Goal: Task Accomplishment & Management: Manage account settings

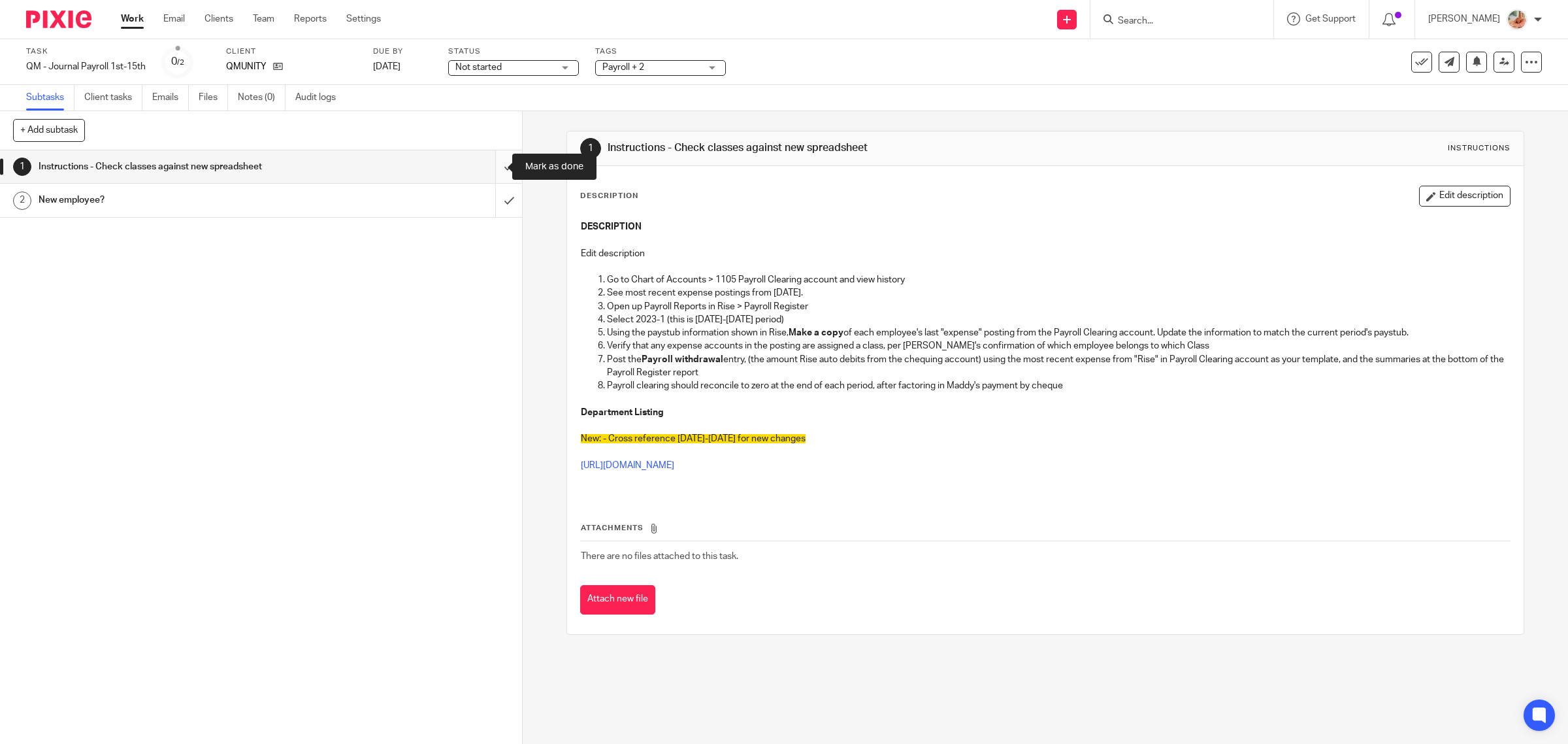
click at [489, 163] on input "submit" at bounding box center [261, 166] width 522 height 32
click at [488, 198] on input "submit" at bounding box center [261, 199] width 522 height 32
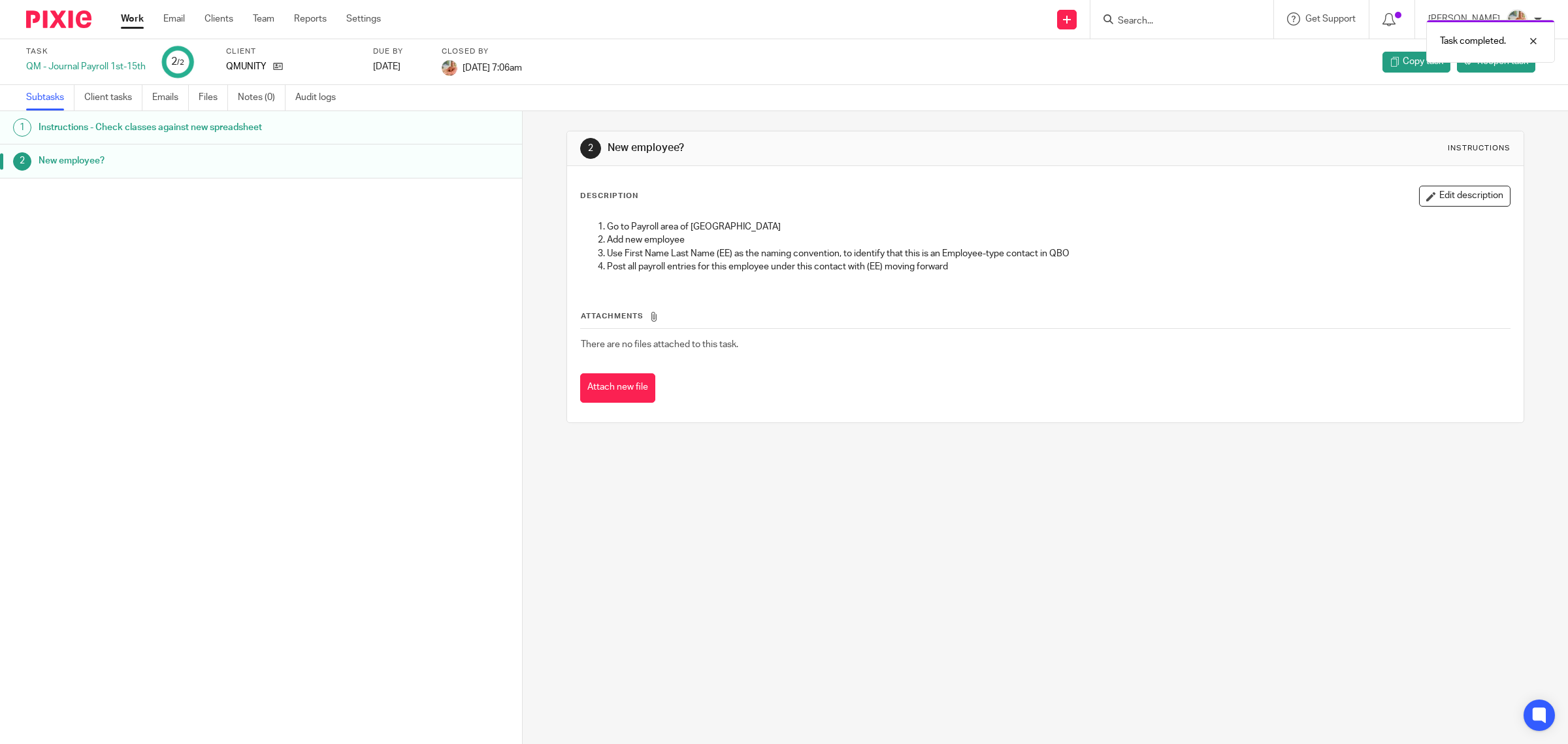
click at [132, 18] on link "Work" at bounding box center [132, 19] width 22 height 13
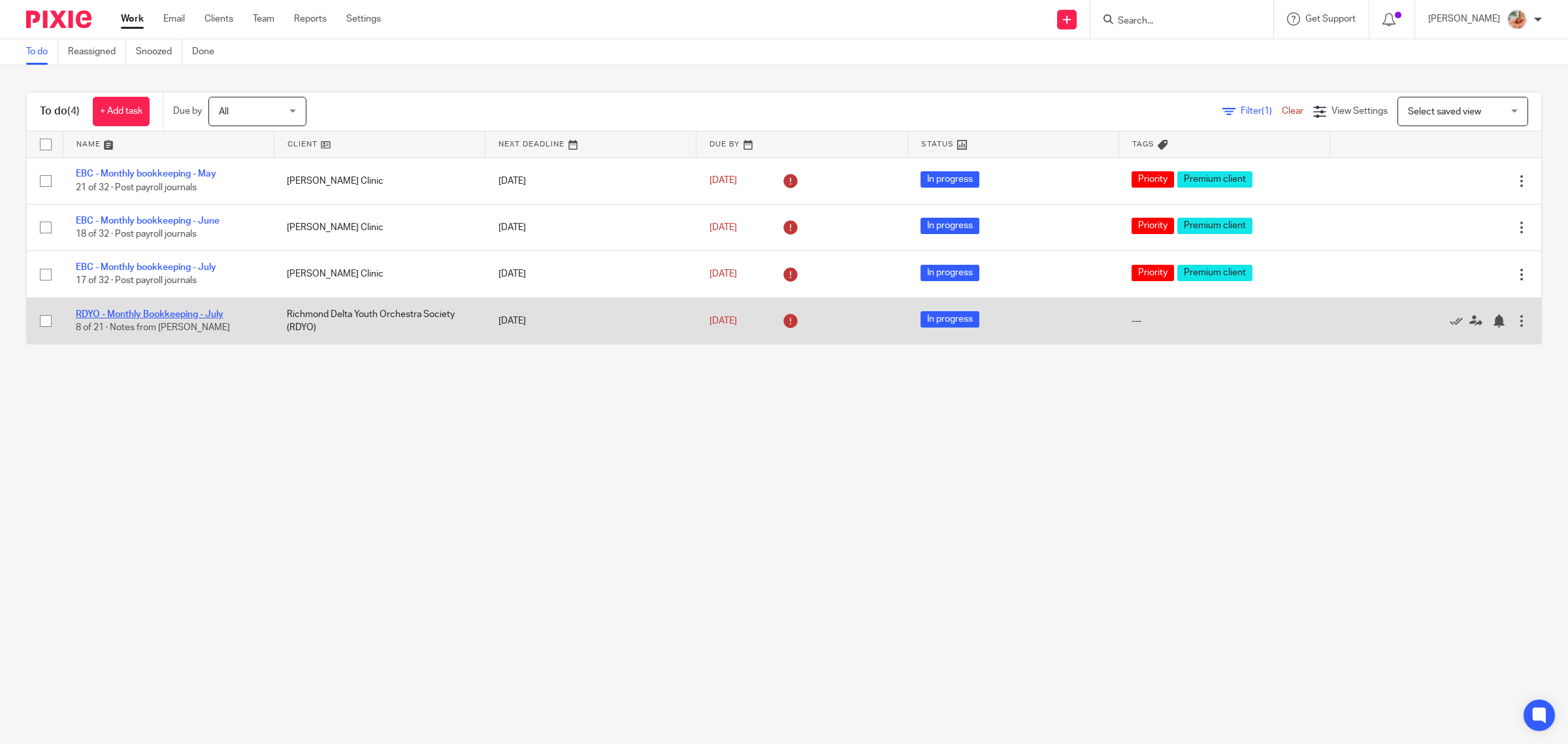
click at [151, 311] on link "RDYO - Monthly Bookkeeping - July" at bounding box center [149, 313] width 147 height 9
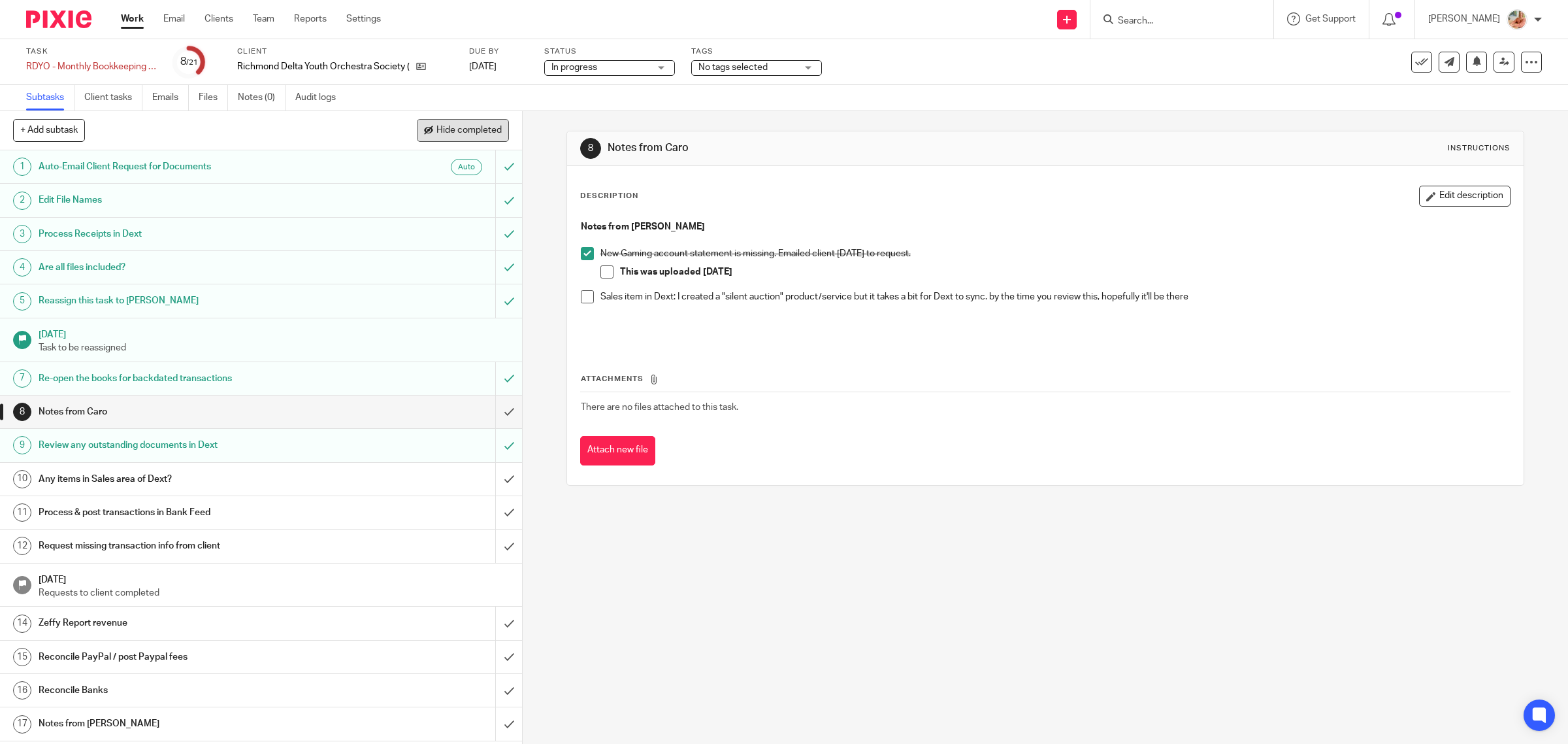
click at [460, 129] on span "Hide completed" at bounding box center [469, 131] width 65 height 11
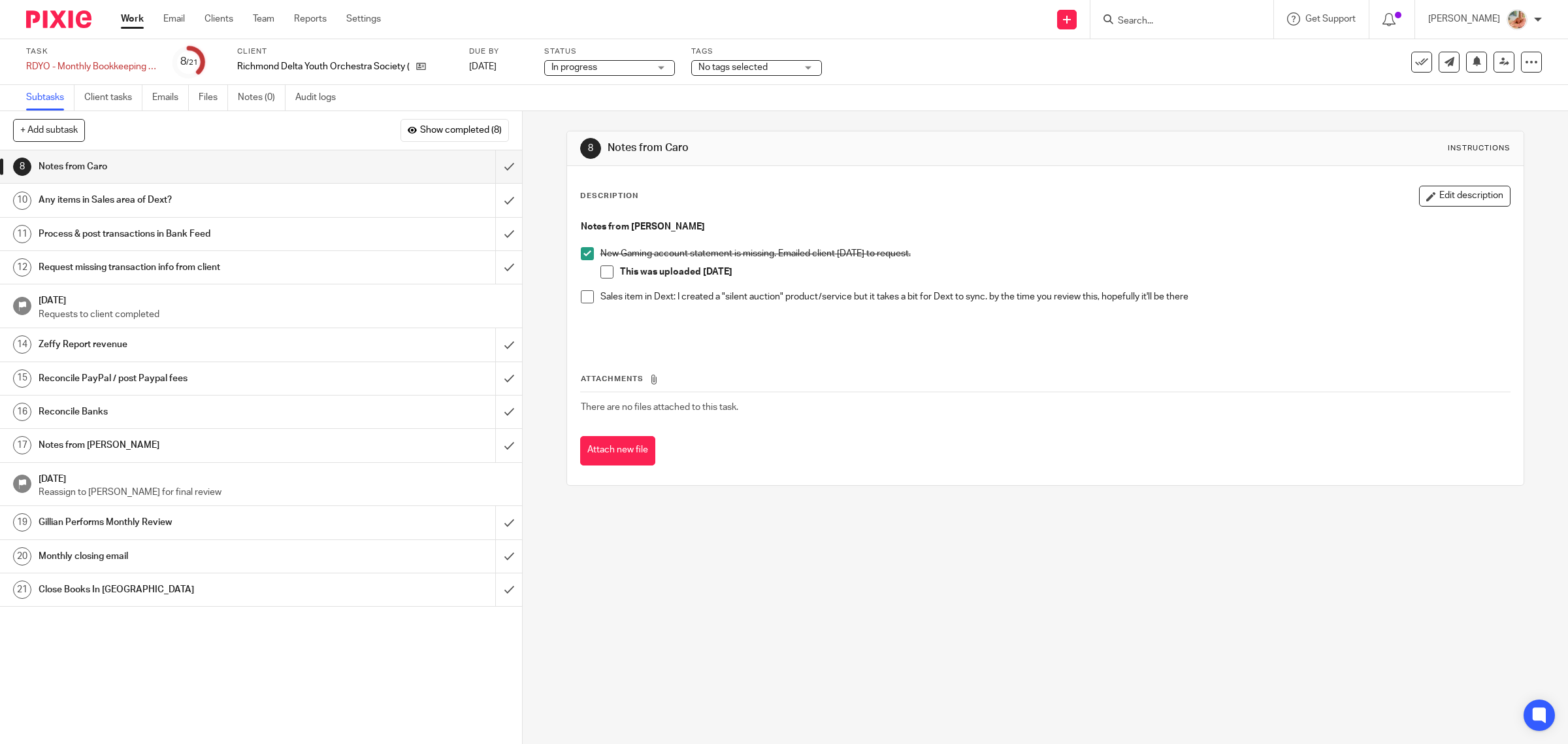
drag, startPoint x: 203, startPoint y: 96, endPoint x: 312, endPoint y: 186, distance: 141.4
click at [203, 96] on link "Files" at bounding box center [213, 98] width 29 height 25
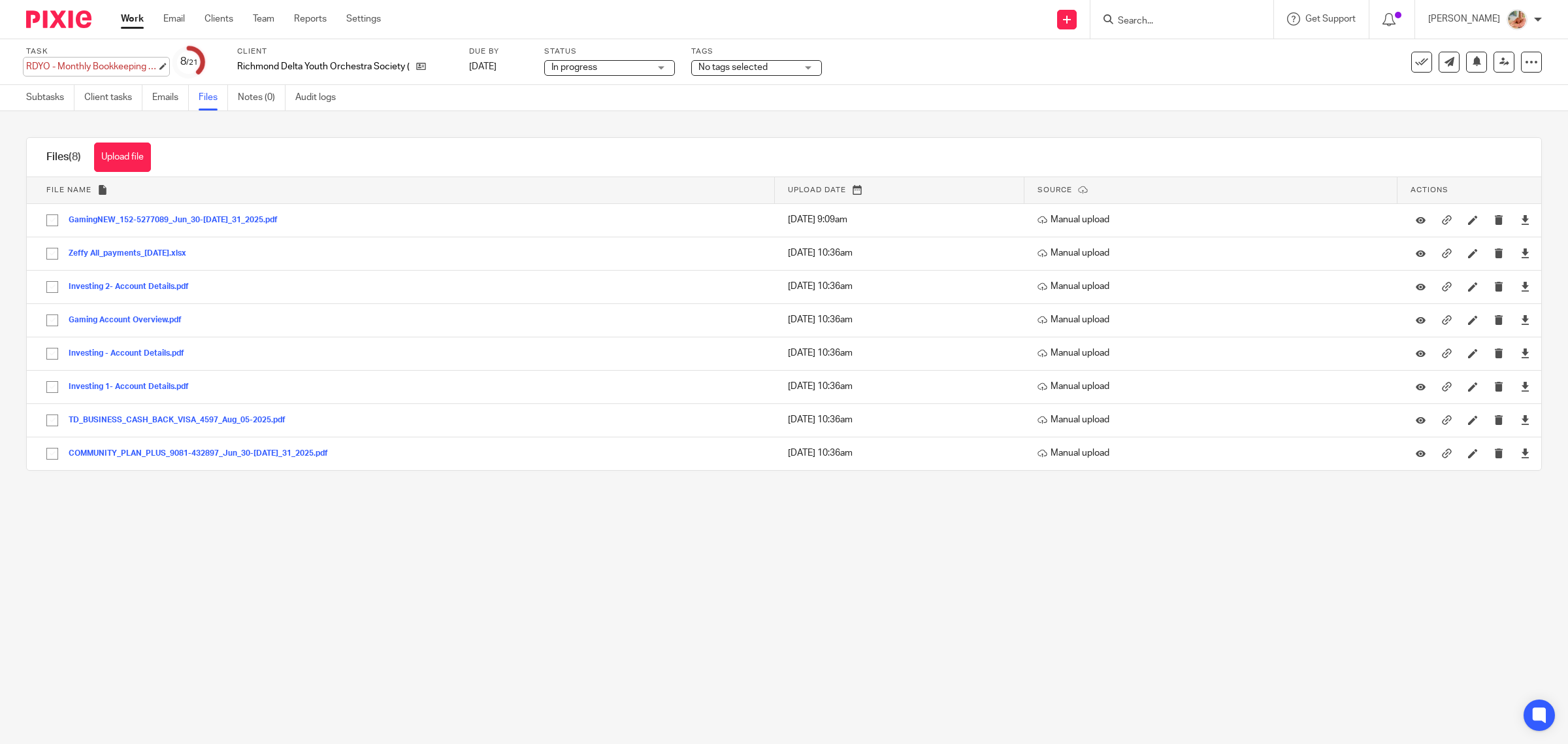
drag, startPoint x: 80, startPoint y: 56, endPoint x: 106, endPoint y: 75, distance: 32.2
click at [80, 55] on label "Task" at bounding box center [92, 52] width 131 height 11
click at [132, 82] on div "Task RDYO - Monthly Bookkeeping - July Save RDYO - Monthly Bookkeeping - [DATE]…" at bounding box center [784, 62] width 1568 height 46
click at [76, 62] on div "RDYO - Monthly Bookkeeping - July Save RDYO - Monthly Bookkeeping - July" at bounding box center [92, 66] width 131 height 13
click at [0, 0] on input "RDYO - Monthly Bookkeeping - July" at bounding box center [0, 0] width 0 height 0
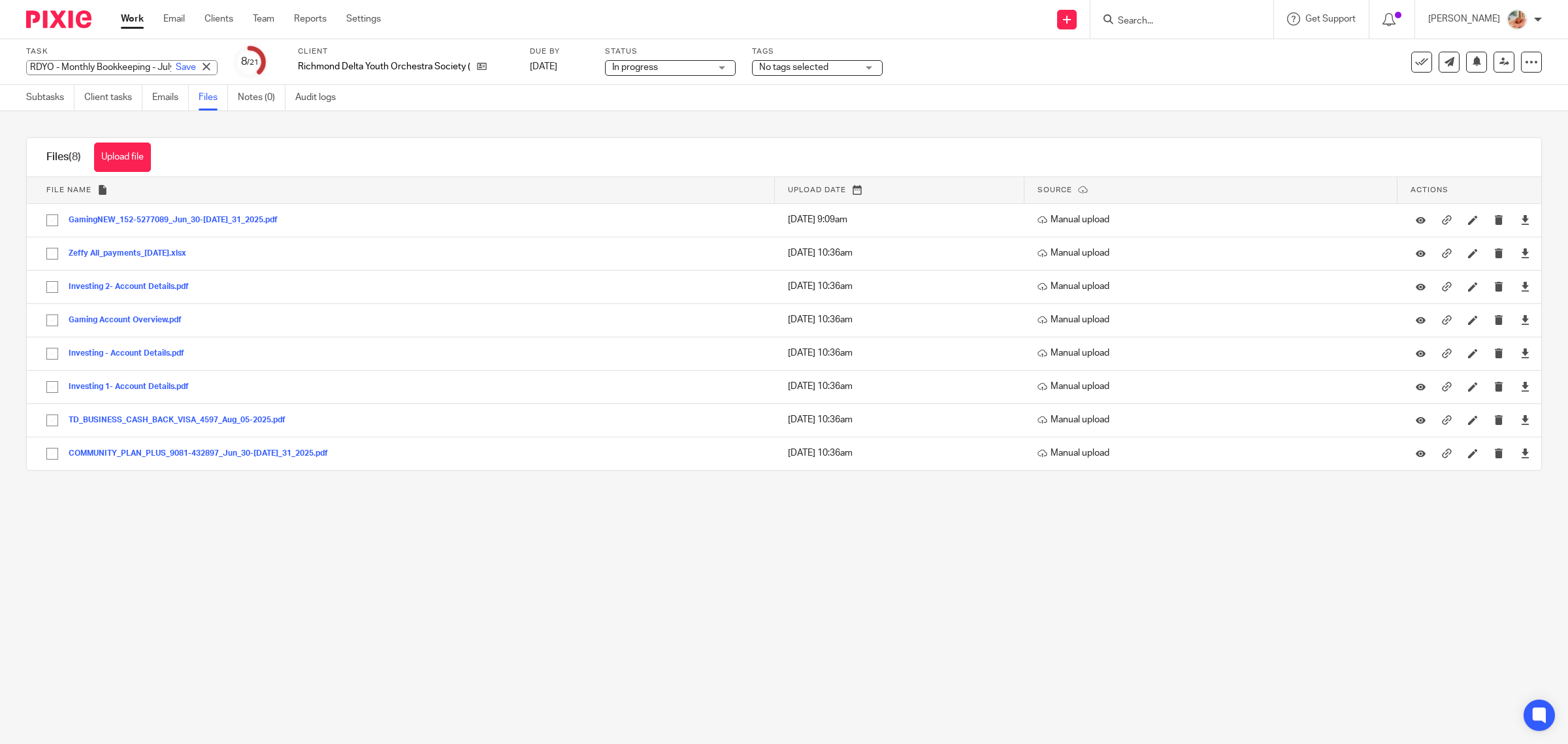
drag, startPoint x: 112, startPoint y: 66, endPoint x: 94, endPoint y: 69, distance: 18.2
click at [112, 66] on input "RDYO - Monthly Bookkeeping - July" at bounding box center [122, 67] width 191 height 15
drag, startPoint x: 65, startPoint y: 70, endPoint x: 143, endPoint y: 66, distance: 78.1
click at [143, 66] on input "RDYO - Monthly Bookkeeping - July" at bounding box center [122, 67] width 191 height 15
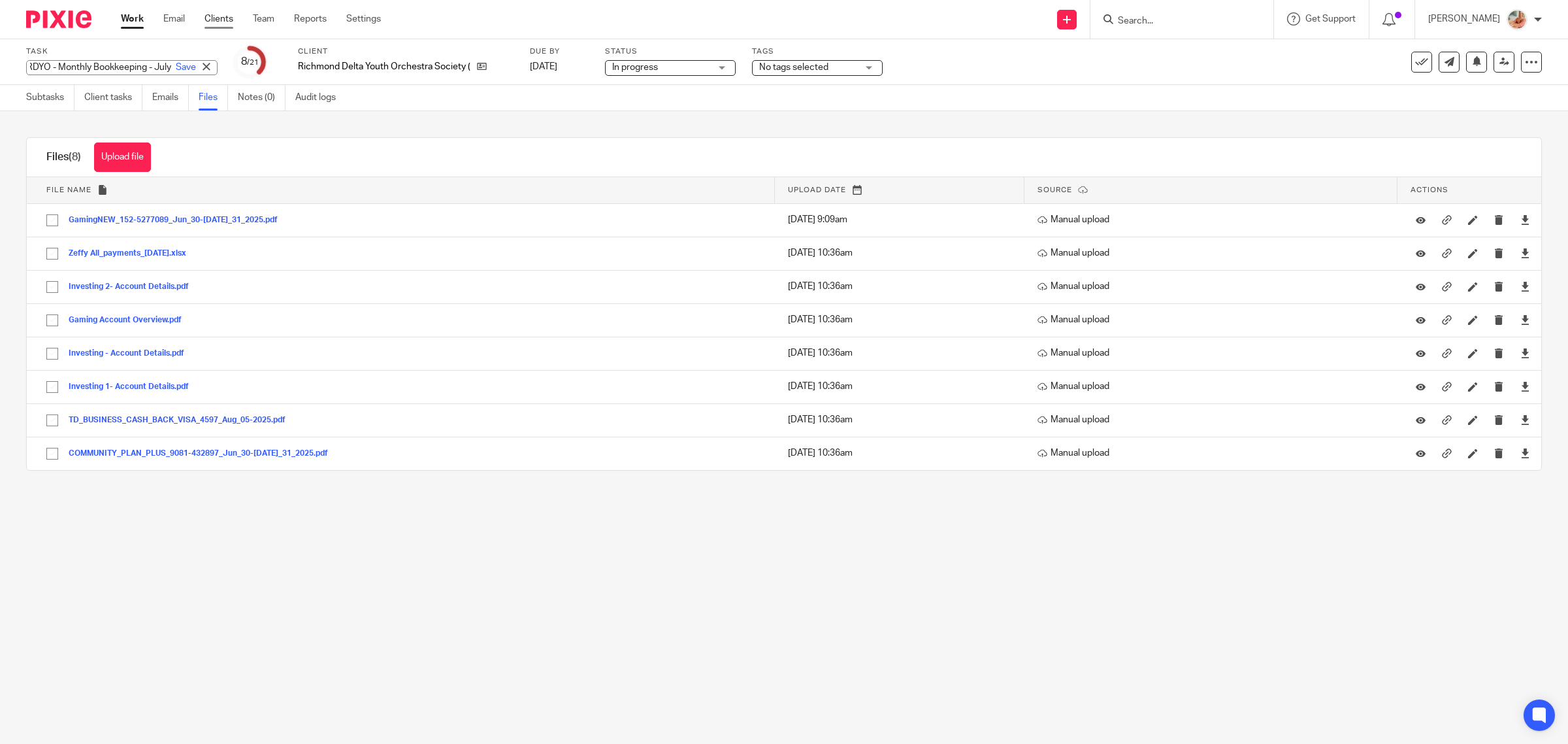
scroll to position [0, 0]
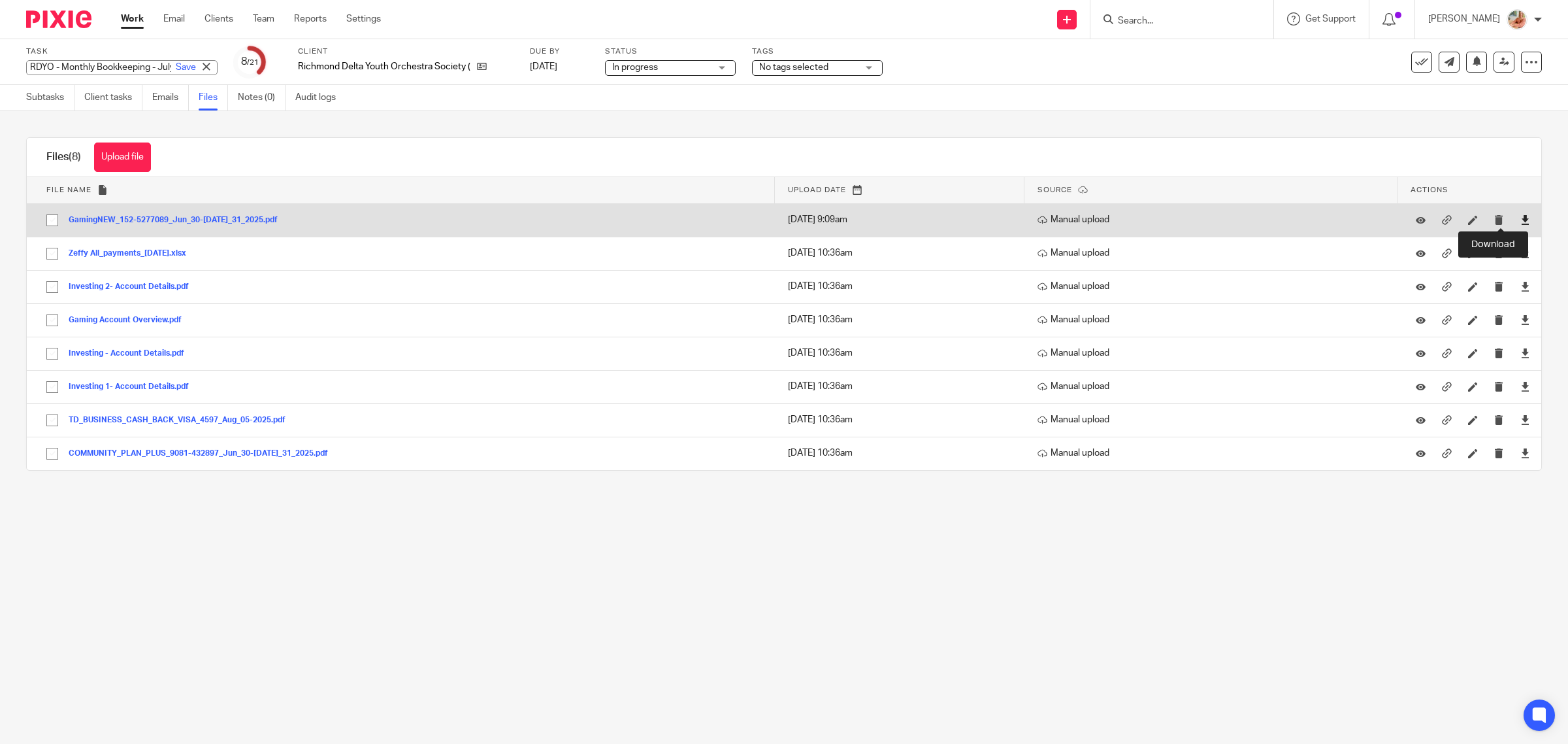
click at [1521, 221] on icon at bounding box center [1526, 220] width 10 height 10
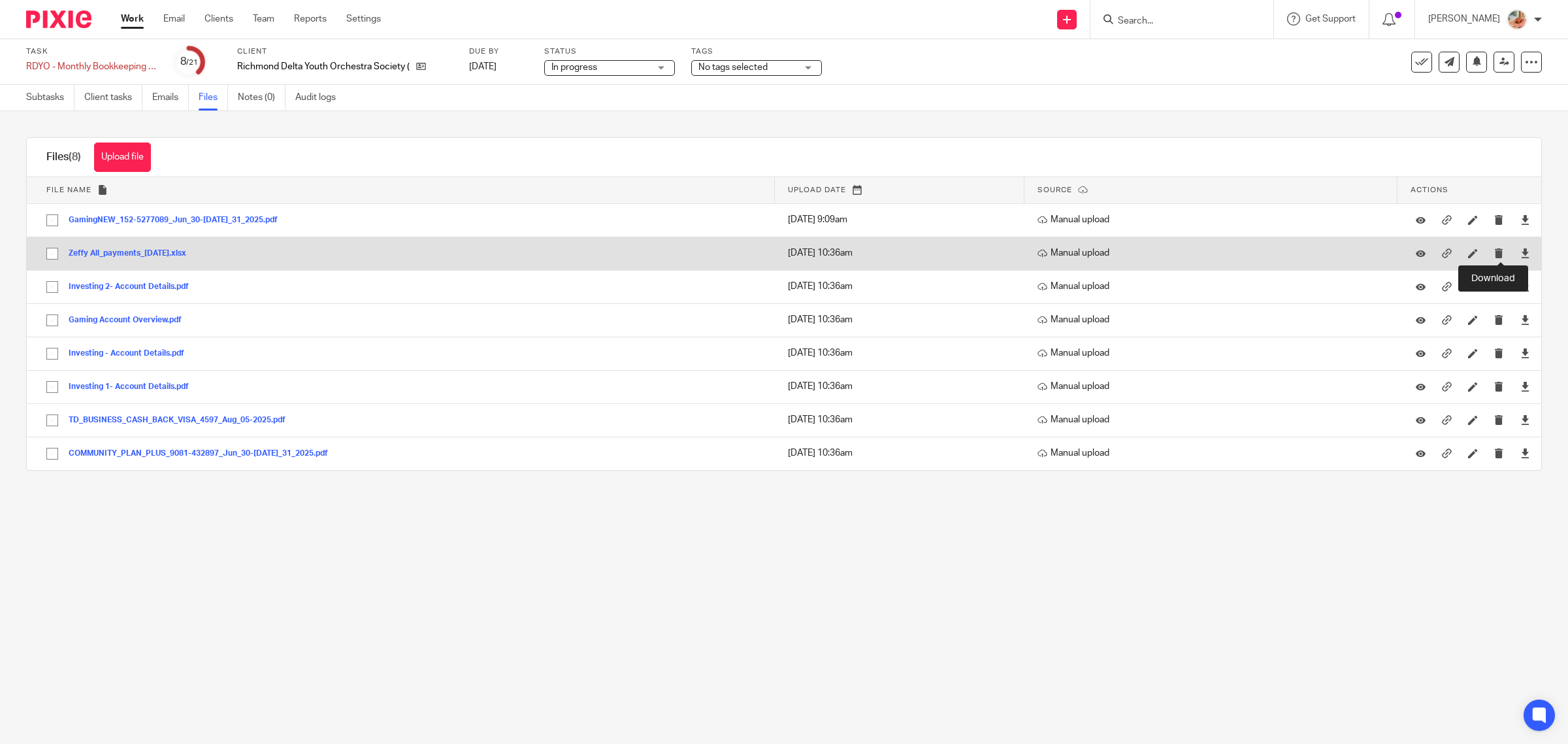
drag, startPoint x: 1502, startPoint y: 254, endPoint x: 1504, endPoint y: 263, distance: 9.2
click at [1521, 254] on icon at bounding box center [1526, 253] width 10 height 10
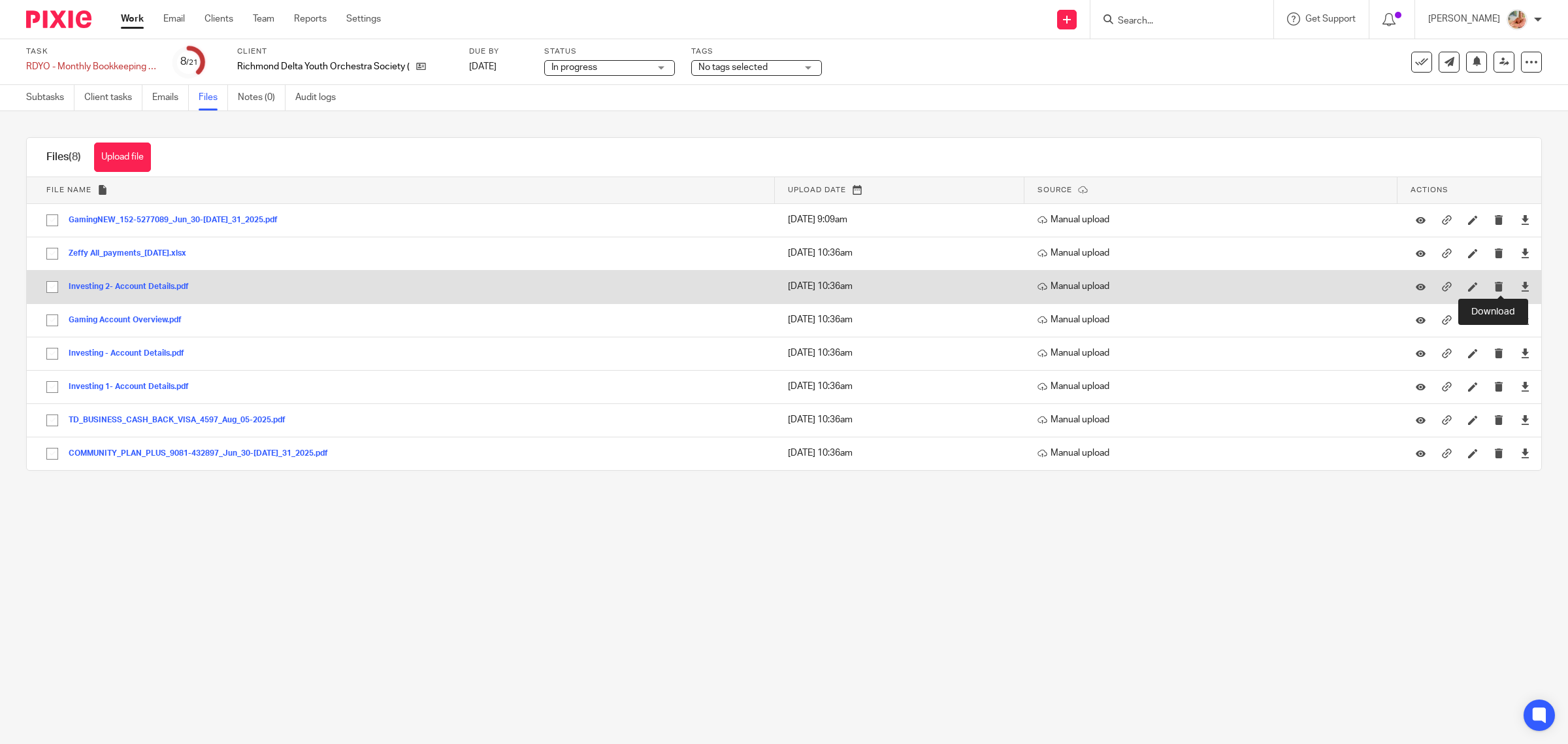
drag, startPoint x: 1502, startPoint y: 290, endPoint x: 1502, endPoint y: 298, distance: 8.0
click at [1521, 290] on icon at bounding box center [1526, 286] width 10 height 10
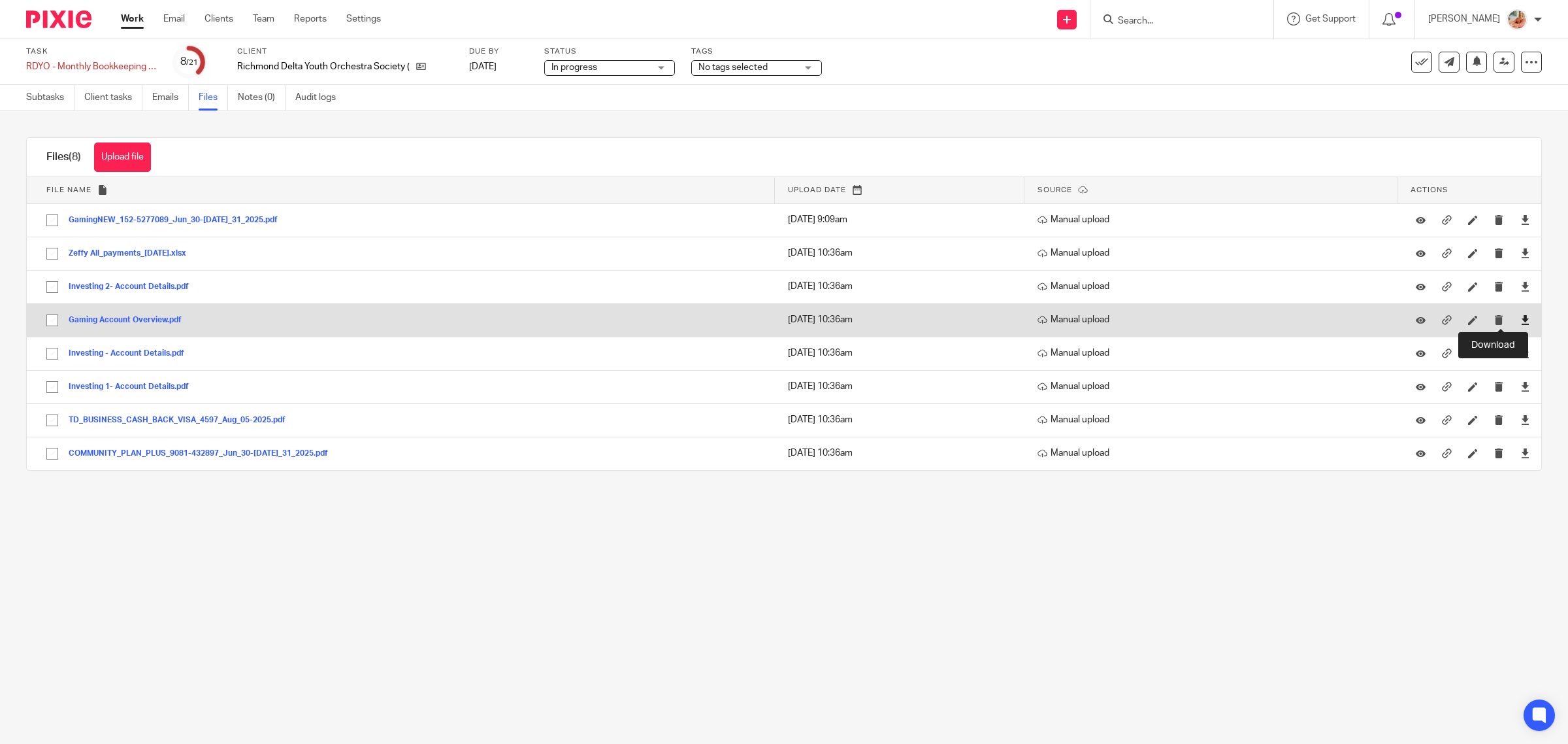
click at [1521, 320] on icon at bounding box center [1526, 320] width 10 height 10
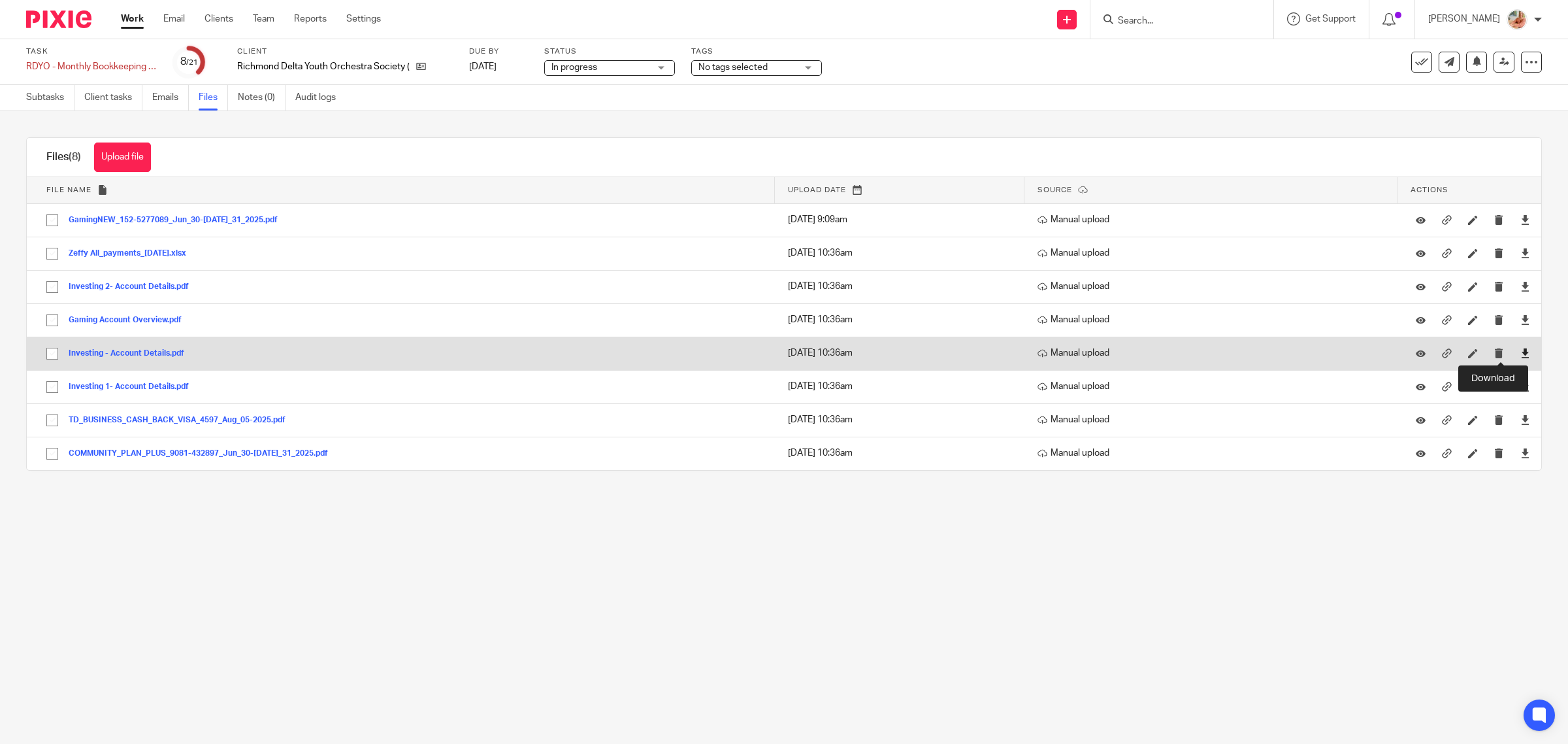
click at [1521, 356] on icon at bounding box center [1526, 353] width 10 height 10
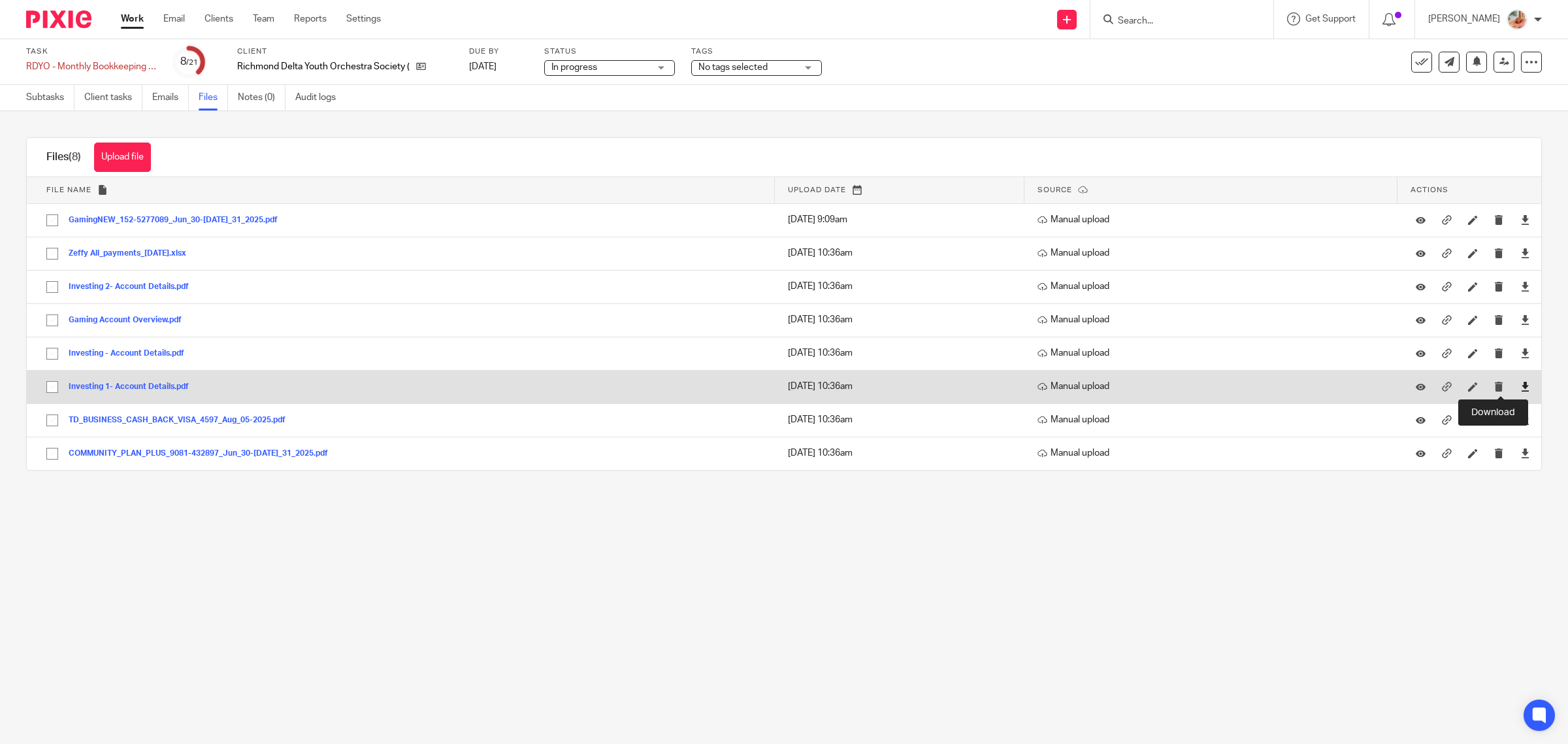
click at [1521, 387] on icon at bounding box center [1526, 387] width 10 height 10
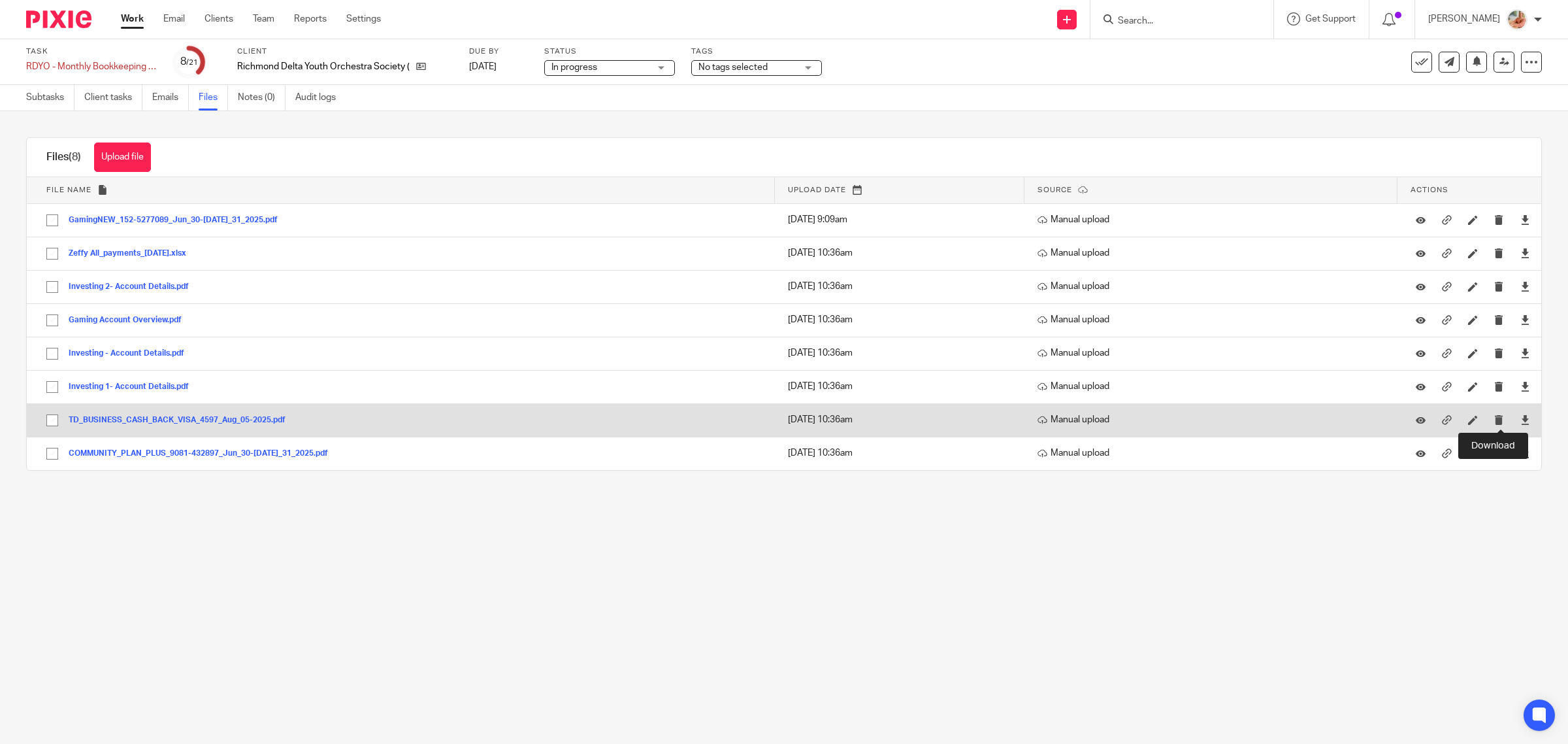
drag, startPoint x: 1501, startPoint y: 420, endPoint x: 1501, endPoint y: 428, distance: 8.0
click at [1521, 420] on icon at bounding box center [1526, 420] width 10 height 10
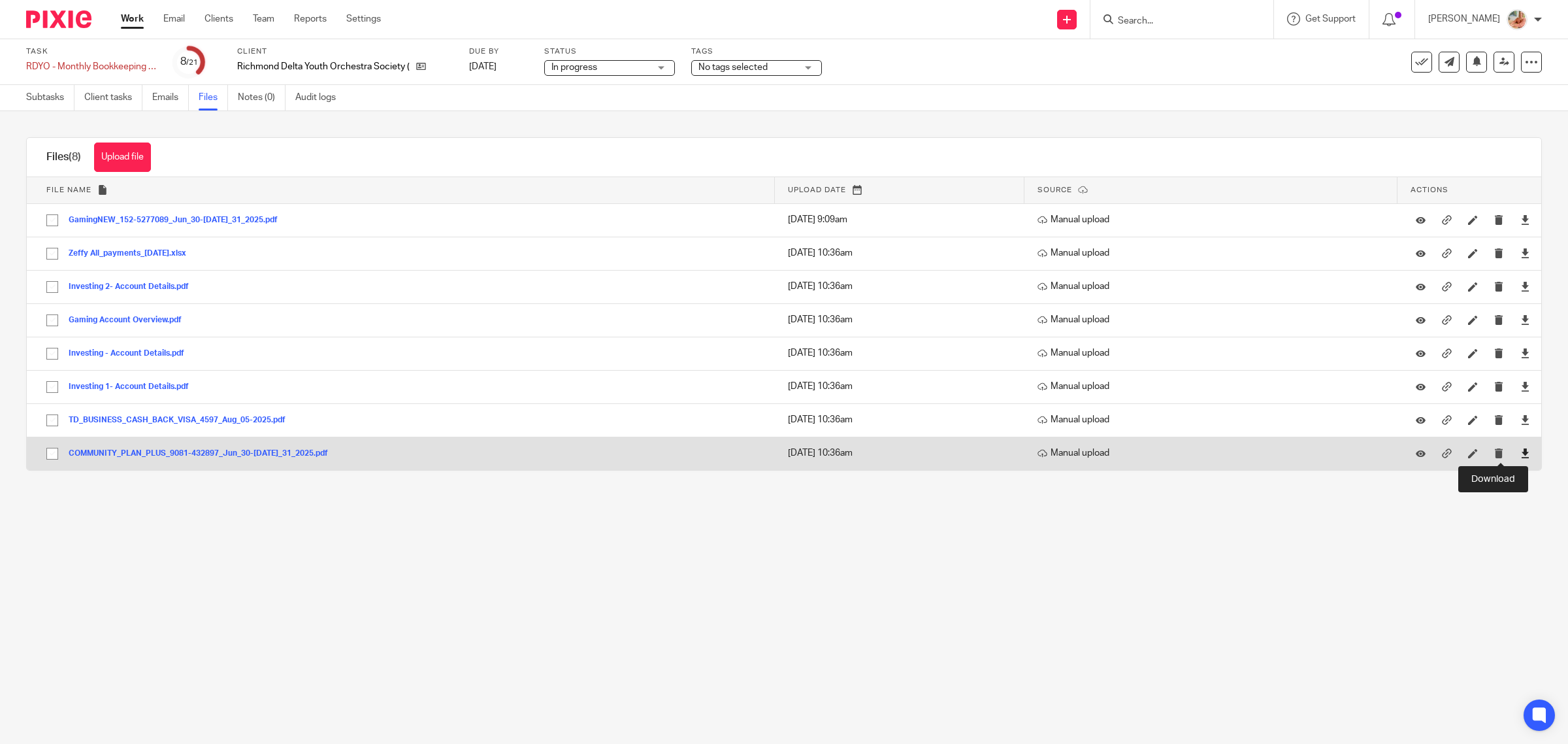
click at [1521, 451] on icon at bounding box center [1526, 453] width 10 height 10
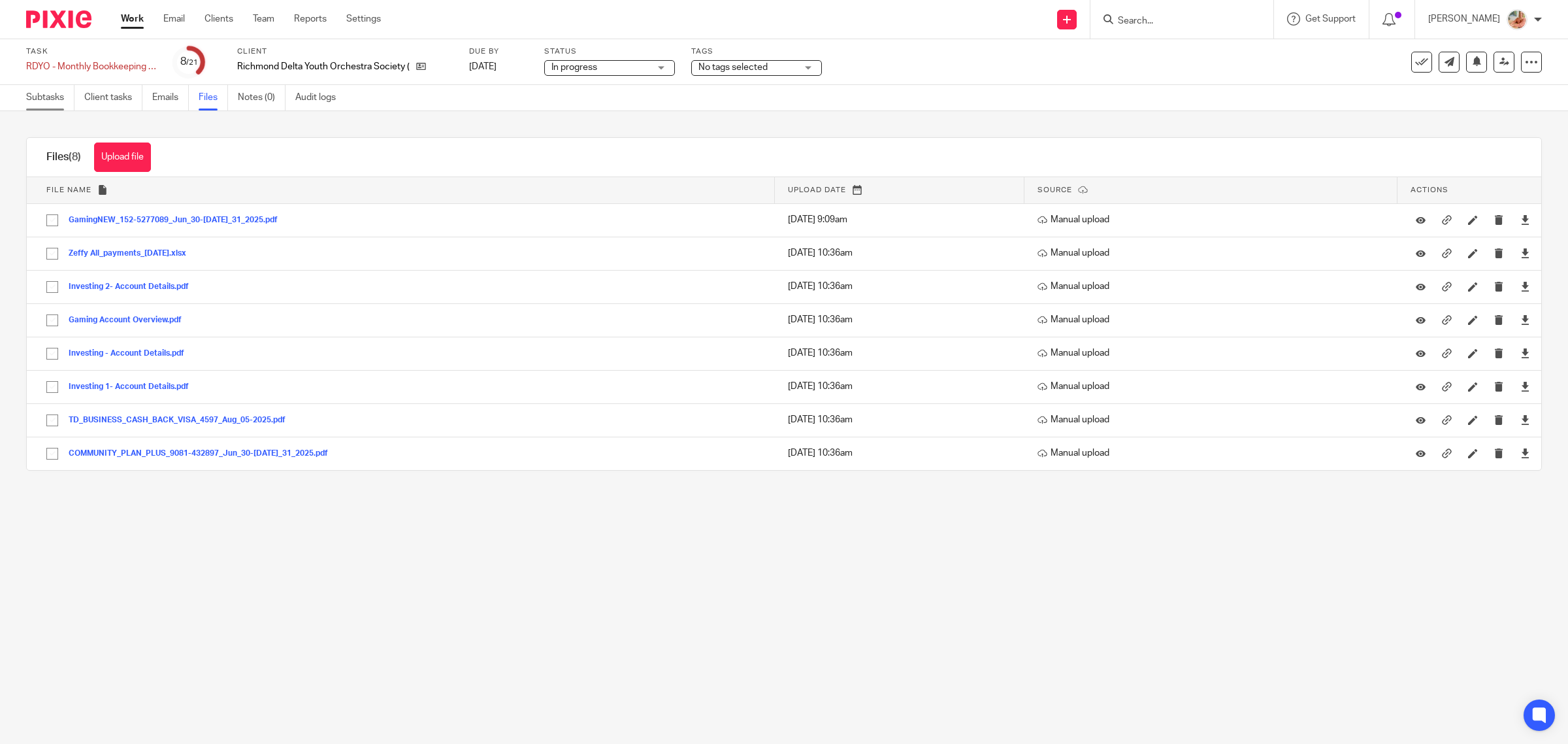
click at [48, 102] on link "Subtasks" at bounding box center [51, 98] width 49 height 25
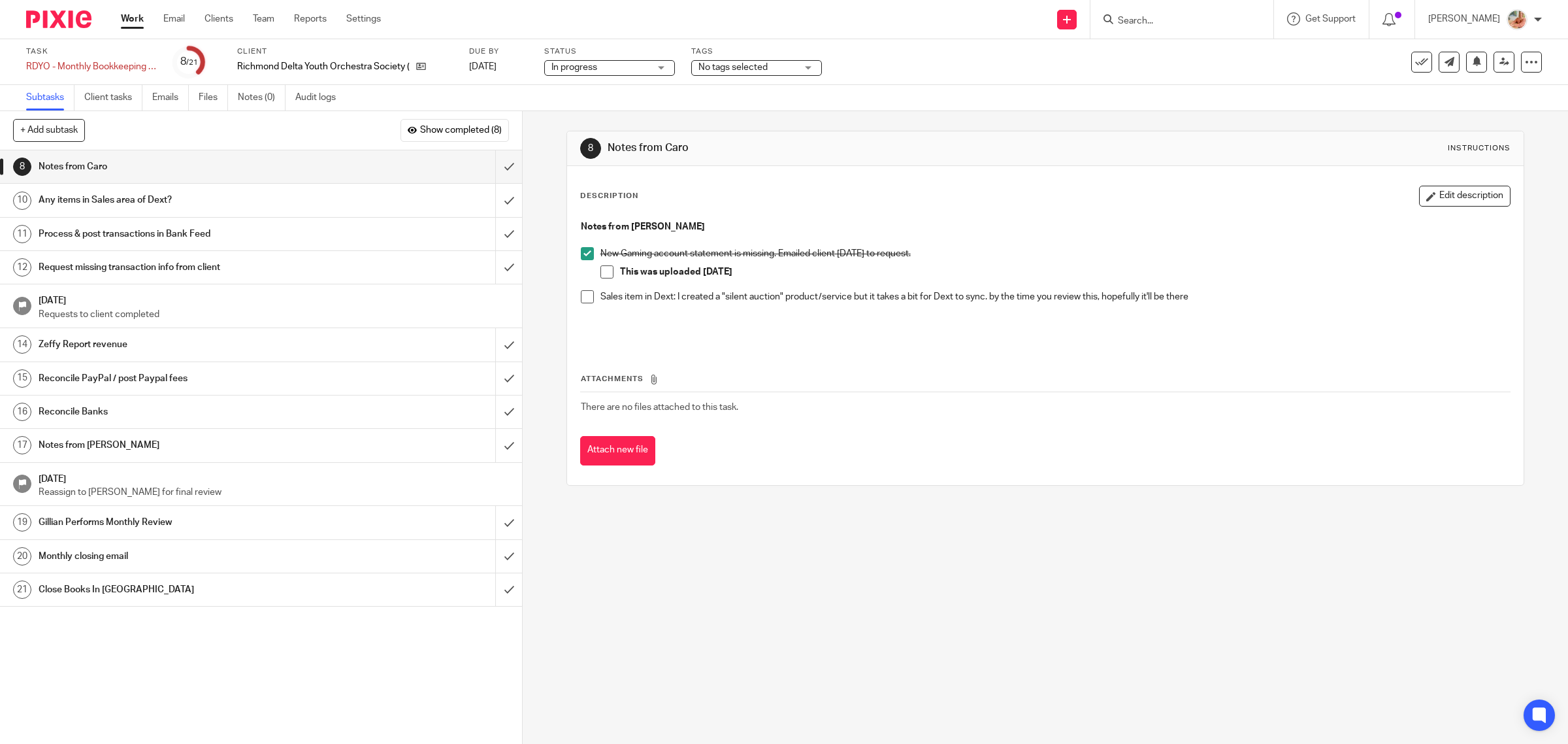
drag, startPoint x: 157, startPoint y: 378, endPoint x: 237, endPoint y: 402, distance: 83.5
click at [157, 378] on h1 "Reconcile PayPal / post Paypal fees" at bounding box center [186, 378] width 296 height 20
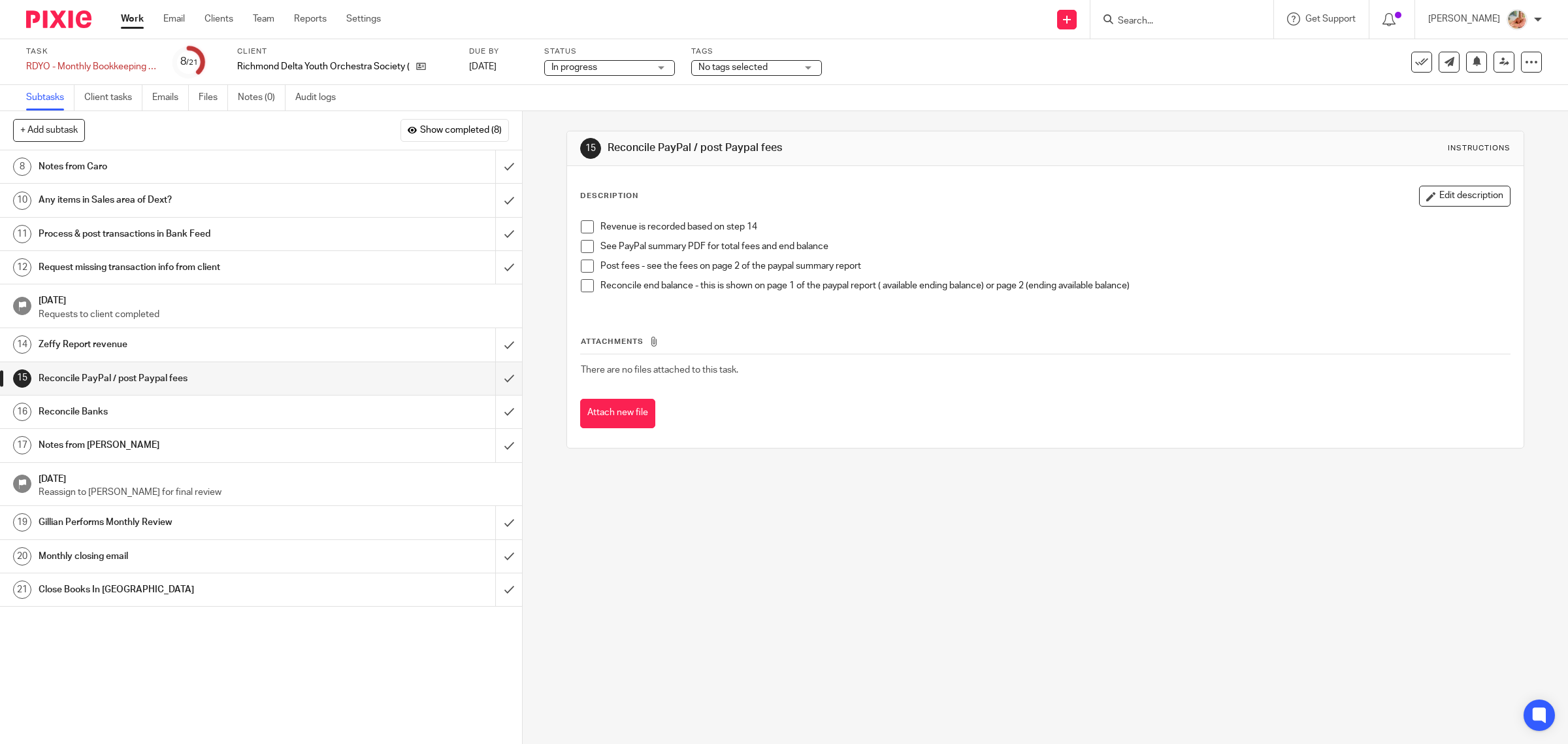
drag, startPoint x: 109, startPoint y: 415, endPoint x: 240, endPoint y: 430, distance: 131.9
click at [109, 414] on h1 "Reconcile Banks" at bounding box center [186, 412] width 296 height 20
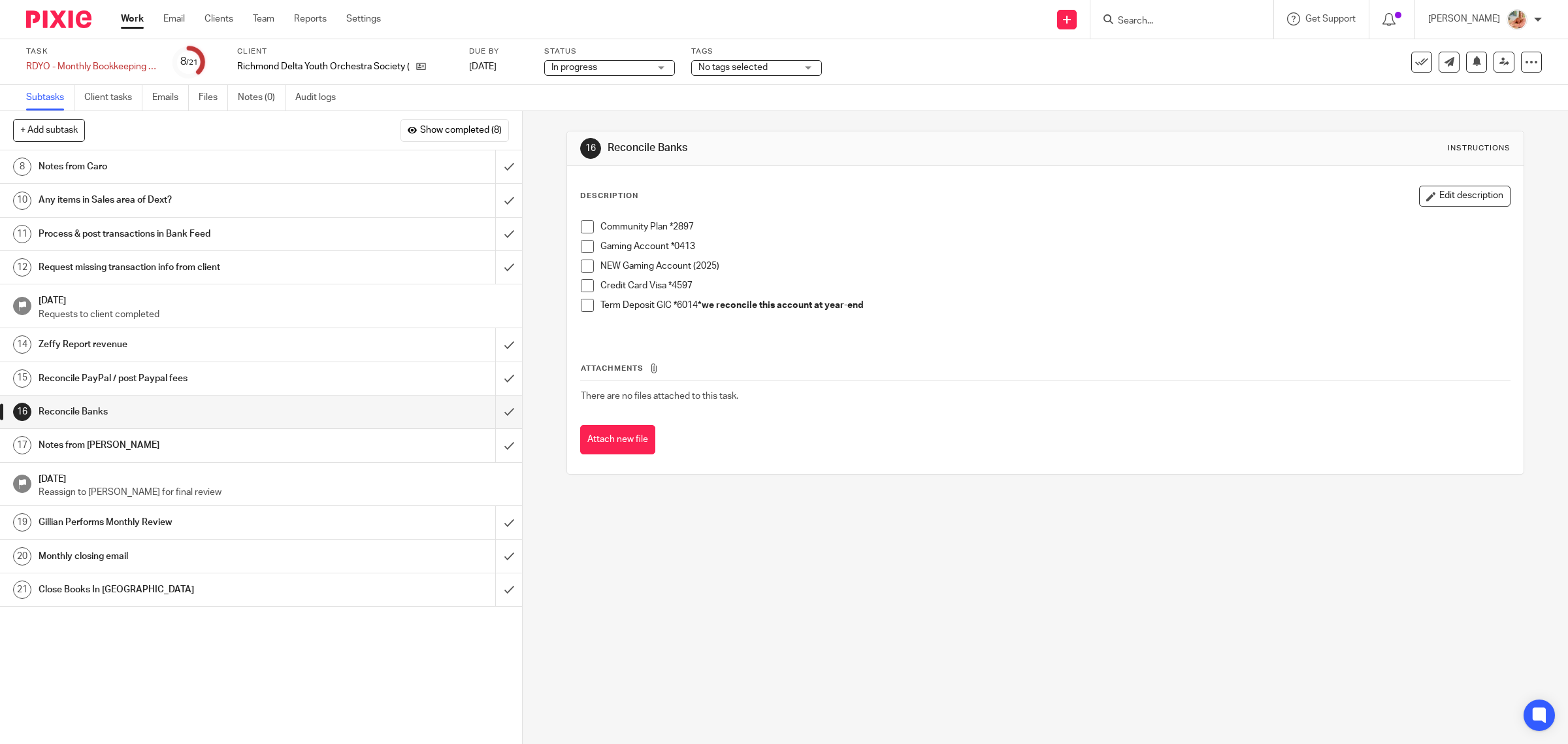
click at [581, 305] on span at bounding box center [587, 305] width 13 height 13
click at [1420, 191] on button "Edit description" at bounding box center [1465, 195] width 92 height 21
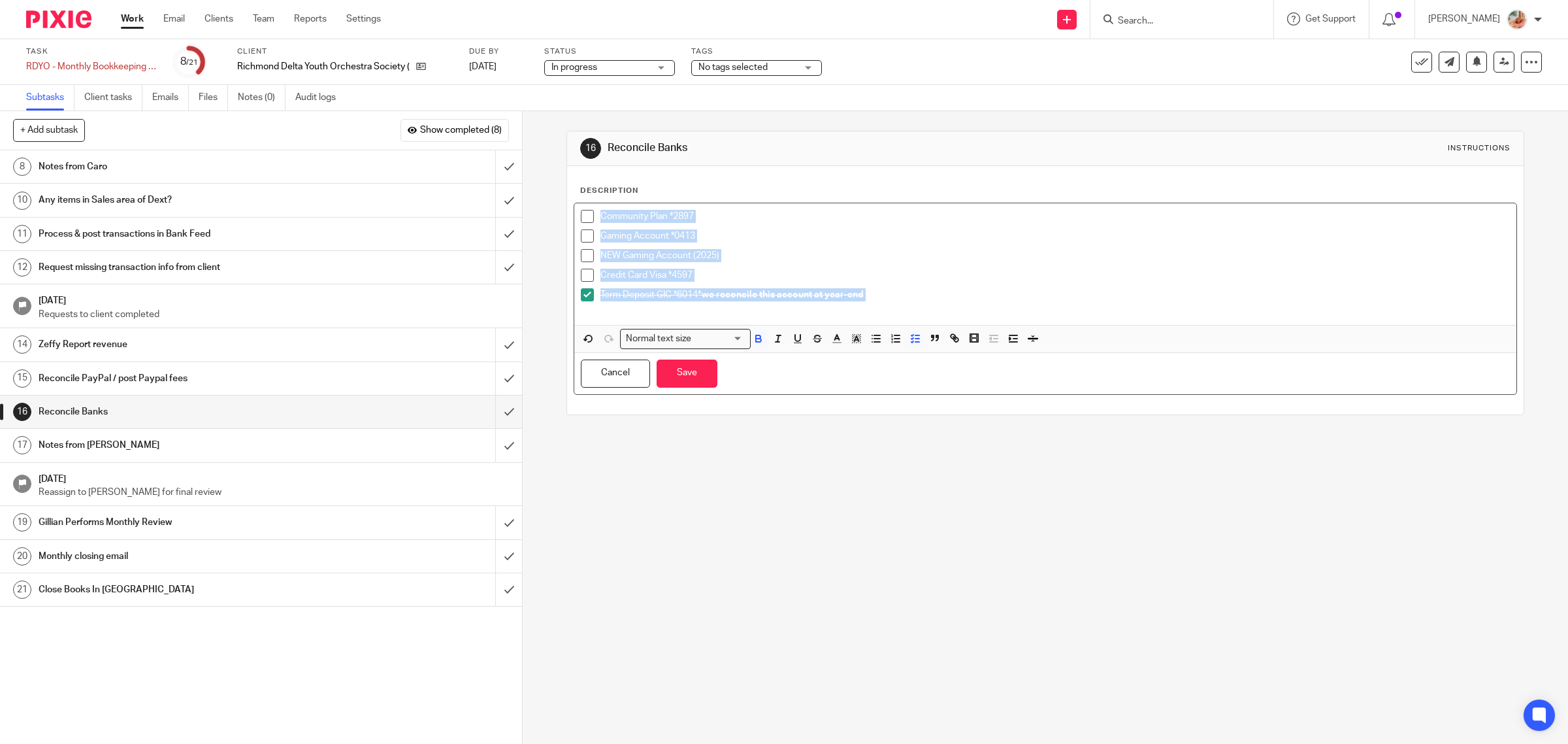
drag, startPoint x: 885, startPoint y: 298, endPoint x: 543, endPoint y: 204, distance: 354.7
click at [543, 204] on div "16 Reconcile Banks Instructions Description Community Plan *2897 Gaming Account…" at bounding box center [1045, 428] width 1046 height 633
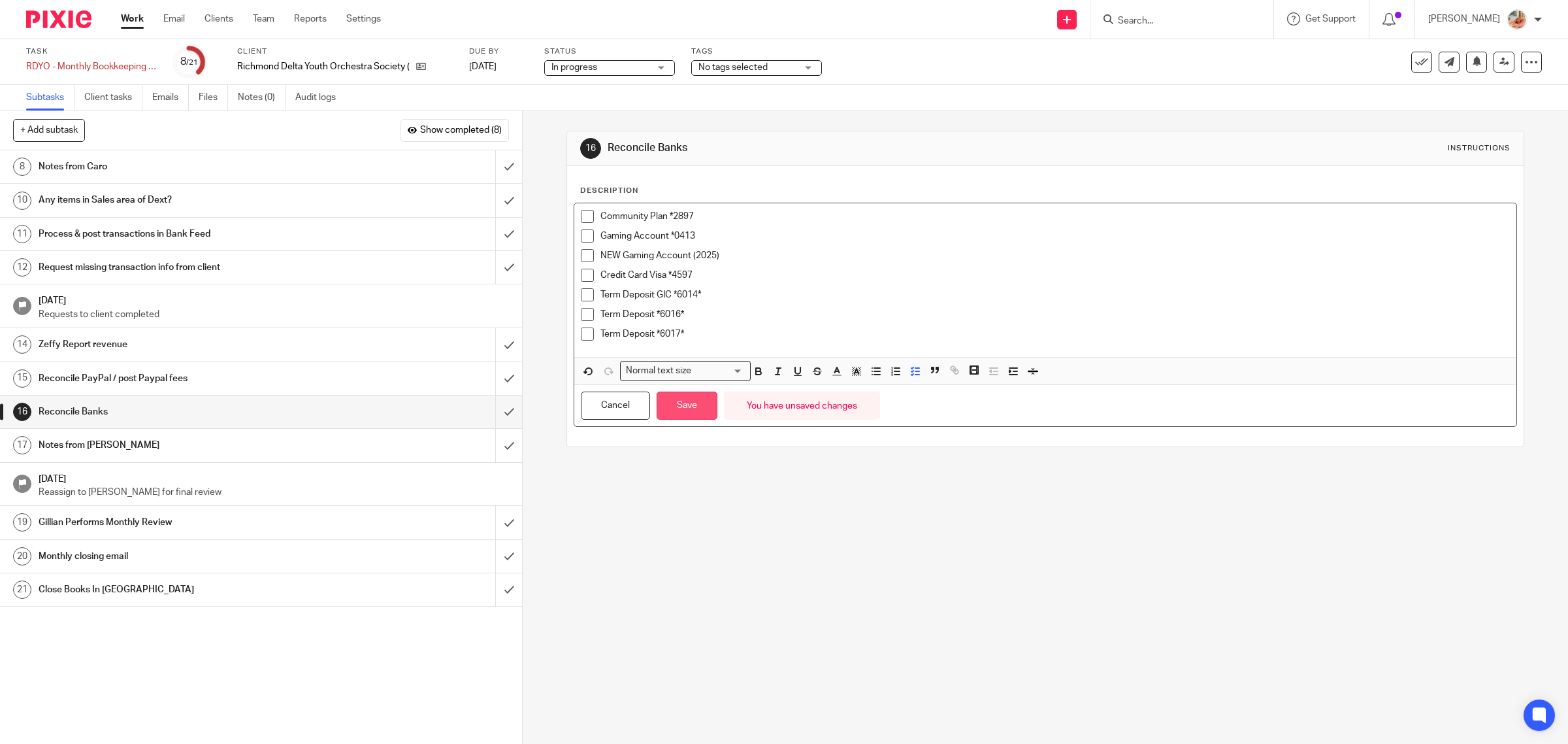
drag, startPoint x: 675, startPoint y: 410, endPoint x: 687, endPoint y: 409, distance: 12.0
click at [675, 409] on button "Save" at bounding box center [687, 405] width 61 height 28
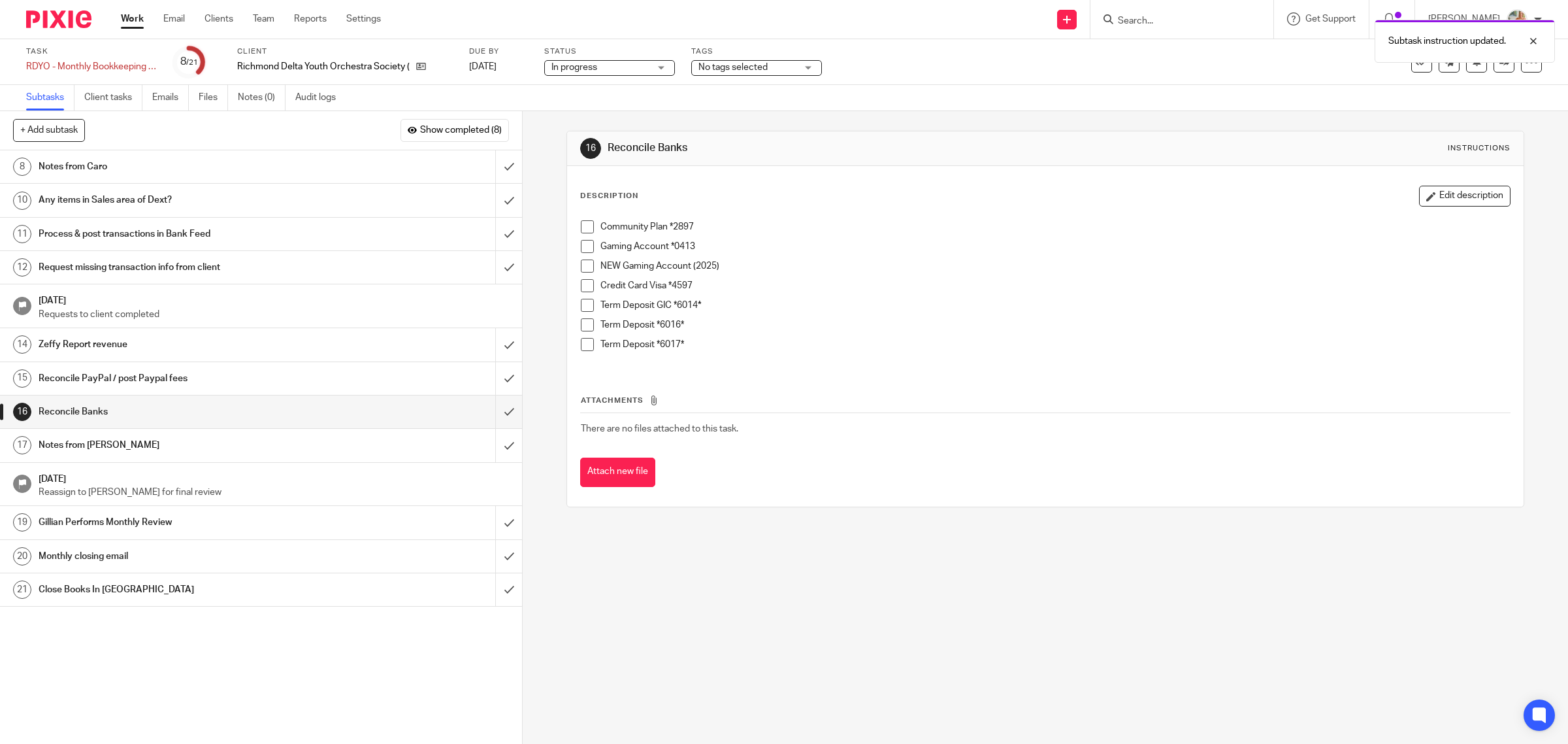
drag, startPoint x: 584, startPoint y: 308, endPoint x: 582, endPoint y: 314, distance: 6.3
click at [584, 308] on span at bounding box center [587, 305] width 13 height 13
click at [581, 327] on span at bounding box center [587, 324] width 13 height 13
click at [584, 348] on span at bounding box center [587, 344] width 13 height 13
click at [581, 288] on span at bounding box center [587, 285] width 13 height 13
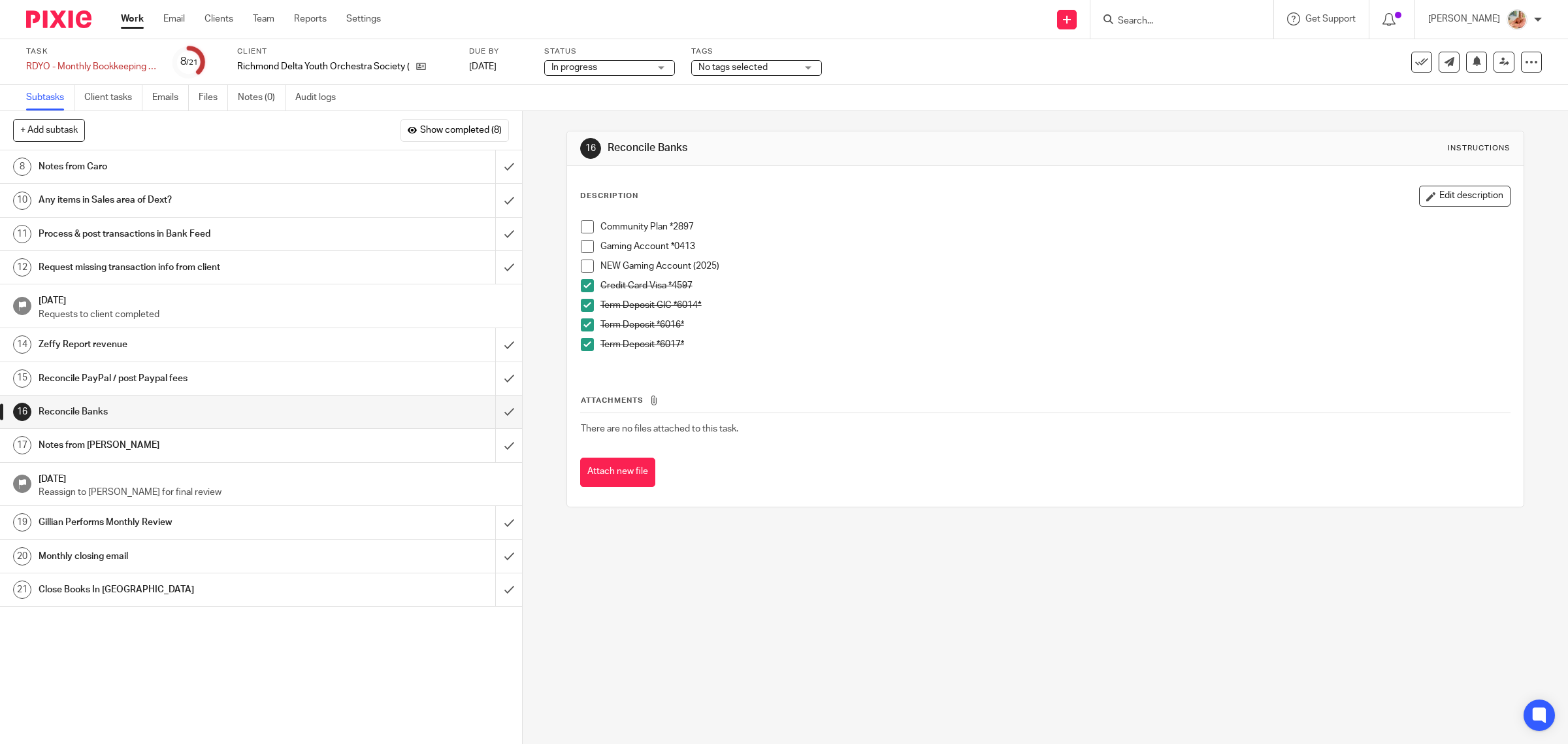
click at [575, 250] on div "Community Plan *2897 Gaming Account *0413 NEW Gaming Account (2025) Credit Card…" at bounding box center [1046, 290] width 943 height 153
click at [582, 245] on span at bounding box center [587, 246] width 13 height 13
click at [319, 97] on link "Audit logs" at bounding box center [321, 98] width 51 height 25
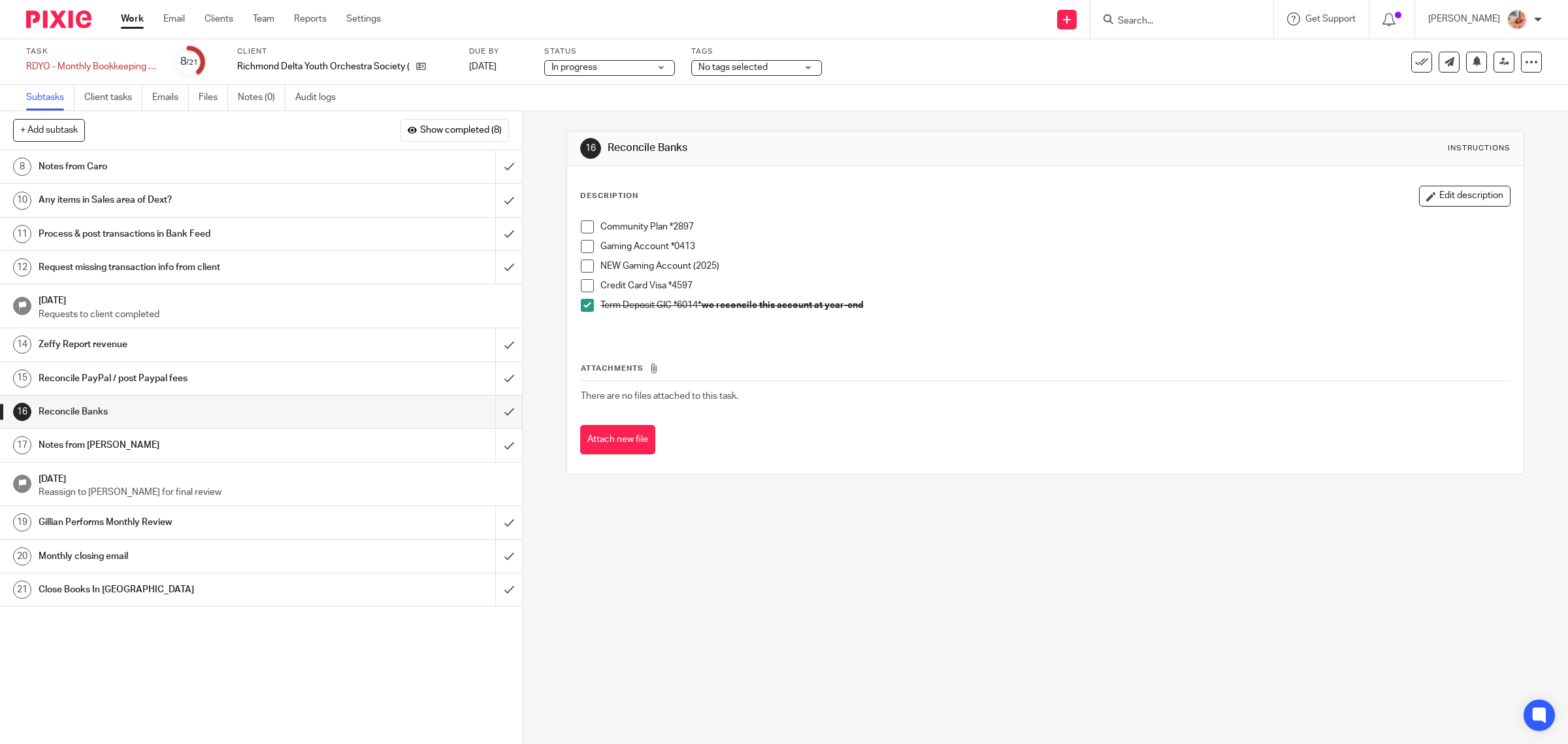
drag, startPoint x: 227, startPoint y: 15, endPoint x: 242, endPoint y: 0, distance: 21.2
click at [227, 14] on link "Clients" at bounding box center [218, 19] width 28 height 13
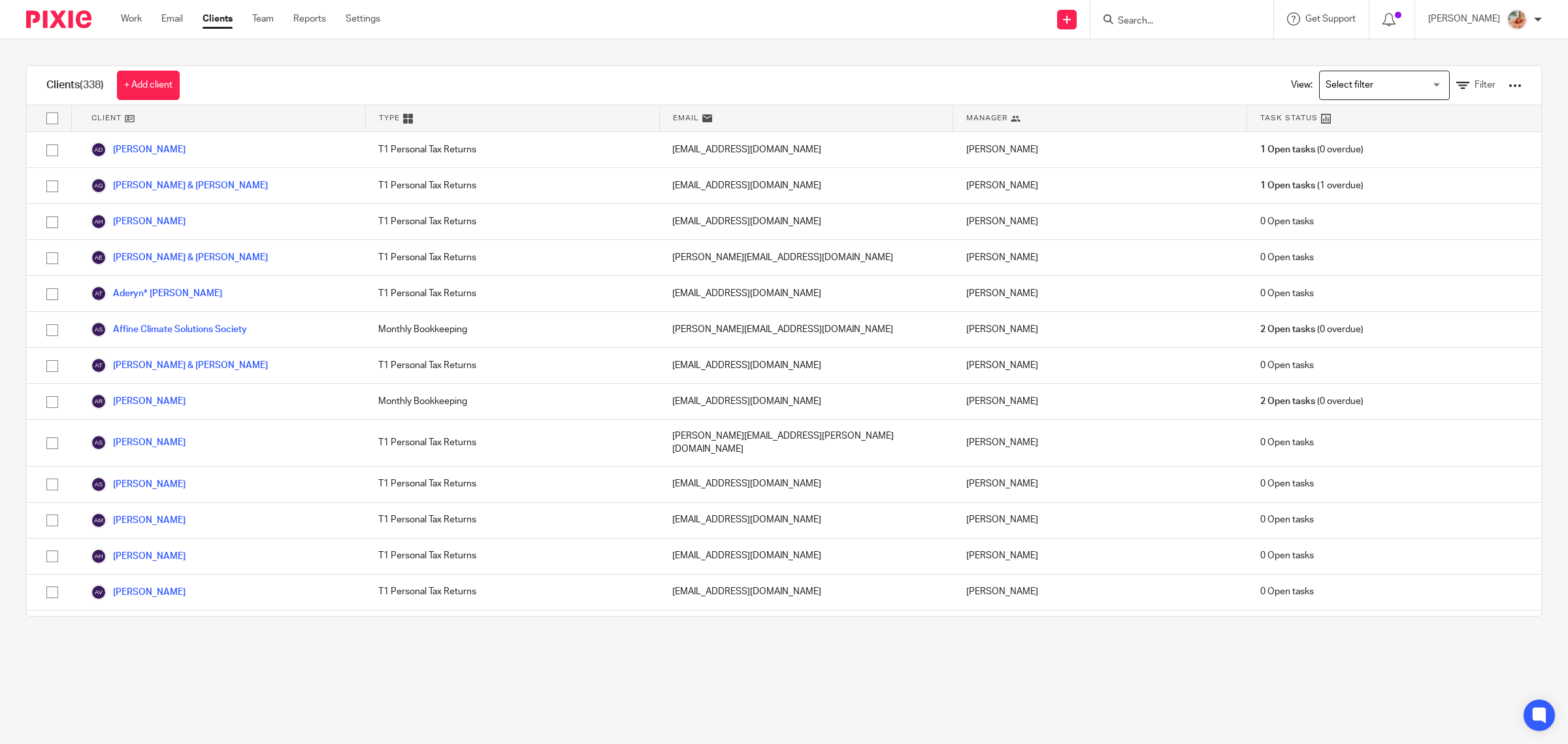
click at [1341, 100] on div "Loading..." at bounding box center [1384, 85] width 131 height 29
click at [1339, 115] on li "Bookkeeping & Payroll Clients only" at bounding box center [1384, 111] width 130 height 17
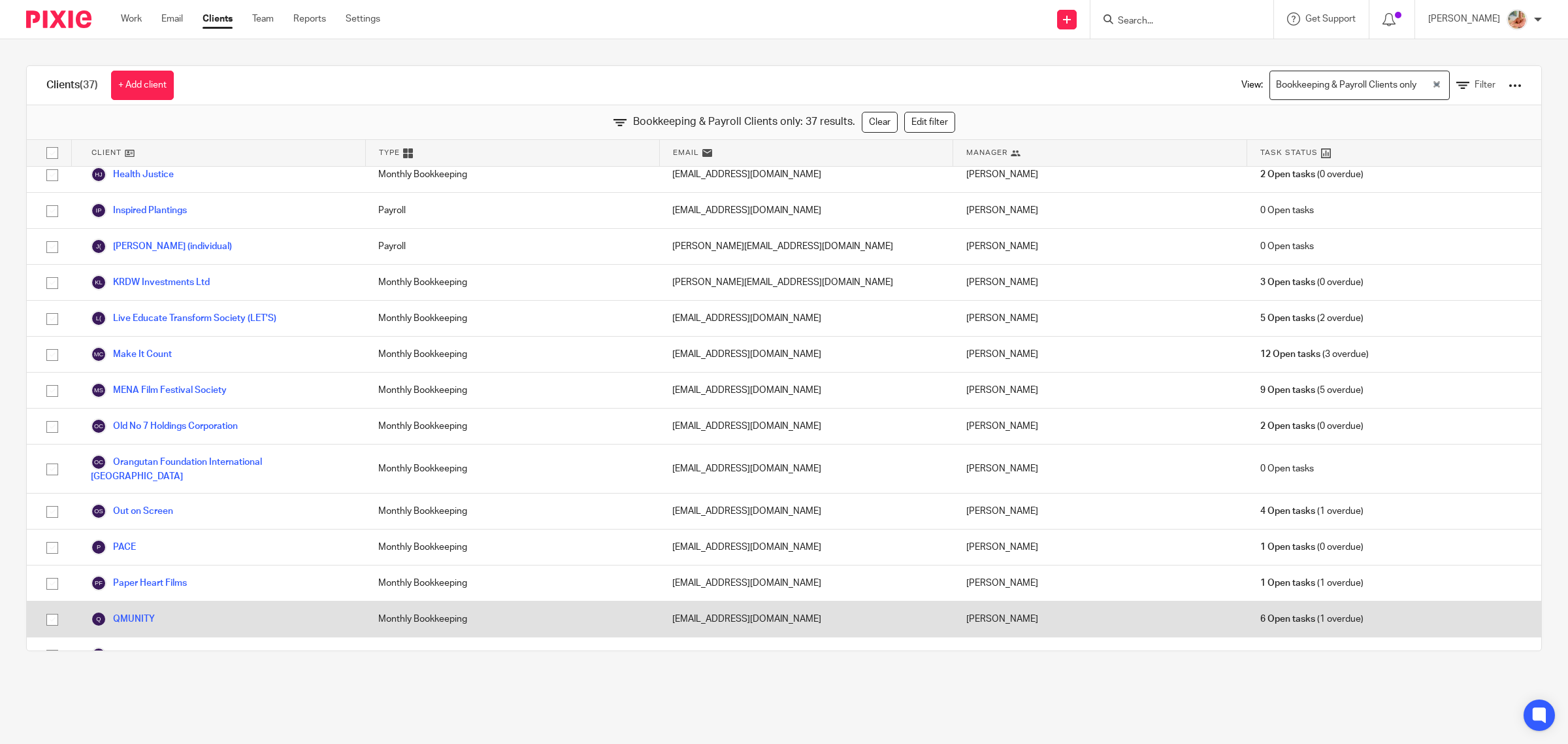
scroll to position [735, 0]
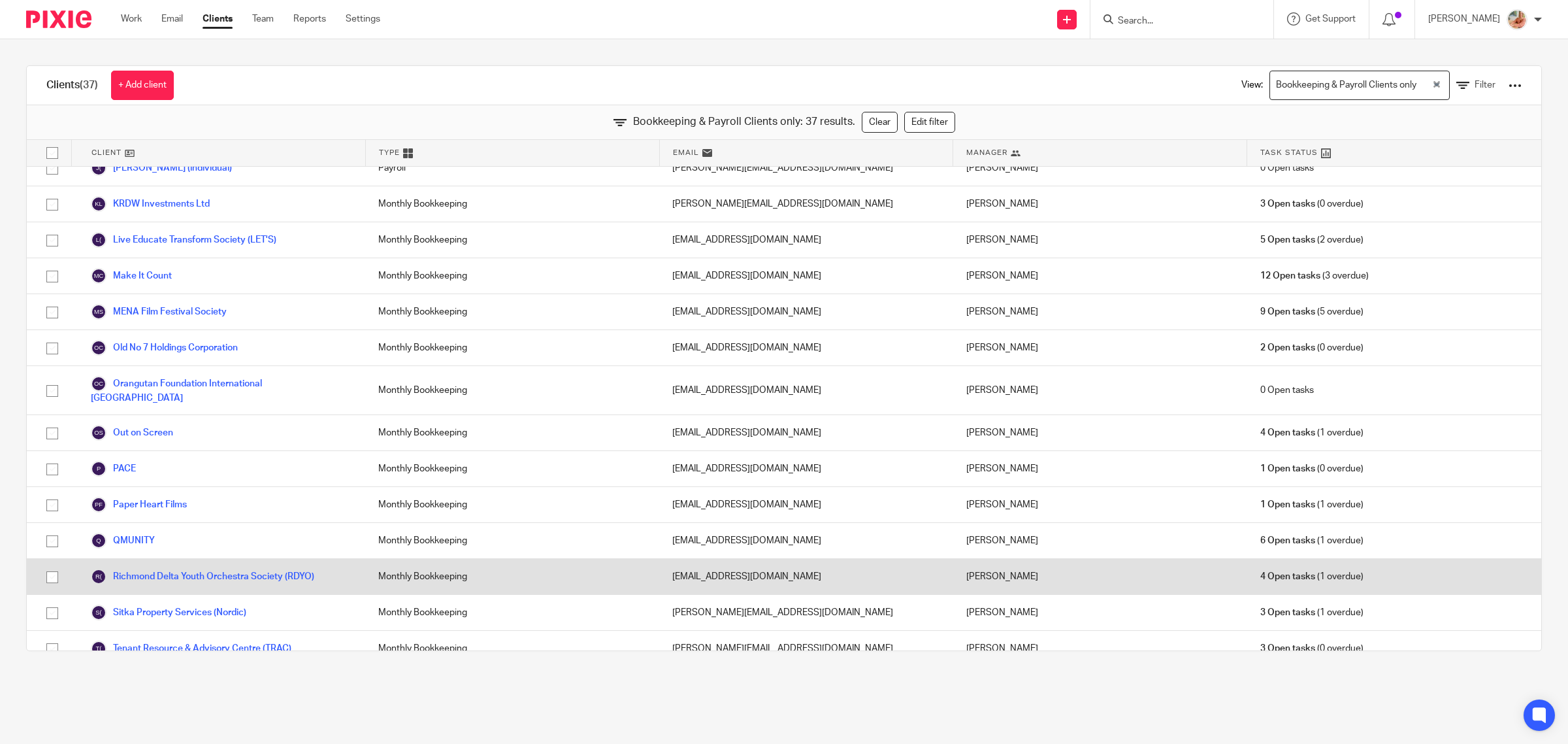
drag, startPoint x: 157, startPoint y: 564, endPoint x: 260, endPoint y: 582, distance: 104.6
click at [157, 568] on link "Richmond Delta Youth Orchestra Society (RDYO)" at bounding box center [202, 576] width 224 height 16
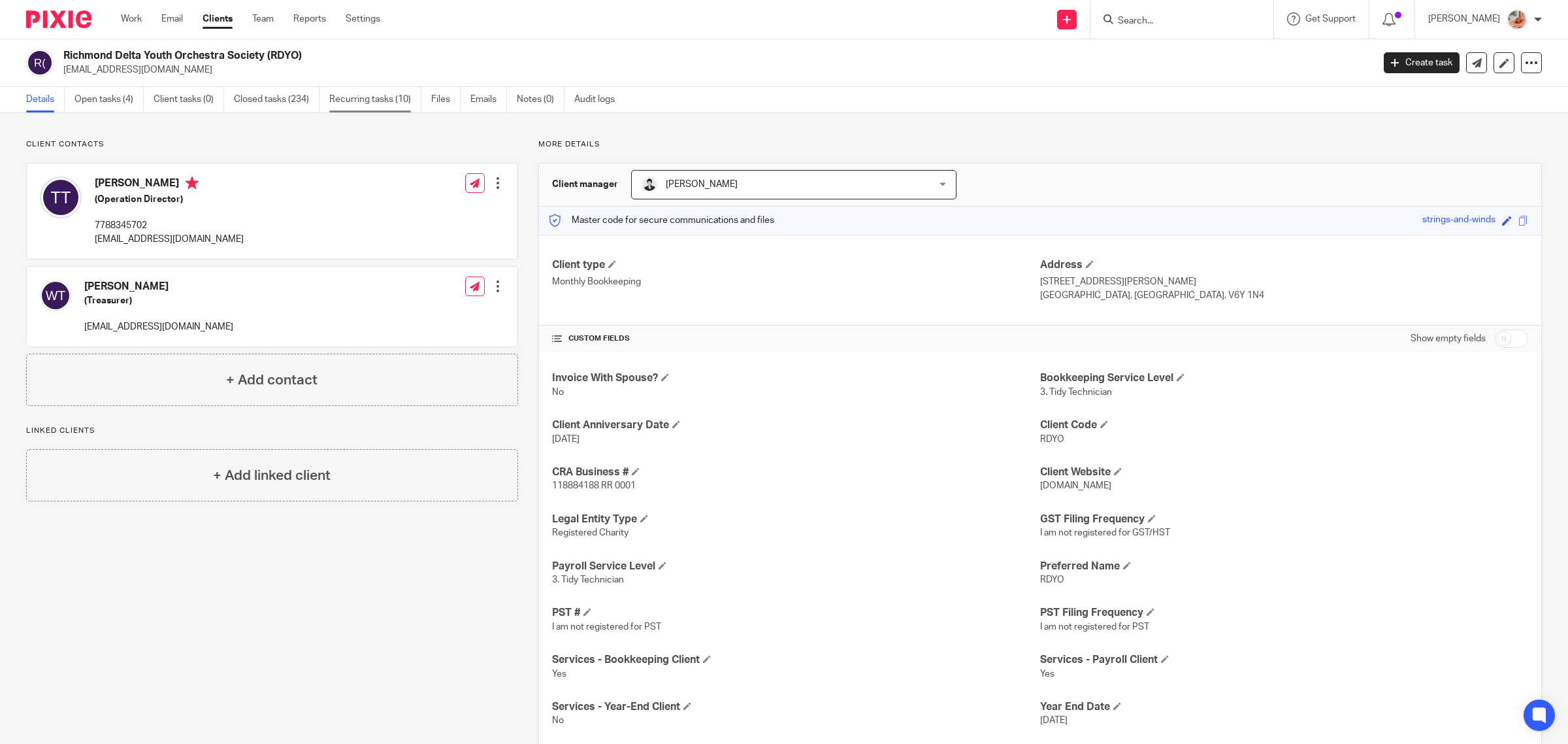
click at [364, 96] on link "Recurring tasks (10)" at bounding box center [375, 100] width 92 height 25
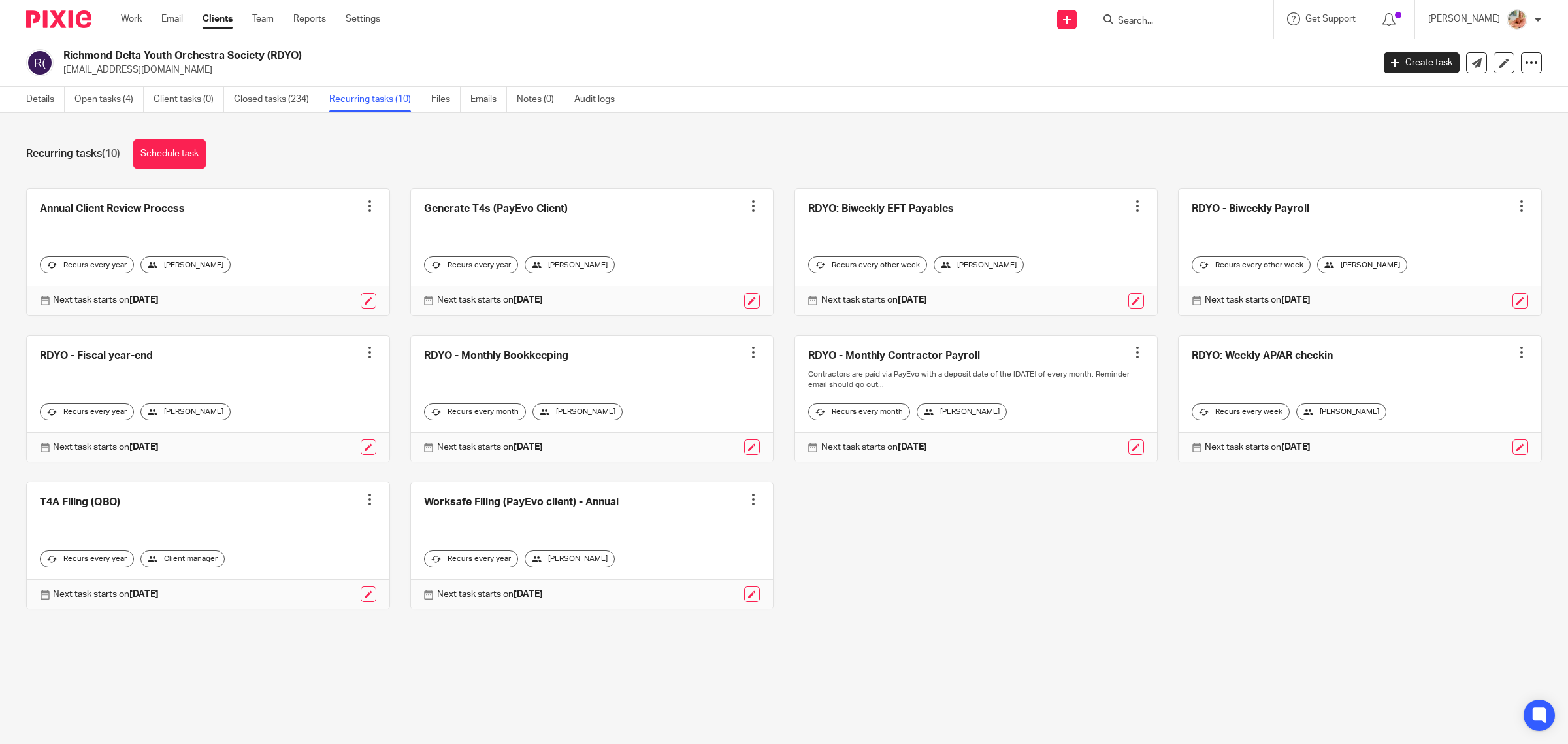
click at [418, 356] on link at bounding box center [592, 398] width 362 height 126
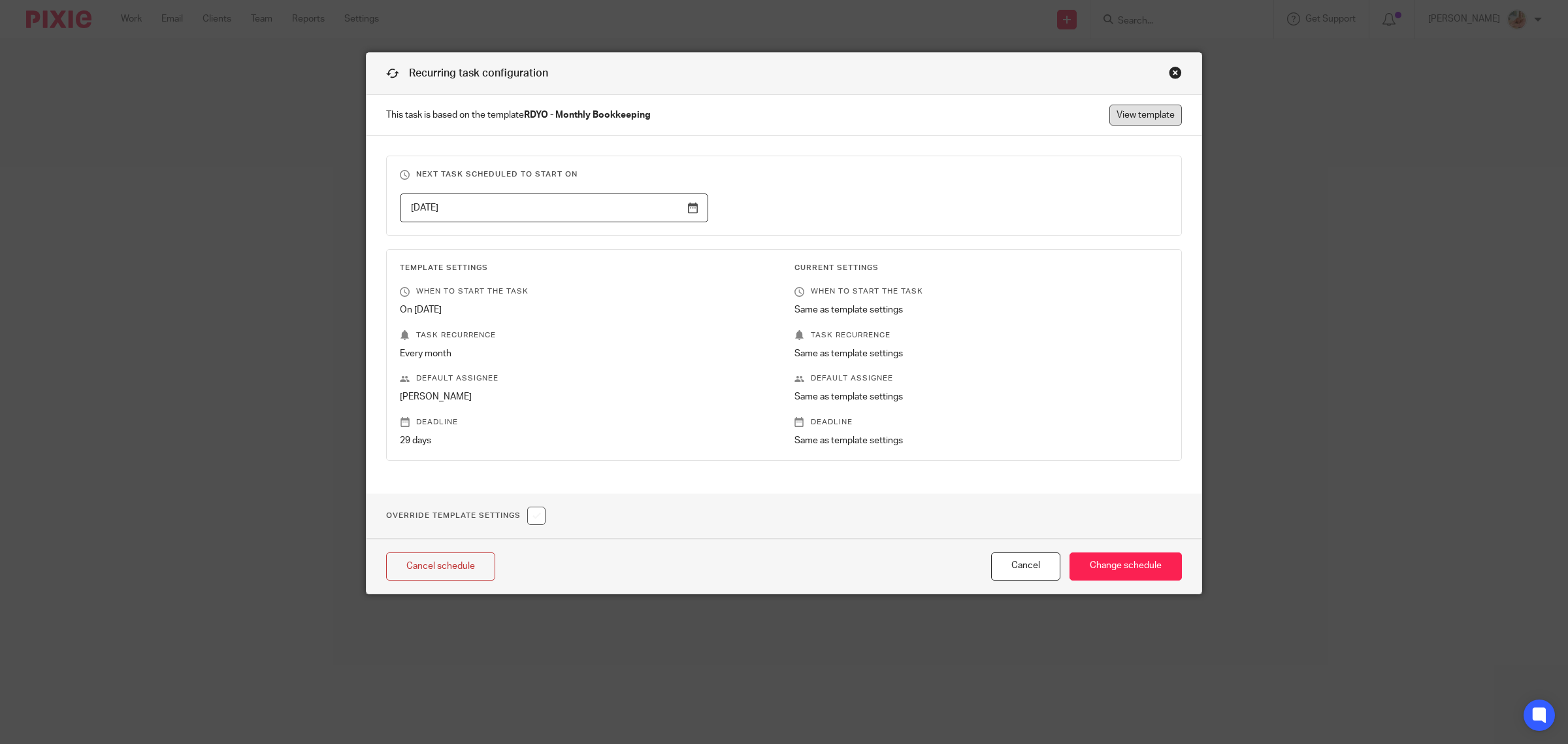
click at [1132, 114] on link "View template" at bounding box center [1146, 114] width 72 height 21
click at [1169, 74] on div "Close this dialog window" at bounding box center [1175, 72] width 13 height 13
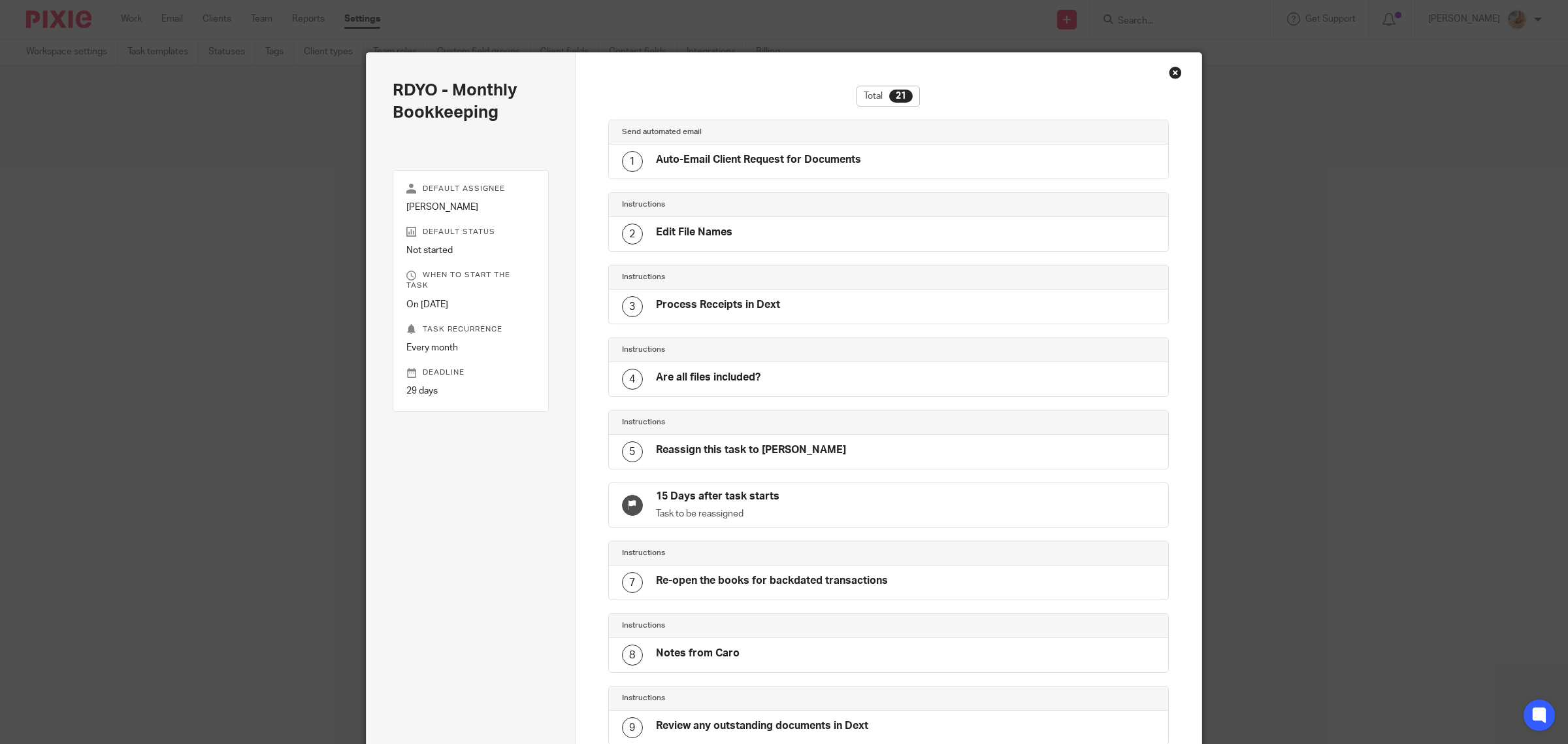
scroll to position [984, 0]
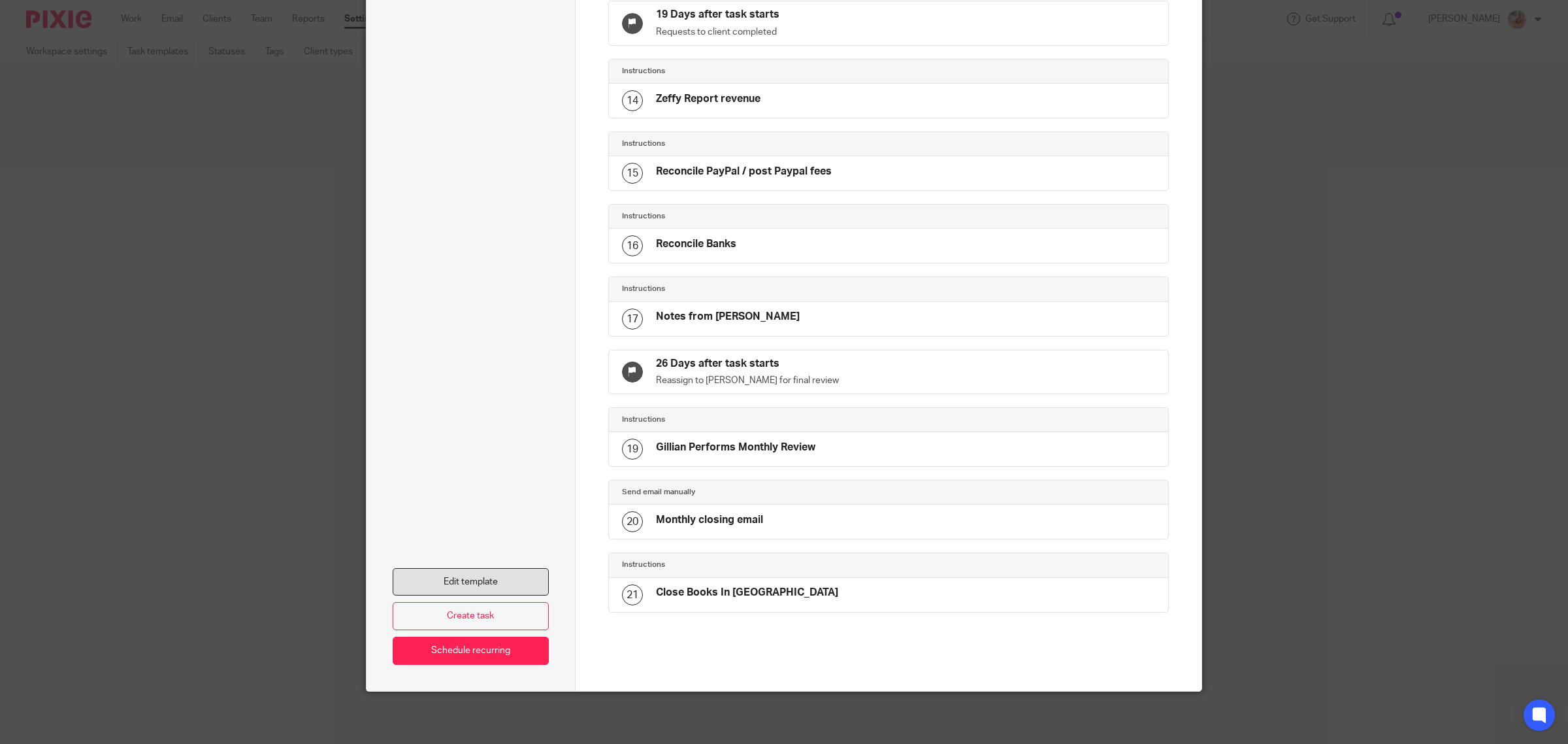
click at [458, 583] on link "Edit template" at bounding box center [471, 582] width 156 height 28
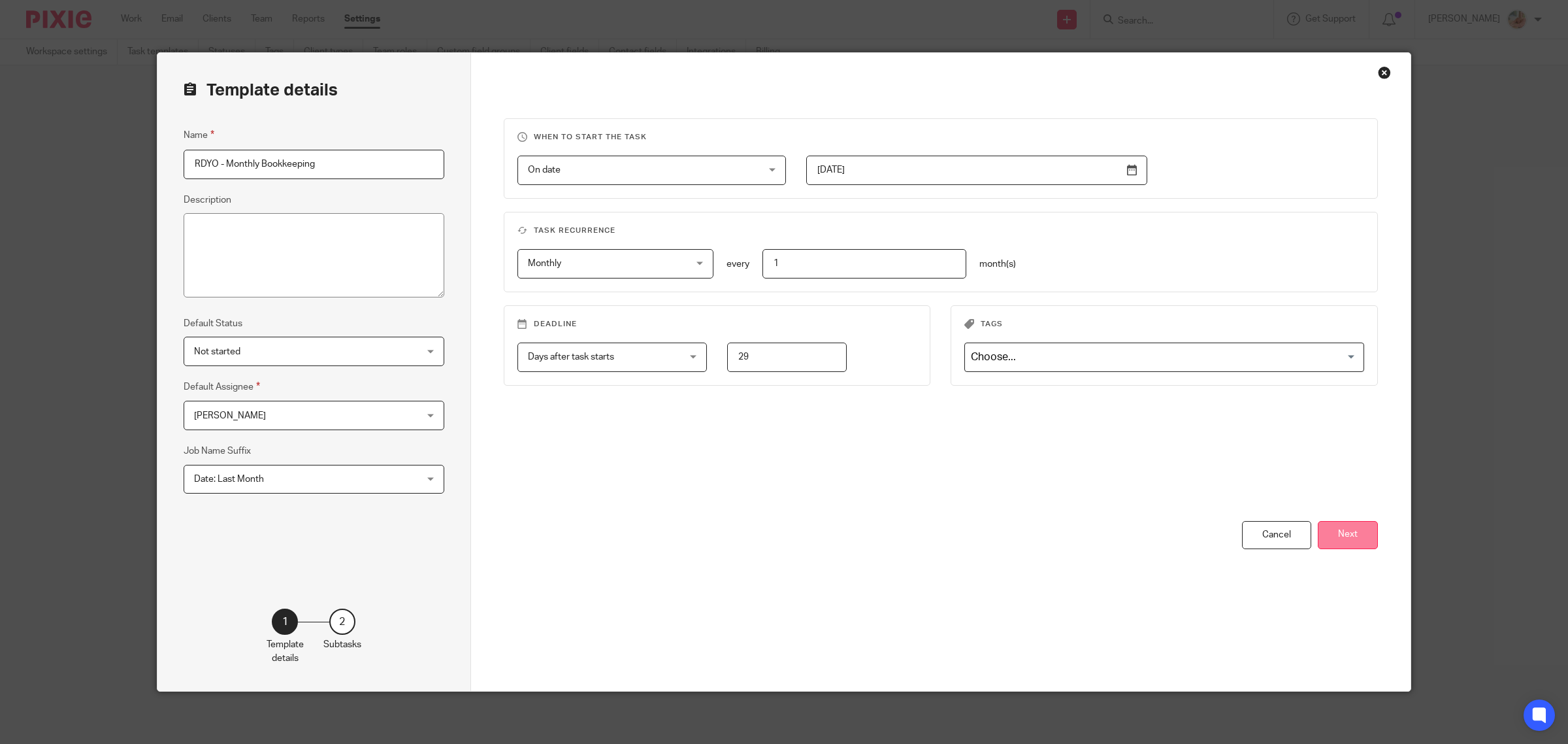
click at [1346, 530] on button "Next" at bounding box center [1348, 534] width 61 height 28
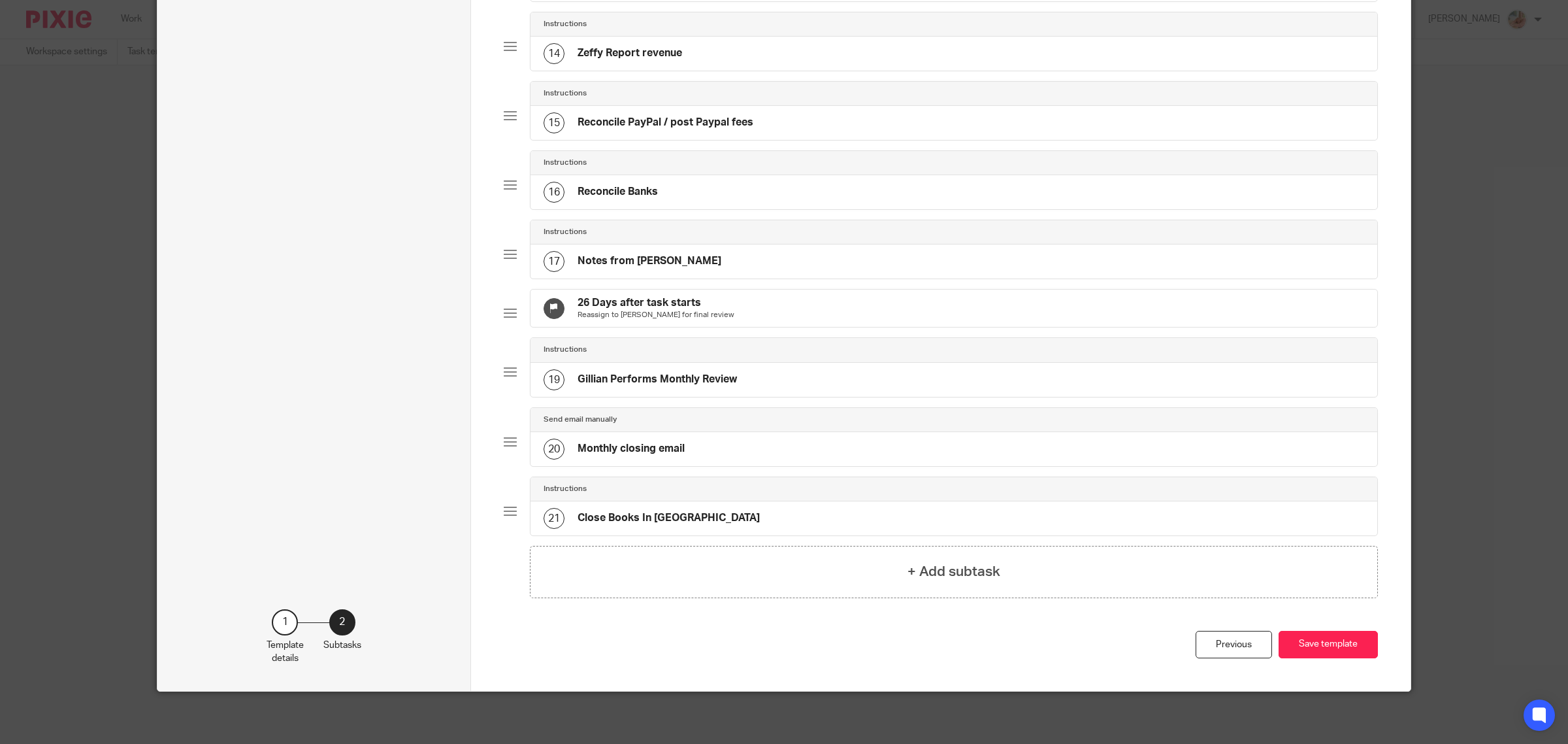
scroll to position [980, 0]
click at [638, 198] on h4 "Reconcile Banks" at bounding box center [618, 191] width 80 height 14
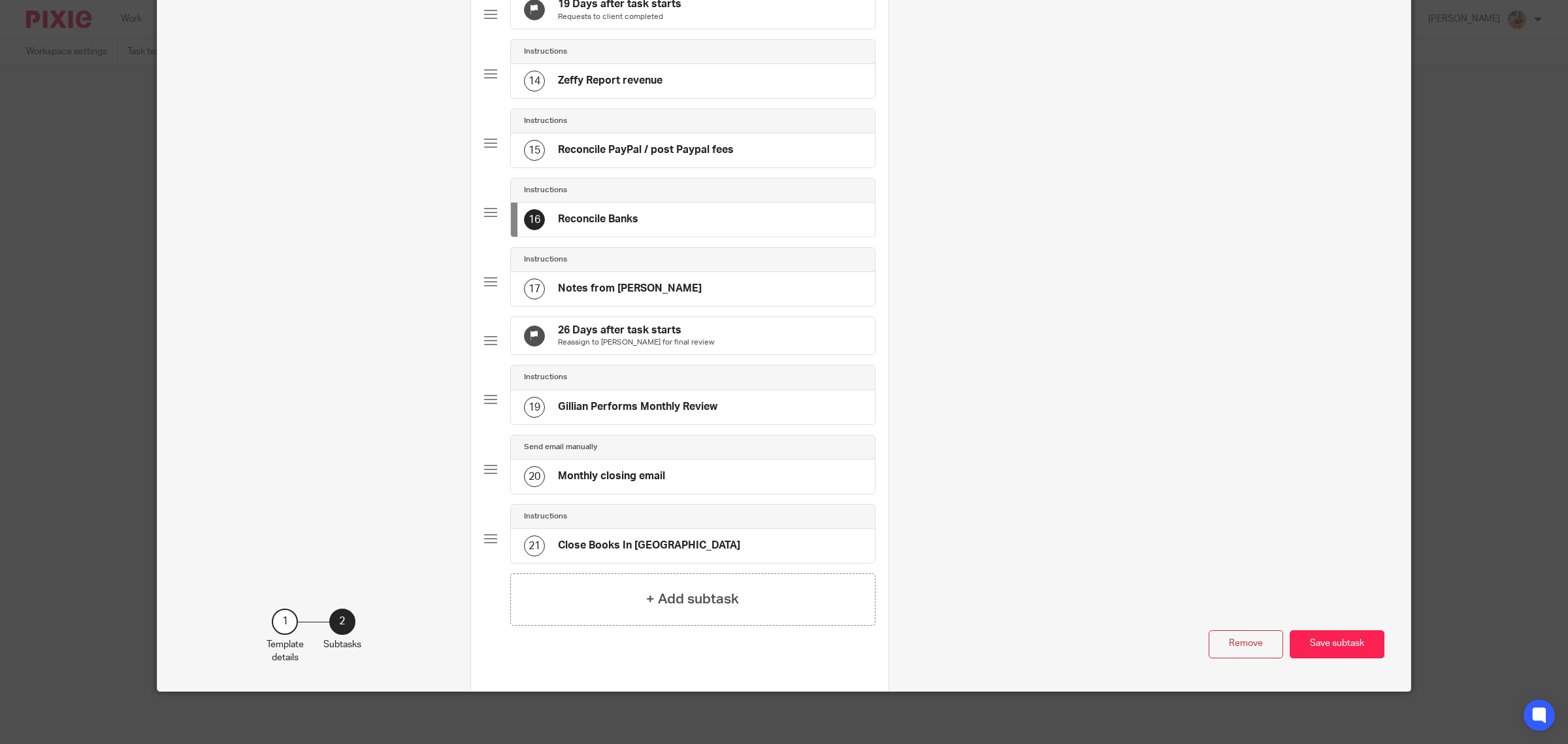
scroll to position [0, 0]
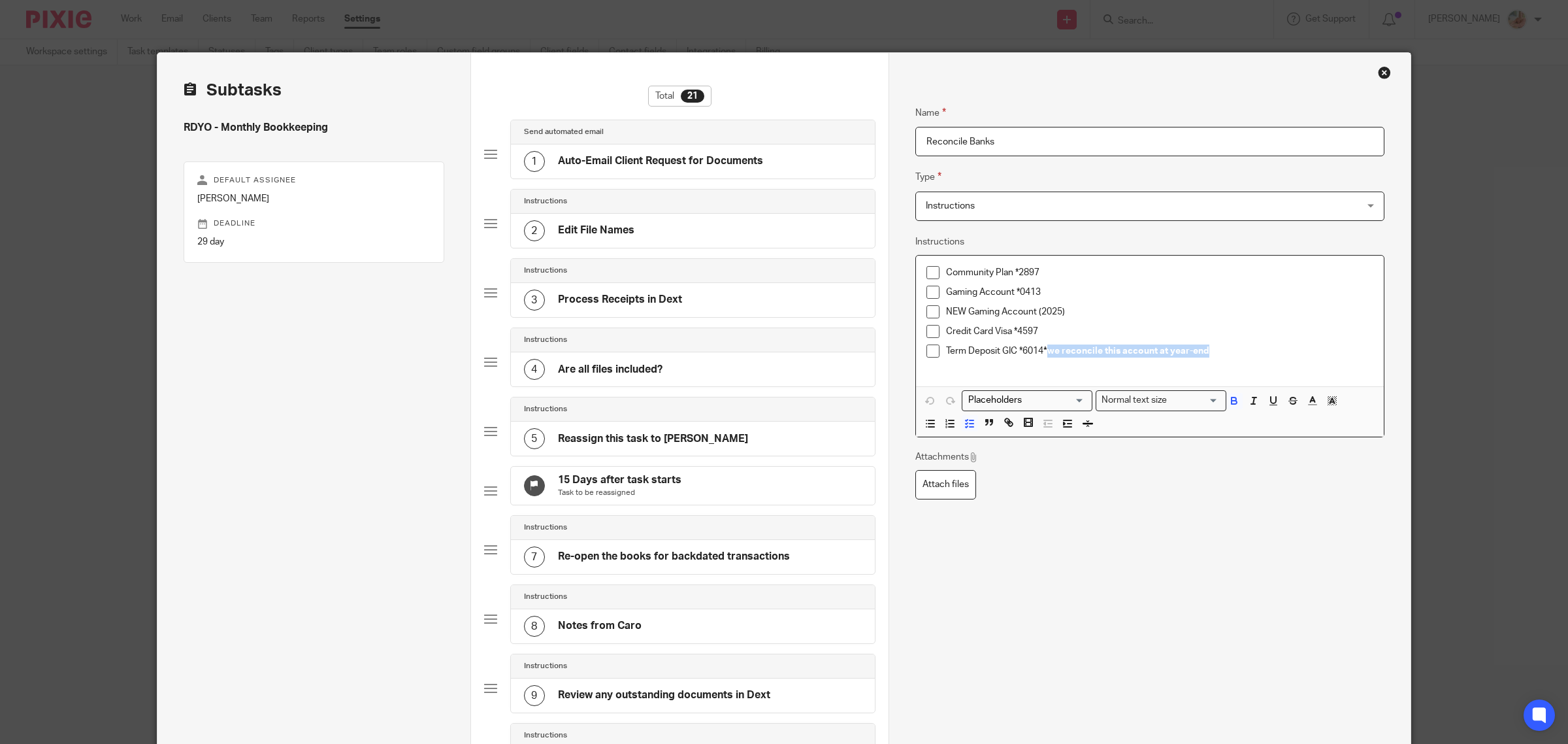
drag, startPoint x: 1047, startPoint y: 351, endPoint x: 1248, endPoint y: 351, distance: 201.0
click at [1248, 351] on p "Term Deposit GIC *6014 *we reconcile this account at year-end" at bounding box center [1160, 351] width 428 height 13
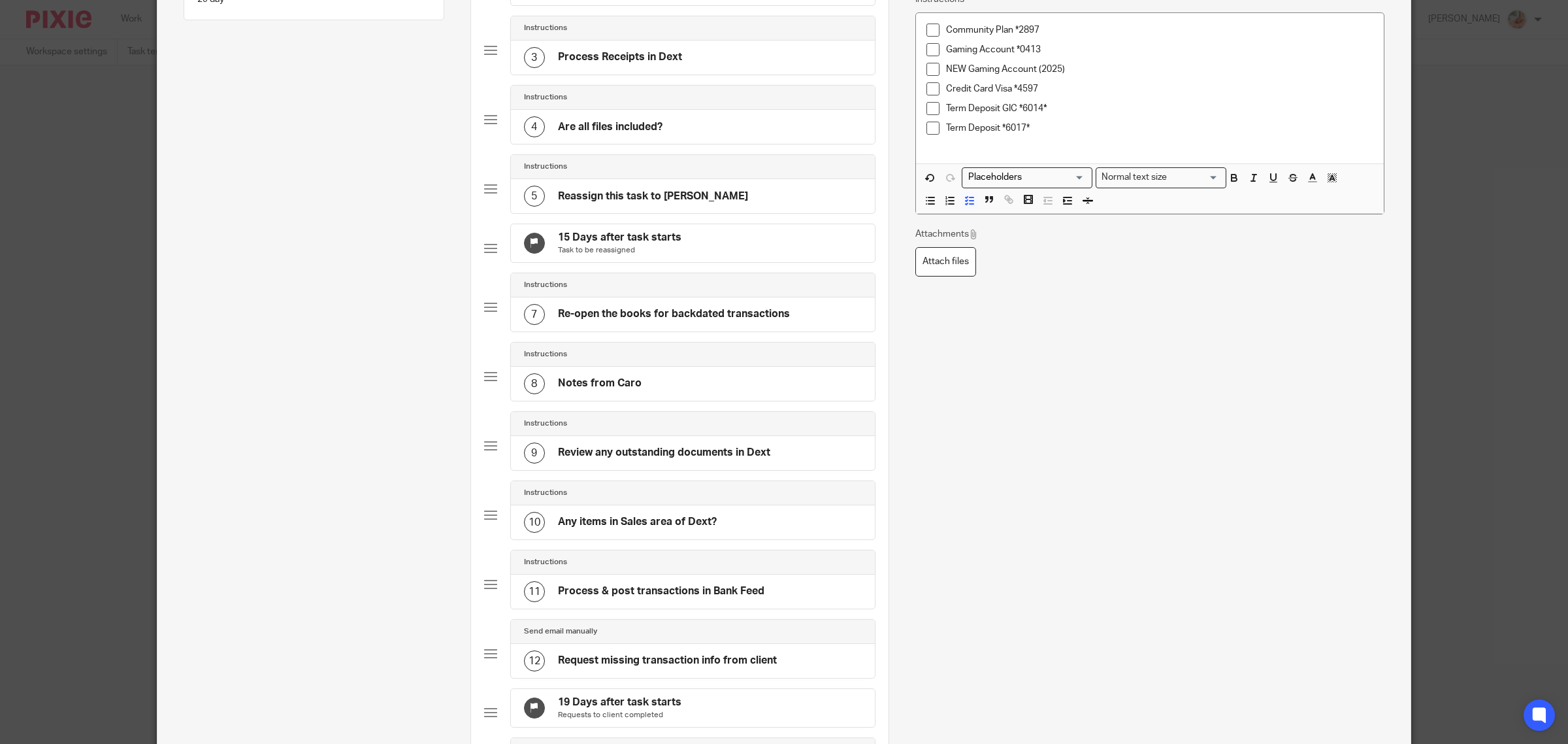
scroll to position [163, 0]
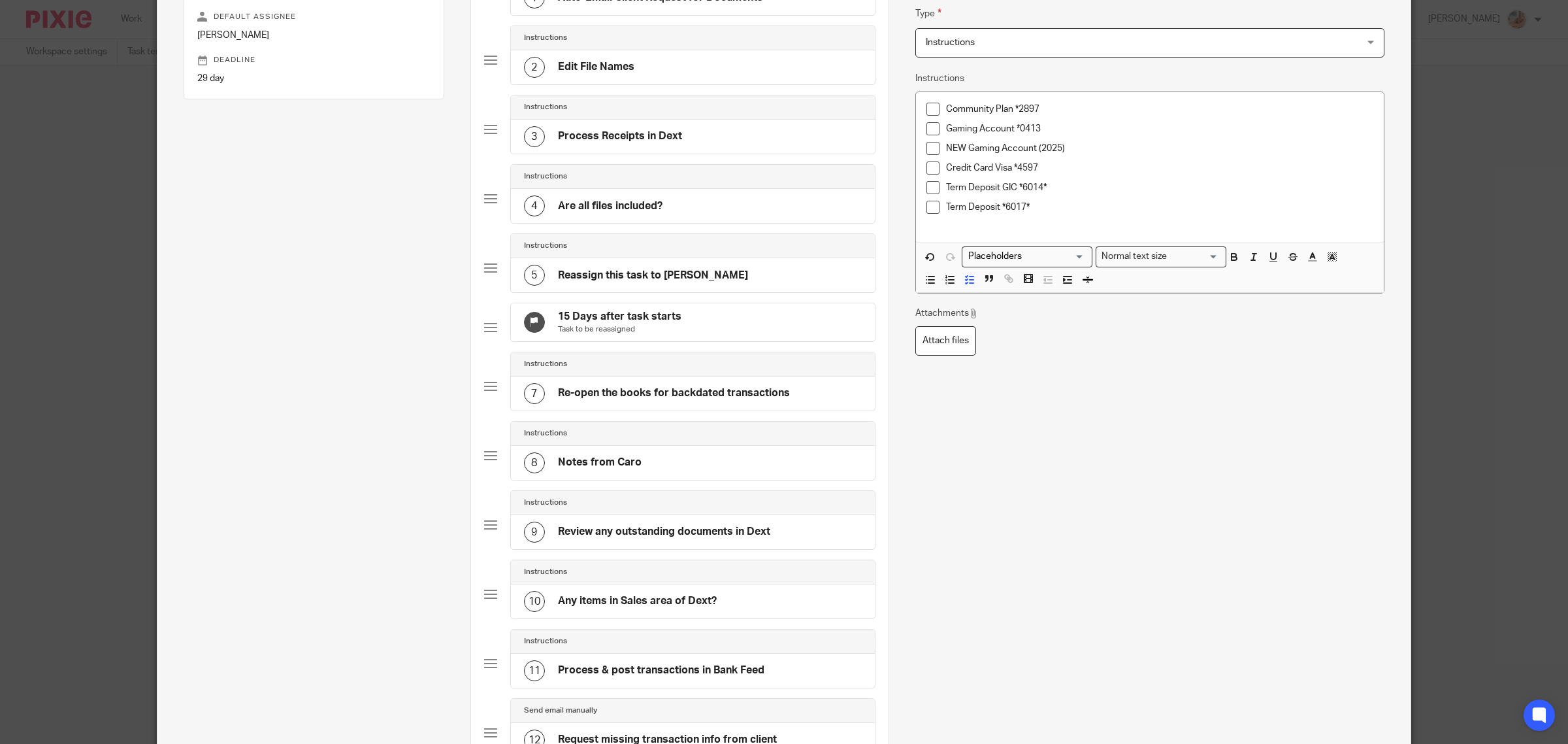
click at [1058, 190] on p "Term Deposit GIC *6014 *" at bounding box center [1160, 186] width 428 height 13
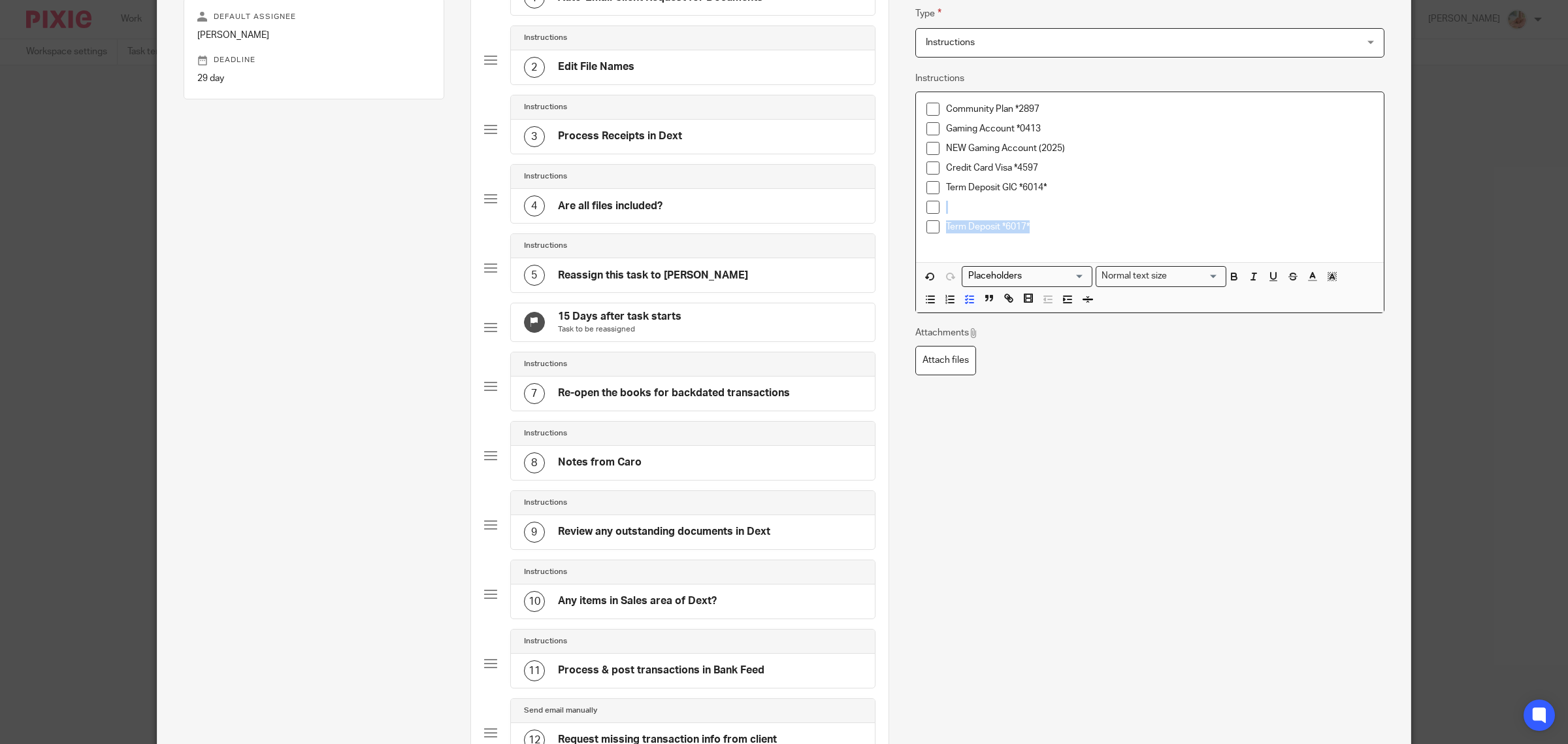
drag, startPoint x: 997, startPoint y: 224, endPoint x: 948, endPoint y: 220, distance: 49.2
click at [948, 220] on ul "Community Plan *2897 Gaming Account *0413 NEW Gaming Account (2025) Credit Card…" at bounding box center [1150, 175] width 447 height 145
copy ul "Term Deposit *6017*"
click at [966, 200] on p at bounding box center [1160, 206] width 428 height 13
click at [971, 200] on p at bounding box center [1160, 206] width 428 height 13
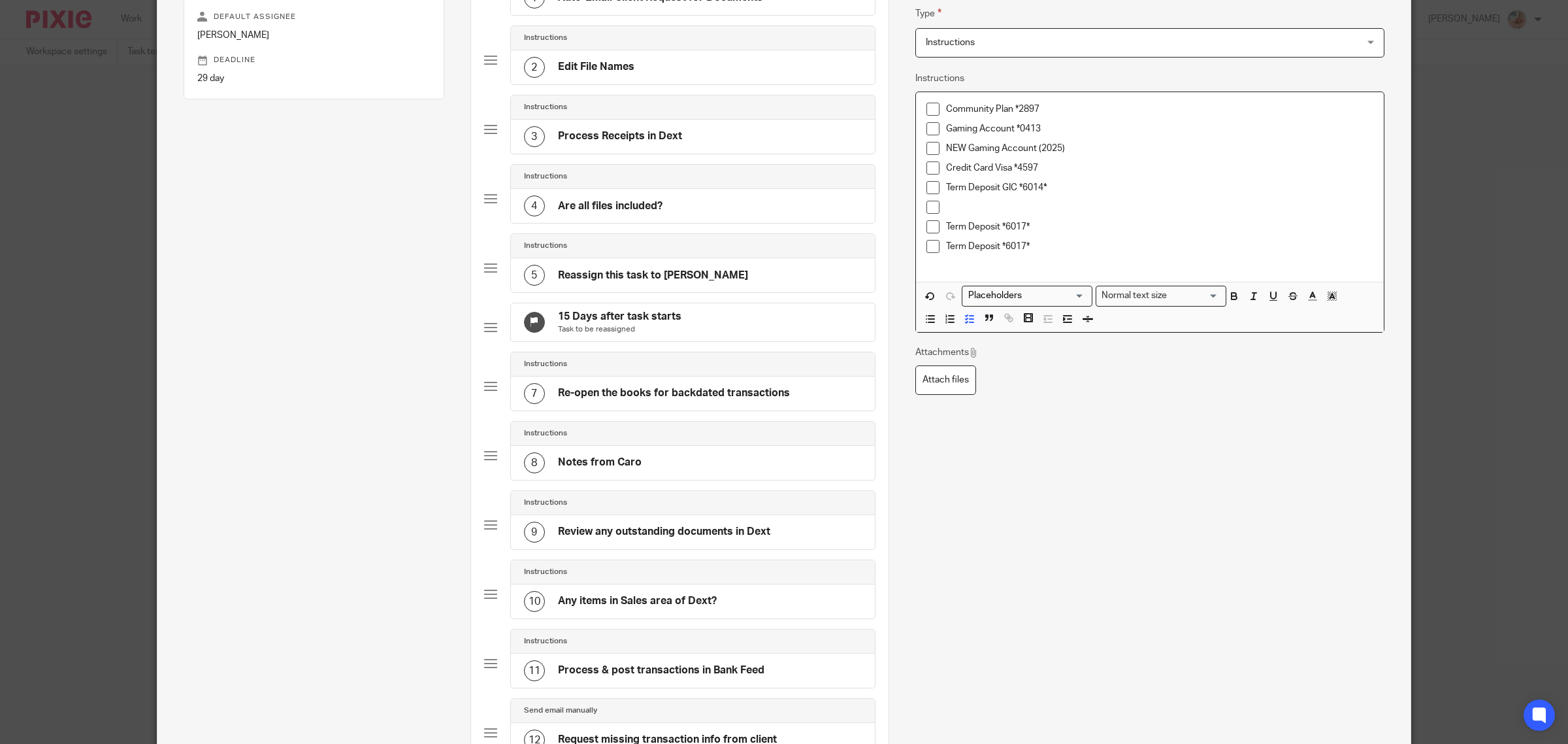
click at [962, 210] on p at bounding box center [1160, 206] width 428 height 13
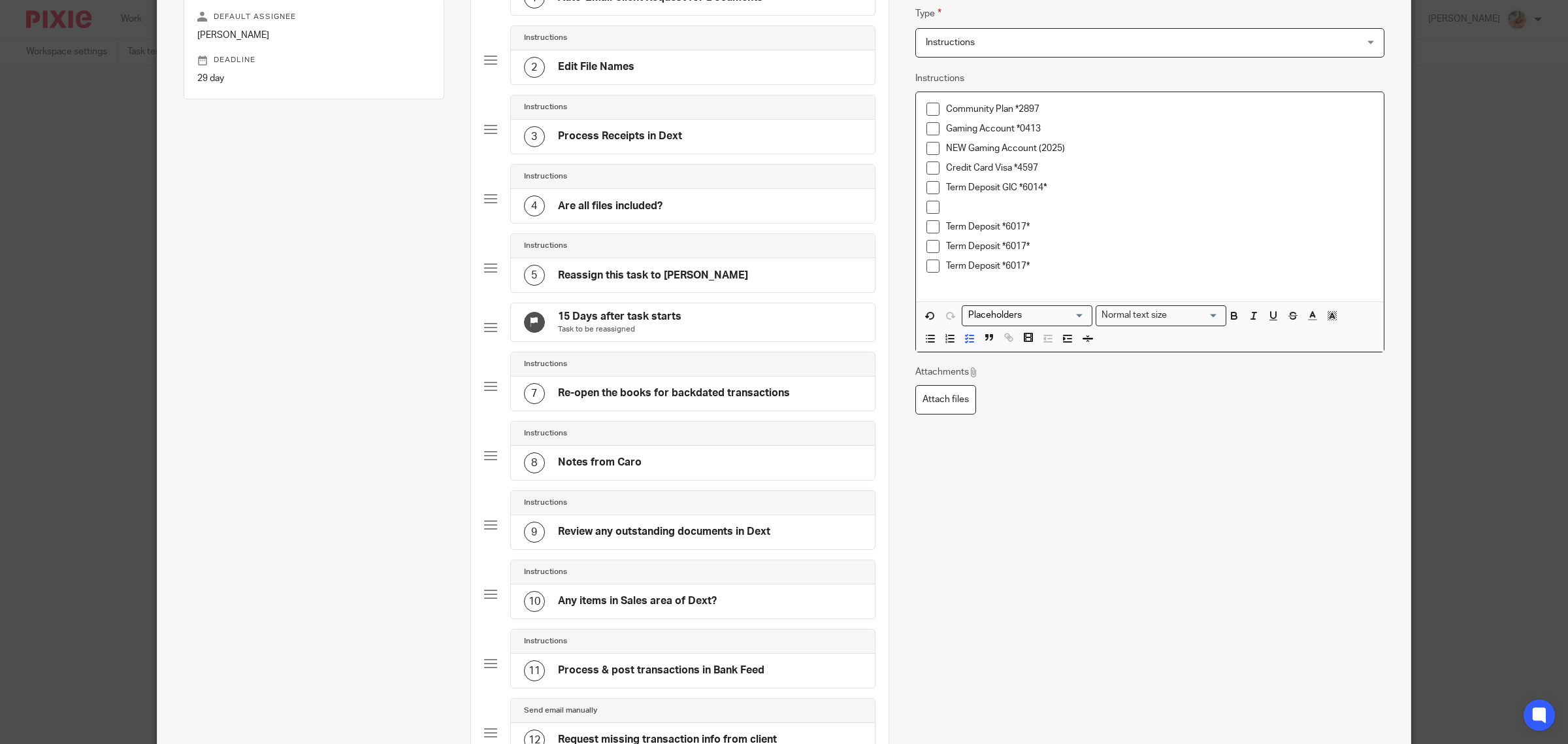
click at [946, 211] on p at bounding box center [1160, 206] width 428 height 13
click at [946, 226] on p "Term Deposit *6017*" at bounding box center [1160, 227] width 428 height 13
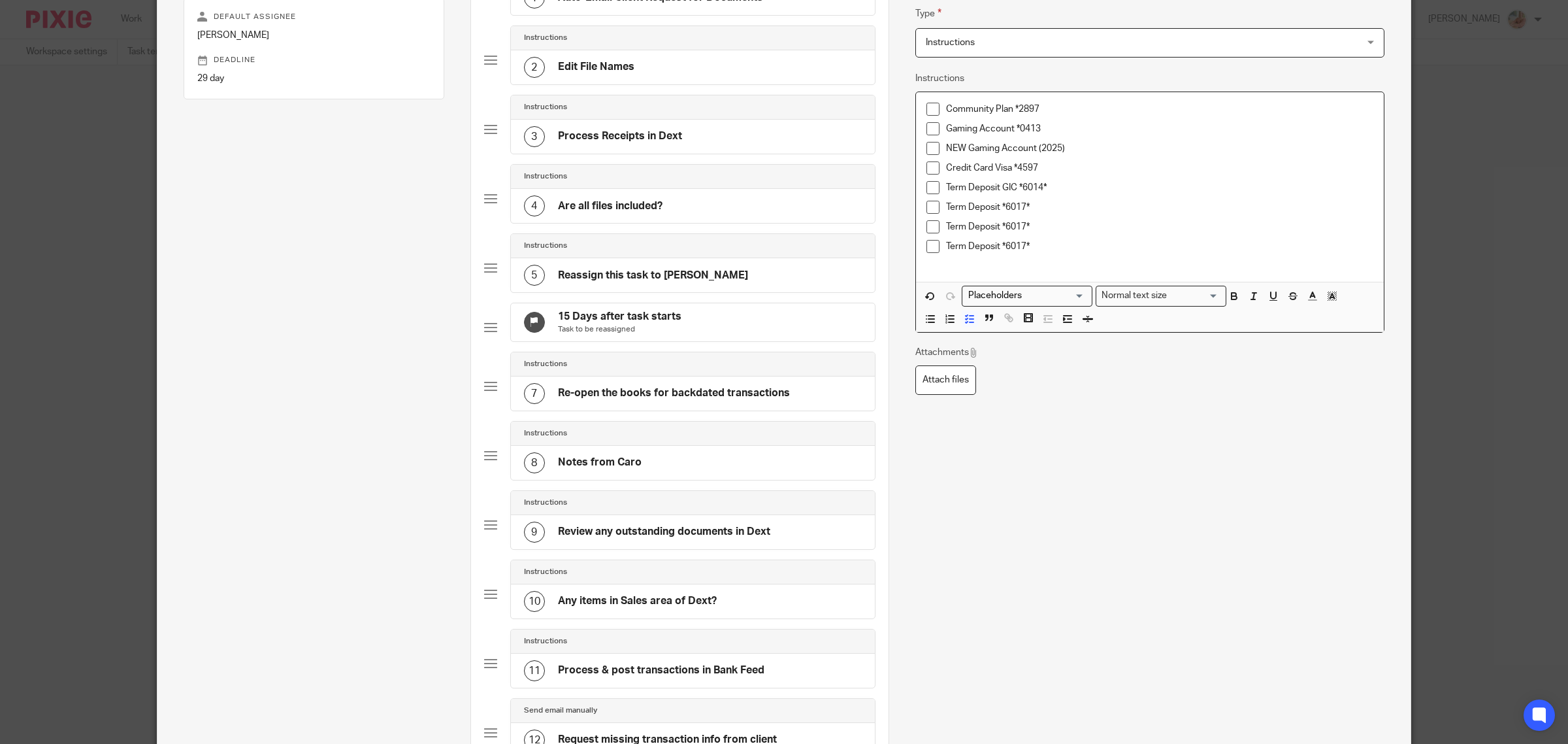
click at [1028, 210] on p "Term Deposit *6017*" at bounding box center [1160, 206] width 428 height 13
click at [1049, 249] on p "Term Deposit *6017*" at bounding box center [1160, 246] width 428 height 13
drag, startPoint x: 1059, startPoint y: 247, endPoint x: 922, endPoint y: 242, distance: 137.1
click at [927, 242] on li "Term Deposit *6017*" at bounding box center [1150, 253] width 447 height 26
drag, startPoint x: 1027, startPoint y: 228, endPoint x: 926, endPoint y: 105, distance: 159.2
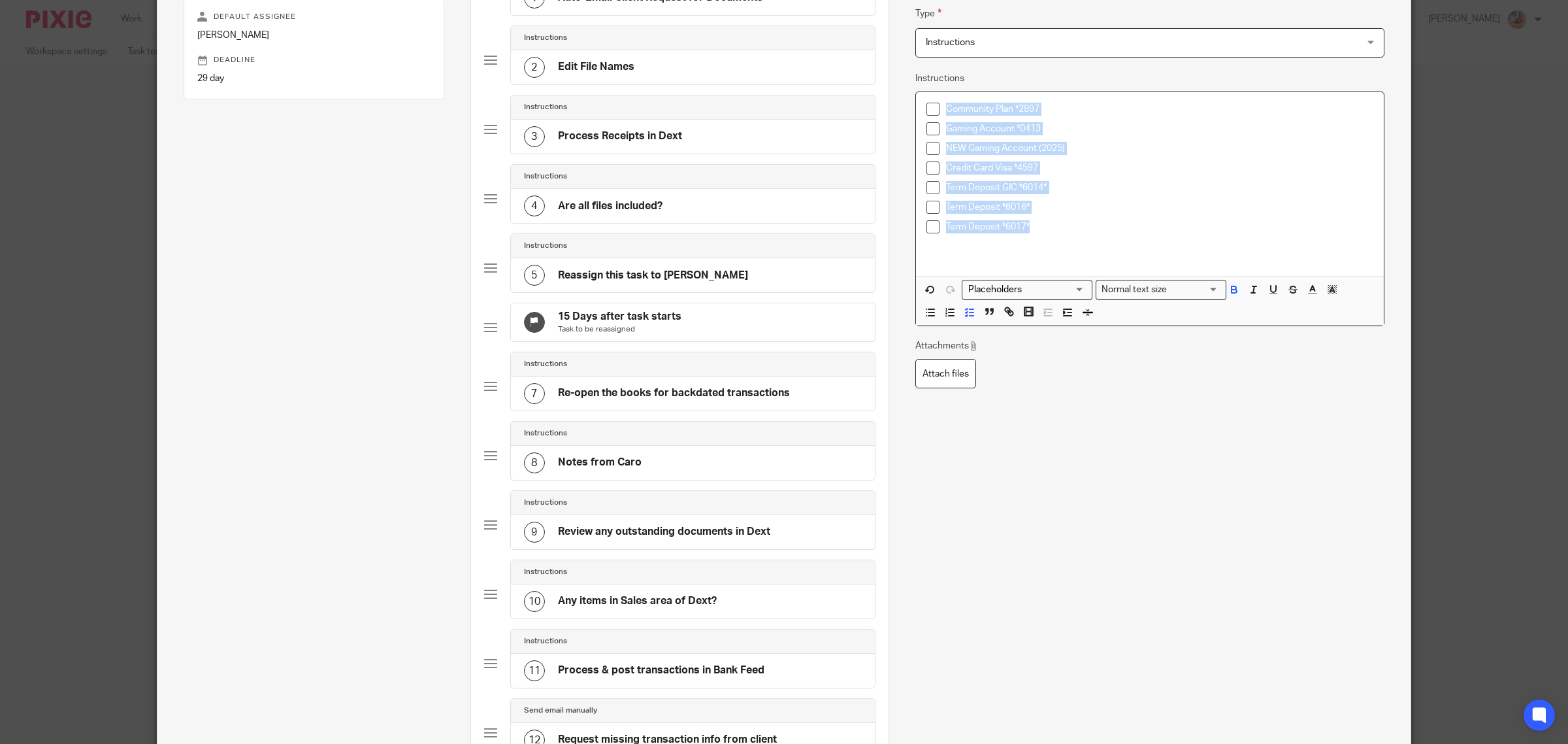
click at [927, 105] on ul "Community Plan *2897 Gaming Account *0413 NEW Gaming Account (2025) Credit Card…" at bounding box center [1150, 181] width 447 height 157
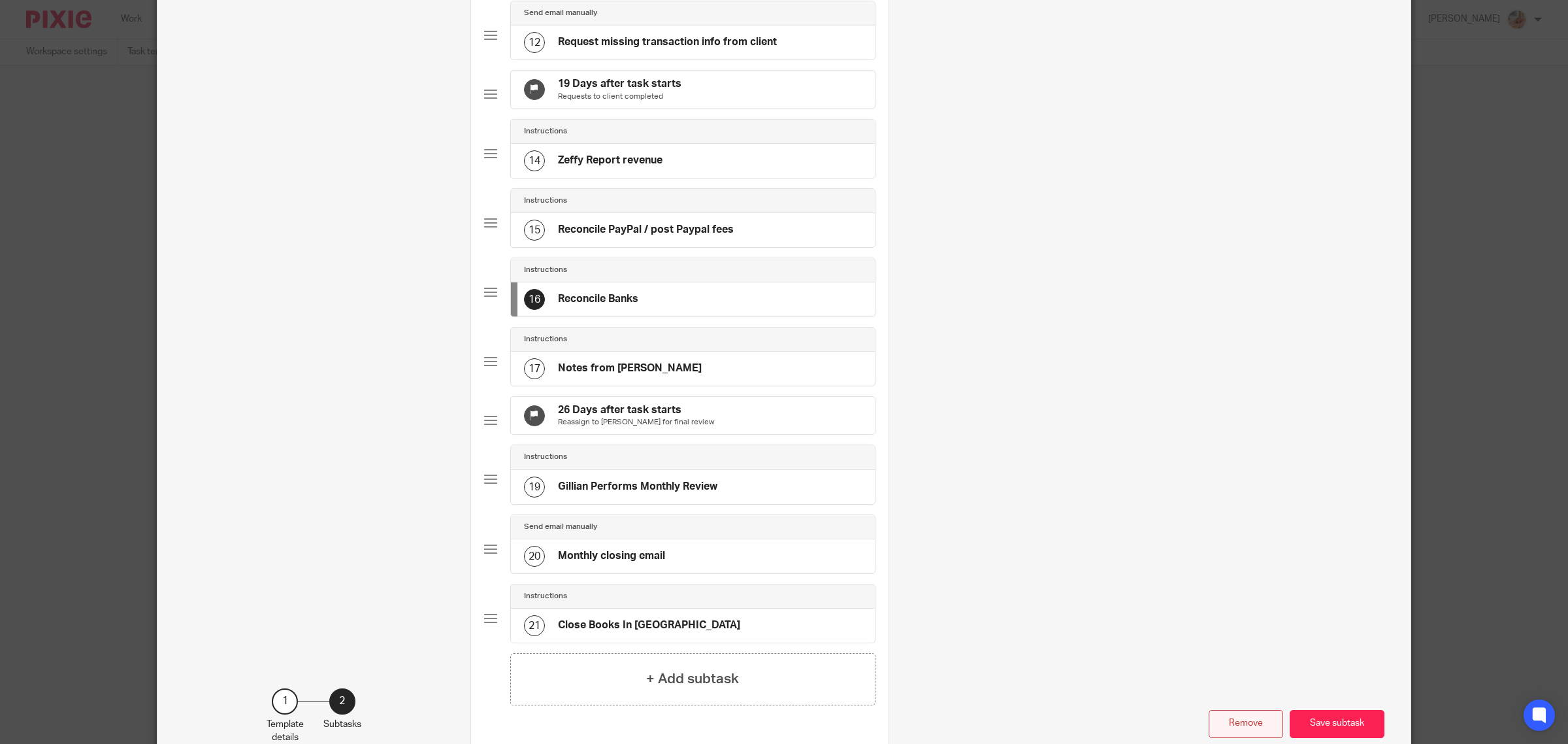
scroll to position [981, 0]
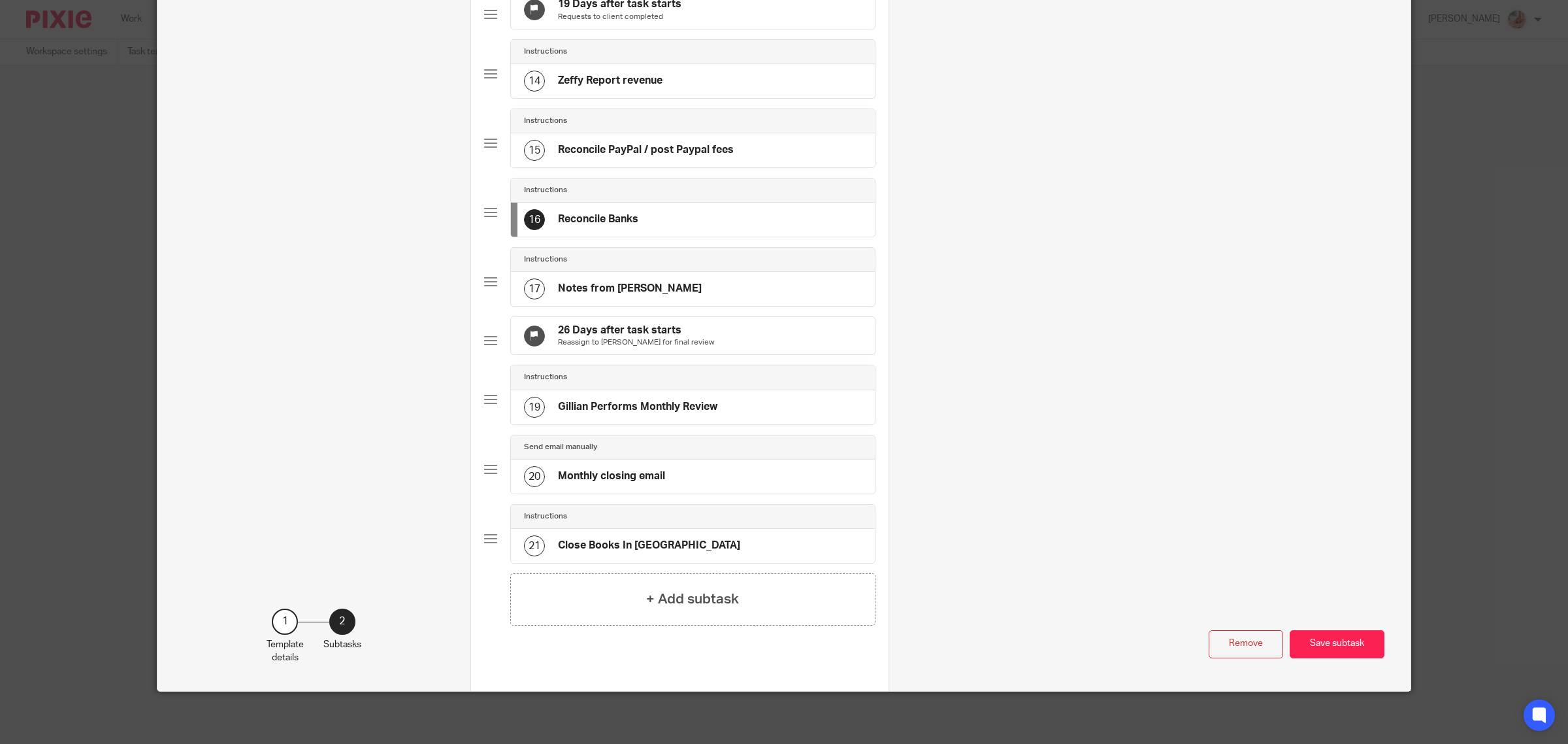
click at [1331, 642] on button "Save subtask" at bounding box center [1337, 643] width 95 height 28
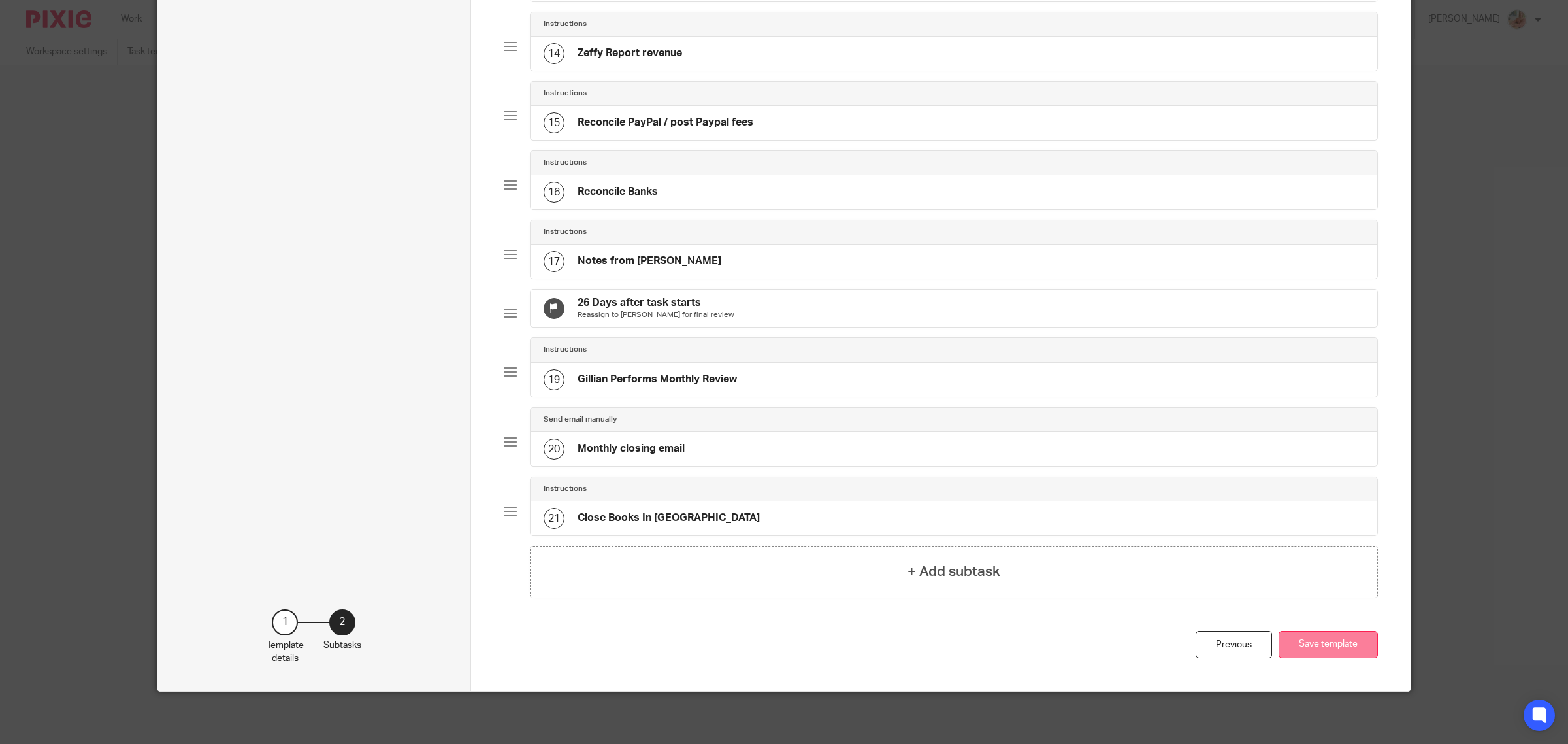
click at [1313, 659] on button "Save template" at bounding box center [1329, 644] width 100 height 28
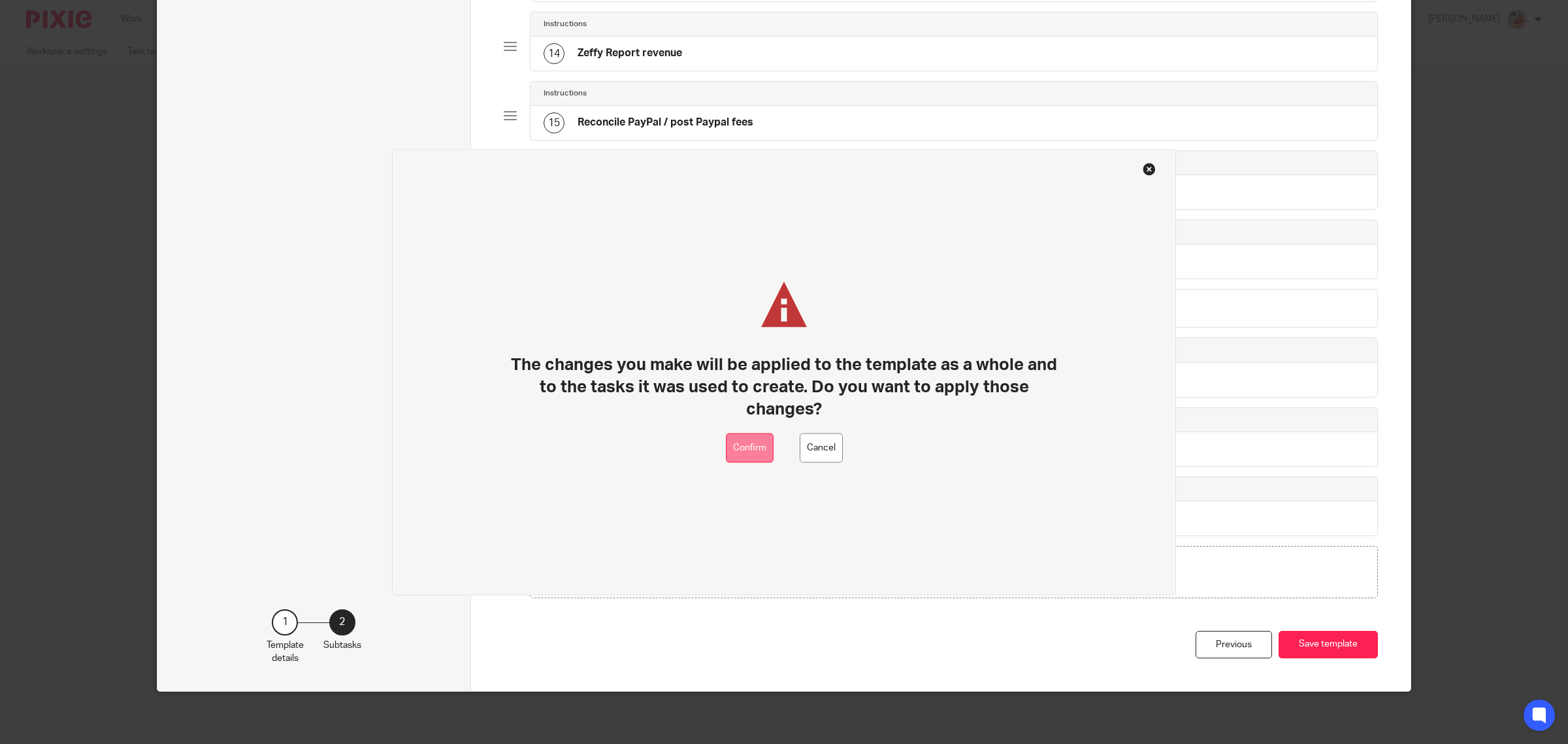
click at [747, 445] on button "Confirm" at bounding box center [750, 448] width 48 height 29
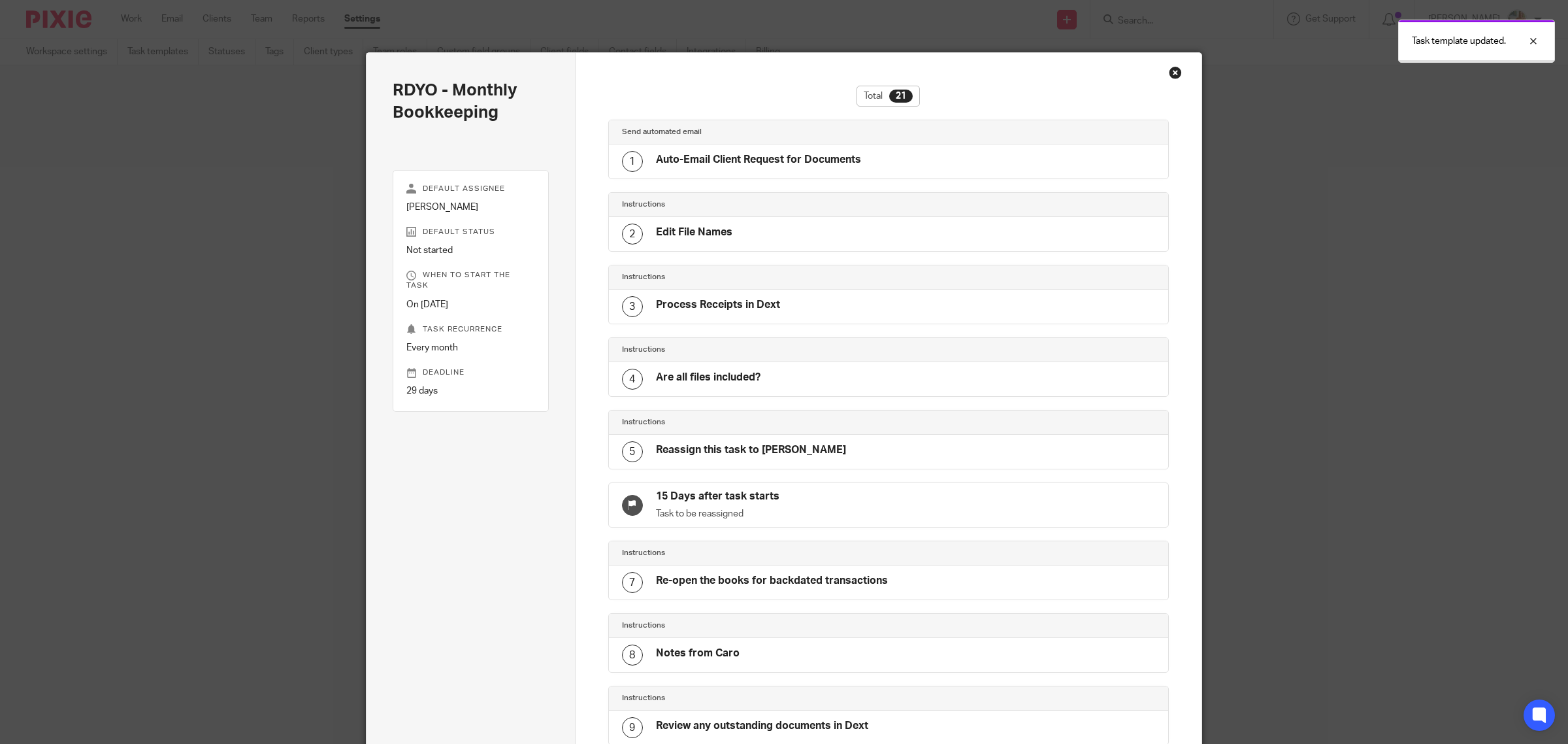
scroll to position [984, 0]
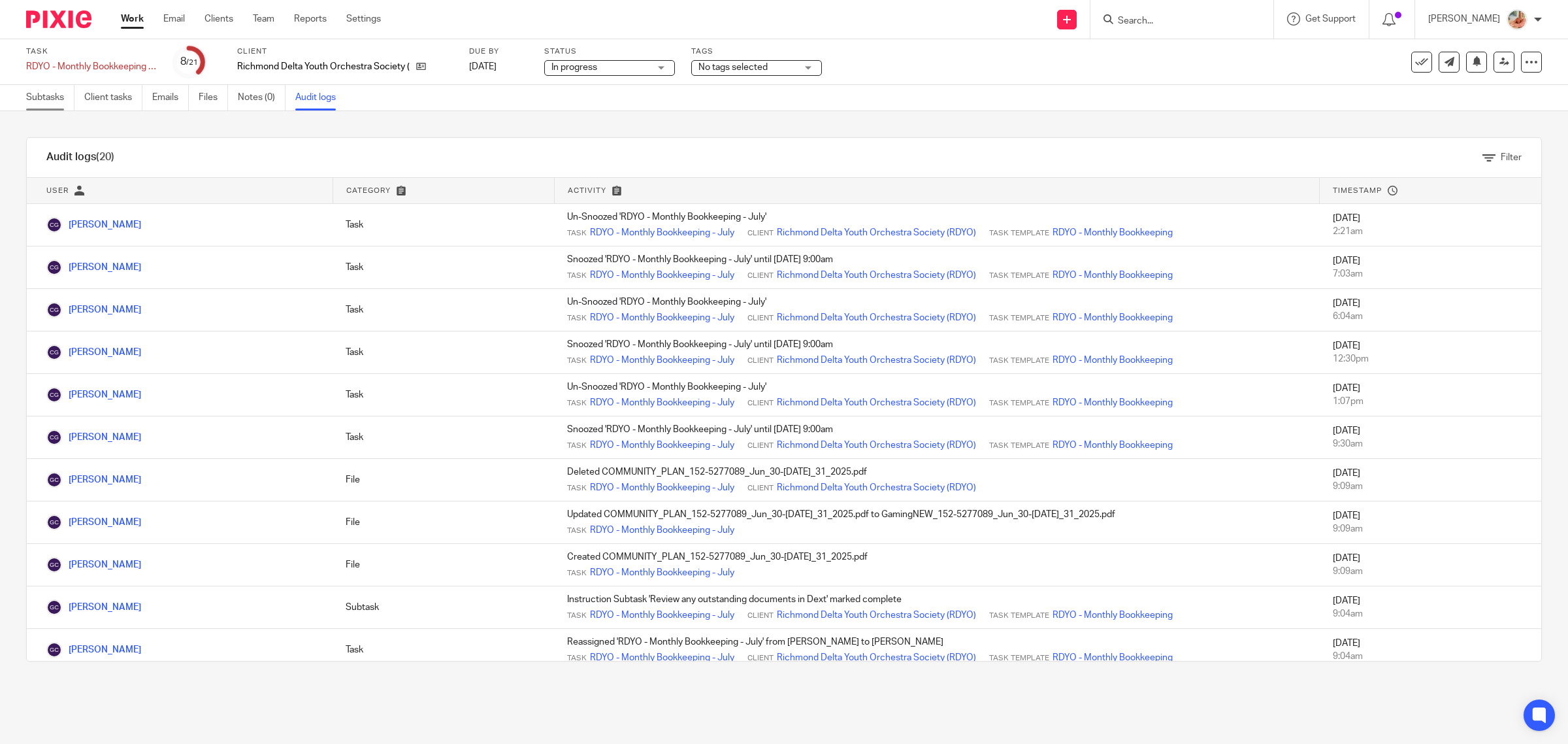
click at [47, 105] on link "Subtasks" at bounding box center [51, 98] width 49 height 25
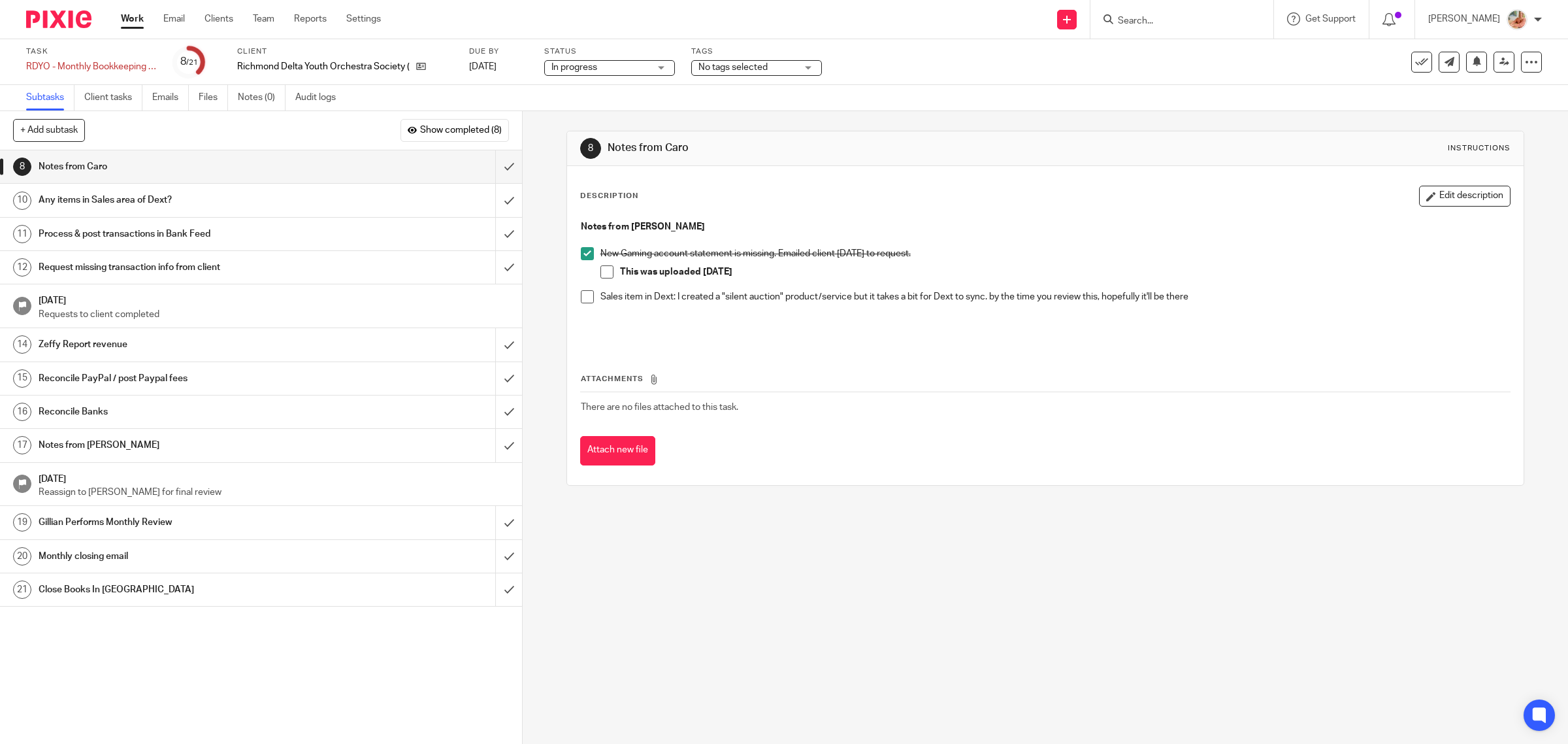
click at [600, 277] on span at bounding box center [606, 271] width 13 height 13
drag, startPoint x: 491, startPoint y: 170, endPoint x: 576, endPoint y: 197, distance: 89.2
click at [491, 169] on input "submit" at bounding box center [261, 166] width 522 height 32
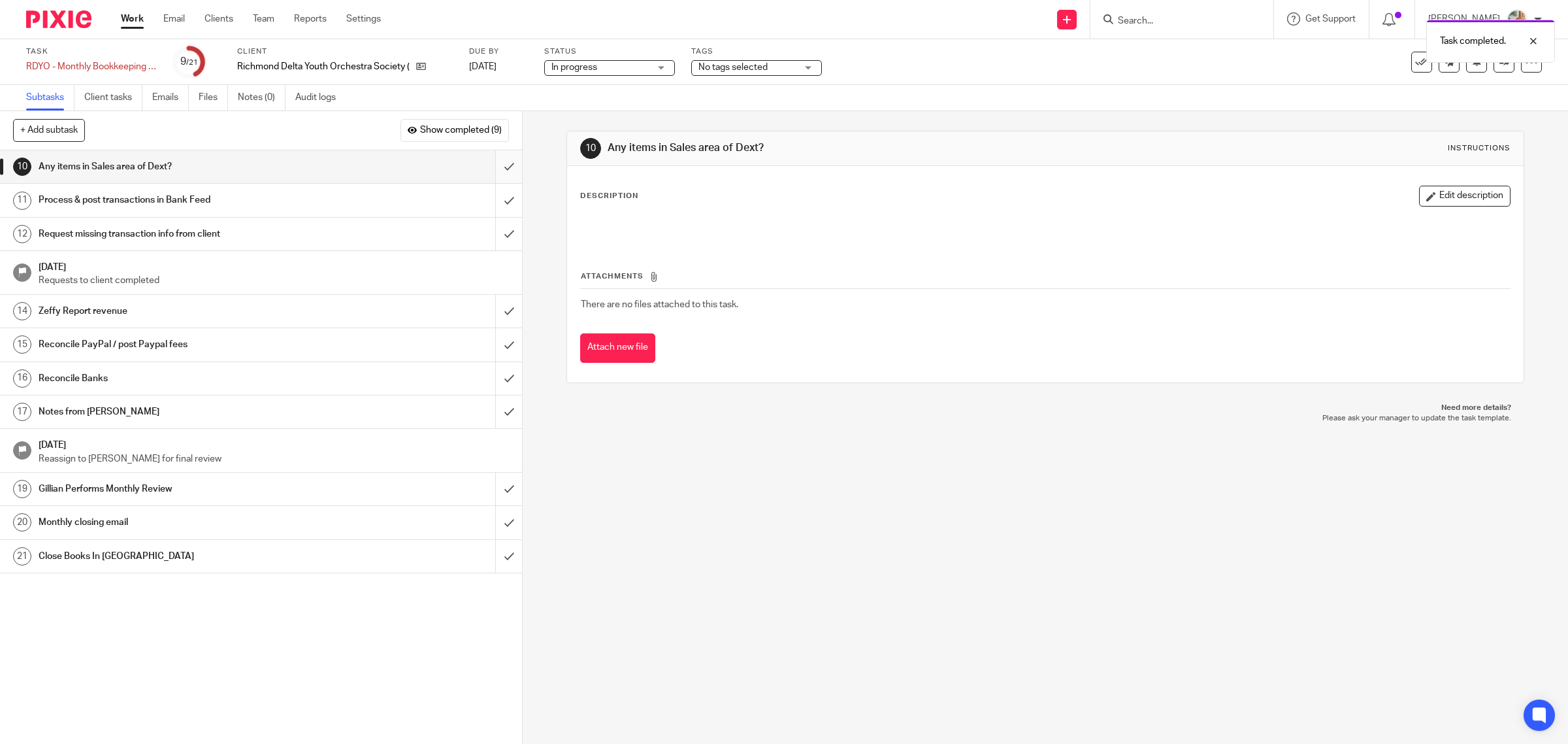
click at [494, 165] on input "submit" at bounding box center [261, 166] width 522 height 32
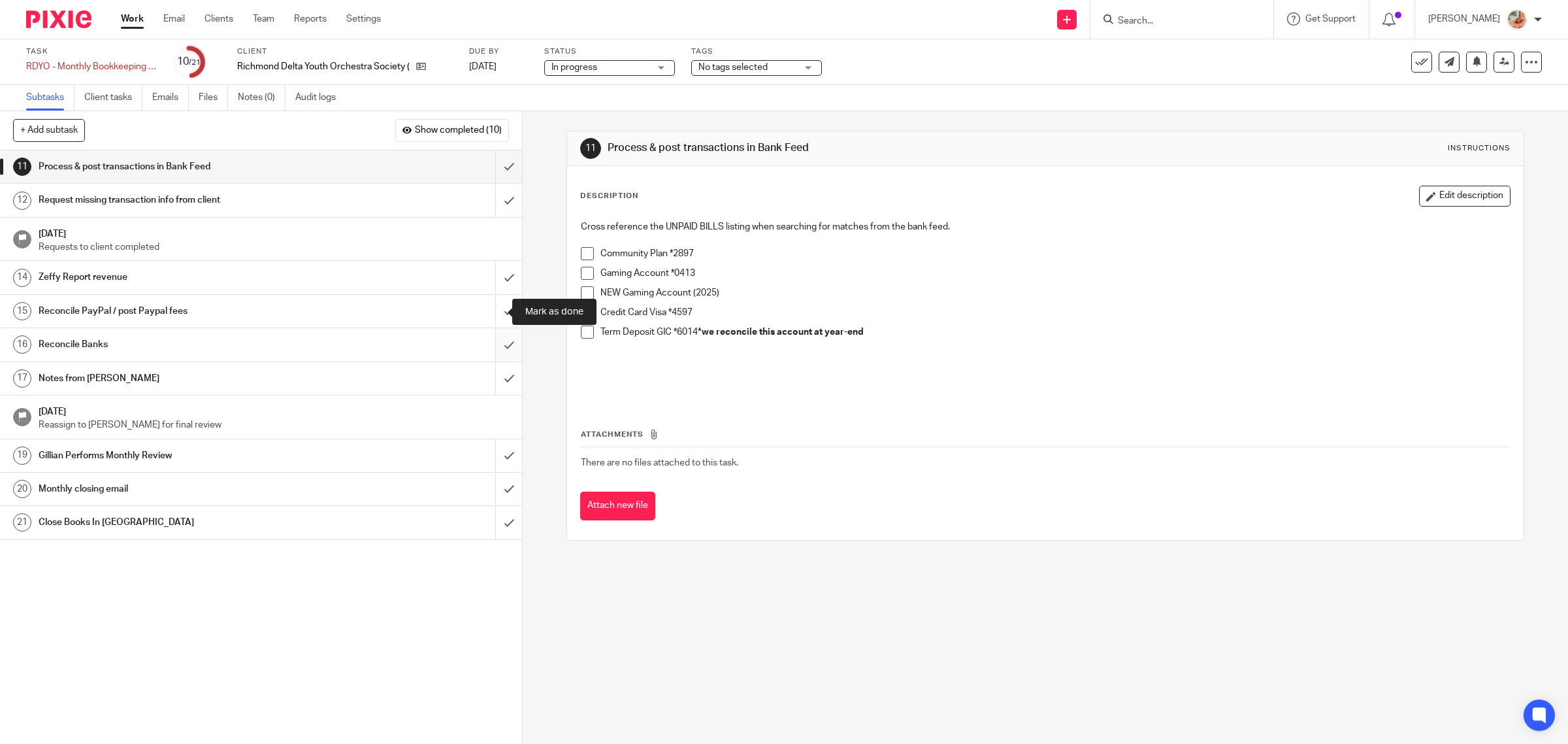
drag, startPoint x: 494, startPoint y: 312, endPoint x: 502, endPoint y: 349, distance: 37.9
click at [494, 312] on input "submit" at bounding box center [261, 310] width 522 height 32
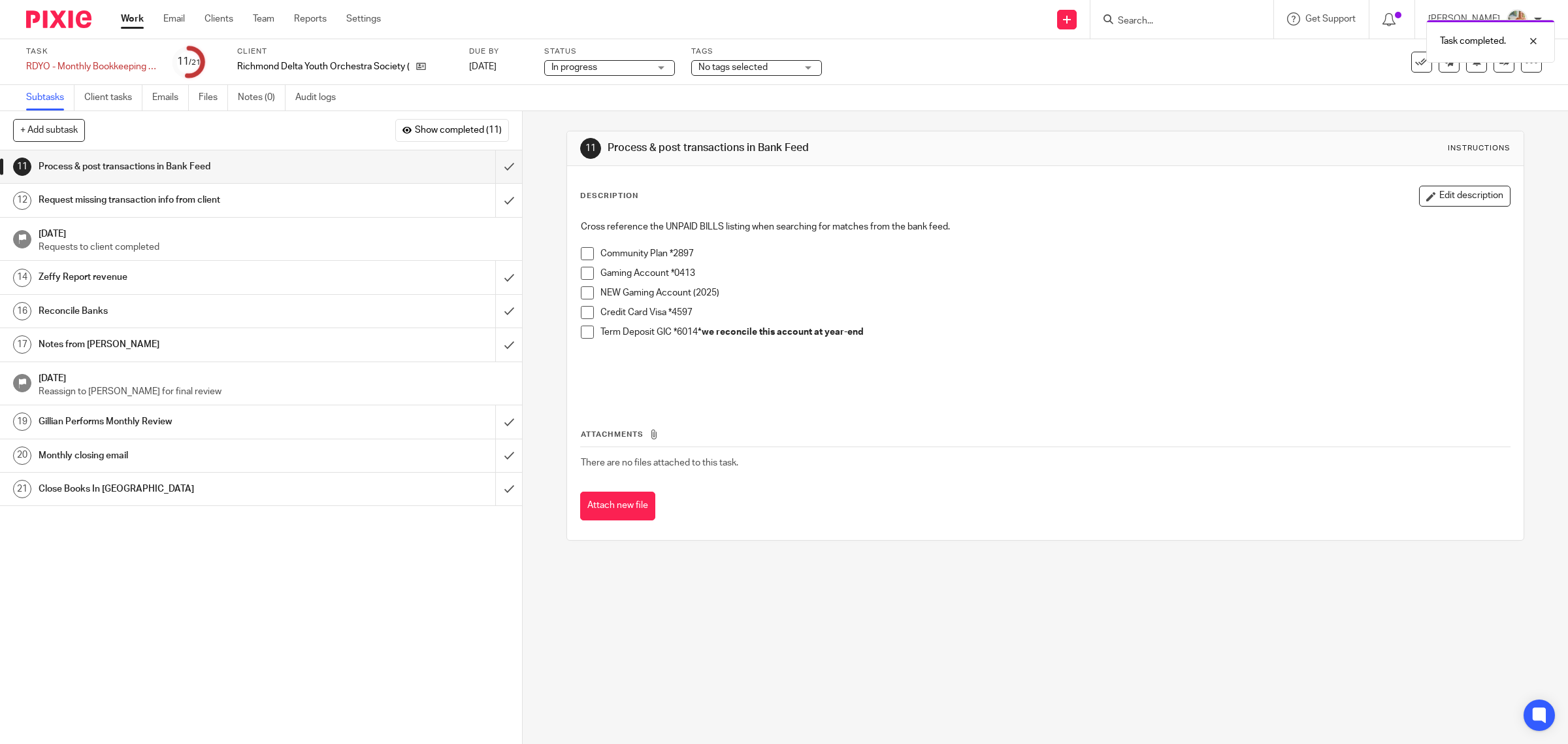
click at [586, 334] on span at bounding box center [587, 331] width 13 height 13
click at [585, 311] on span at bounding box center [587, 311] width 13 height 13
click at [585, 296] on span at bounding box center [587, 292] width 13 height 13
click at [585, 271] on span at bounding box center [587, 272] width 13 height 13
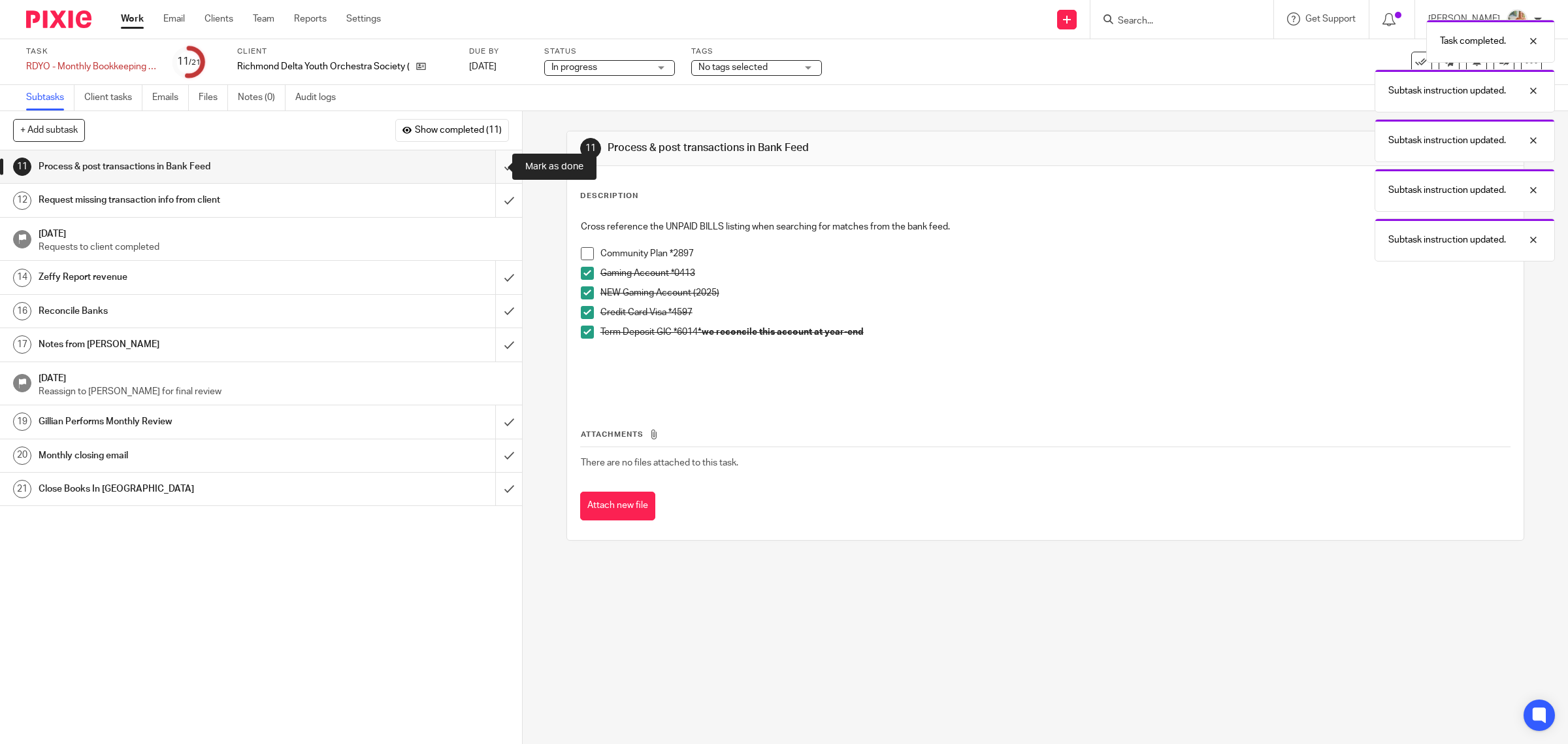
click at [490, 165] on input "submit" at bounding box center [261, 166] width 522 height 32
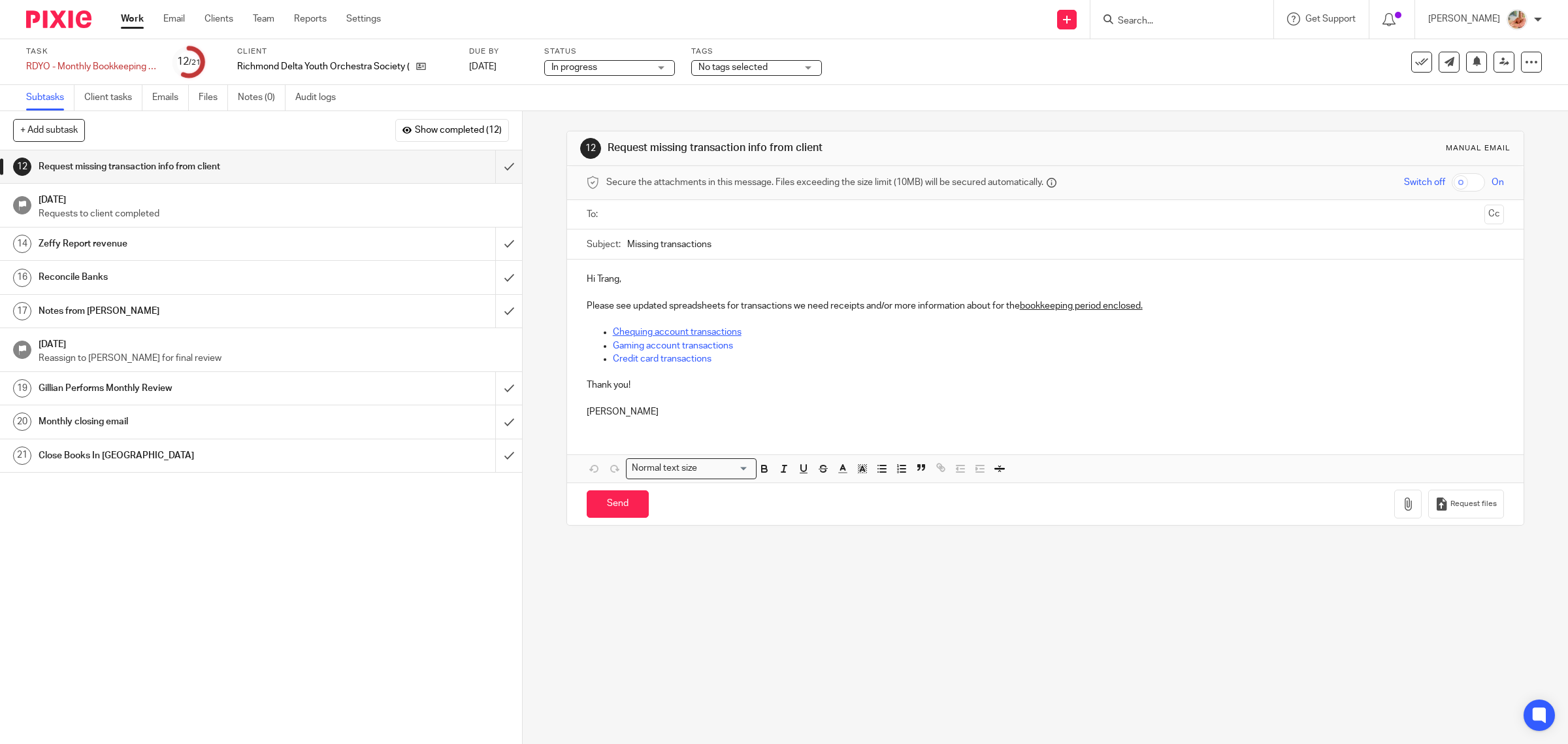
click at [677, 330] on link "Chequing account transactions" at bounding box center [678, 331] width 129 height 9
click at [720, 352] on link "https://docs.google.com/spreadsheets/d/1BJVGzVKYNZPhSQ6MgPgddZ7eksPACMsx?rtpof=…" at bounding box center [695, 356] width 94 height 13
click at [903, 360] on p "Credit card transactions" at bounding box center [1059, 358] width 892 height 13
click at [689, 345] on link "Gaming account transactions" at bounding box center [673, 345] width 120 height 9
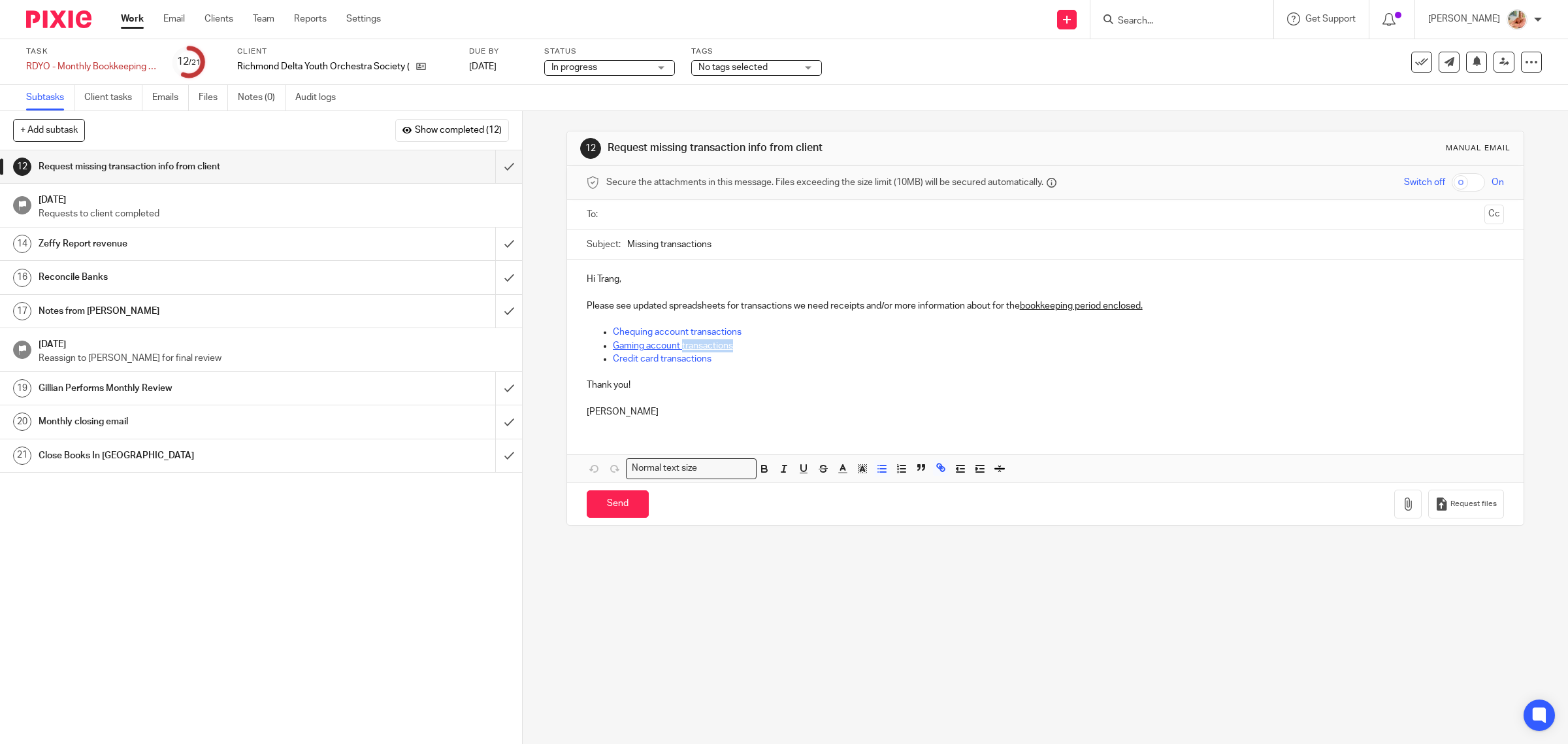
click at [689, 345] on link "Gaming account transactions" at bounding box center [673, 345] width 120 height 9
click at [752, 371] on link "https://docs.google.com/spreadsheets/d/18v8Fc8OWCapMWfmk1nvpVIihAYjtmwrj?rtpof=…" at bounding box center [708, 370] width 94 height 13
click at [873, 357] on p "Credit card transactions" at bounding box center [1059, 358] width 892 height 13
drag, startPoint x: 693, startPoint y: 361, endPoint x: 598, endPoint y: 361, distance: 95.0
click at [613, 361] on li "Credit card transactions" at bounding box center [1059, 358] width 892 height 13
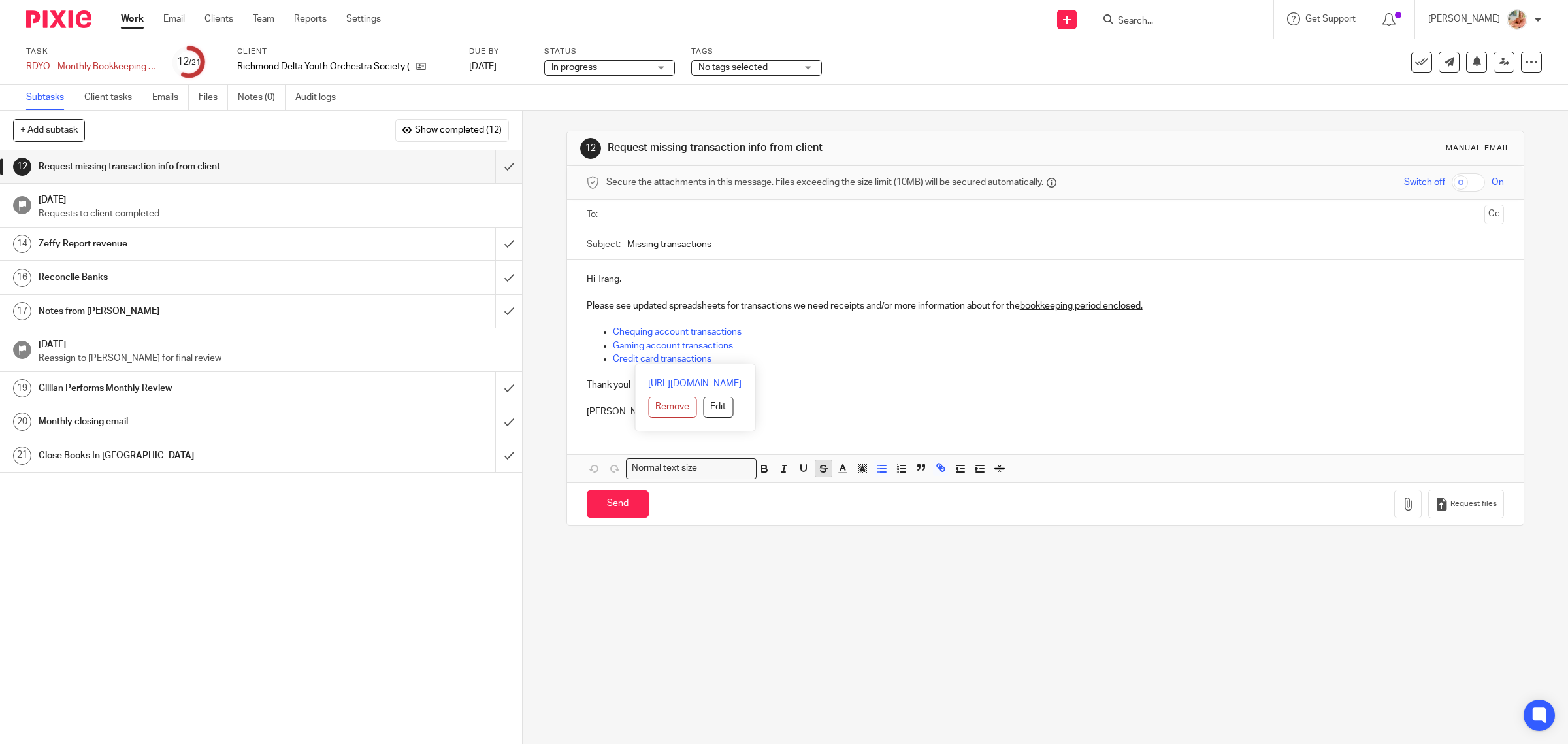
click at [817, 469] on icon "button" at bounding box center [823, 469] width 12 height 12
click at [742, 402] on div "Remove Edit" at bounding box center [695, 406] width 94 height 21
click at [898, 389] on p "Thank you!" at bounding box center [1046, 385] width 918 height 13
click at [641, 213] on input "text" at bounding box center [1046, 214] width 869 height 15
click at [1485, 217] on button "Cc" at bounding box center [1495, 216] width 20 height 20
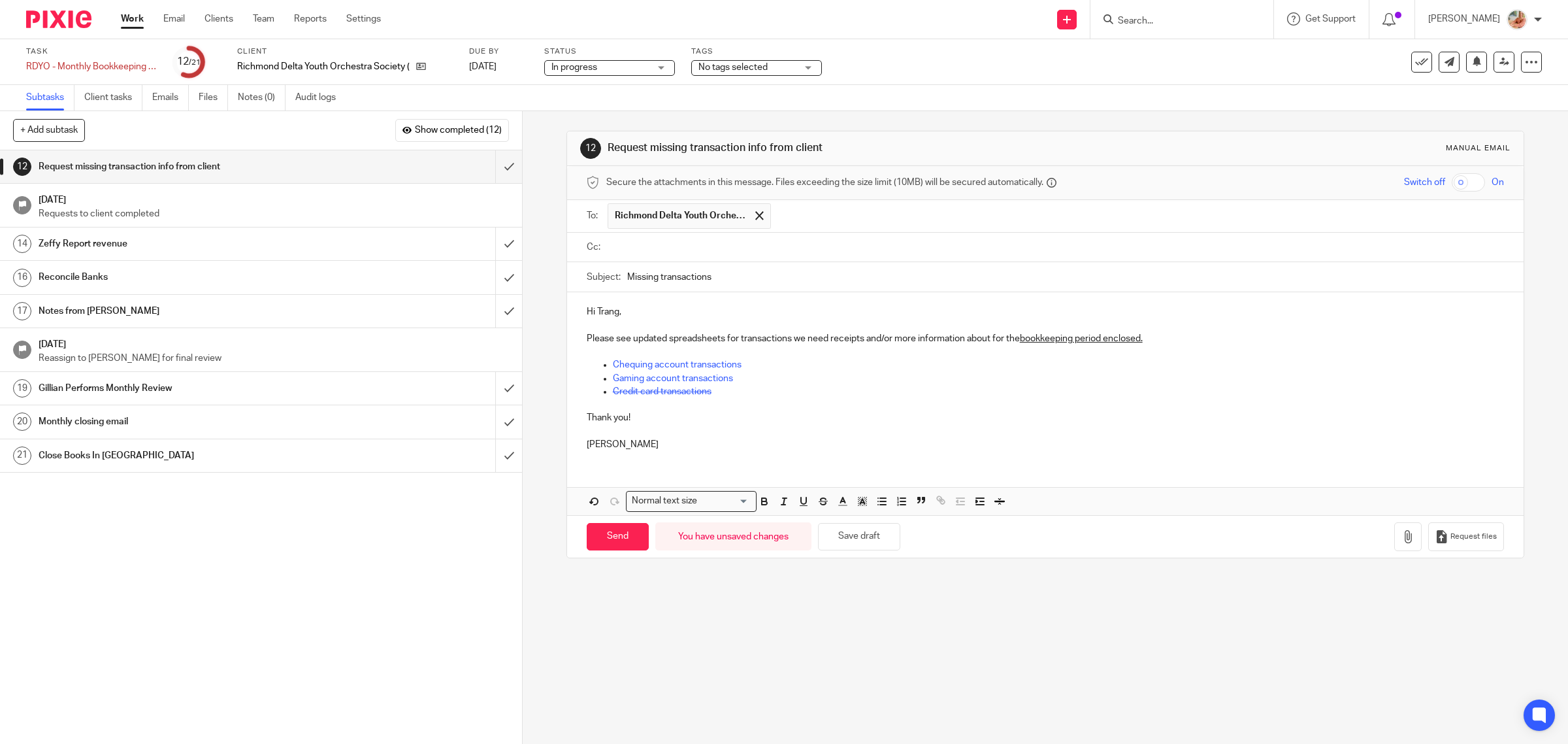
click at [678, 247] on input "text" at bounding box center [1055, 247] width 888 height 15
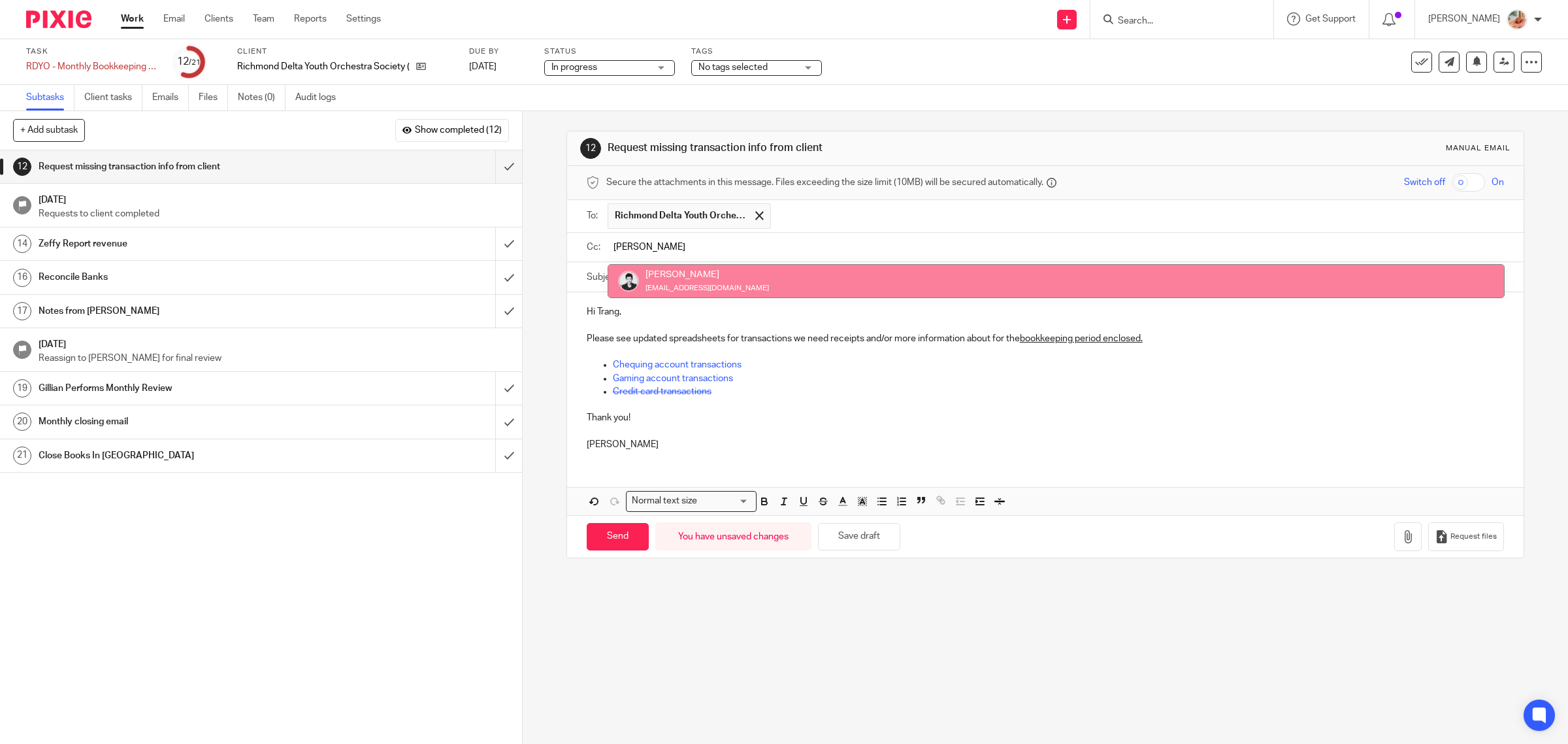
type input "GIL"
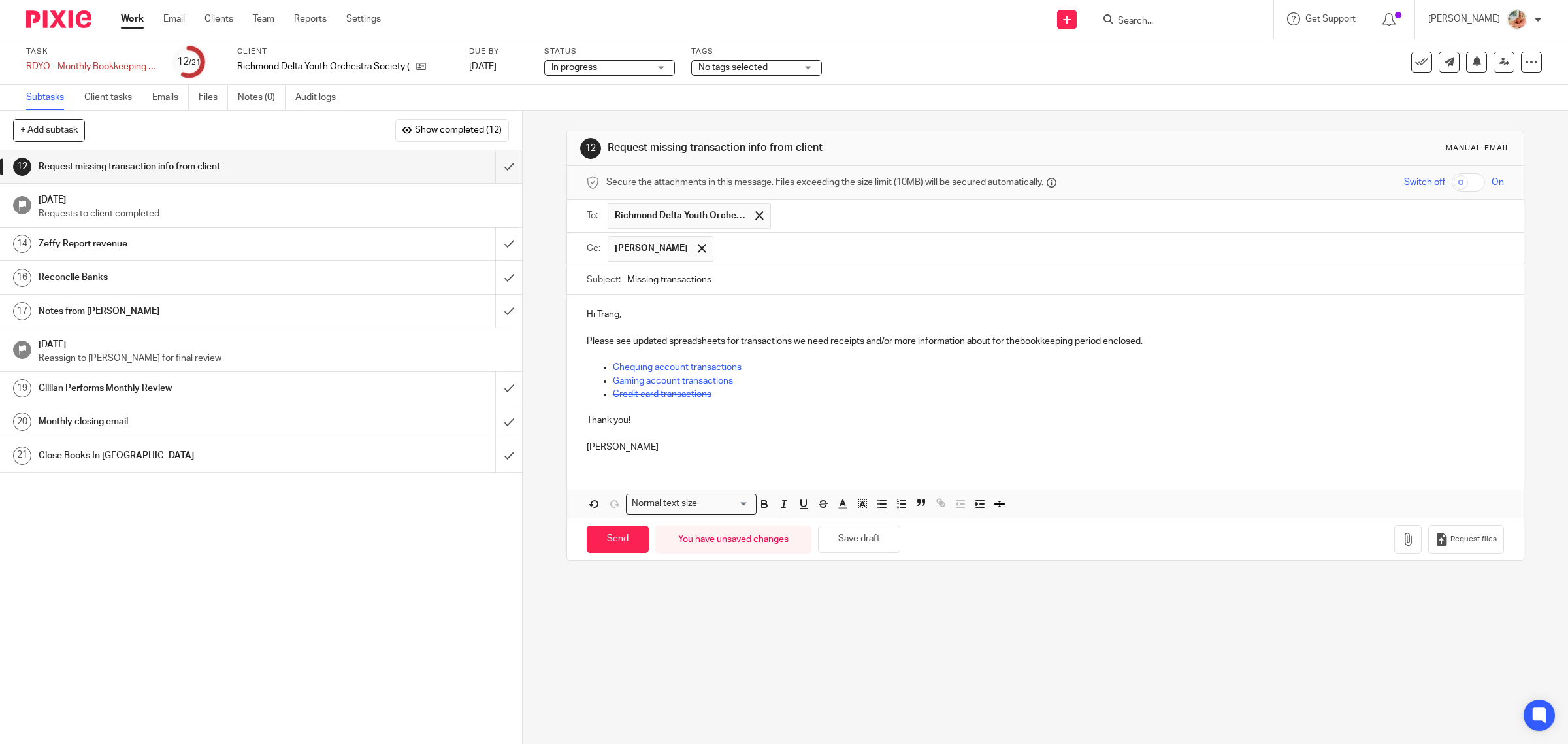
click at [738, 283] on input "Missing transactions" at bounding box center [1066, 280] width 878 height 29
click at [763, 279] on input "Missing transactions - July" at bounding box center [1066, 280] width 878 height 29
paste input "text"
click at [766, 281] on input "Missing transactions - July -" at bounding box center [1066, 280] width 878 height 29
paste input "Richmond Delta Youth Orchestra Society"
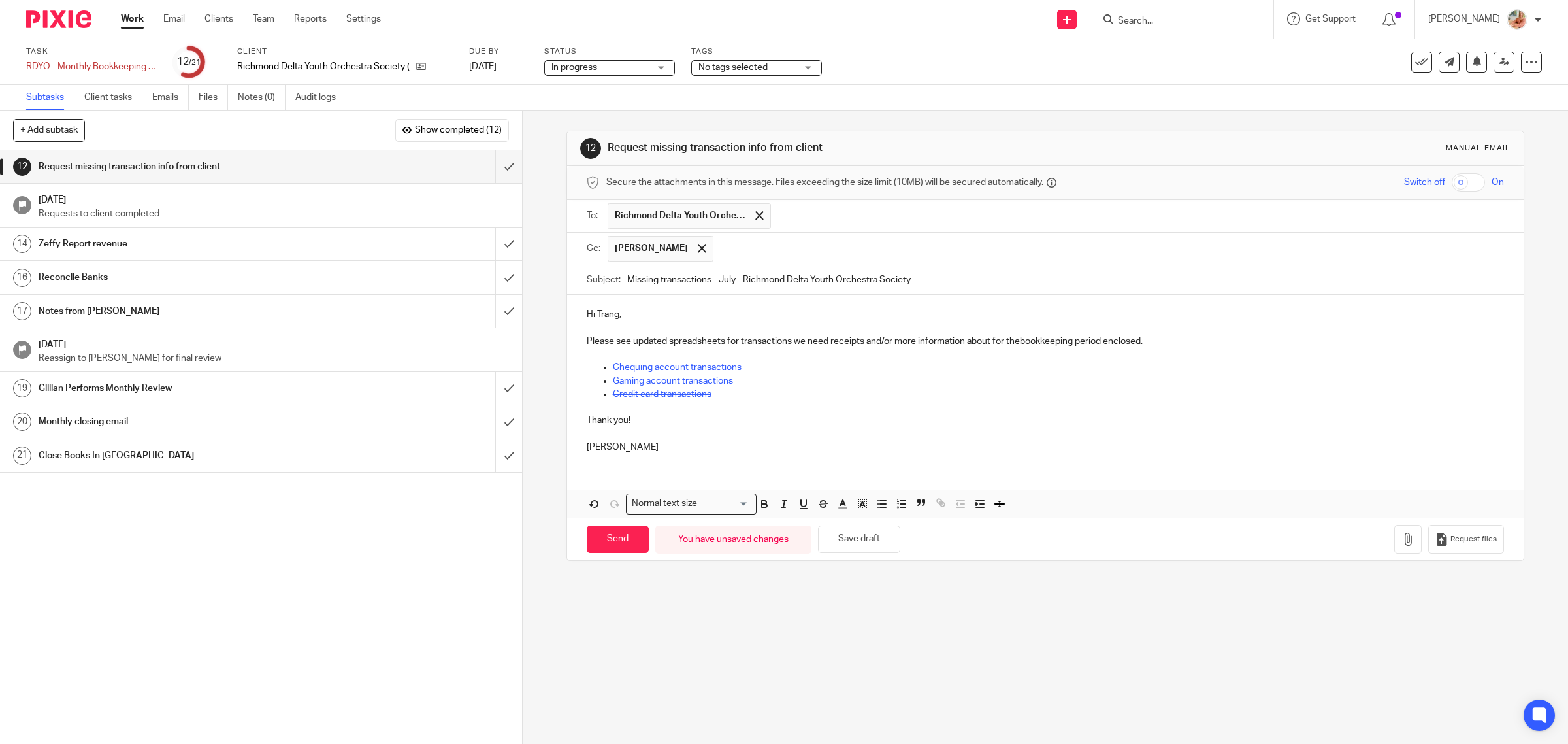
drag, startPoint x: 734, startPoint y: 279, endPoint x: 985, endPoint y: 285, distance: 251.1
click at [985, 285] on input "Missing transactions - July - Richmond Delta Youth Orchestra Society" at bounding box center [1066, 280] width 878 height 29
type input "Missing transactions - July"
click p "Ciara"
click input "Send"
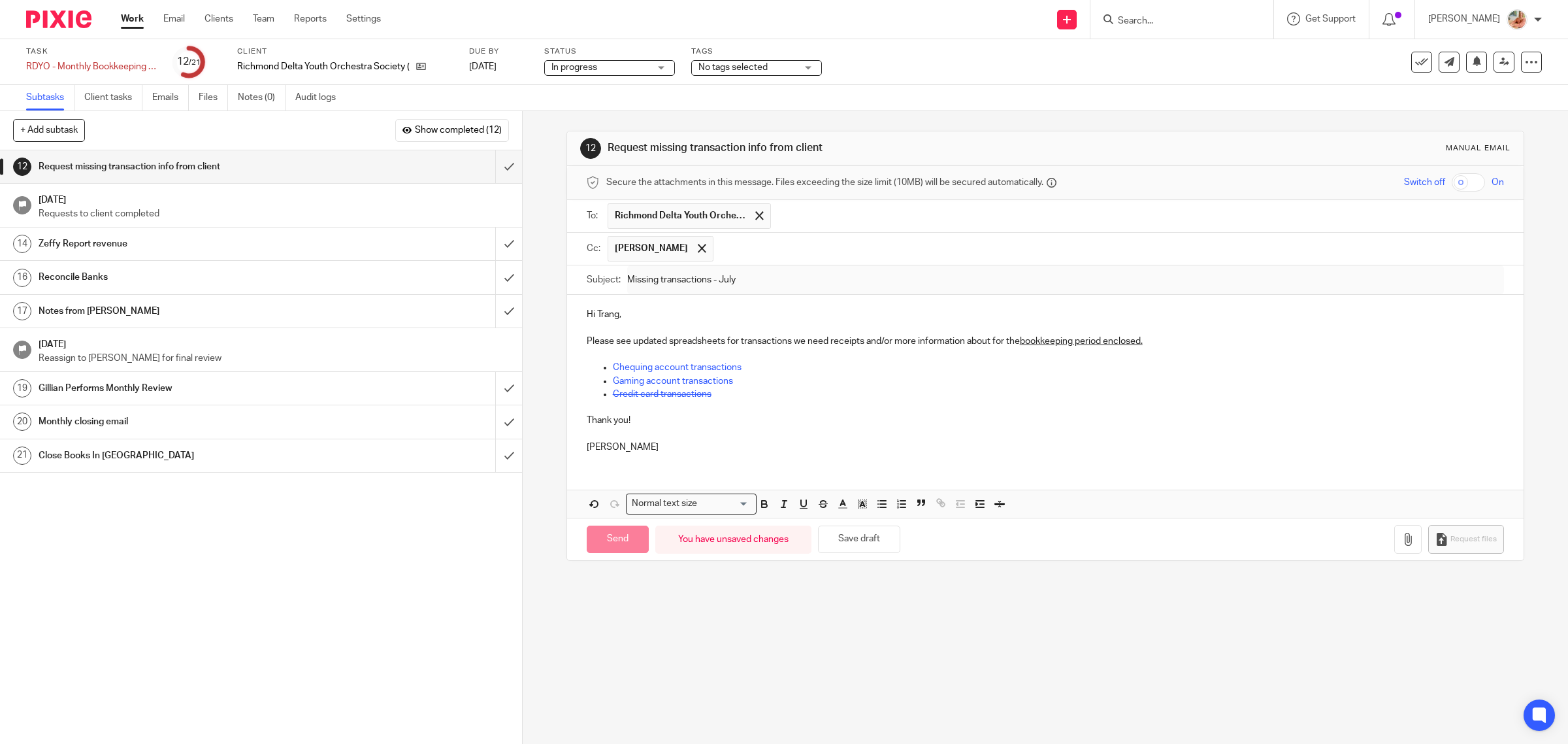
type input "Sent"
drag, startPoint x: 235, startPoint y: 246, endPoint x: 269, endPoint y: 249, distance: 34.1
click h1 "Zeffy Report revenue"
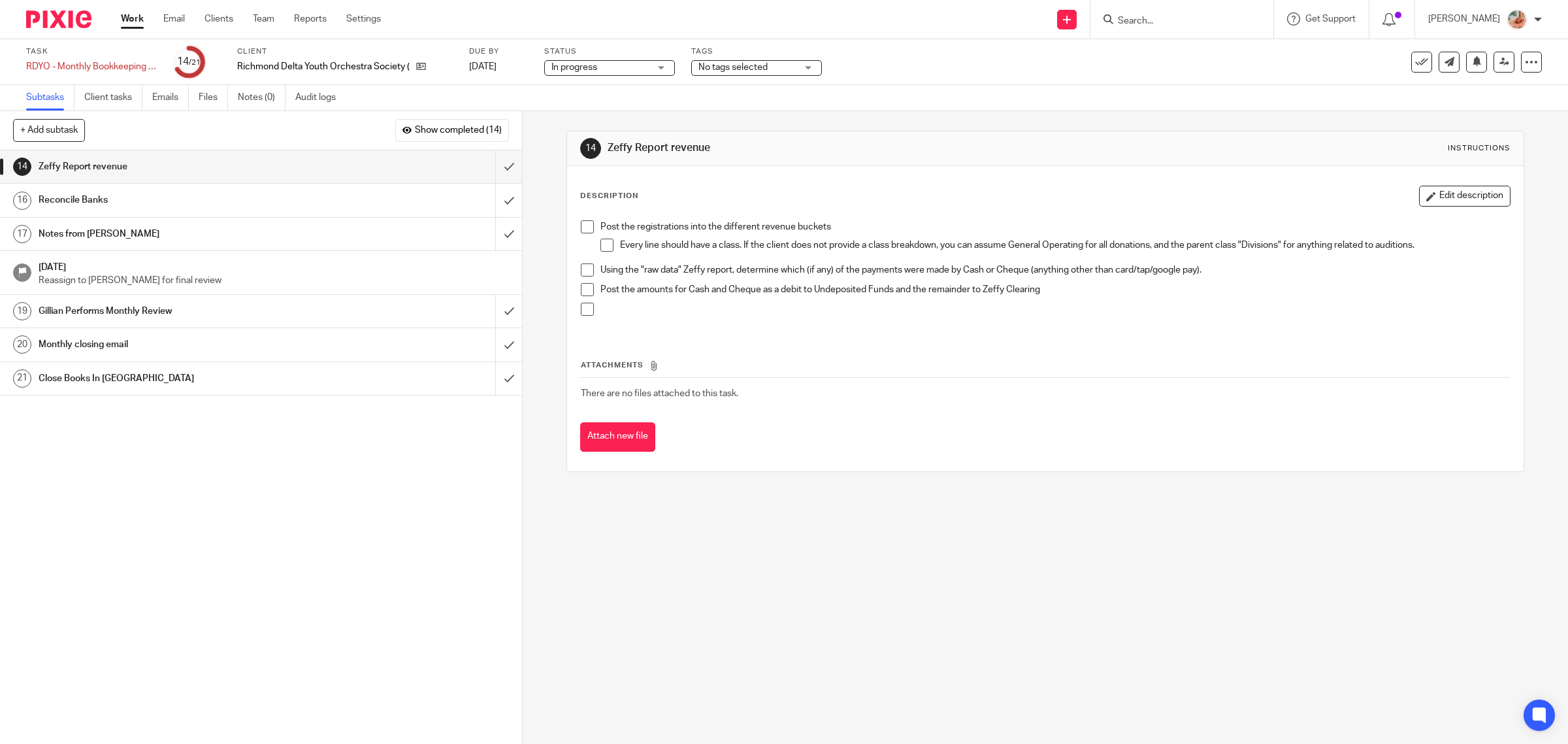
click at [151, 236] on h1 "Notes from [PERSON_NAME]" at bounding box center [186, 234] width 296 height 20
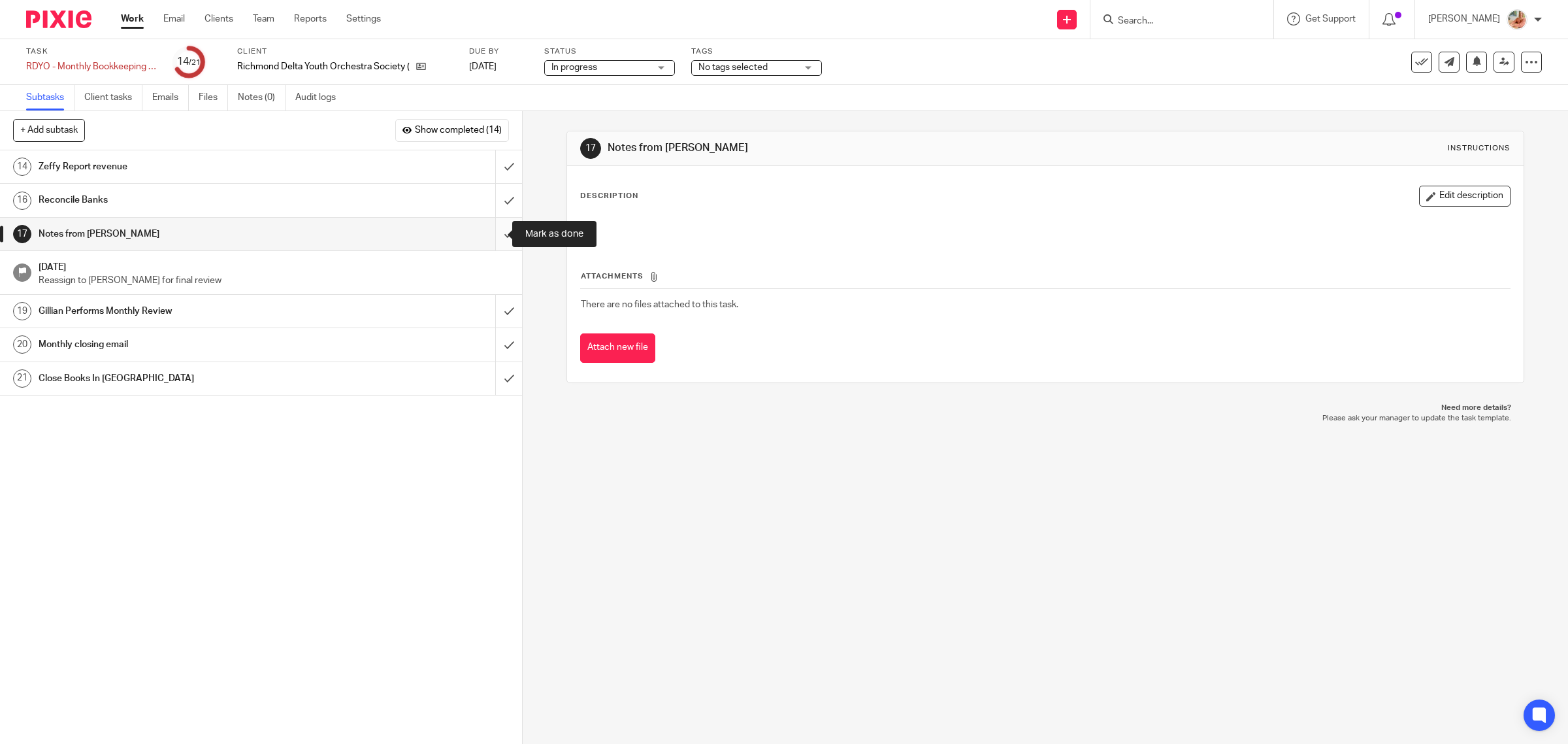
click at [491, 230] on input "submit" at bounding box center [261, 233] width 522 height 32
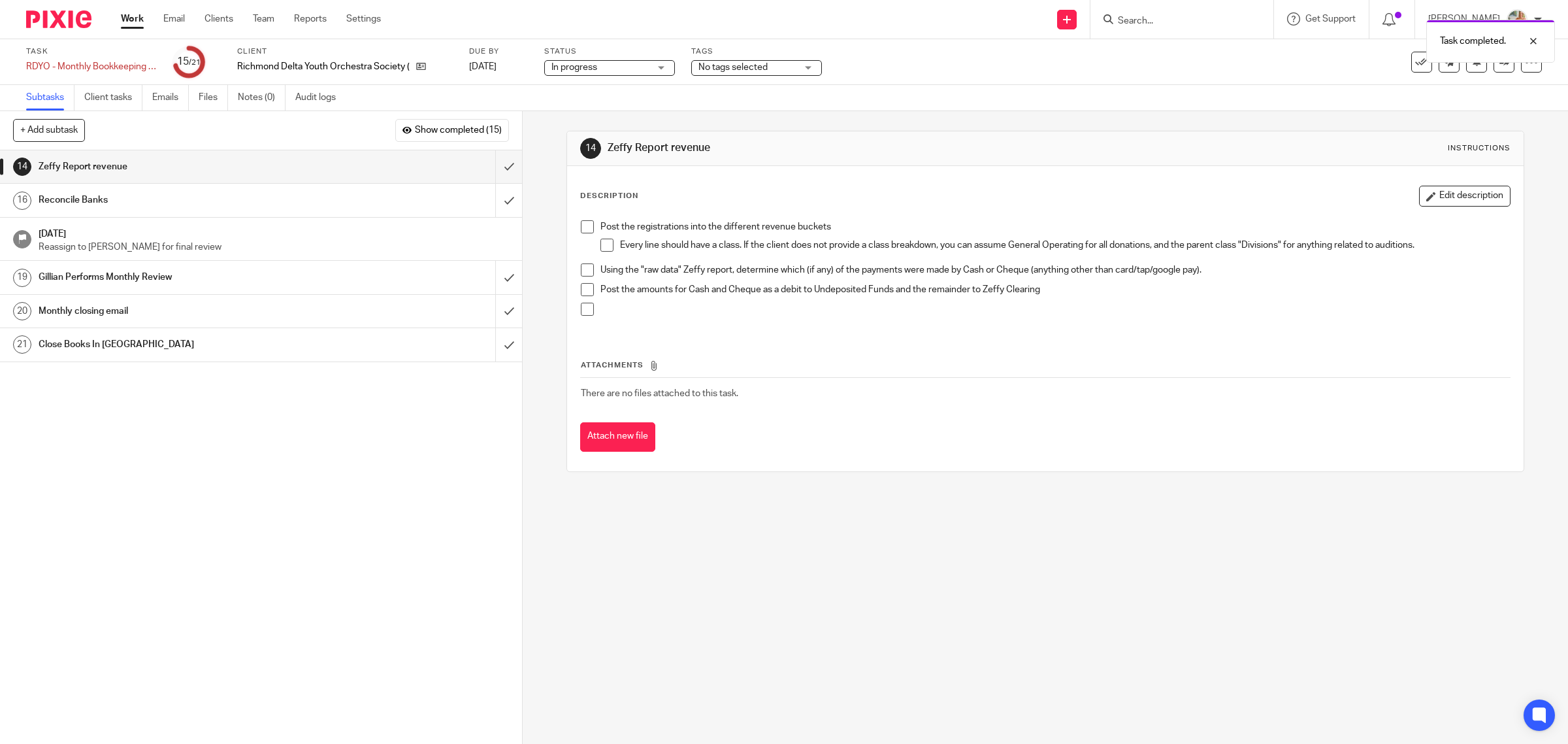
click at [256, 202] on h1 "Reconcile Banks" at bounding box center [186, 200] width 296 height 20
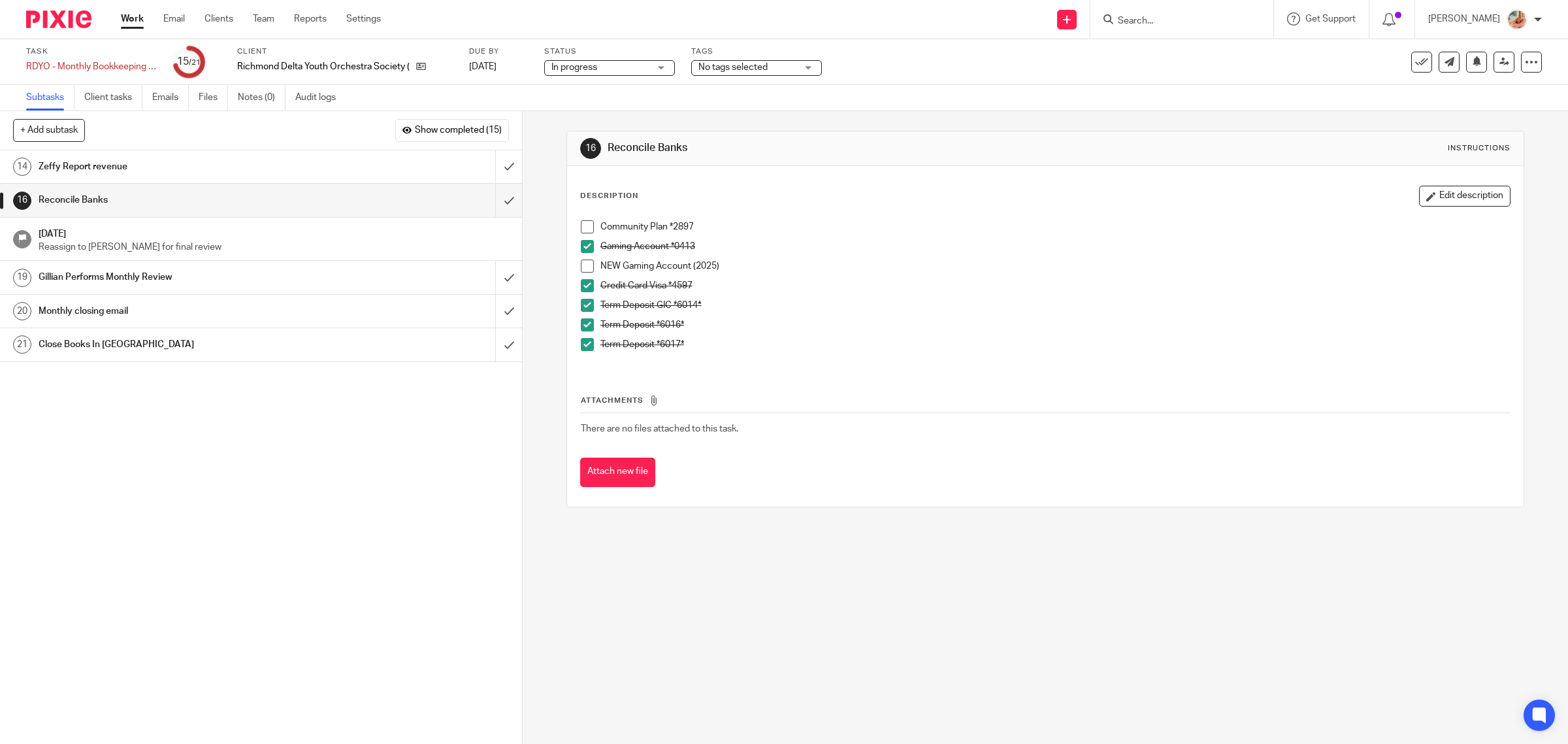
click at [581, 263] on span at bounding box center [587, 266] width 13 height 13
click at [1525, 66] on icon at bounding box center [1531, 62] width 13 height 13
click at [1455, 109] on link "Advanced task editor" at bounding box center [1478, 113] width 86 height 9
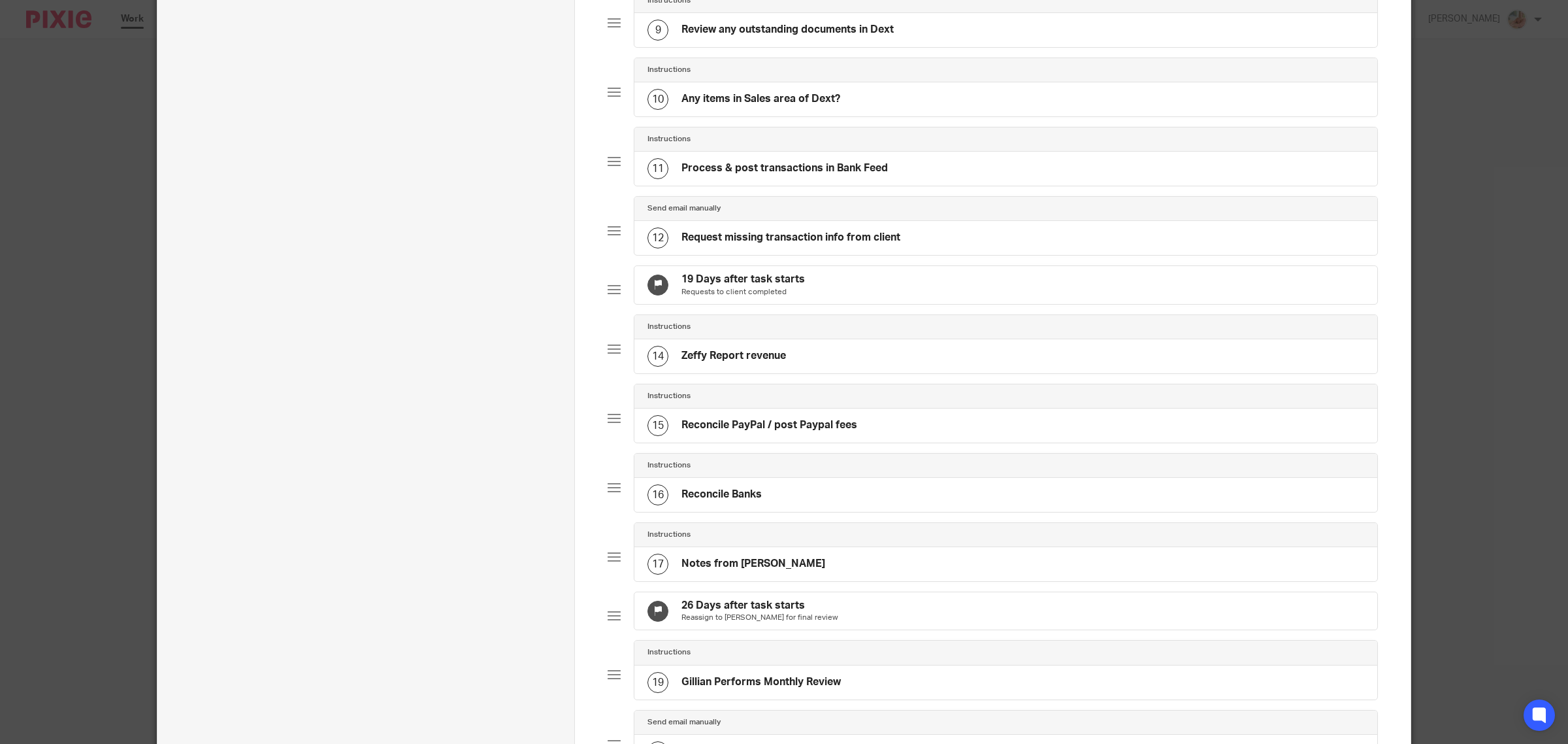
scroll to position [898, 0]
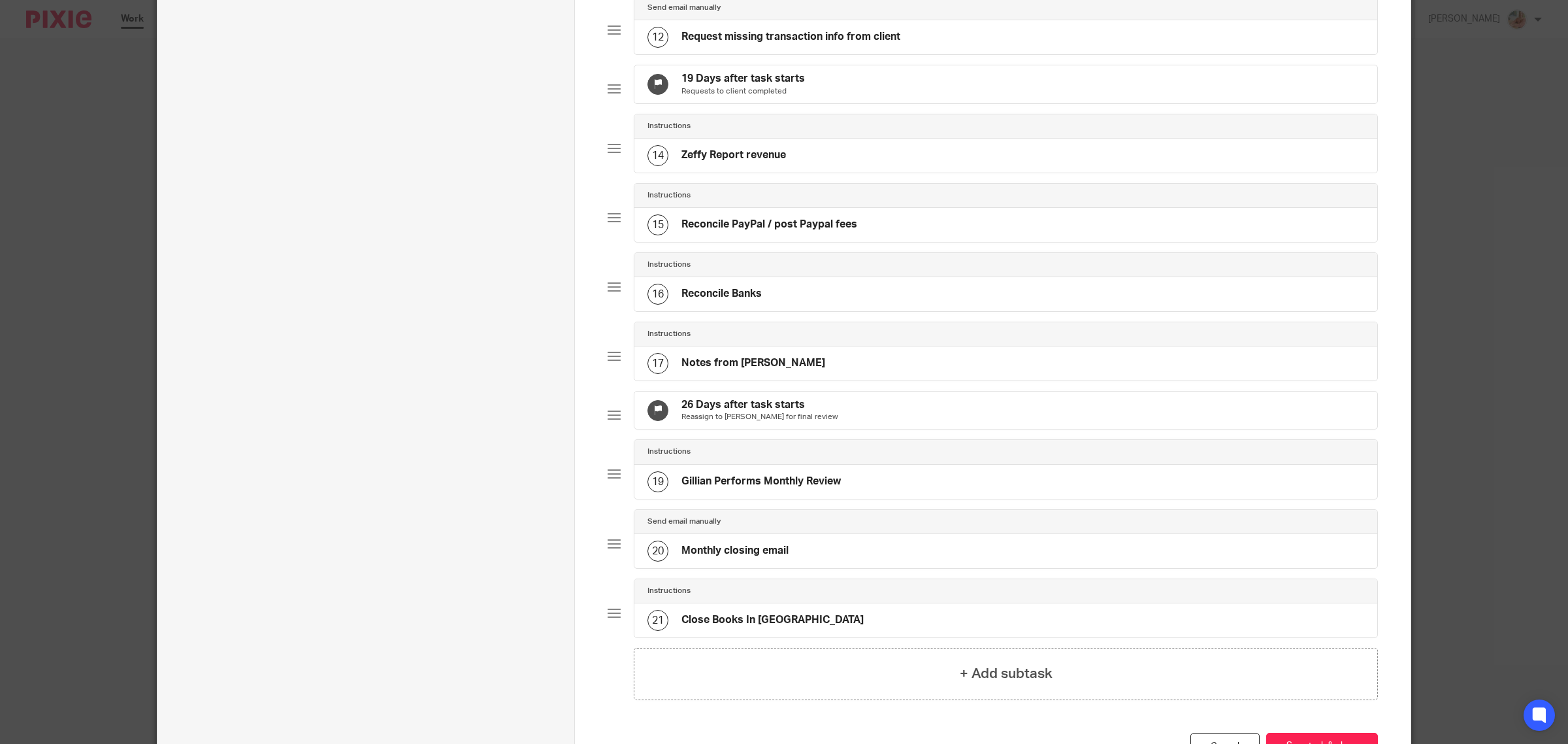
click at [802, 311] on div "16 Reconcile Banks" at bounding box center [1006, 294] width 743 height 34
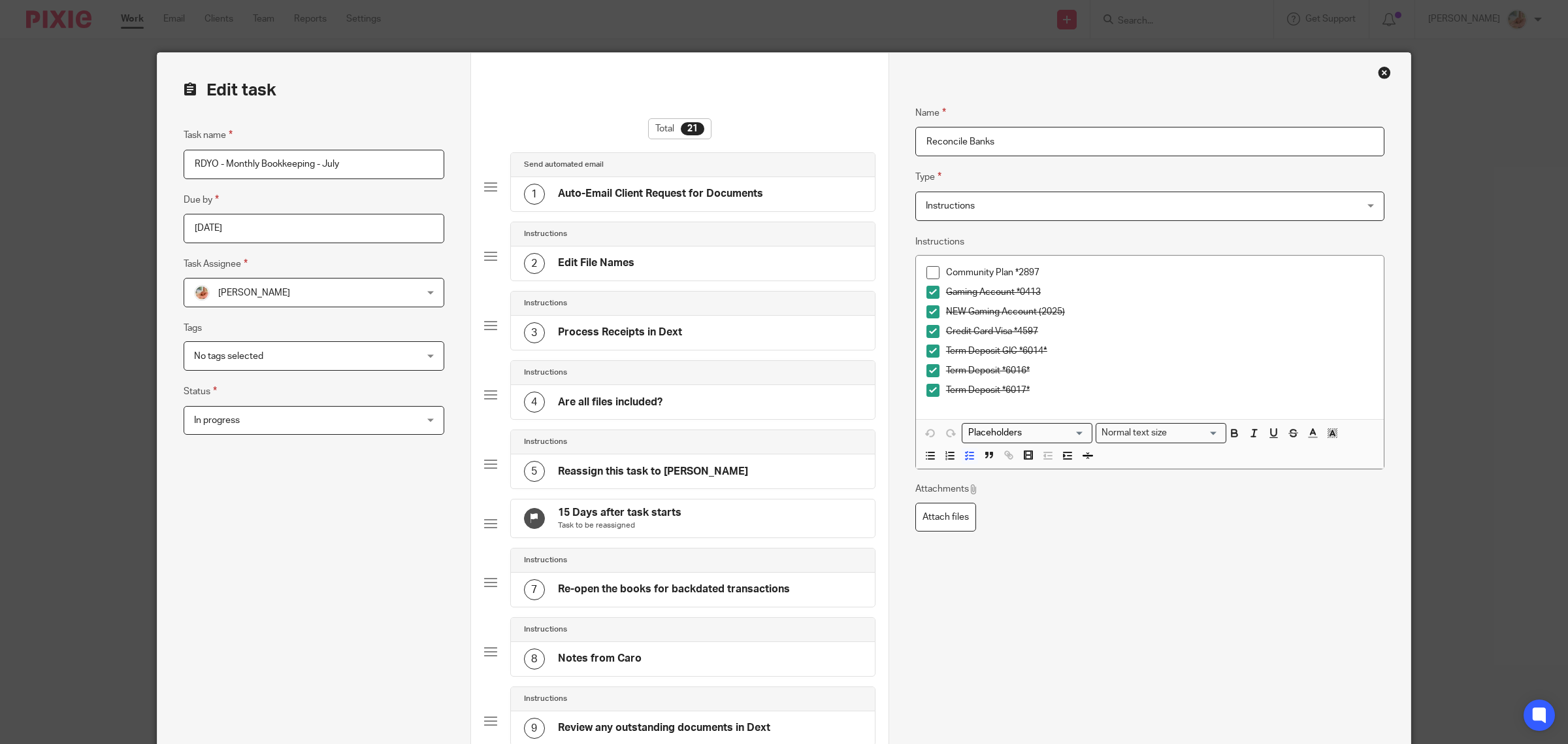
click at [918, 136] on input "Reconcile Banks" at bounding box center [1150, 142] width 470 height 29
drag, startPoint x: 1307, startPoint y: 139, endPoint x: 1201, endPoint y: 139, distance: 106.0
click at [1201, 139] on input "Sep 17th : Pending Chequing account rec (Missing list sent to client)Reconcile …" at bounding box center [1150, 142] width 470 height 29
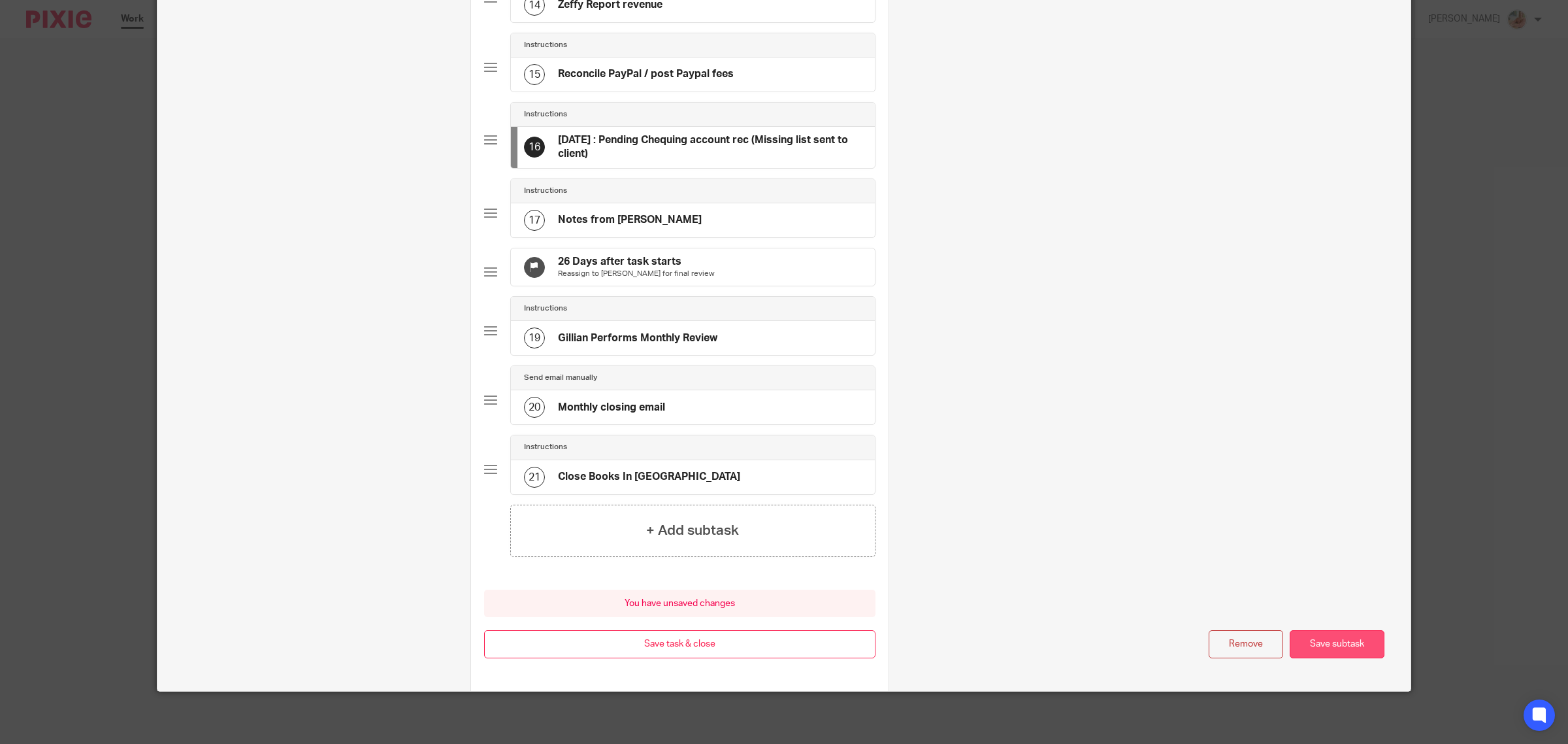
type input "Sep 17th : Pending Chequing account rec (Missing list sent to client)"
click at [1292, 641] on button "Save subtask" at bounding box center [1337, 643] width 95 height 28
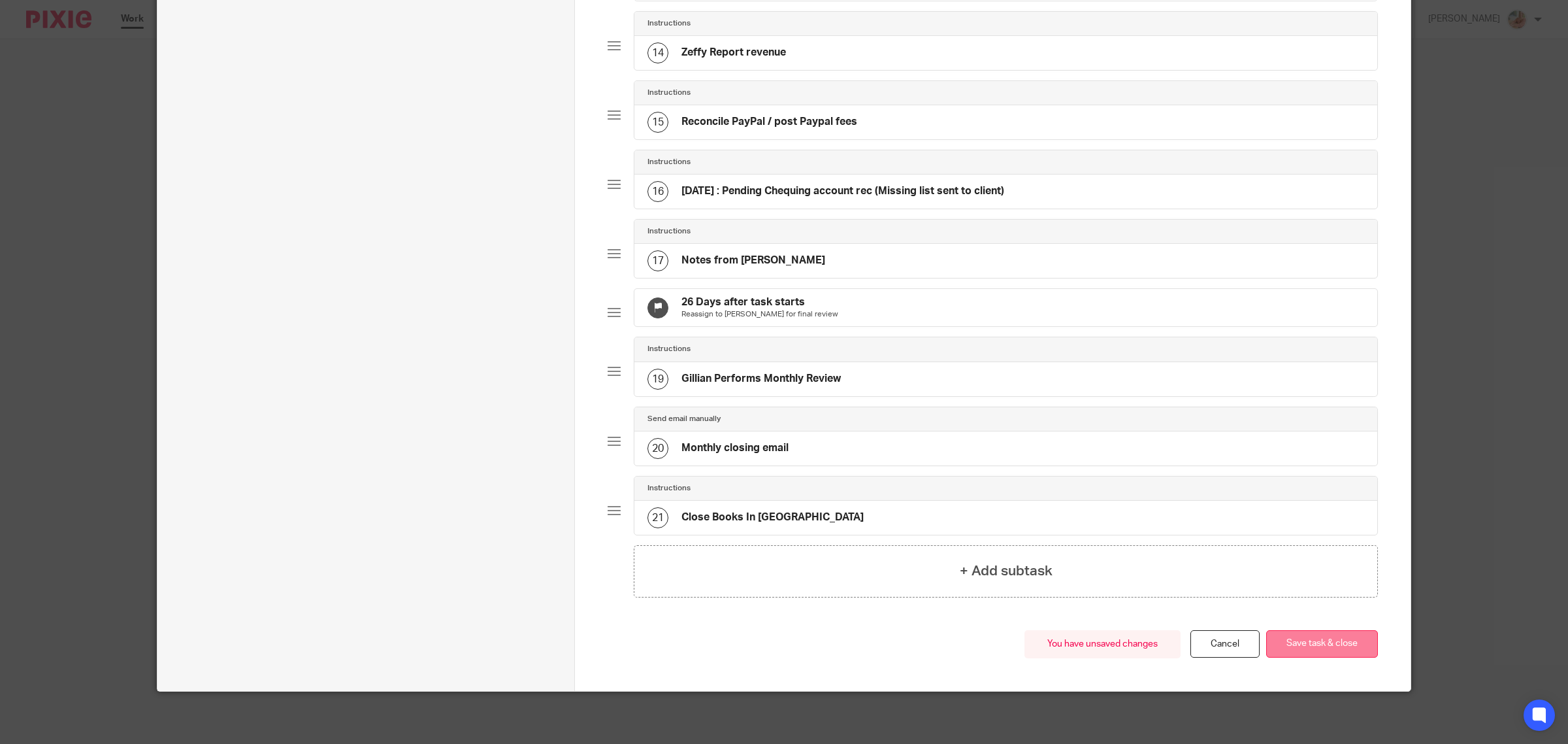
click at [1325, 651] on button "Save task & close" at bounding box center [1322, 643] width 111 height 28
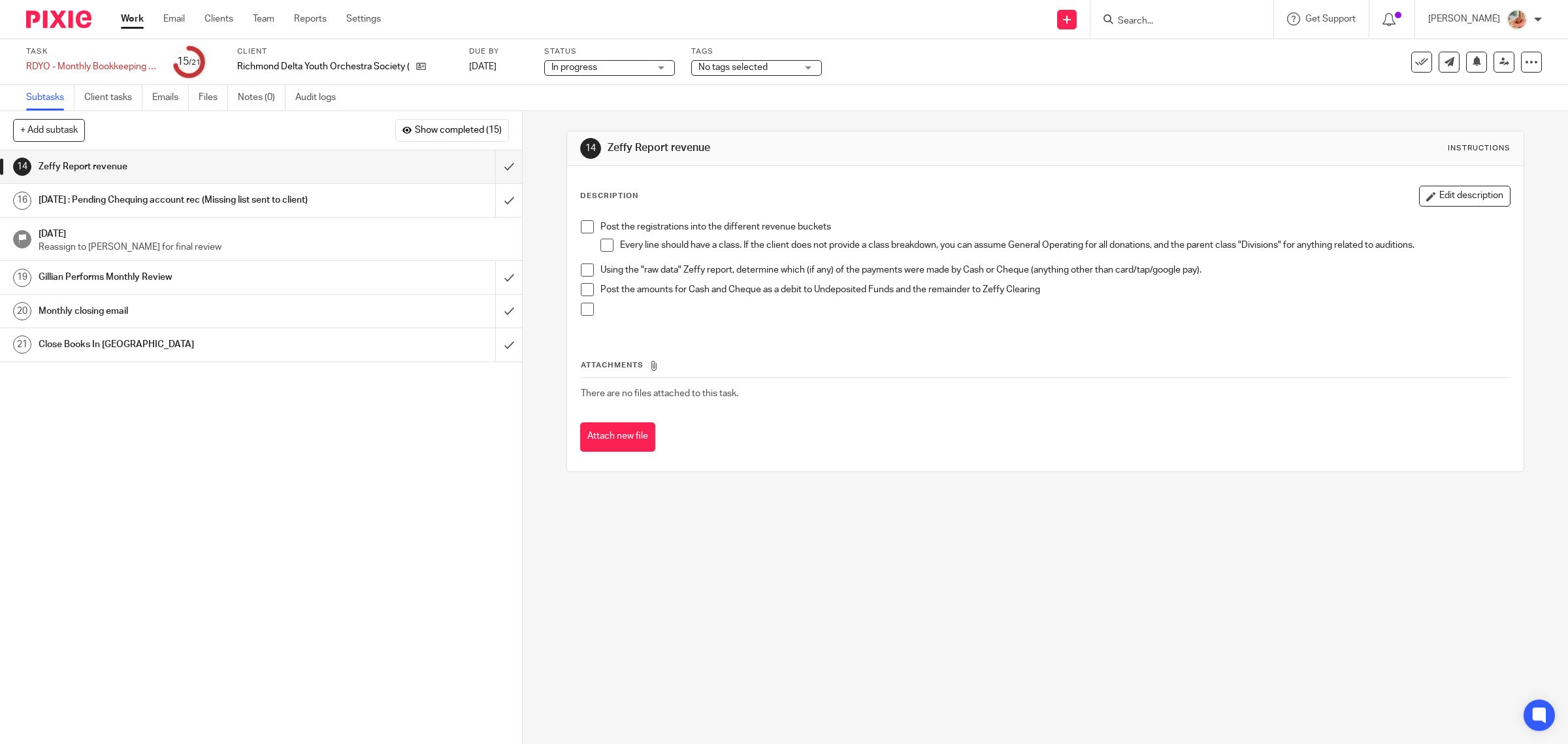
click at [1432, 198] on button "Edit description" at bounding box center [1465, 195] width 92 height 21
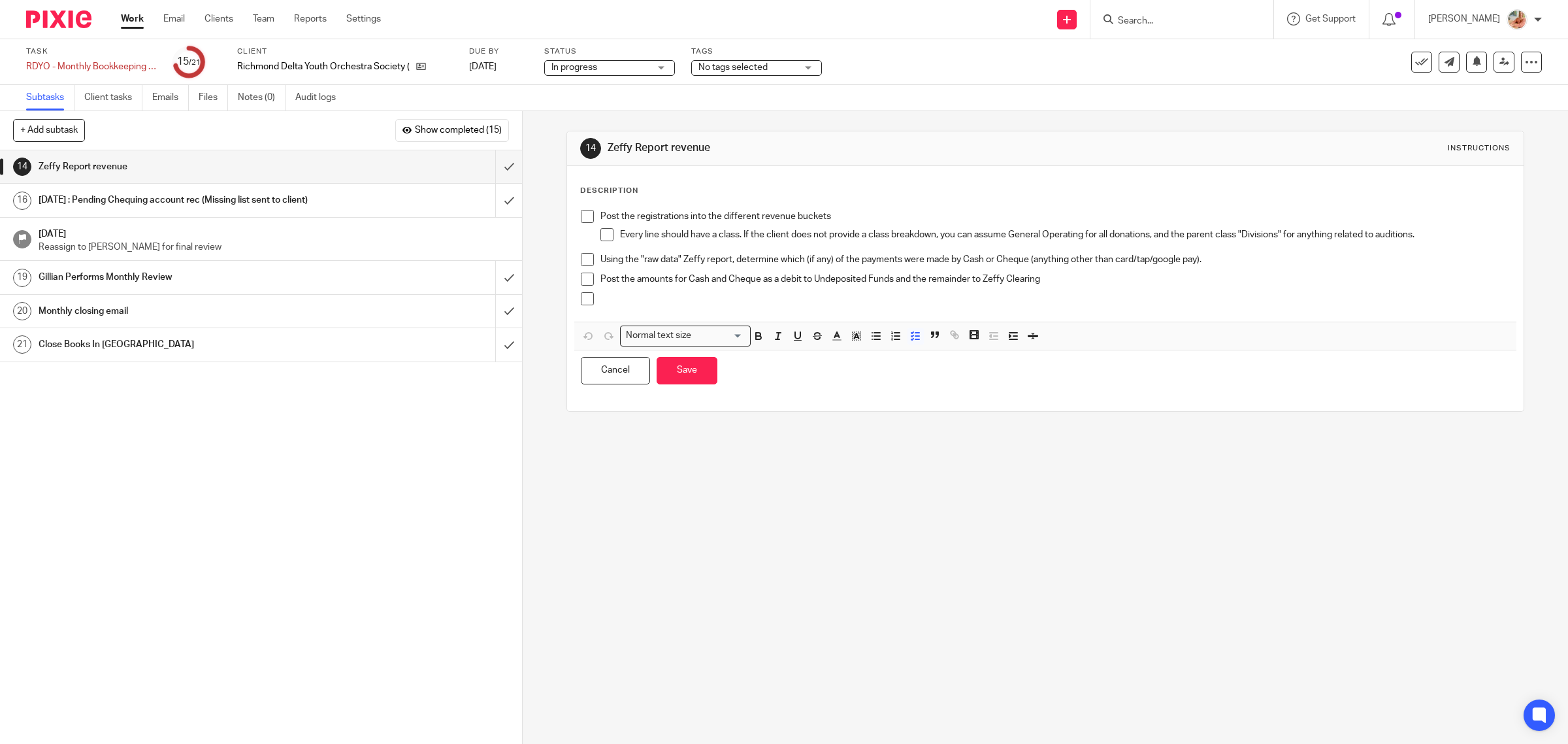
click at [600, 213] on p "Post the registrations into the different revenue buckets" at bounding box center [1055, 216] width 910 height 13
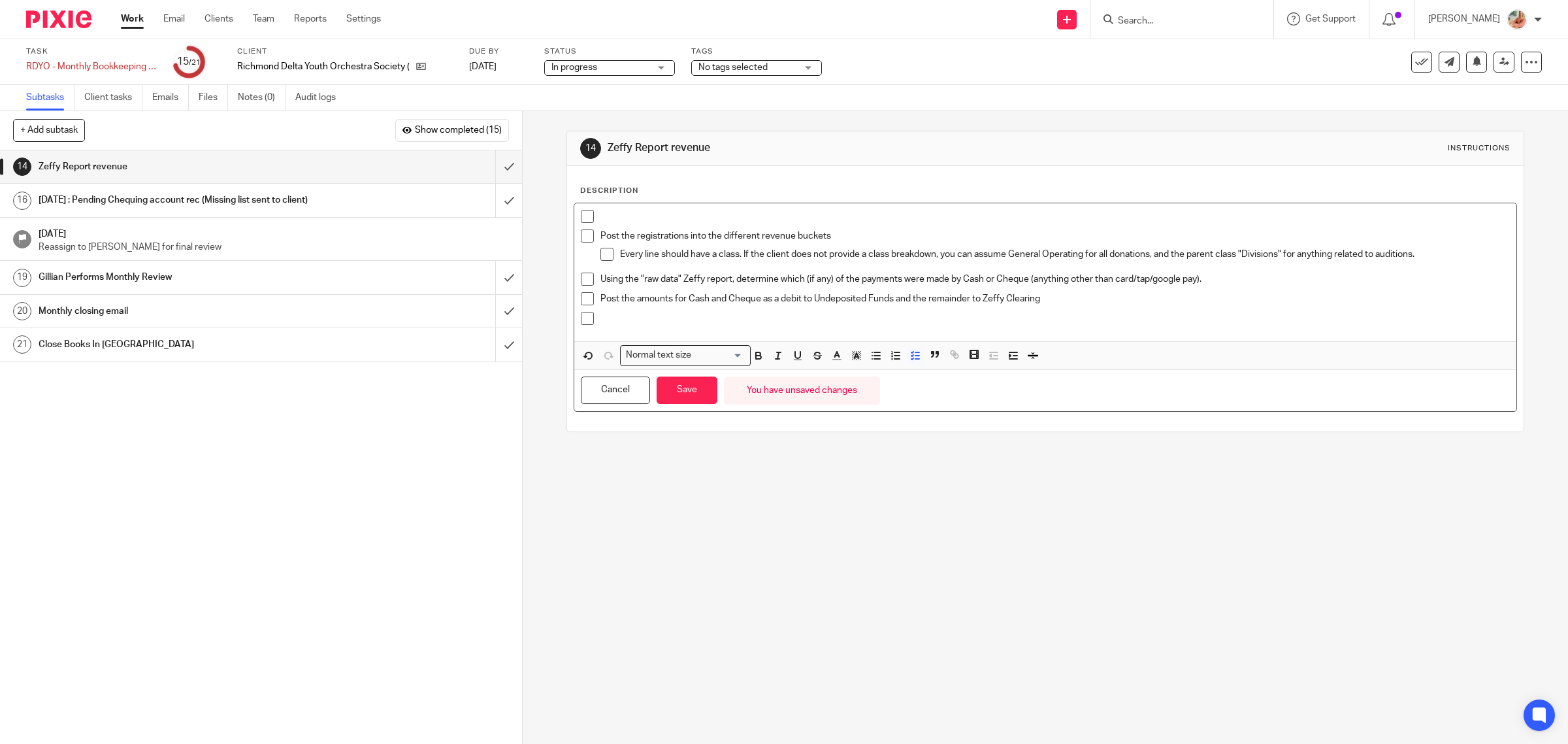
click at [589, 305] on li "Post the amounts for Cash and Cheque as a debit to Undeposited Funds and the re…" at bounding box center [1046, 302] width 929 height 20
click at [600, 317] on p at bounding box center [1055, 317] width 910 height 13
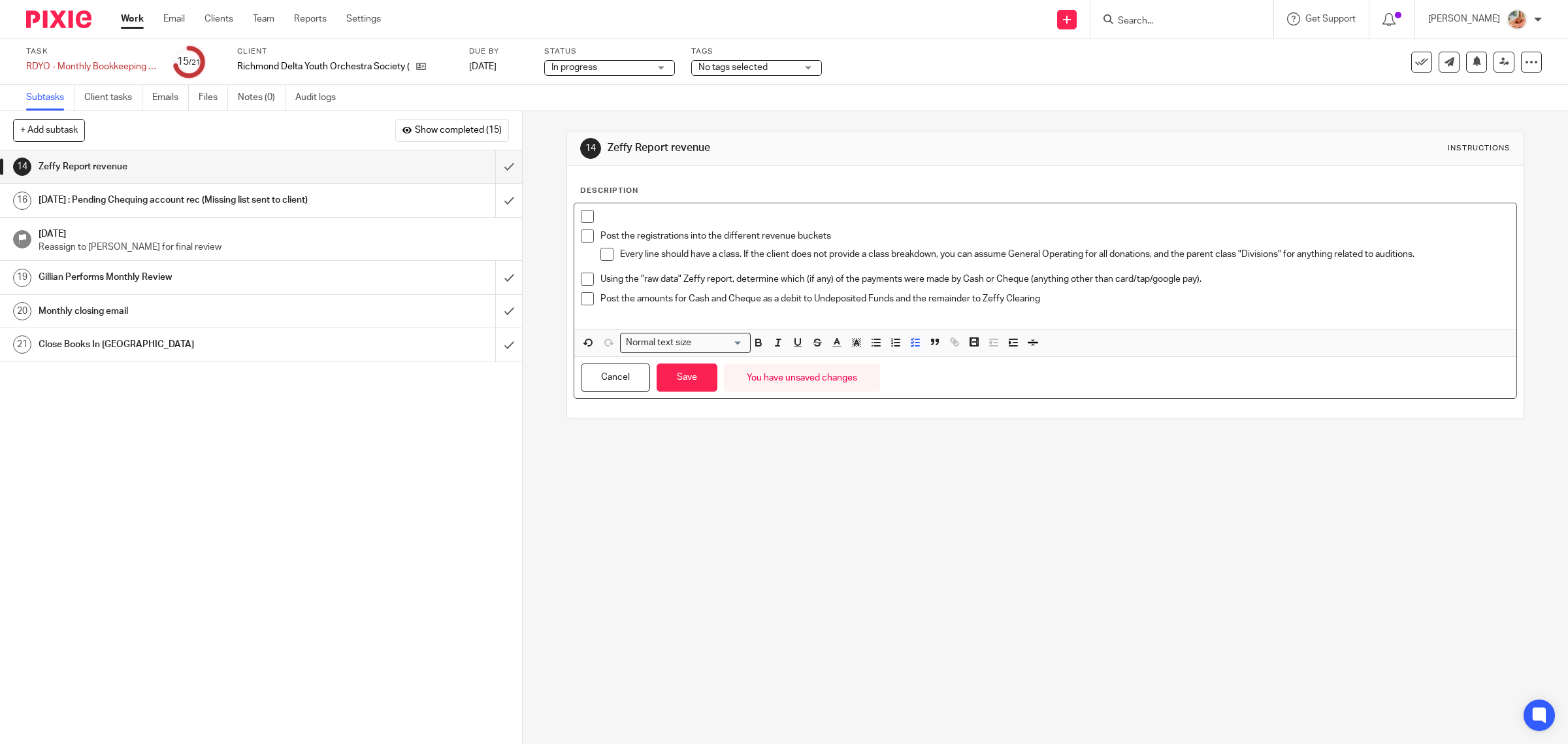
click at [602, 221] on p at bounding box center [1055, 216] width 910 height 13
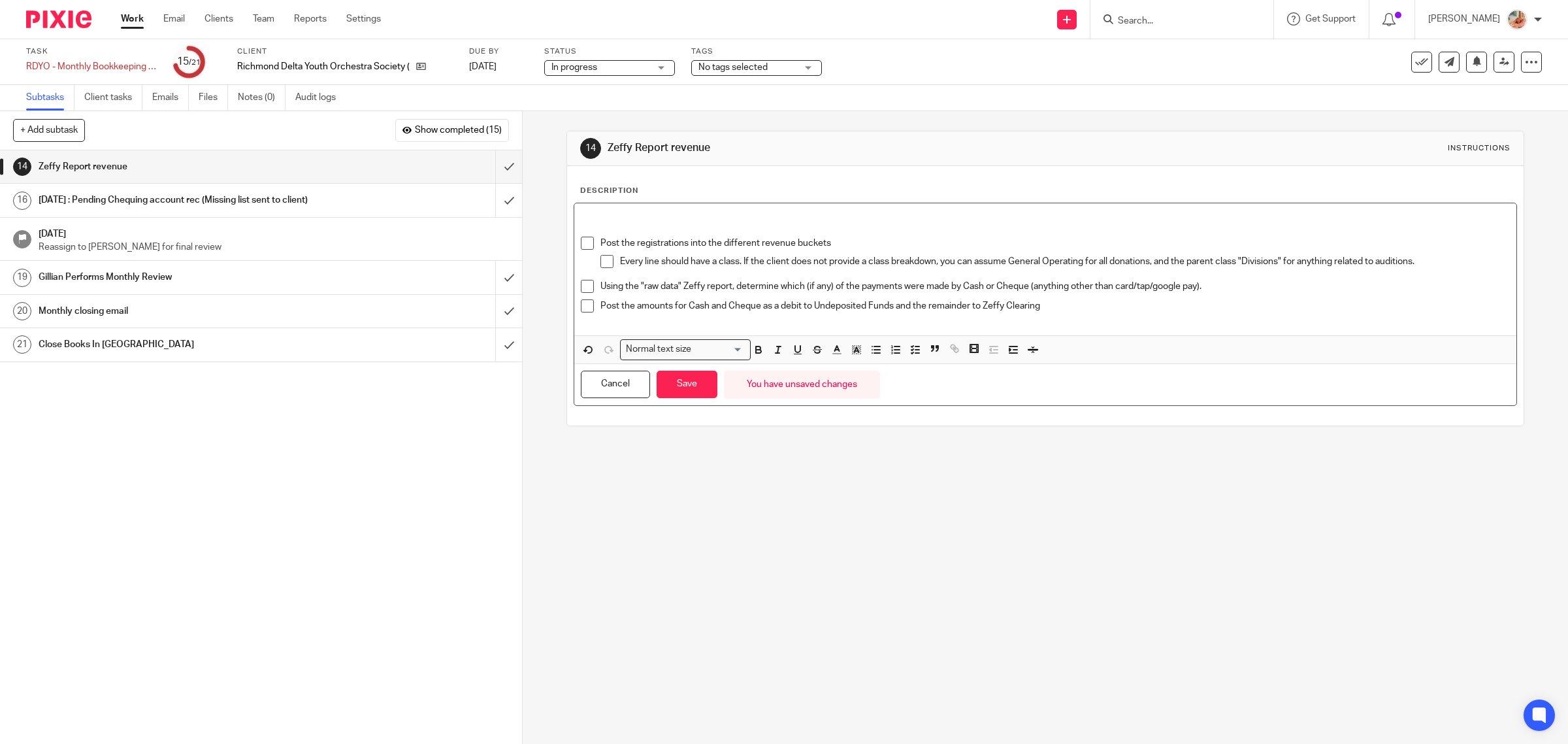
click at [613, 214] on p at bounding box center [1046, 216] width 929 height 13
click at [740, 262] on p "Every line should have a class. If the client does not provide a class breakdow…" at bounding box center [1065, 261] width 890 height 13
click at [740, 264] on p "Every line should have a class. If the client does not provide a class breakdow…" at bounding box center [1065, 261] width 890 height 13
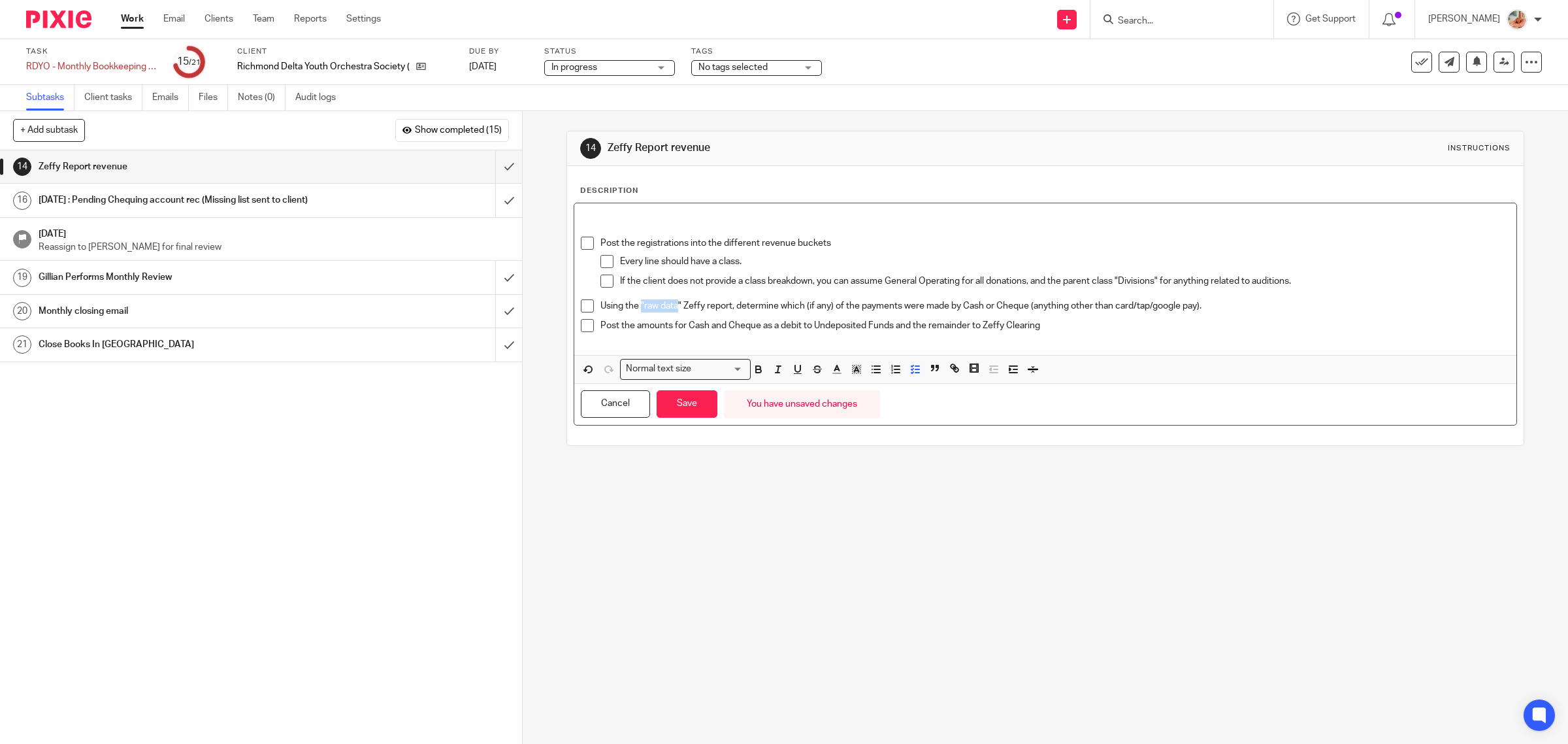
drag, startPoint x: 644, startPoint y: 302, endPoint x: 674, endPoint y: 306, distance: 30.3
click at [674, 306] on p "Using the "raw data" Zeffy report, determine which (if any) of the payments wer…" at bounding box center [1055, 306] width 910 height 13
click at [753, 370] on icon "button" at bounding box center [759, 369] width 12 height 12
click at [750, 343] on p at bounding box center [1055, 338] width 910 height 13
click at [616, 217] on p at bounding box center [1046, 216] width 929 height 13
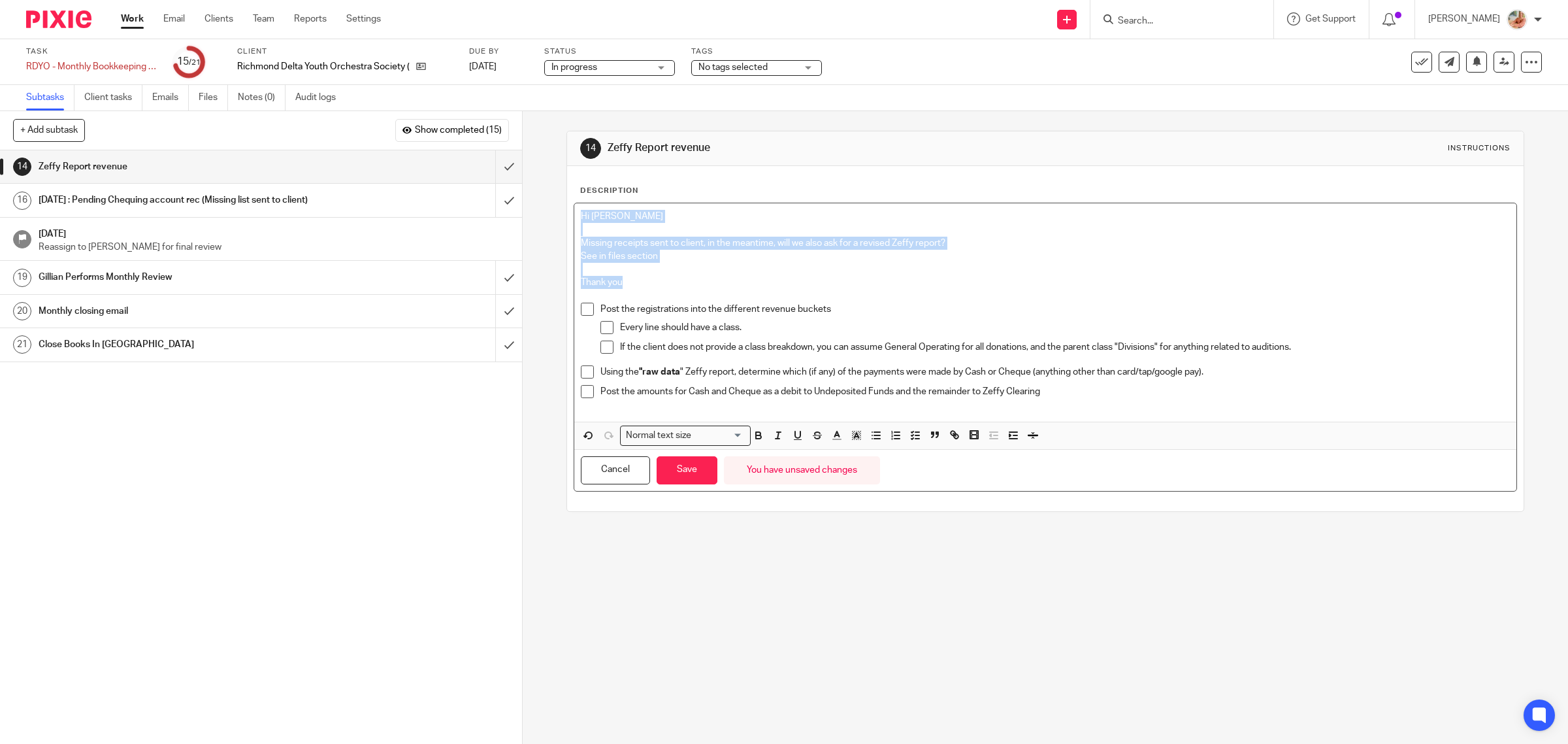
drag, startPoint x: 601, startPoint y: 265, endPoint x: 578, endPoint y: 204, distance: 65.2
click at [567, 193] on div "Description Hi [PERSON_NAME] Missing receipts sent to client, in the meantime, …" at bounding box center [1046, 338] width 958 height 345
click at [856, 437] on icon "button" at bounding box center [856, 435] width 12 height 12
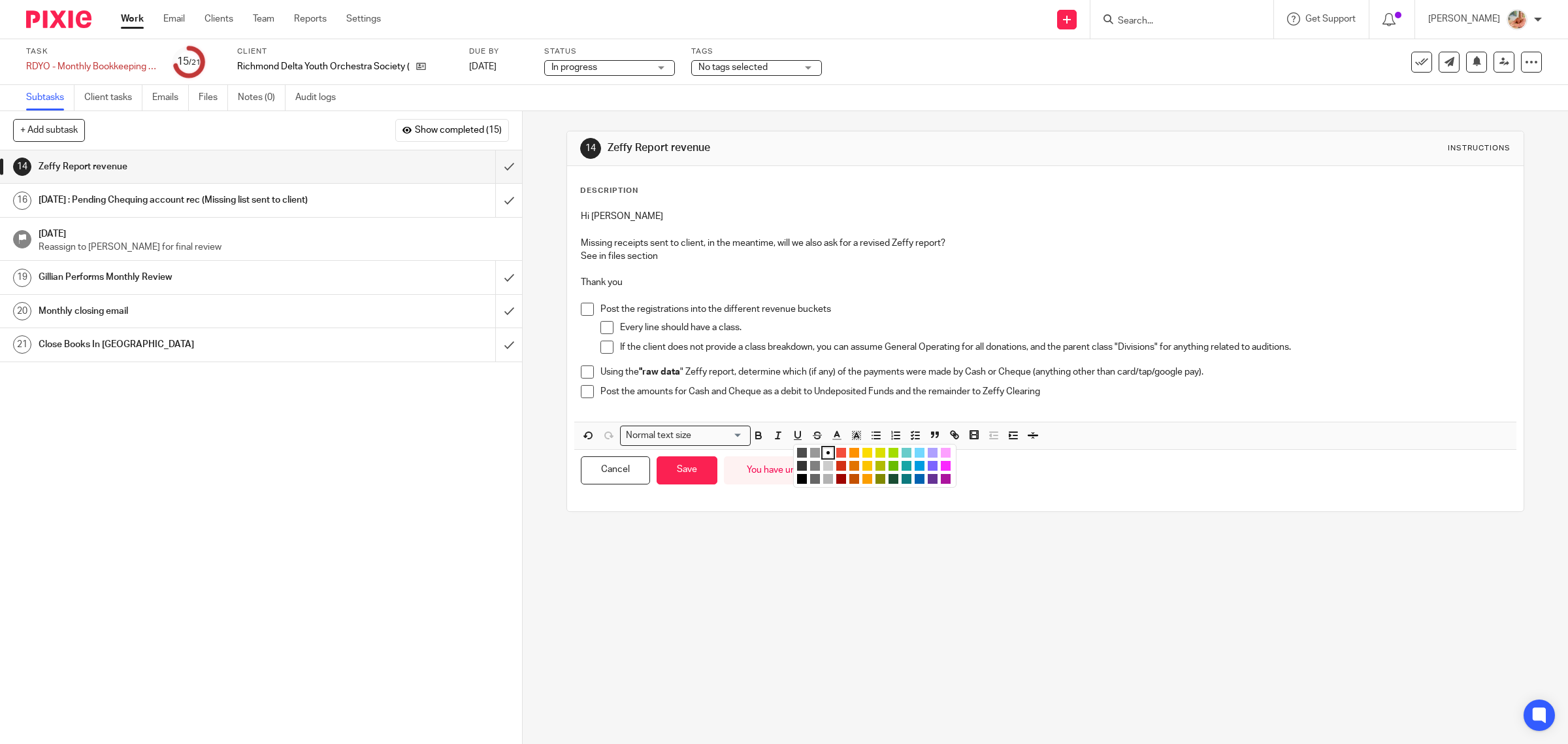
drag, startPoint x: 936, startPoint y: 454, endPoint x: 785, endPoint y: 374, distance: 170.9
click at [941, 453] on li "color:#FDA1FF" at bounding box center [946, 452] width 10 height 10
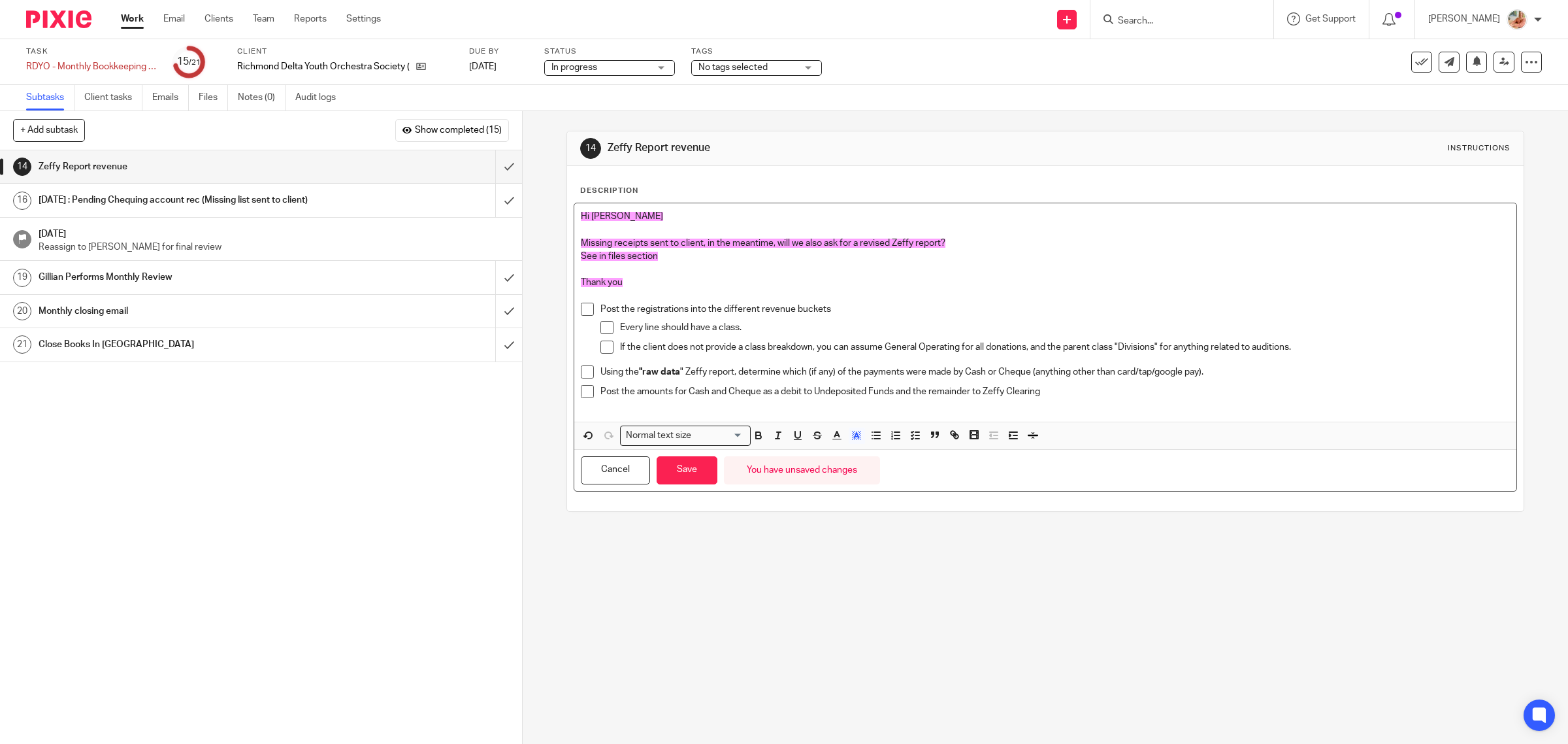
click at [719, 337] on div "Every line should have a class." at bounding box center [1065, 331] width 890 height 20
click at [587, 258] on span "See in files section" at bounding box center [619, 256] width 77 height 9
click at [594, 253] on span "See in files section" at bounding box center [619, 256] width 77 height 9
click at [688, 475] on button "Save" at bounding box center [687, 470] width 61 height 28
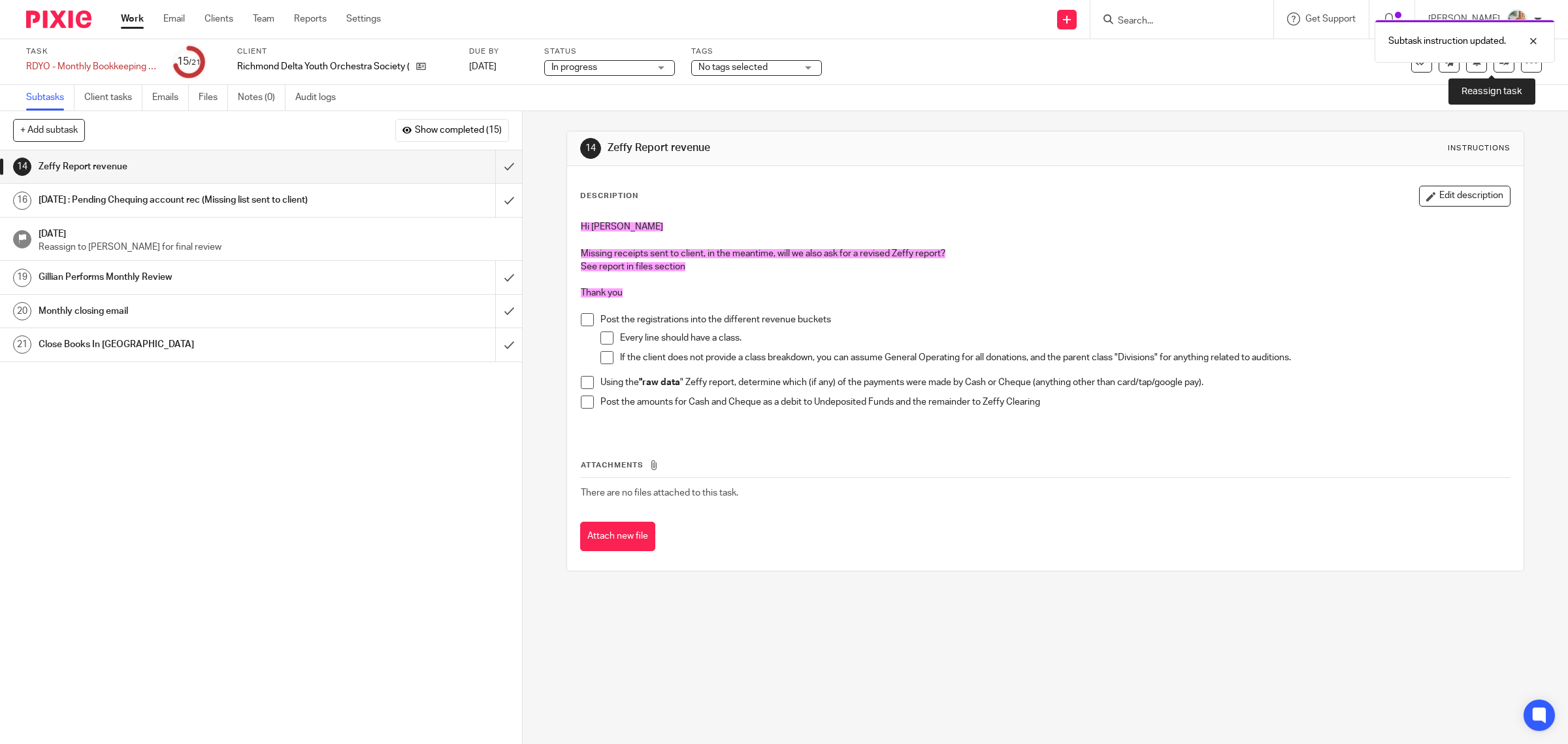
drag, startPoint x: 1485, startPoint y: 66, endPoint x: 1128, endPoint y: 134, distance: 363.4
click at [1494, 66] on link at bounding box center [1504, 62] width 21 height 21
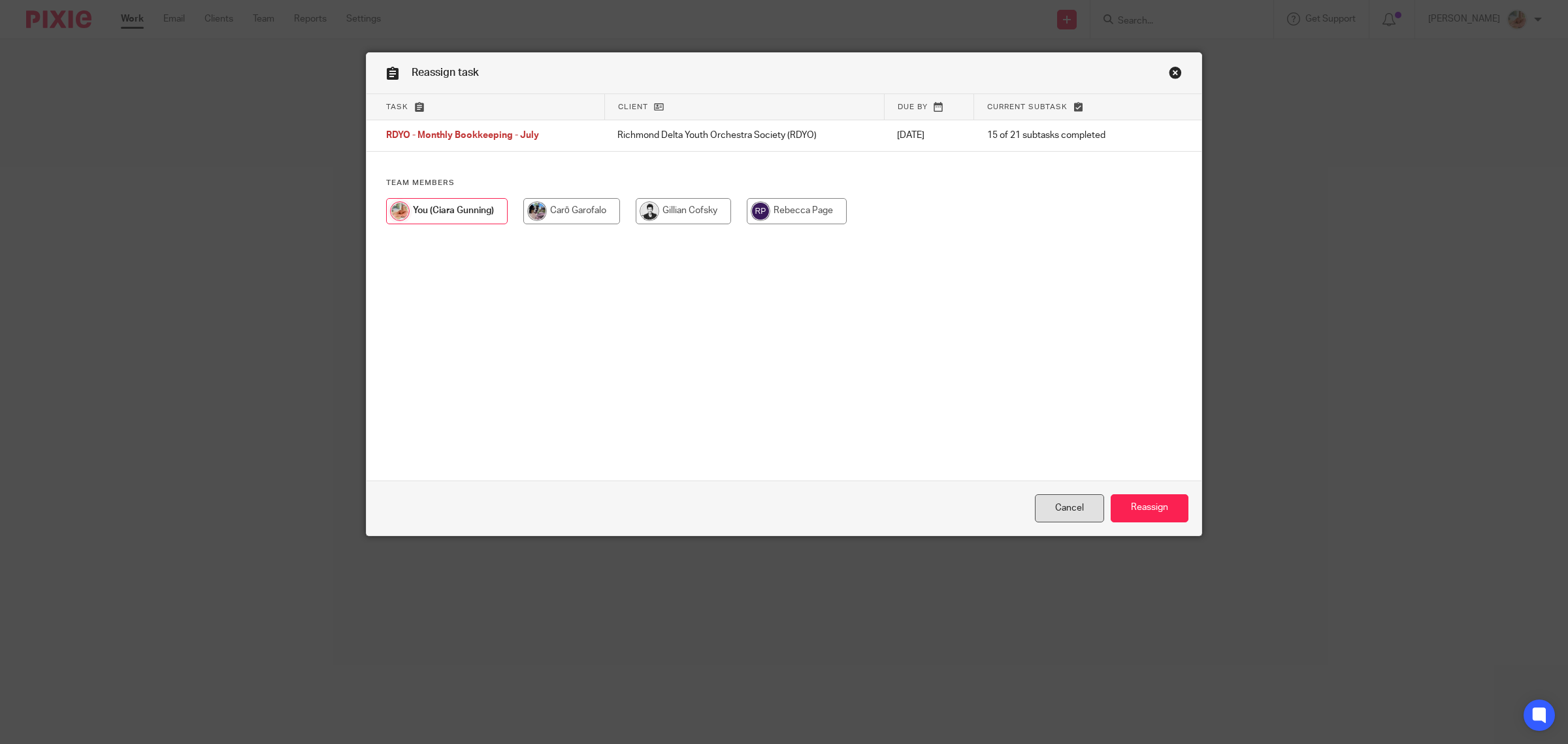
click at [1036, 499] on link "Cancel" at bounding box center [1069, 508] width 69 height 28
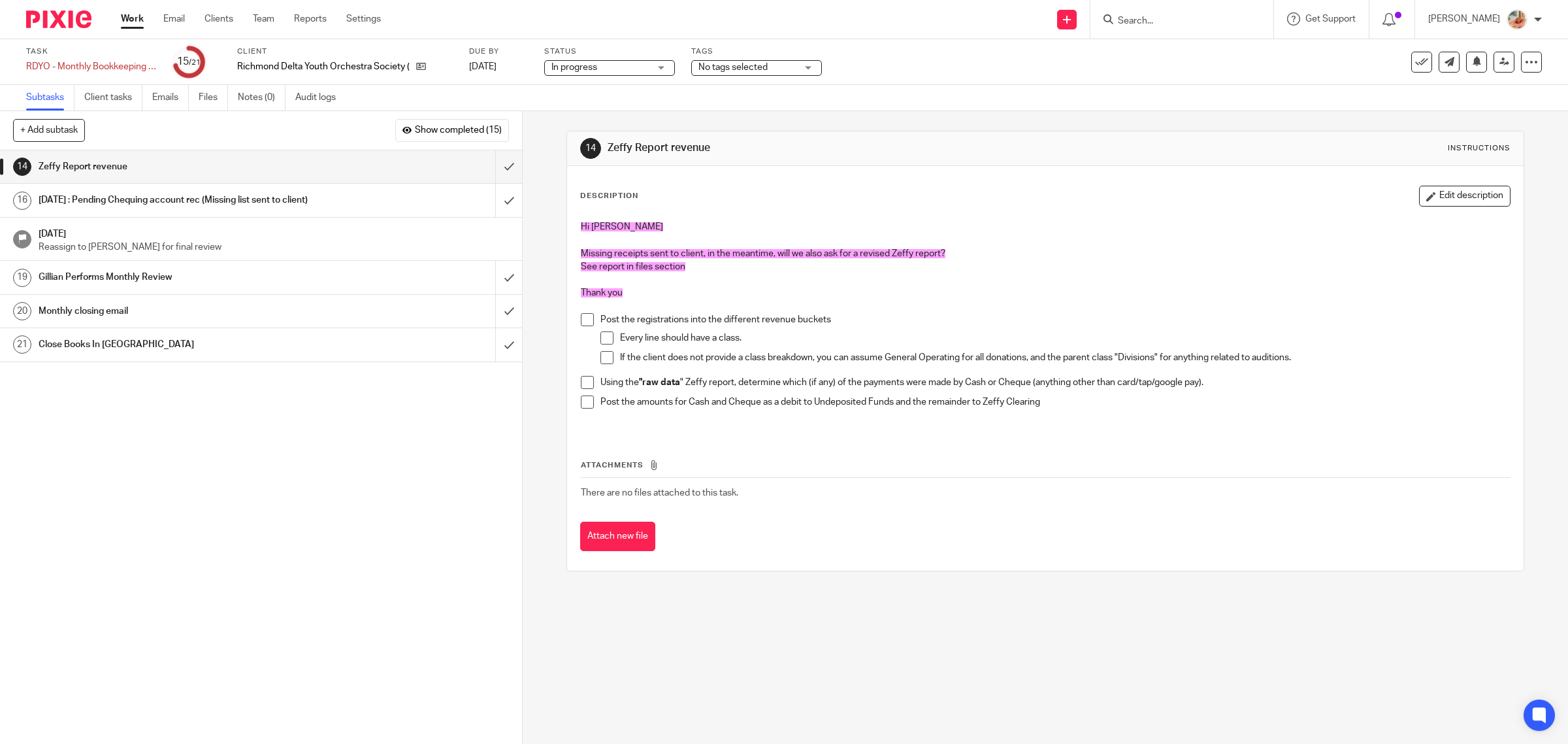
click at [762, 72] on span "No tags selected" at bounding box center [747, 67] width 98 height 14
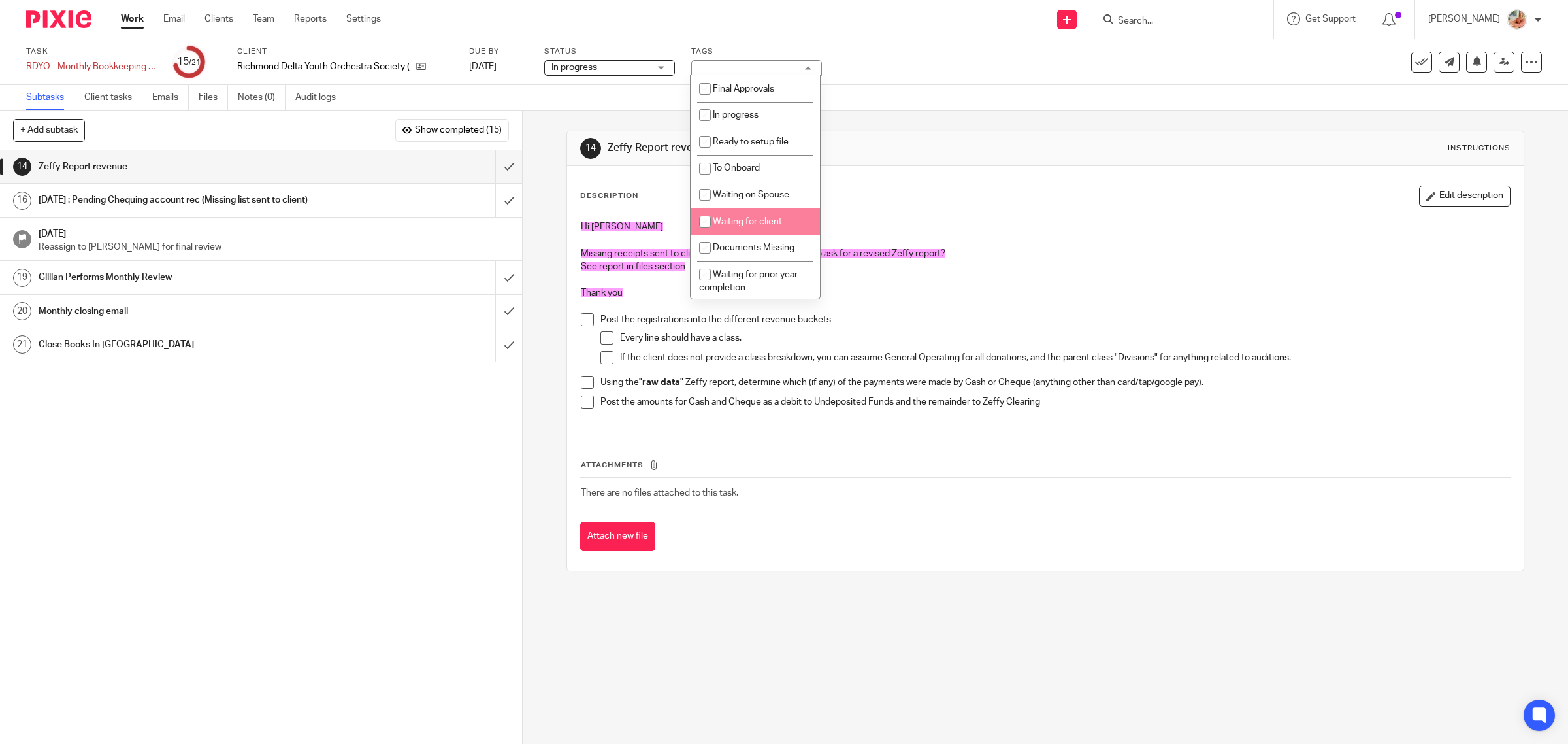
drag, startPoint x: 745, startPoint y: 224, endPoint x: 870, endPoint y: 249, distance: 127.5
click at [745, 223] on span "Waiting for client" at bounding box center [747, 221] width 69 height 9
checkbox input "true"
click at [771, 249] on span "Documents Missing" at bounding box center [754, 247] width 82 height 9
checkbox input "true"
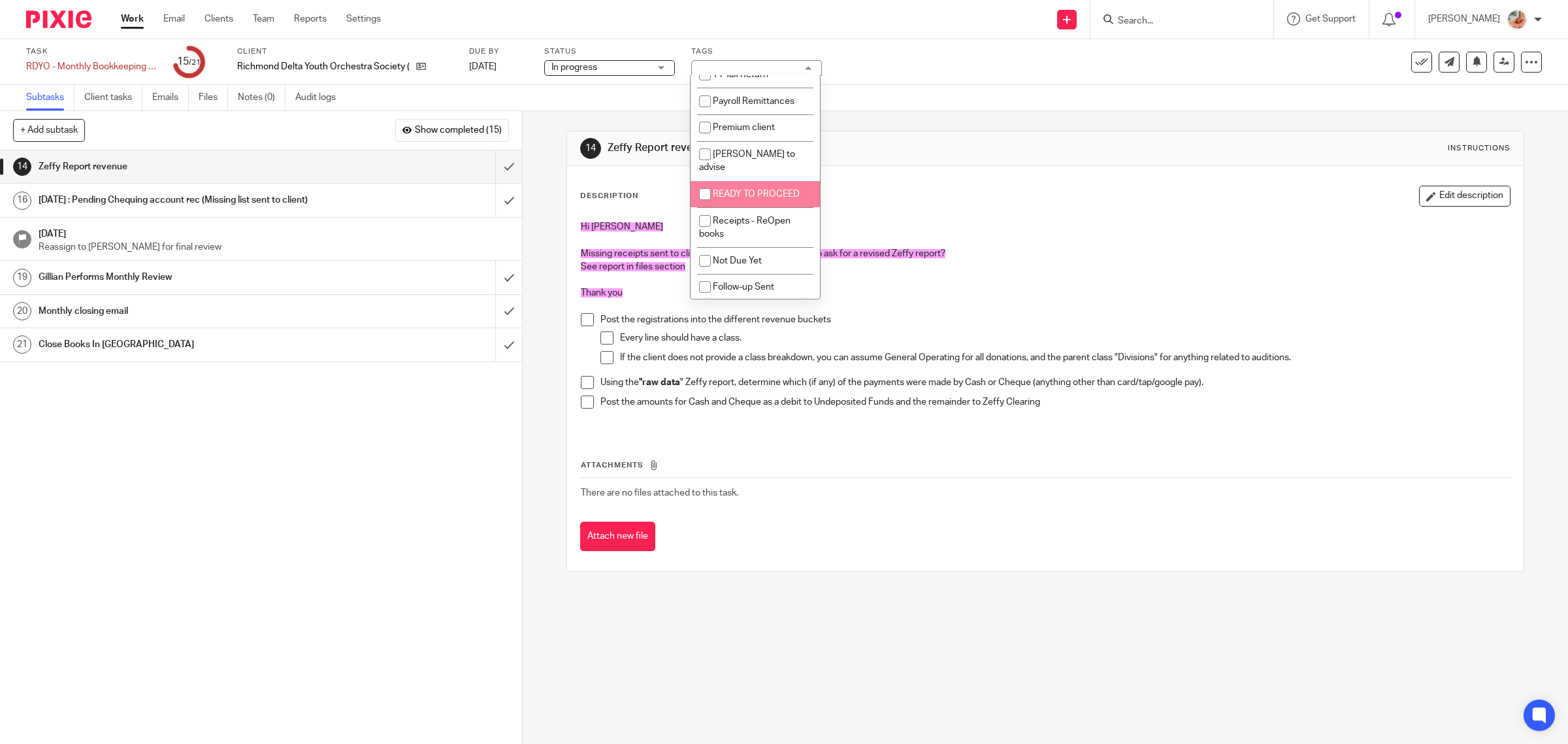
scroll to position [317, 0]
click at [746, 130] on span "[PERSON_NAME] to advise" at bounding box center [747, 137] width 96 height 22
checkbox input "true"
click at [939, 196] on div "Description Edit description" at bounding box center [1046, 195] width 931 height 21
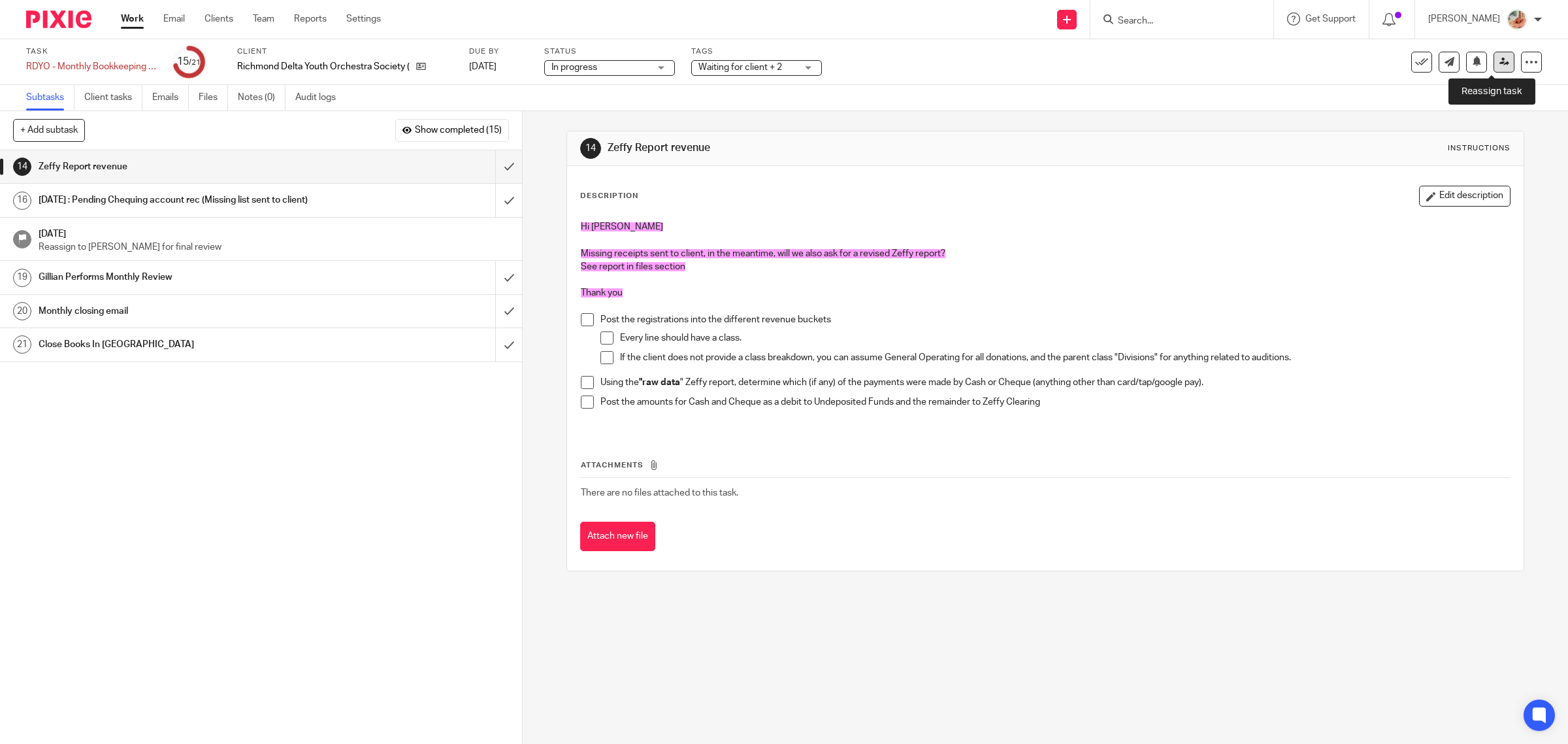
click at [1500, 61] on icon at bounding box center [1505, 62] width 10 height 10
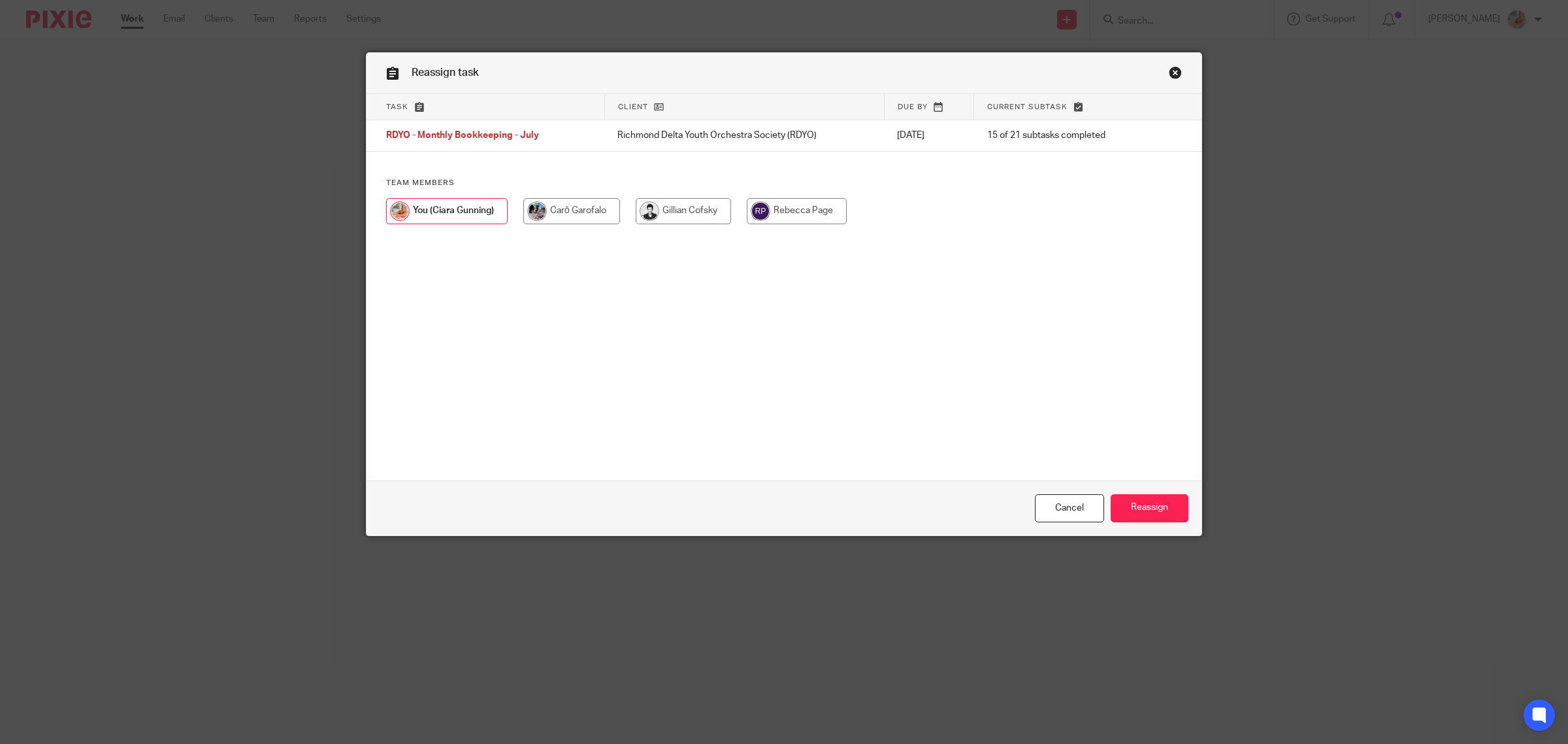
click at [658, 213] on input "radio" at bounding box center [683, 211] width 96 height 26
radio input "true"
click at [1171, 508] on input "Reassign" at bounding box center [1150, 508] width 78 height 28
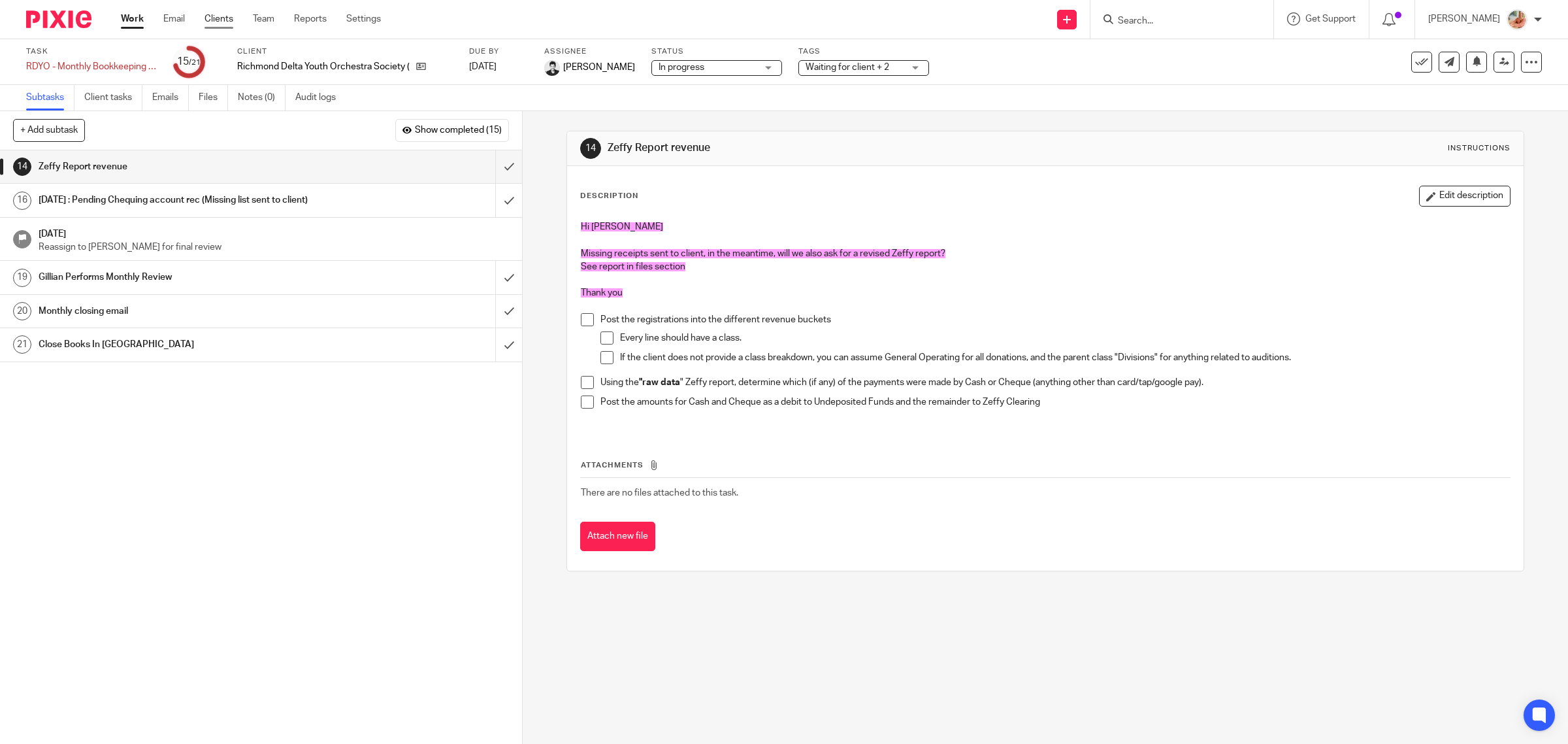
click at [227, 19] on link "Clients" at bounding box center [218, 19] width 28 height 13
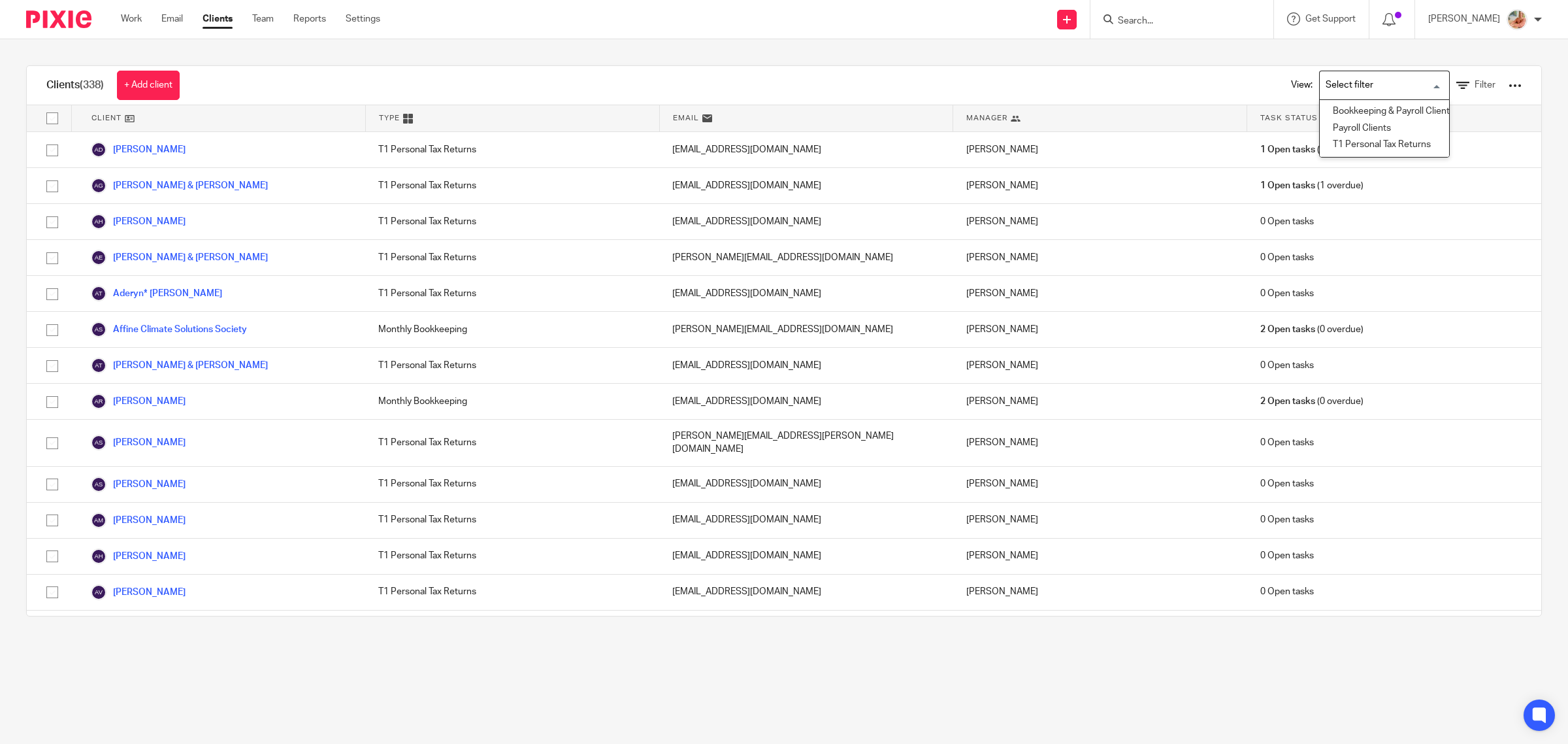
click at [1327, 103] on li "Bookkeeping & Payroll Clients only" at bounding box center [1384, 111] width 130 height 17
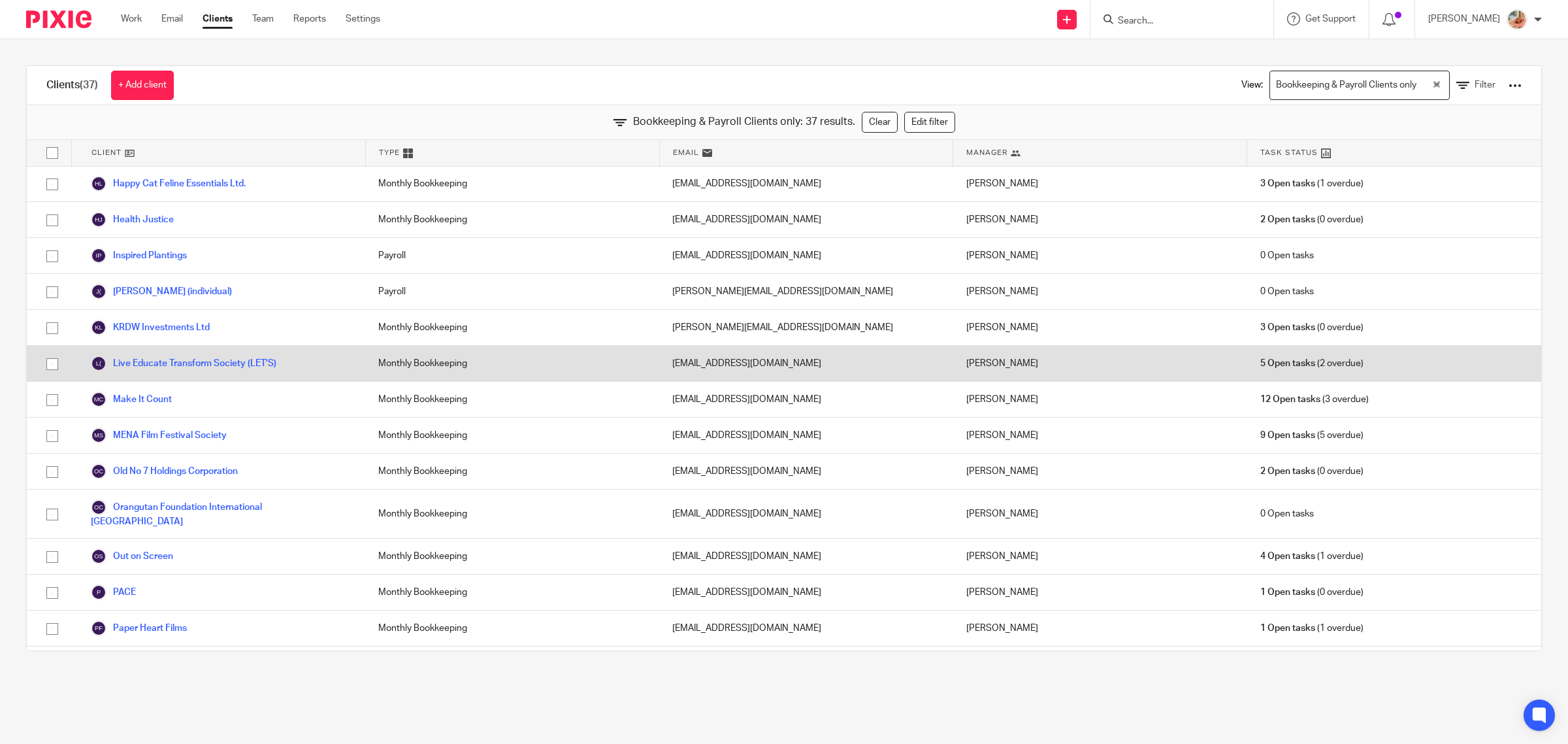
scroll to position [850, 0]
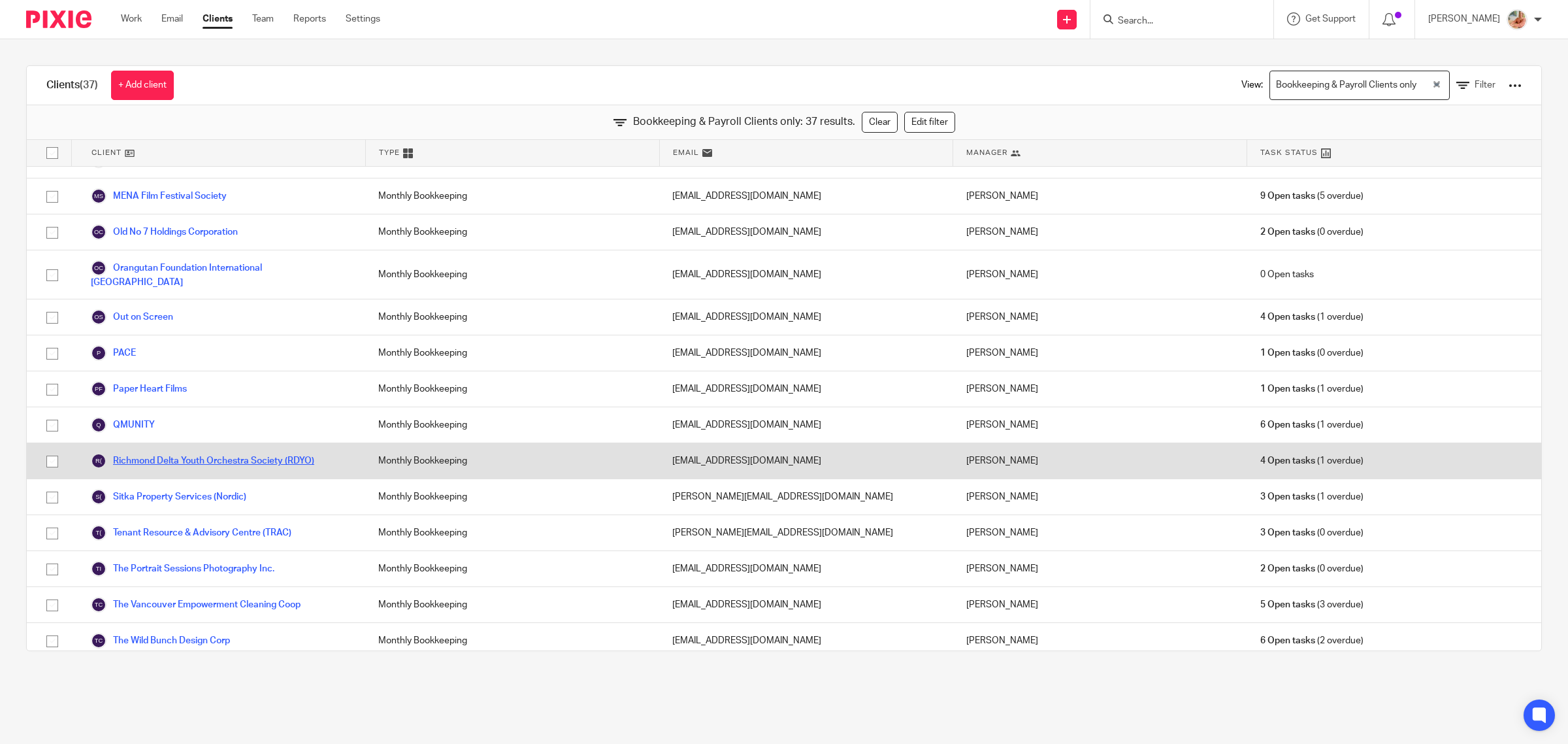
click at [154, 453] on link "Richmond Delta Youth Orchestra Society (RDYO)" at bounding box center [202, 461] width 224 height 16
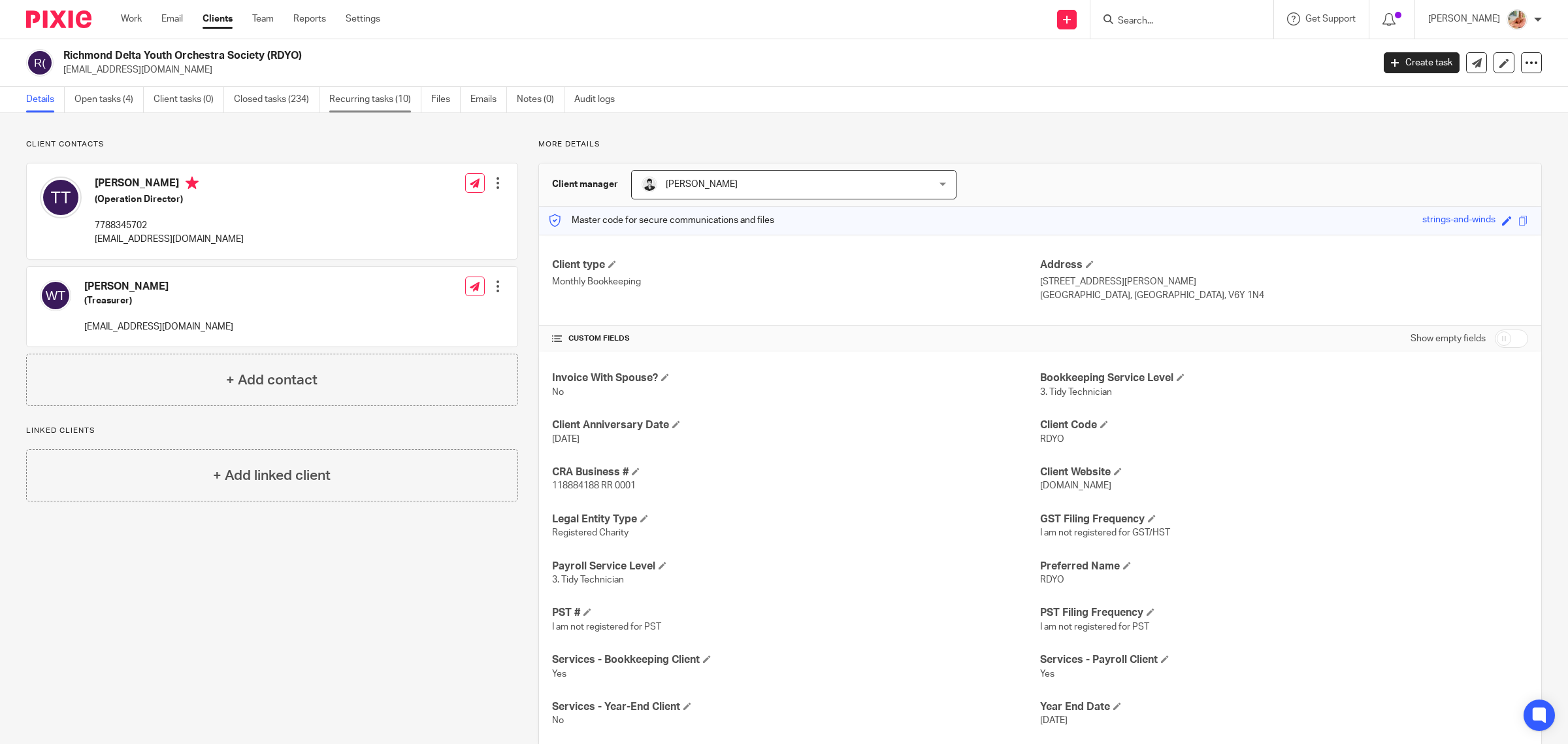
click at [385, 99] on link "Recurring tasks (10)" at bounding box center [375, 100] width 92 height 25
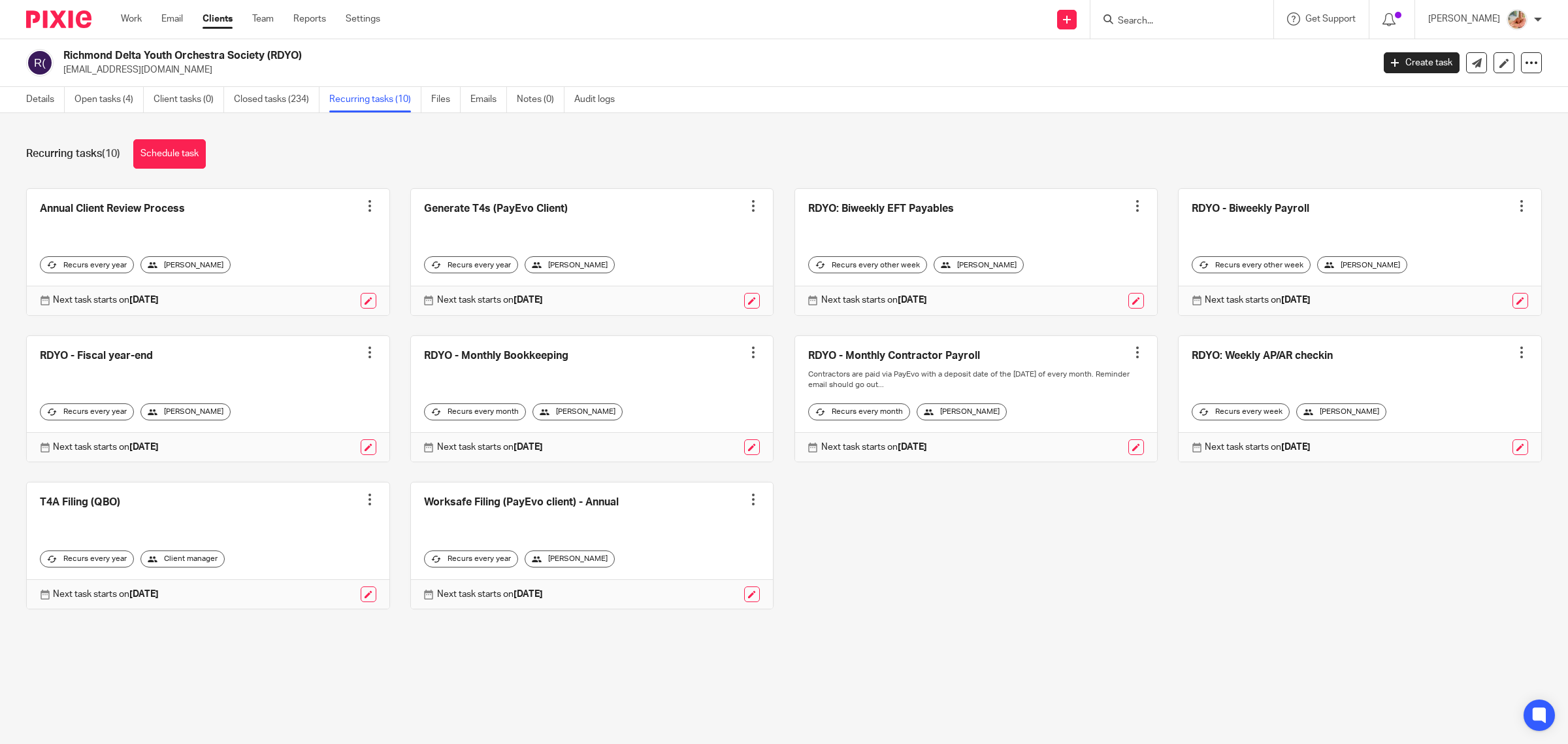
click at [535, 354] on link at bounding box center [592, 398] width 362 height 126
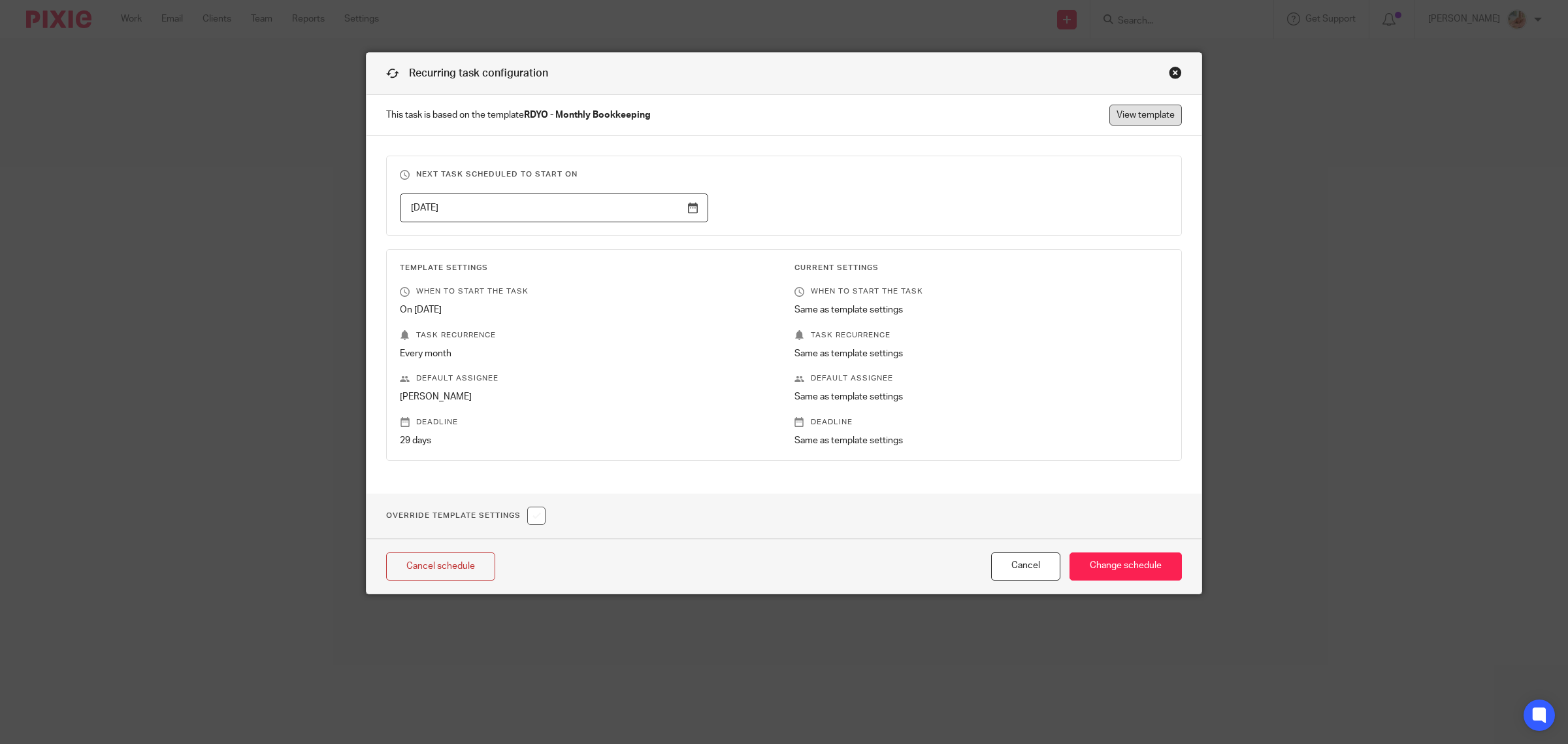
click at [1135, 118] on link "View template" at bounding box center [1146, 114] width 72 height 21
click at [1169, 75] on div "Close this dialog window" at bounding box center [1175, 72] width 13 height 13
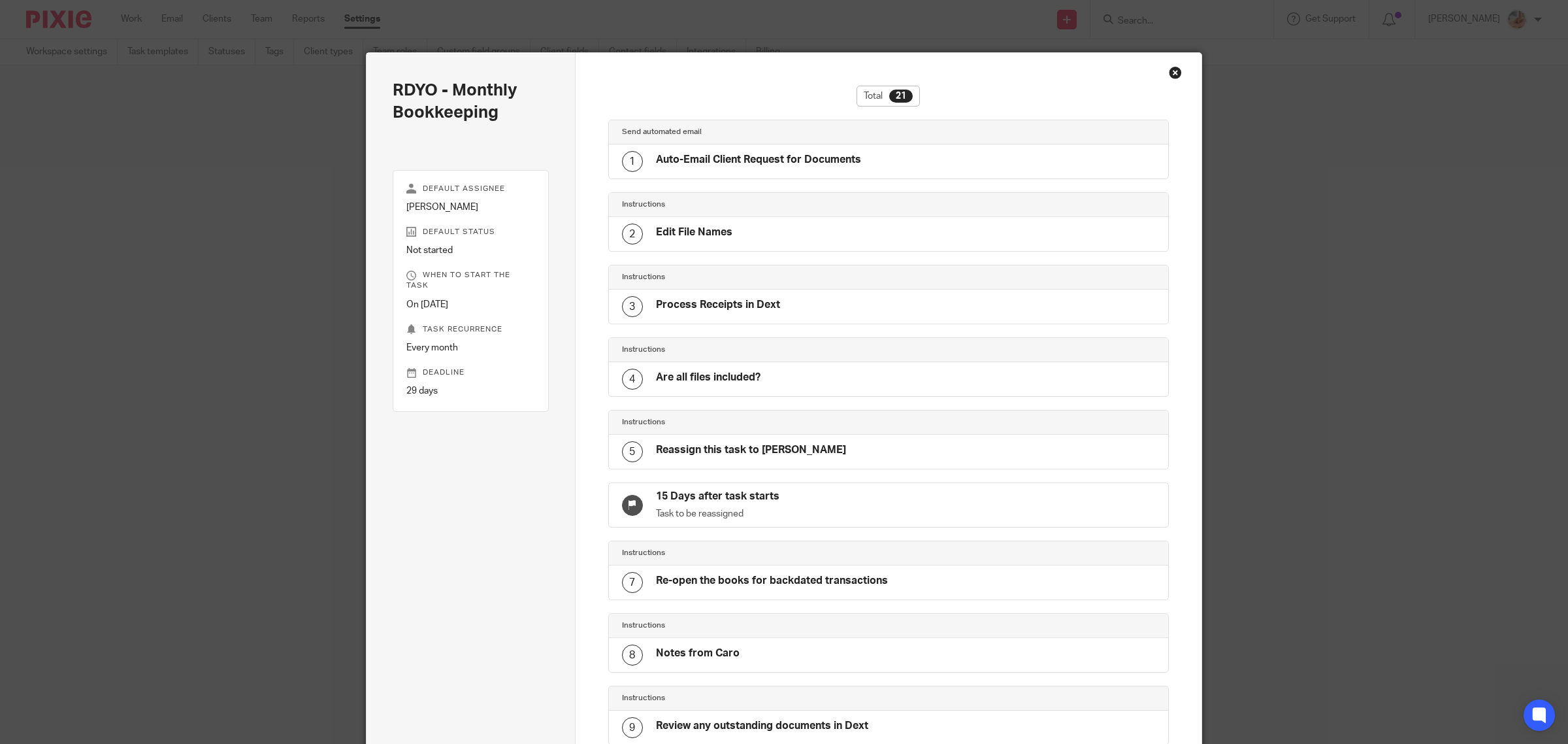
scroll to position [984, 0]
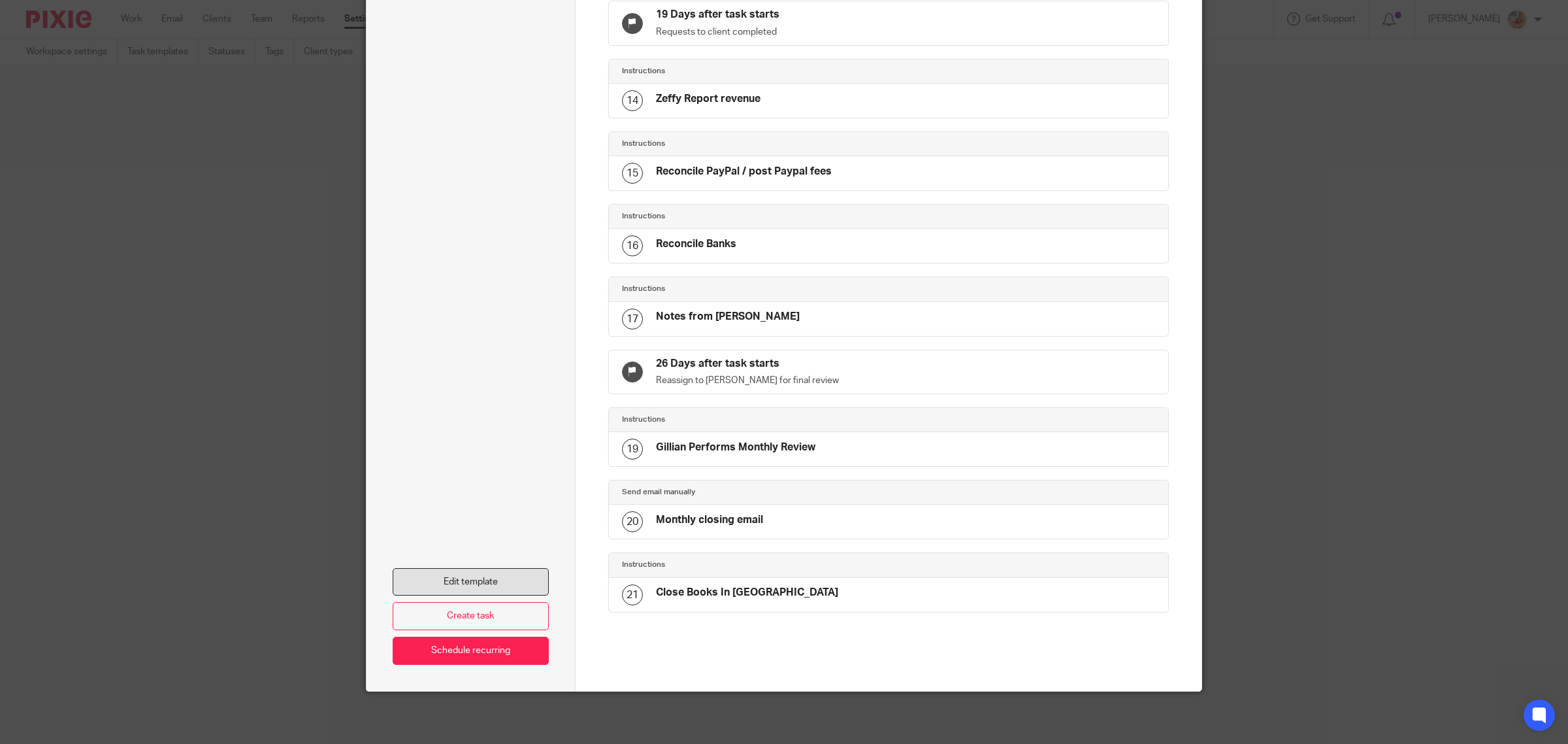
click at [470, 576] on link "Edit template" at bounding box center [471, 582] width 156 height 28
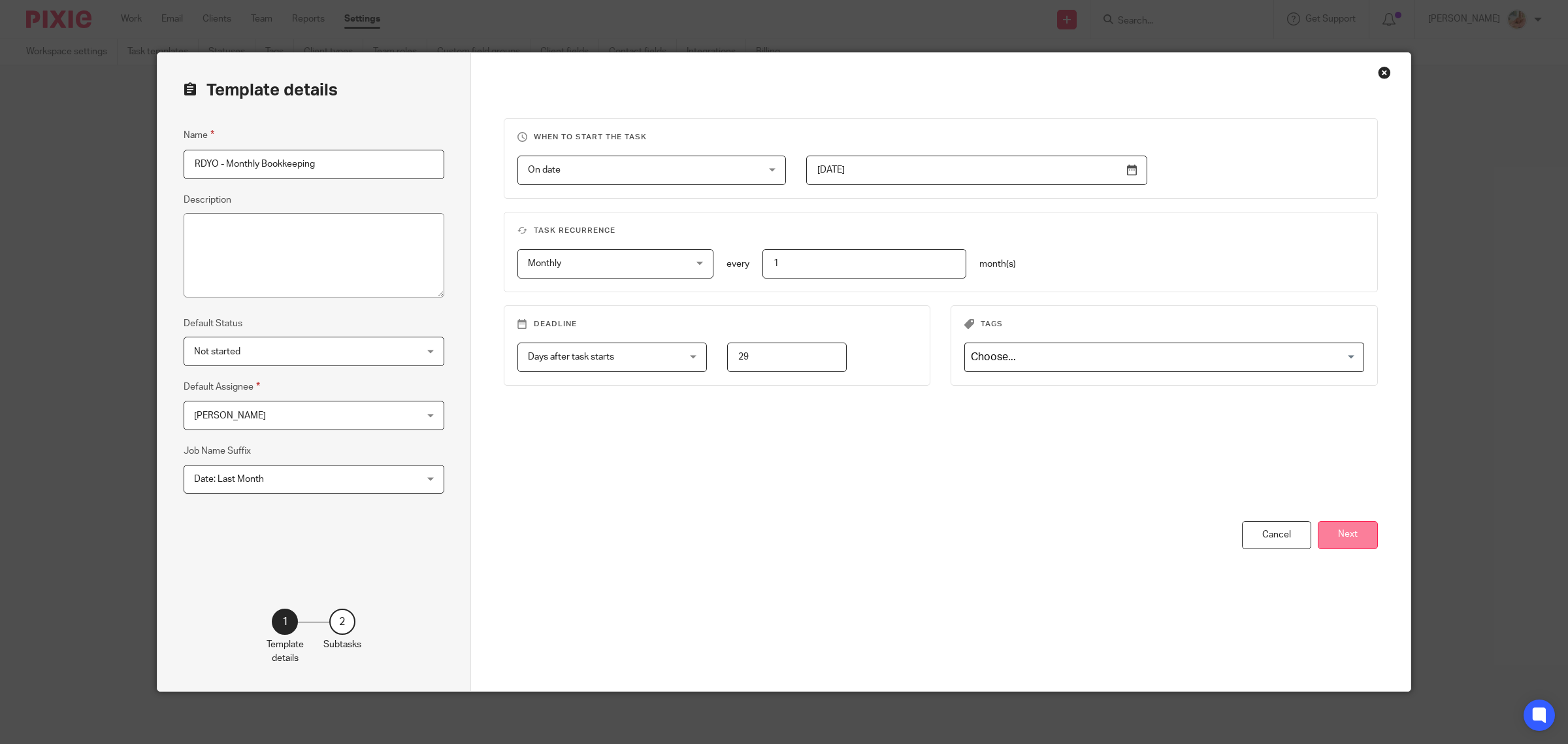
click at [1325, 541] on button "Next" at bounding box center [1348, 534] width 61 height 28
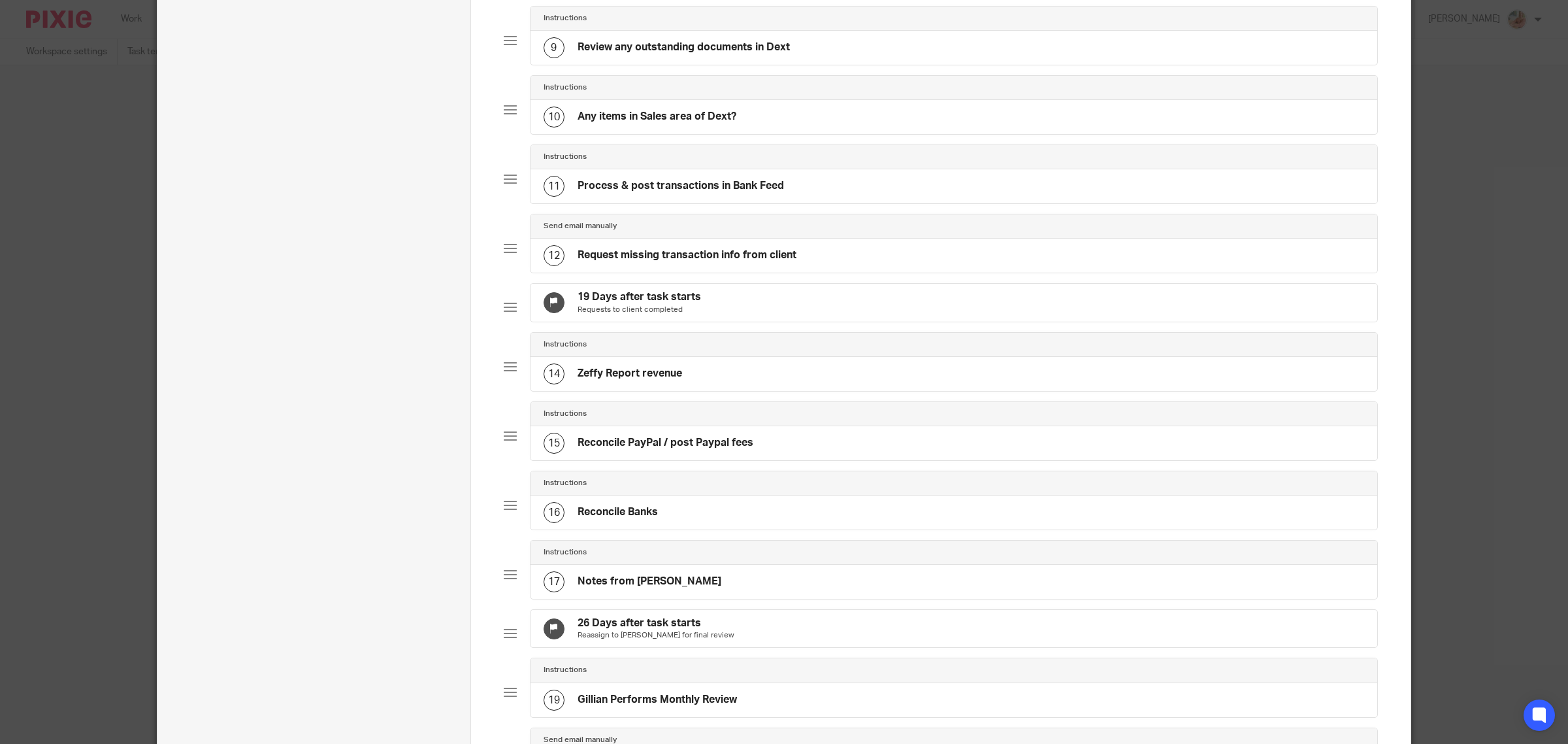
scroll to position [735, 0]
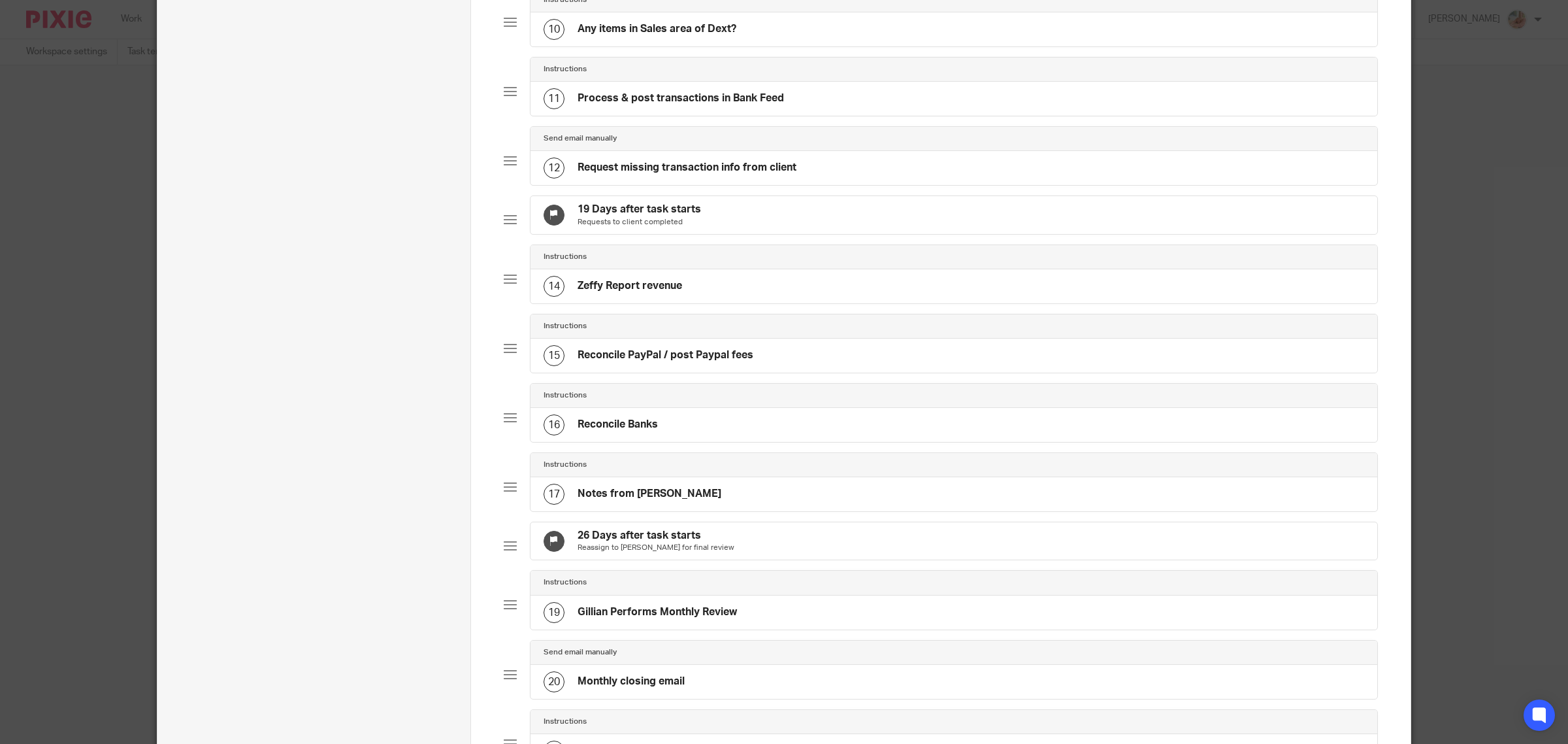
drag, startPoint x: 635, startPoint y: 323, endPoint x: 641, endPoint y: 323, distance: 6.0
click at [635, 297] on div "14 Zeffy Report revenue" at bounding box center [613, 285] width 139 height 21
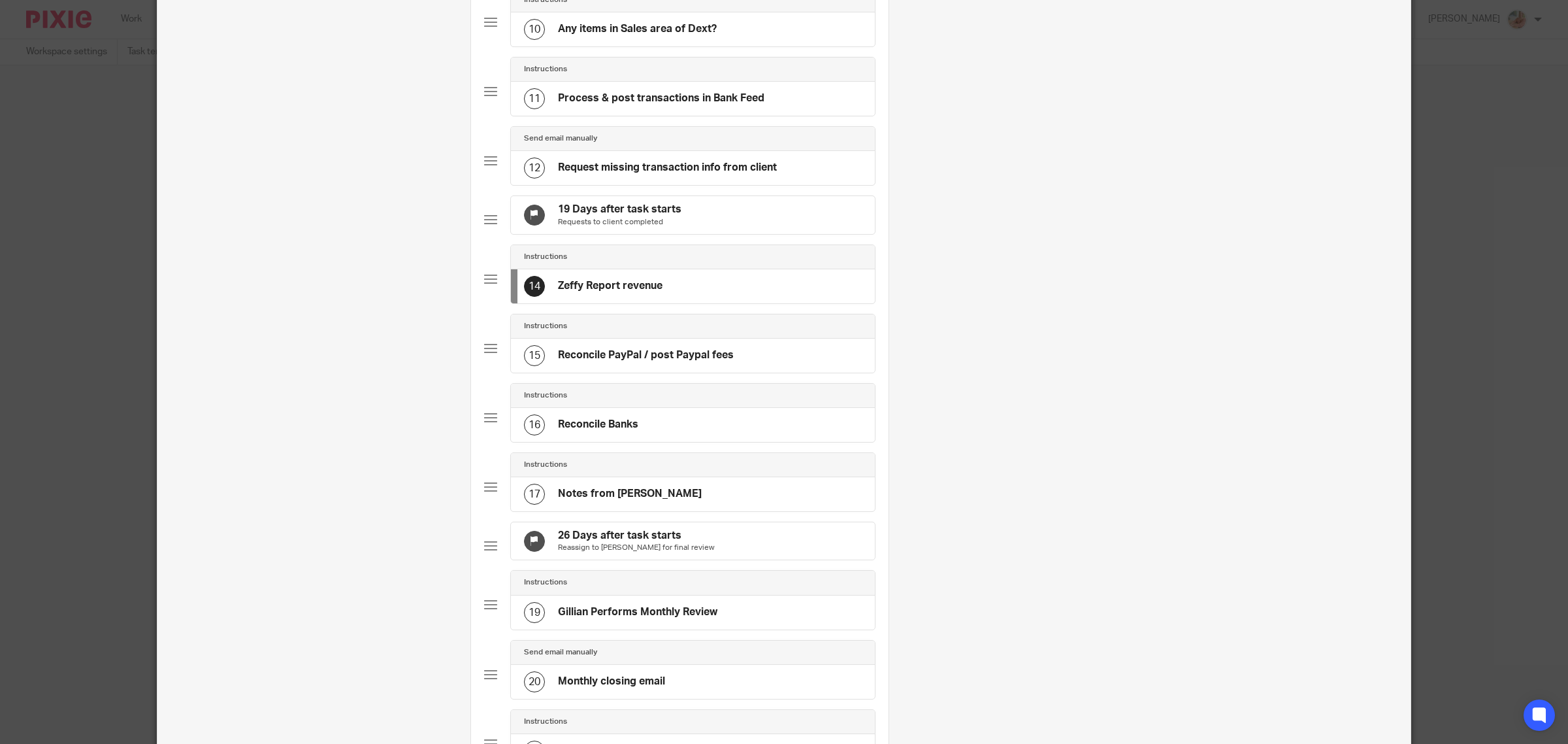
scroll to position [0, 0]
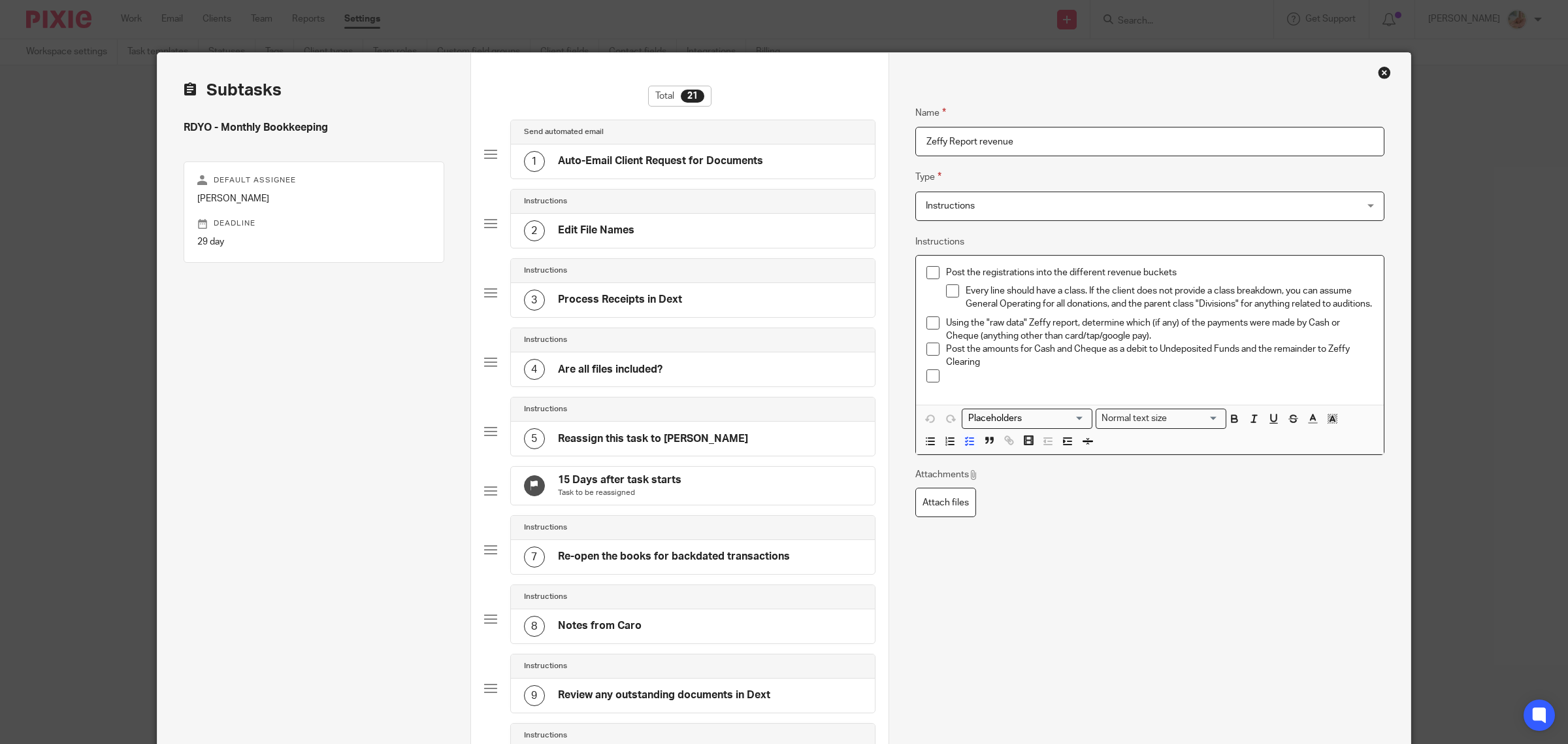
click at [977, 383] on p at bounding box center [1160, 375] width 428 height 13
click at [1086, 291] on p "Every line should have a class. If the client does not provide a class breakdow…" at bounding box center [1170, 297] width 408 height 26
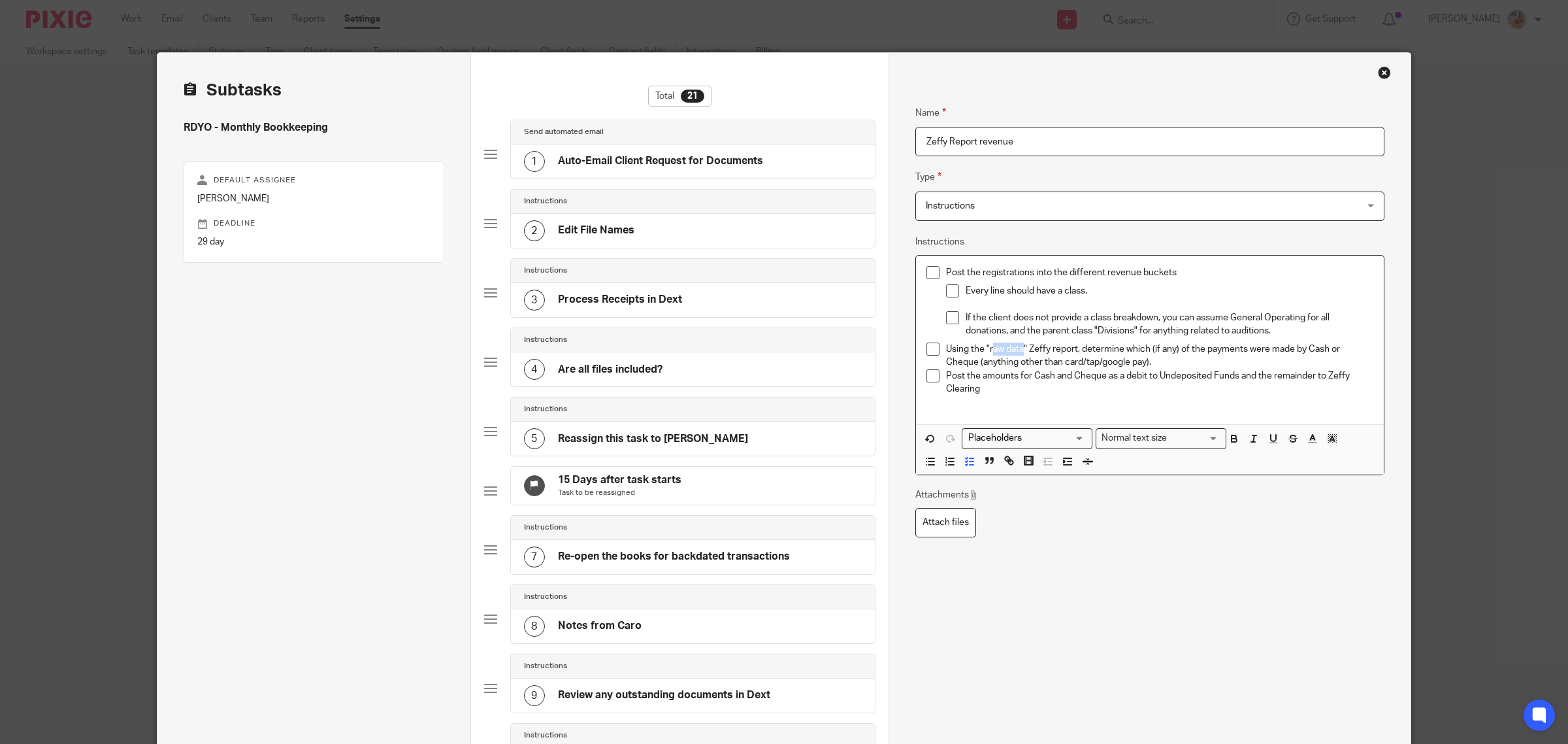
drag, startPoint x: 985, startPoint y: 351, endPoint x: 1018, endPoint y: 351, distance: 33.0
click at [1018, 351] on p "Using the "raw data" Zeffy report, determine which (if any) of the payments wer…" at bounding box center [1160, 355] width 428 height 26
click at [971, 356] on p "Using the "raw data" Zeffy report, determine which (if any) of the payments wer…" at bounding box center [1160, 355] width 428 height 26
drag, startPoint x: 982, startPoint y: 350, endPoint x: 1018, endPoint y: 351, distance: 36.0
click at [1018, 351] on p "Using the "raw data" Zeffy report, determine which (if any) of the payments wer…" at bounding box center [1160, 355] width 428 height 26
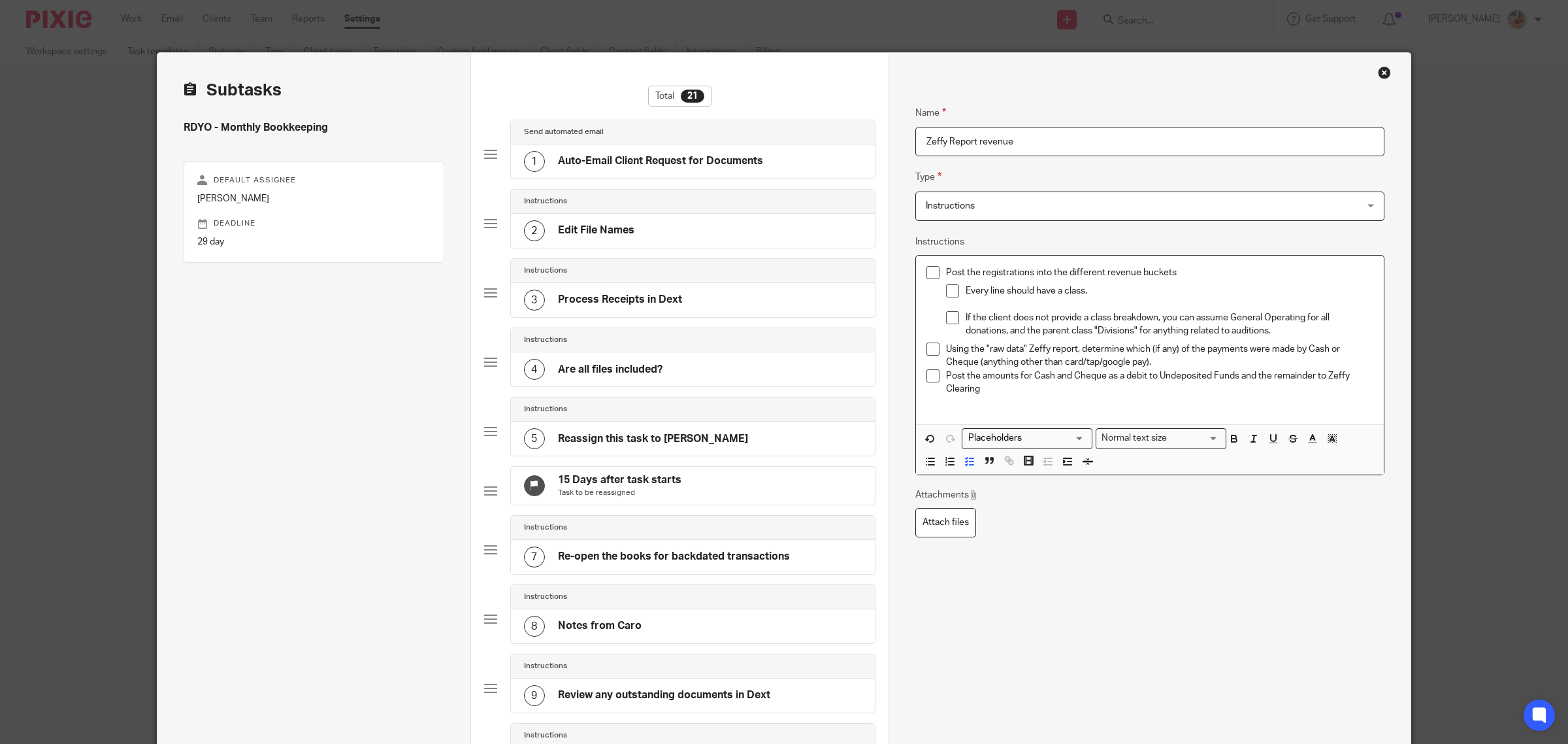
click at [1038, 370] on p "Post the amounts for Cash and Cheque as a debit to Undeposited Funds and the re…" at bounding box center [1160, 382] width 428 height 26
click at [1018, 350] on p "Using the "raw data" Zeffy report, determine which (if any) of the payments wer…" at bounding box center [1160, 355] width 428 height 26
drag, startPoint x: 980, startPoint y: 349, endPoint x: 1024, endPoint y: 348, distance: 44.0
click at [1024, 348] on p "Using the "Raw Data" Zeffy report, determine which (if any) of the payments wer…" at bounding box center [1160, 355] width 428 height 26
drag, startPoint x: 1230, startPoint y: 445, endPoint x: 1220, endPoint y: 441, distance: 10.8
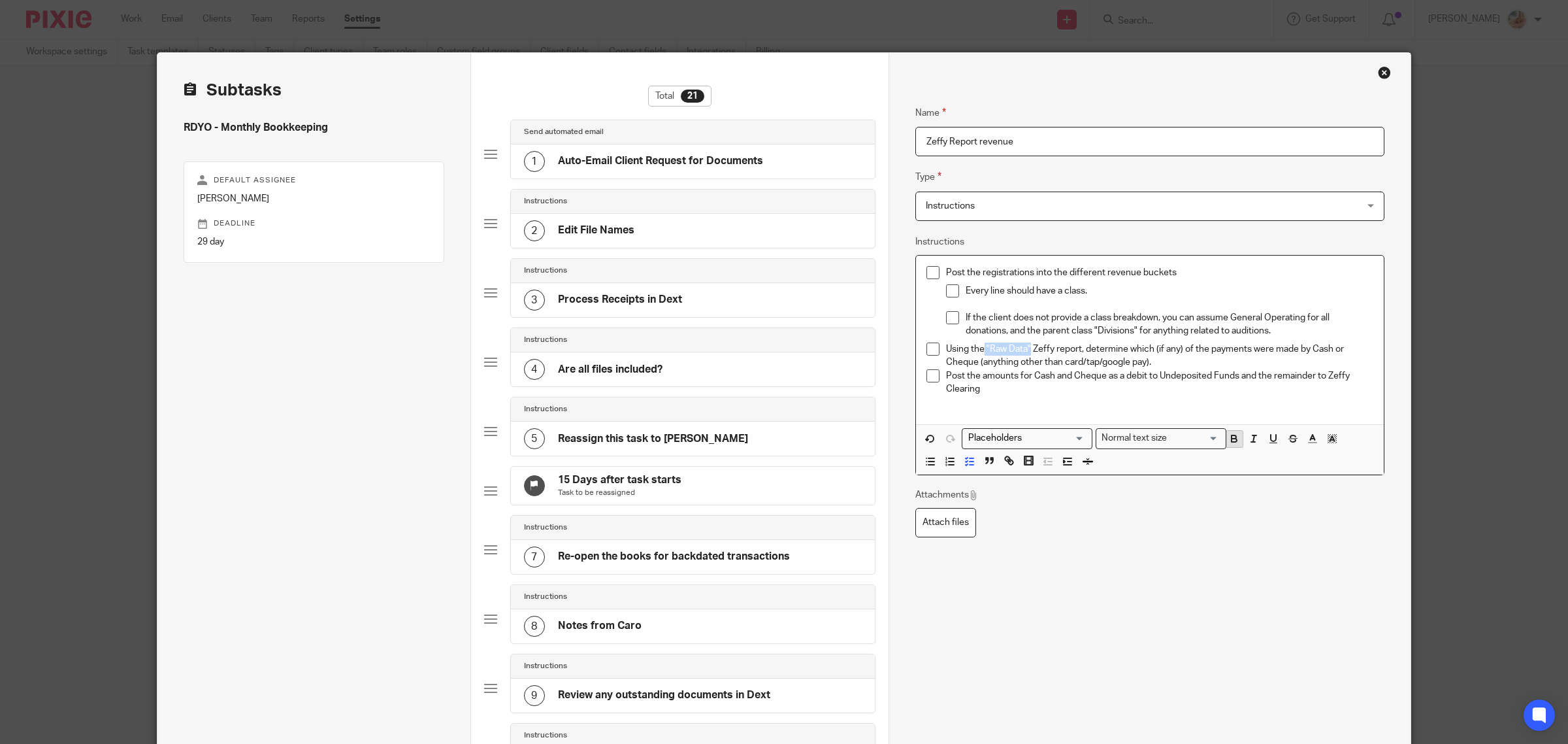
click at [1230, 445] on button "button" at bounding box center [1234, 438] width 17 height 17
click at [1090, 397] on p at bounding box center [1160, 401] width 428 height 13
click at [1180, 360] on p "Using the "Raw Data" Zeffy report, determine which (if any) of the payments wer…" at bounding box center [1160, 355] width 428 height 26
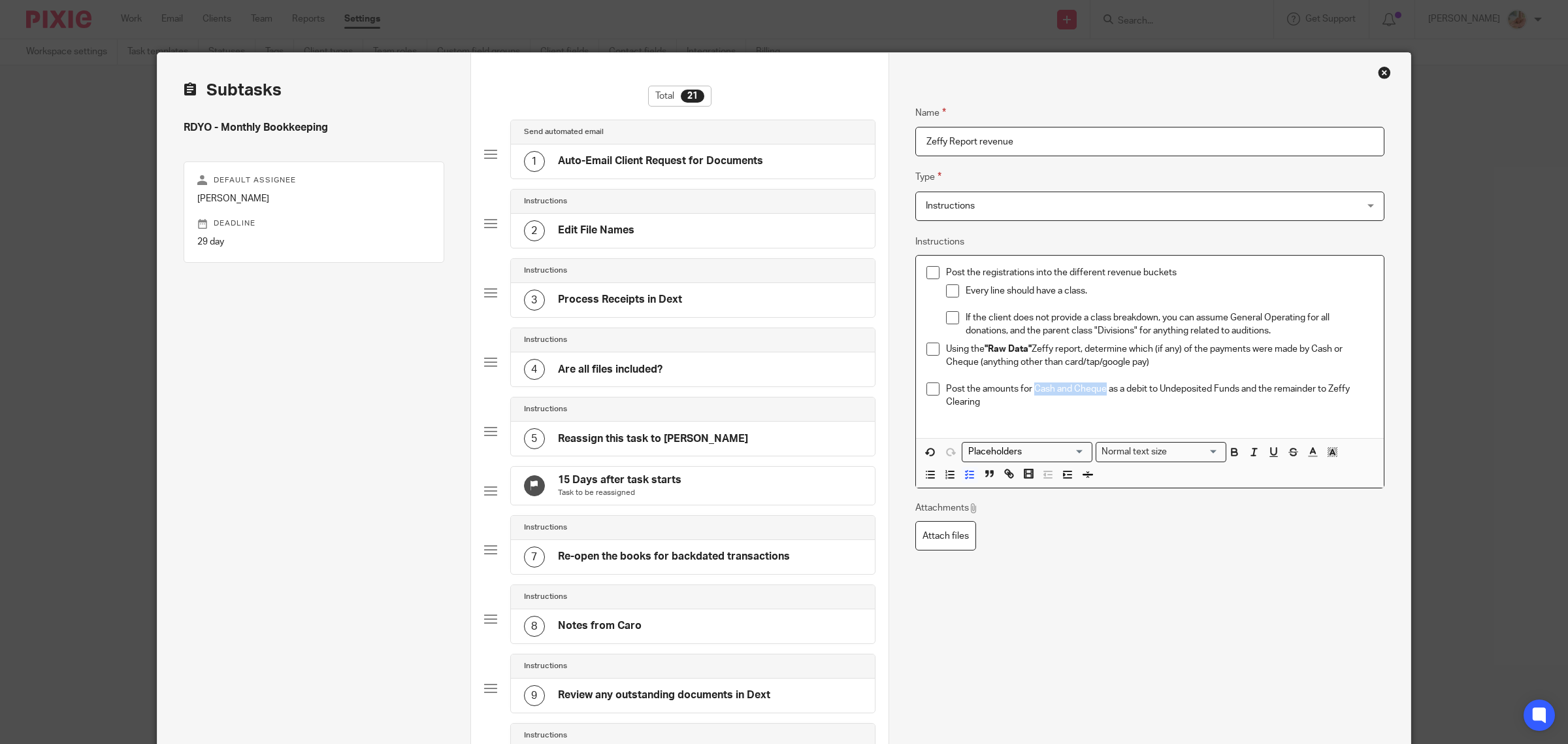
drag, startPoint x: 1031, startPoint y: 387, endPoint x: 1099, endPoint y: 393, distance: 68.3
click at [1099, 393] on p "Post the amounts for Cash and Cheque as a debit to Undeposited Funds and the re…" at bounding box center [1160, 395] width 428 height 26
click at [1232, 455] on icon "button" at bounding box center [1234, 452] width 5 height 3
click at [1271, 454] on icon "button" at bounding box center [1273, 450] width 5 height 7
click at [926, 451] on icon "button" at bounding box center [930, 451] width 12 height 12
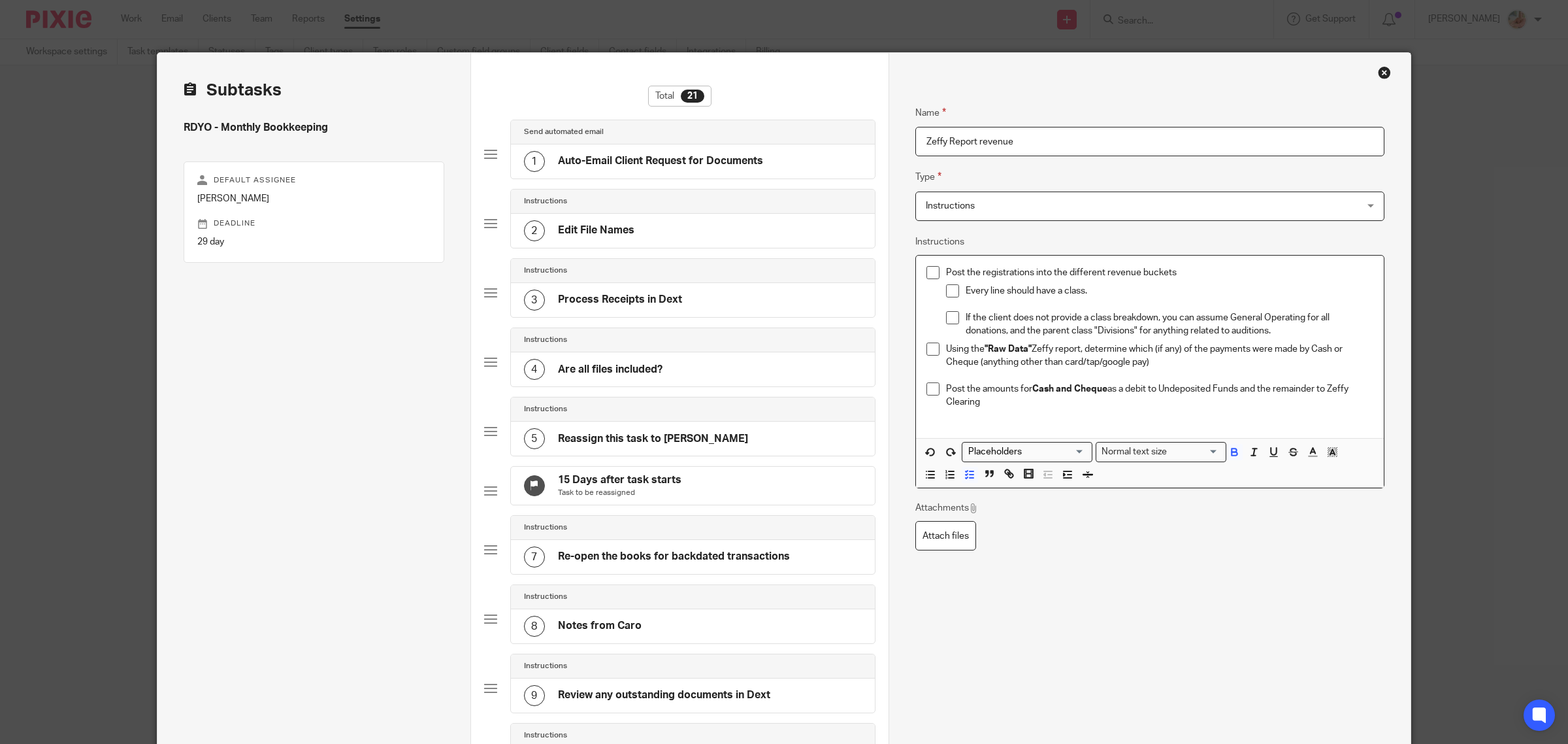
drag, startPoint x: 1035, startPoint y: 423, endPoint x: 1033, endPoint y: 405, distance: 18.1
click at [1036, 423] on div "Post the registrations into the different revenue buckets Every line should hav…" at bounding box center [1149, 347] width 468 height 183
drag, startPoint x: 1031, startPoint y: 391, endPoint x: 1050, endPoint y: 387, distance: 19.4
click at [1050, 387] on strong "Cash and Cheque" at bounding box center [1070, 389] width 75 height 9
click at [1267, 451] on icon "button" at bounding box center [1273, 451] width 12 height 12
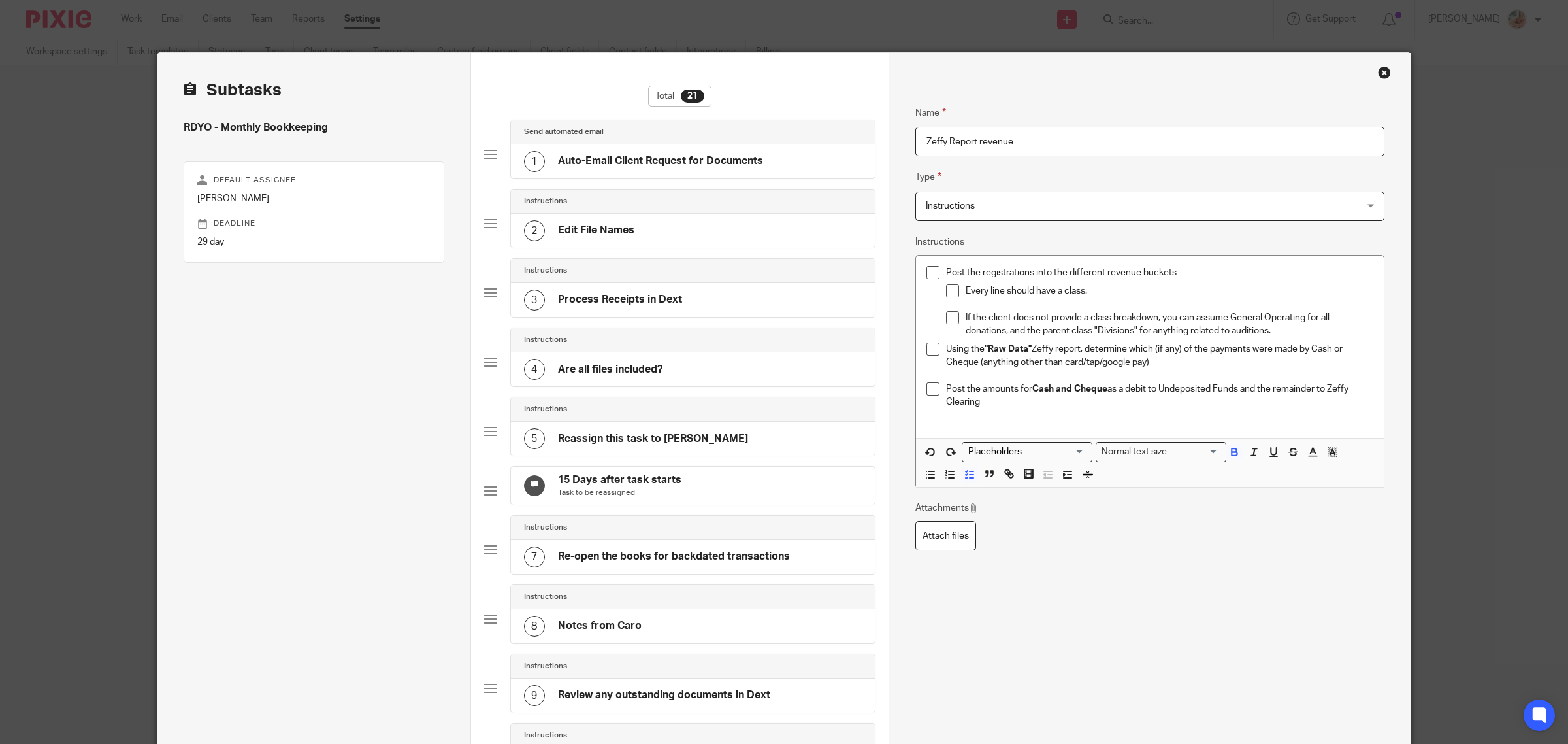
click at [1135, 420] on p at bounding box center [1160, 414] width 428 height 13
drag, startPoint x: 1053, startPoint y: 391, endPoint x: 1066, endPoint y: 391, distance: 13.0
click at [1066, 391] on strong "Cash and Cheque" at bounding box center [1069, 389] width 73 height 9
click at [1232, 449] on icon "button" at bounding box center [1234, 449] width 5 height 3
click at [1099, 400] on p "Post the amounts for Cash and Cheque as a debit to Undeposited Funds and the re…" at bounding box center [1160, 395] width 428 height 26
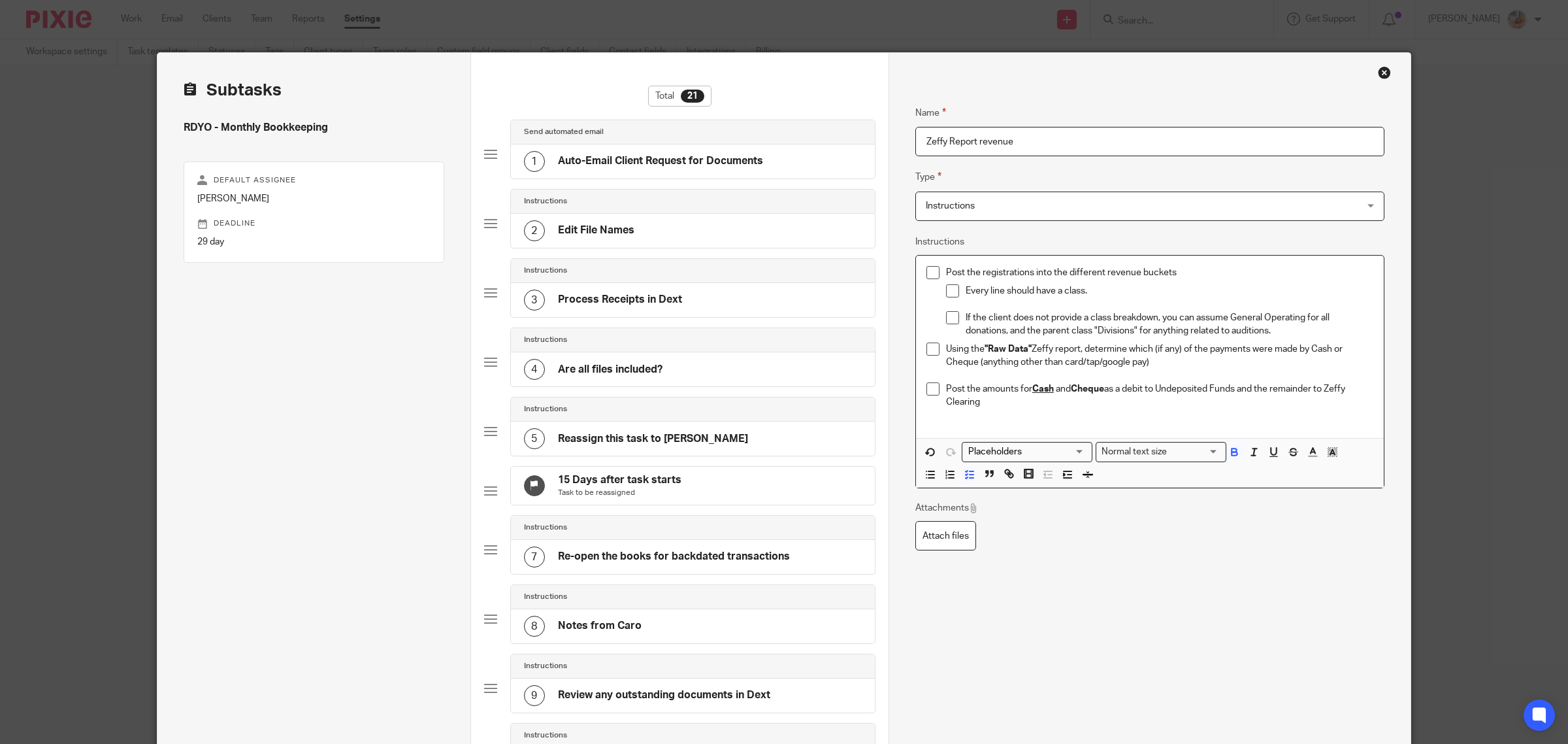
drag, startPoint x: 1070, startPoint y: 390, endPoint x: 1101, endPoint y: 391, distance: 31.0
click at [1101, 391] on strong "Cheque" at bounding box center [1088, 389] width 33 height 9
click at [1267, 451] on icon "button" at bounding box center [1273, 451] width 12 height 12
click at [1211, 420] on p at bounding box center [1160, 414] width 428 height 13
drag, startPoint x: 994, startPoint y: 290, endPoint x: 1080, endPoint y: 296, distance: 86.2
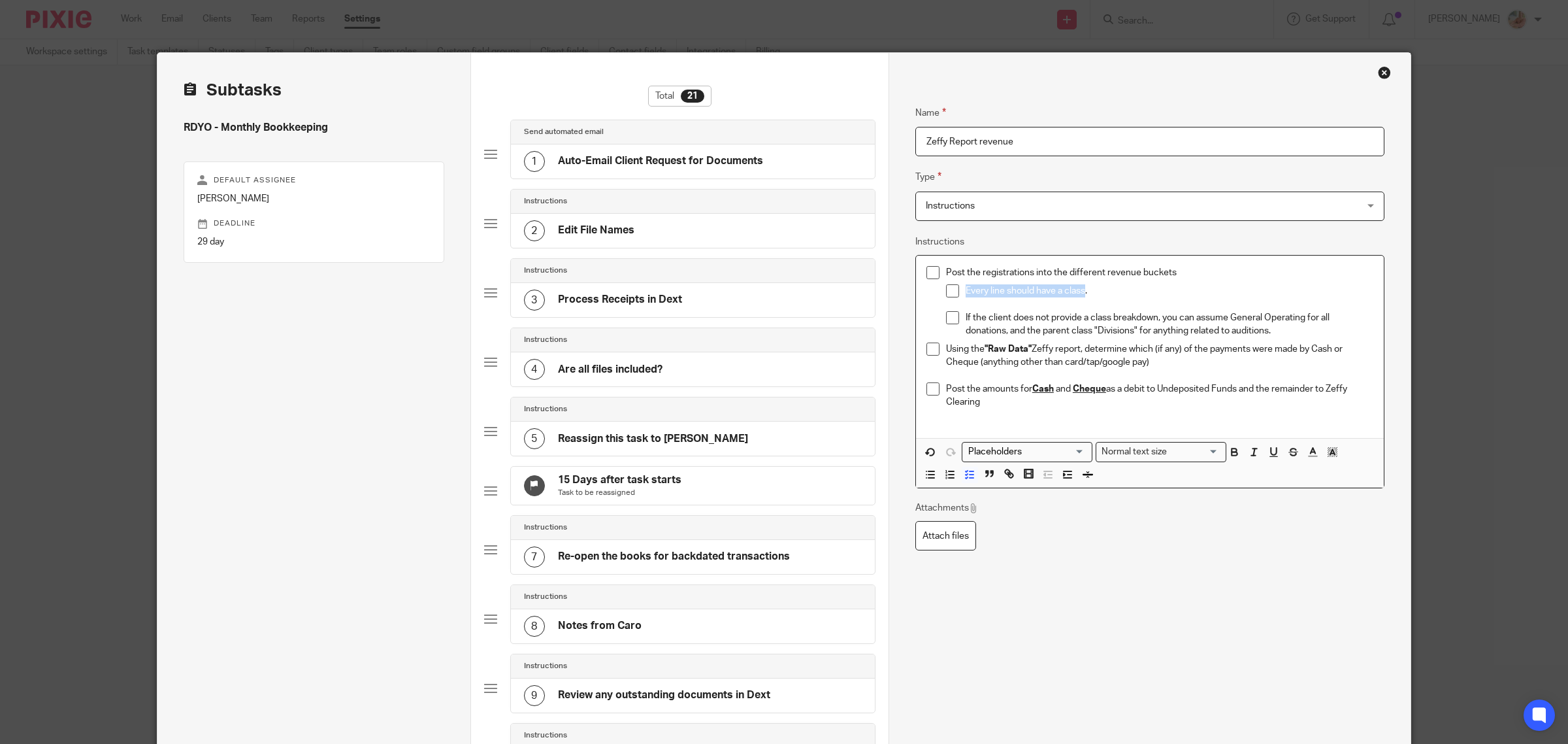
click at [1080, 296] on p "Every line should have a class." at bounding box center [1170, 290] width 408 height 13
click at [1248, 455] on icon "button" at bounding box center [1254, 451] width 12 height 12
click at [1108, 298] on p "Every line should have a class ." at bounding box center [1170, 290] width 408 height 13
click at [1095, 285] on p "Every line should have a class ." at bounding box center [1170, 290] width 408 height 13
drag, startPoint x: 1164, startPoint y: 315, endPoint x: 1265, endPoint y: 317, distance: 101.0
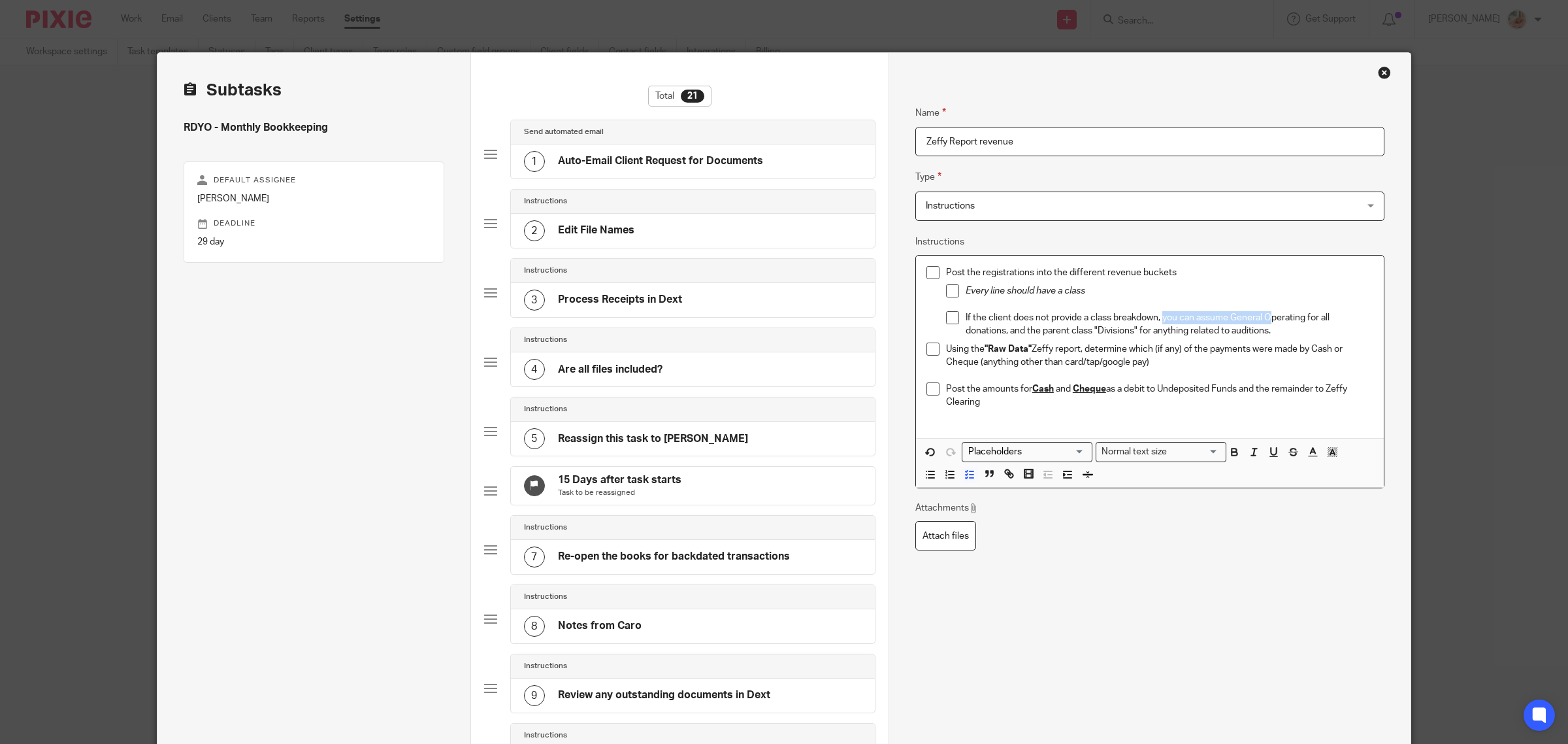
click at [1265, 317] on p "If the client does not provide a class breakdown, you can assume General Operat…" at bounding box center [1170, 324] width 408 height 26
click at [1210, 322] on p "If the client does not provide a class breakdown, you can assume General Operat…" at bounding box center [1170, 324] width 408 height 26
click at [1191, 315] on p "If the client does not provide a class breakdown, you can assume General Operat…" at bounding box center [1170, 324] width 408 height 26
drag, startPoint x: 1193, startPoint y: 315, endPoint x: 1268, endPoint y: 315, distance: 75.0
click at [1268, 315] on p "If the client does not provide a class breakdown, assume General Operating for …" at bounding box center [1170, 324] width 408 height 26
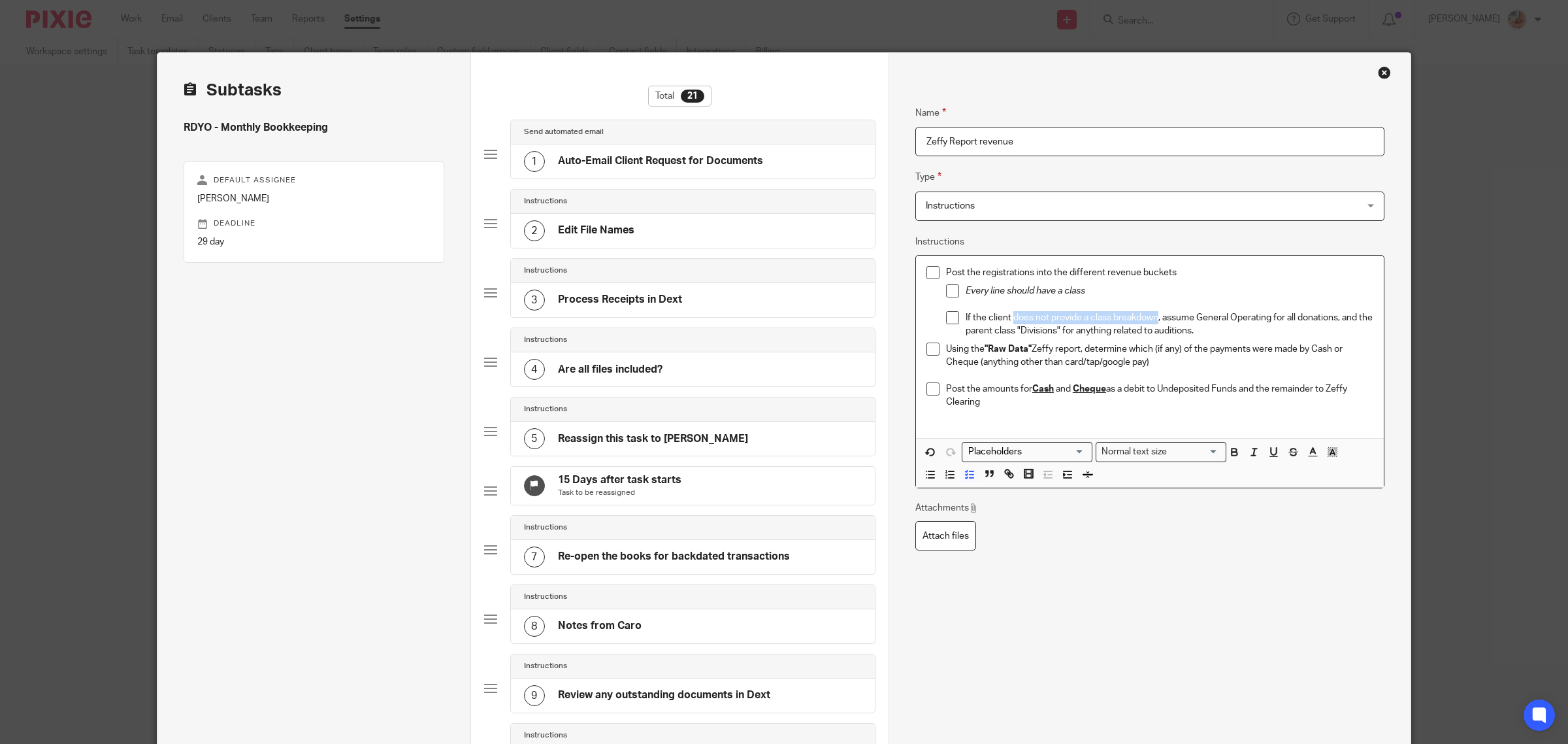
drag, startPoint x: 1009, startPoint y: 314, endPoint x: 1155, endPoint y: 315, distance: 146.0
click at [1155, 315] on p "If the client does not provide a class breakdown, assume General Operating for …" at bounding box center [1170, 324] width 408 height 26
click at [1252, 458] on icon "button" at bounding box center [1254, 451] width 12 height 12
click at [1115, 376] on p at bounding box center [1160, 375] width 428 height 13
drag, startPoint x: 1007, startPoint y: 315, endPoint x: 1044, endPoint y: 314, distance: 37.0
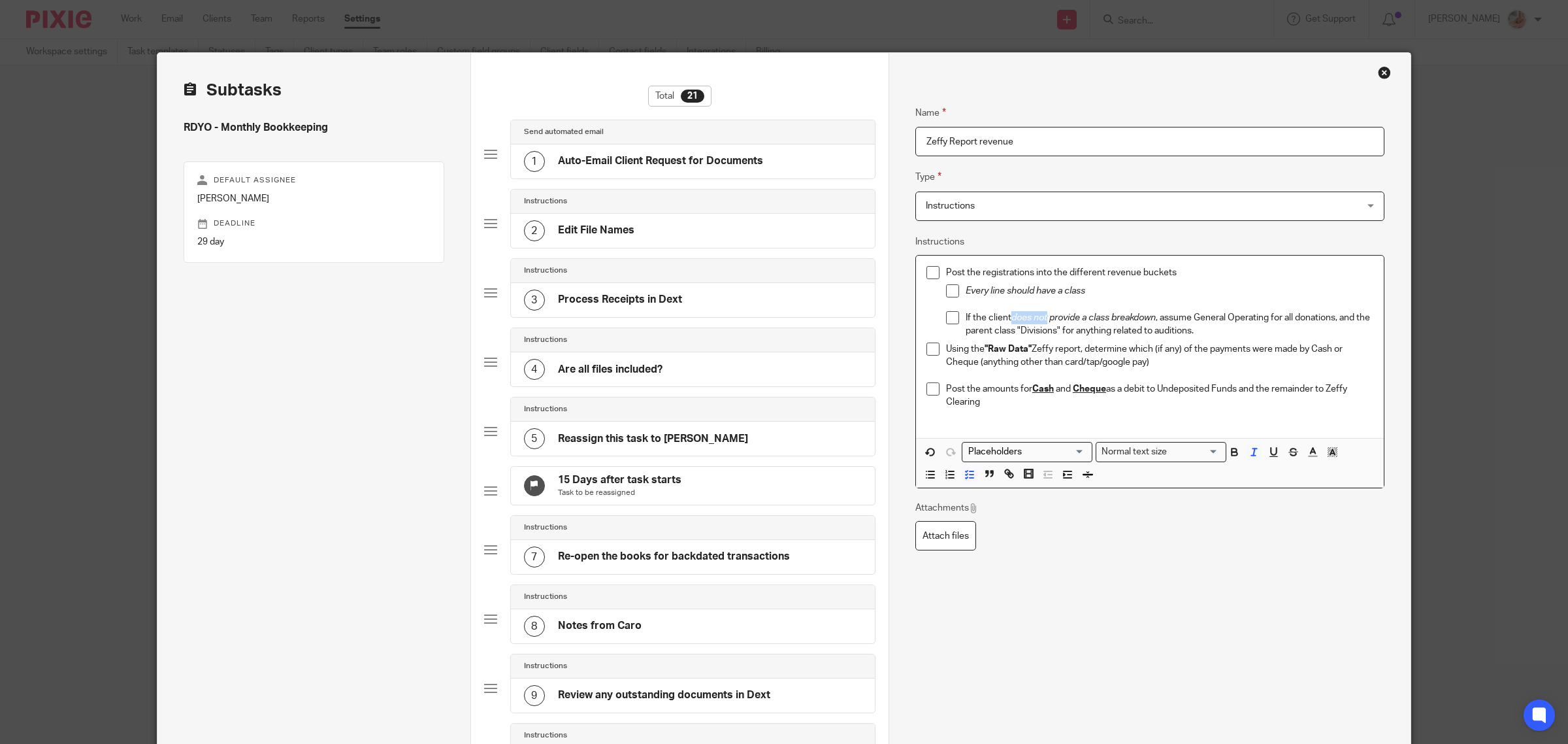
click at [1044, 314] on em "does not provide a class breakdown" at bounding box center [1084, 317] width 144 height 9
click at [1228, 454] on icon "button" at bounding box center [1234, 451] width 12 height 12
click at [1183, 391] on p "Post the amounts for Cash and Cheque as a debit to Undeposited Funds and the re…" at bounding box center [1160, 395] width 428 height 26
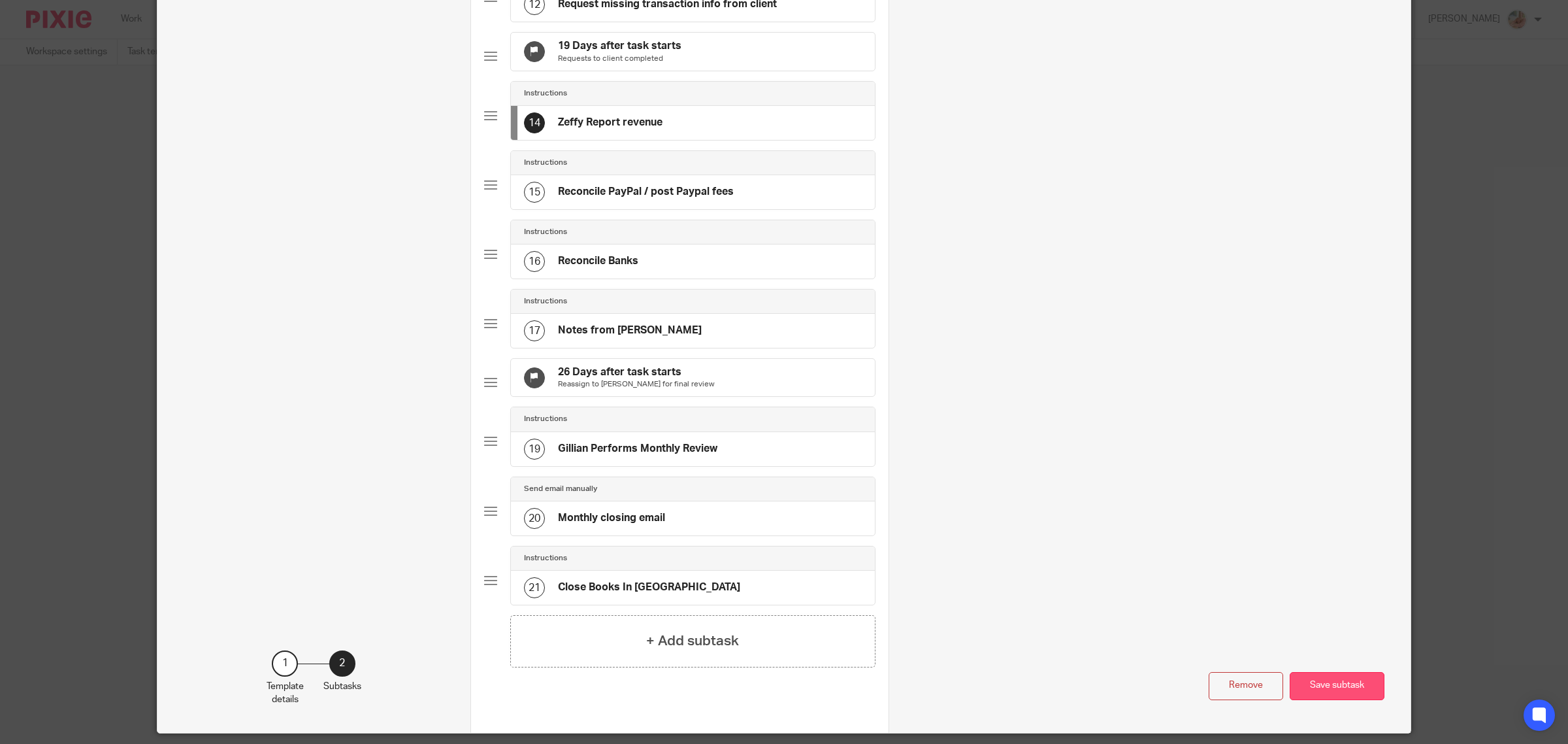
scroll to position [981, 0]
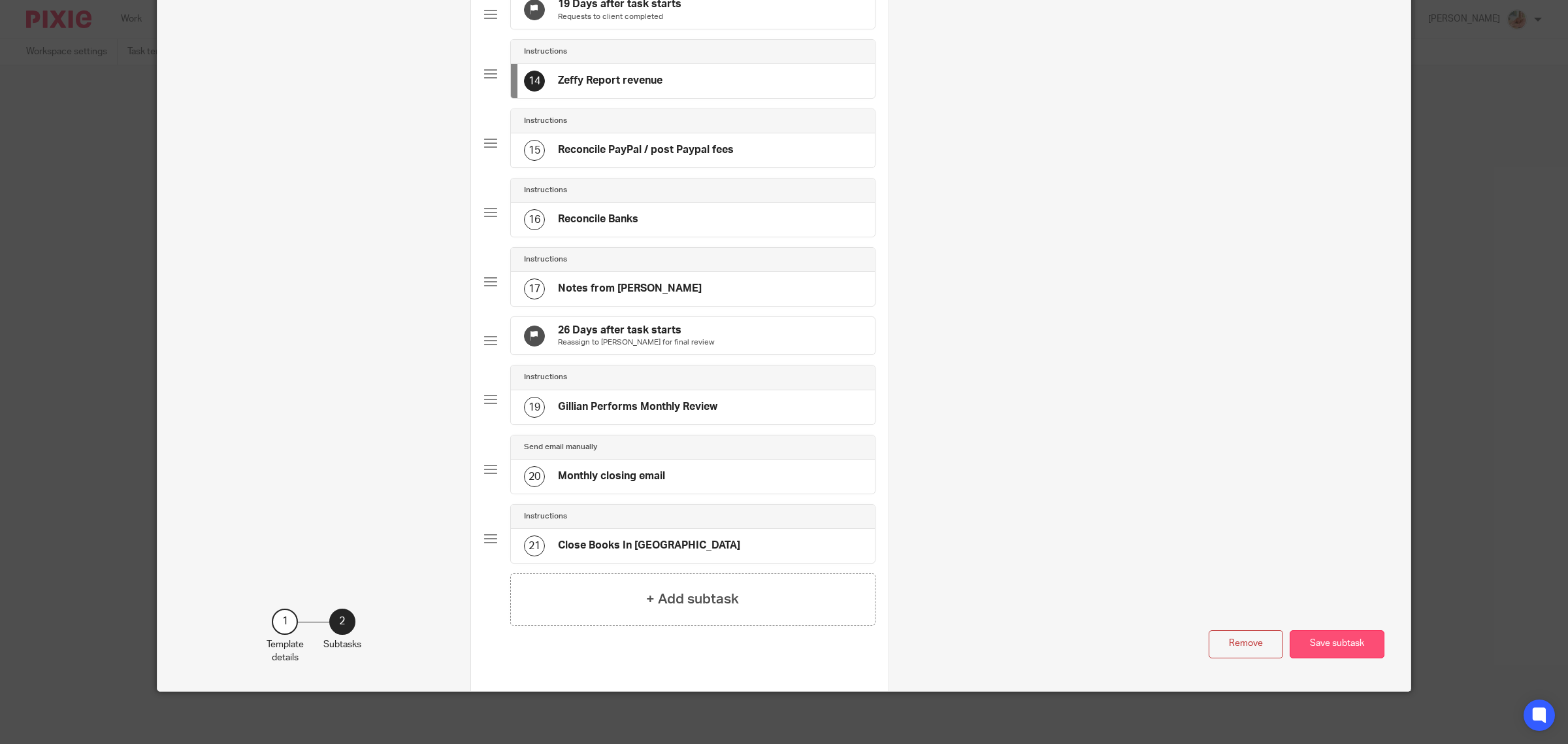
click at [1329, 643] on button "Save subtask" at bounding box center [1337, 643] width 95 height 28
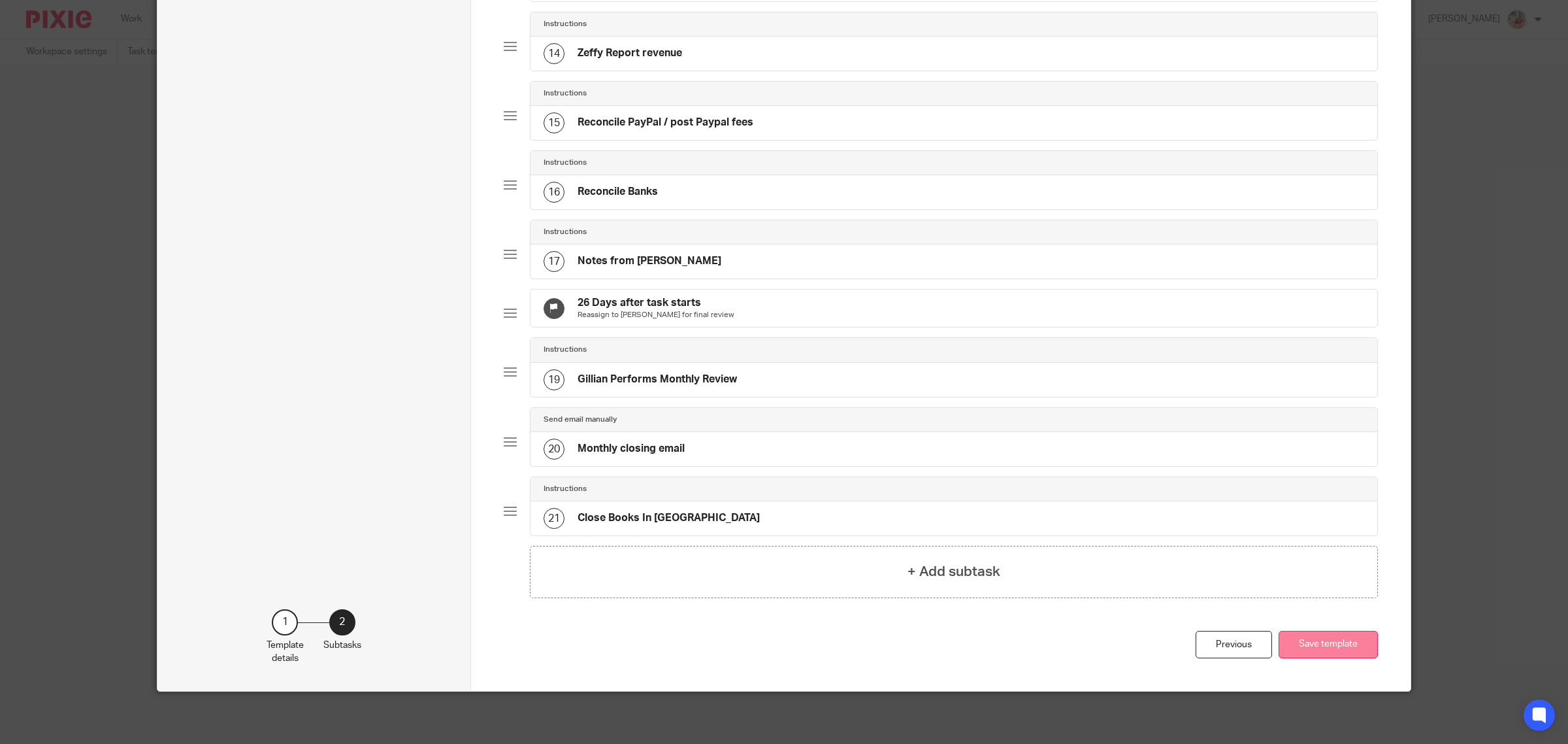
click at [1315, 659] on button "Save template" at bounding box center [1329, 644] width 100 height 28
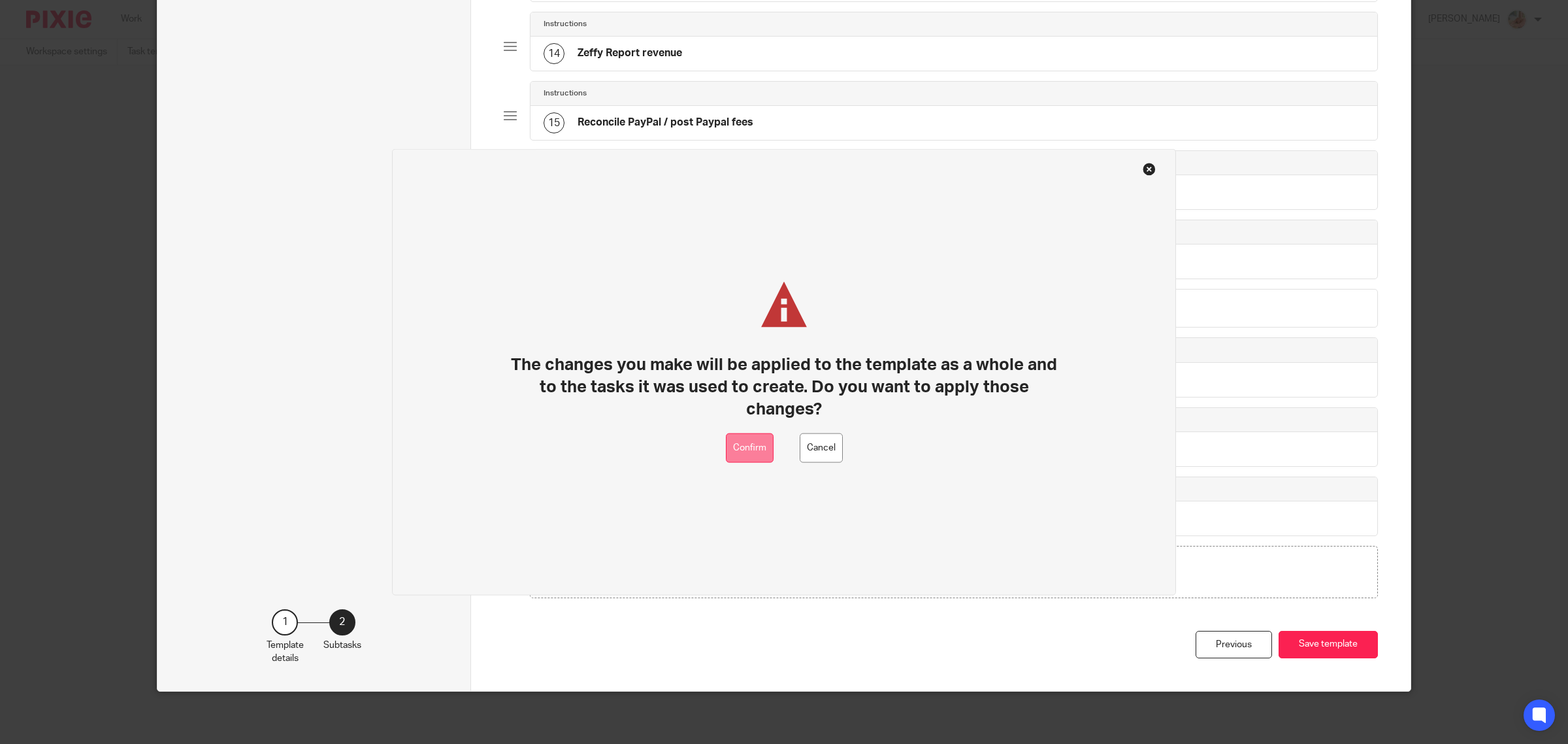
click at [749, 452] on button "Confirm" at bounding box center [750, 448] width 48 height 29
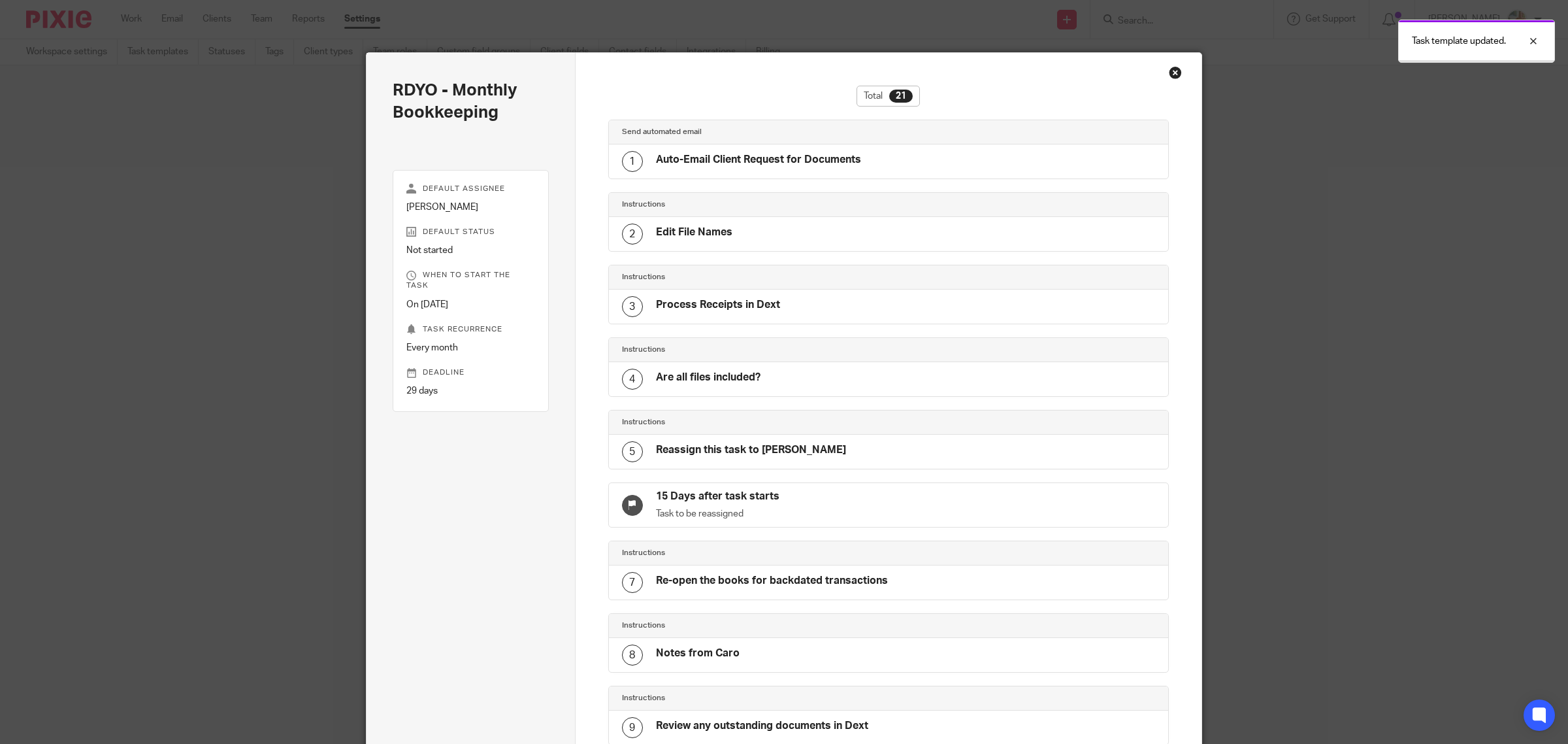
scroll to position [984, 0]
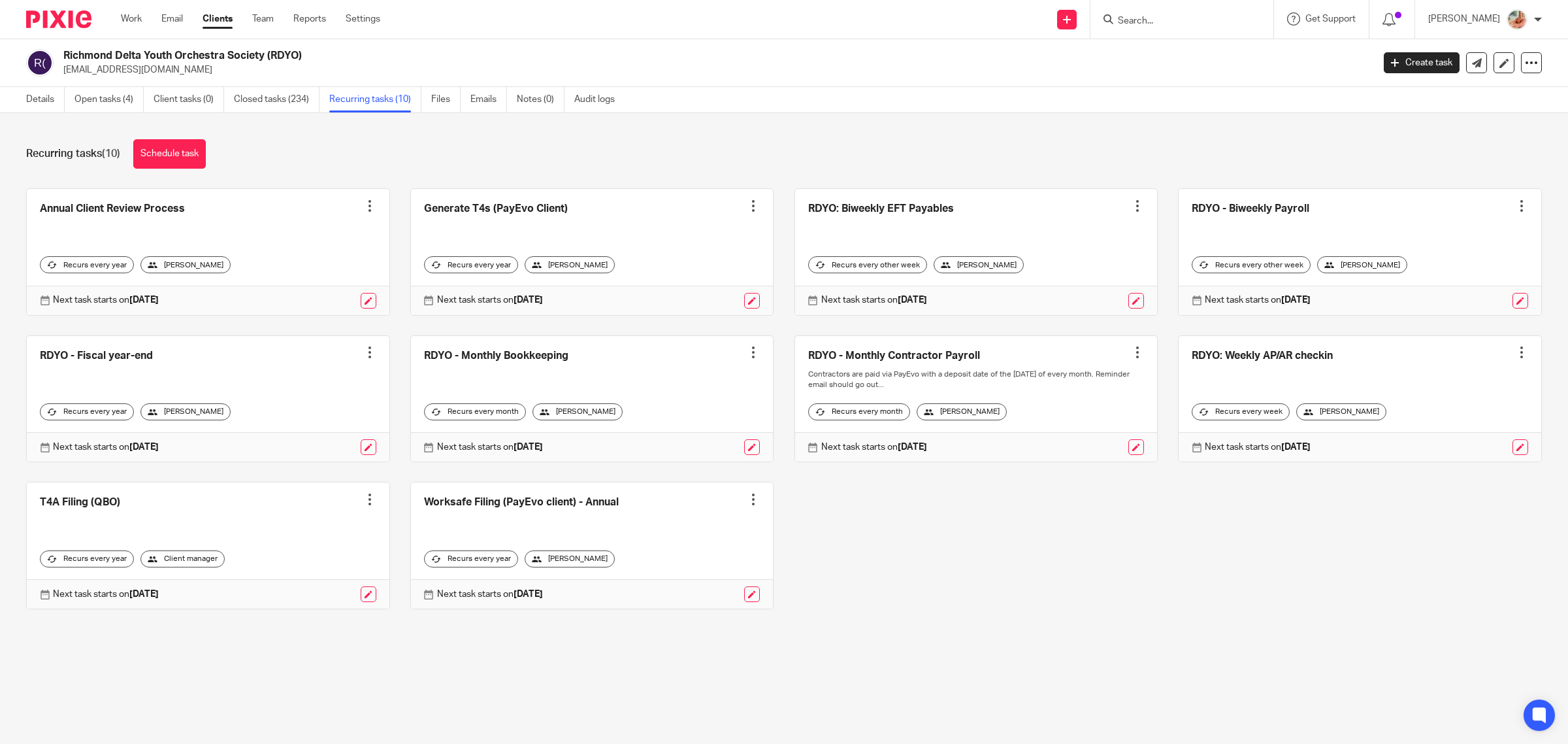
click at [142, 19] on link "Work" at bounding box center [131, 19] width 21 height 13
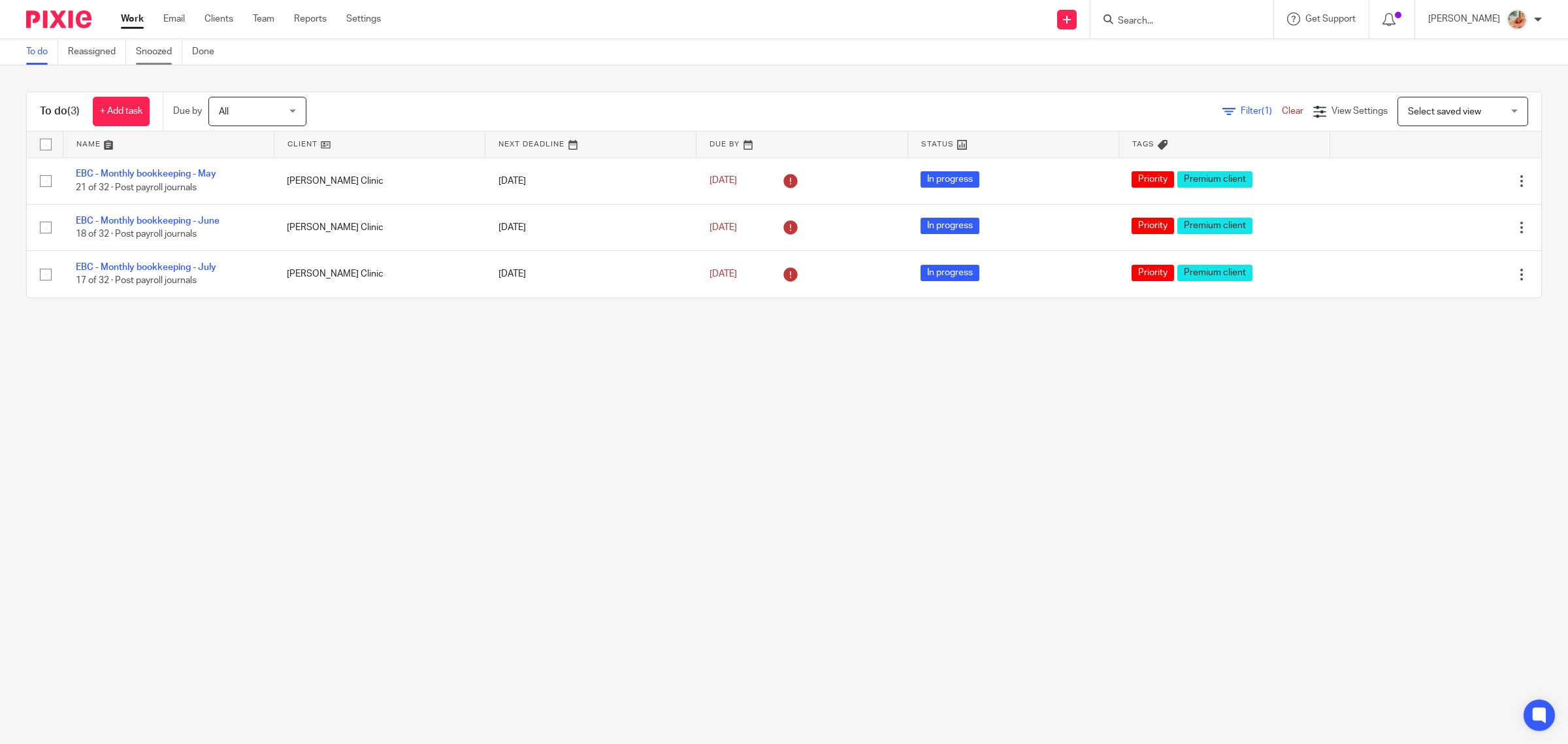
click at [145, 46] on link "Snoozed" at bounding box center [159, 52] width 47 height 25
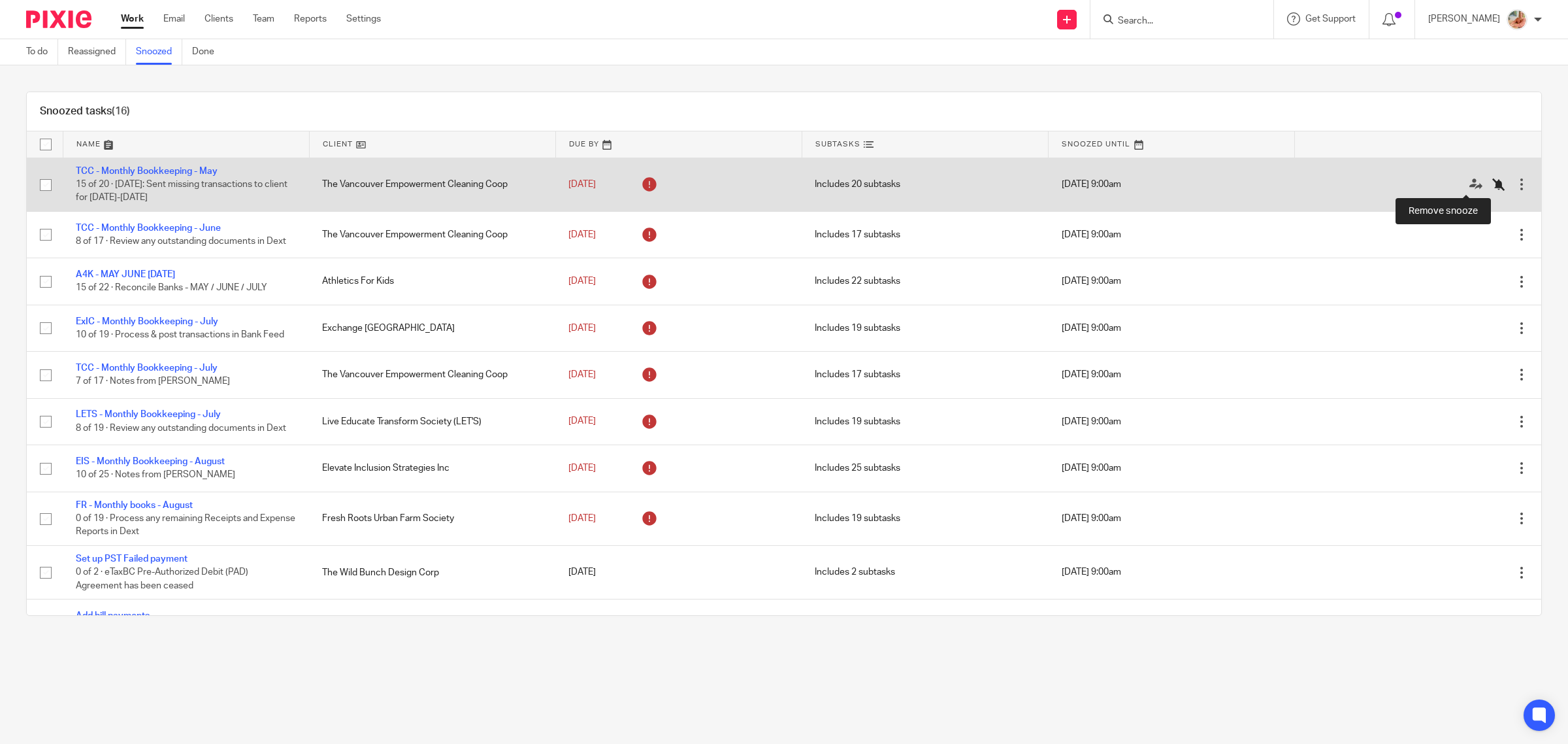
click at [1493, 186] on icon at bounding box center [1499, 184] width 13 height 13
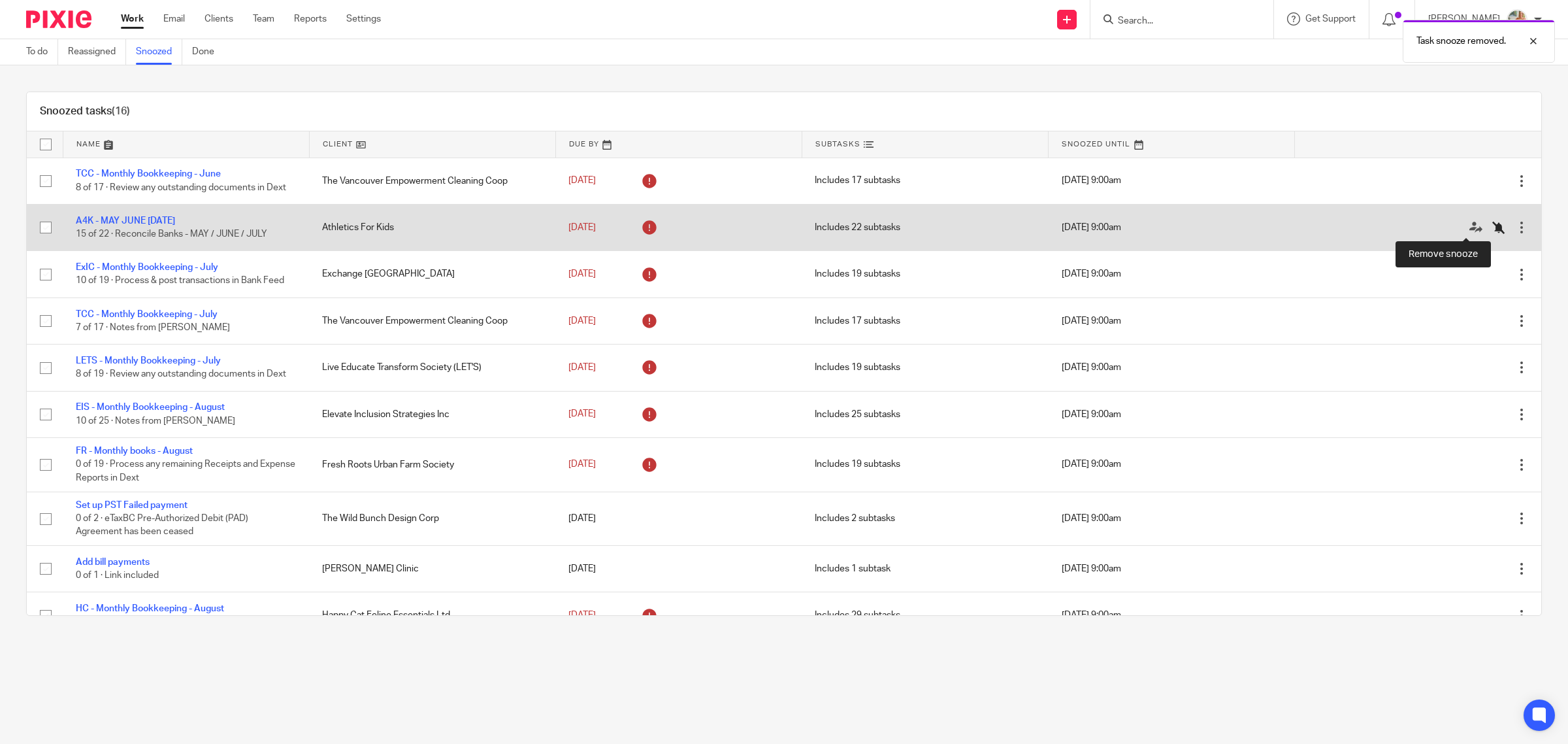
click at [1493, 229] on icon at bounding box center [1499, 227] width 13 height 13
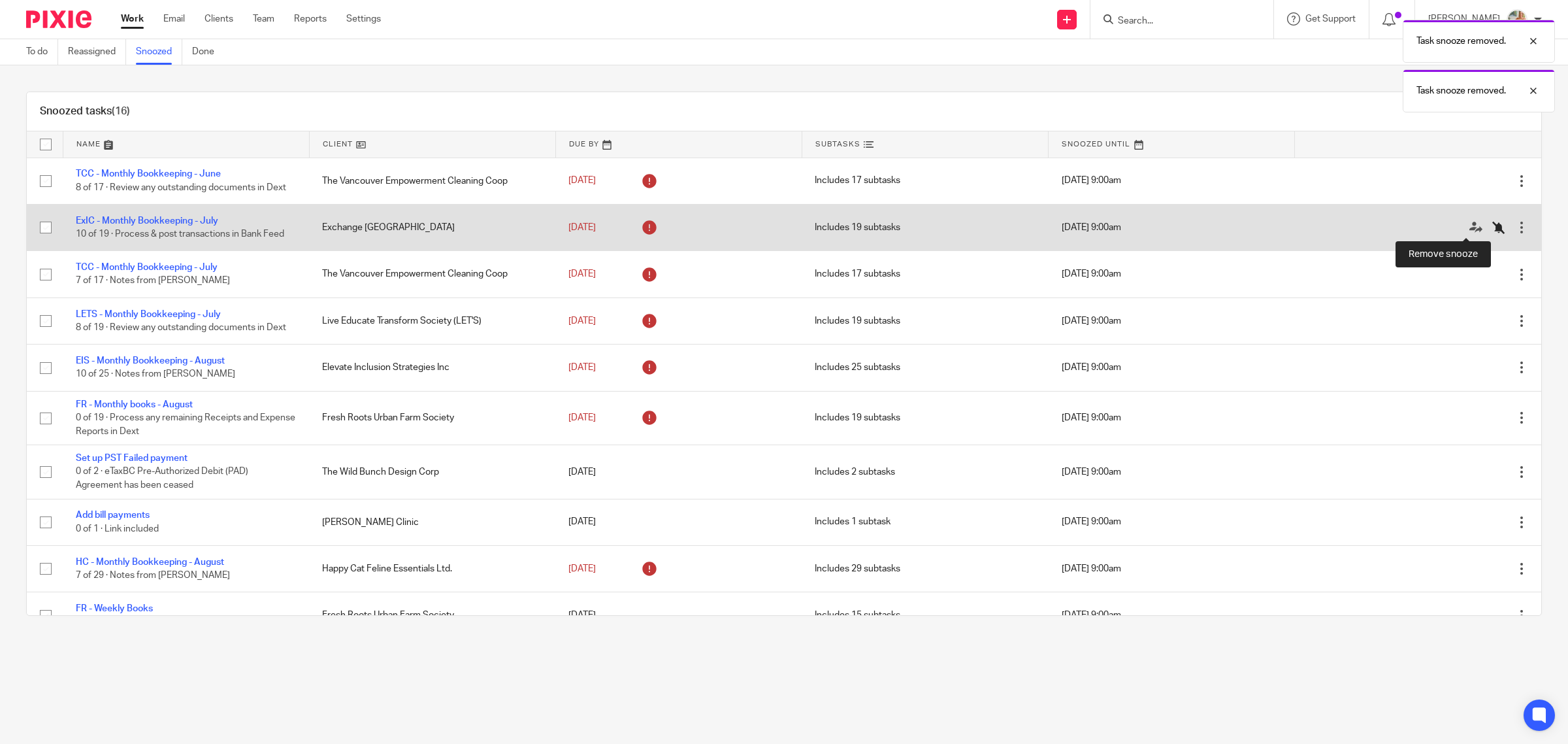
click at [1493, 224] on icon at bounding box center [1499, 227] width 13 height 13
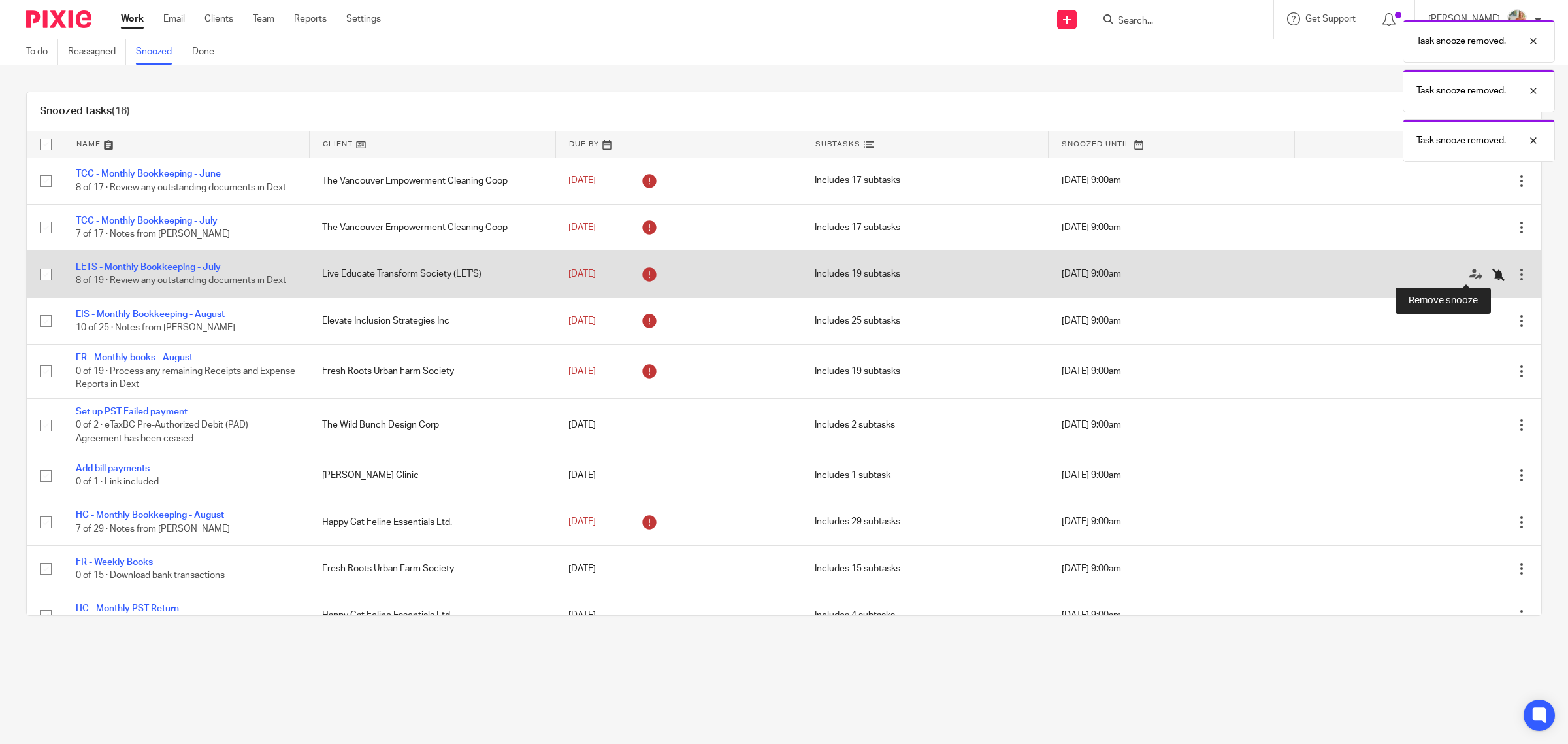
click at [1493, 275] on icon at bounding box center [1499, 273] width 13 height 13
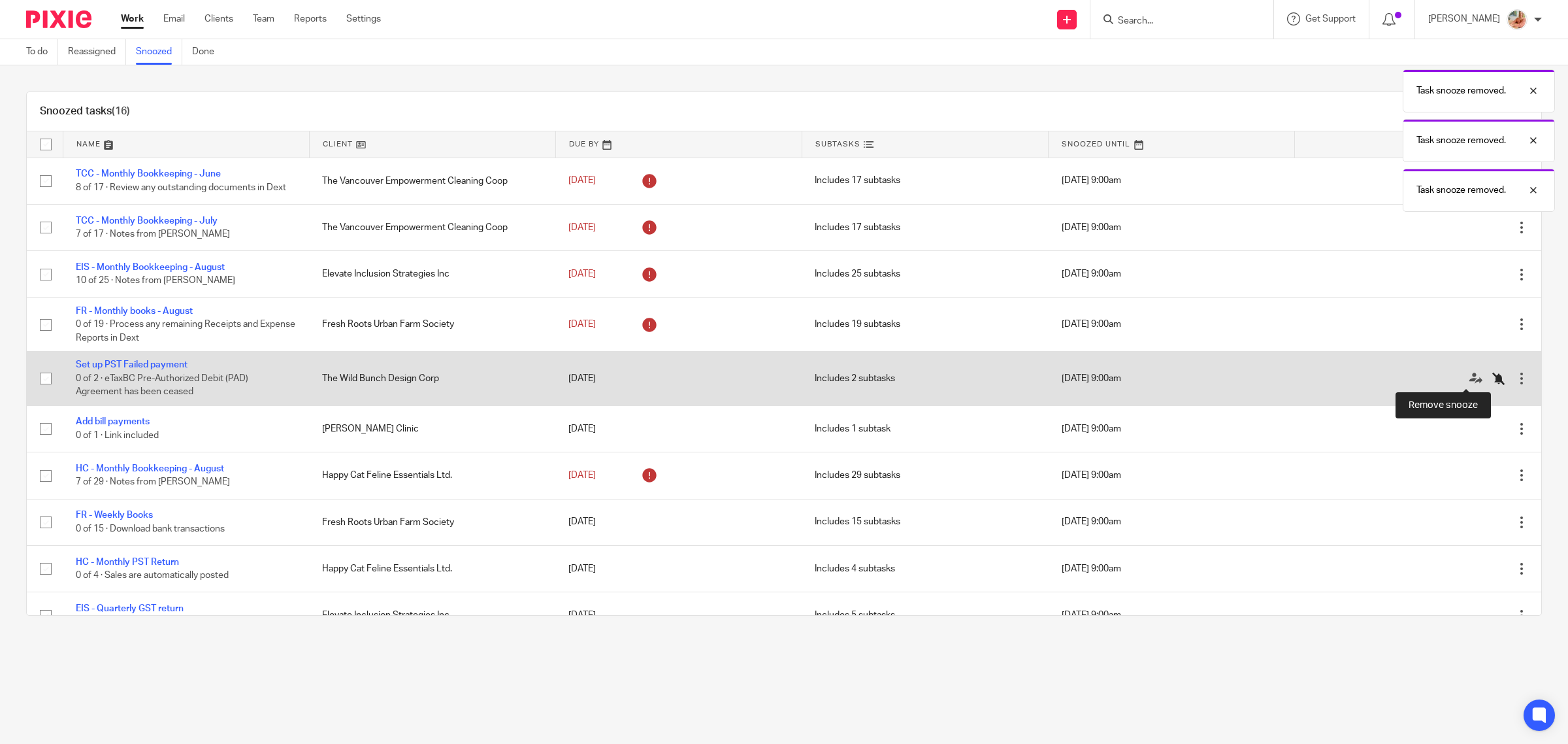
click at [1493, 380] on icon at bounding box center [1499, 378] width 13 height 13
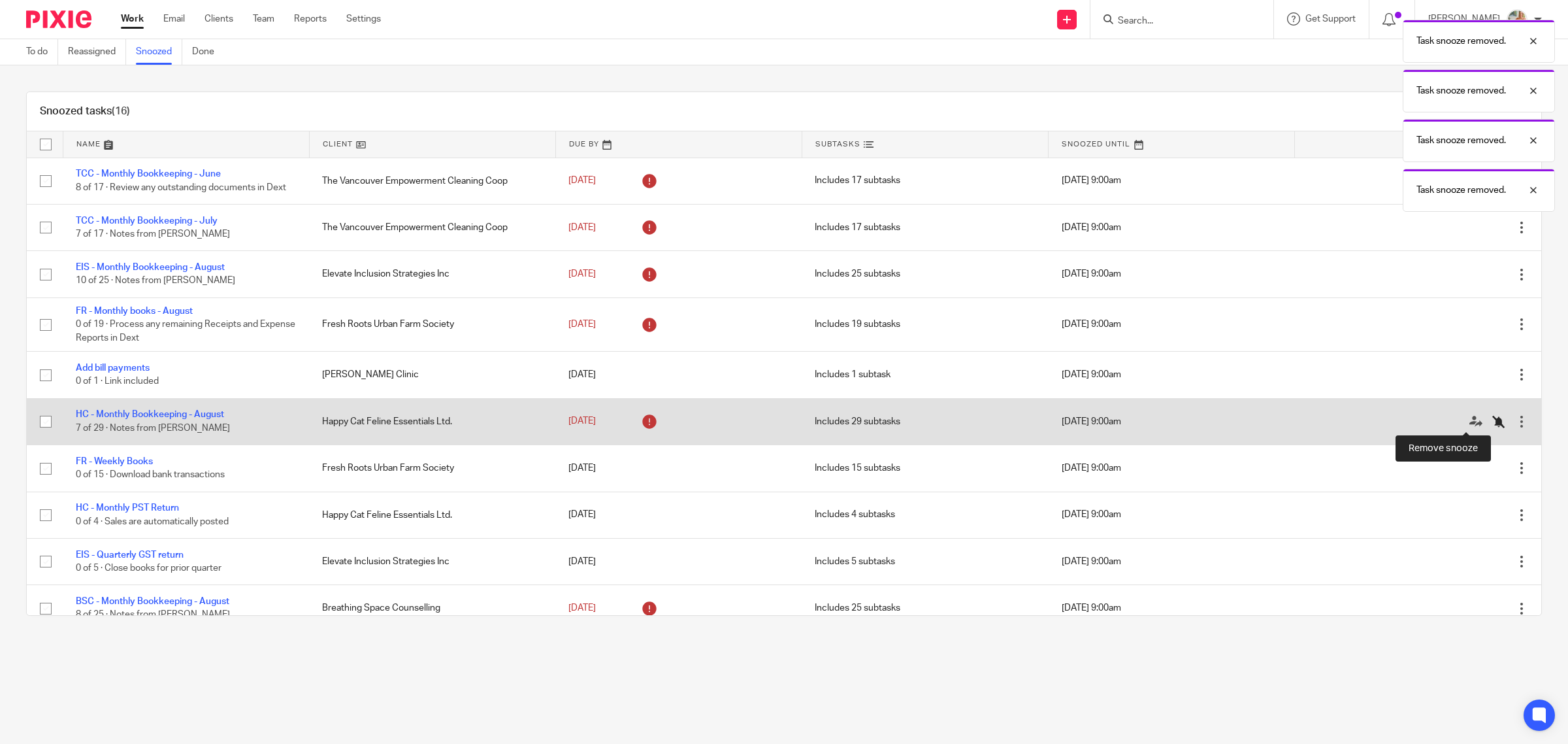
click at [1493, 426] on icon at bounding box center [1499, 421] width 13 height 13
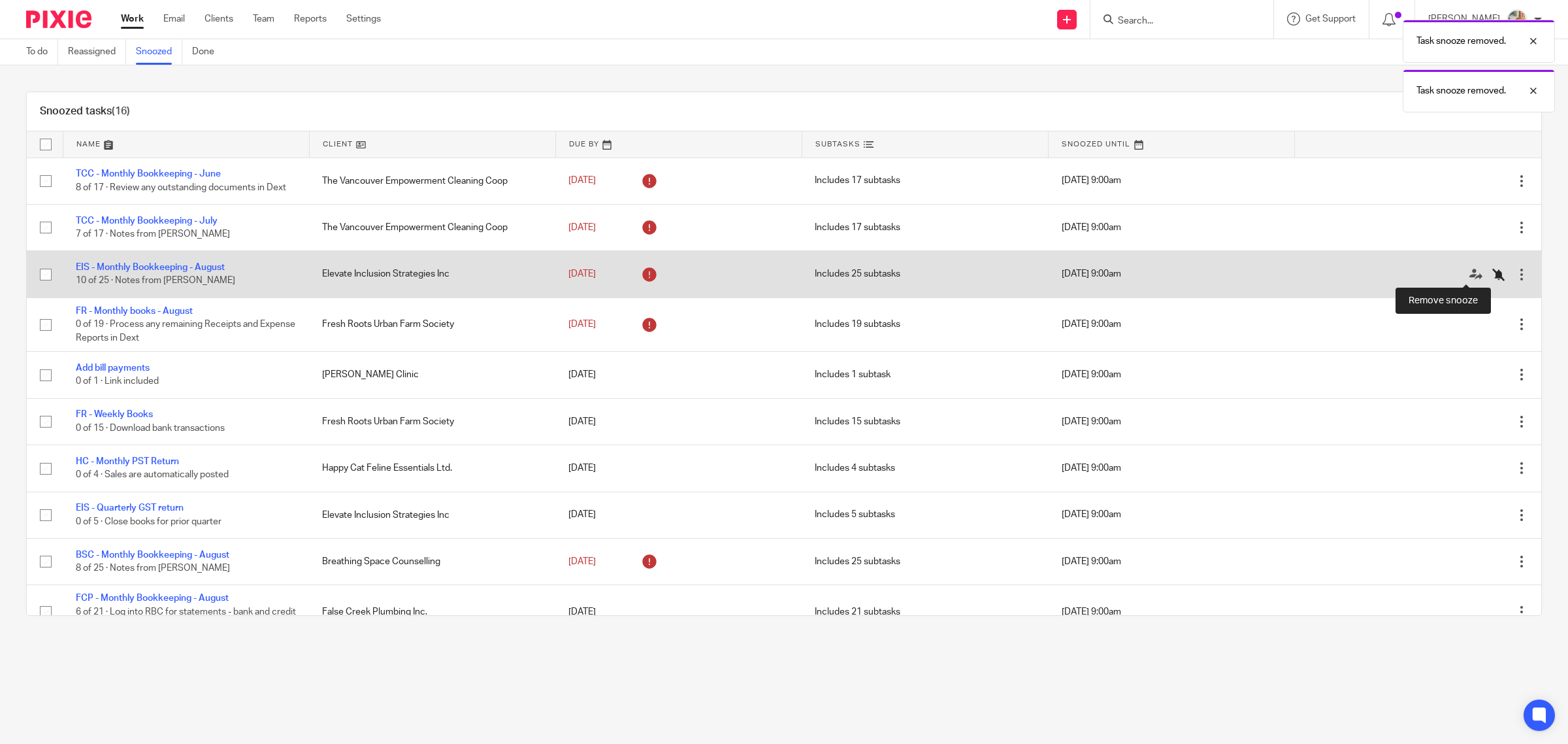
click at [1493, 275] on icon at bounding box center [1499, 273] width 13 height 13
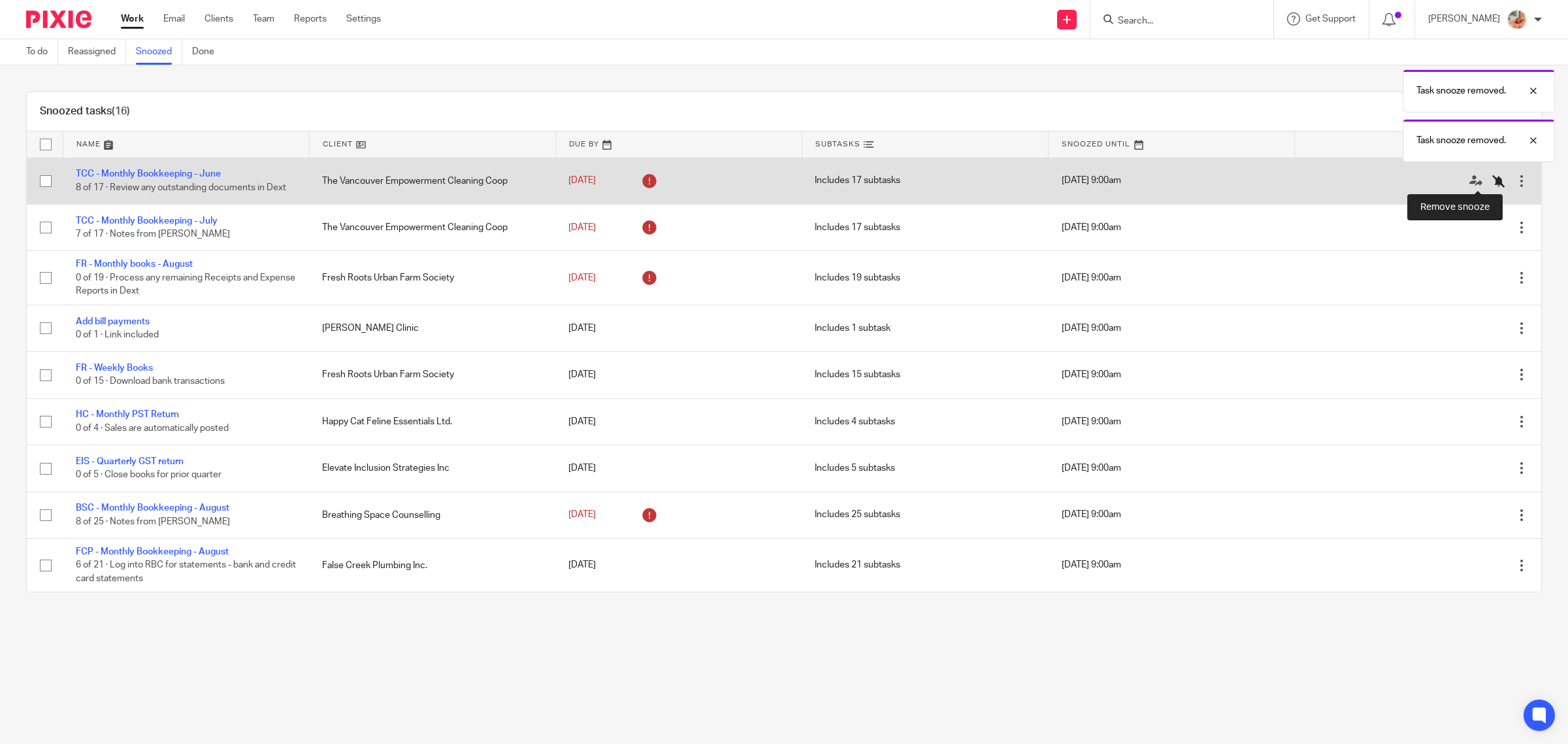
click at [1493, 183] on icon at bounding box center [1499, 181] width 13 height 13
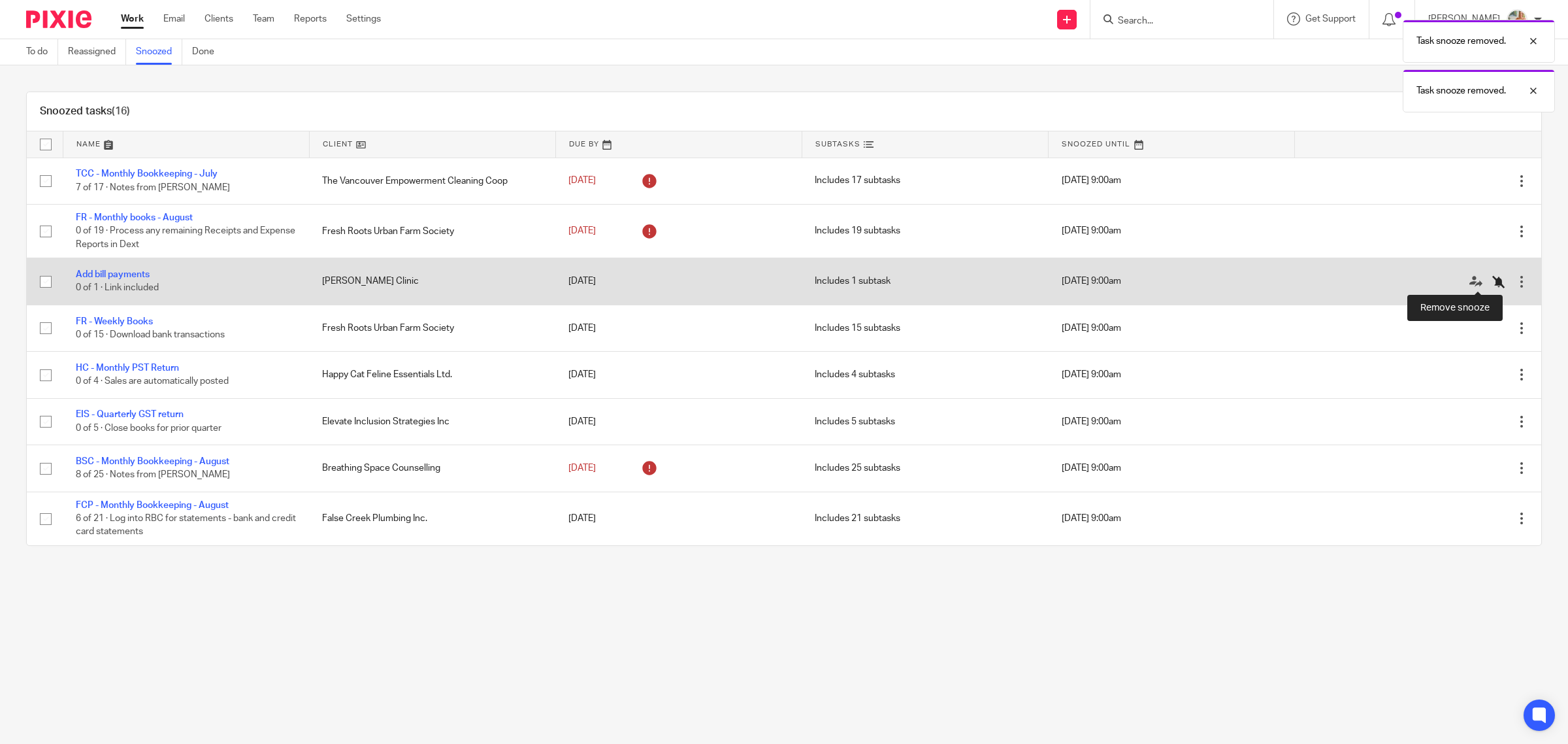
click at [1493, 281] on icon at bounding box center [1499, 281] width 13 height 13
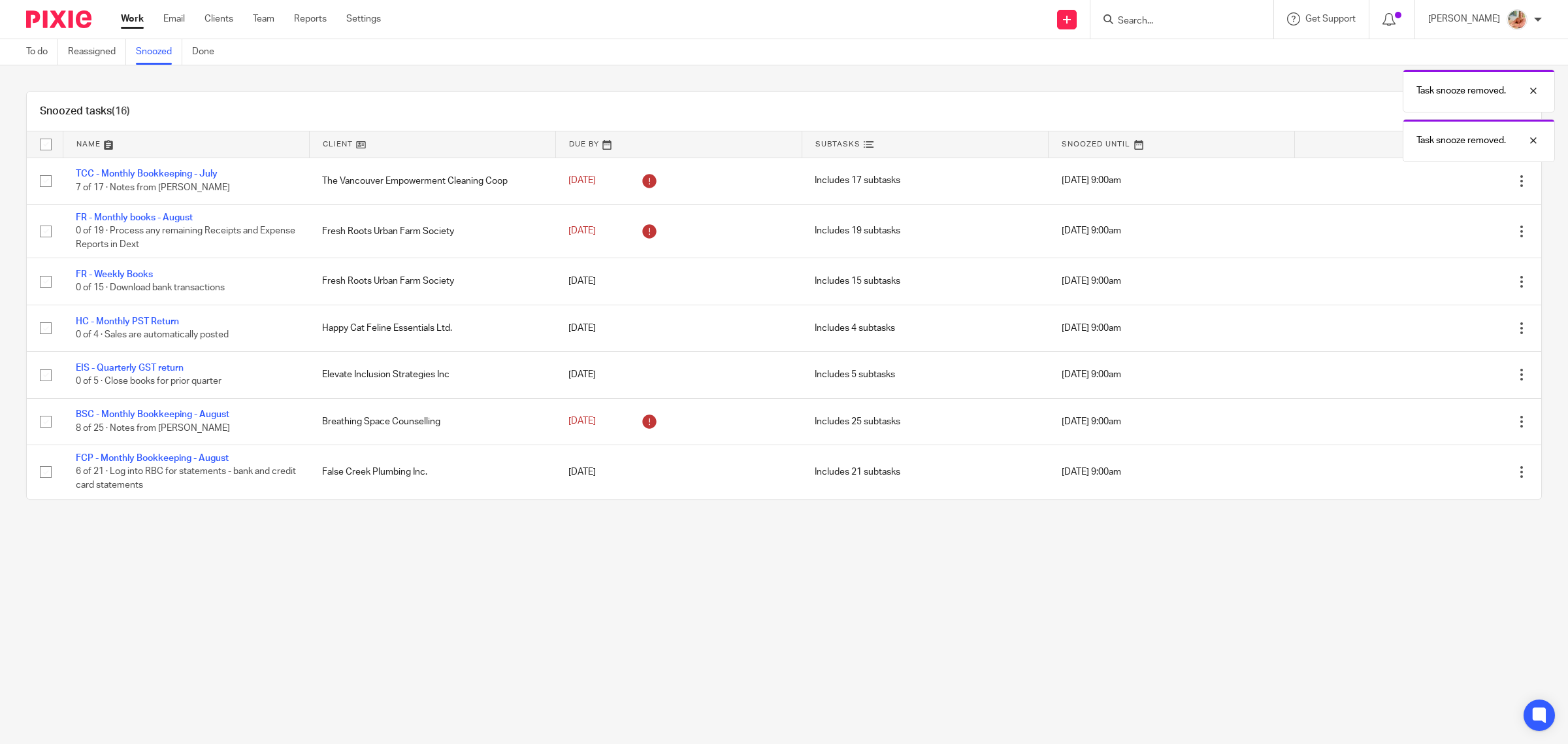
click at [122, 15] on link "Work" at bounding box center [132, 19] width 22 height 13
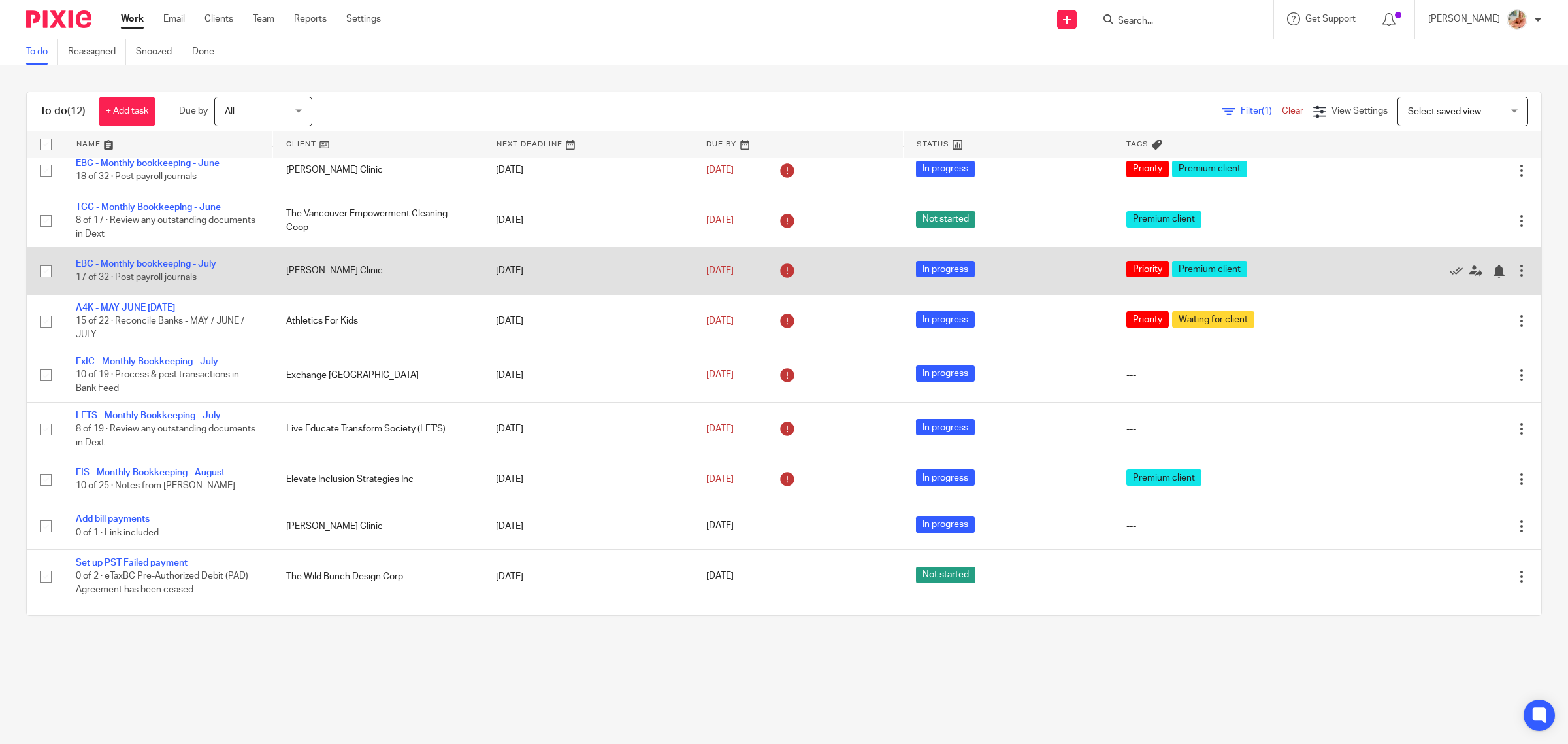
scroll to position [145, 0]
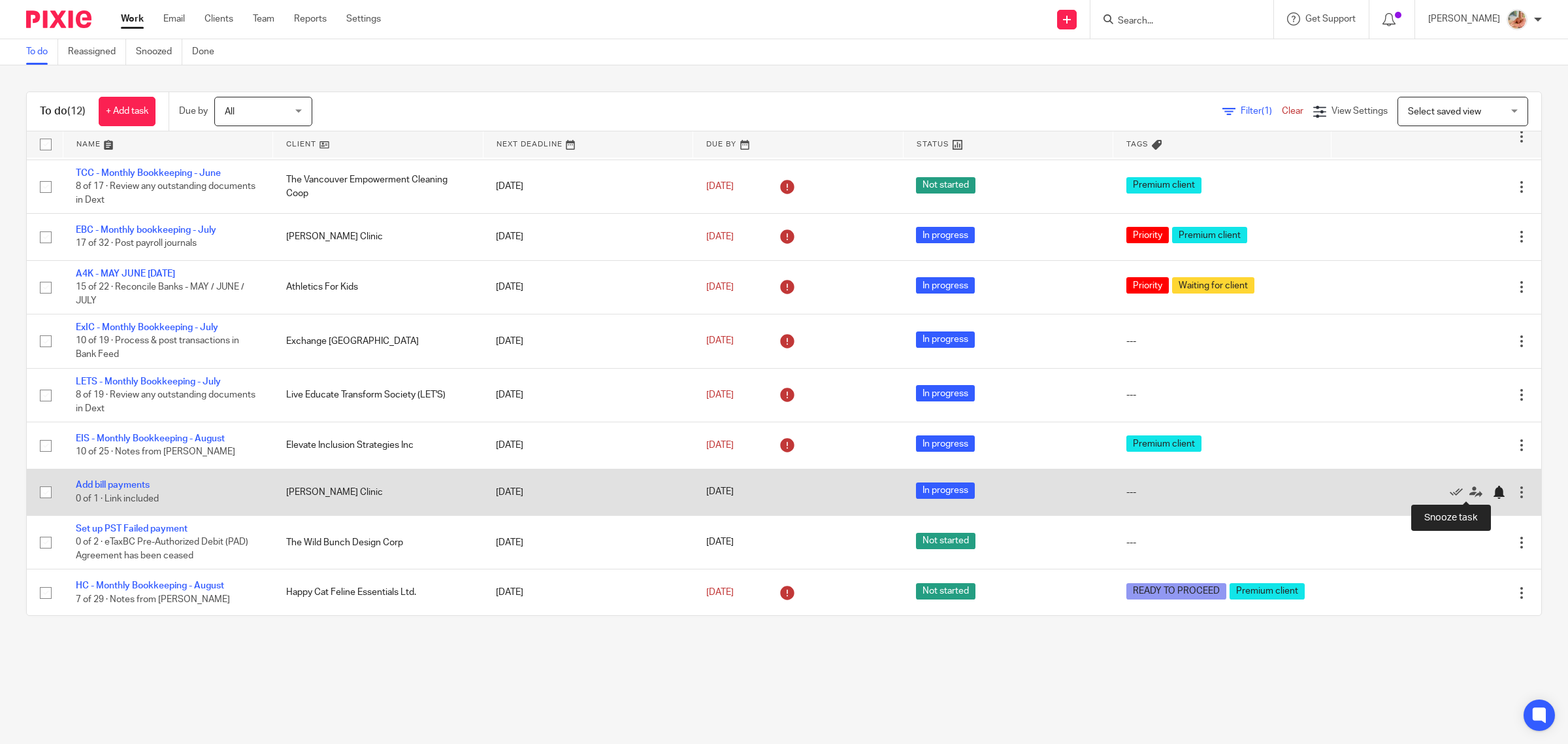
click at [1493, 495] on div at bounding box center [1499, 491] width 13 height 13
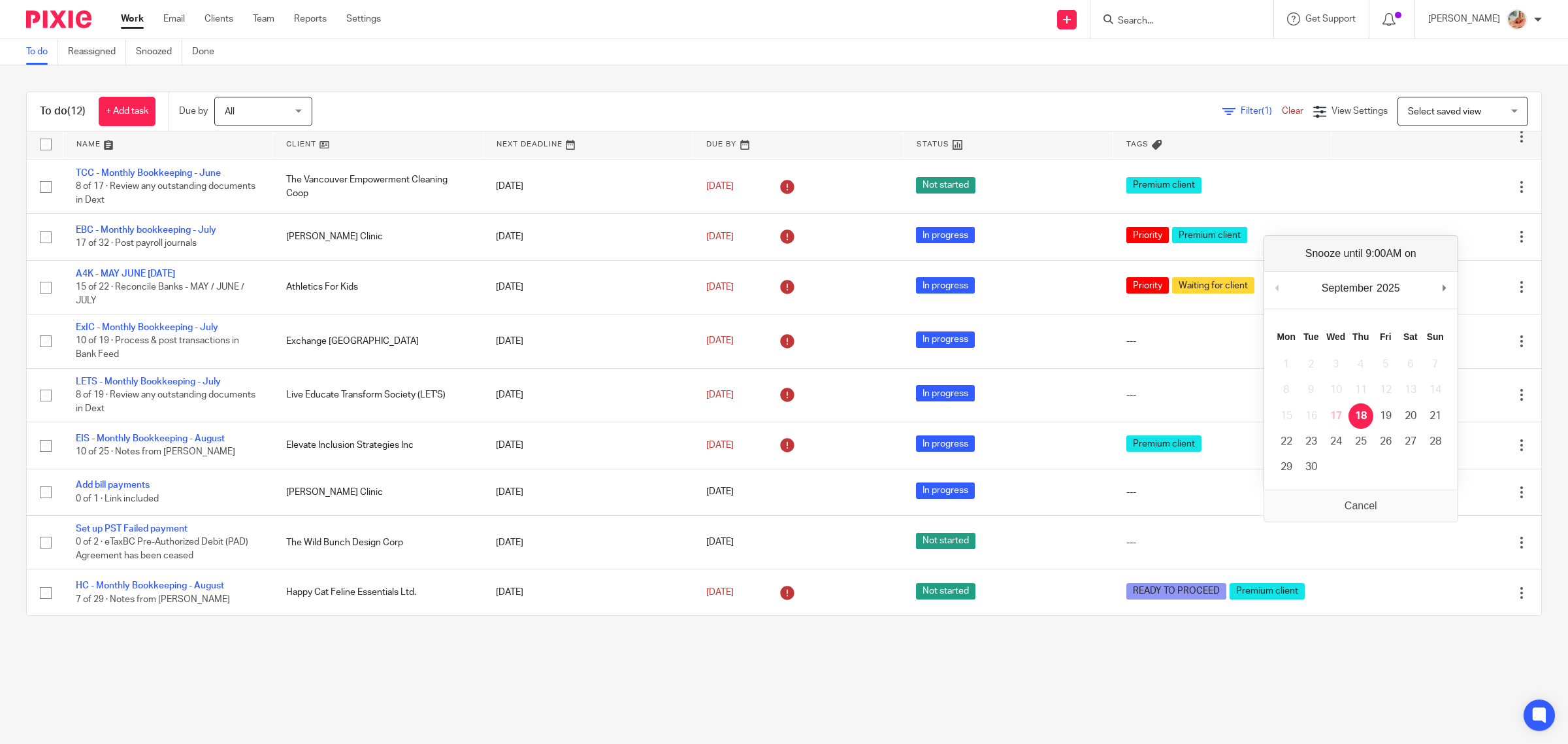
scroll to position [99, 0]
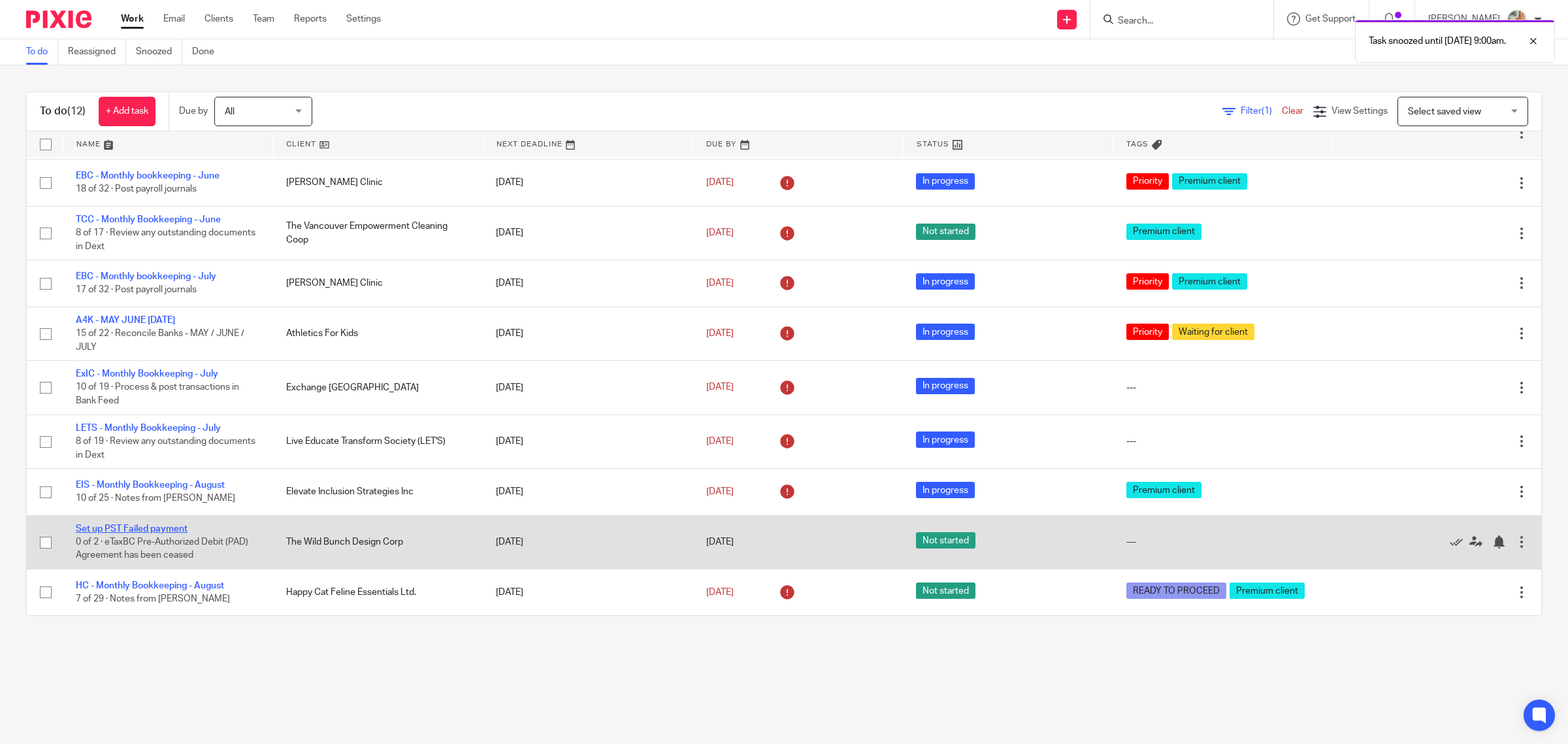
click at [148, 529] on link "Set up PST Failed payment" at bounding box center [132, 528] width 111 height 9
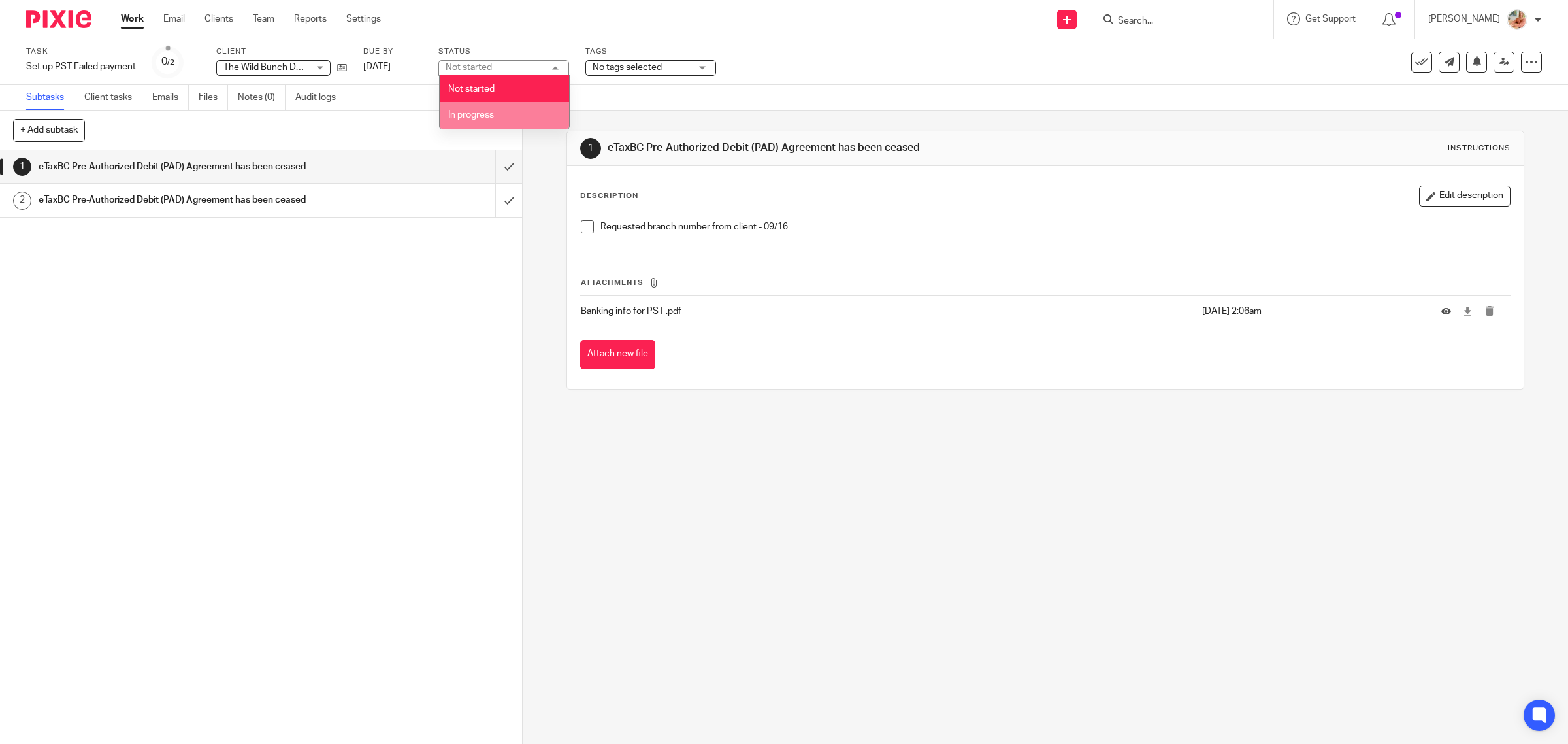
click at [491, 111] on span "In progress" at bounding box center [471, 114] width 46 height 9
click at [995, 227] on p "Requested branch number from client - 09/16" at bounding box center [1055, 227] width 910 height 13
click at [635, 65] on span "No tags selected" at bounding box center [627, 66] width 69 height 9
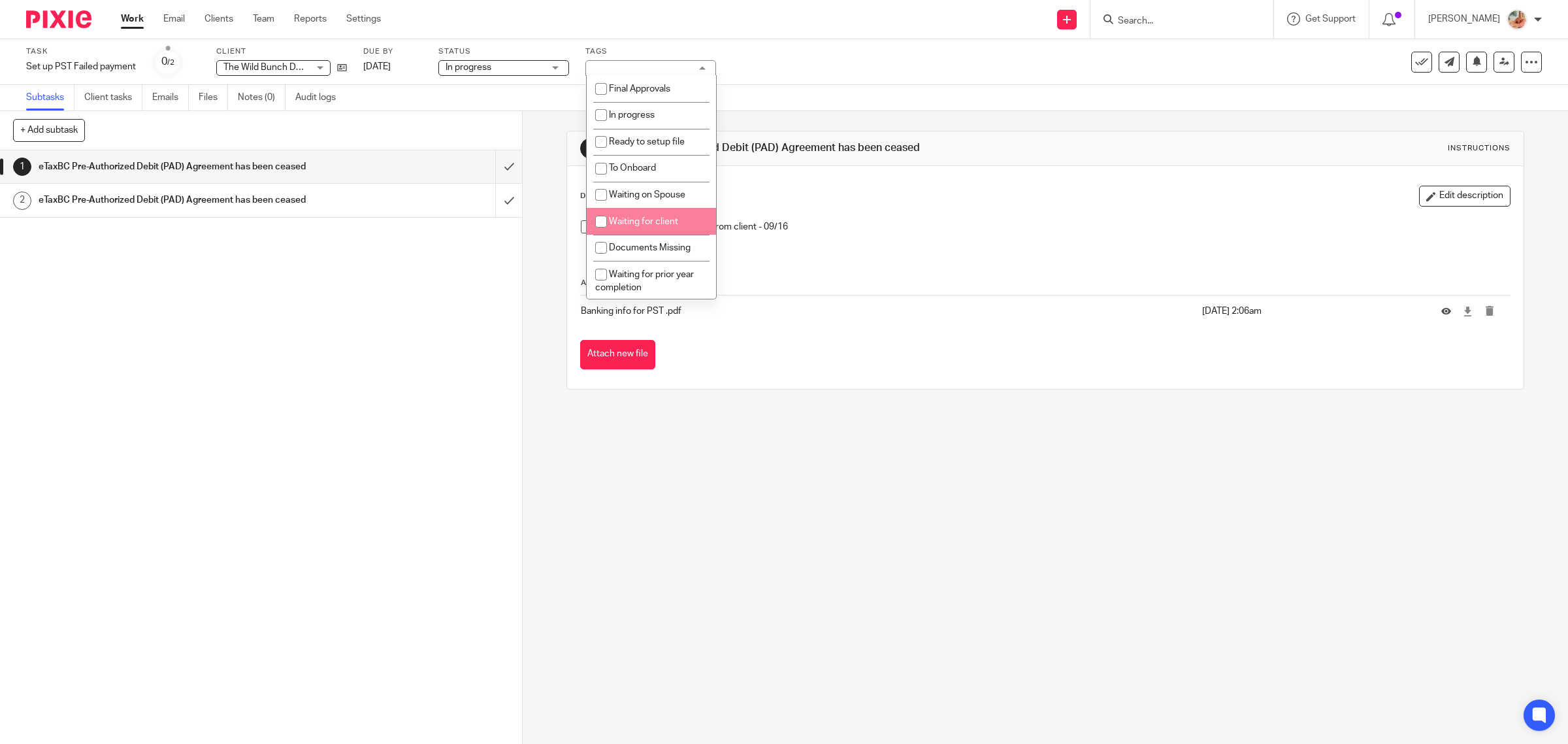
drag, startPoint x: 603, startPoint y: 186, endPoint x: 609, endPoint y: 217, distance: 31.6
click at [609, 217] on ul "Final Approvals In progress Ready to setup file To Onboard Waiting on Spouse Wa…" at bounding box center [651, 186] width 130 height 223
click at [609, 217] on input "checkbox" at bounding box center [600, 221] width 24 height 24
checkbox input "true"
click at [946, 242] on div "Requested branch number from client - 09/16" at bounding box center [1046, 231] width 943 height 36
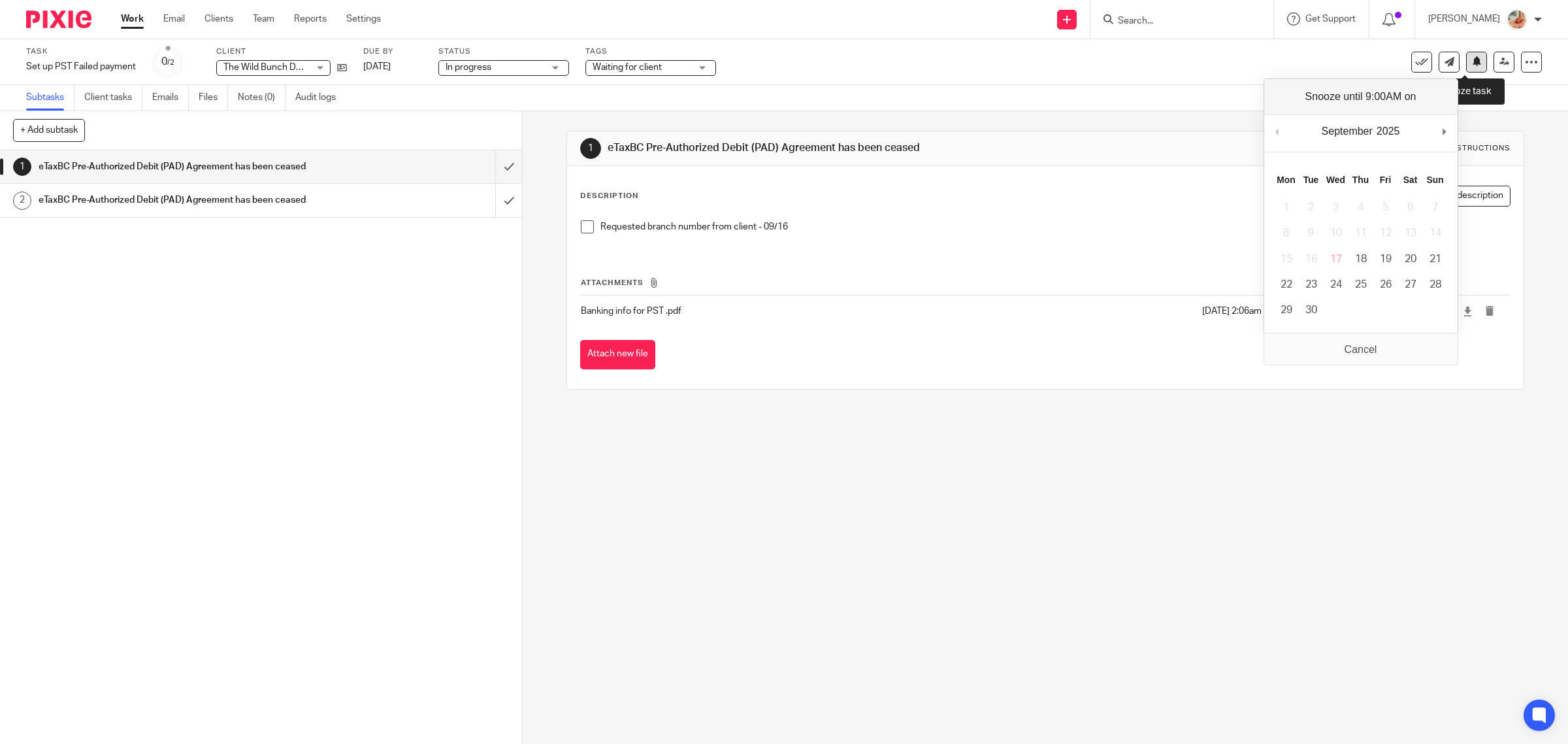
click at [1472, 65] on icon at bounding box center [1477, 62] width 10 height 10
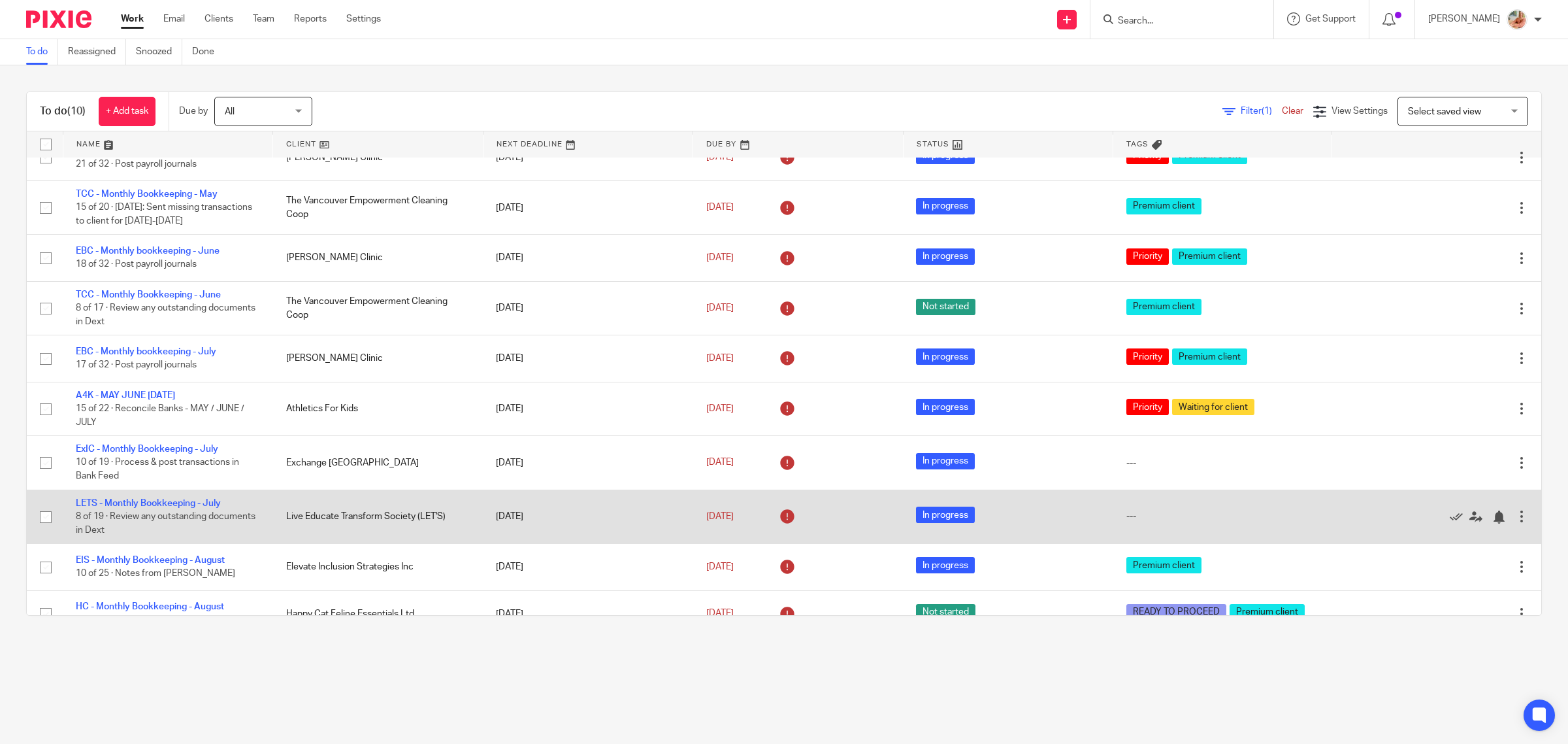
scroll to position [45, 0]
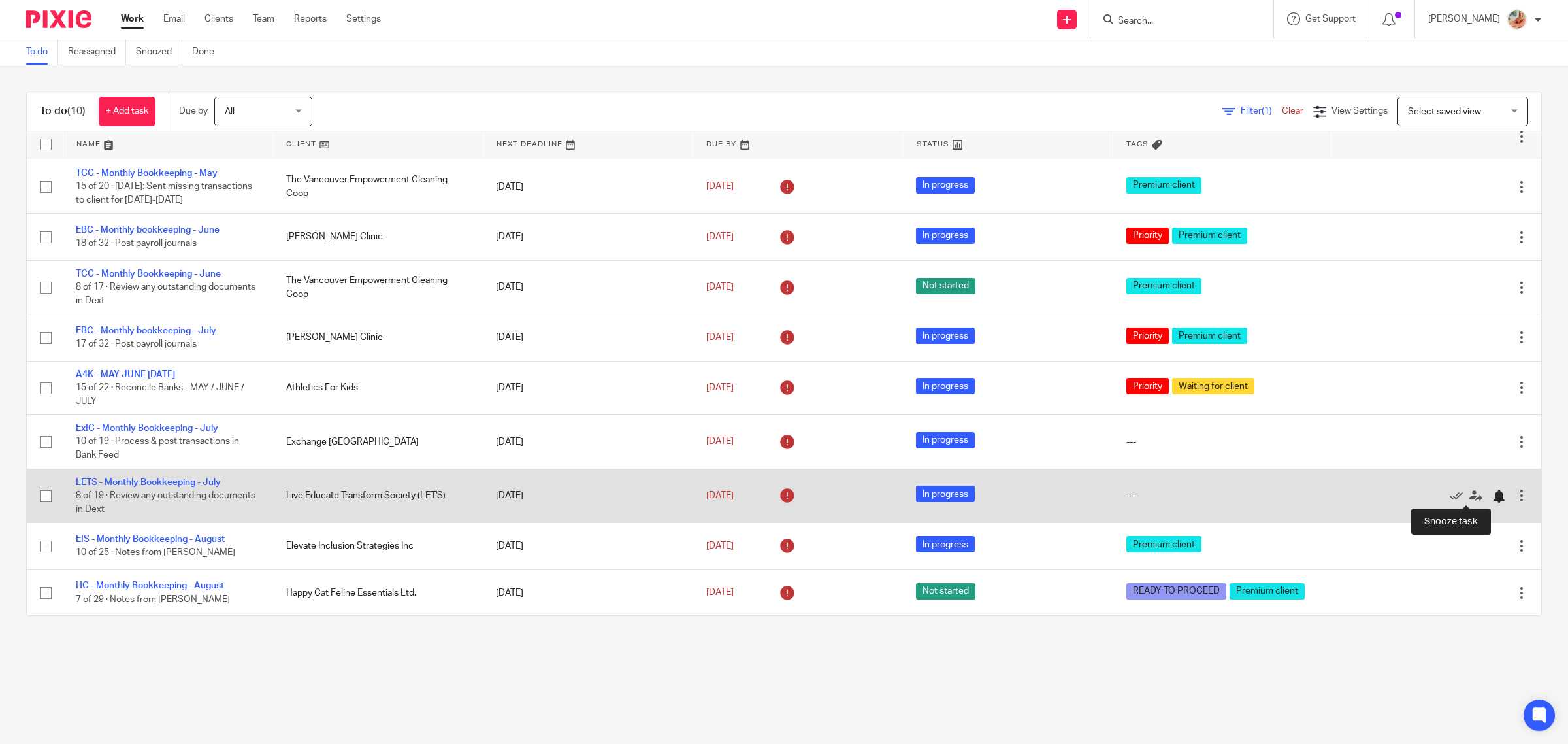
click at [1493, 497] on div at bounding box center [1499, 495] width 13 height 13
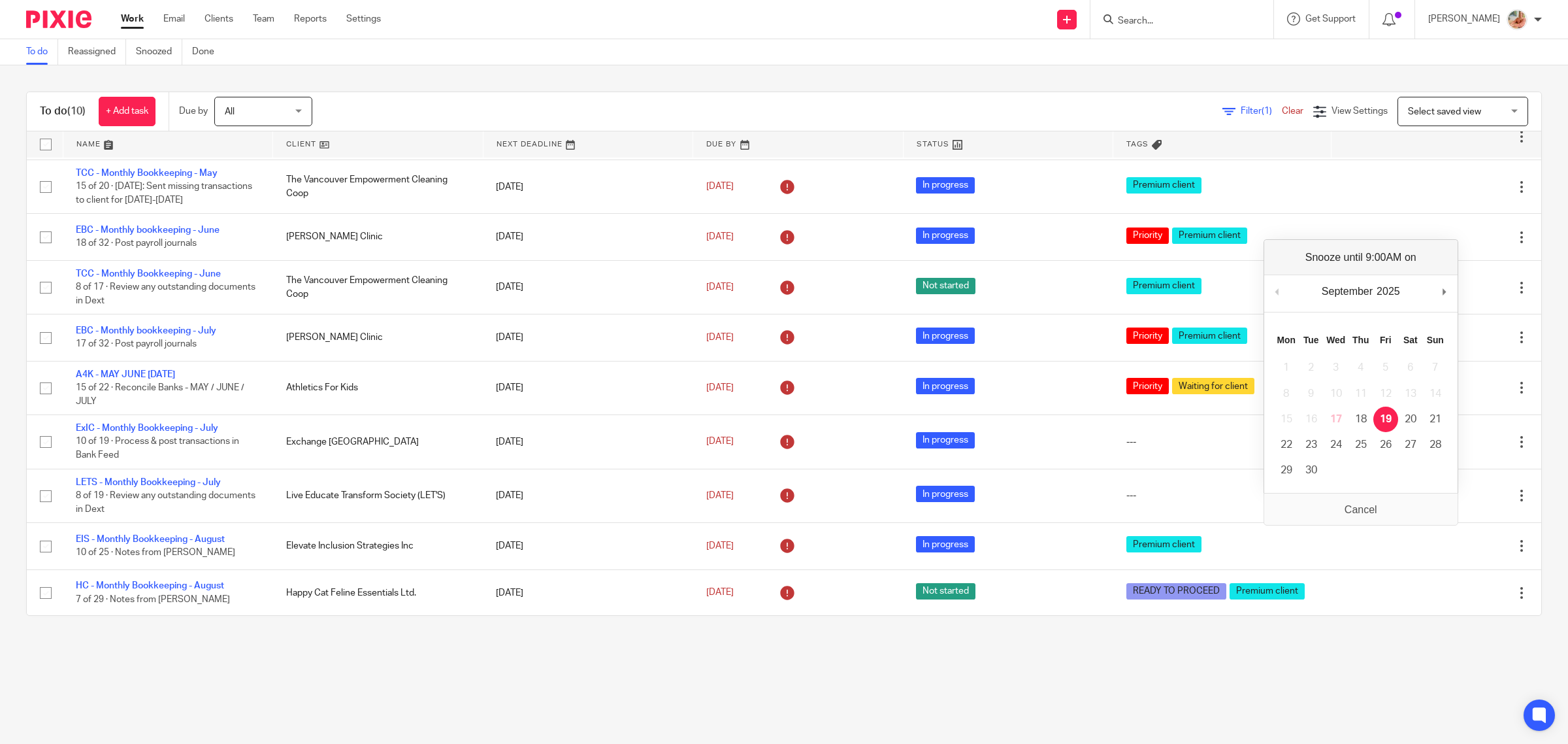
scroll to position [0, 0]
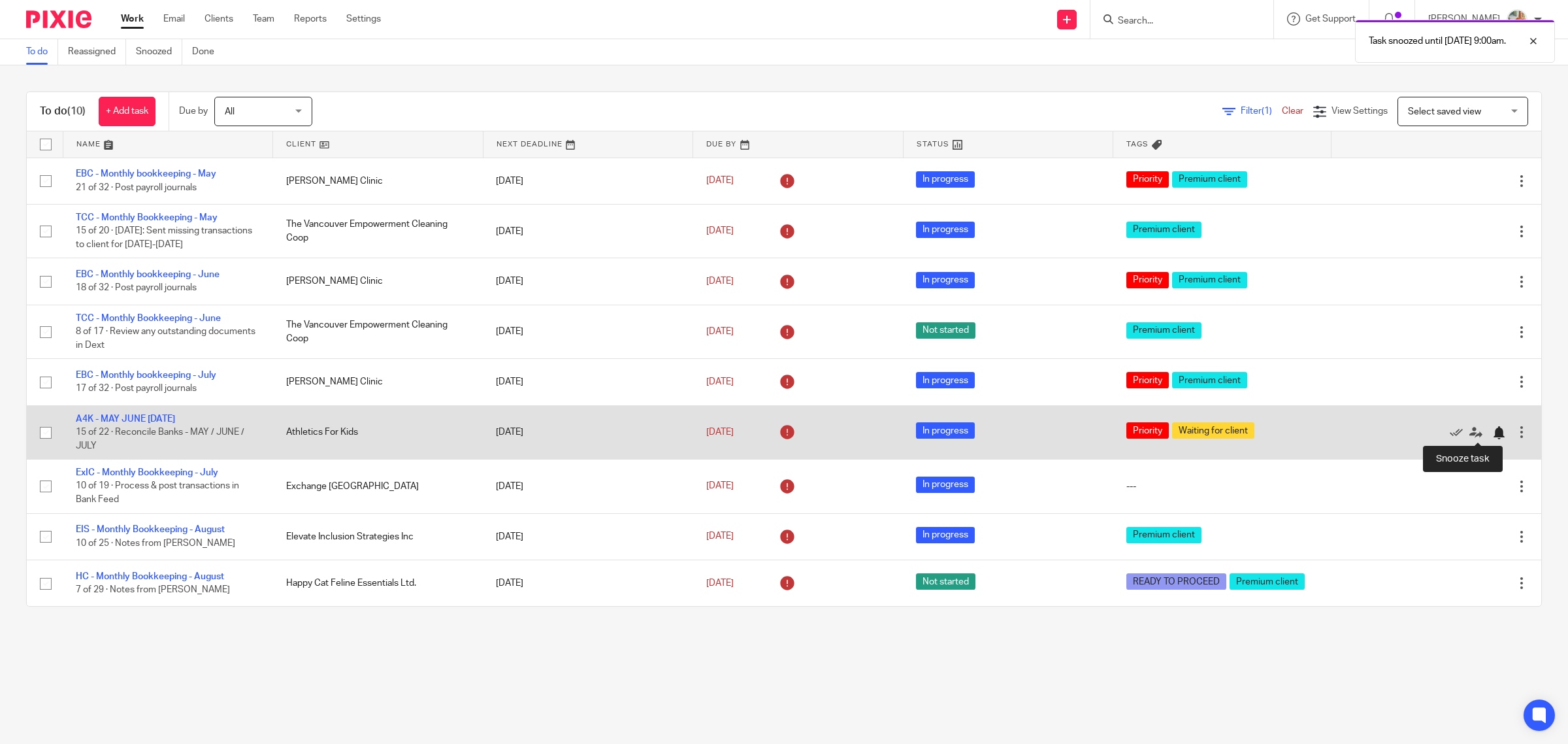
click at [1493, 434] on div at bounding box center [1499, 432] width 13 height 13
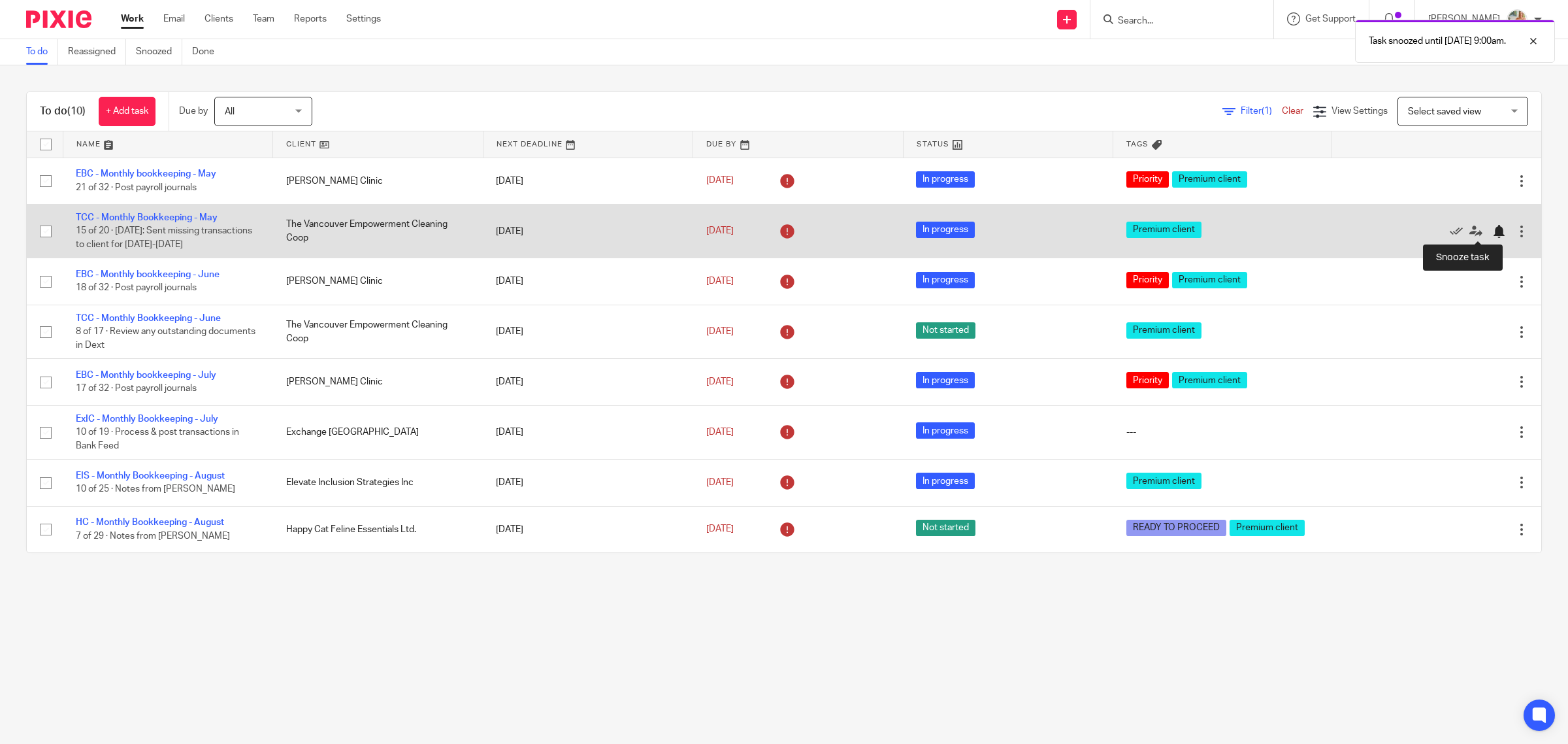
click at [1493, 234] on div at bounding box center [1499, 230] width 13 height 13
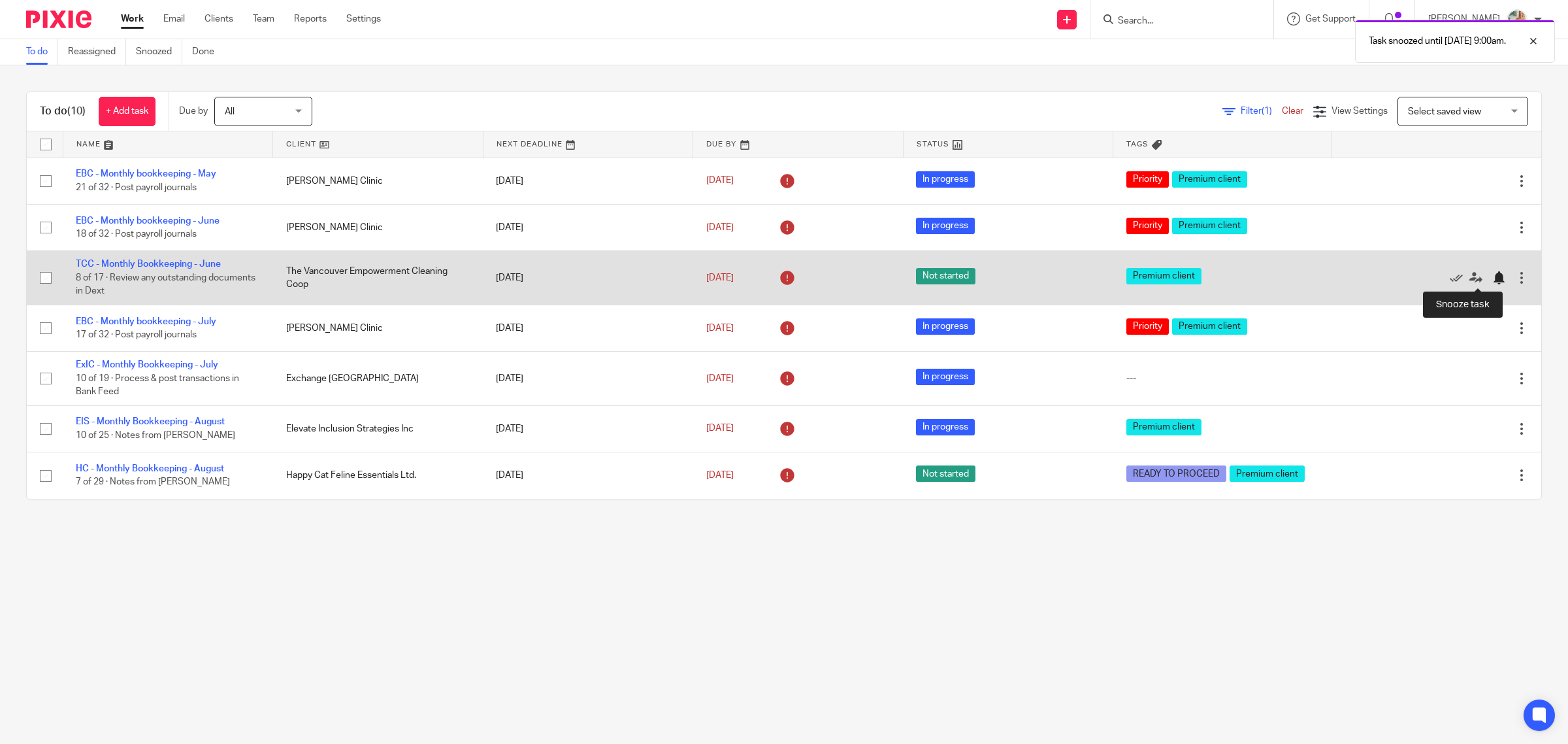
click at [1493, 275] on div at bounding box center [1499, 277] width 13 height 13
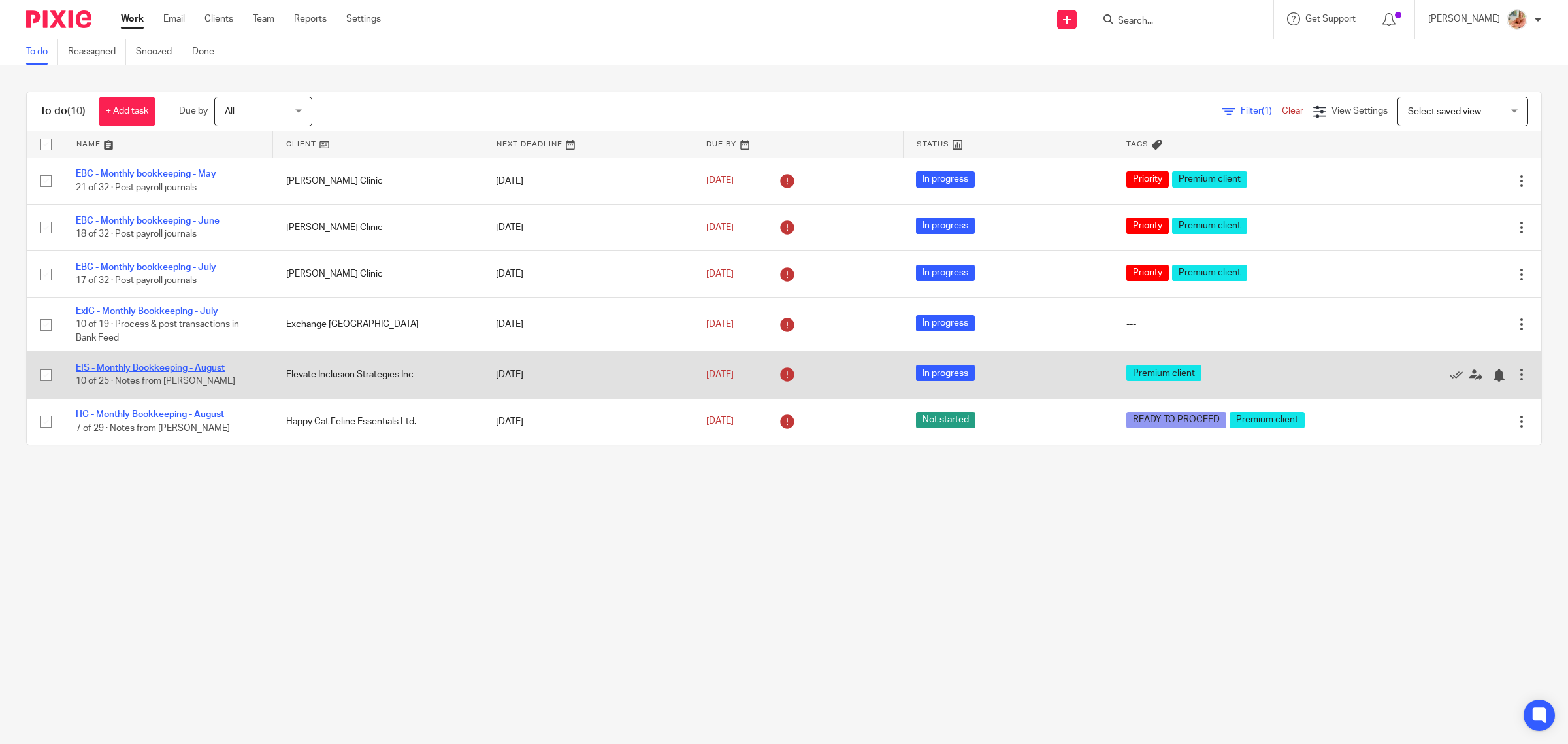
click at [161, 368] on link "EIS - Monthly Bookkeeping - August" at bounding box center [150, 367] width 149 height 9
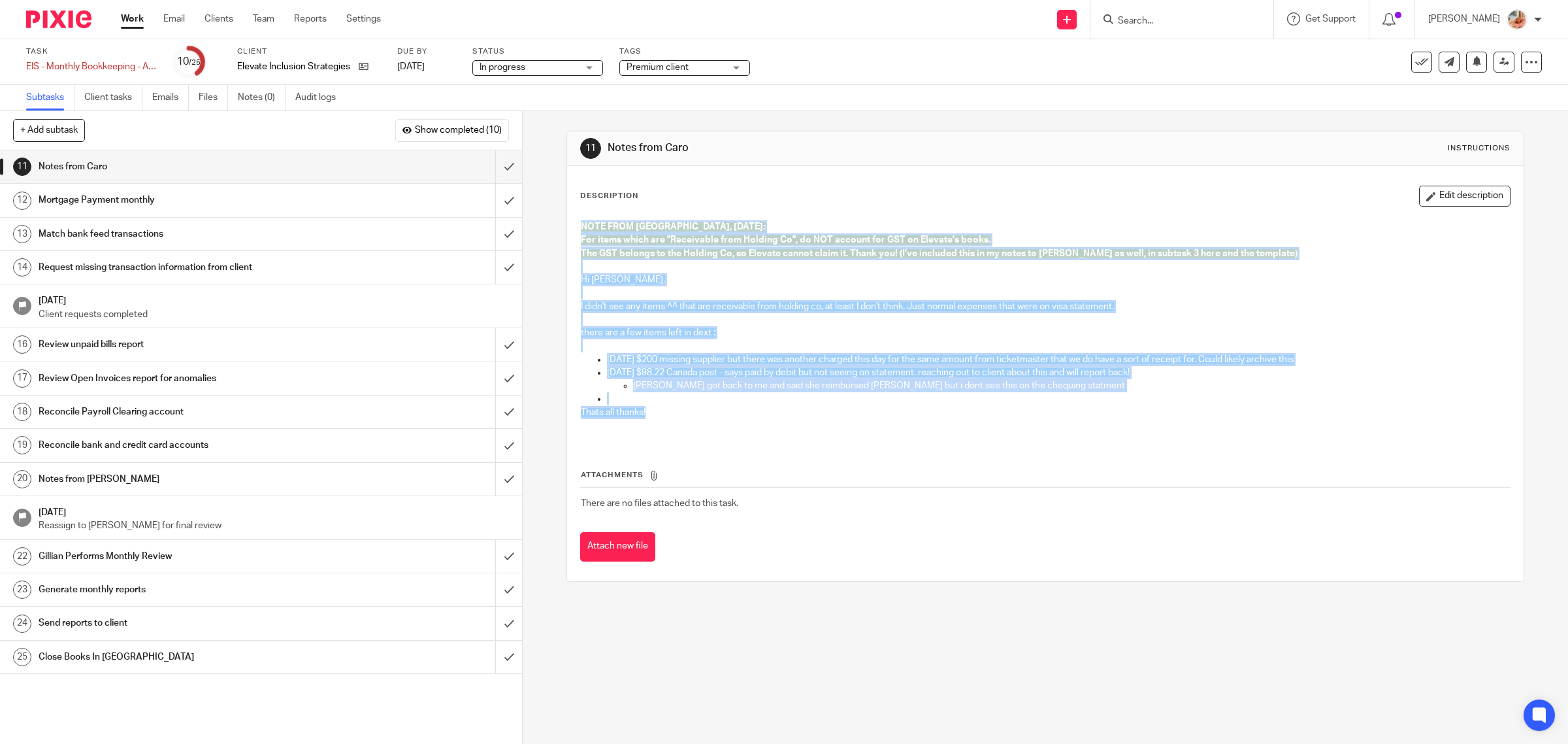
drag, startPoint x: 589, startPoint y: 360, endPoint x: 572, endPoint y: 223, distance: 138.1
click at [574, 223] on div "NOTE FROM GILLIAN, [DATE]: For items which are "Receivable from Holding Co", do…" at bounding box center [1046, 328] width 943 height 228
copy div "NOTE FROM GILLIAN, [DATE]: For items which are "Receivable from Holding Co", do…"
click at [711, 285] on p "Hi [PERSON_NAME]," at bounding box center [1046, 279] width 929 height 13
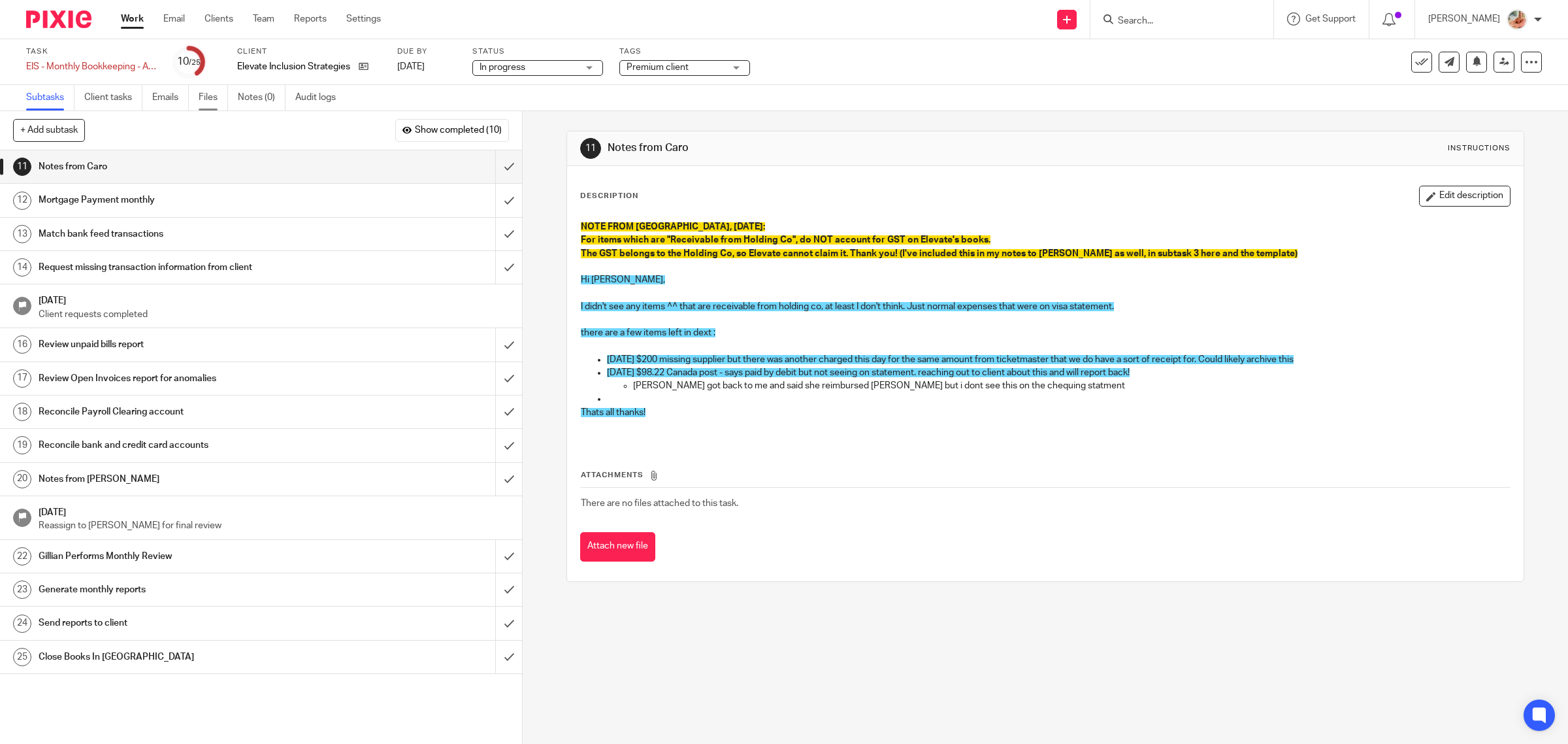
click at [217, 104] on link "Files" at bounding box center [213, 98] width 29 height 25
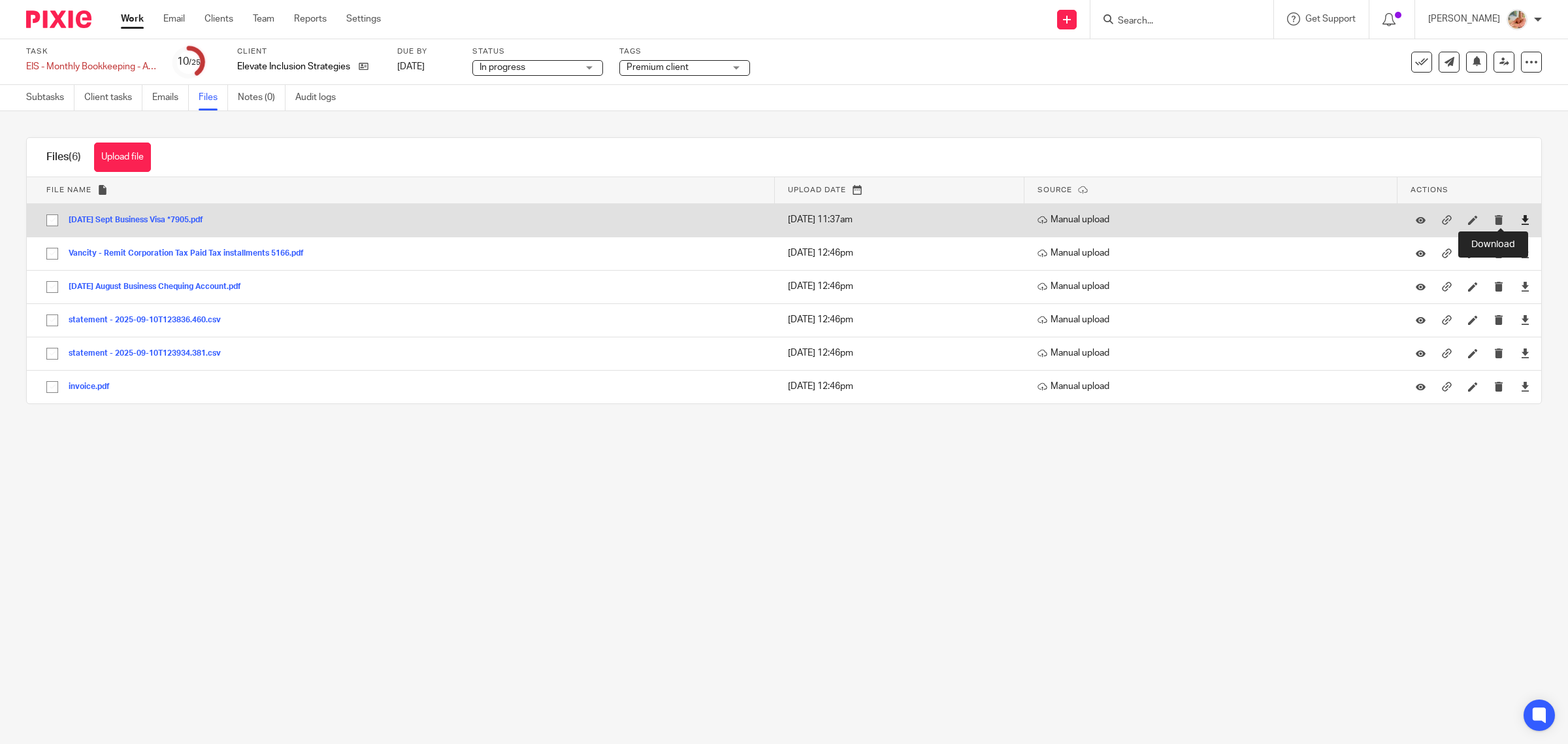
drag, startPoint x: 1499, startPoint y: 221, endPoint x: 1492, endPoint y: 246, distance: 26.0
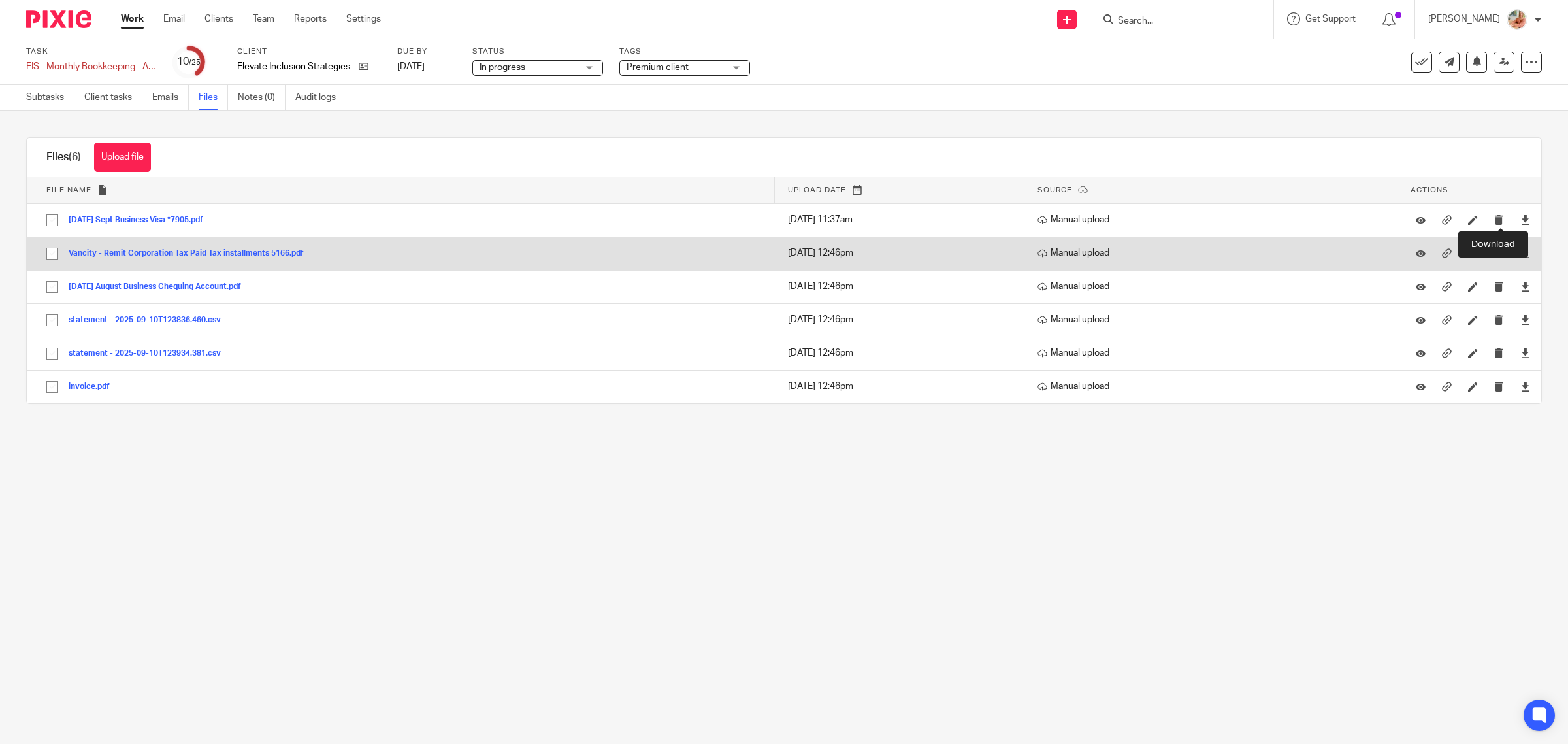
click at [1521, 221] on icon at bounding box center [1526, 220] width 10 height 10
click at [1521, 253] on icon at bounding box center [1526, 253] width 10 height 10
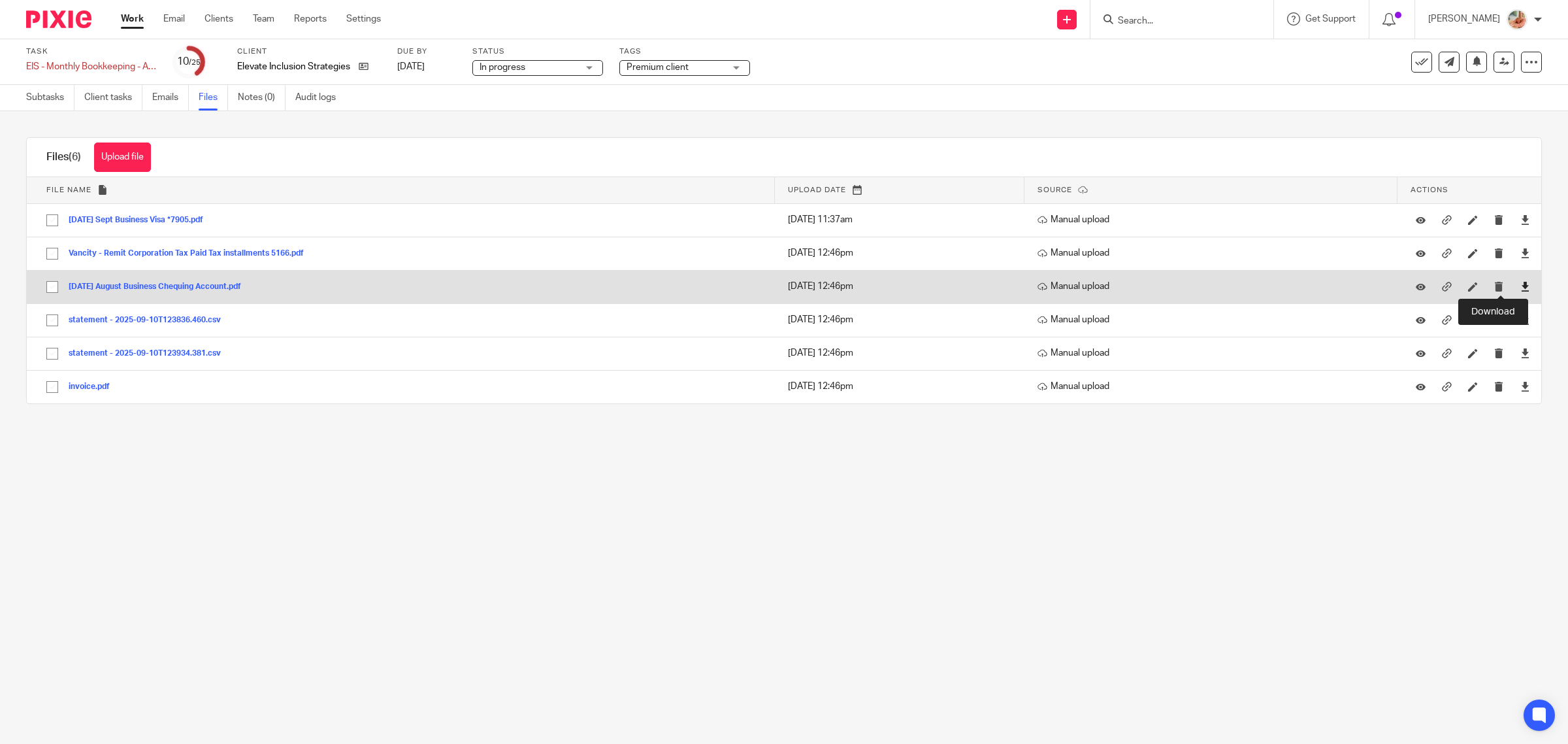
drag, startPoint x: 1501, startPoint y: 288, endPoint x: 1501, endPoint y: 296, distance: 8.0
click at [1521, 288] on icon at bounding box center [1526, 286] width 10 height 10
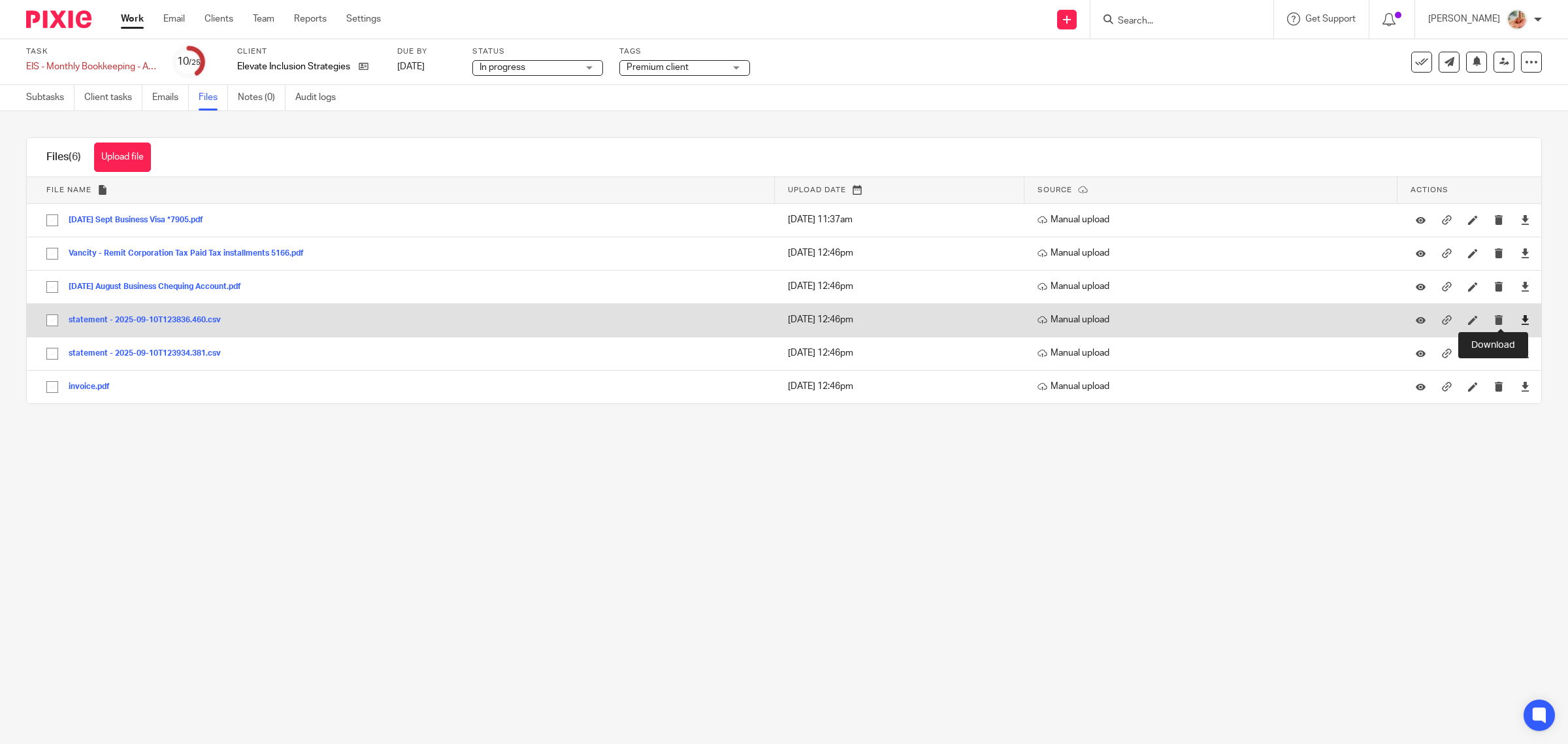
click at [1521, 321] on icon at bounding box center [1526, 320] width 10 height 10
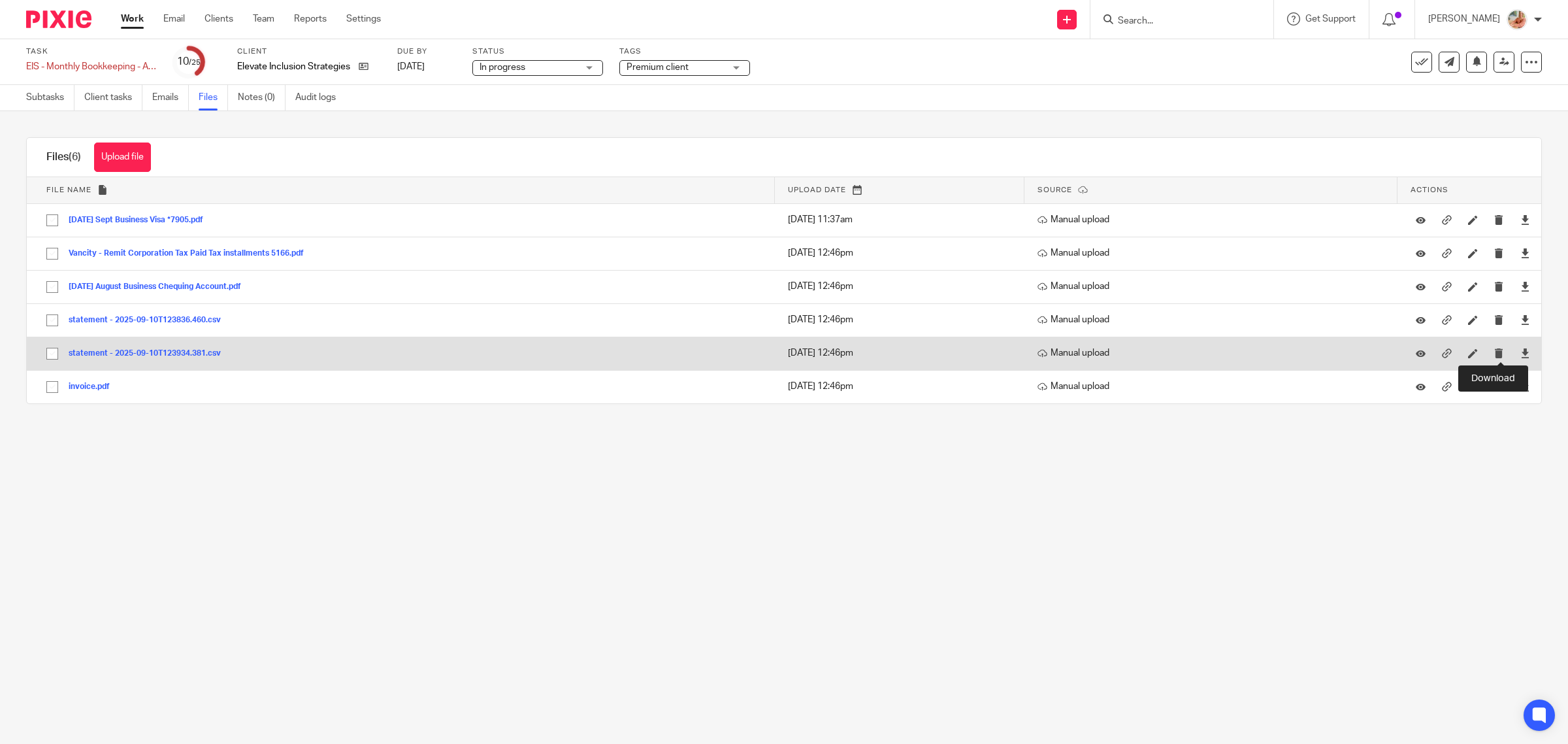
drag, startPoint x: 1501, startPoint y: 351, endPoint x: 1501, endPoint y: 364, distance: 13.0
click at [1521, 351] on icon at bounding box center [1526, 353] width 10 height 10
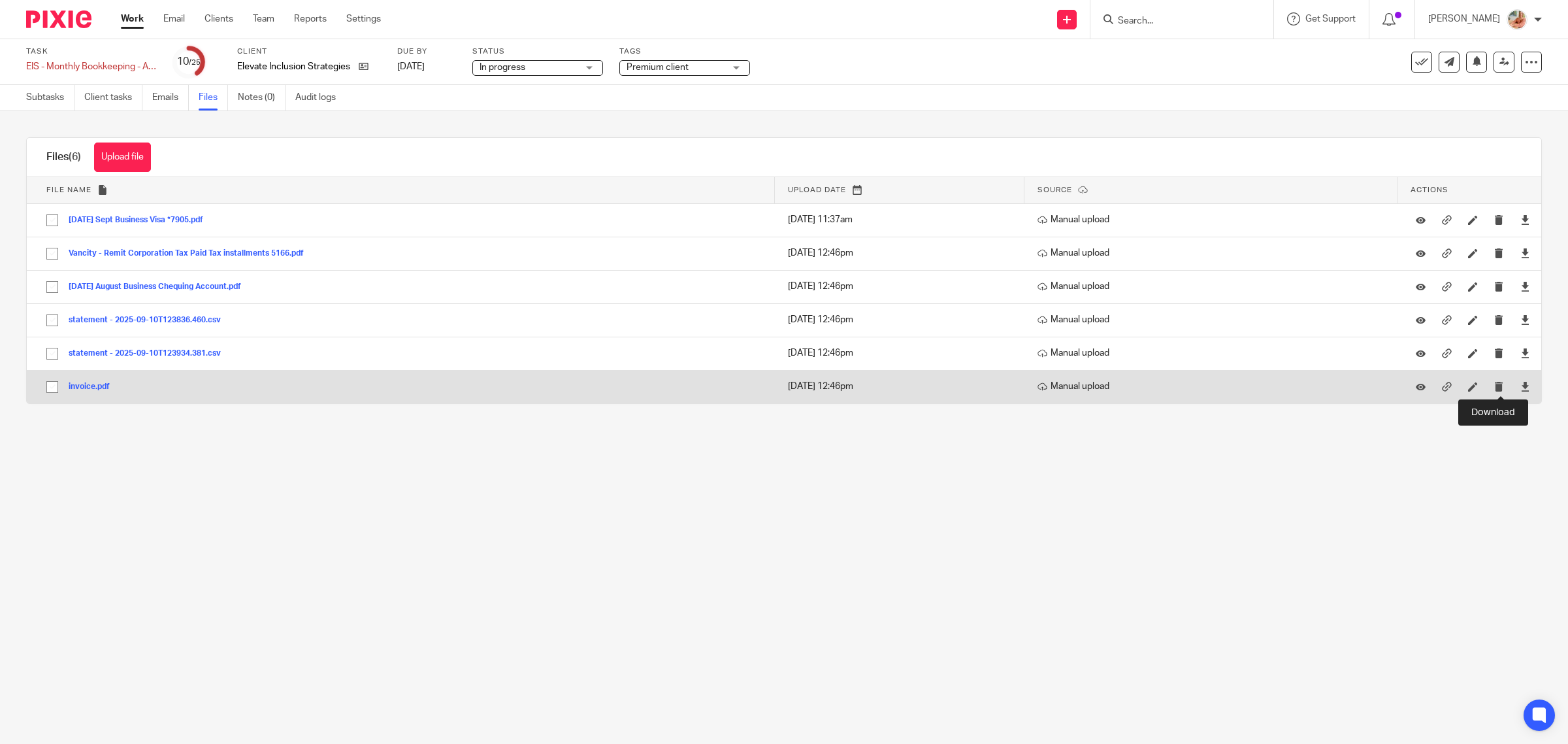
drag, startPoint x: 1500, startPoint y: 387, endPoint x: 1375, endPoint y: 391, distance: 125.1
click at [1521, 387] on icon at bounding box center [1526, 387] width 10 height 10
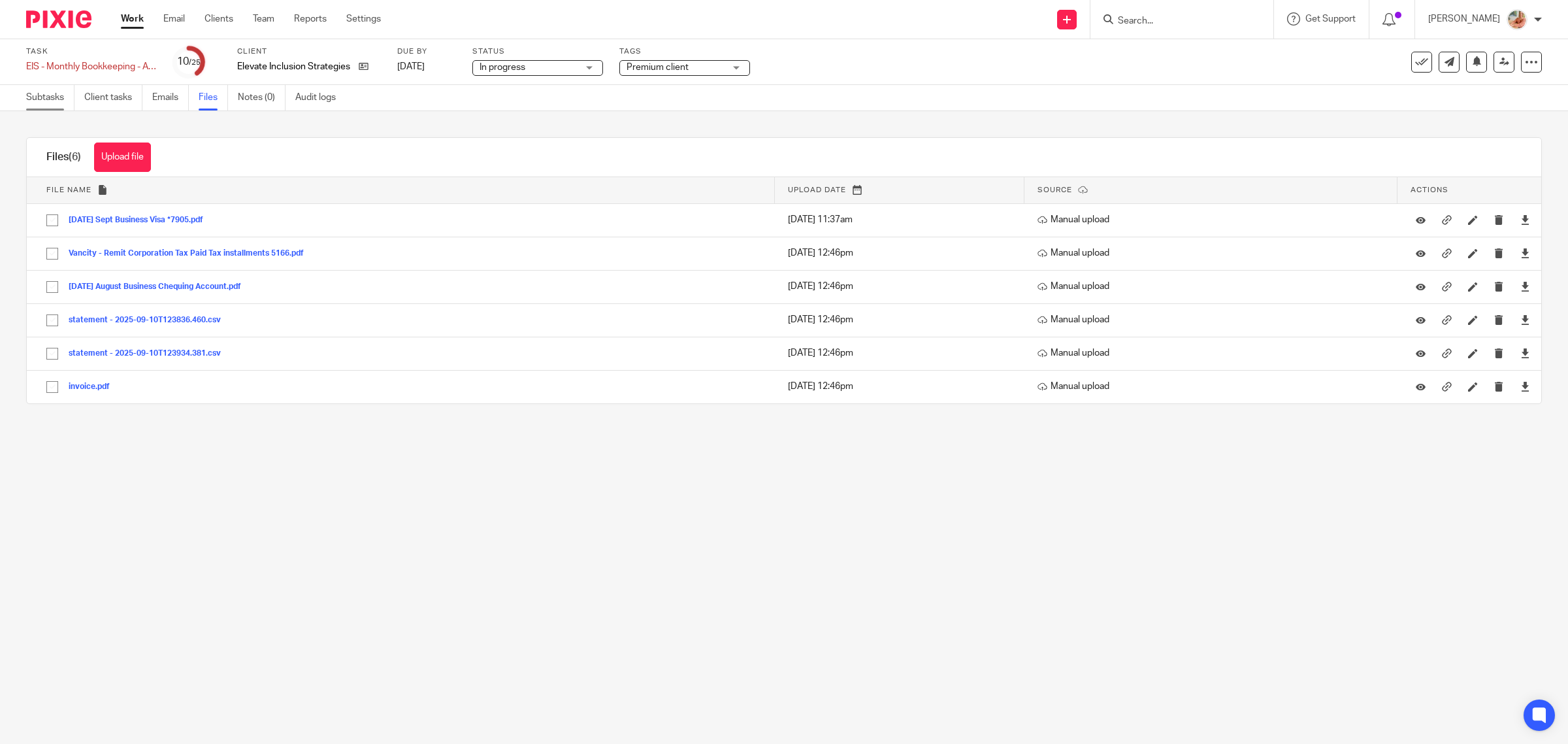
click at [37, 93] on link "Subtasks" at bounding box center [51, 98] width 49 height 25
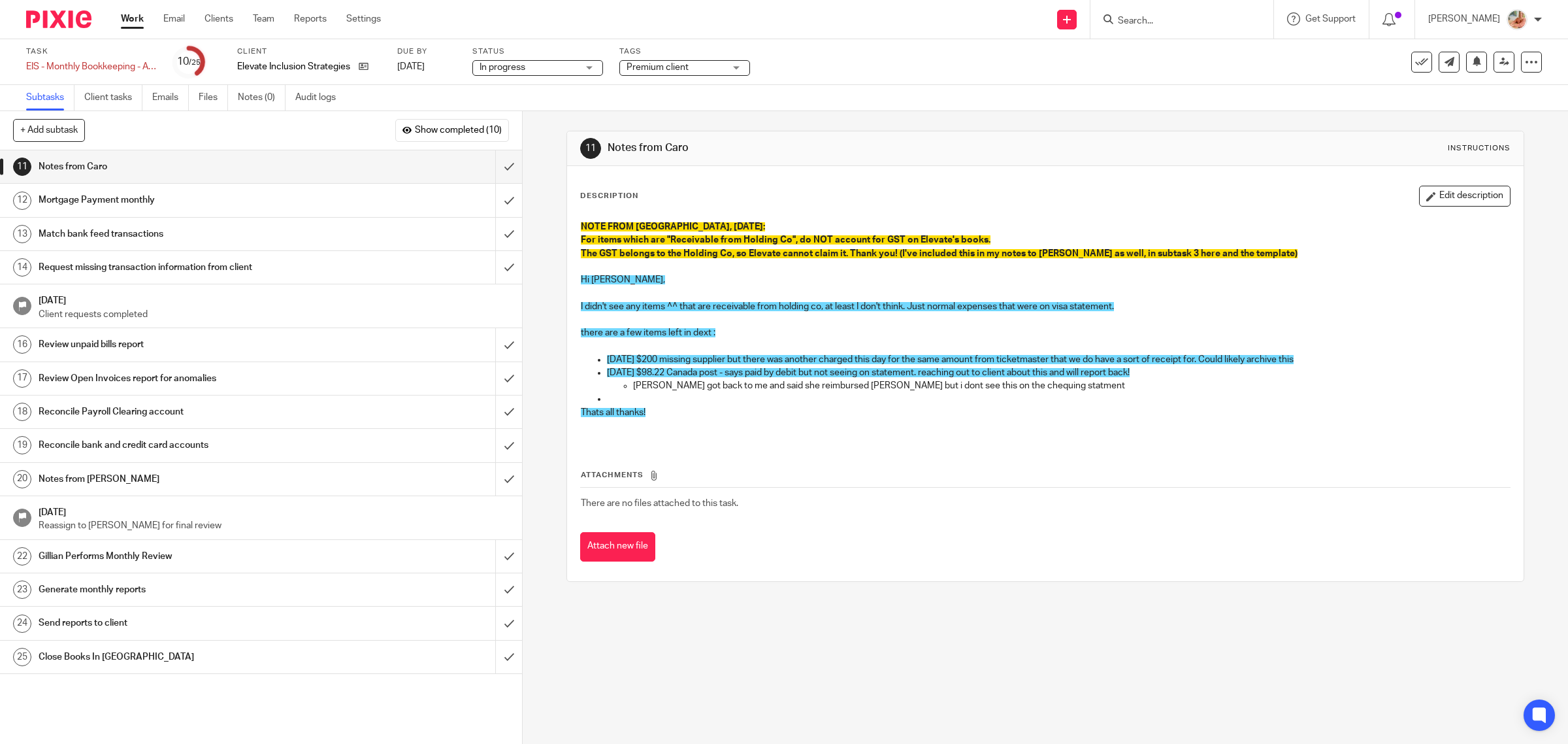
click at [651, 391] on p "[PERSON_NAME] got back to me and said she reimbursed [PERSON_NAME] but i dont s…" at bounding box center [1072, 385] width 878 height 13
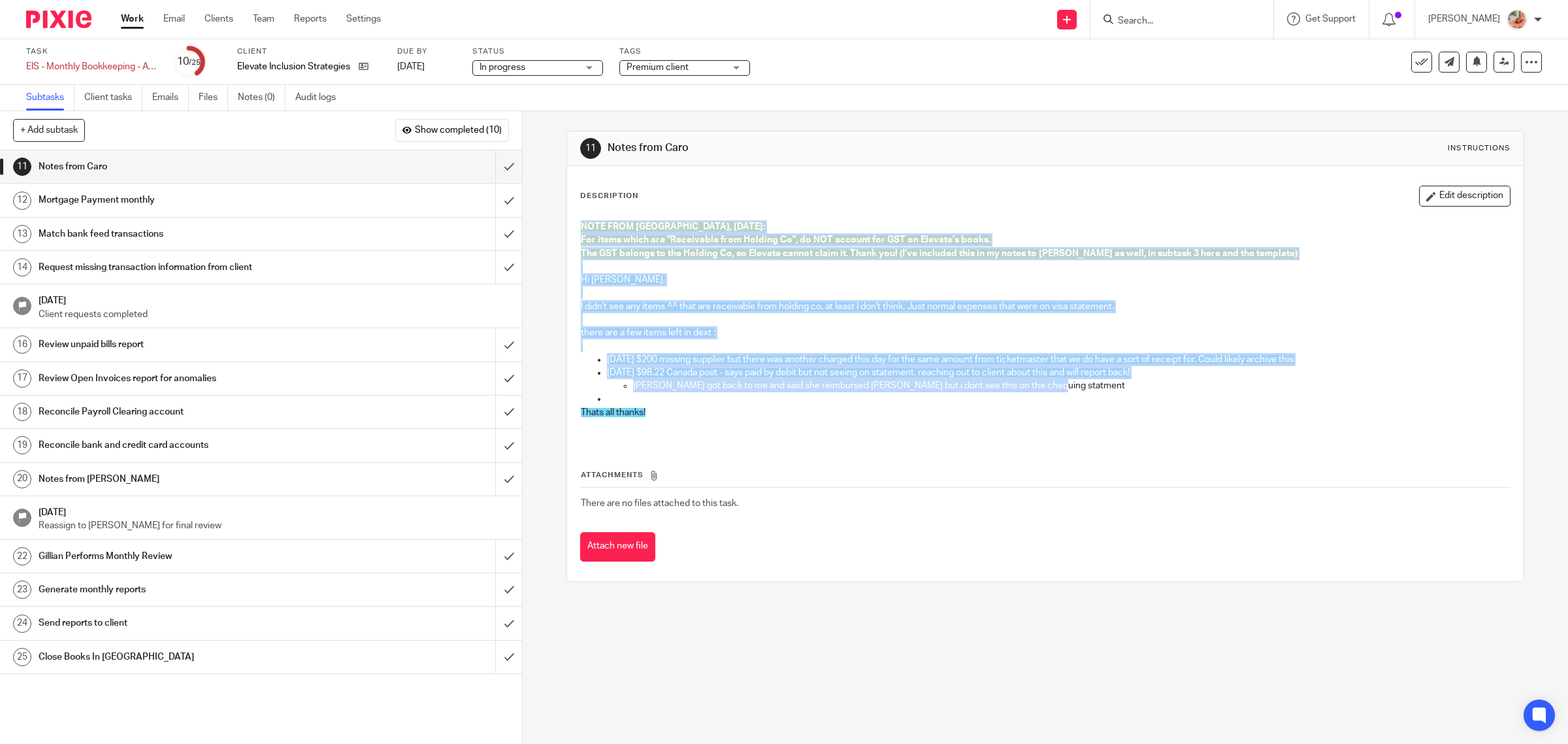
drag, startPoint x: 734, startPoint y: 378, endPoint x: 566, endPoint y: 228, distance: 225.2
click at [567, 228] on div "Description Edit description NOTE FROM [PERSON_NAME], [DATE]: For items which a…" at bounding box center [1046, 373] width 958 height 415
copy div "NOTE FROM GILLIAN, [DATE]: For items which are "Receivable from Holding Co", do…"
click at [487, 164] on input "submit" at bounding box center [261, 166] width 522 height 32
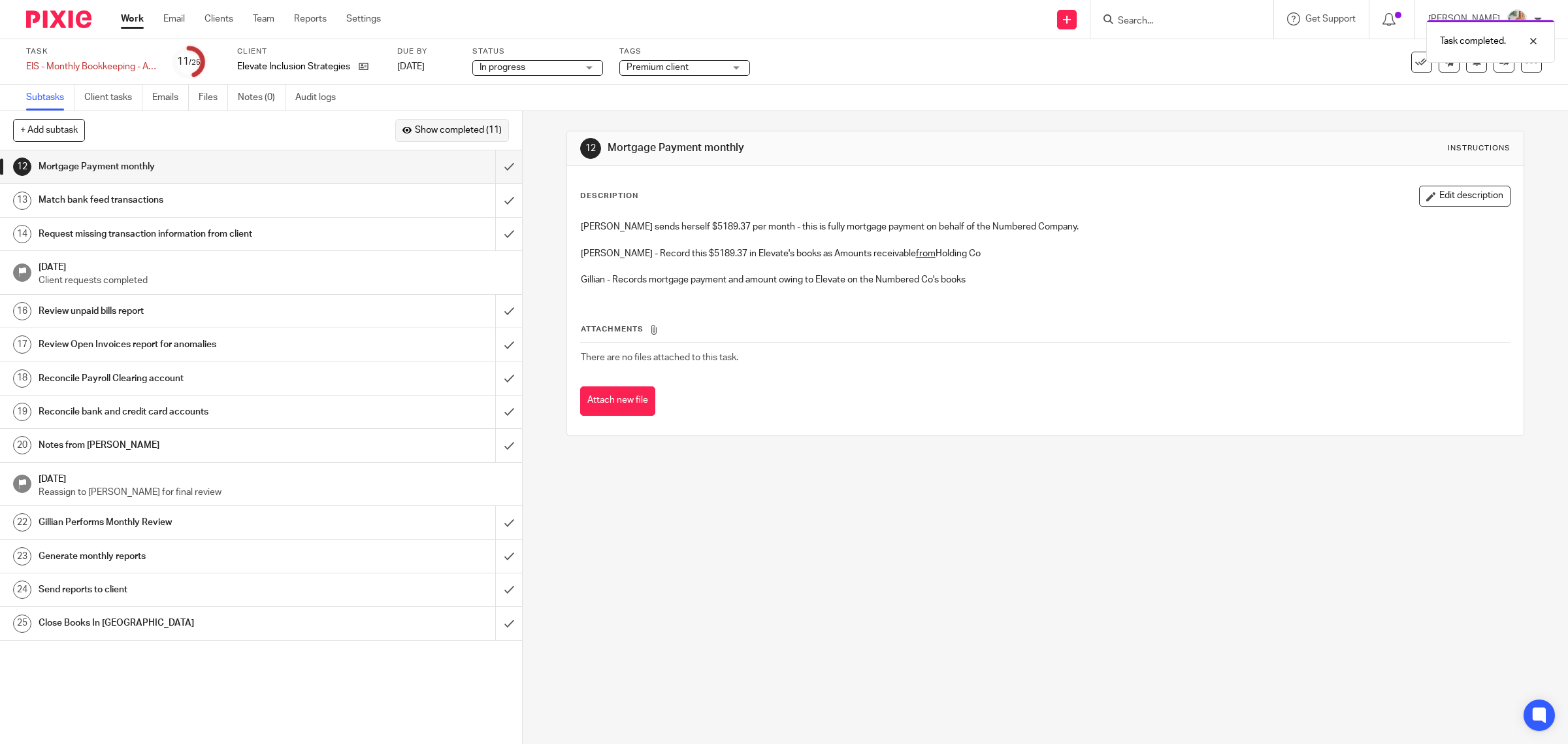
click at [461, 142] on div "+ Add subtask Show completed (11) Cancel + Add" at bounding box center [261, 131] width 522 height 39
click at [462, 128] on span "Show completed (11)" at bounding box center [458, 131] width 87 height 11
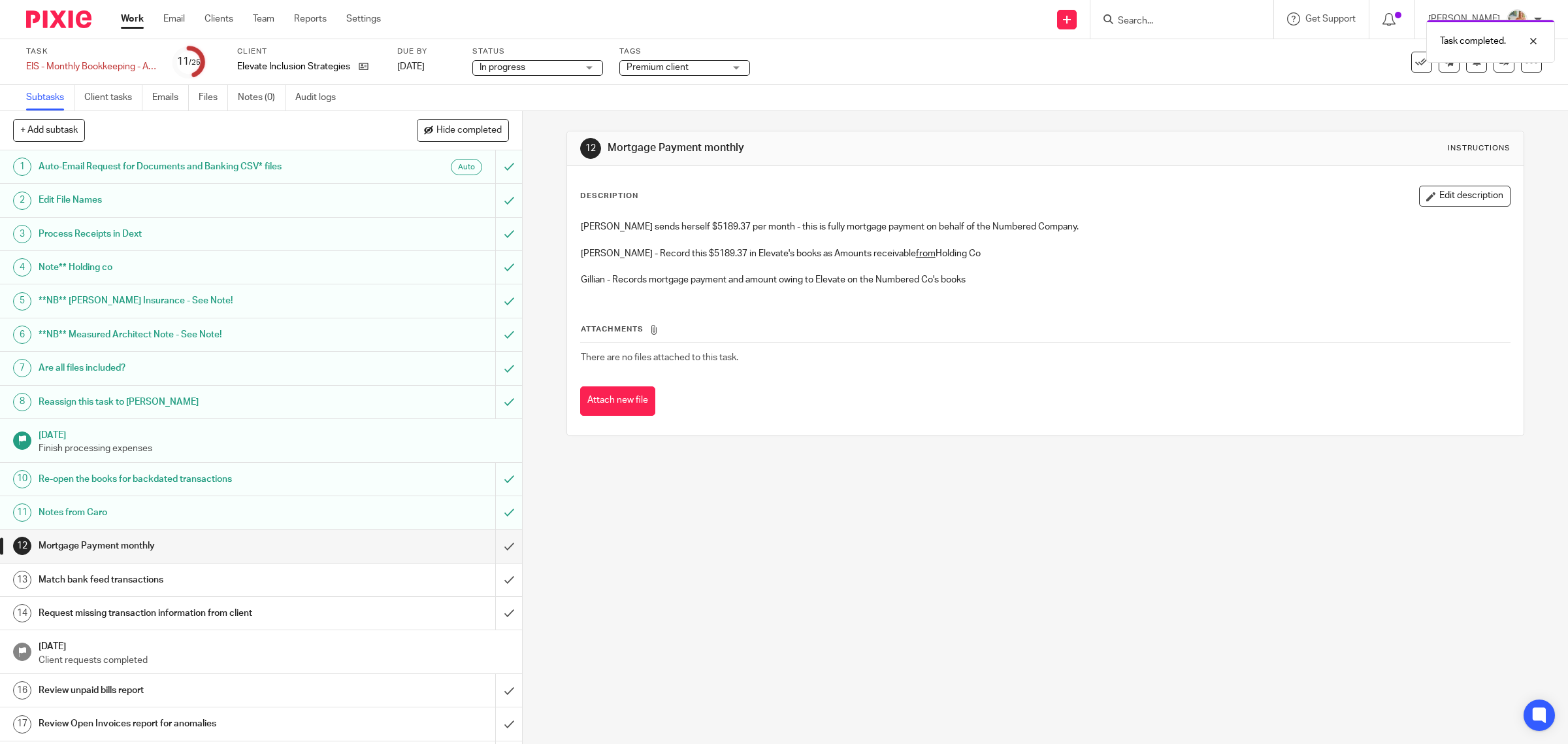
click at [188, 513] on h1 "Notes from Caro" at bounding box center [186, 513] width 296 height 20
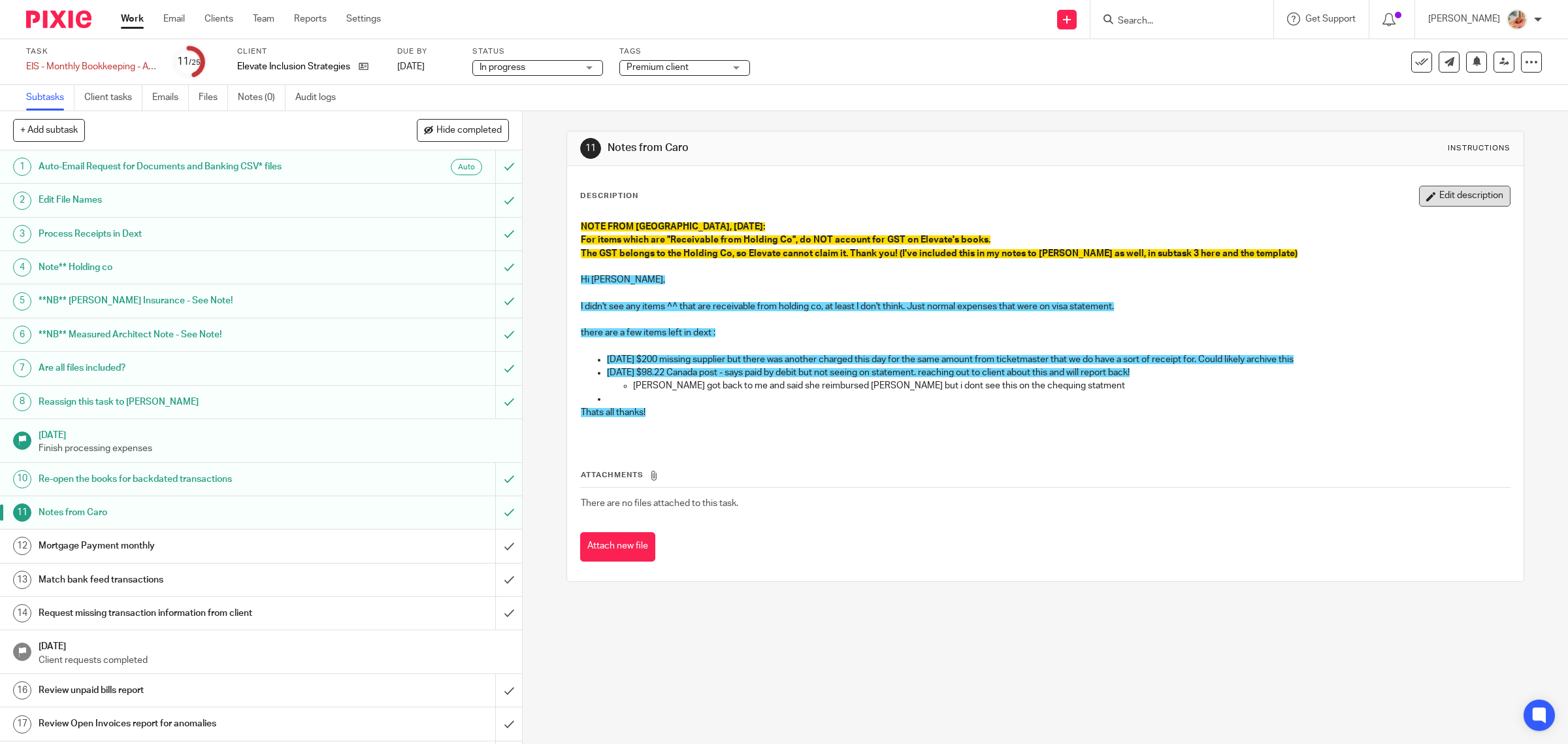
click at [1448, 194] on button "Edit description" at bounding box center [1465, 195] width 92 height 21
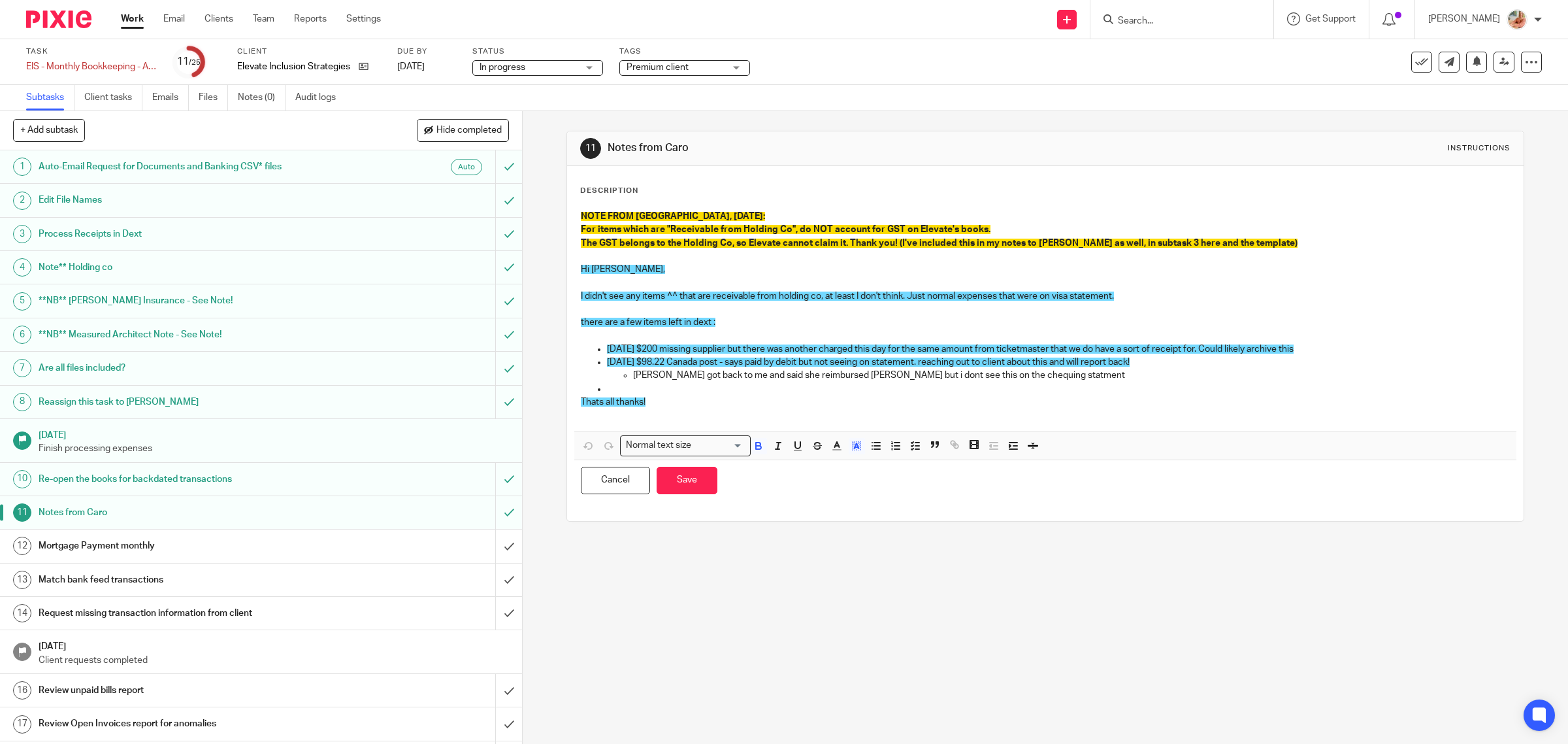
click at [699, 412] on p at bounding box center [1046, 414] width 929 height 13
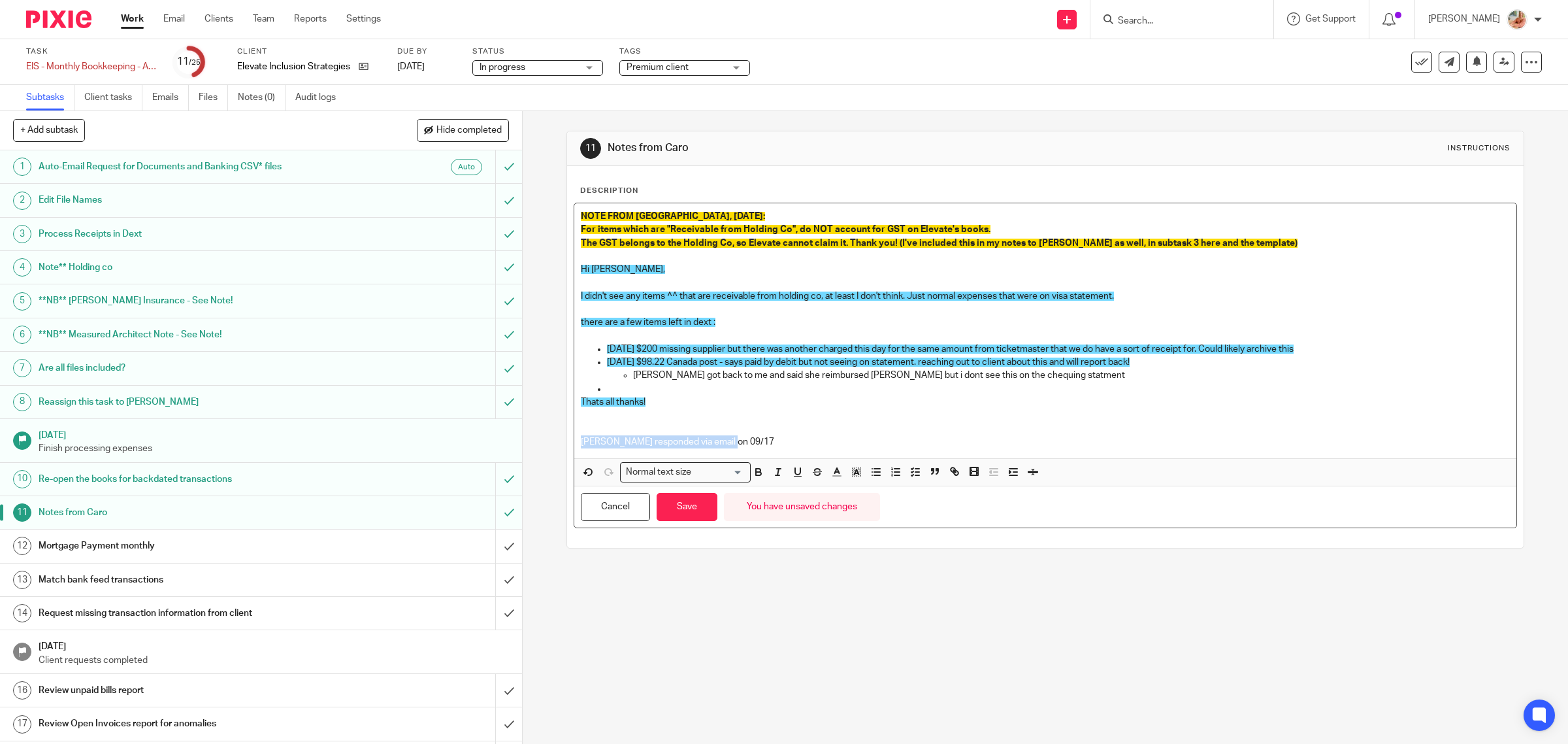
drag, startPoint x: 570, startPoint y: 438, endPoint x: 544, endPoint y: 438, distance: 26.0
click at [544, 438] on div "11 Notes from Caro Instructions Description NOTE FROM GILLIAN, Sept 2025: For i…" at bounding box center [1045, 428] width 1046 height 633
click at [762, 475] on button "button" at bounding box center [759, 472] width 17 height 17
click at [850, 475] on icon "button" at bounding box center [856, 472] width 12 height 12
click at [943, 487] on li "color:#FDA1FF" at bounding box center [946, 489] width 10 height 10
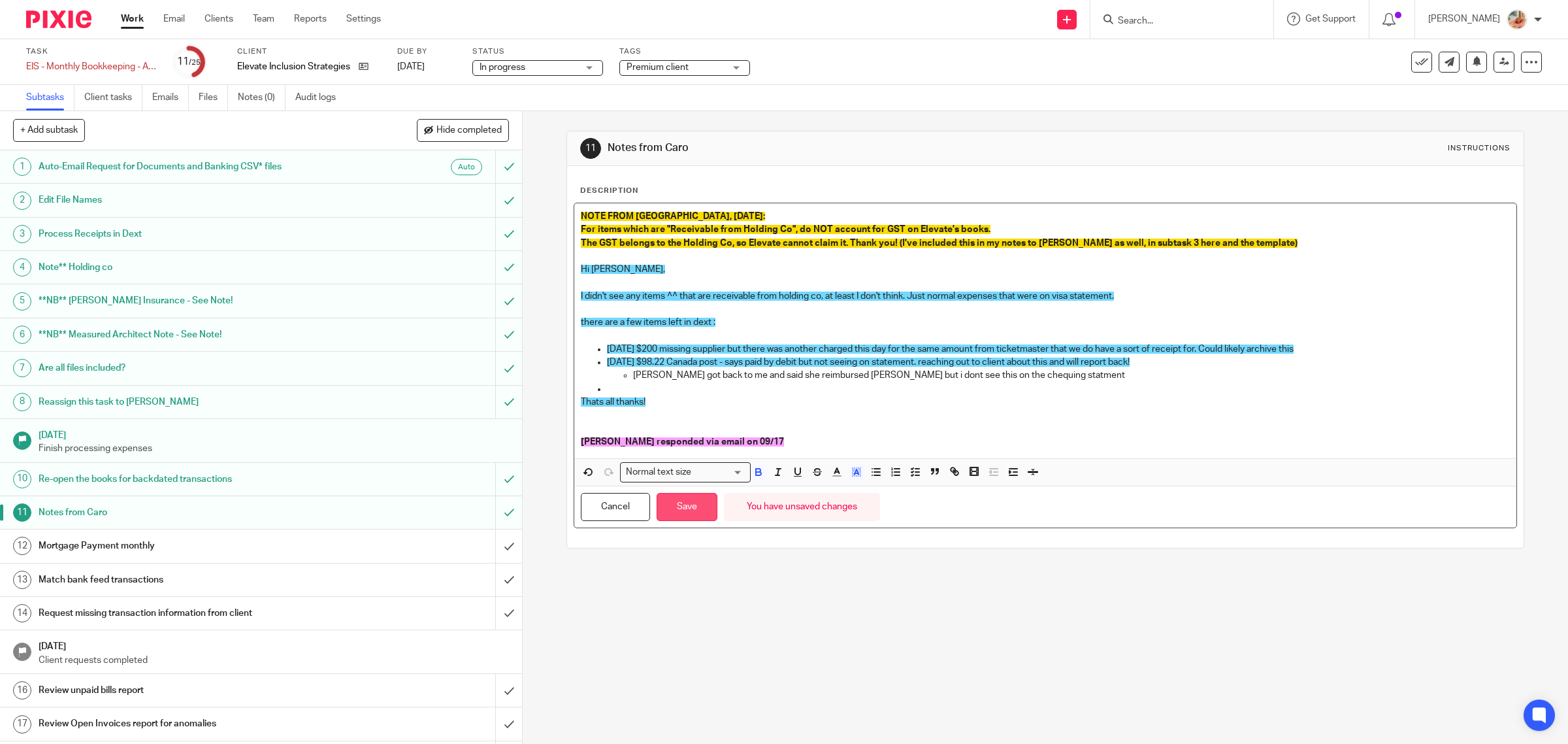
click at [678, 517] on button "Save" at bounding box center [687, 507] width 61 height 28
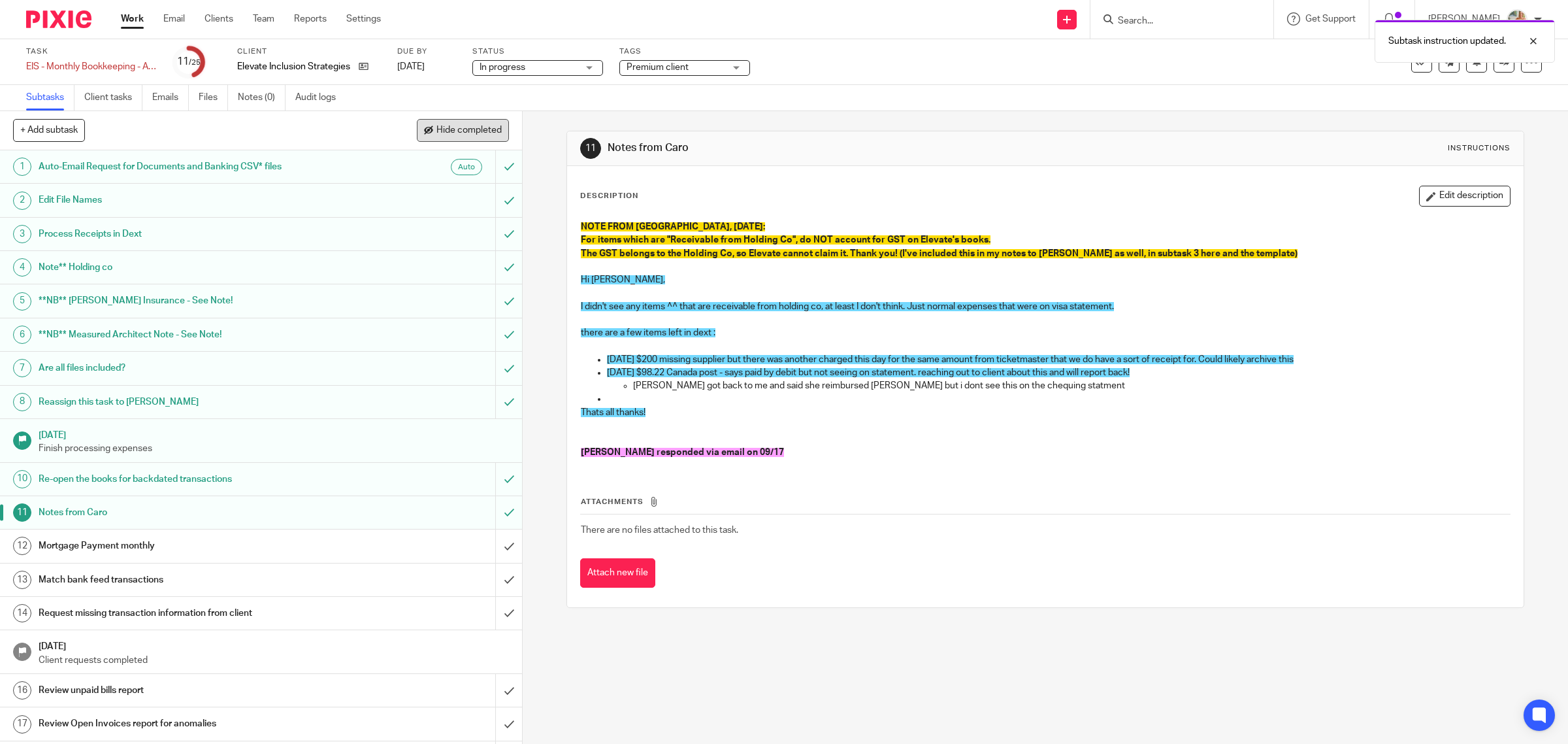
click at [441, 130] on span "Hide completed" at bounding box center [469, 131] width 65 height 11
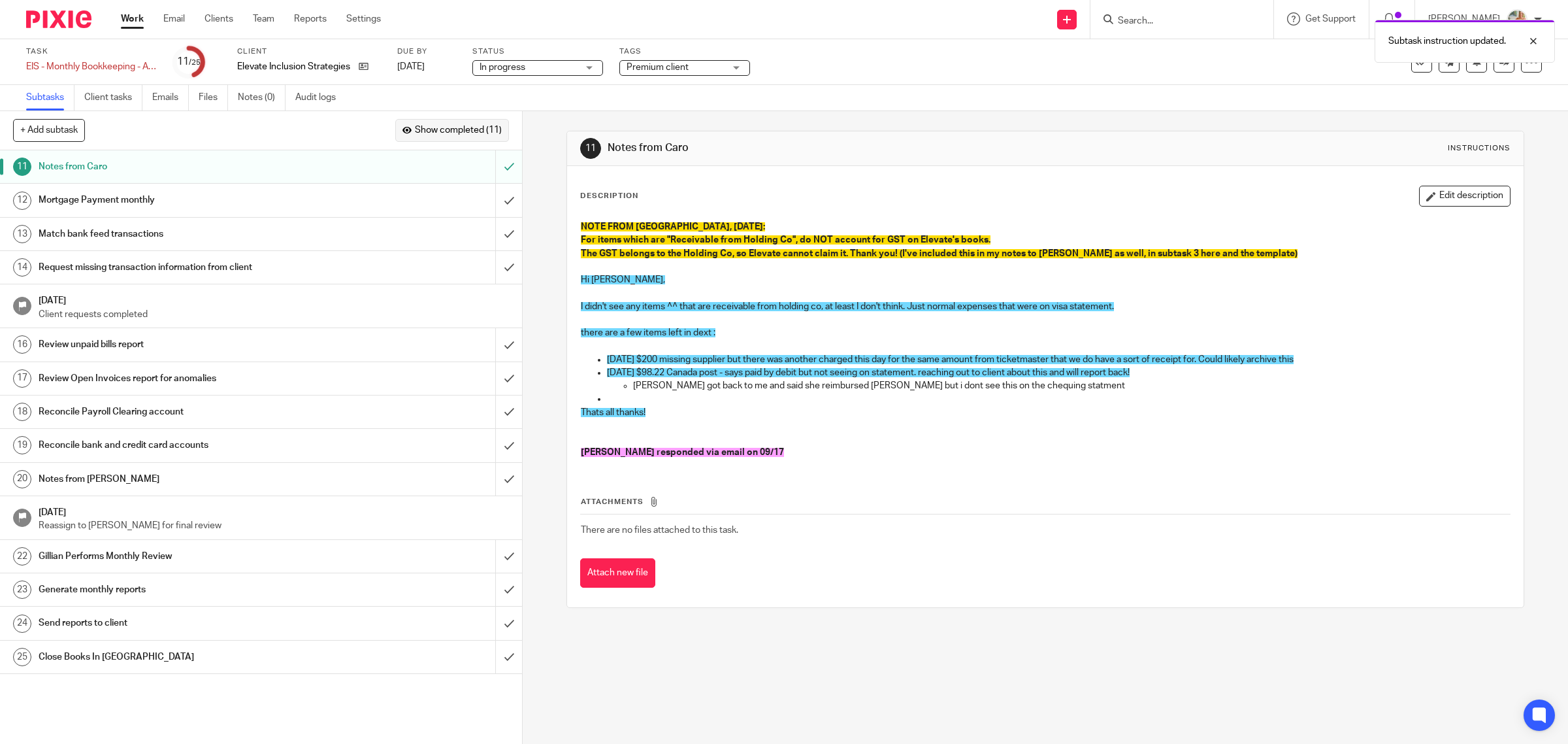
click at [439, 126] on span "Show completed (11)" at bounding box center [458, 131] width 87 height 11
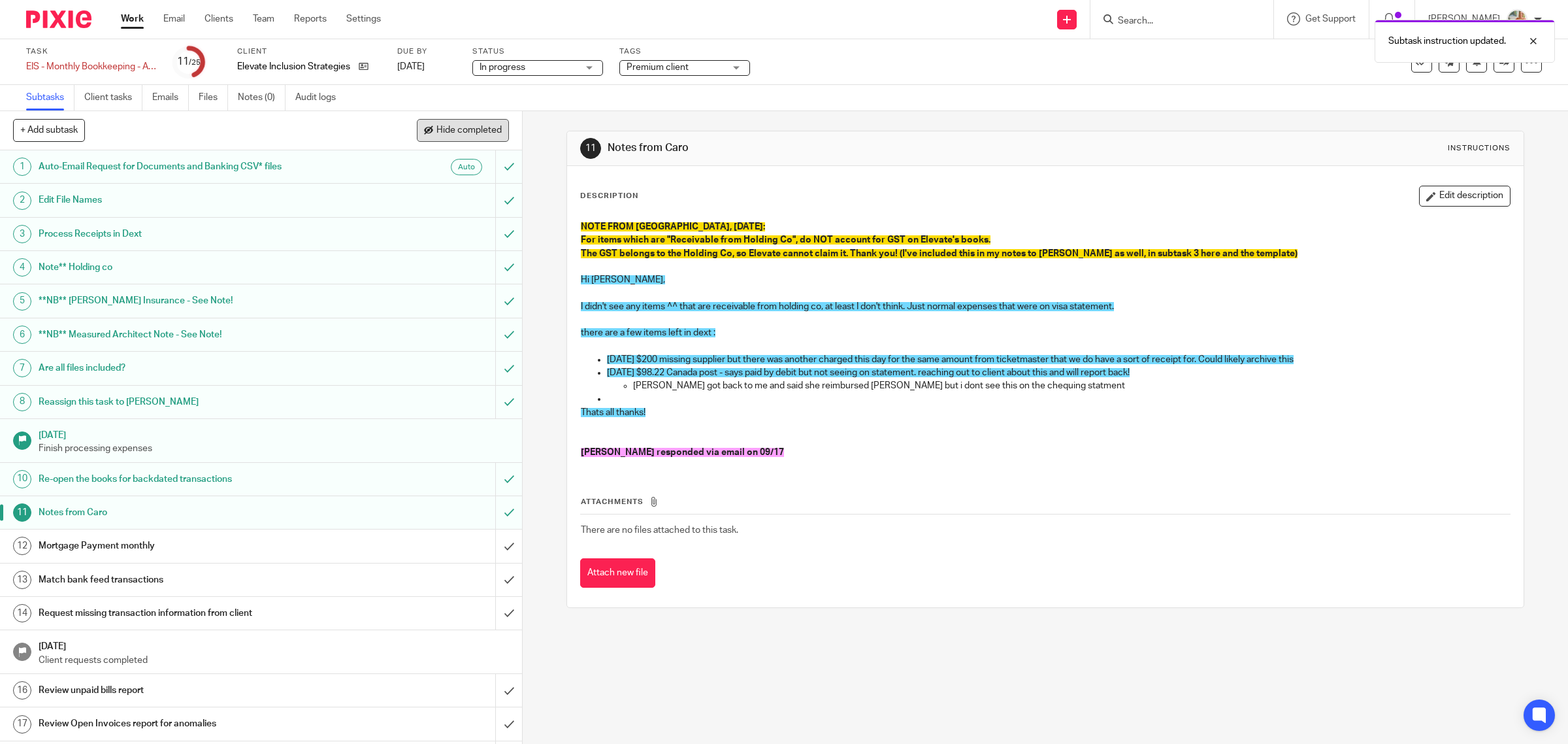
click at [439, 132] on span "Hide completed" at bounding box center [469, 131] width 65 height 11
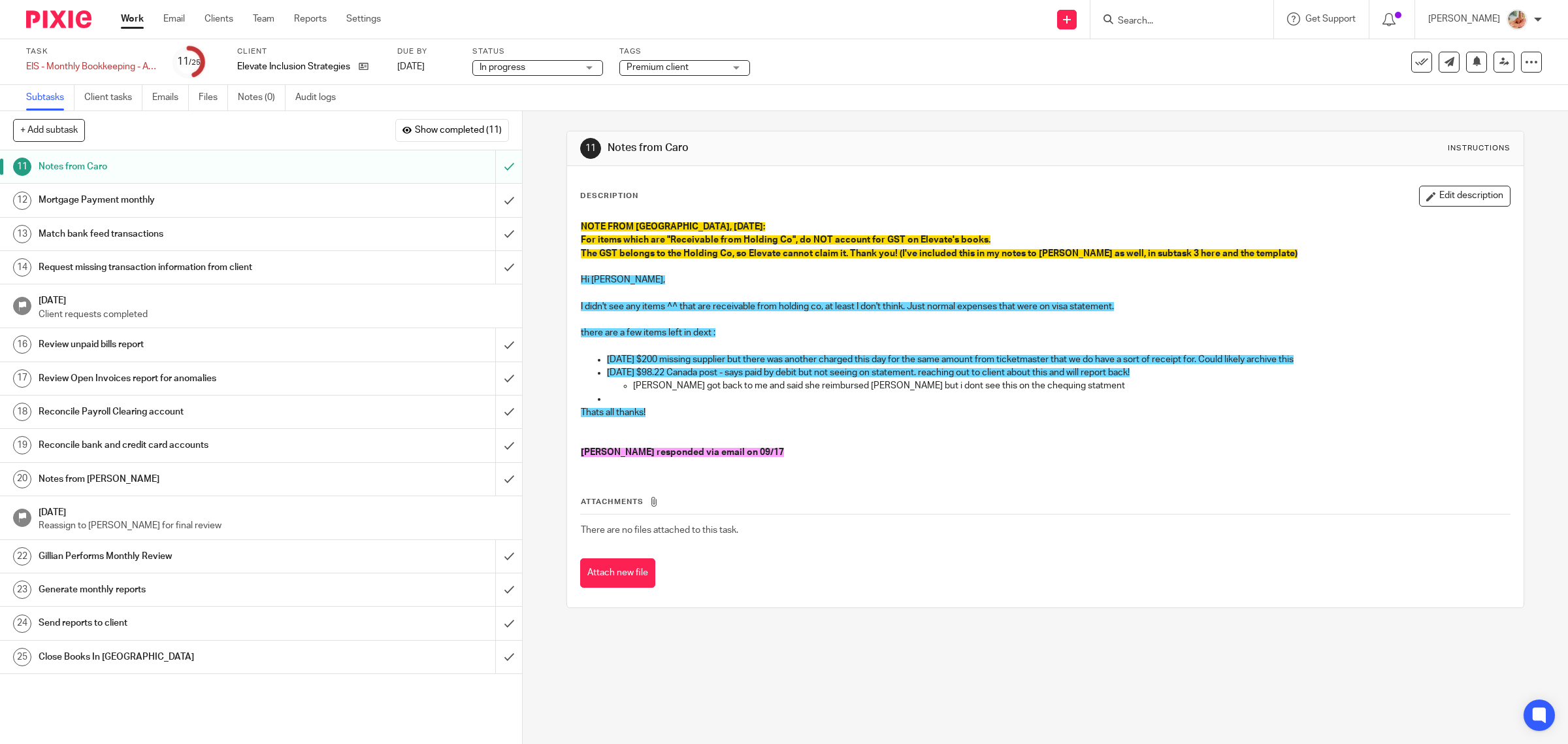
click at [311, 197] on h1 "Mortgage Payment monthly" at bounding box center [186, 200] width 296 height 20
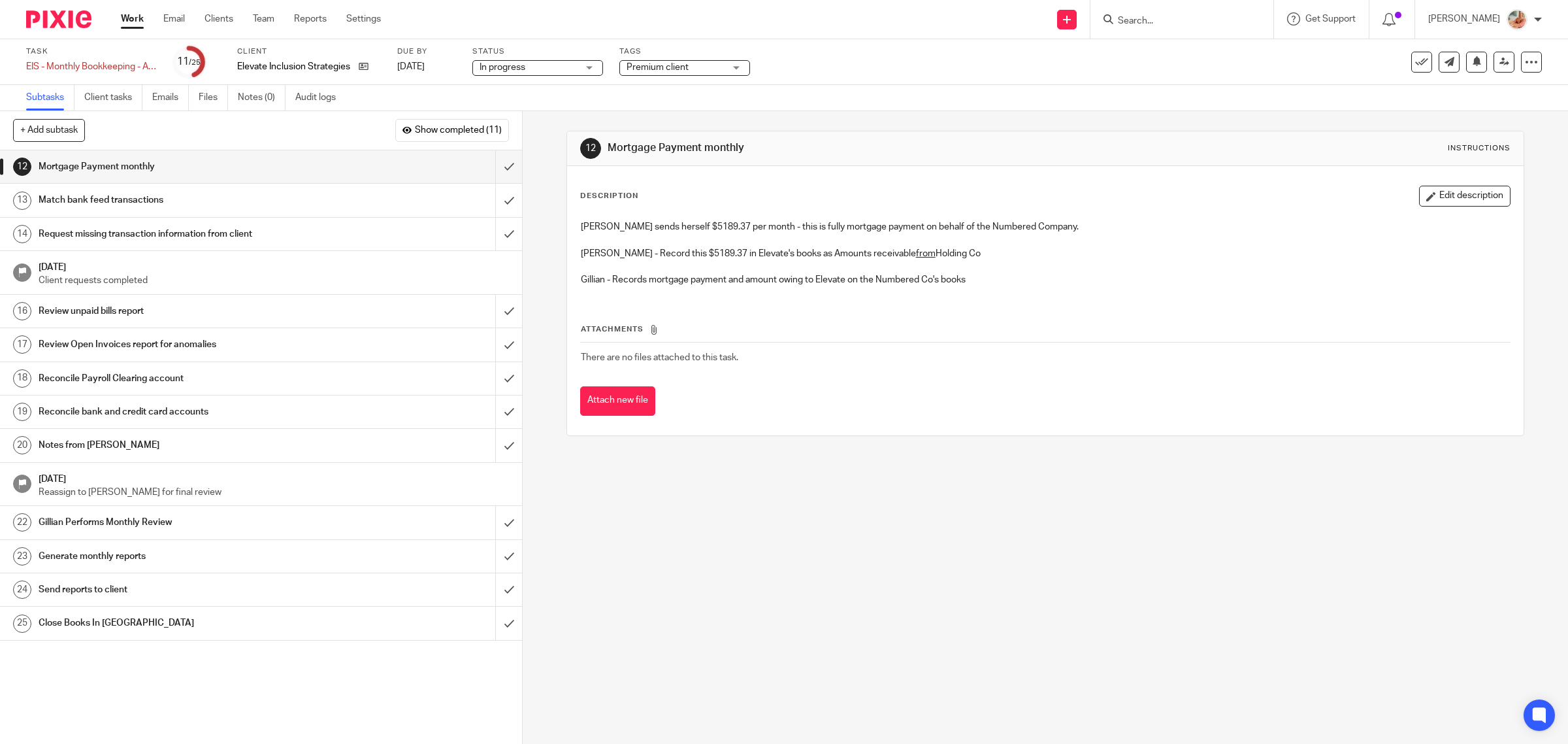
drag, startPoint x: 208, startPoint y: 17, endPoint x: 448, endPoint y: 115, distance: 259.2
click at [208, 17] on link "Clients" at bounding box center [218, 19] width 28 height 13
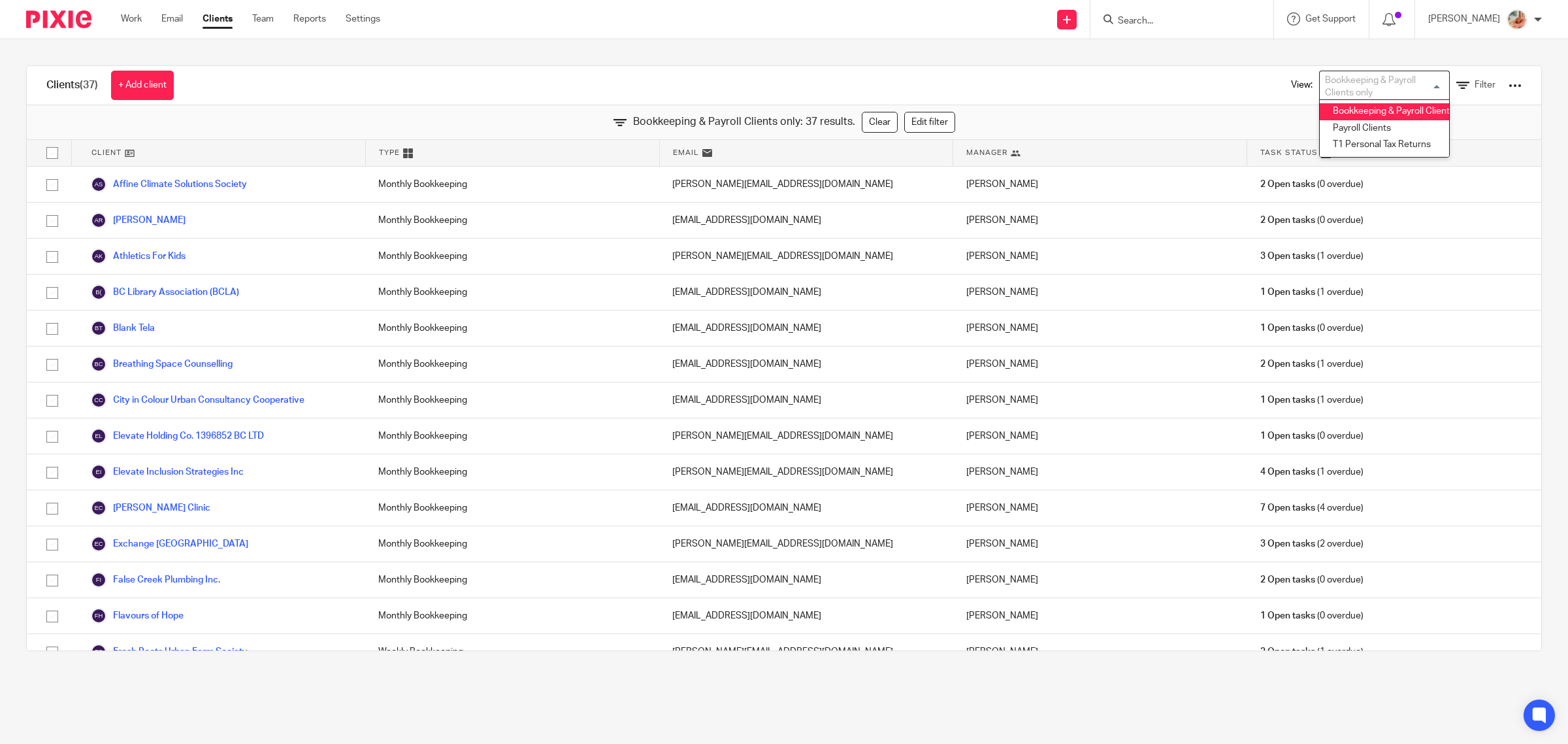
click at [1369, 115] on li "Bookkeeping & Payroll Clients only" at bounding box center [1384, 111] width 130 height 17
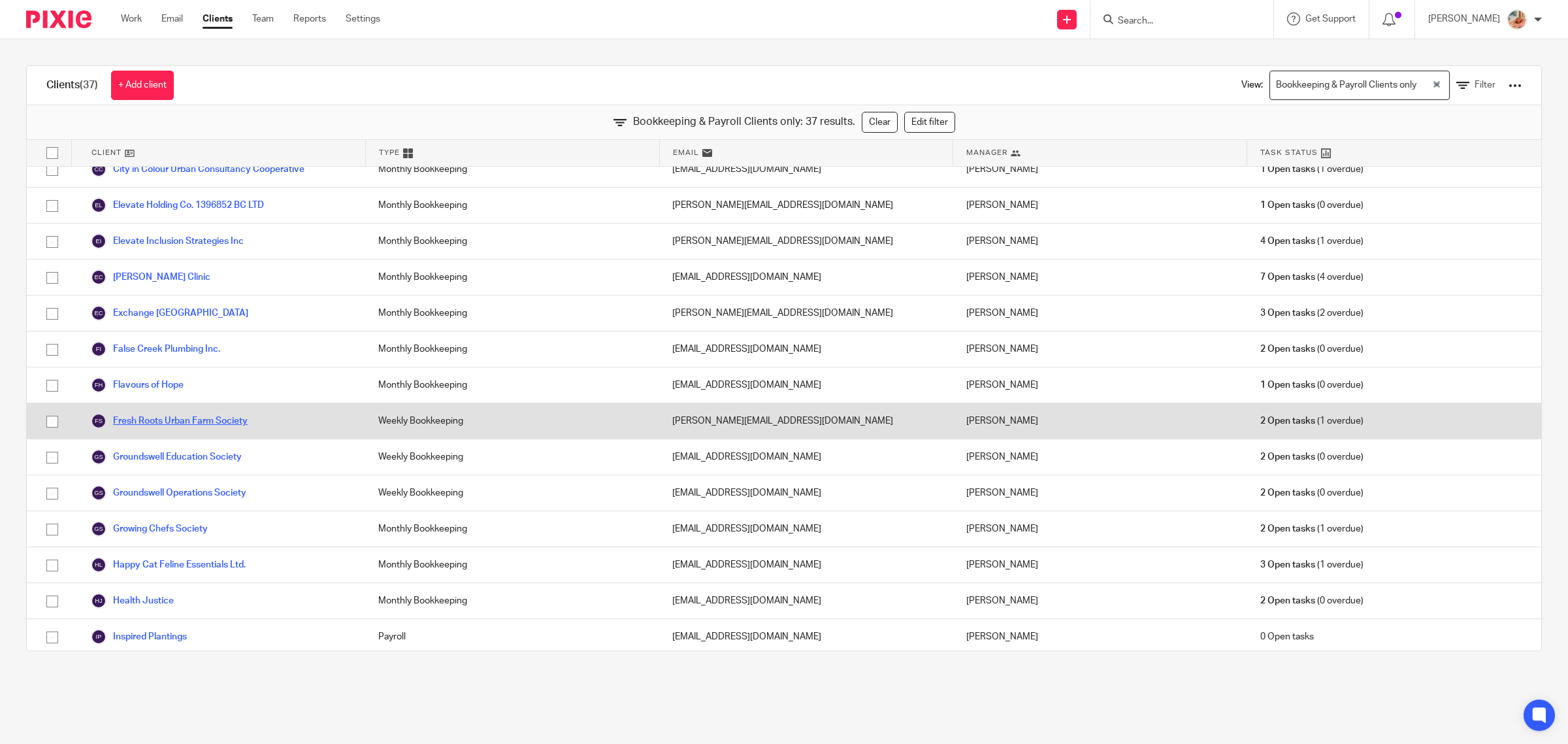
scroll to position [245, 0]
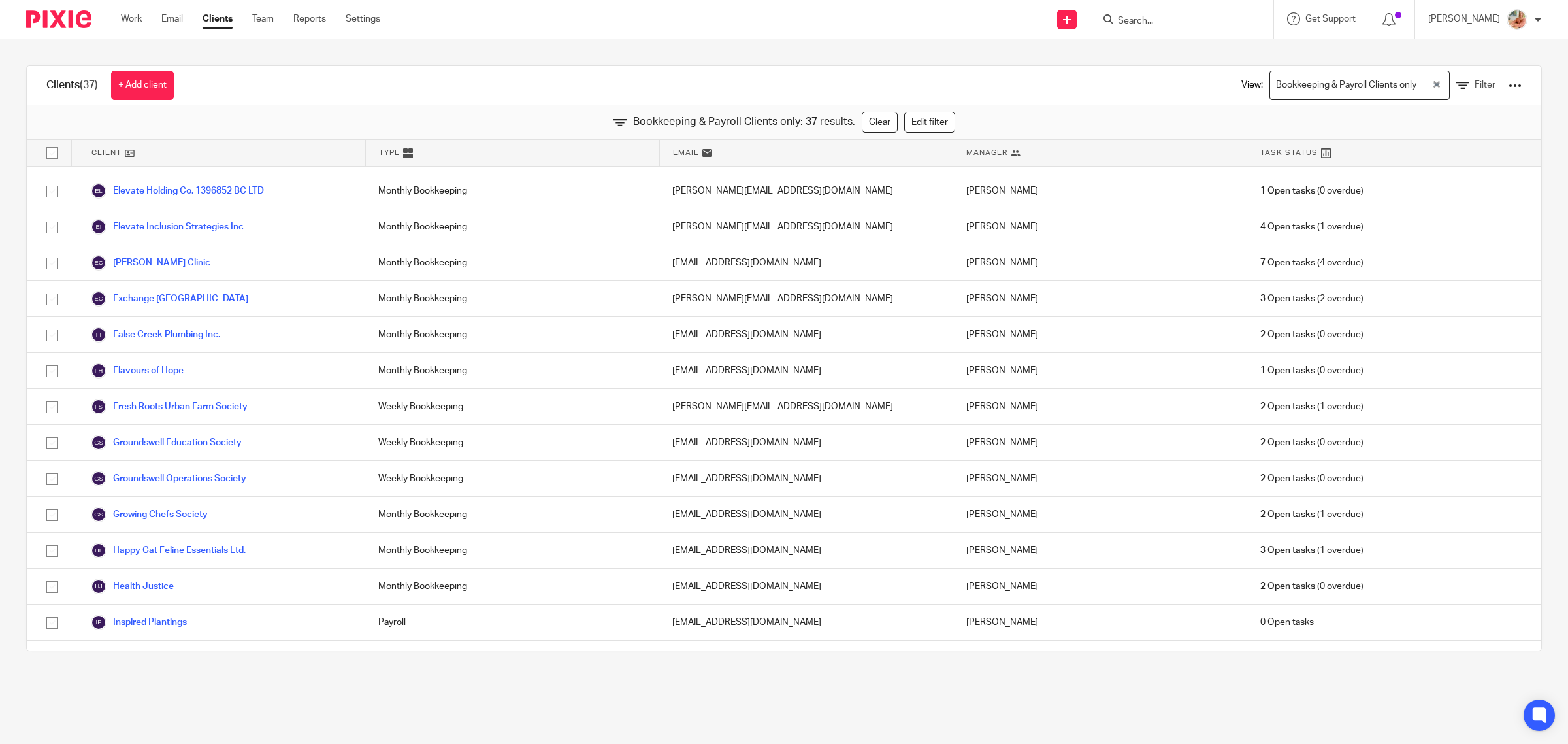
drag, startPoint x: 158, startPoint y: 225, endPoint x: 157, endPoint y: 155, distance: 70.0
click at [158, 225] on link "Elevate Inclusion Strategies Inc" at bounding box center [167, 227] width 153 height 16
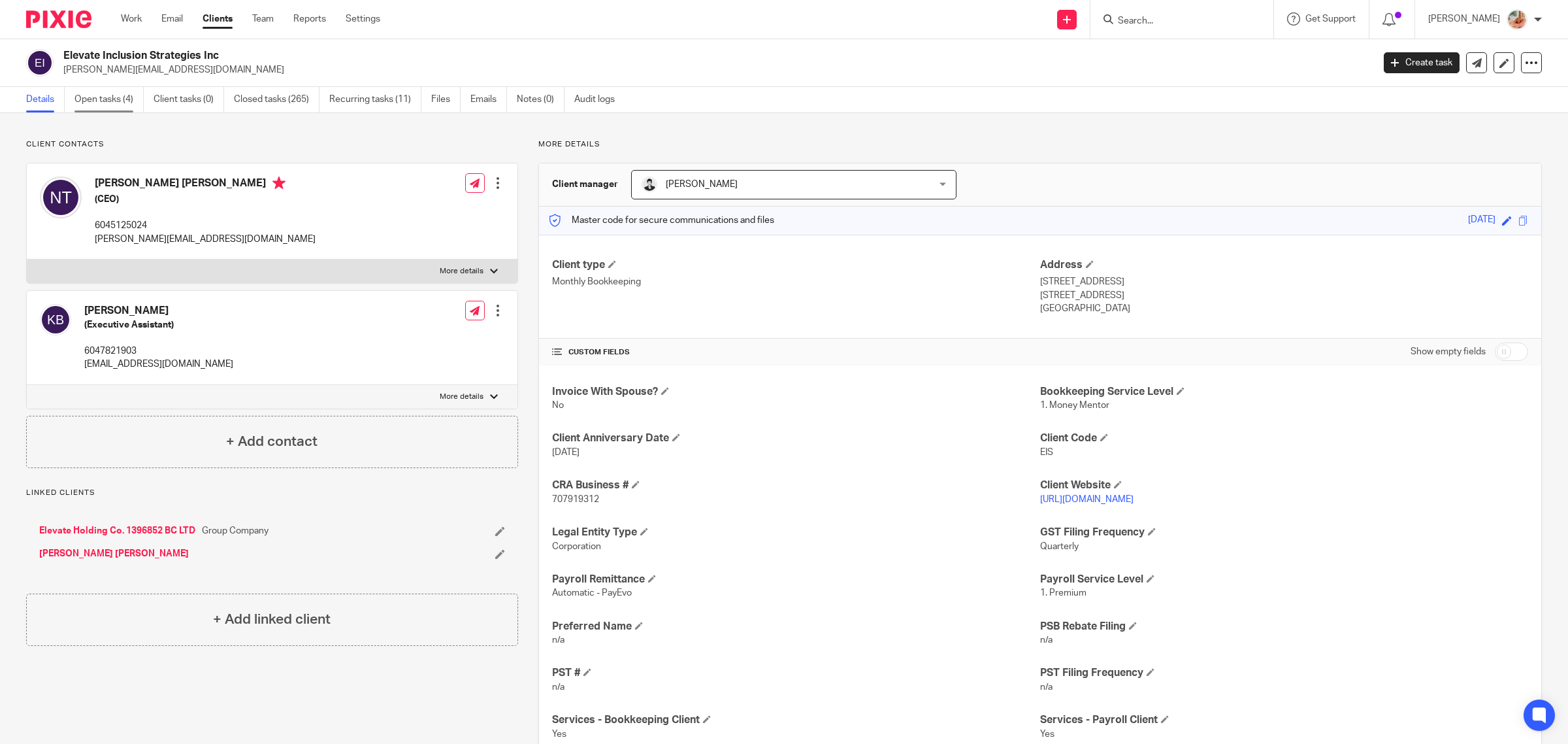
click at [102, 98] on link "Open tasks (4)" at bounding box center [108, 100] width 69 height 25
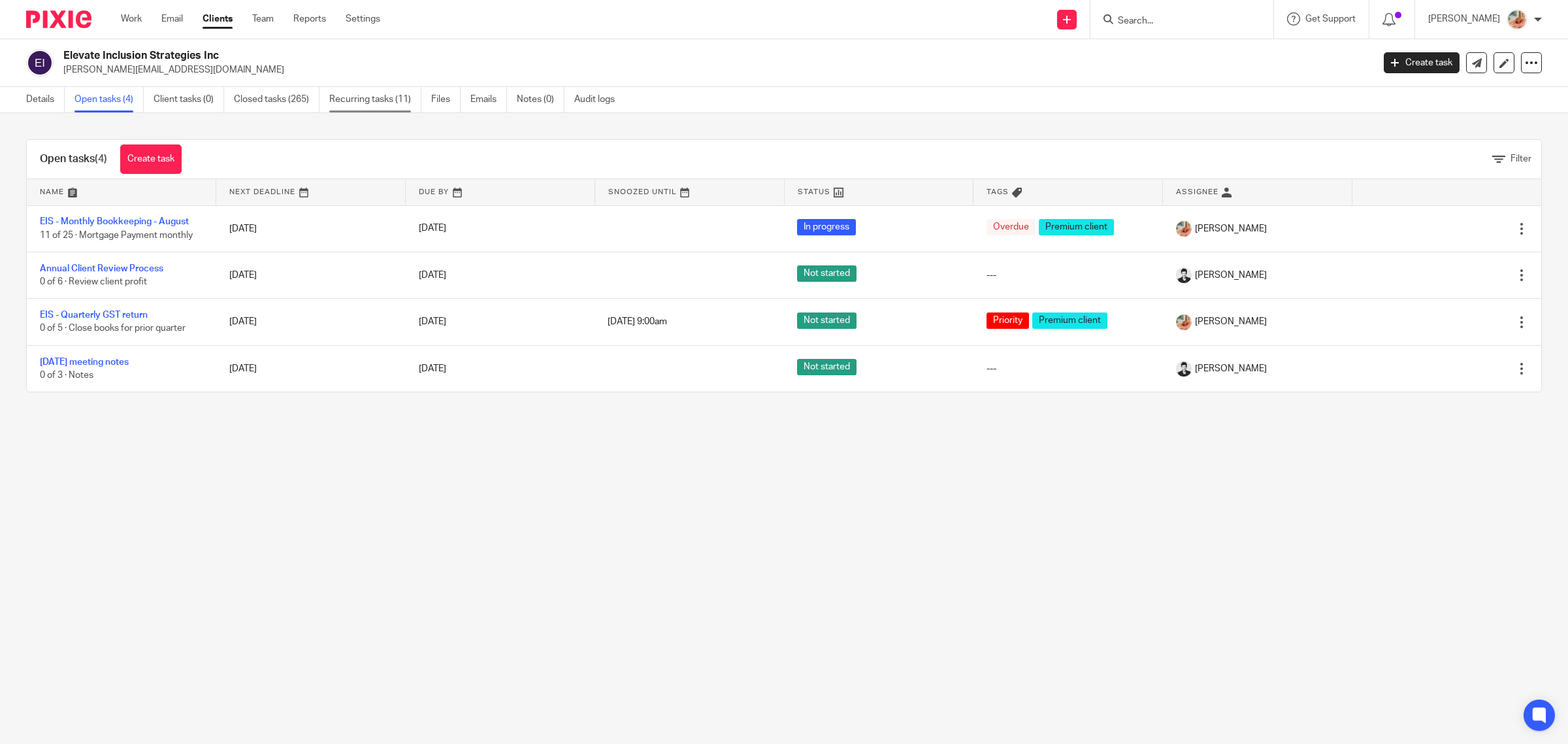
click at [347, 100] on link "Recurring tasks (11)" at bounding box center [375, 100] width 92 height 25
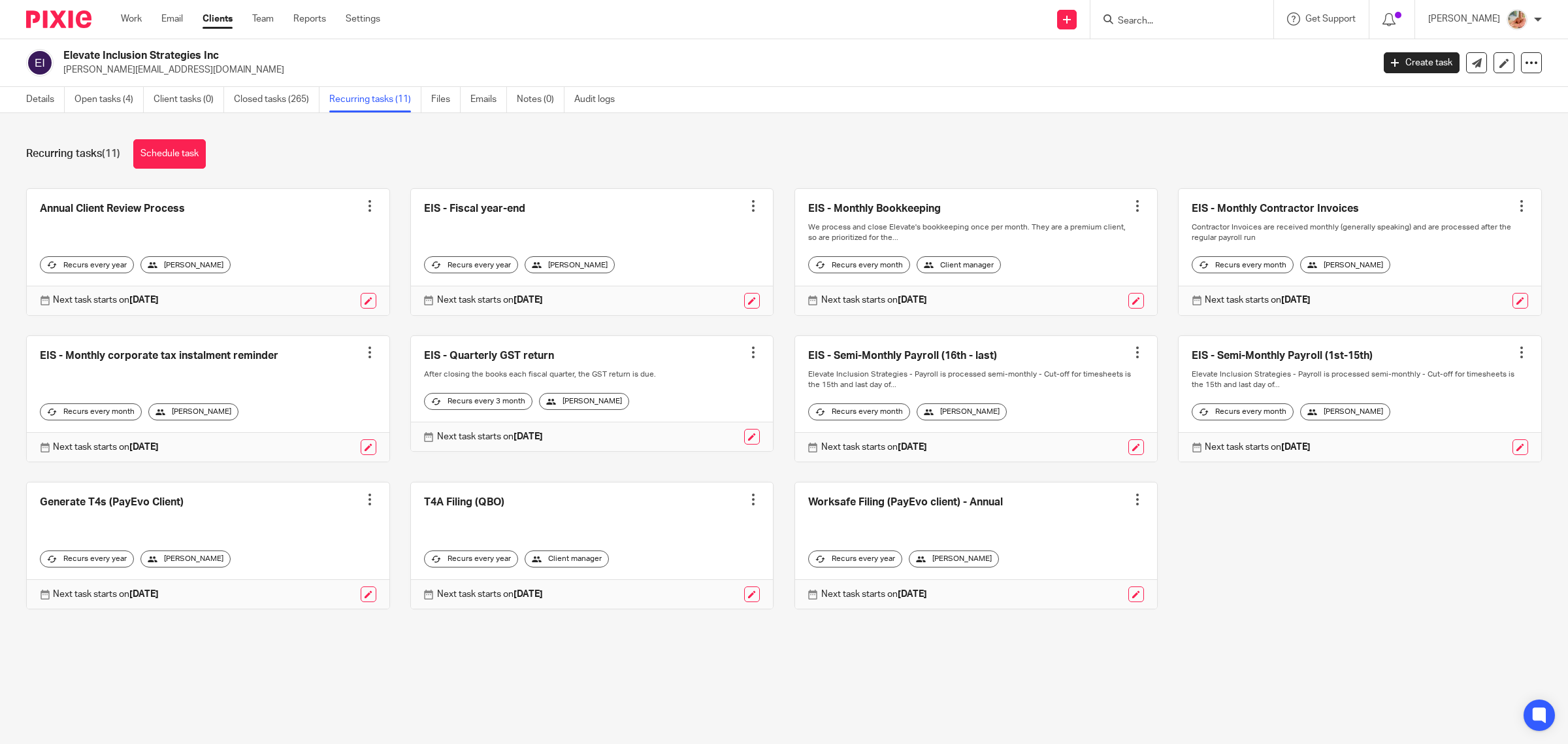
click at [838, 217] on link at bounding box center [976, 251] width 362 height 126
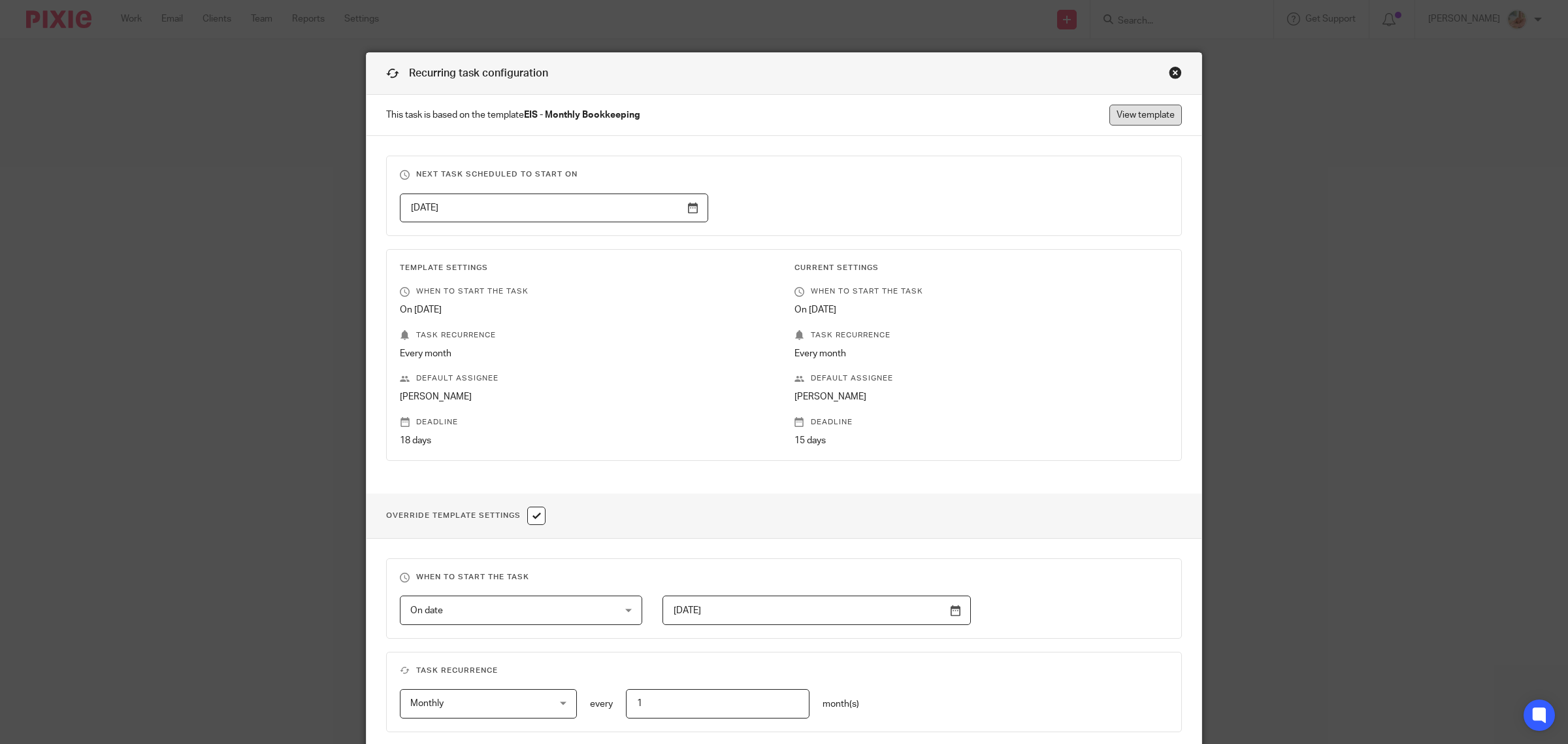
click at [1118, 113] on link "View template" at bounding box center [1146, 114] width 72 height 21
click at [1169, 72] on div "Close this dialog window" at bounding box center [1175, 72] width 13 height 13
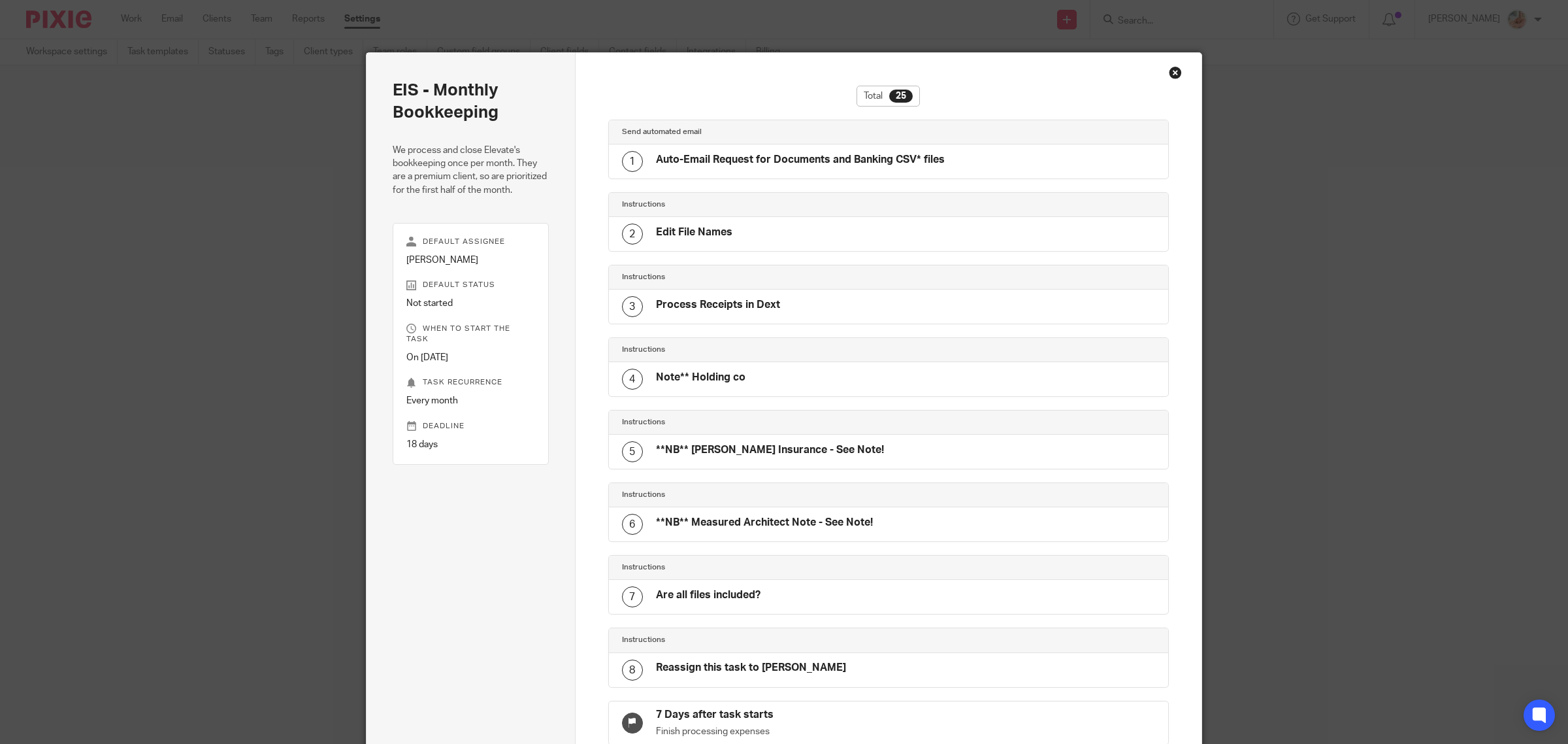
scroll to position [1276, 0]
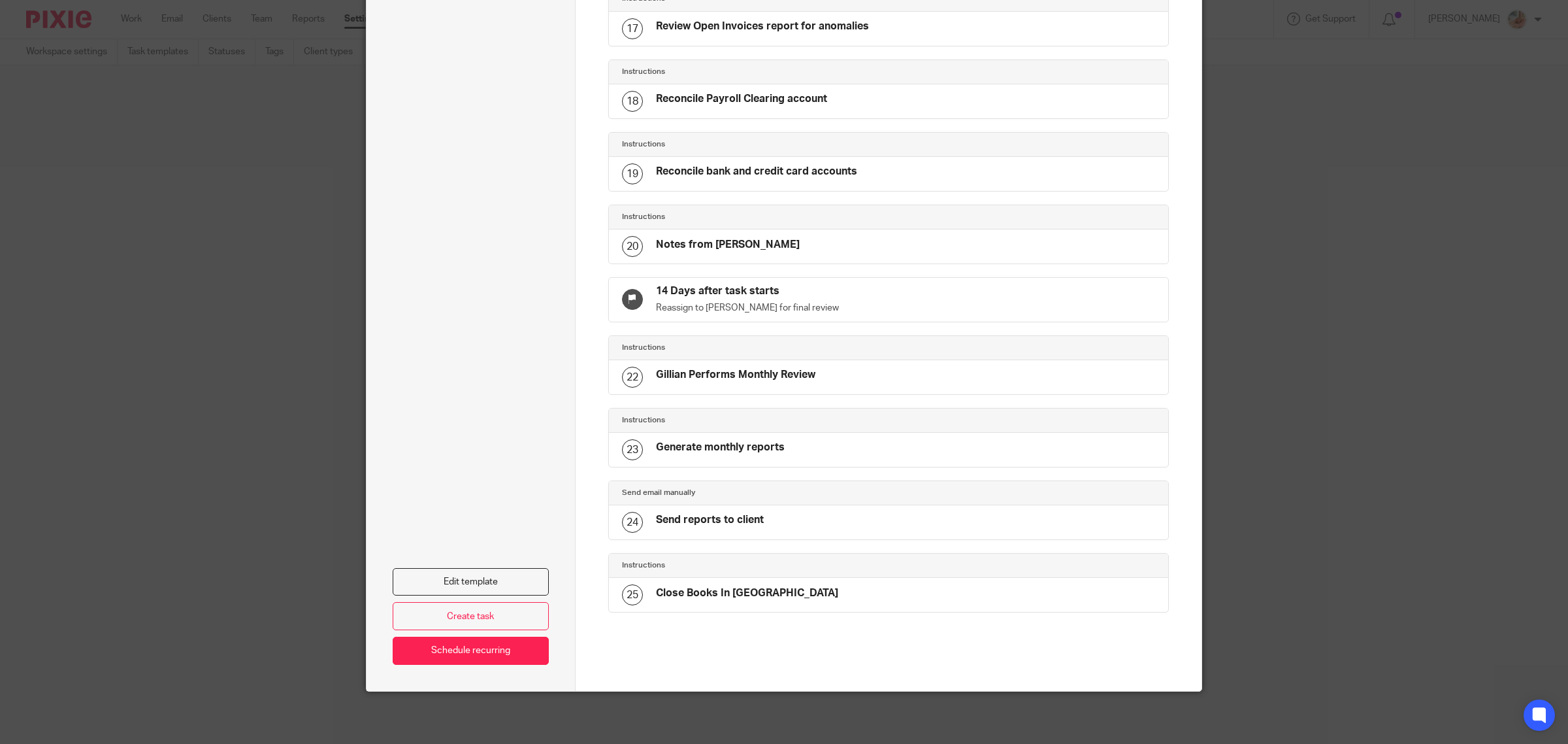
drag, startPoint x: 515, startPoint y: 592, endPoint x: 607, endPoint y: 601, distance: 92.4
click at [515, 592] on link "Edit template" at bounding box center [471, 582] width 156 height 28
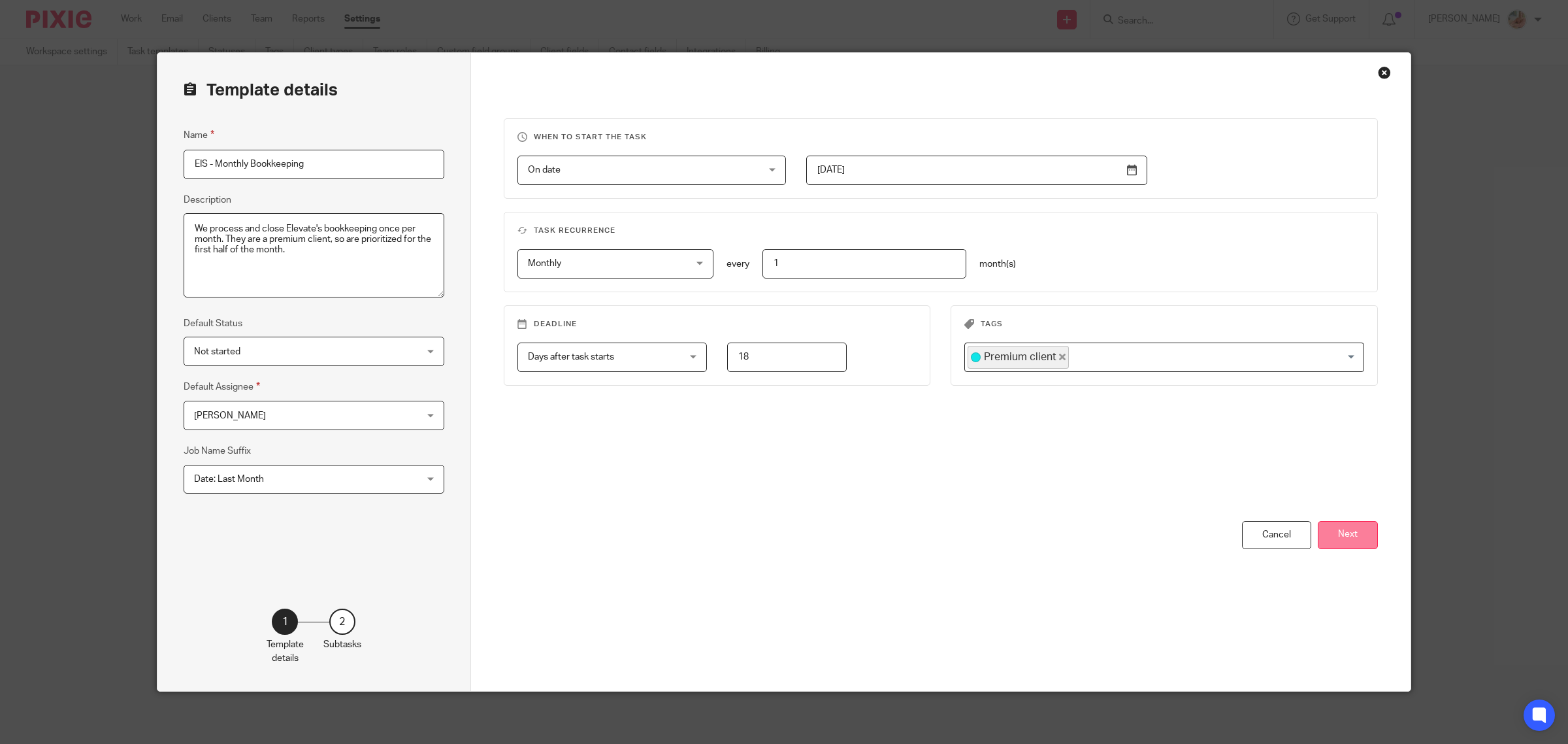
click at [1356, 534] on button "Next" at bounding box center [1348, 534] width 61 height 28
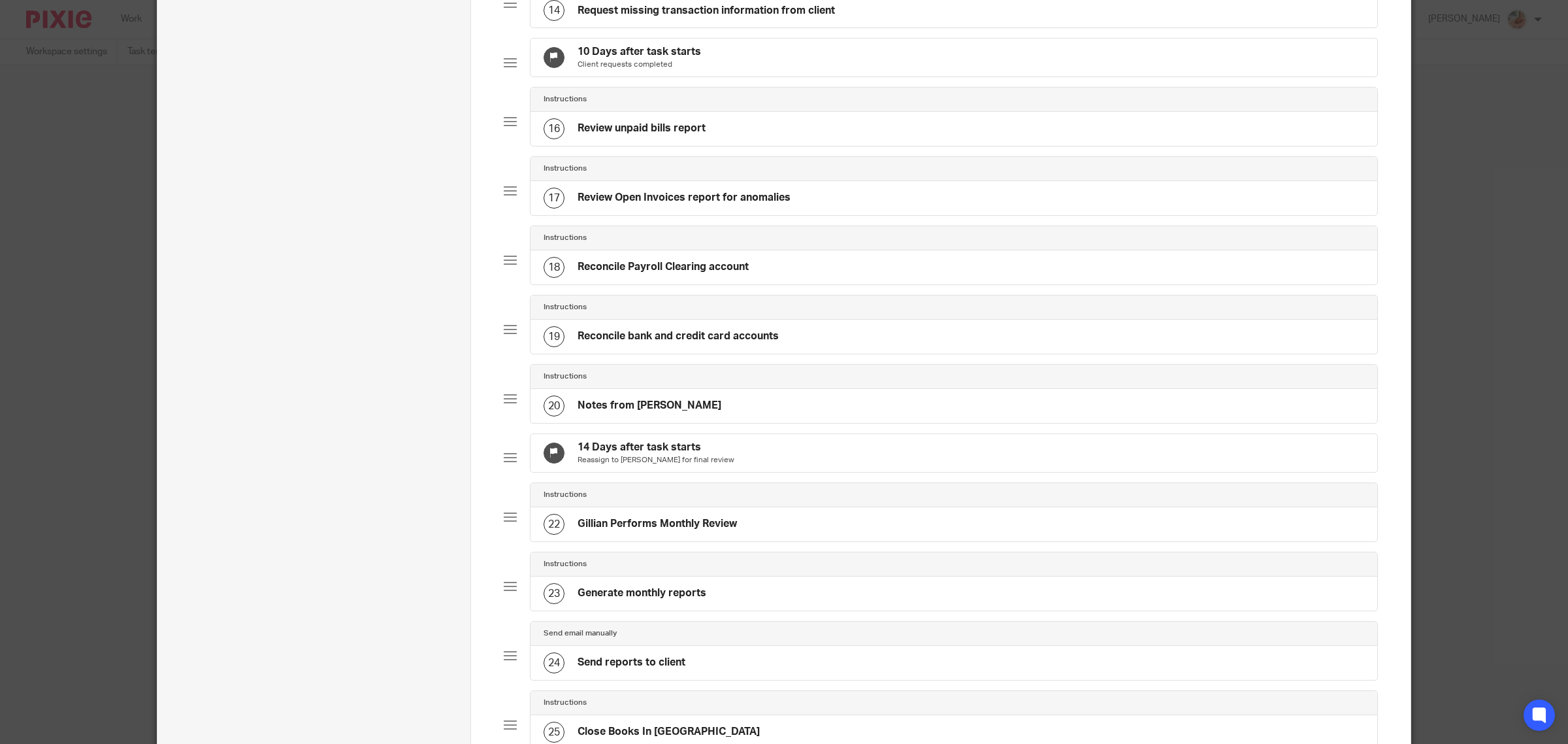
scroll to position [1225, 0]
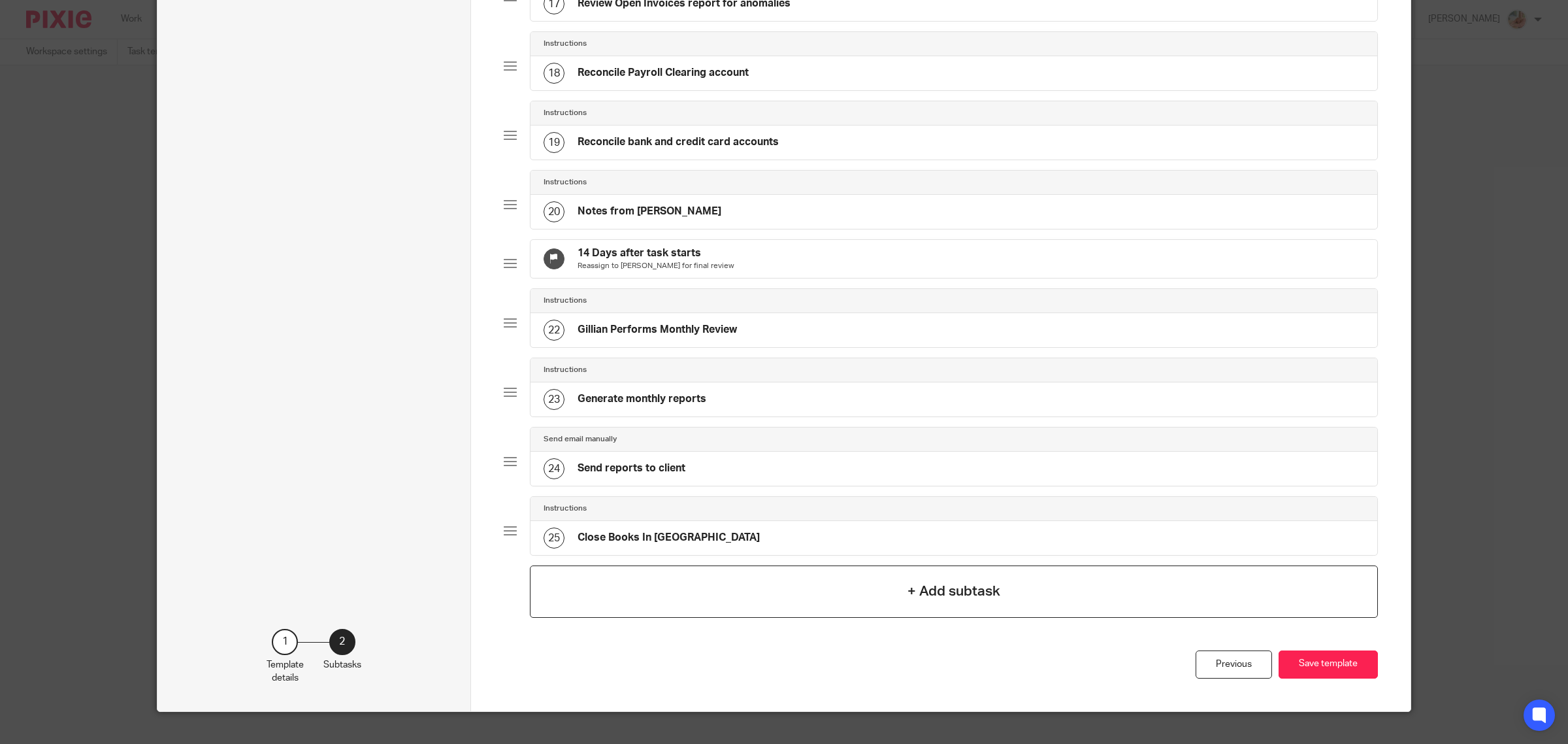
click at [969, 601] on h4 "+ Add subtask" at bounding box center [954, 591] width 93 height 21
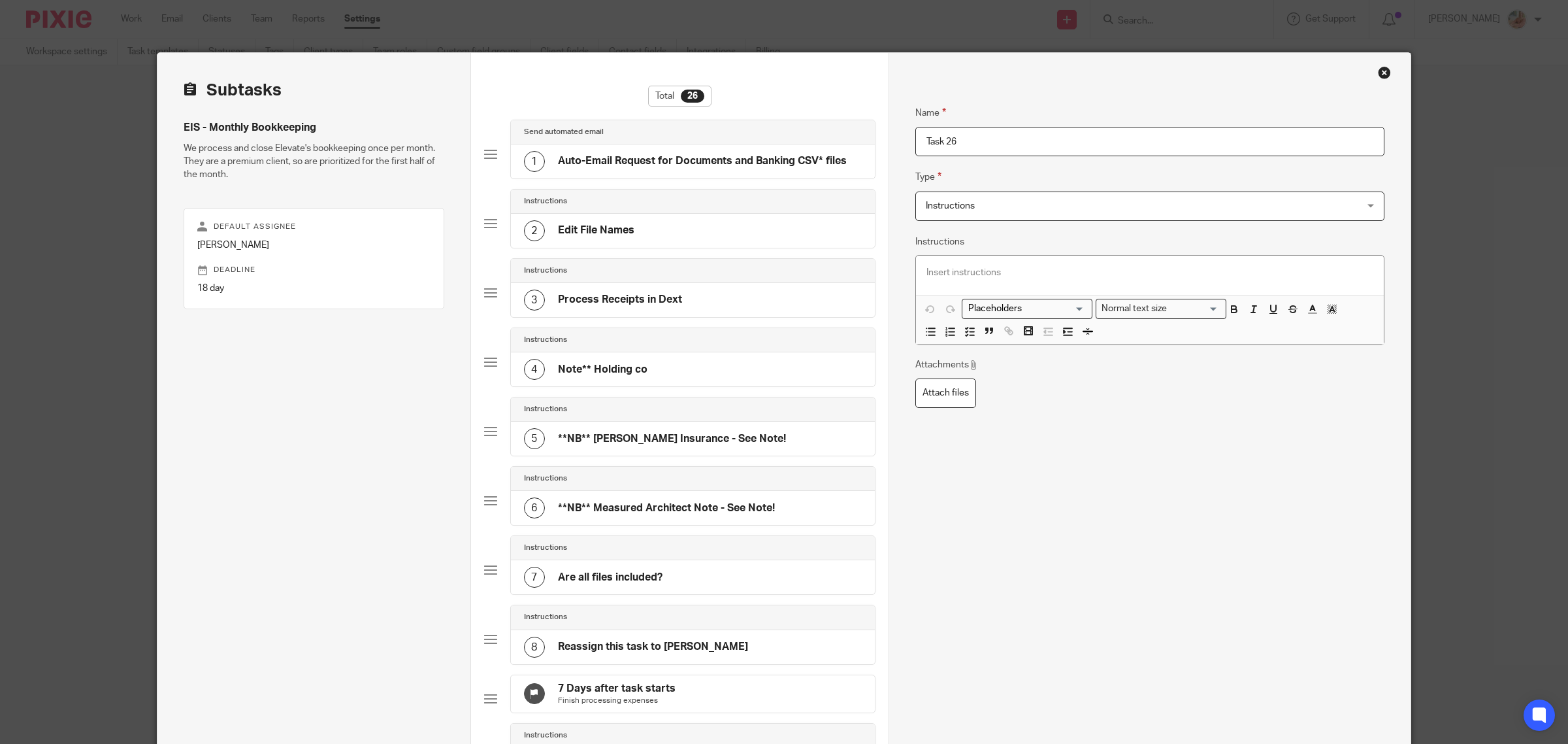
drag, startPoint x: 944, startPoint y: 143, endPoint x: 887, endPoint y: 144, distance: 57.0
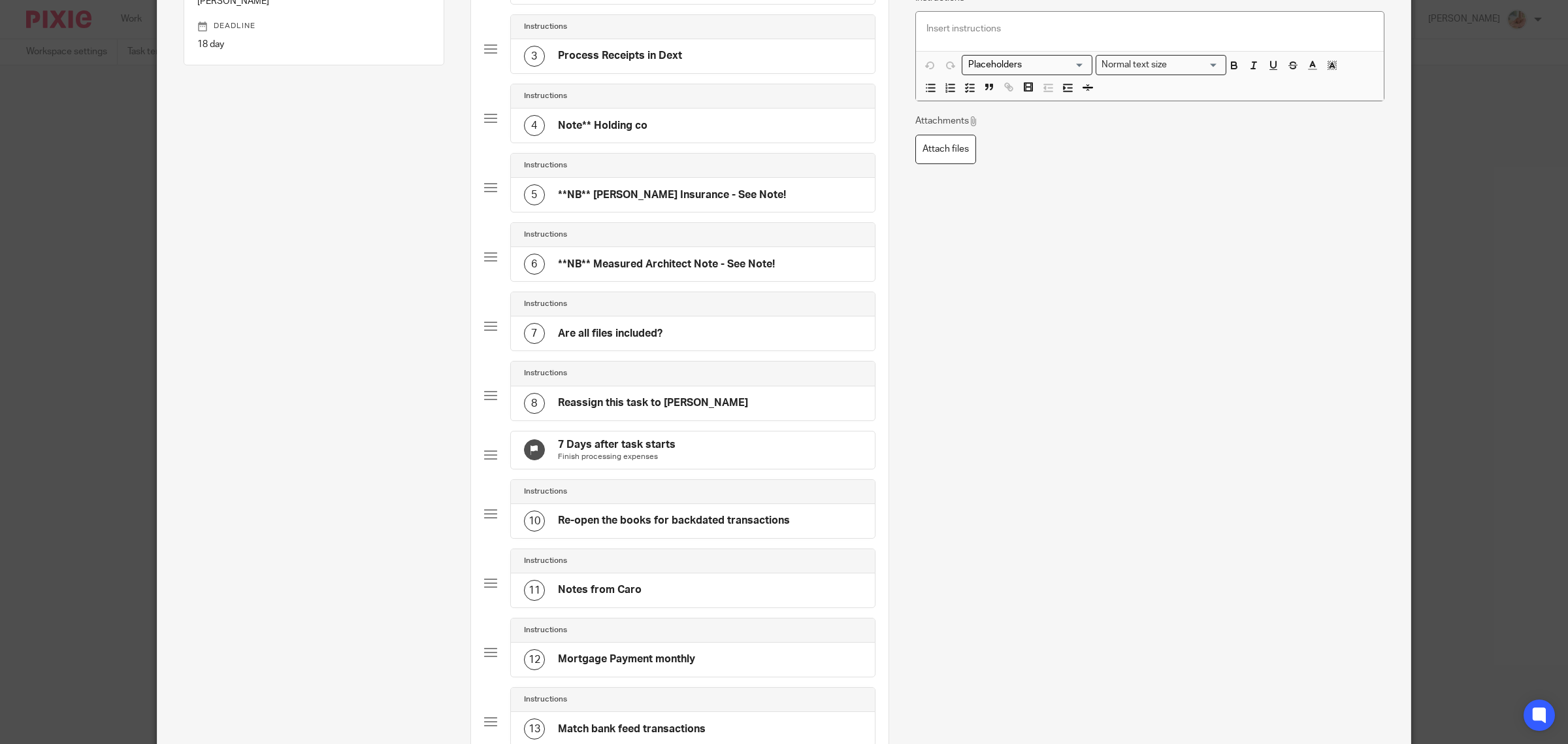
scroll to position [82, 0]
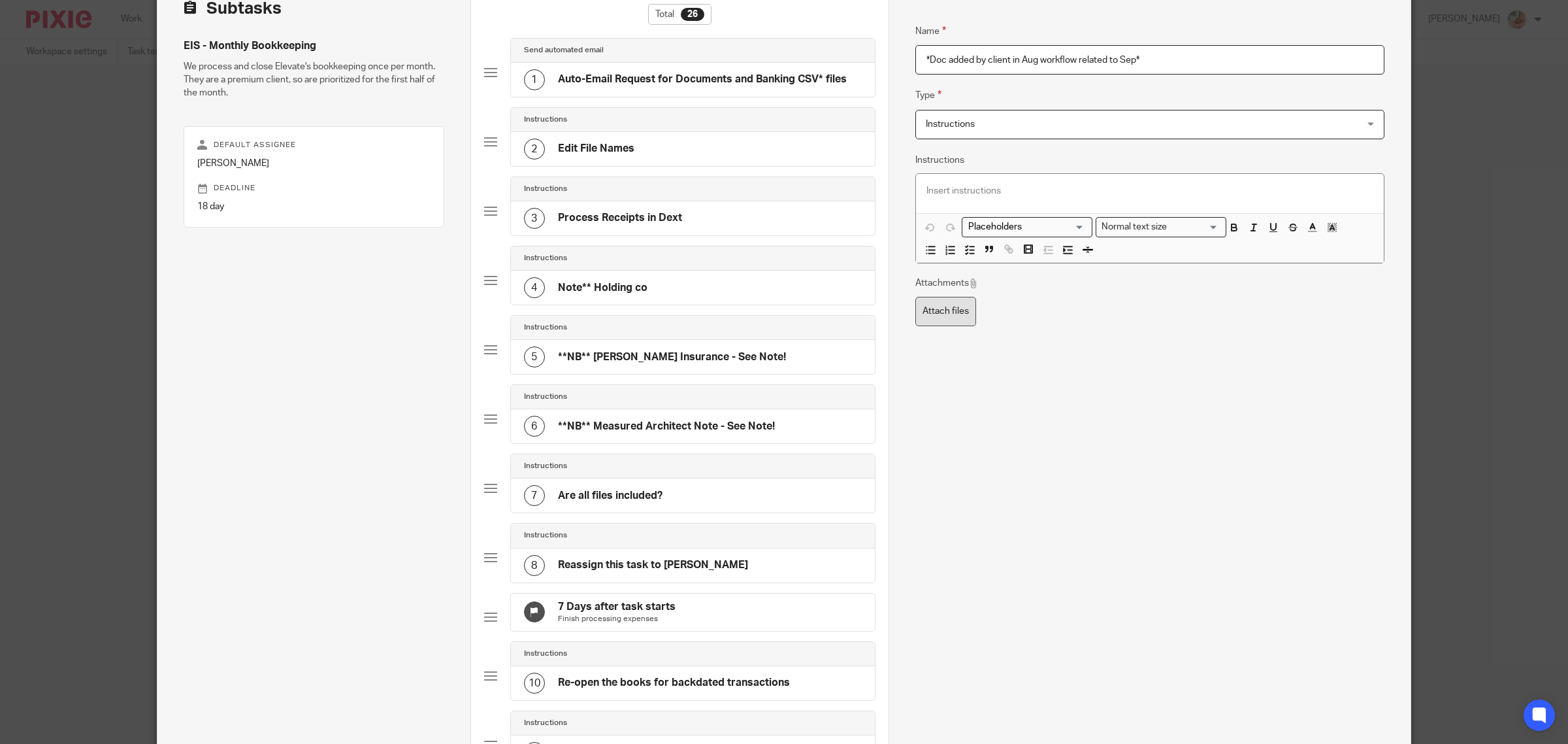
type input "*Doc added by client in Aug workflow related to Sep*"
click at [934, 312] on label "Attach files" at bounding box center [946, 311] width 61 height 29
type input "C:\fakepath\Vancity - Remit Corporation Tax Paid Tax installments 5166.pdf"
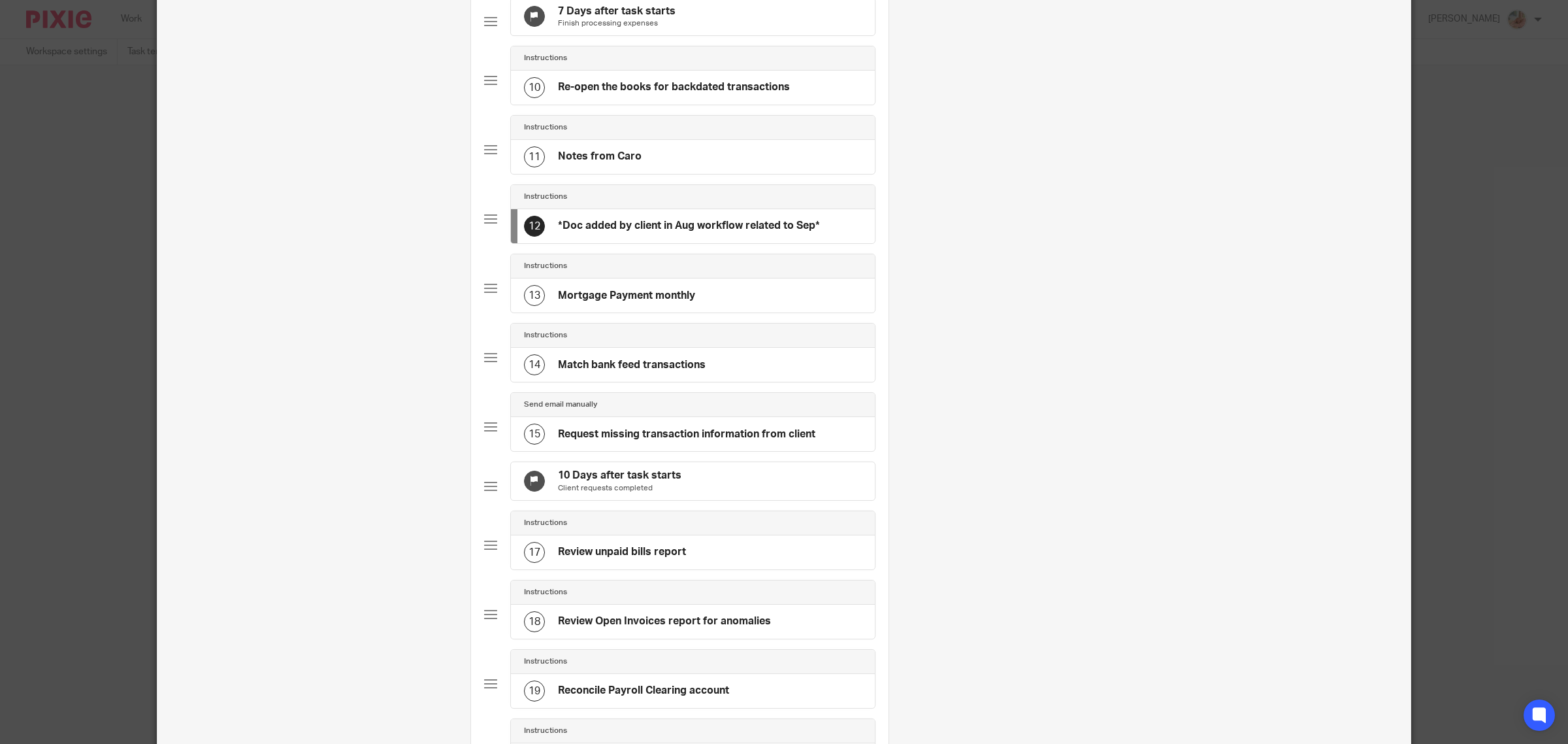
scroll to position [1331, 0]
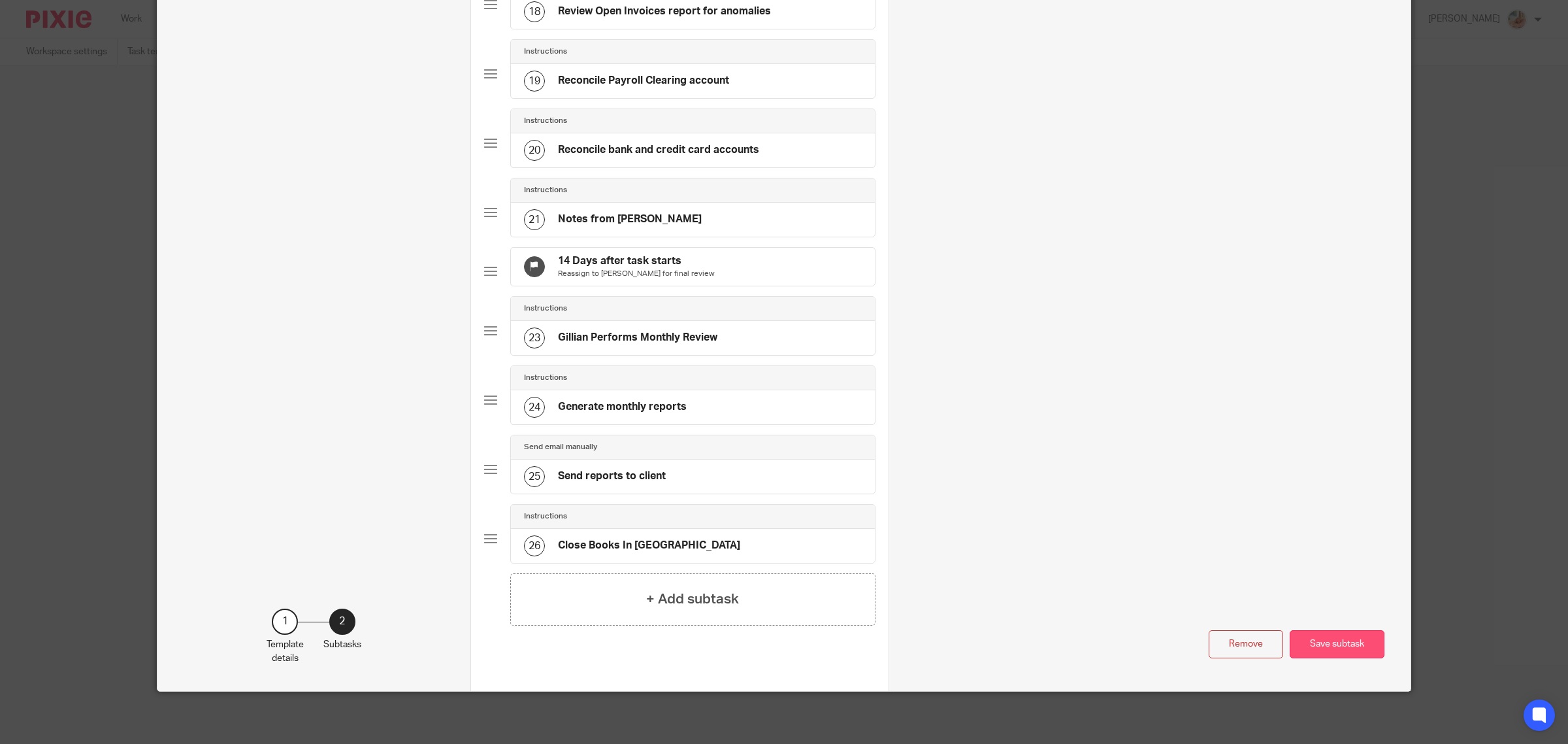
click at [1317, 634] on button "Save subtask" at bounding box center [1337, 643] width 95 height 28
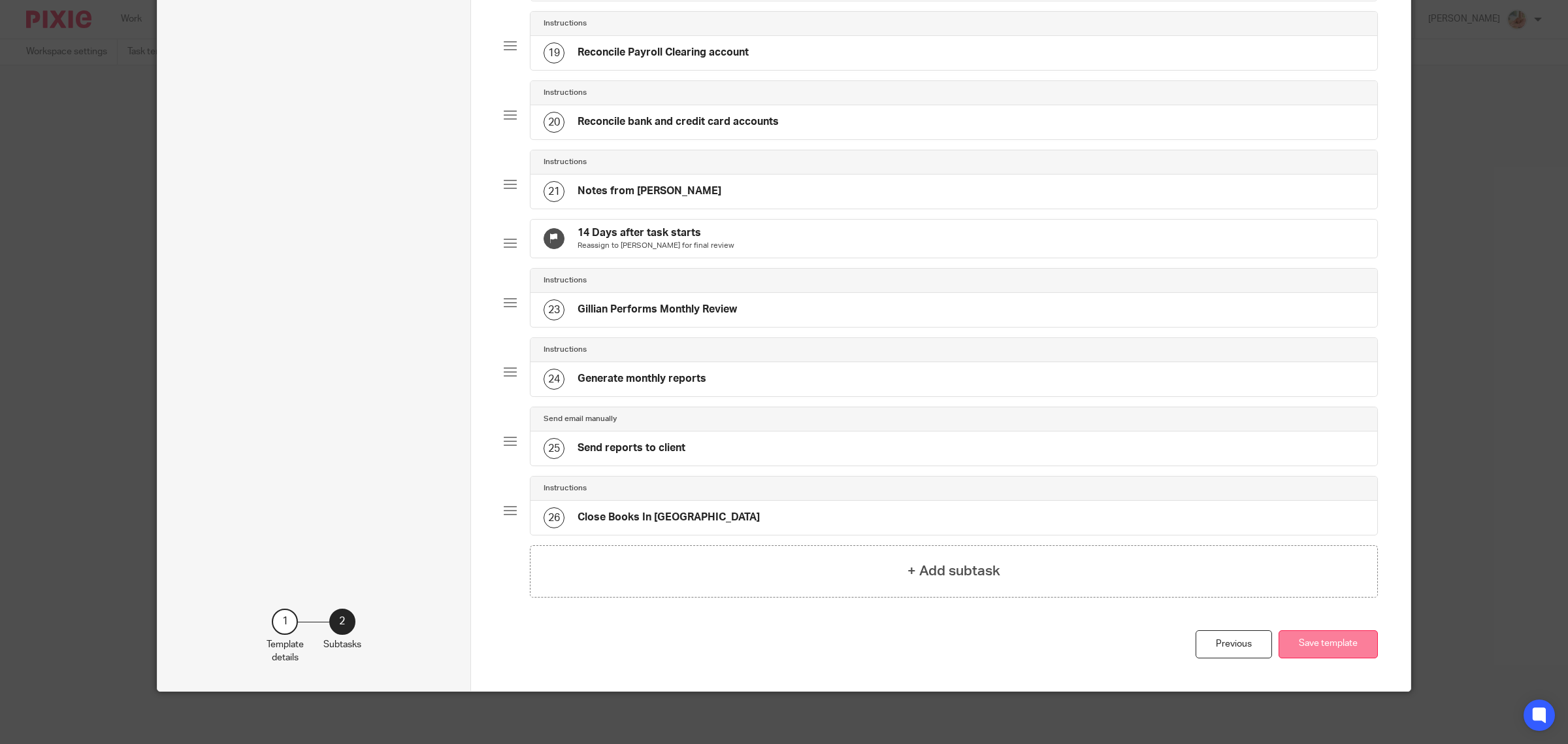
click at [1313, 658] on button "Save template" at bounding box center [1329, 643] width 100 height 28
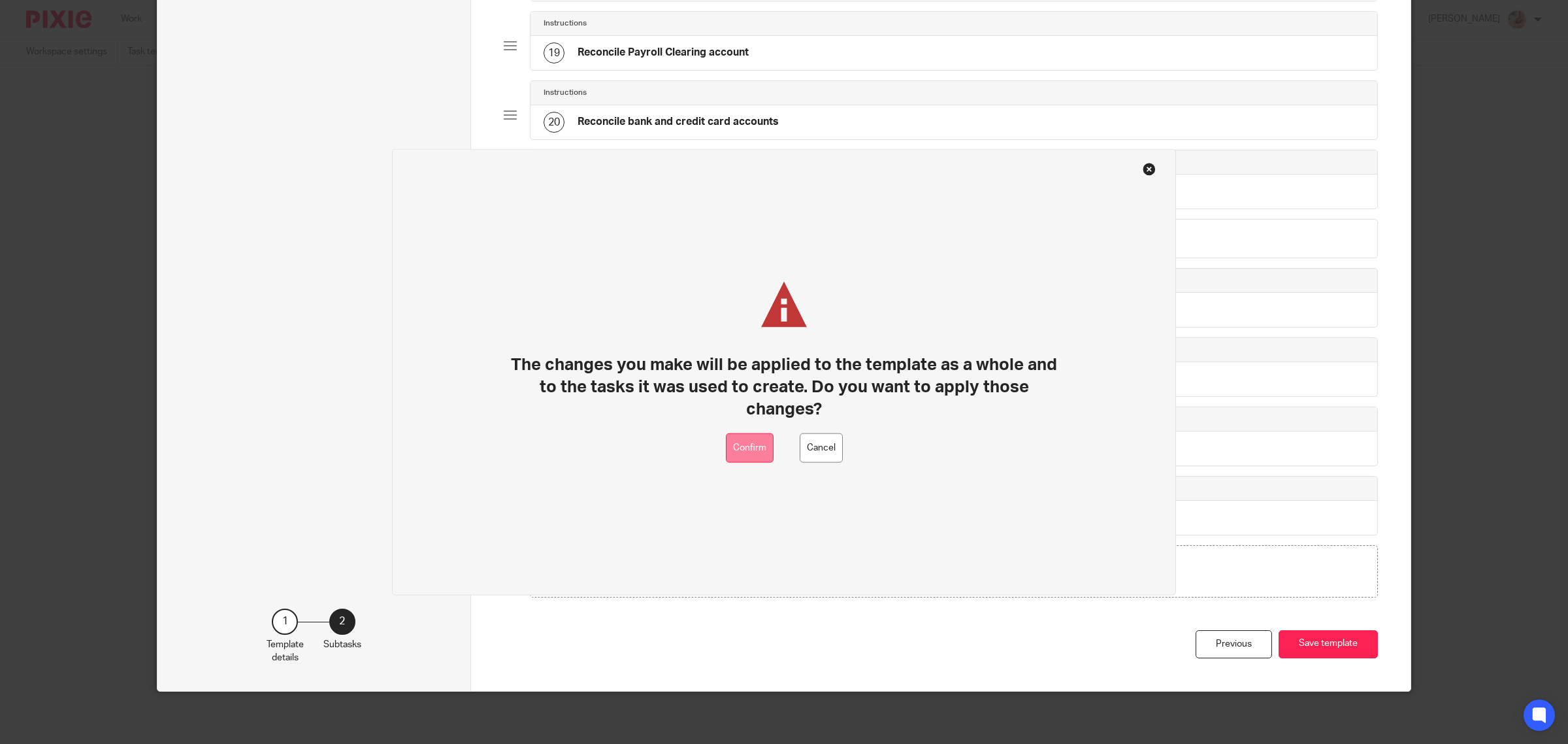
click at [760, 451] on button "Confirm" at bounding box center [750, 448] width 48 height 29
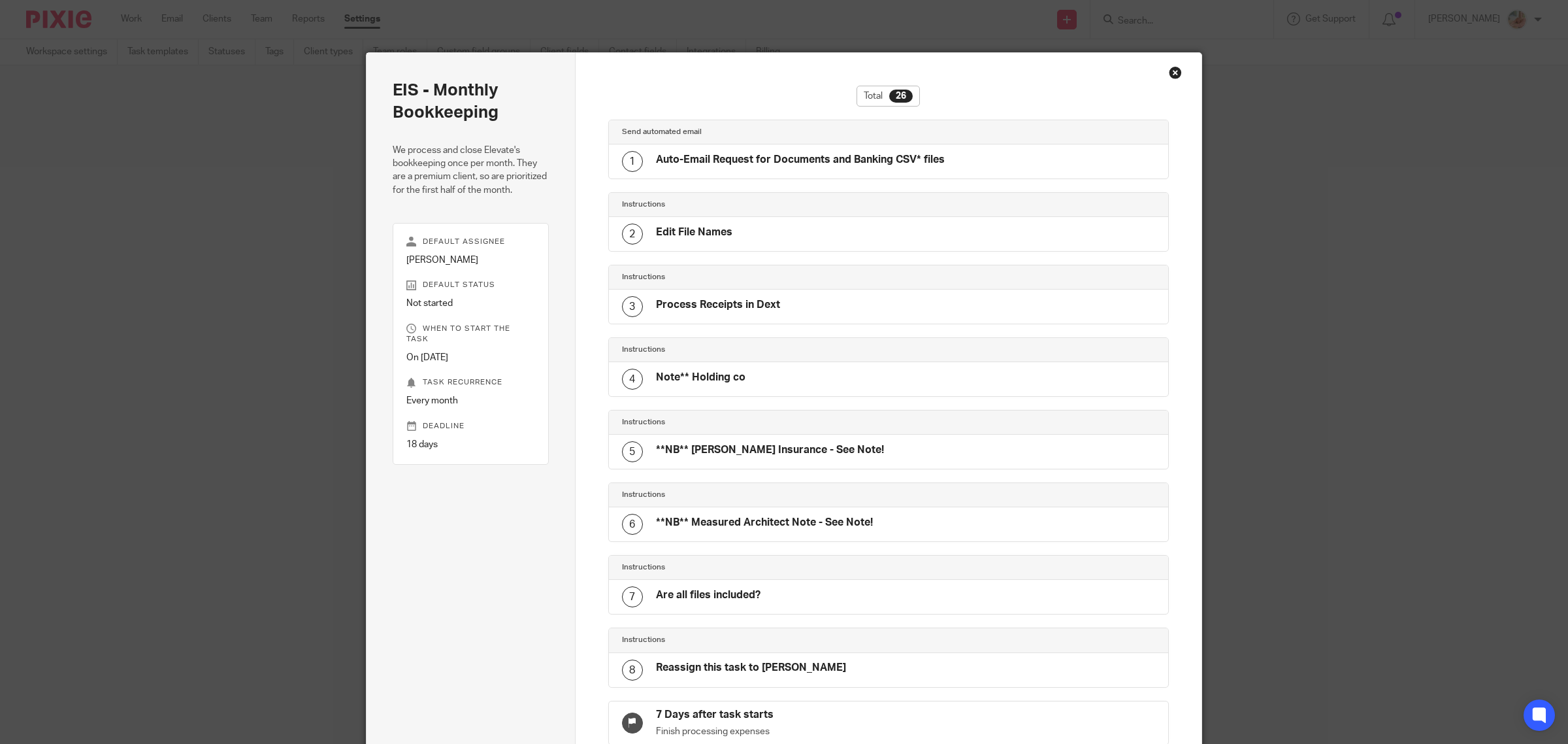
scroll to position [1349, 0]
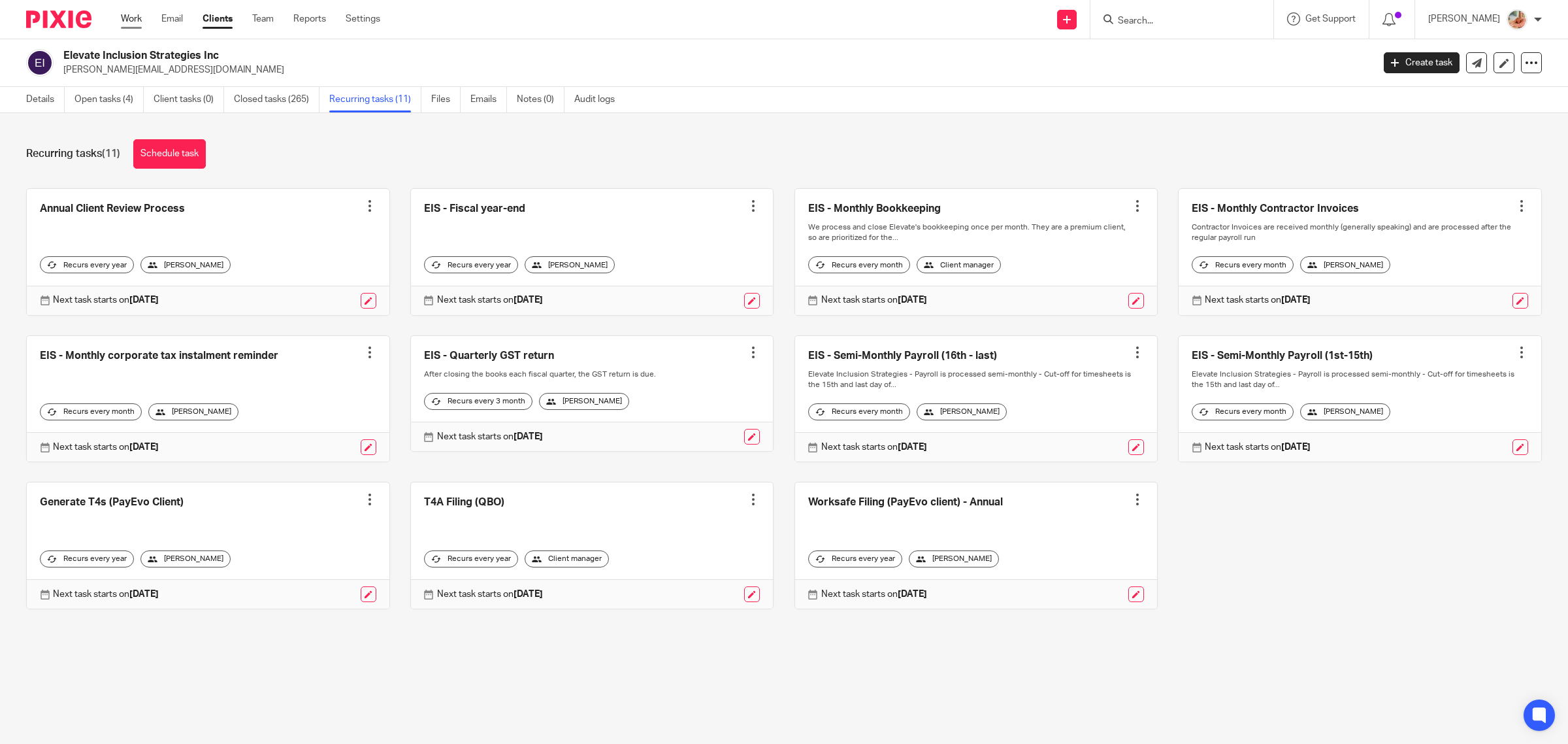
click at [124, 13] on link "Work" at bounding box center [131, 19] width 21 height 13
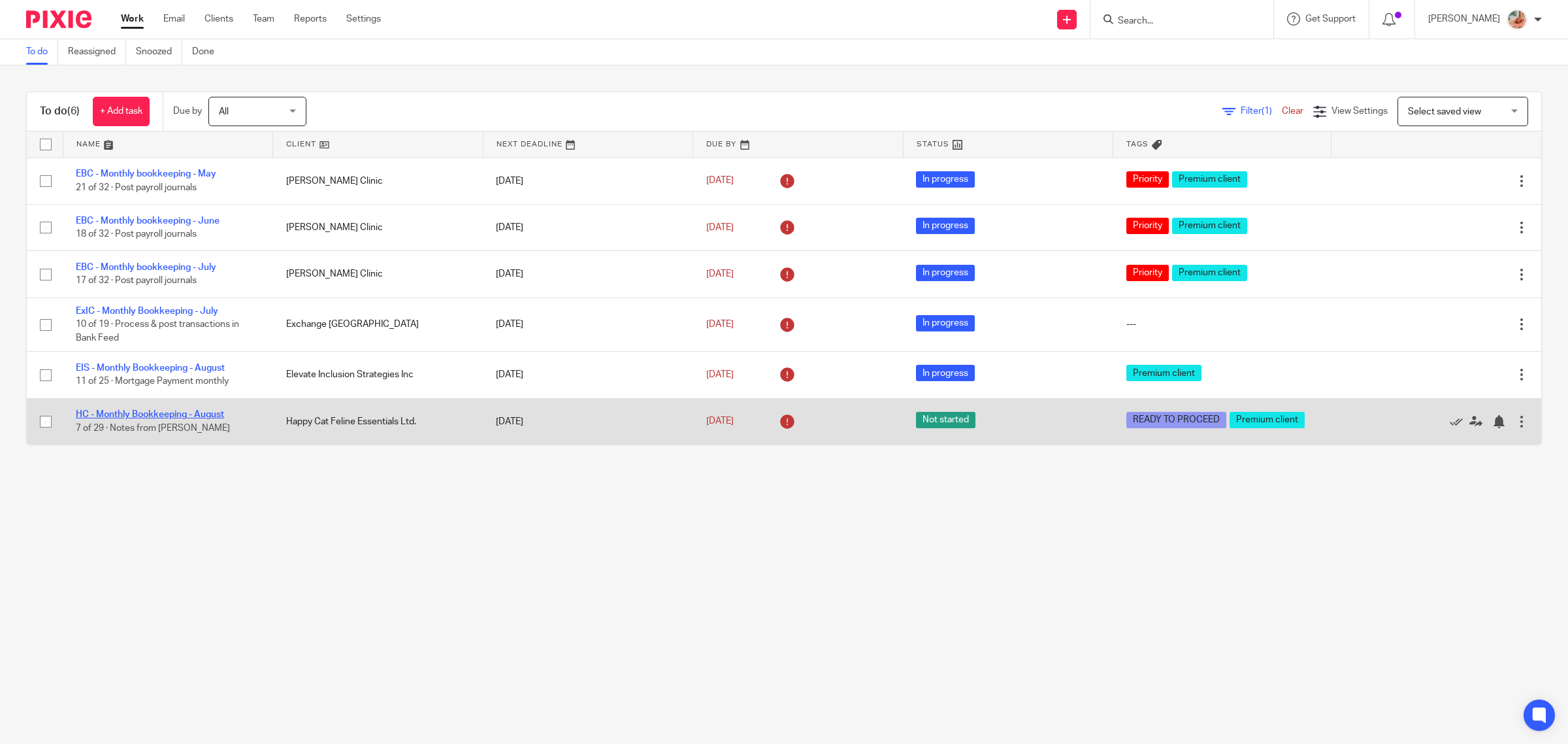
click at [130, 412] on link "HC - Monthly Bookkeeping - August" at bounding box center [150, 414] width 148 height 9
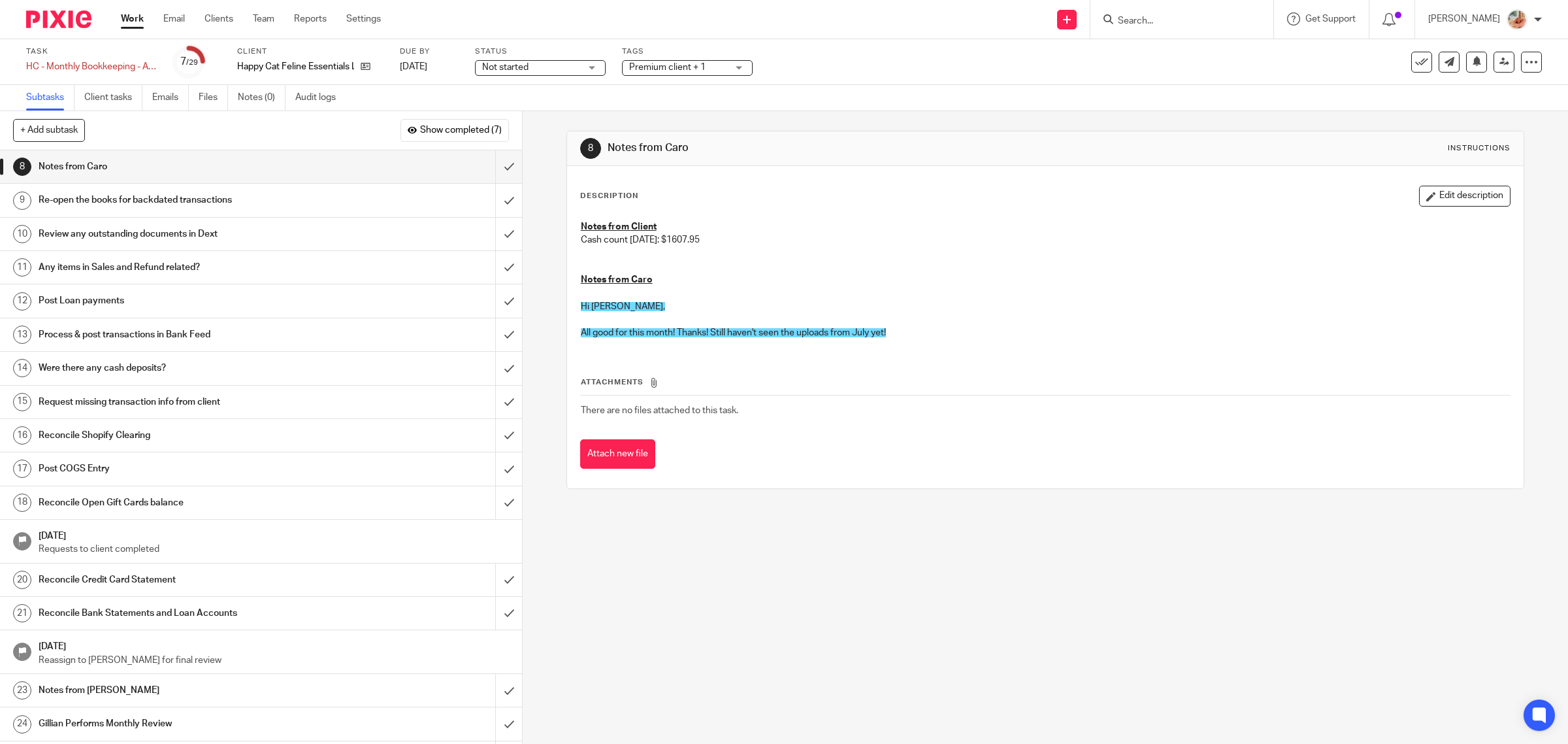
click at [665, 61] on span "Premium client + 1" at bounding box center [679, 67] width 98 height 14
click at [577, 65] on span "Not started" at bounding box center [531, 67] width 98 height 14
click at [550, 108] on li "In progress" at bounding box center [541, 114] width 130 height 26
click at [678, 69] on span "Premium client + 1" at bounding box center [668, 66] width 76 height 9
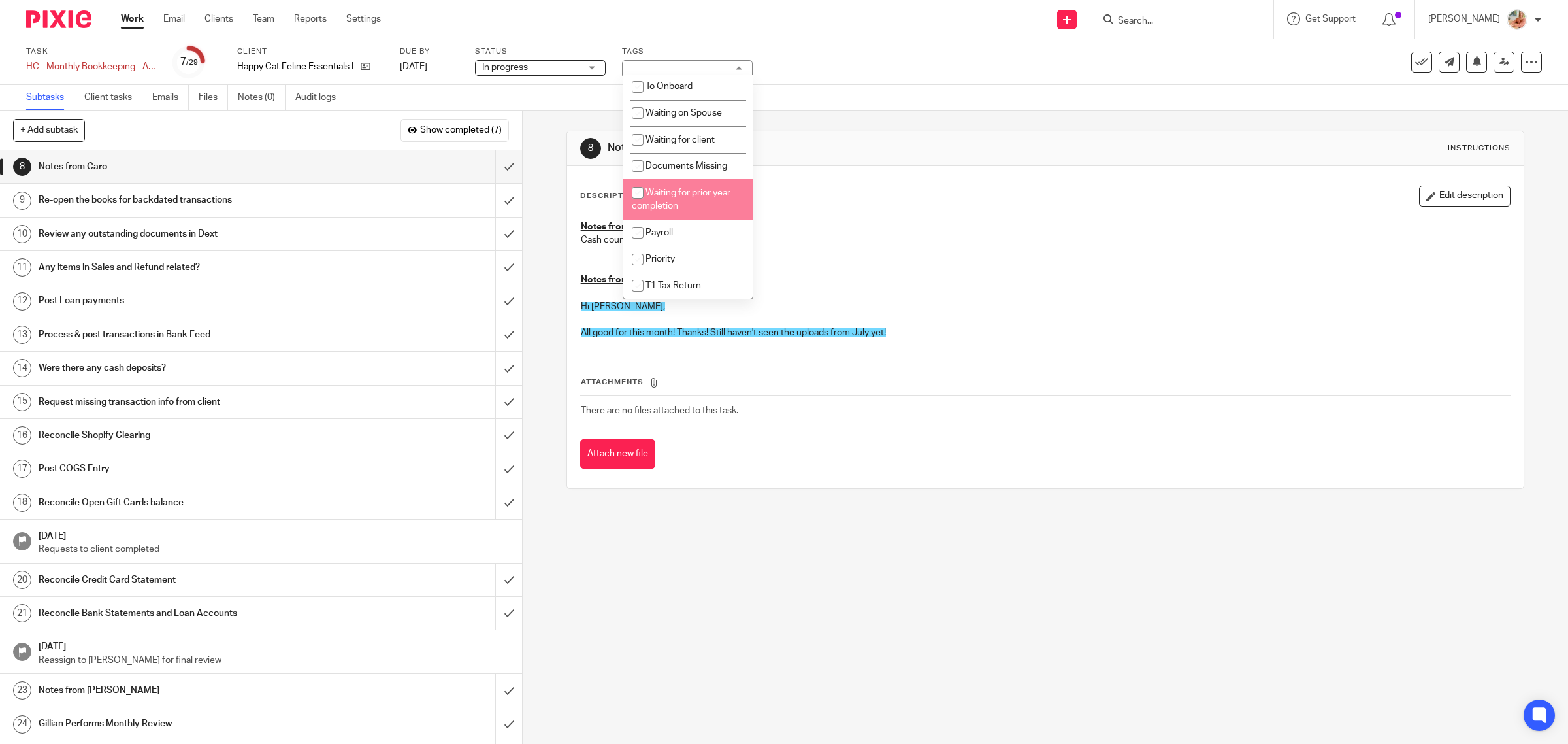
scroll to position [317, 0]
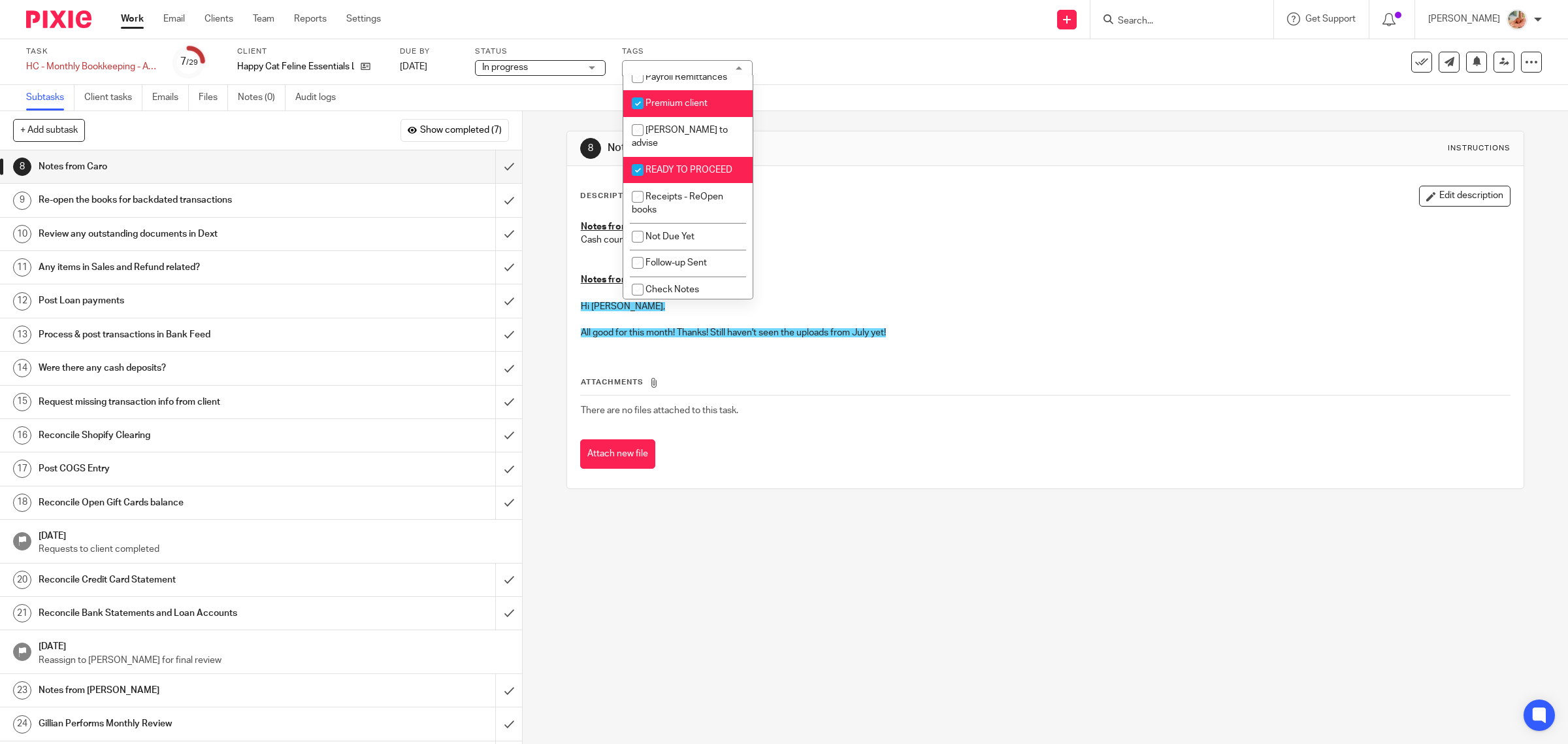
click at [647, 157] on input "checkbox" at bounding box center [638, 169] width 24 height 24
checkbox input "false"
click at [873, 203] on div "Description Edit description" at bounding box center [1046, 195] width 931 height 21
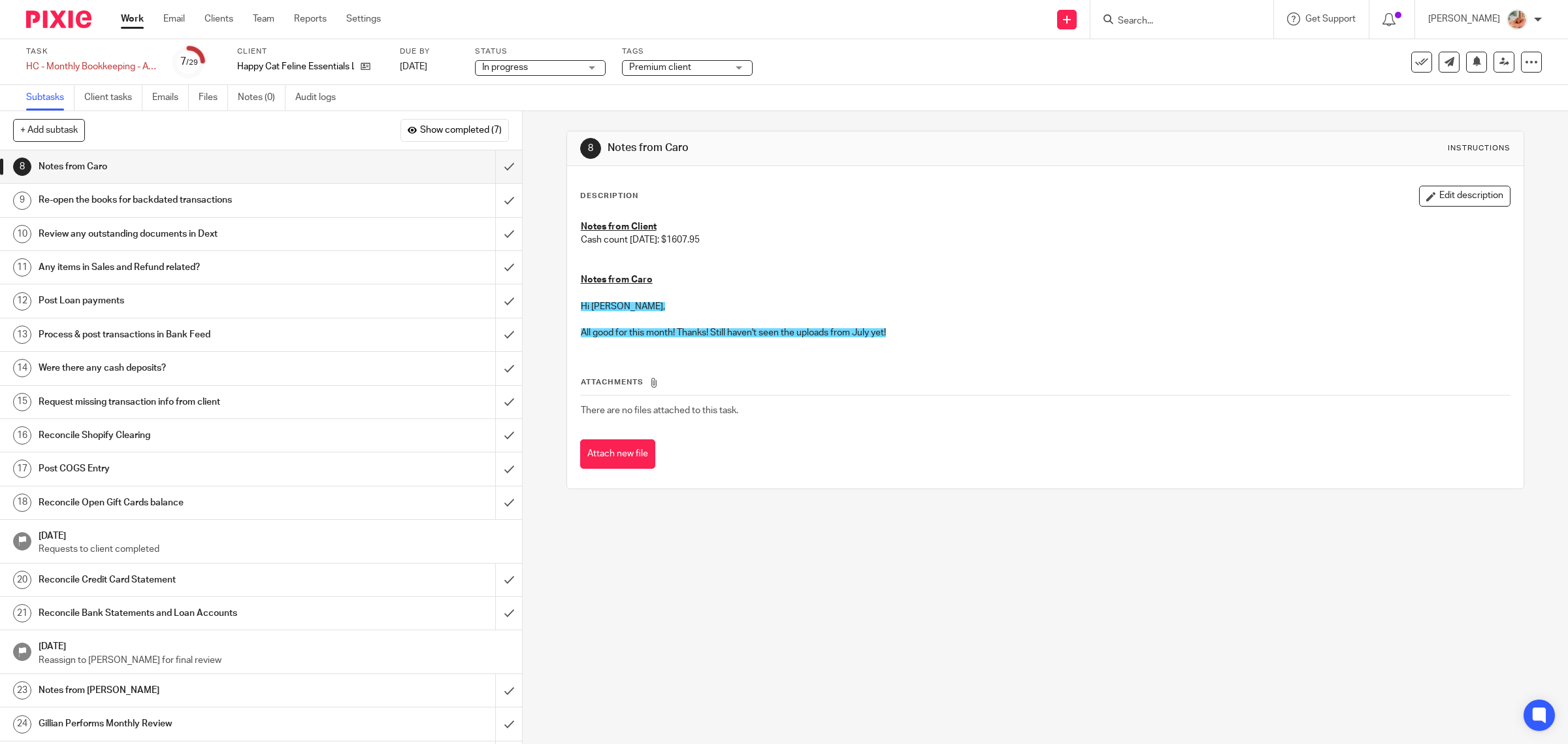
drag, startPoint x: 141, startPoint y: 21, endPoint x: 147, endPoint y: 21, distance: 6.0
click at [141, 21] on link "Work" at bounding box center [132, 19] width 22 height 13
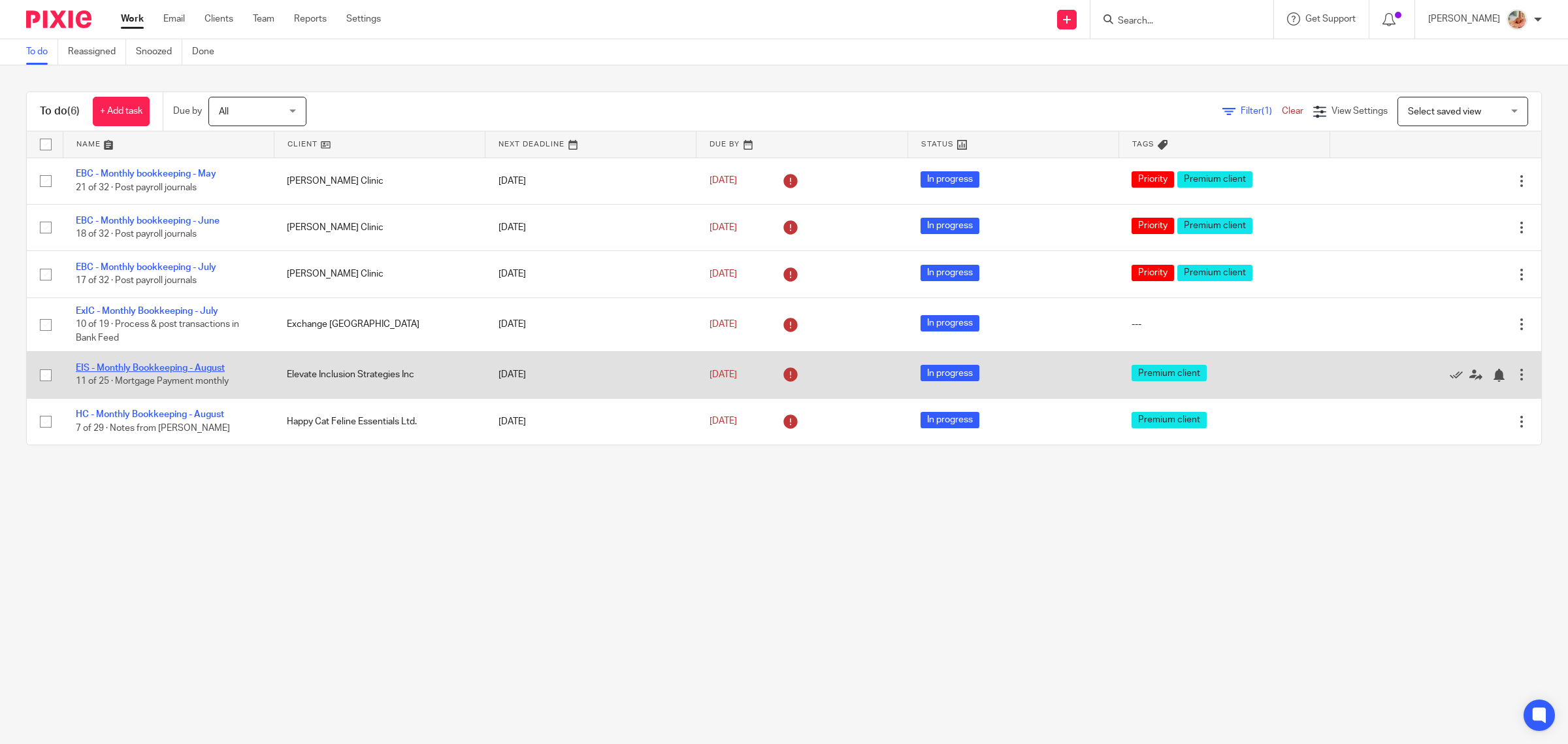
click at [128, 363] on link "EIS - Monthly Bookkeeping - August" at bounding box center [150, 367] width 149 height 9
click at [139, 366] on link "EIS - Monthly Bookkeeping - August" at bounding box center [150, 367] width 149 height 9
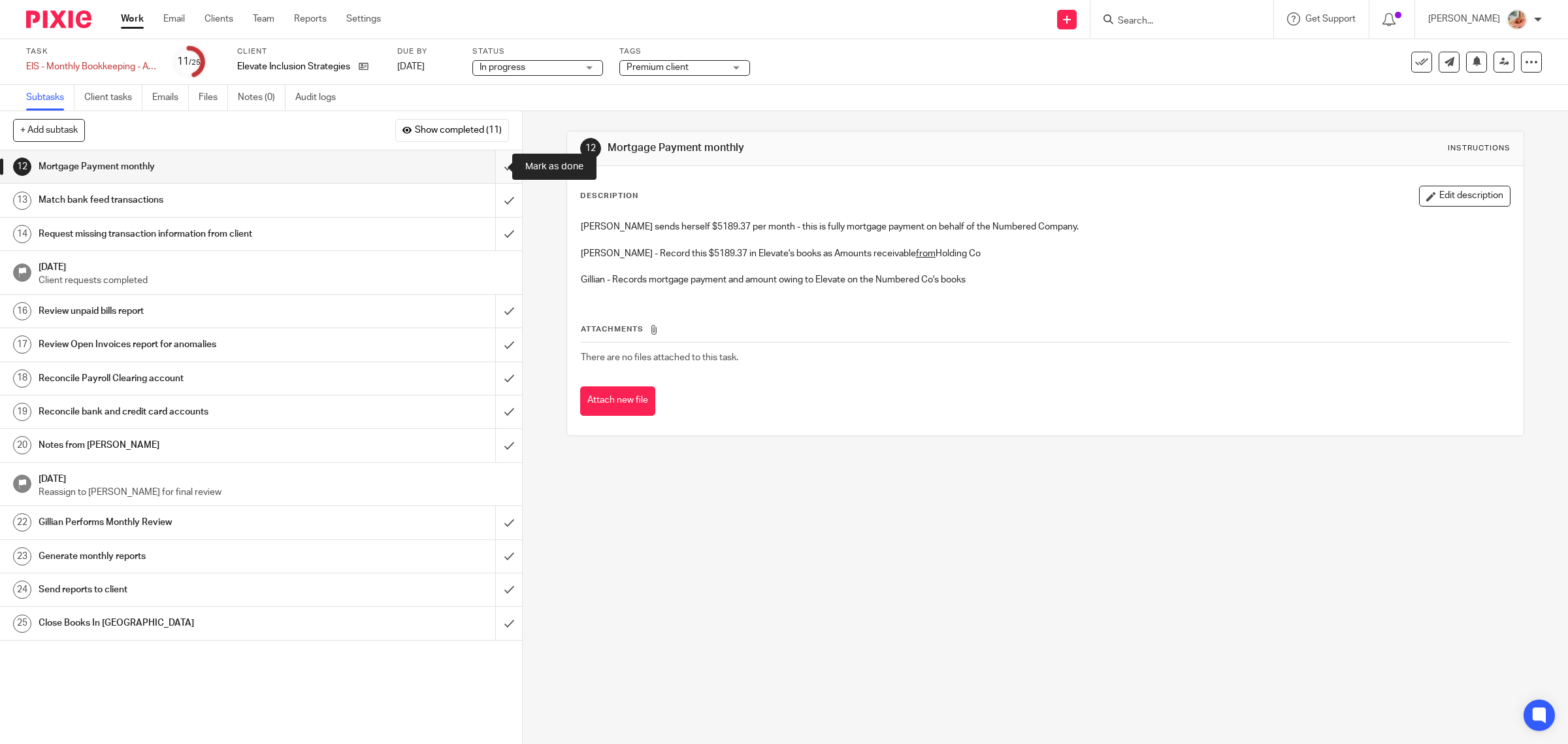
click at [489, 164] on input "submit" at bounding box center [261, 166] width 522 height 32
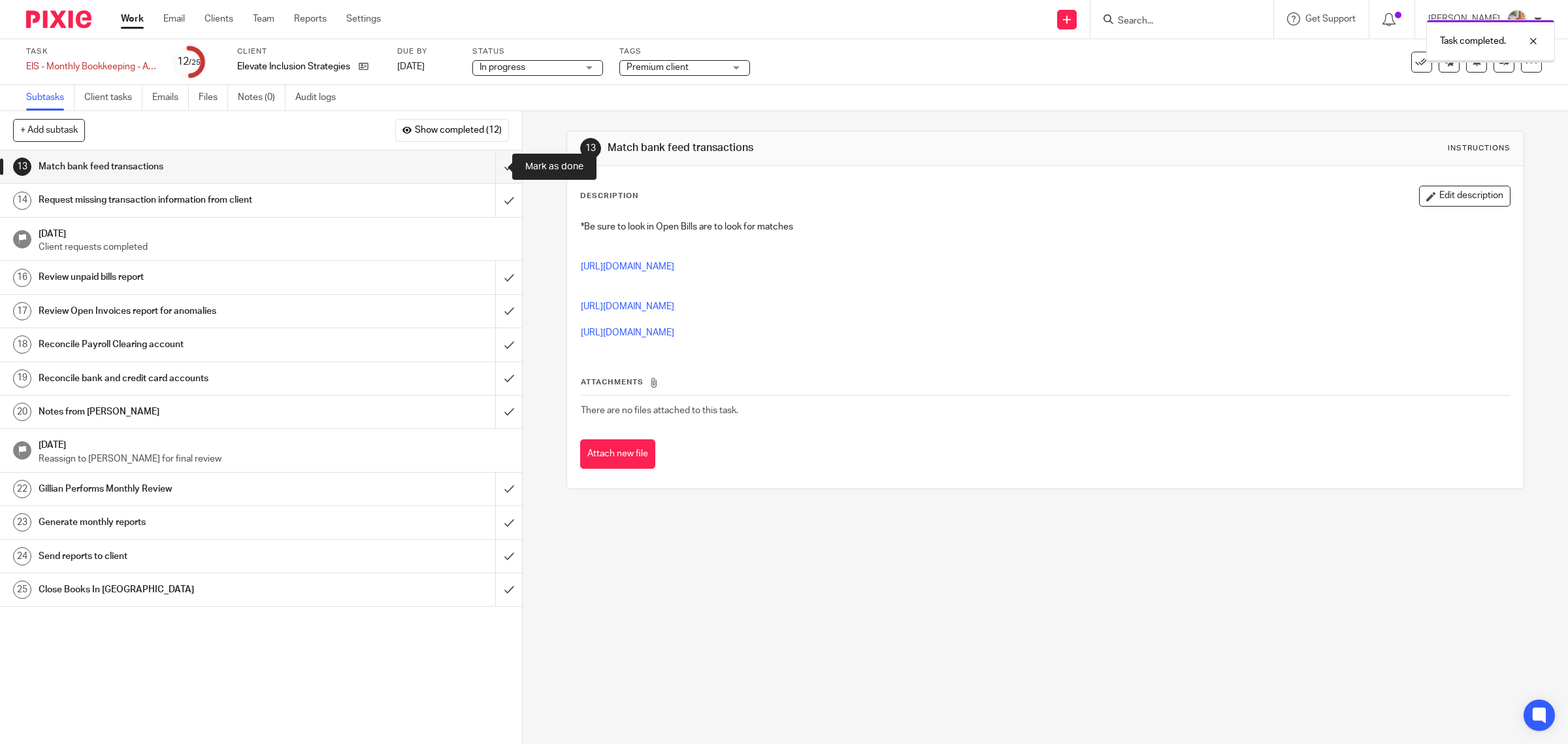
click at [489, 167] on input "submit" at bounding box center [261, 166] width 522 height 32
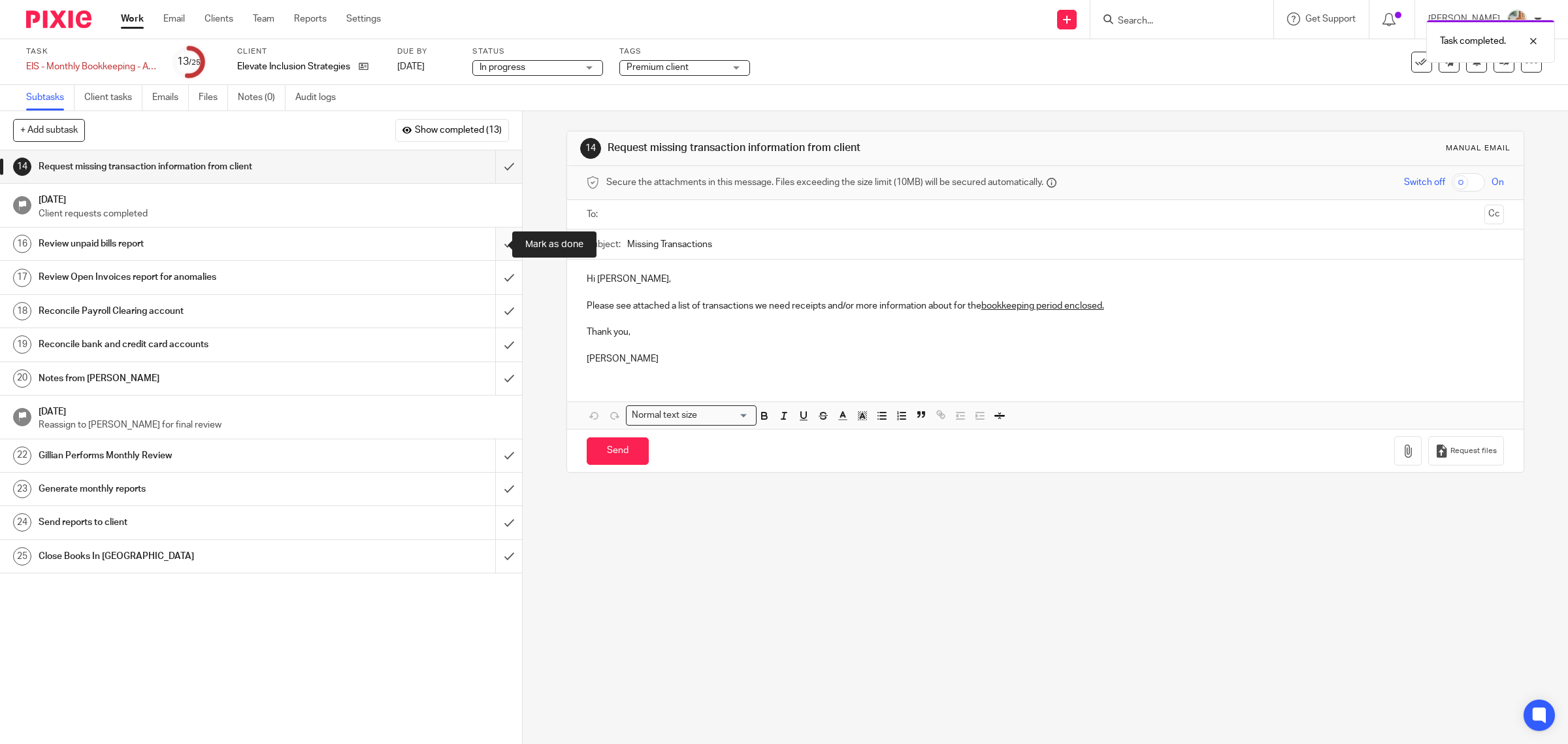
click at [490, 245] on input "submit" at bounding box center [261, 243] width 522 height 32
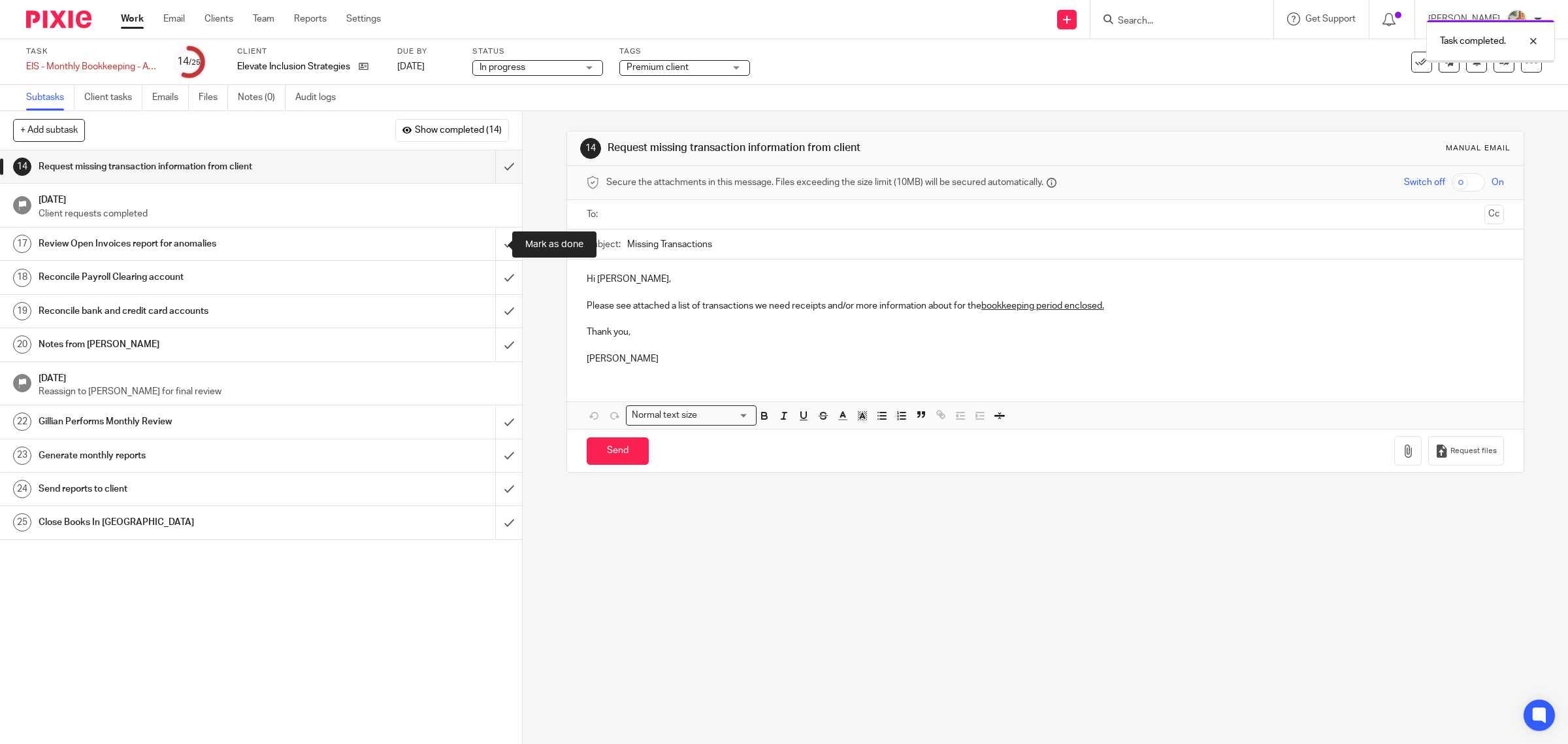
click at [490, 244] on input "submit" at bounding box center [261, 243] width 522 height 32
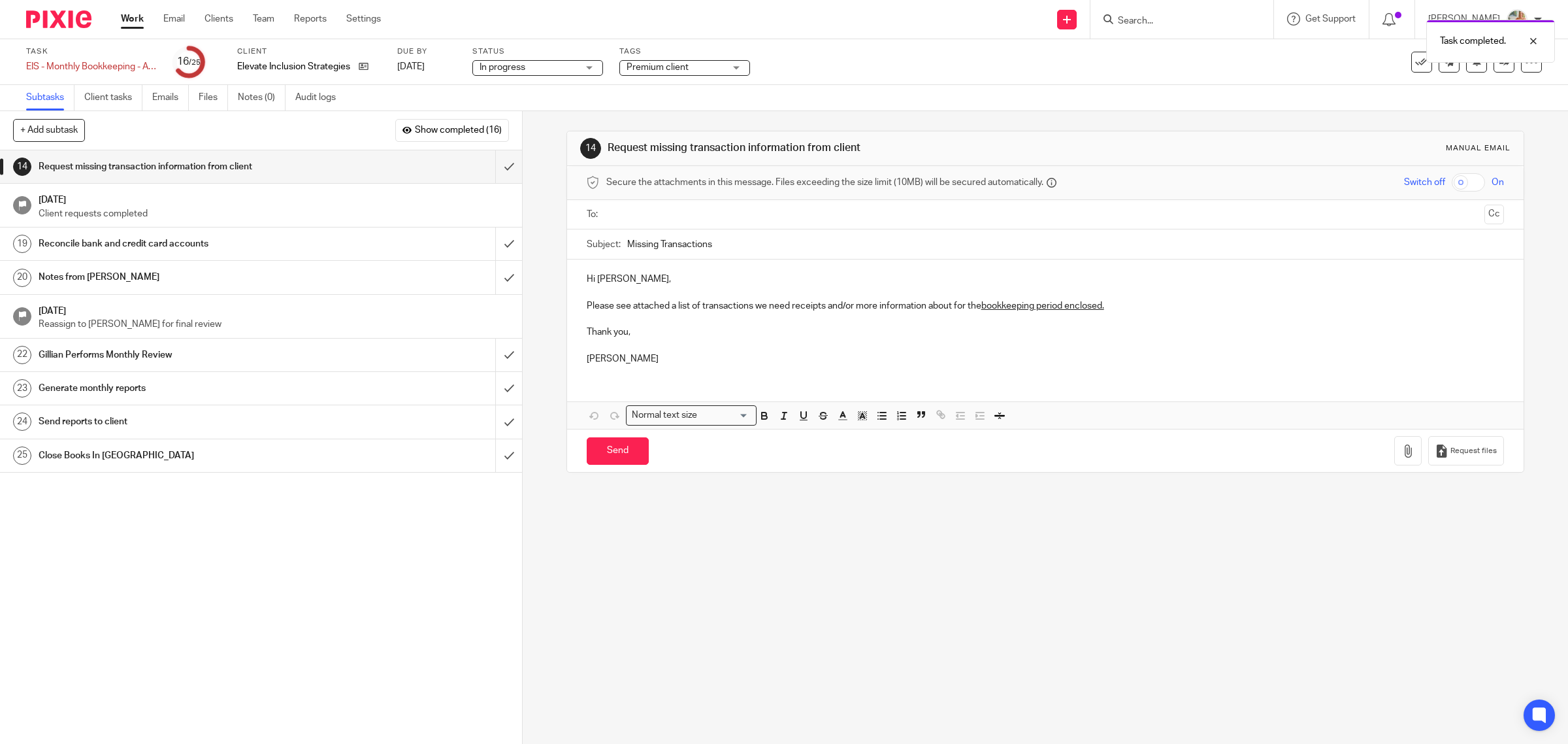
click at [432, 246] on div "Reconcile bank and credit card accounts" at bounding box center [260, 244] width 443 height 20
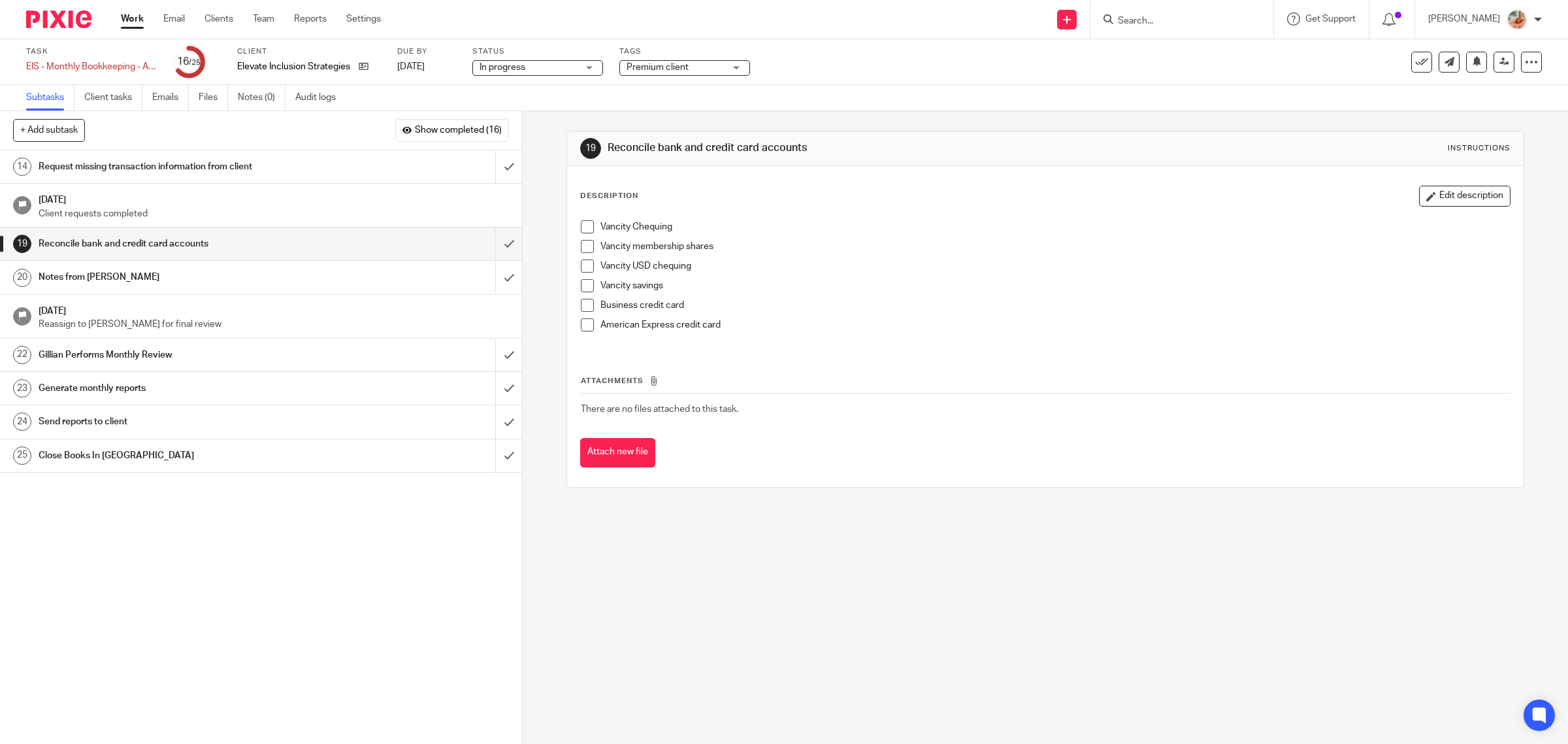
click at [582, 268] on span at bounding box center [587, 266] width 13 height 13
click at [582, 289] on span at bounding box center [587, 285] width 13 height 13
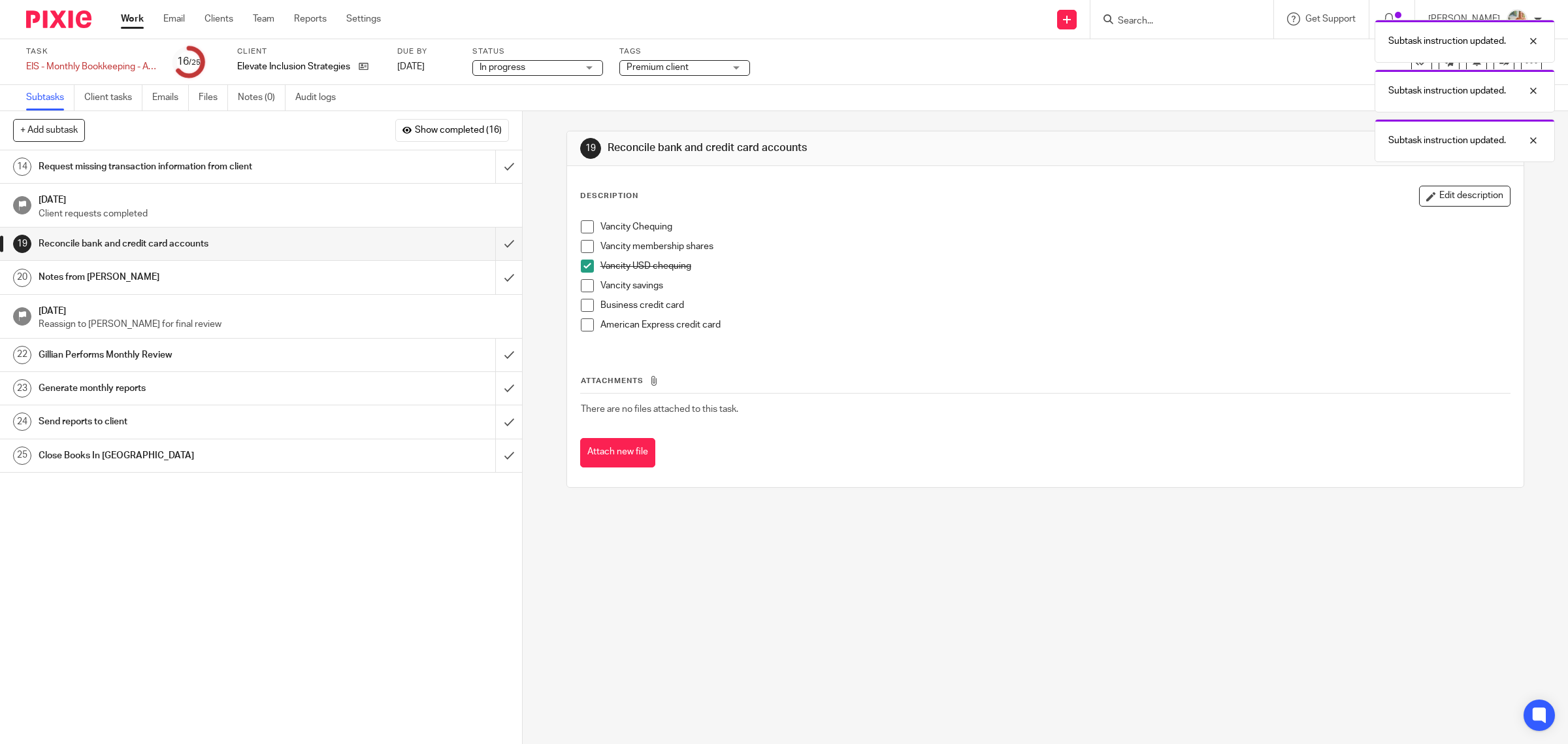
click at [582, 248] on span at bounding box center [587, 246] width 13 height 13
click at [584, 311] on span at bounding box center [587, 305] width 13 height 13
click at [1062, 296] on div "Vancity savings" at bounding box center [1055, 289] width 910 height 20
click at [581, 321] on span at bounding box center [587, 324] width 13 height 13
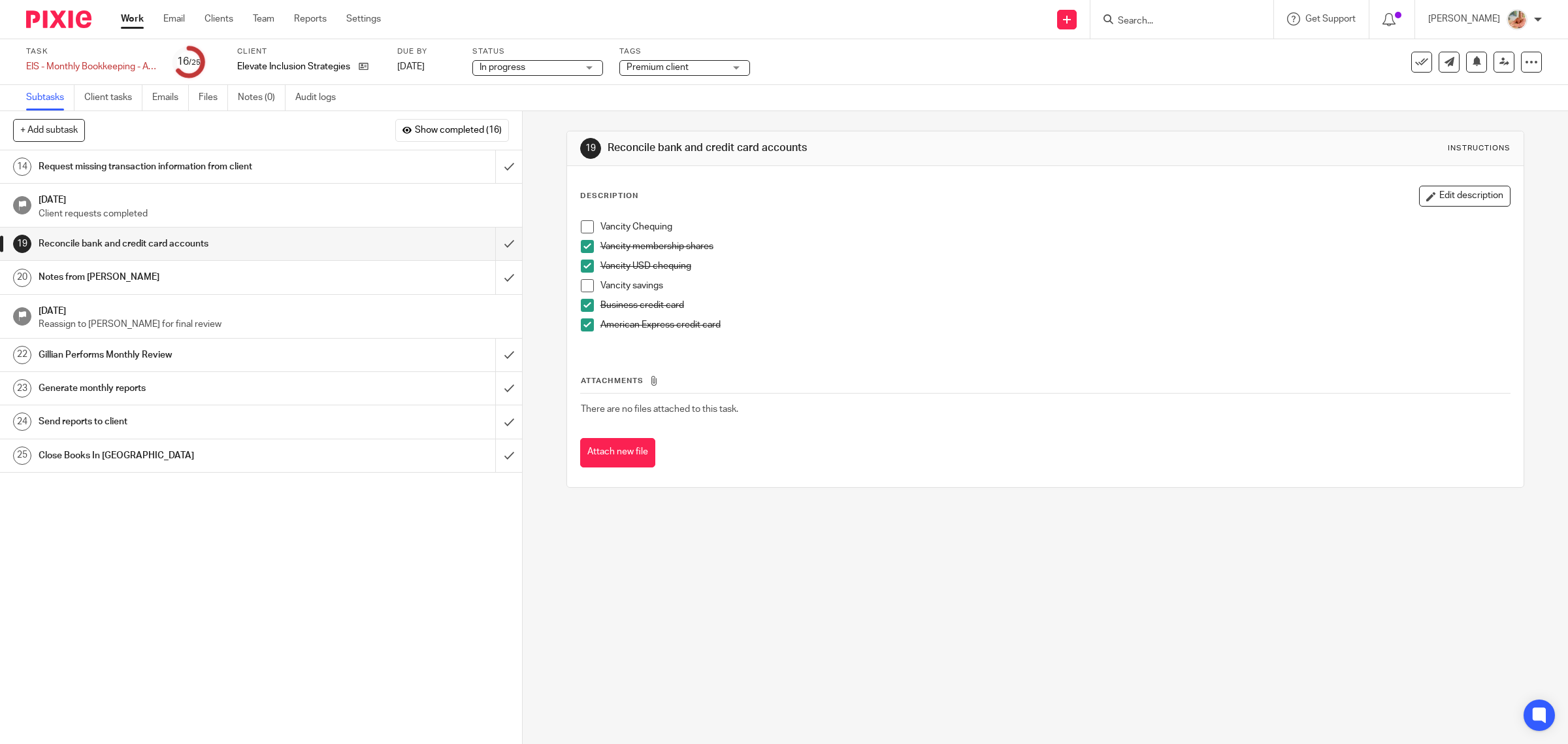
click at [130, 262] on link "20 Notes from Ciara" at bounding box center [247, 276] width 495 height 32
click at [147, 276] on h1 "Notes from [PERSON_NAME]" at bounding box center [186, 277] width 296 height 20
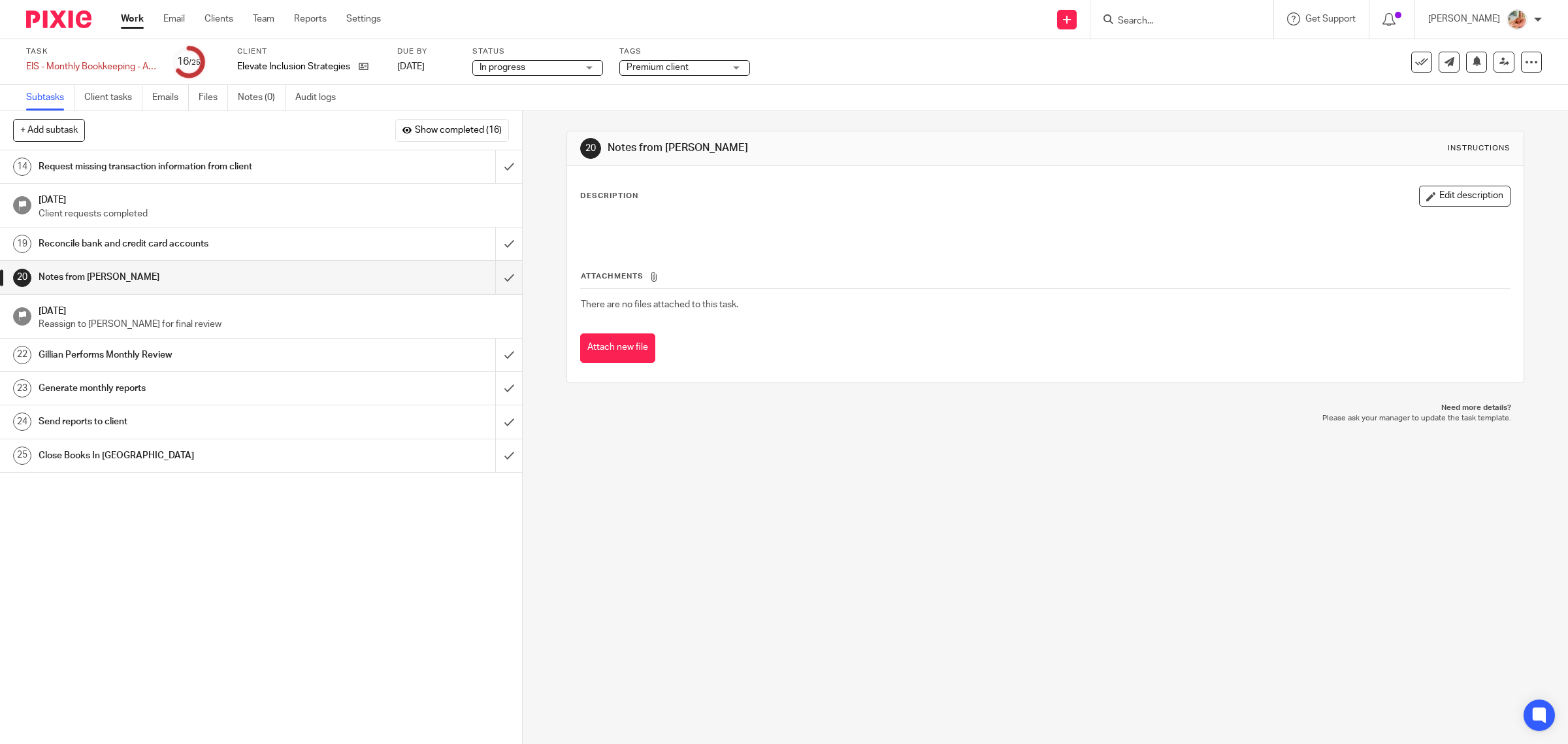
click at [1492, 196] on div "Description Edit description Attachments There are no files attached to this ta…" at bounding box center [1046, 274] width 958 height 217
click at [619, 226] on p at bounding box center [1046, 227] width 929 height 13
click at [1460, 201] on button "Edit description" at bounding box center [1465, 195] width 92 height 21
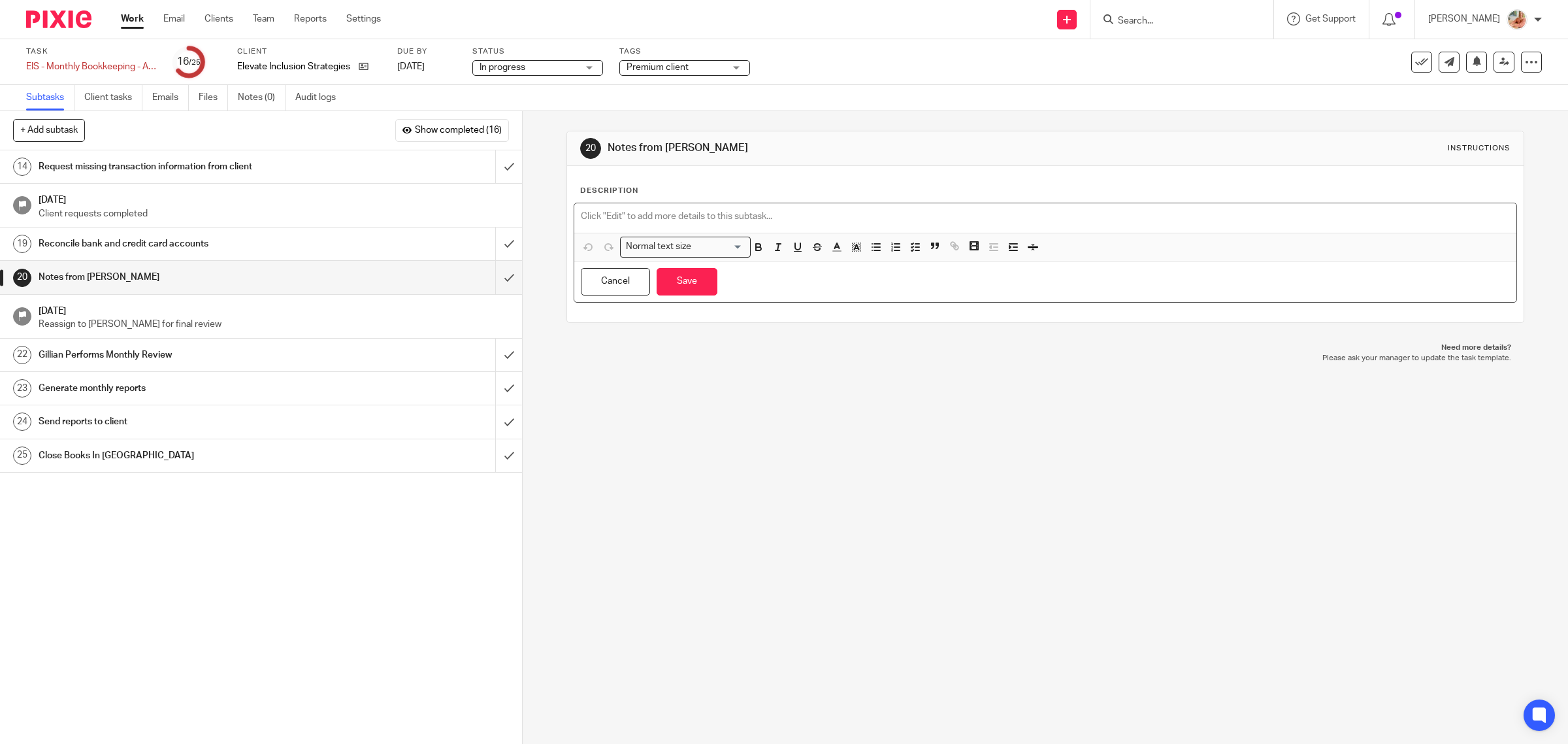
click at [724, 227] on div at bounding box center [1046, 218] width 943 height 29
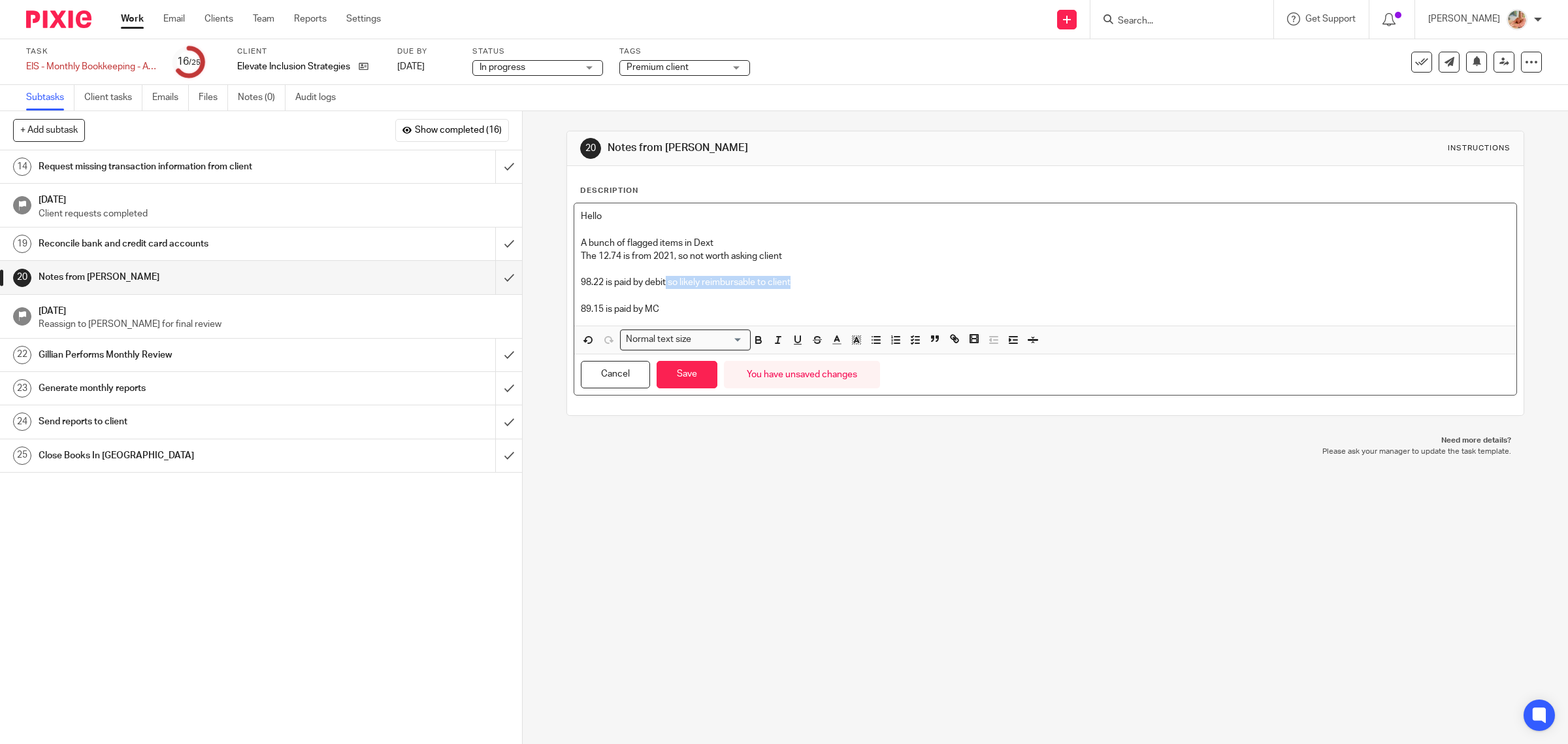
drag, startPoint x: 664, startPoint y: 281, endPoint x: 830, endPoint y: 284, distance: 166.0
click at [830, 284] on p "98.22 is paid by debit so likely reimbursable to client" at bounding box center [1046, 281] width 929 height 13
copy p "so likely reimbursable to client"
click at [688, 303] on p "89.15 is paid by MC" at bounding box center [1046, 309] width 929 height 13
click at [574, 284] on div "Hello A bunch of flagged items in Dext The 12.74 is from 2021, so not worth ask…" at bounding box center [1046, 264] width 943 height 122
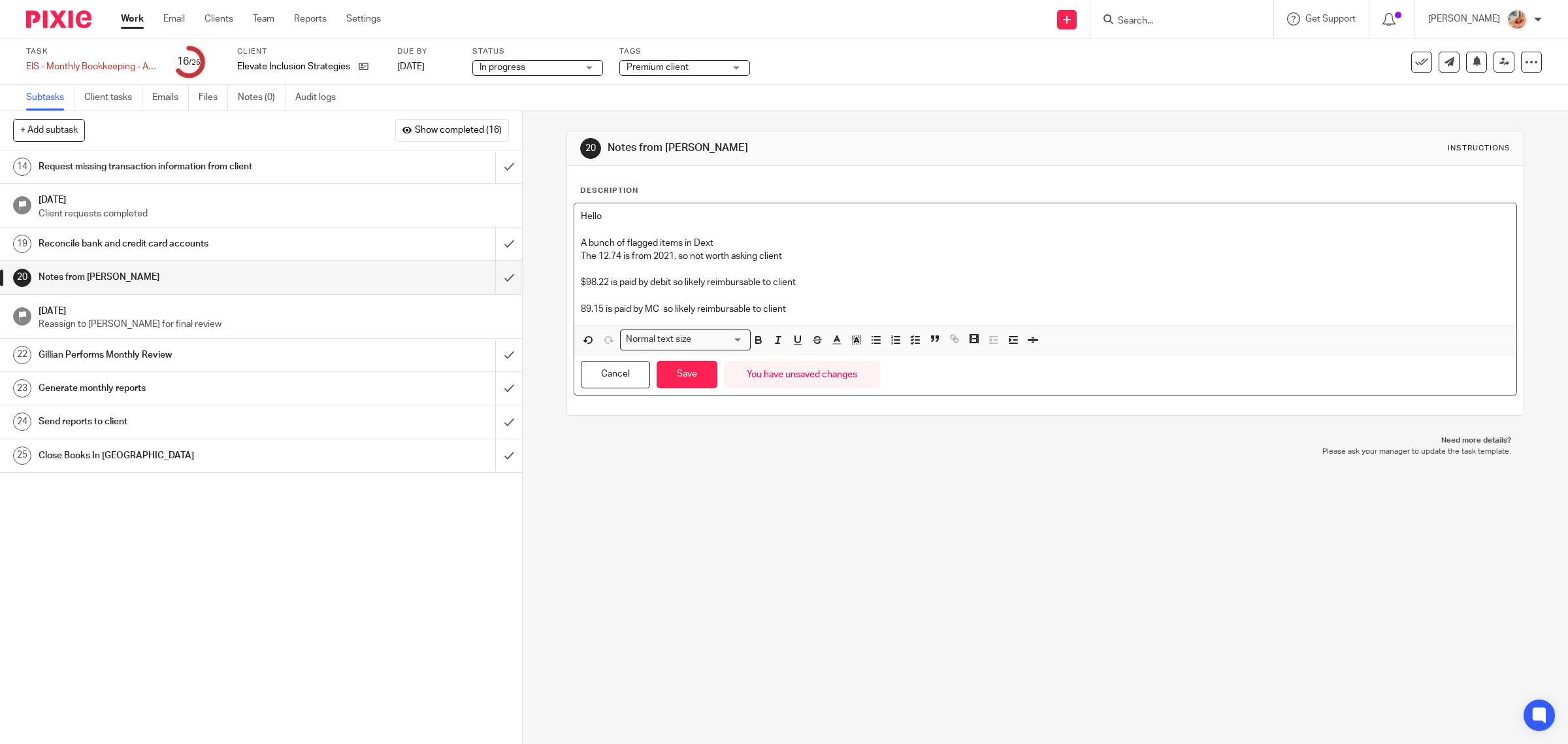
click at [581, 311] on p "89.15 is paid by MC so likely reimbursable to client" at bounding box center [1046, 309] width 929 height 13
click at [805, 308] on p "$89.15 is paid by MC so likely reimbursable to client" at bounding box center [1046, 309] width 929 height 13
click at [664, 310] on p "$89.15 is paid by MC so likely reimbursable to client" at bounding box center [1046, 309] width 929 height 13
click at [798, 311] on p "$89.15 is paid by MC so likely reimbursable to client" at bounding box center [1046, 309] width 929 height 13
click at [590, 321] on div "Hello A bunch of flagged items in Dext The 12.74 is from 2021, so not worth ask…" at bounding box center [1046, 264] width 943 height 122
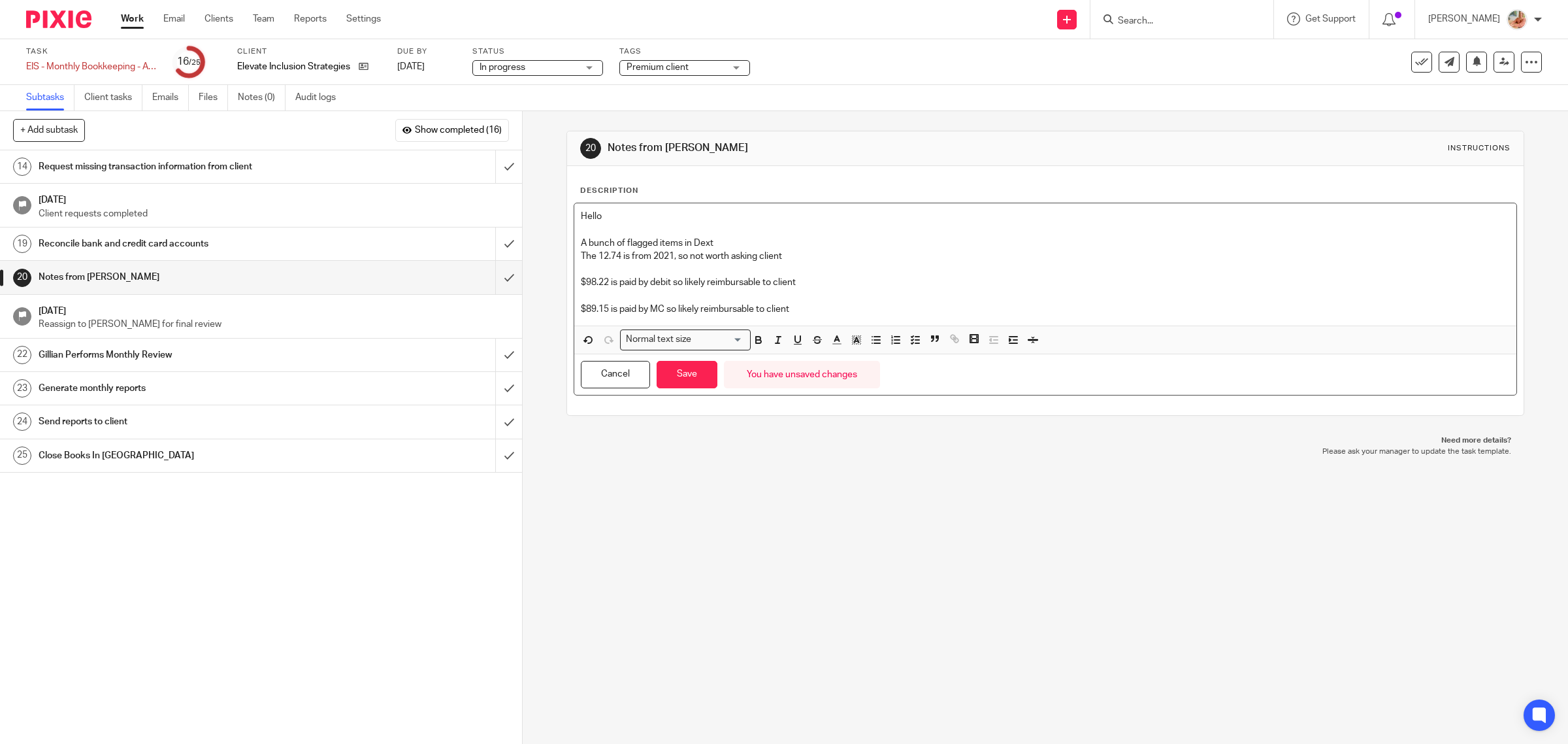
click at [844, 313] on p "$89.15 is paid by MC so likely reimbursable to client" at bounding box center [1046, 309] width 929 height 13
click at [764, 239] on p "A bunch of flagged items in Dext" at bounding box center [1046, 242] width 929 height 13
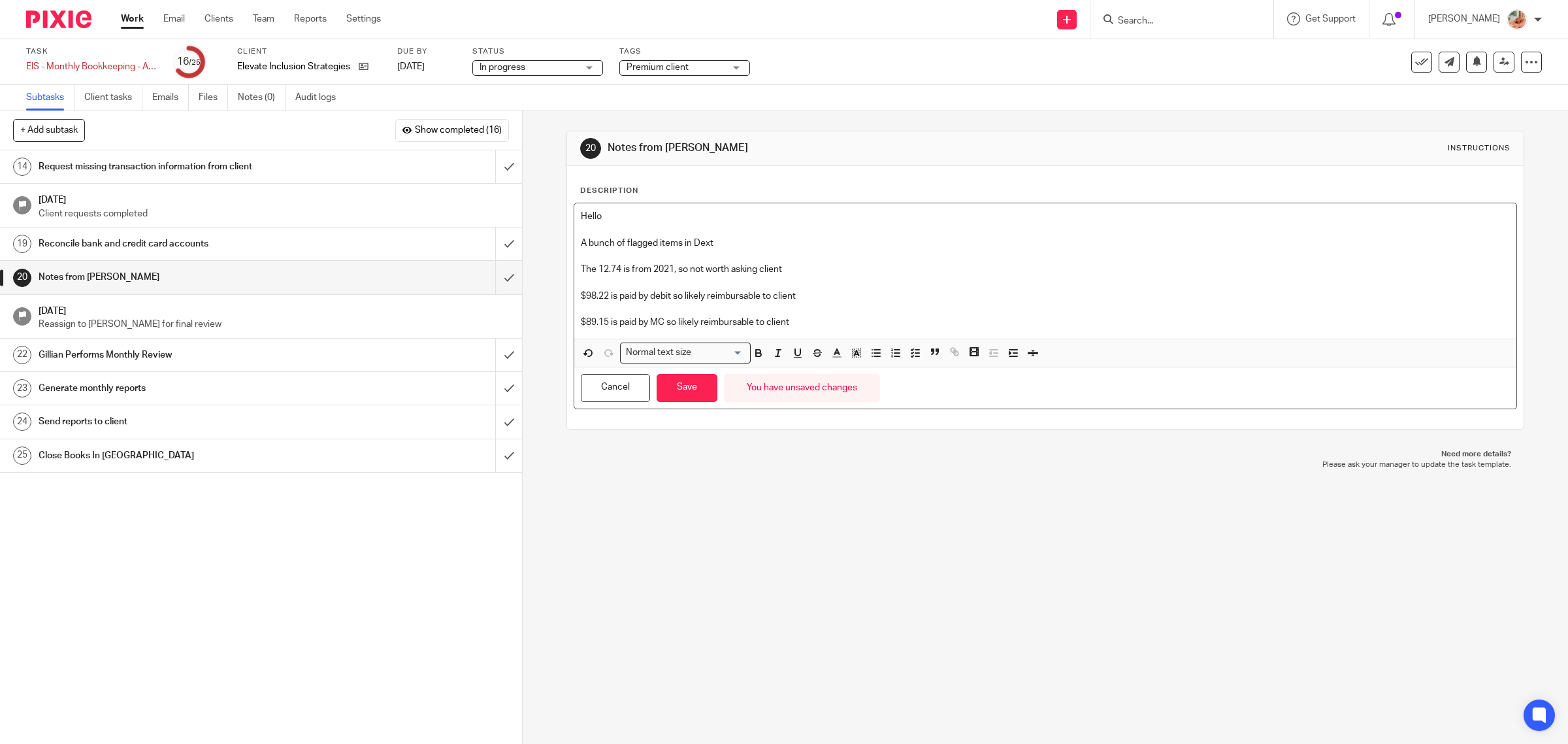
click at [813, 318] on p "$89.15 is paid by MC so likely reimbursable to client" at bounding box center [1046, 321] width 929 height 13
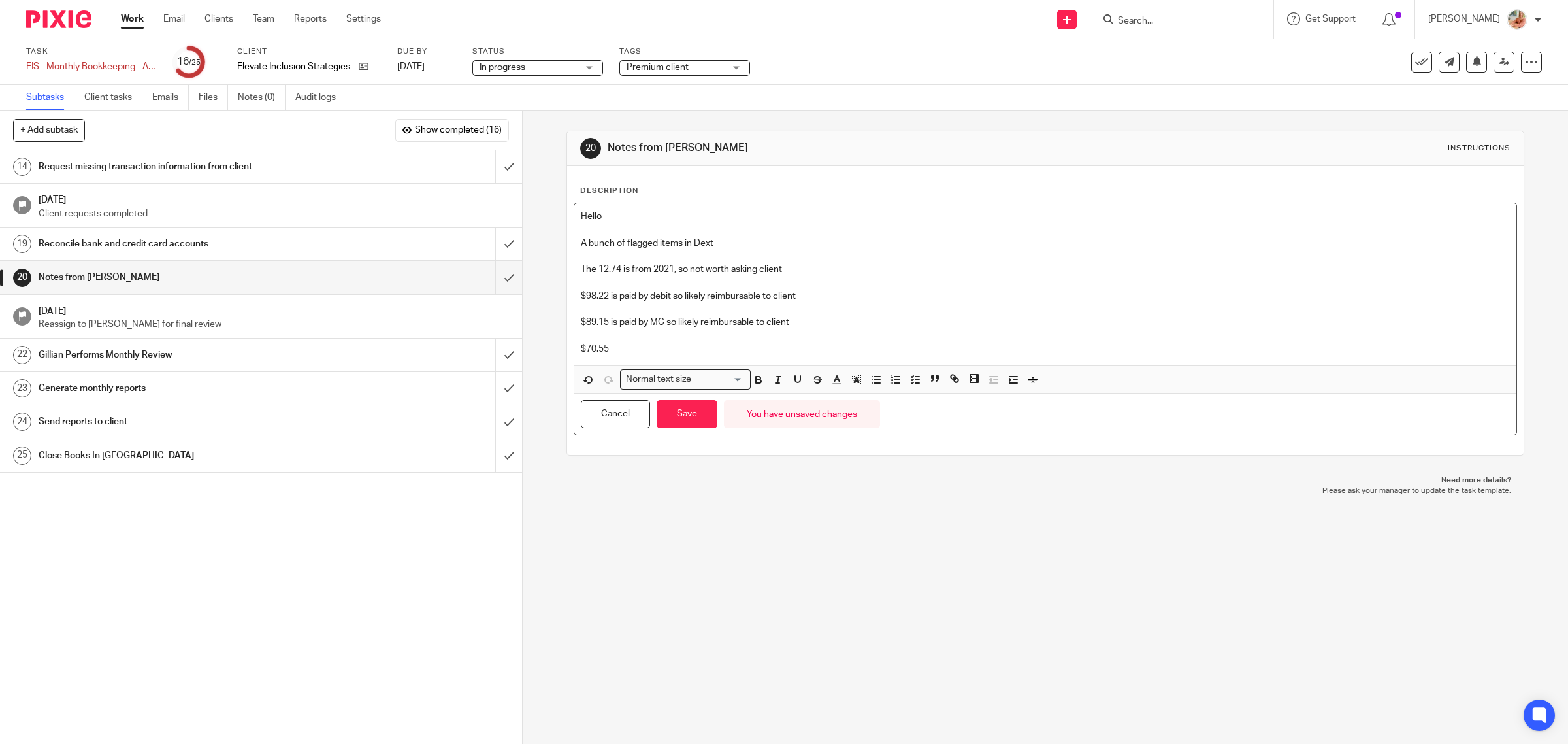
drag, startPoint x: 606, startPoint y: 321, endPoint x: 824, endPoint y: 322, distance: 218.0
click at [824, 322] on p "$89.15 is paid by MC so likely reimbursable to client" at bounding box center [1046, 321] width 929 height 13
copy p "is paid by MC so likely reimbursable to client"
click at [641, 343] on p "$70.55" at bounding box center [1046, 349] width 929 height 13
click at [799, 327] on p "$89.15 is paid by MC so likely reimbursable to client" at bounding box center [1046, 321] width 929 height 13
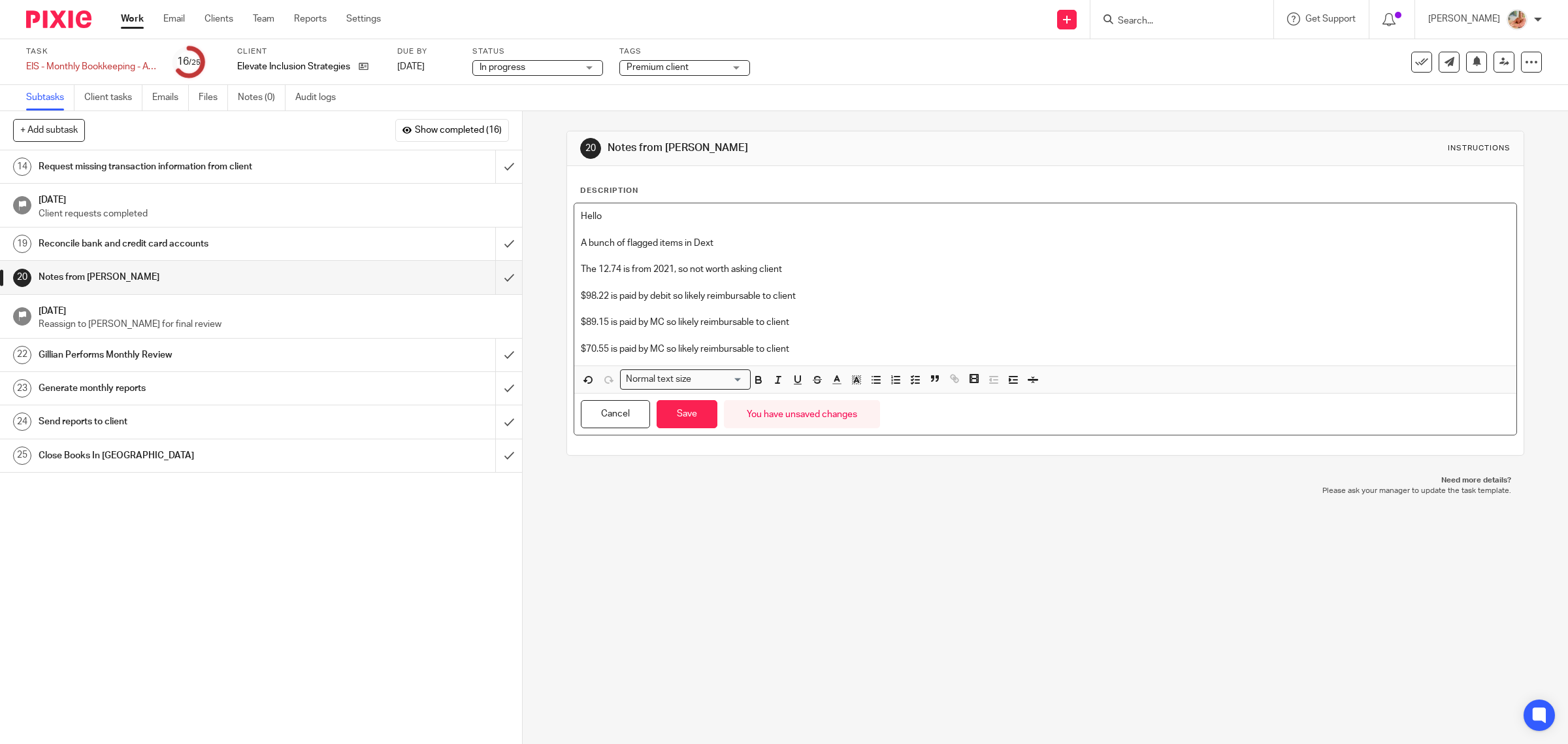
click at [825, 351] on p "$70.55 is paid by MC so likely reimbursable to client" at bounding box center [1046, 349] width 929 height 13
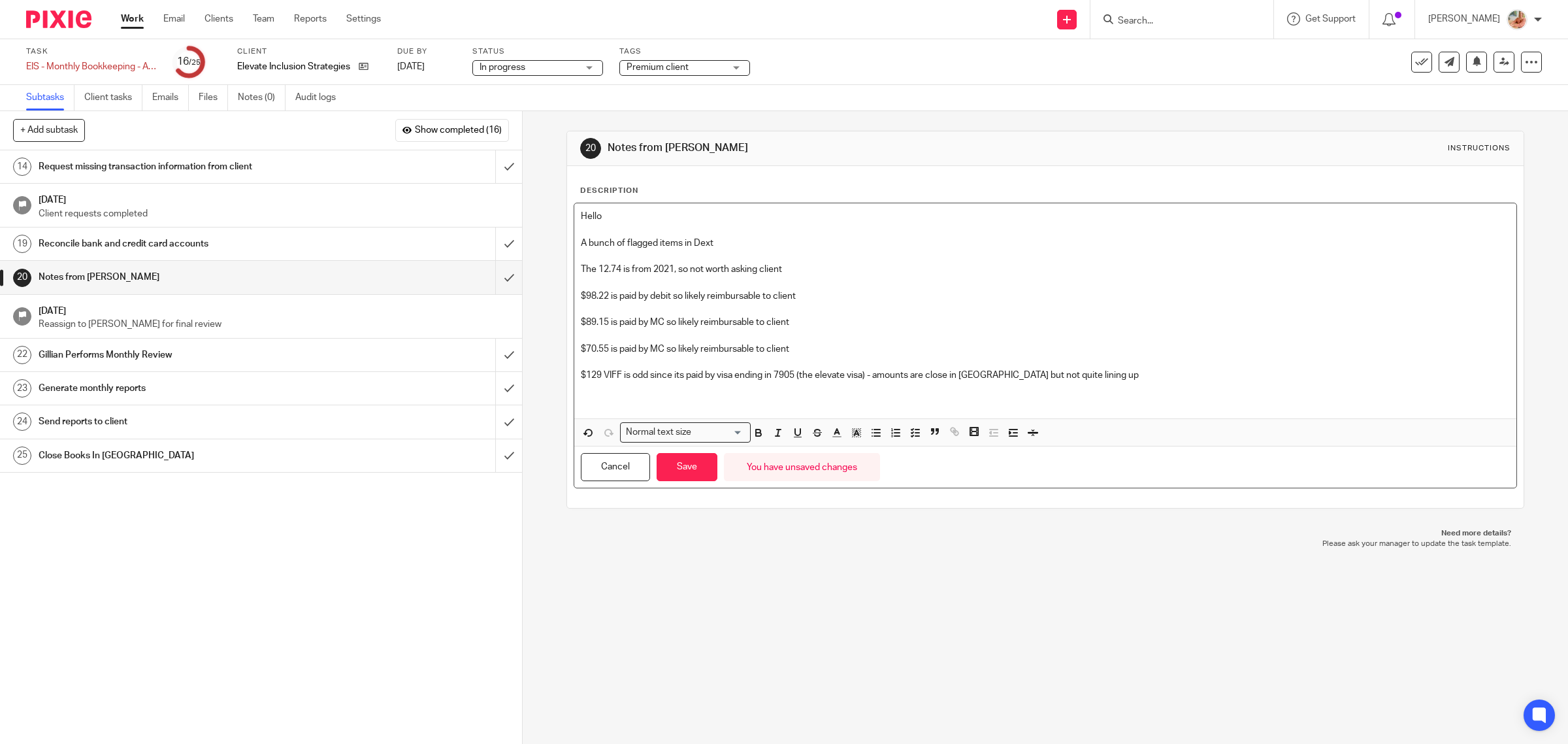
click at [979, 377] on p "$129 VIFF is odd since its paid by visa ending in 7905 (the elevate visa) - amo…" at bounding box center [1046, 374] width 929 height 13
click at [718, 243] on p "A bunch of flagged items in Dext" at bounding box center [1046, 242] width 929 height 13
click at [798, 292] on p "$98.22 is paid by debit so likely reimbursable to client" at bounding box center [1046, 296] width 929 height 13
drag, startPoint x: 849, startPoint y: 313, endPoint x: 796, endPoint y: 299, distance: 54.8
click at [796, 299] on div "Hello A bunch of flagged items in Dext The 12.74 is from 2021, so not worth ask…" at bounding box center [1046, 310] width 943 height 215
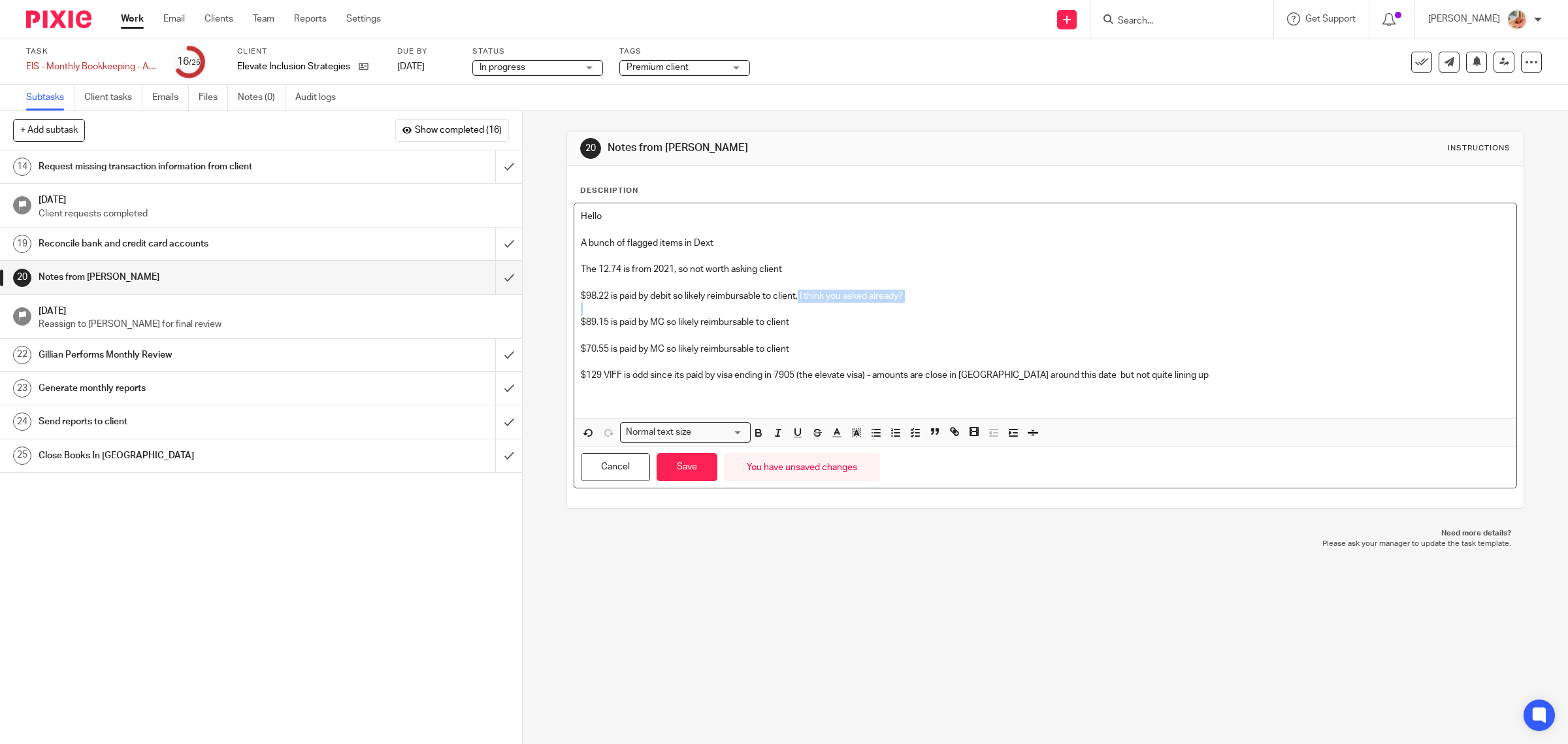
copy p "I think you asked already?"
click at [799, 345] on p "$70.55 is paid by MC so likely reimbursable to client" at bounding box center [1046, 349] width 929 height 13
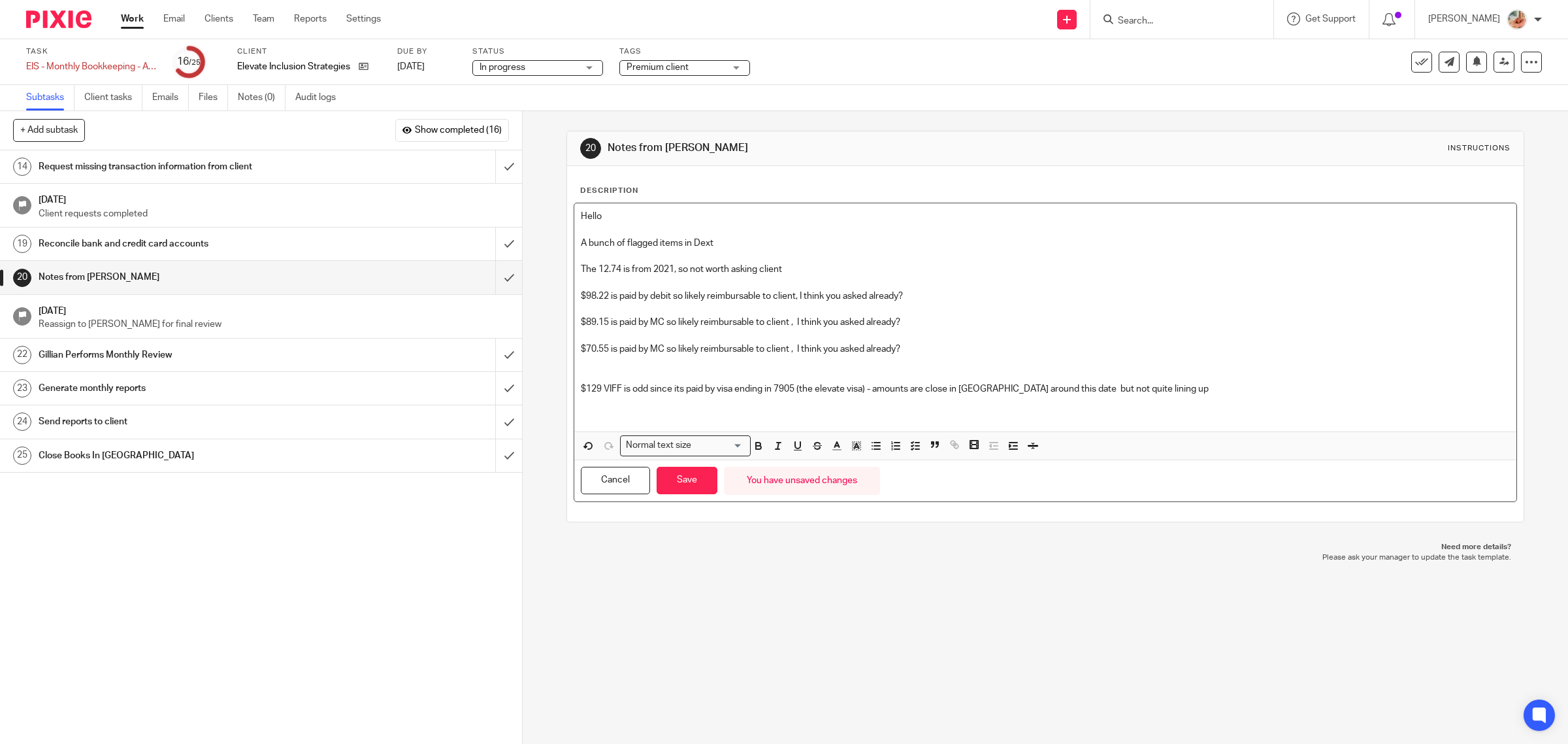
click at [773, 371] on p at bounding box center [1046, 374] width 929 height 13
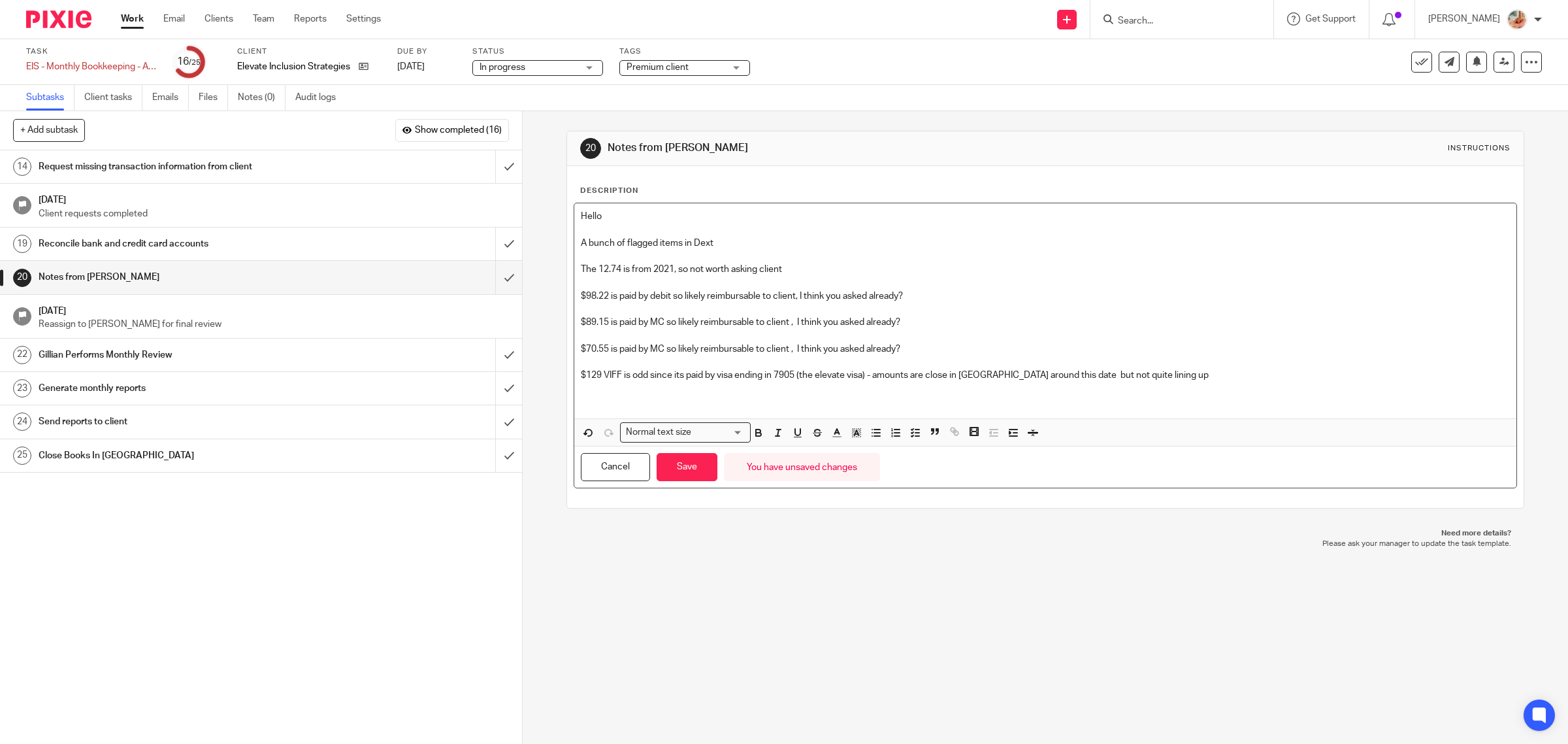
click at [1170, 376] on p "$129 VIFF is odd since its paid by visa ending in 7905 (the elevate visa) - amo…" at bounding box center [1046, 374] width 929 height 13
drag, startPoint x: 1424, startPoint y: 367, endPoint x: 1226, endPoint y: 377, distance: 198.3
click at [1256, 374] on div "Hello A bunch of flagged items in Dext The 12.74 is from 2021, so not worth ask…" at bounding box center [1046, 310] width 943 height 215
click at [1210, 381] on p "$129 VIFF is odd since its paid by visa ending in 7905 (the elevate visa) - amo…" at bounding box center [1046, 374] width 929 height 13
drag, startPoint x: 1210, startPoint y: 377, endPoint x: 1402, endPoint y: 387, distance: 192.3
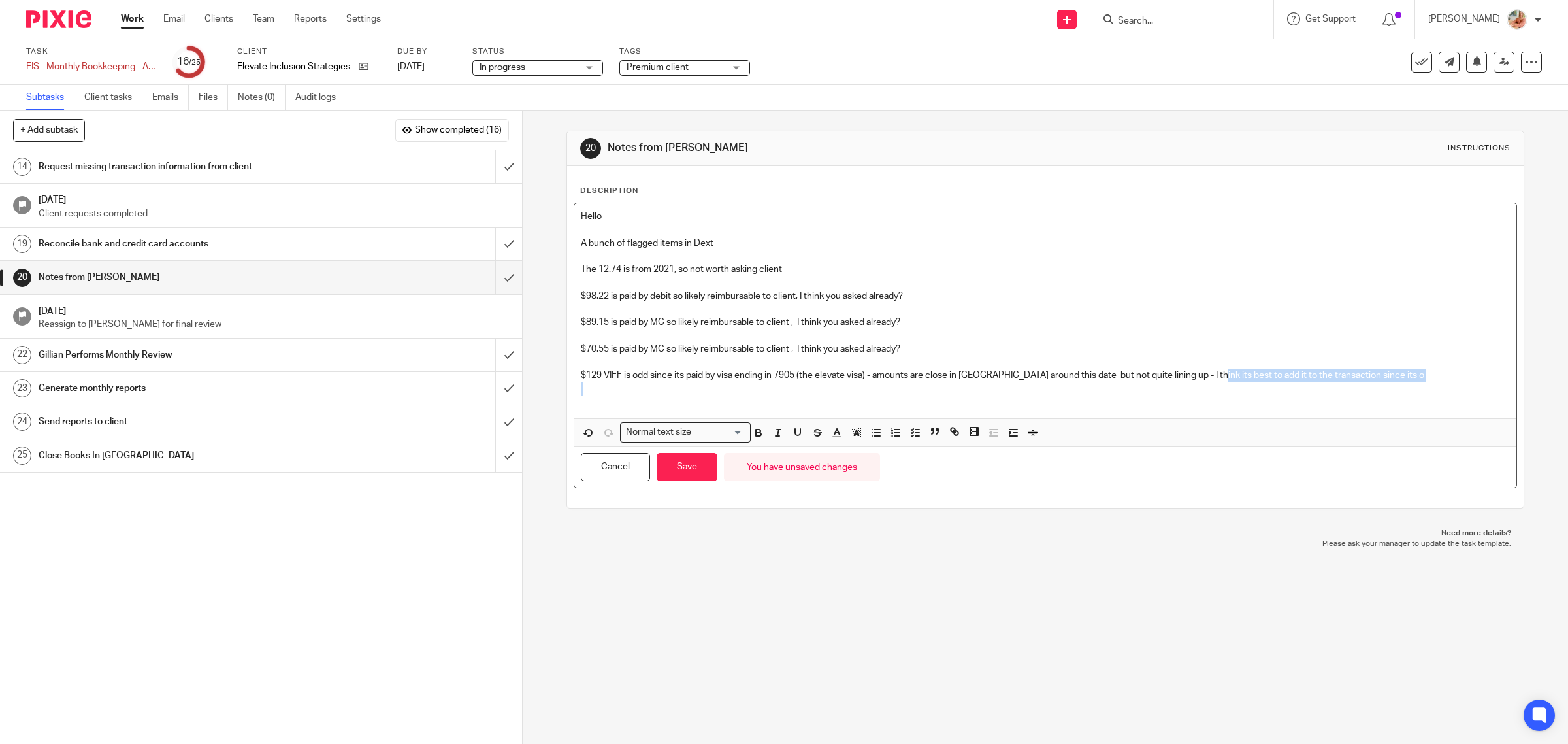
click at [1402, 387] on div "Hello A bunch of flagged items in Dext The 12.74 is from 2021, so not worth ask…" at bounding box center [1046, 310] width 943 height 215
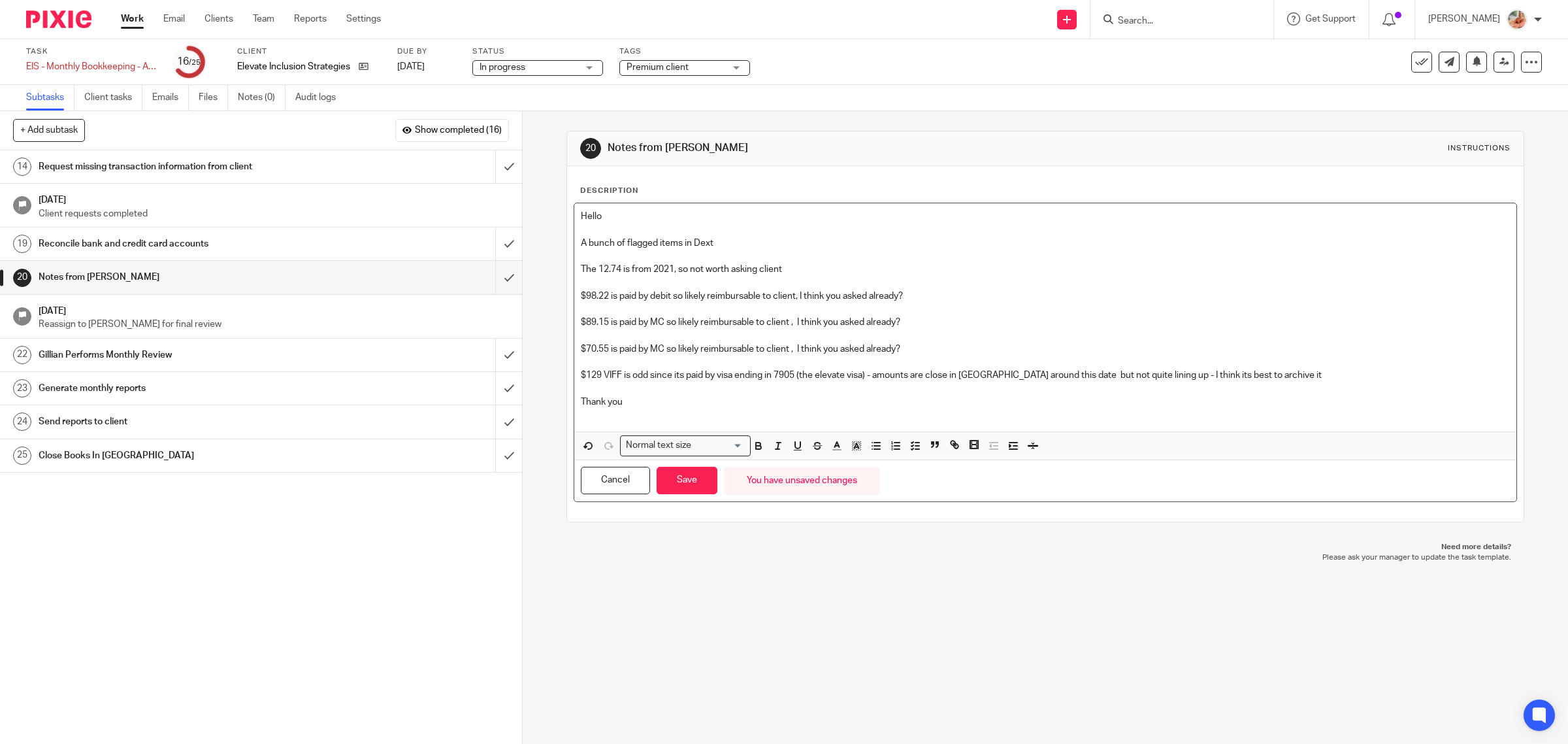
drag, startPoint x: 681, startPoint y: 400, endPoint x: 532, endPoint y: 217, distance: 236.0
click at [532, 217] on div "20 Notes from Ciara Instructions Description Hello A bunch of flagged items in …" at bounding box center [1045, 428] width 1046 height 633
click at [636, 356] on p at bounding box center [1046, 361] width 929 height 13
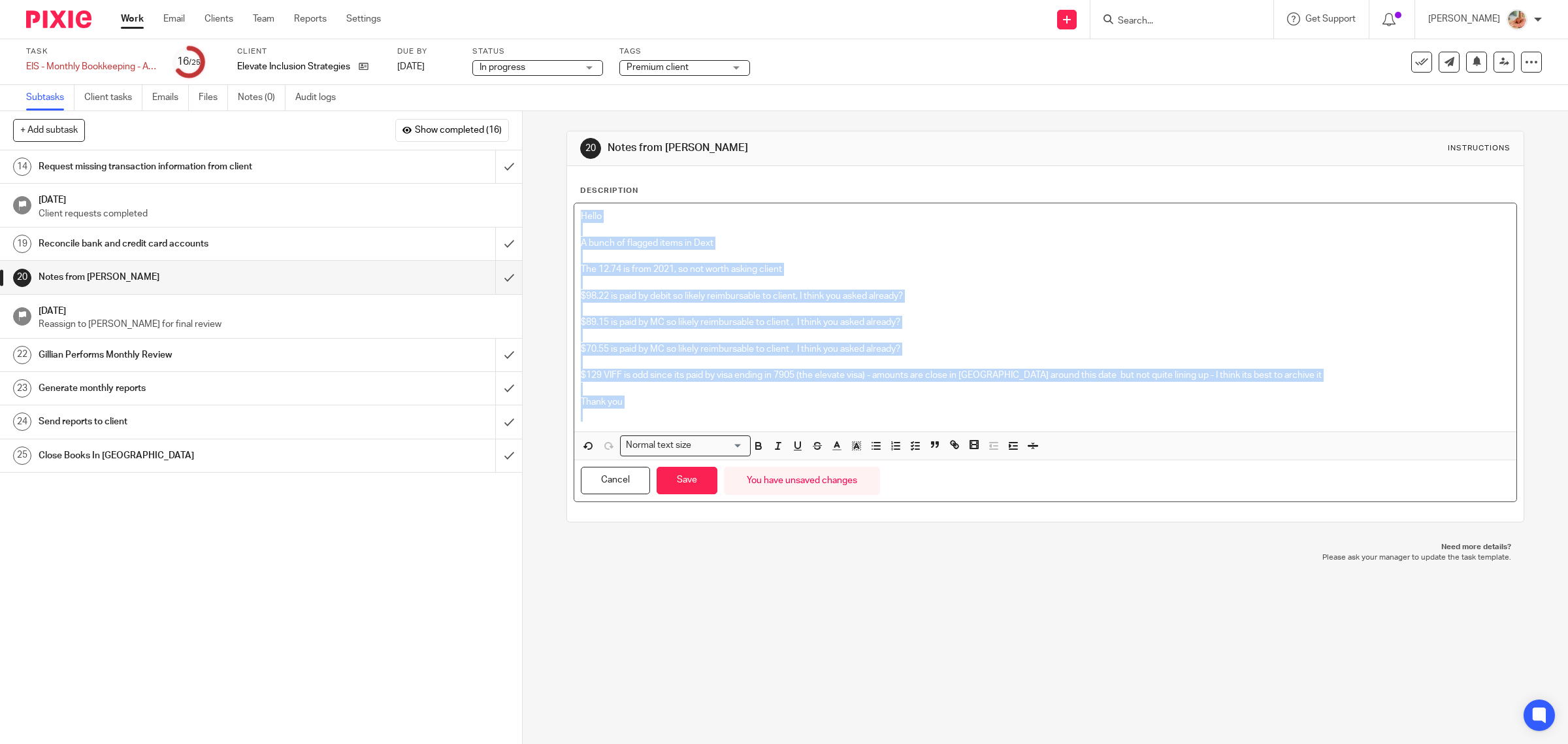
drag, startPoint x: 636, startPoint y: 413, endPoint x: 559, endPoint y: 207, distance: 219.9
click at [559, 207] on div "20 Notes from Ciara Instructions Description Hello A bunch of flagged items in …" at bounding box center [1045, 428] width 1046 height 633
copy div "Hello A bunch of flagged items in Dext The 12.74 is from 2021, so not worth ask…"
click at [633, 418] on p at bounding box center [1046, 414] width 929 height 13
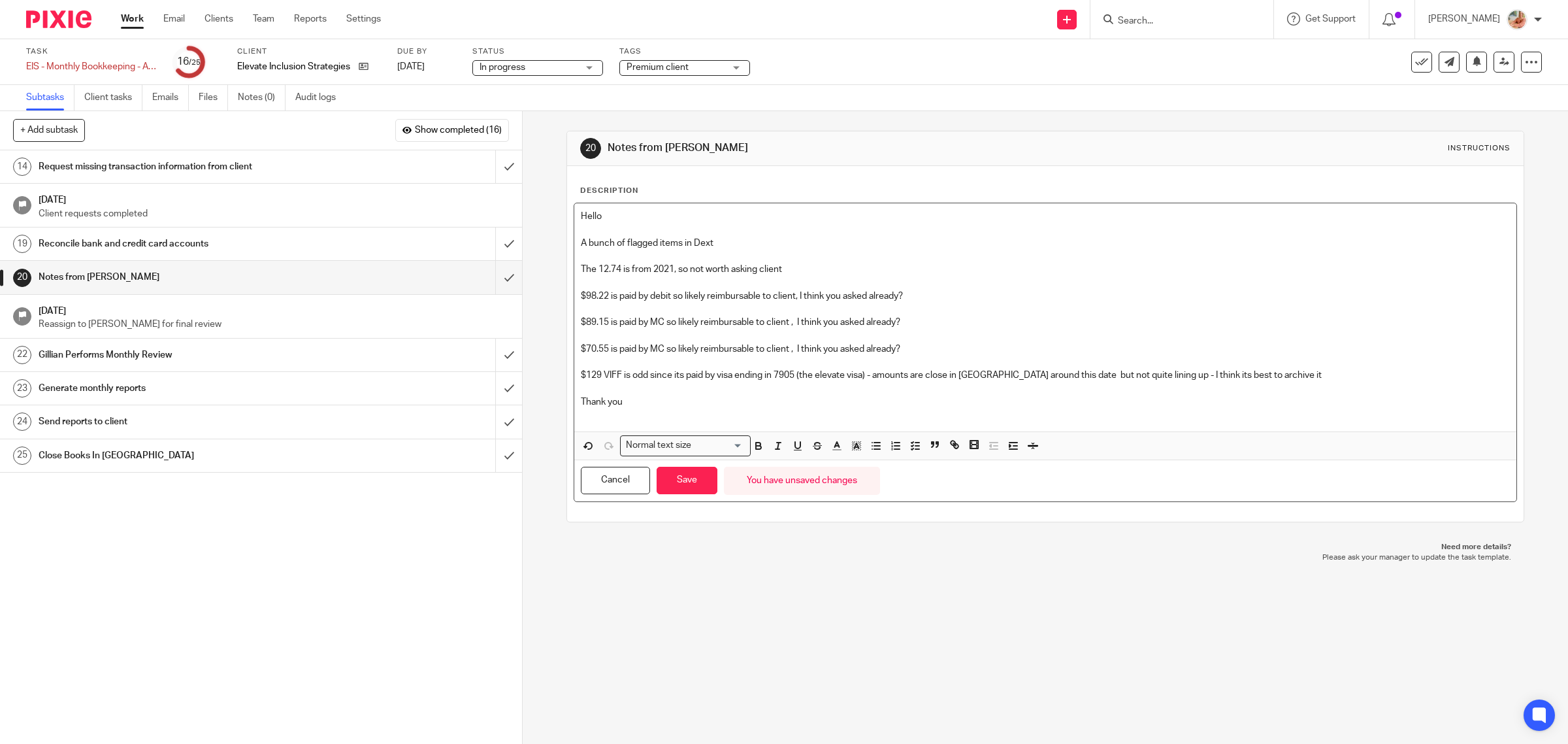
drag, startPoint x: 607, startPoint y: 406, endPoint x: 536, endPoint y: 181, distance: 235.9
click at [536, 181] on div "20 Notes from Ciara Instructions Description Hello A bunch of flagged items in …" at bounding box center [1045, 428] width 1046 height 633
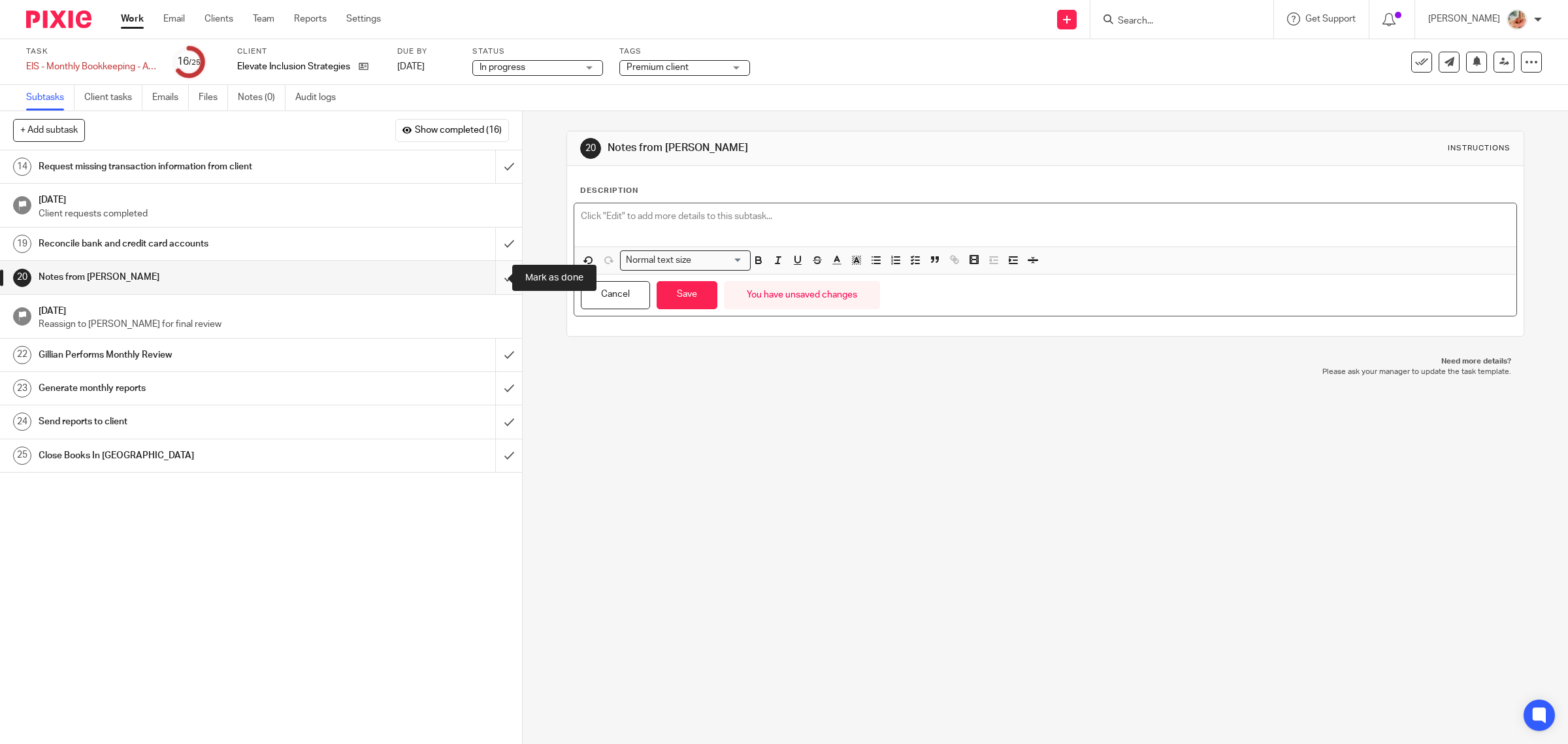
click at [481, 277] on input "submit" at bounding box center [261, 276] width 522 height 32
click at [687, 293] on button "Save" at bounding box center [687, 295] width 61 height 28
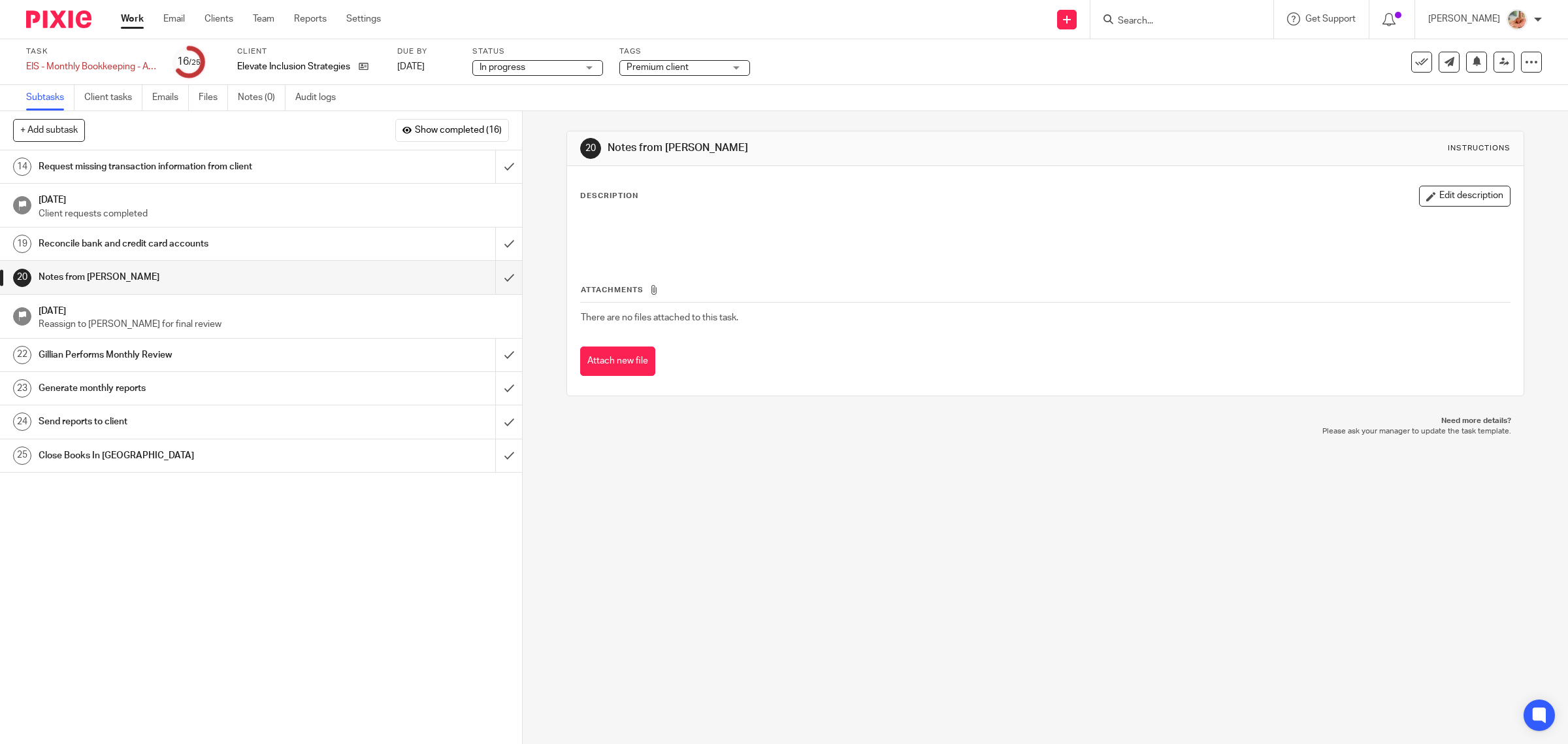
click at [366, 162] on div "Request missing transaction information from client" at bounding box center [260, 167] width 443 height 20
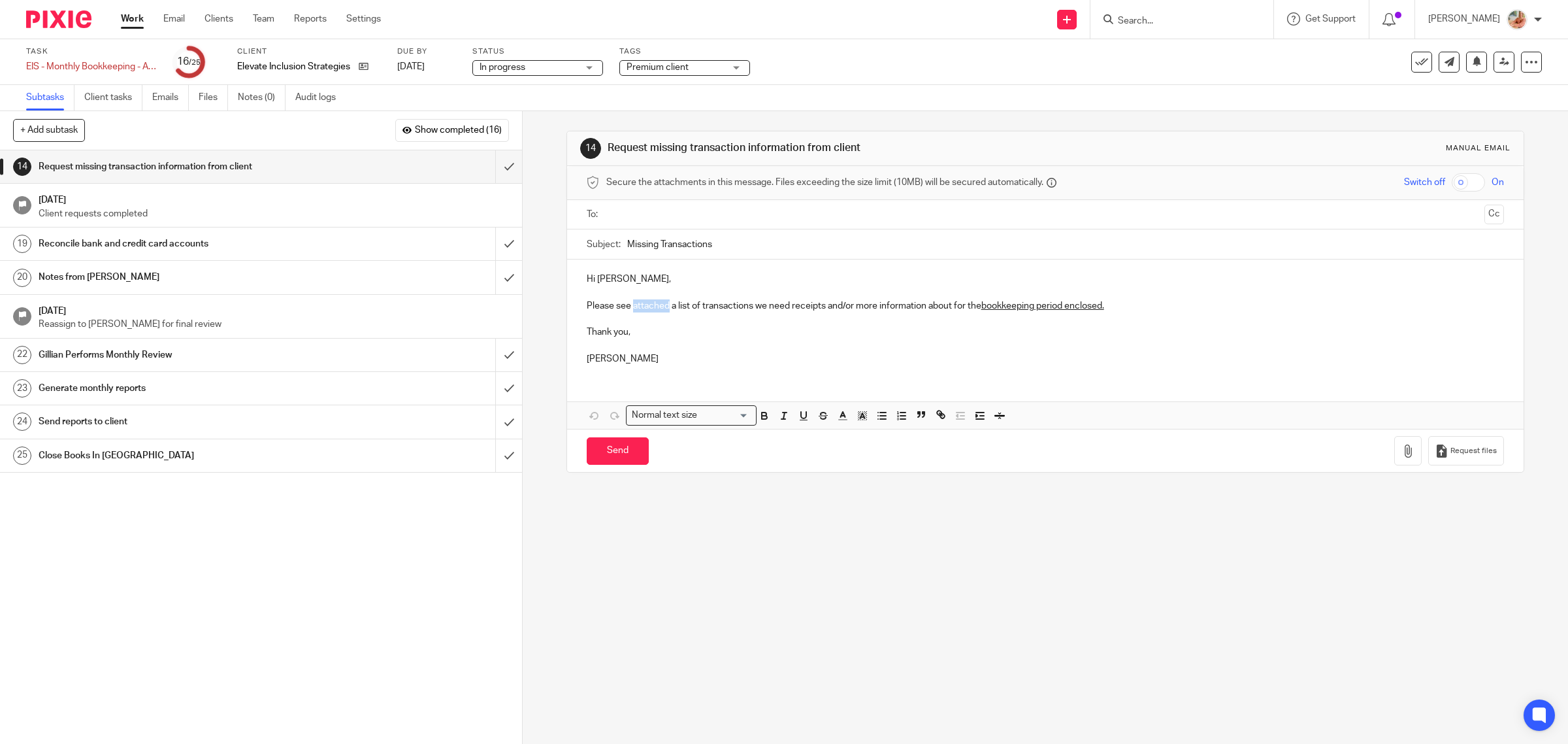
drag, startPoint x: 628, startPoint y: 306, endPoint x: 665, endPoint y: 306, distance: 37.0
click at [665, 306] on p "Please see attached a list of transactions we need receipts and/or more informa…" at bounding box center [1046, 306] width 918 height 13
click at [717, 246] on input "Missing Transactions" at bounding box center [1066, 244] width 878 height 29
click at [598, 209] on div "To: Cc" at bounding box center [1046, 215] width 918 height 29
click at [628, 214] on input "text" at bounding box center [1046, 214] width 869 height 15
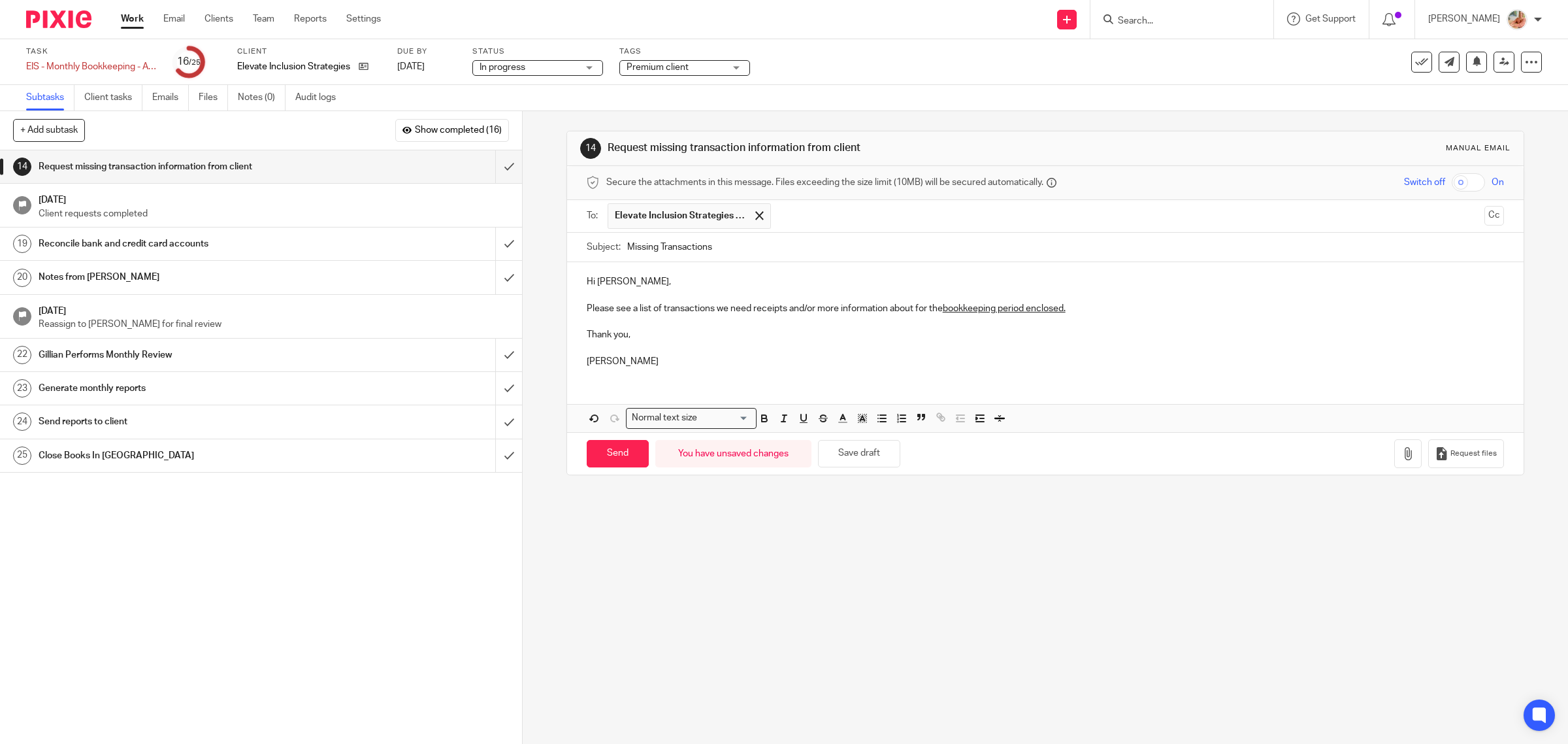
click at [1105, 306] on p "Please see a list of transactions we need receipts and/or more information abou…" at bounding box center [1046, 308] width 918 height 13
click at [1394, 468] on button "button" at bounding box center [1408, 454] width 27 height 29
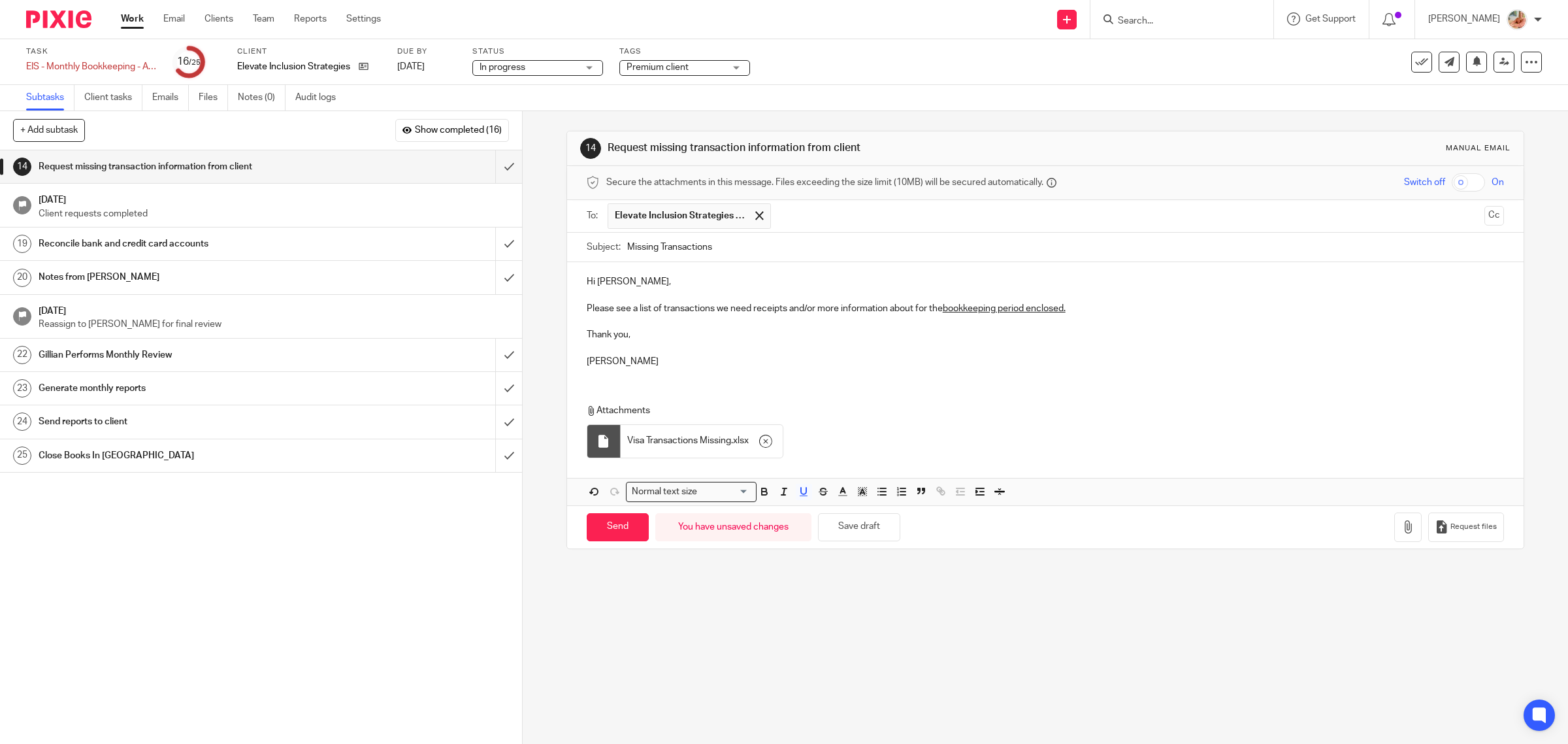
click at [1485, 217] on button "Cc" at bounding box center [1495, 216] width 20 height 20
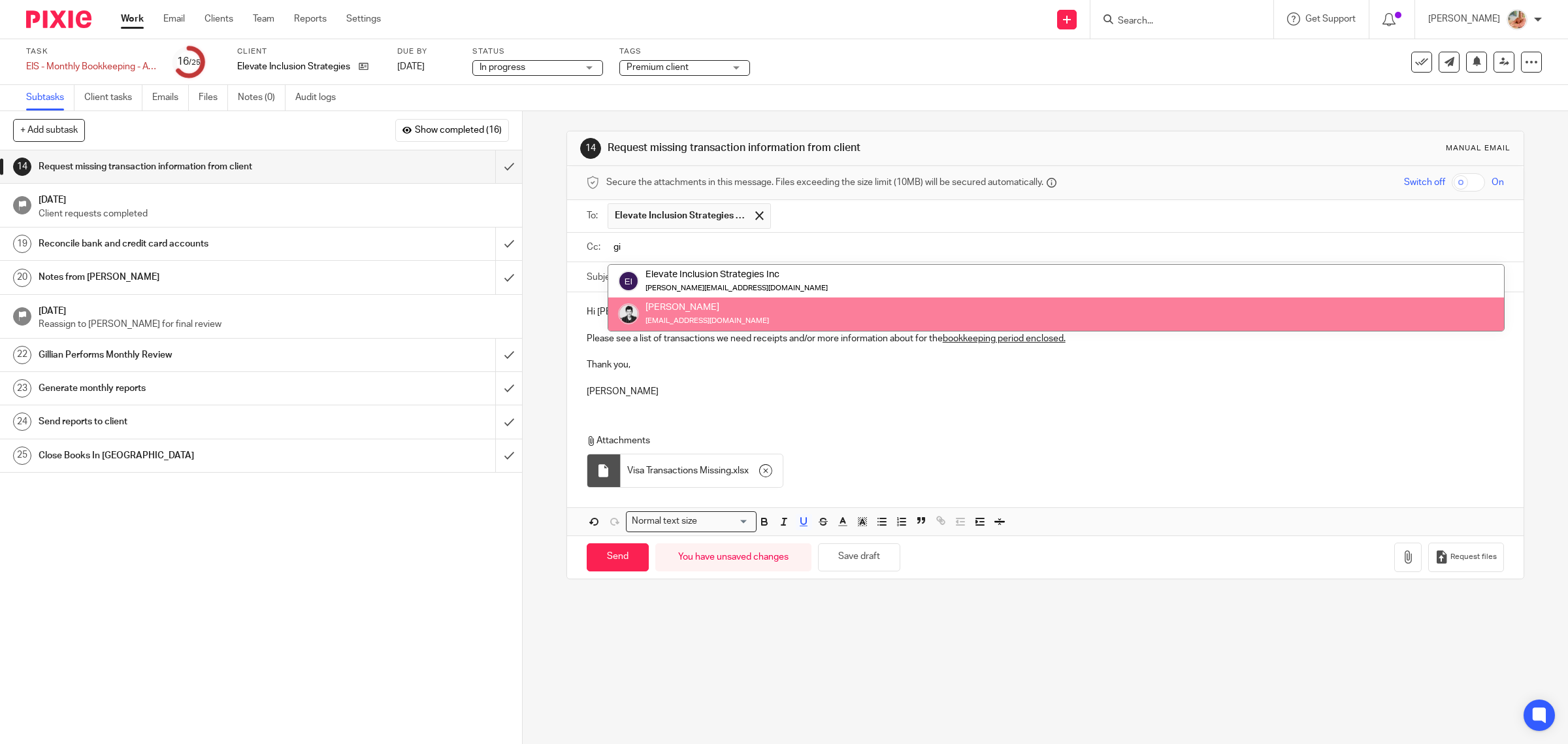
type input "gi"
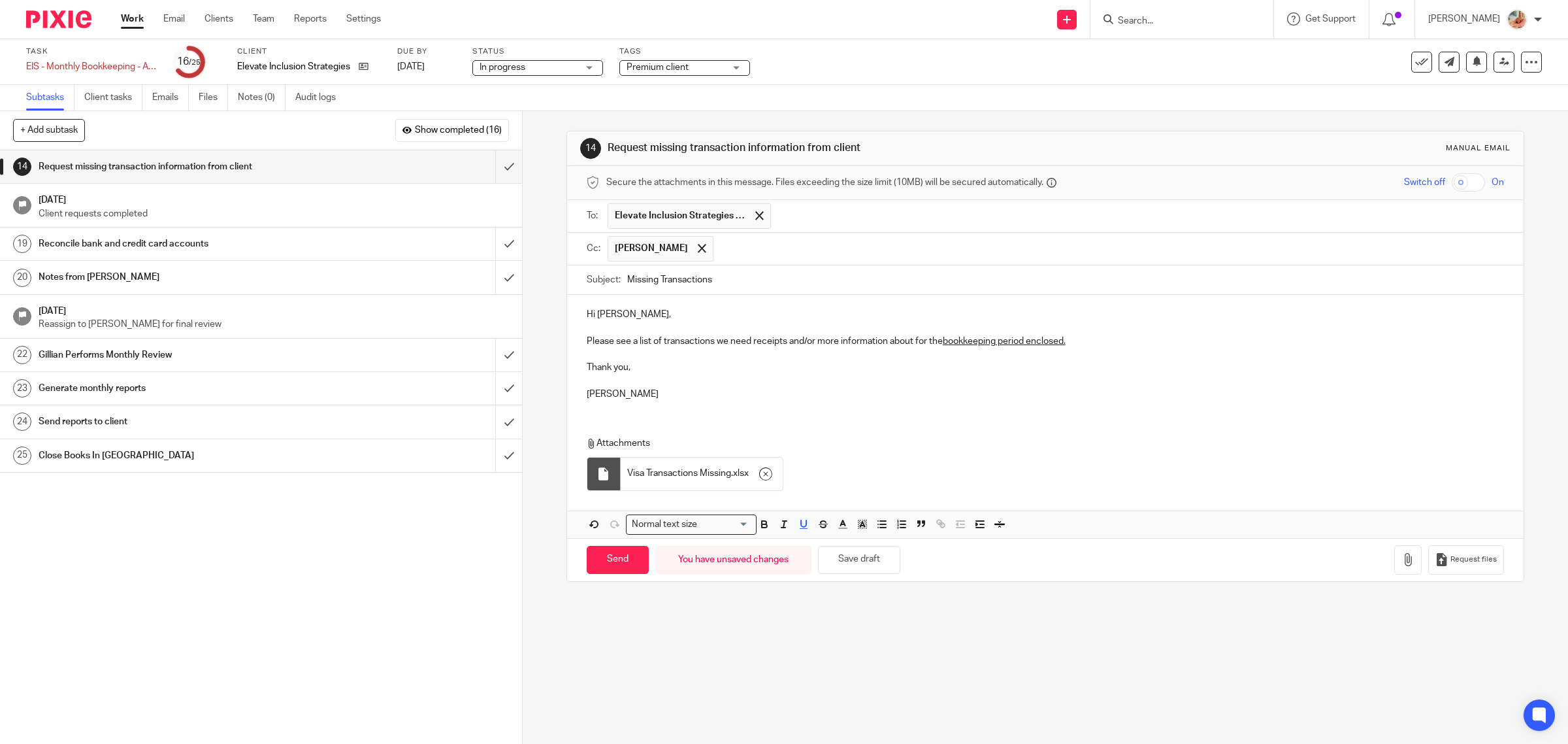
click at [807, 398] on p "[PERSON_NAME]" at bounding box center [1046, 393] width 918 height 13
click at [626, 563] on input "Send" at bounding box center [618, 559] width 62 height 28
type input "Sent"
click at [433, 246] on div "Reconcile bank and credit card accounts" at bounding box center [260, 244] width 443 height 20
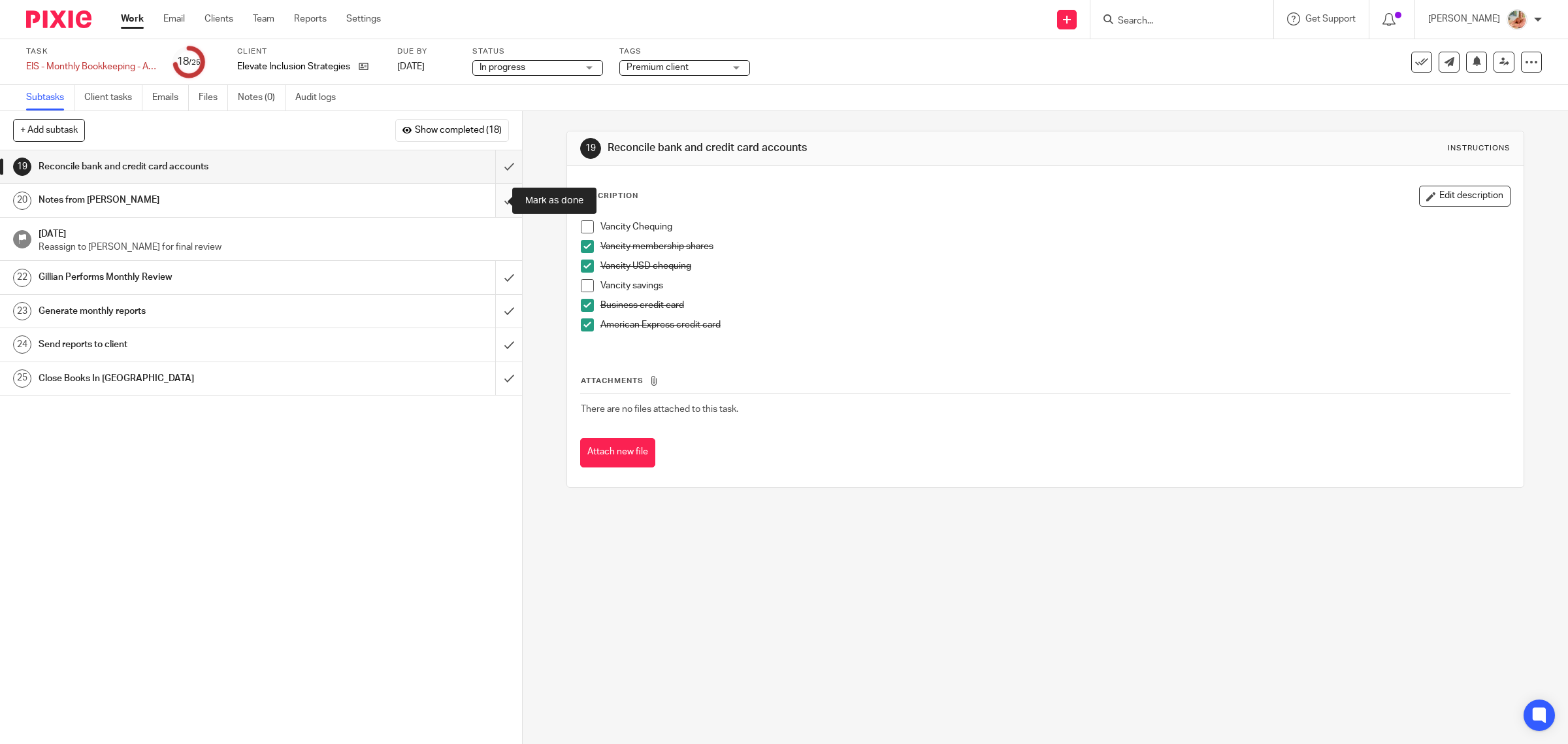
click at [494, 202] on input "submit" at bounding box center [261, 199] width 522 height 32
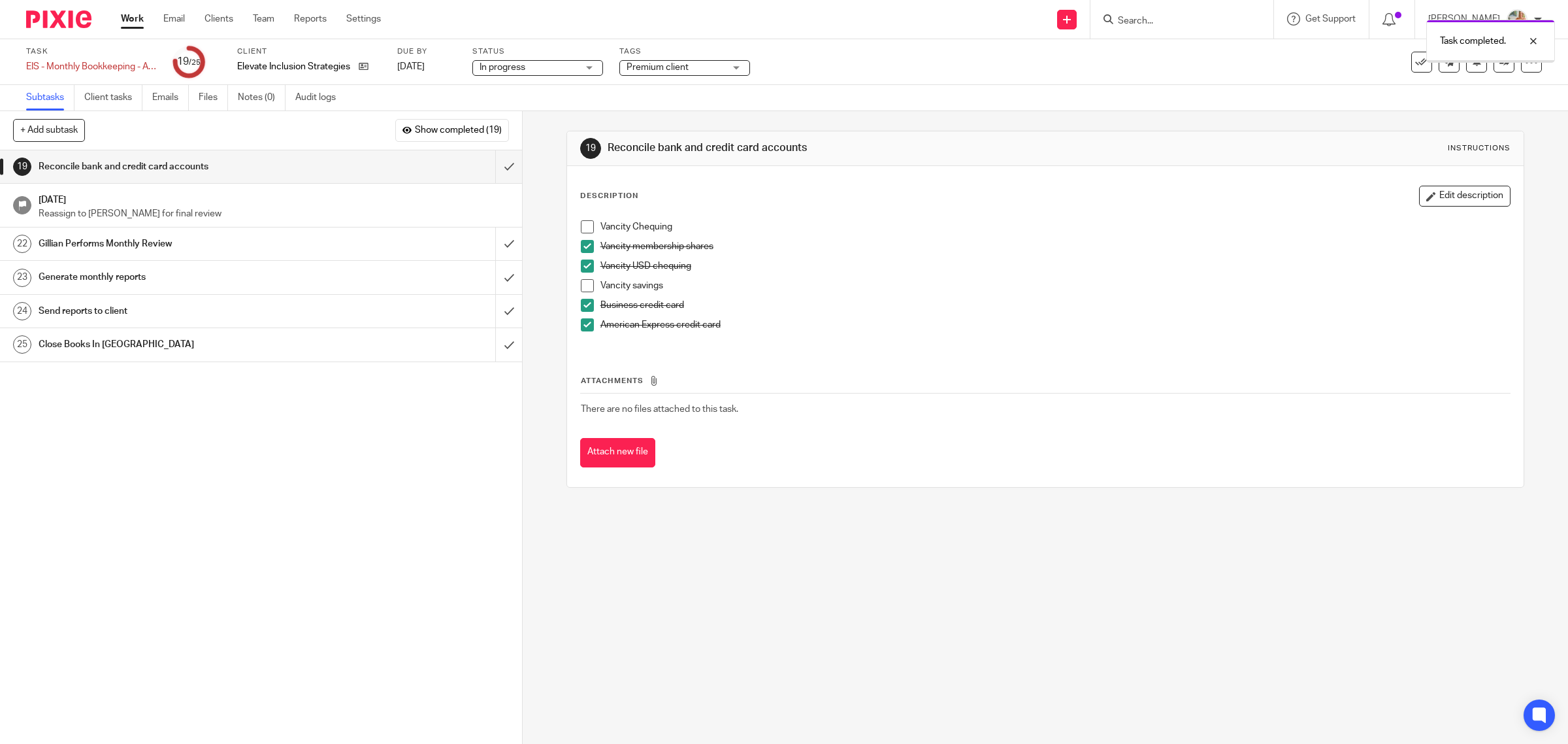
click at [581, 281] on span at bounding box center [587, 285] width 13 height 13
click at [586, 227] on span at bounding box center [587, 227] width 13 height 13
click at [583, 302] on span at bounding box center [587, 305] width 13 height 13
drag, startPoint x: 1340, startPoint y: 330, endPoint x: 1334, endPoint y: 334, distance: 7.2
click at [1334, 334] on div "American Express credit card" at bounding box center [1055, 328] width 910 height 20
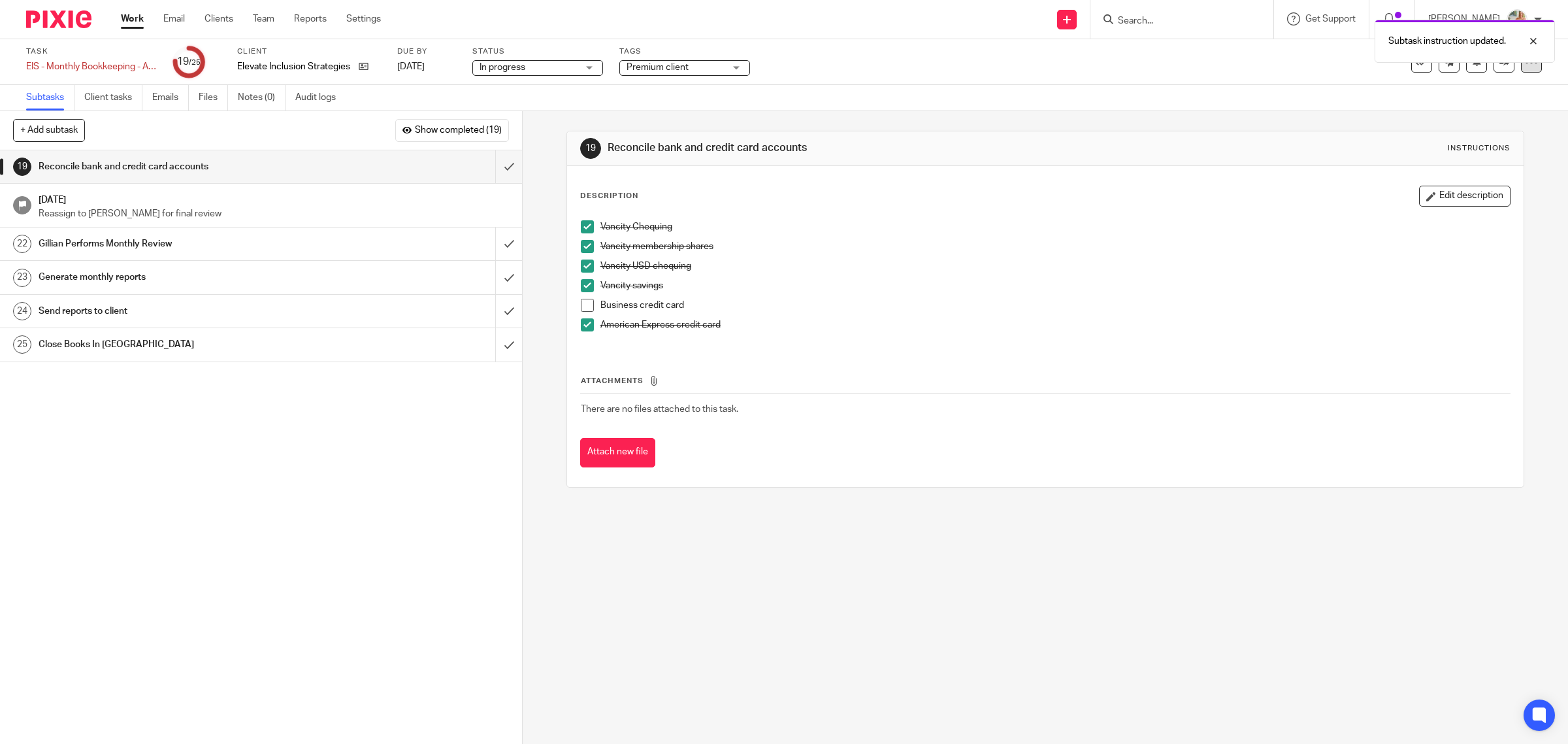
click at [1525, 67] on icon at bounding box center [1531, 62] width 13 height 13
click at [1475, 109] on link "Advanced task editor" at bounding box center [1478, 113] width 86 height 9
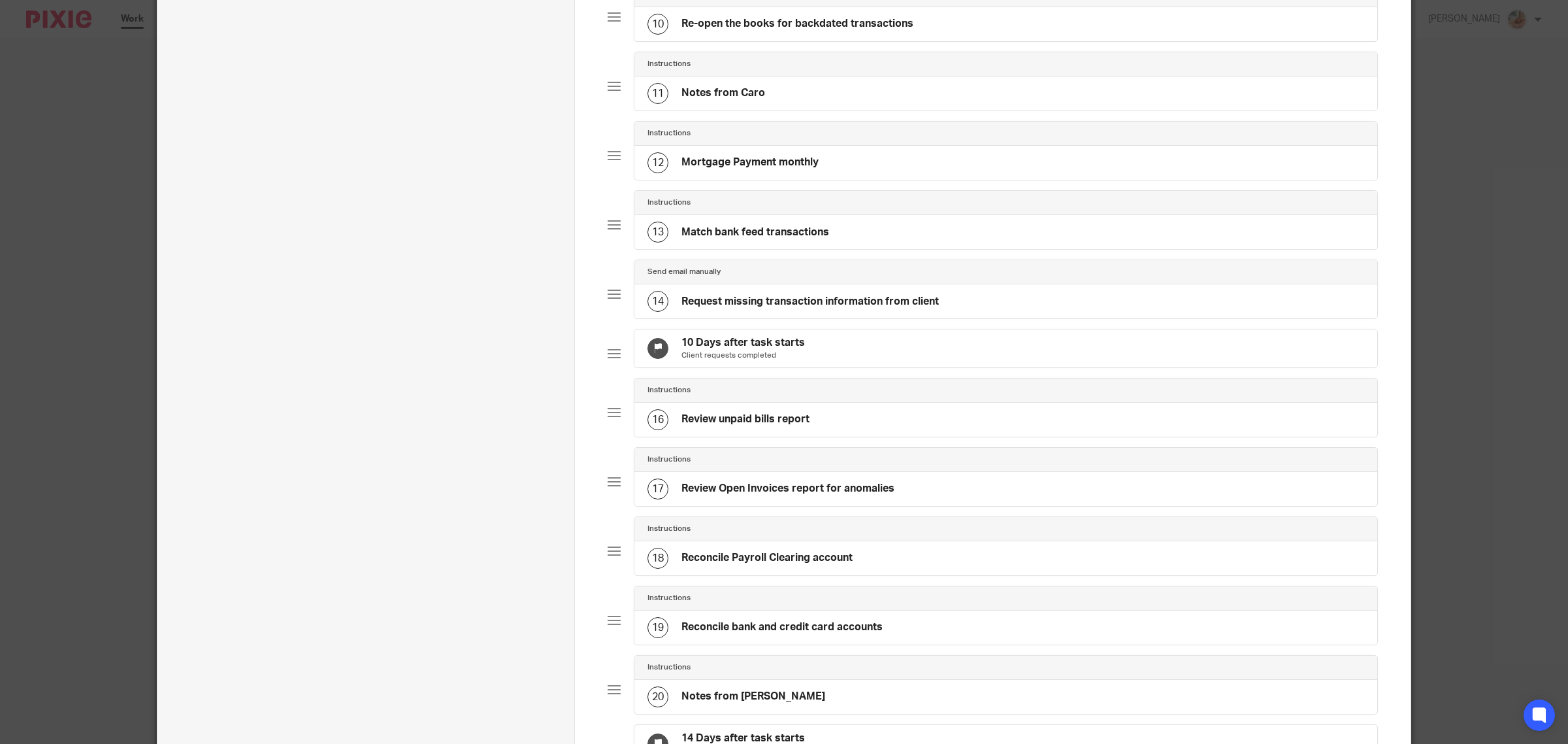
scroll to position [898, 0]
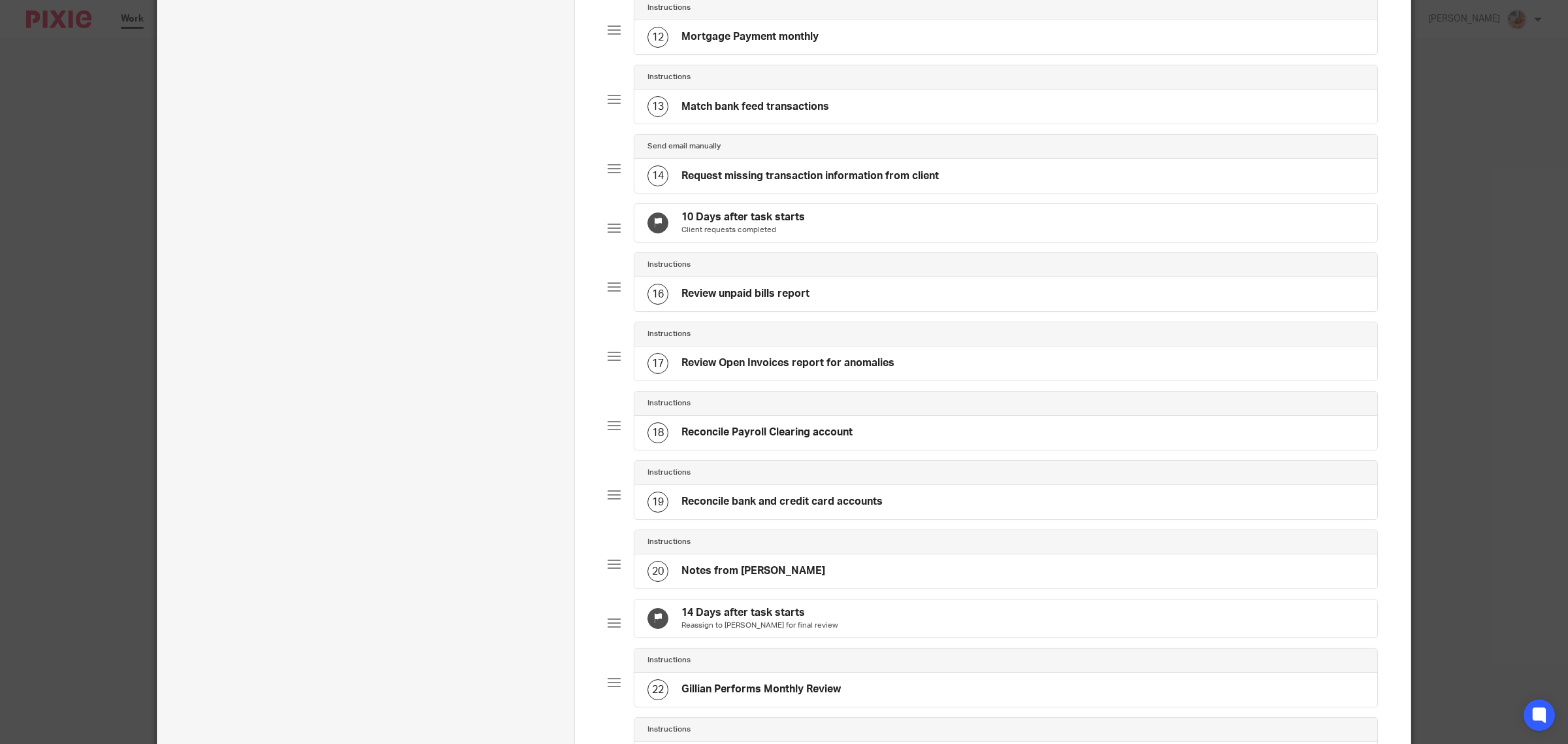
click at [781, 509] on h4 "Reconcile bank and credit card accounts" at bounding box center [782, 502] width 201 height 14
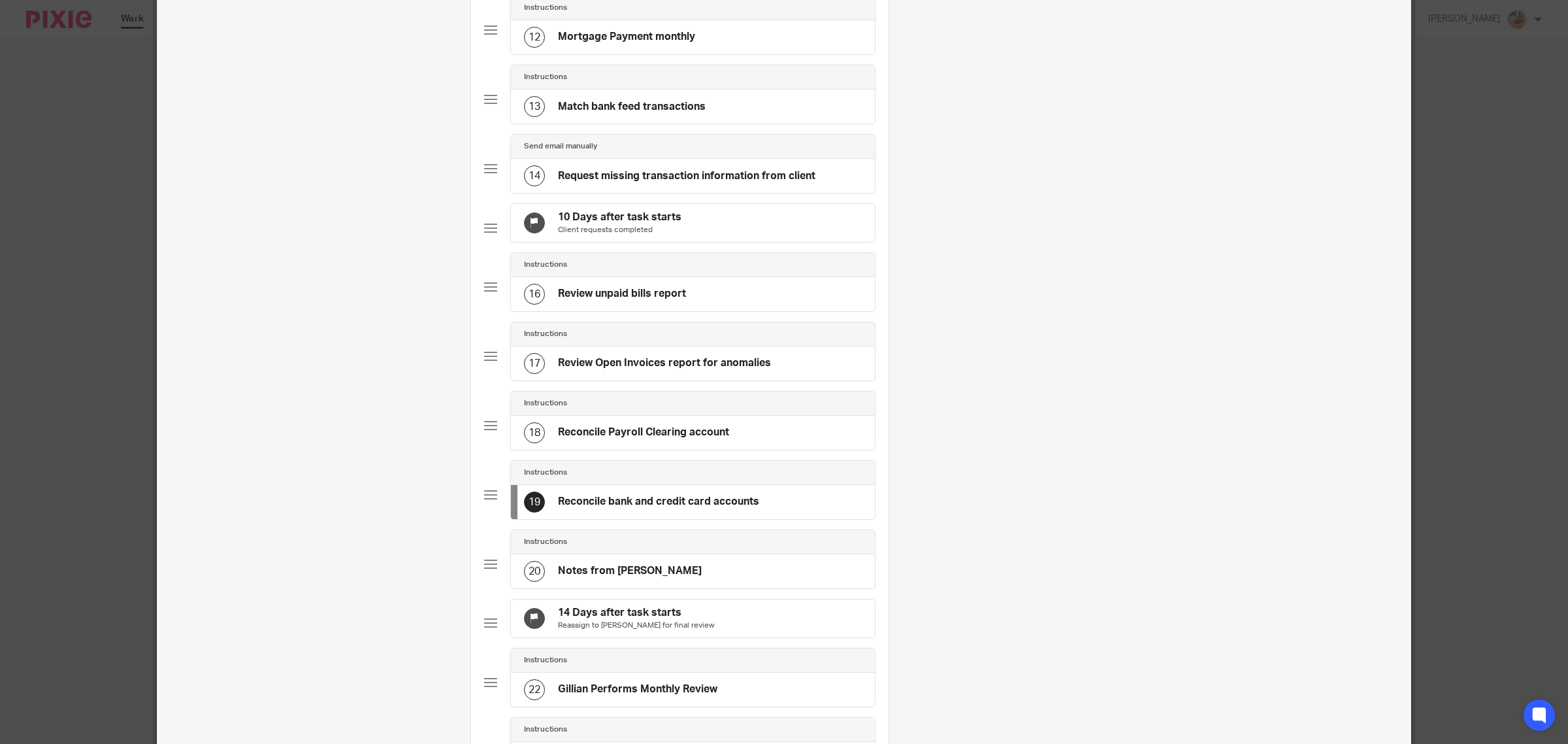
scroll to position [0, 0]
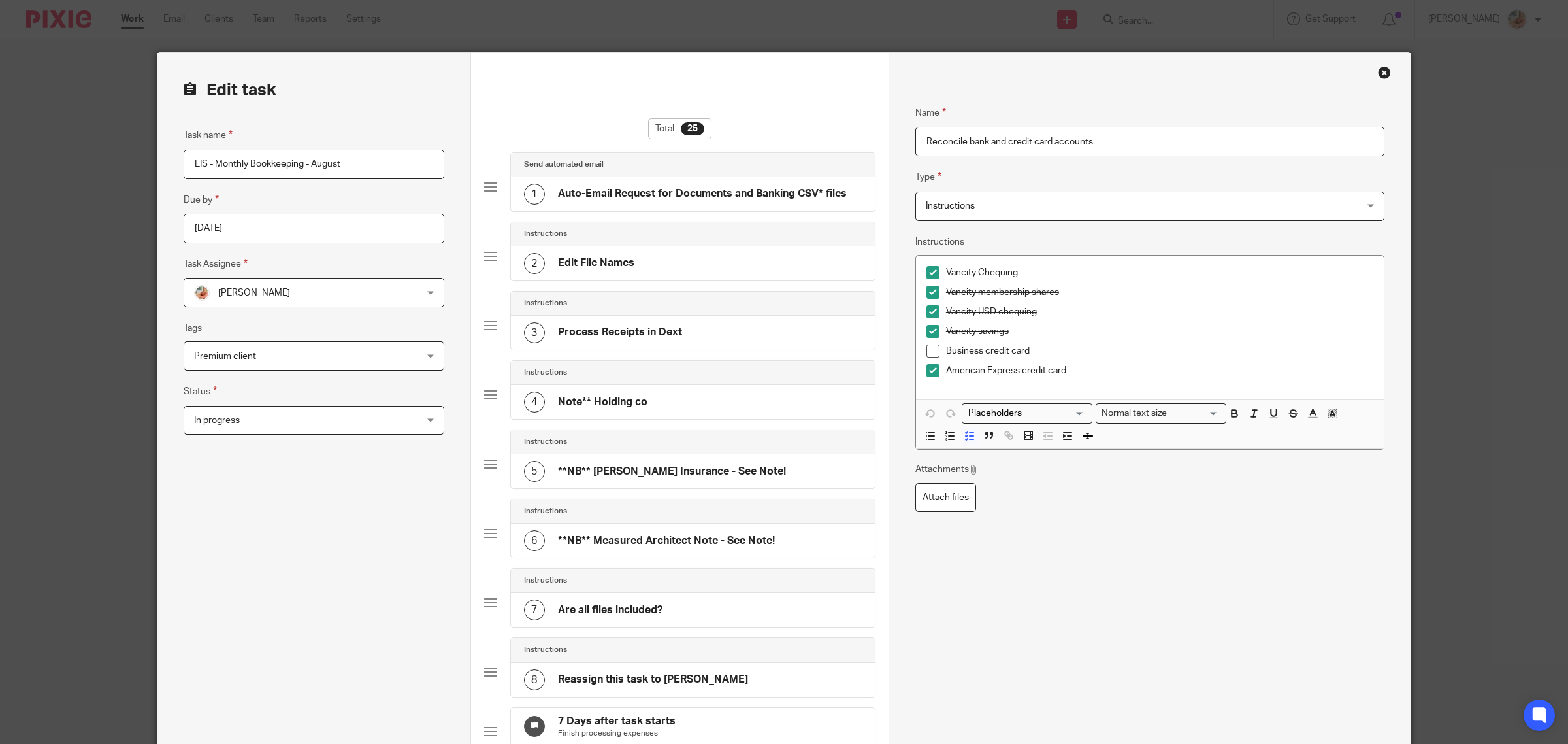
click at [916, 141] on input "Reconcile bank and credit card accounts" at bounding box center [1150, 142] width 470 height 29
click at [1050, 143] on input "Sep 17th: Visa rec pending / MIssing transactions sent to client: Reconcile ban…" at bounding box center [1150, 142] width 470 height 29
drag, startPoint x: 1180, startPoint y: 141, endPoint x: 1423, endPoint y: 138, distance: 243.0
click at [1423, 138] on div "Edit task Task name EIS - Monthly Bookkeeping - August Due by 2025-09-15 Task A…" at bounding box center [784, 372] width 1568 height 744
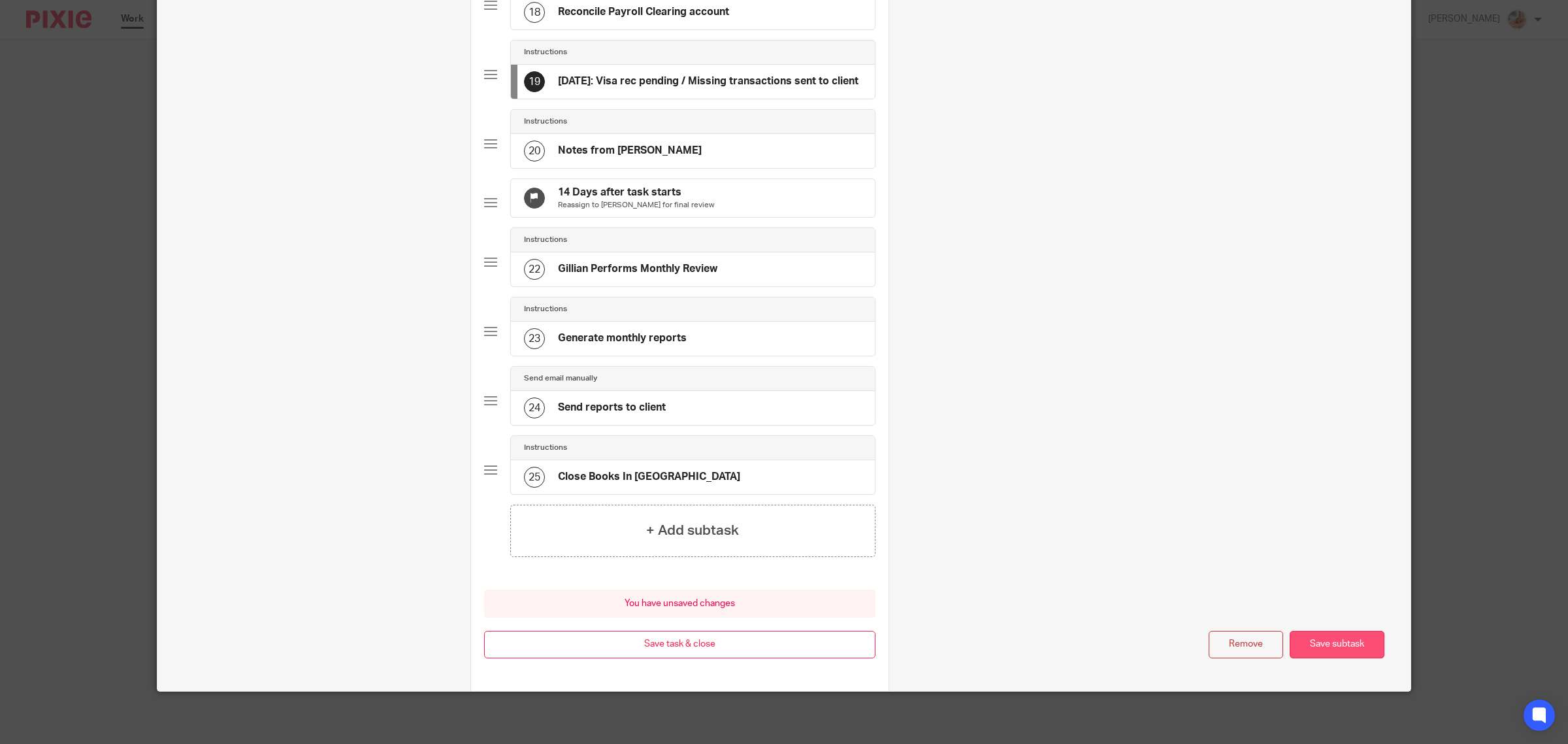
type input "Sep 17th: Visa rec pending / Missing transactions sent to client"
click at [1315, 639] on button "Save subtask" at bounding box center [1337, 644] width 95 height 28
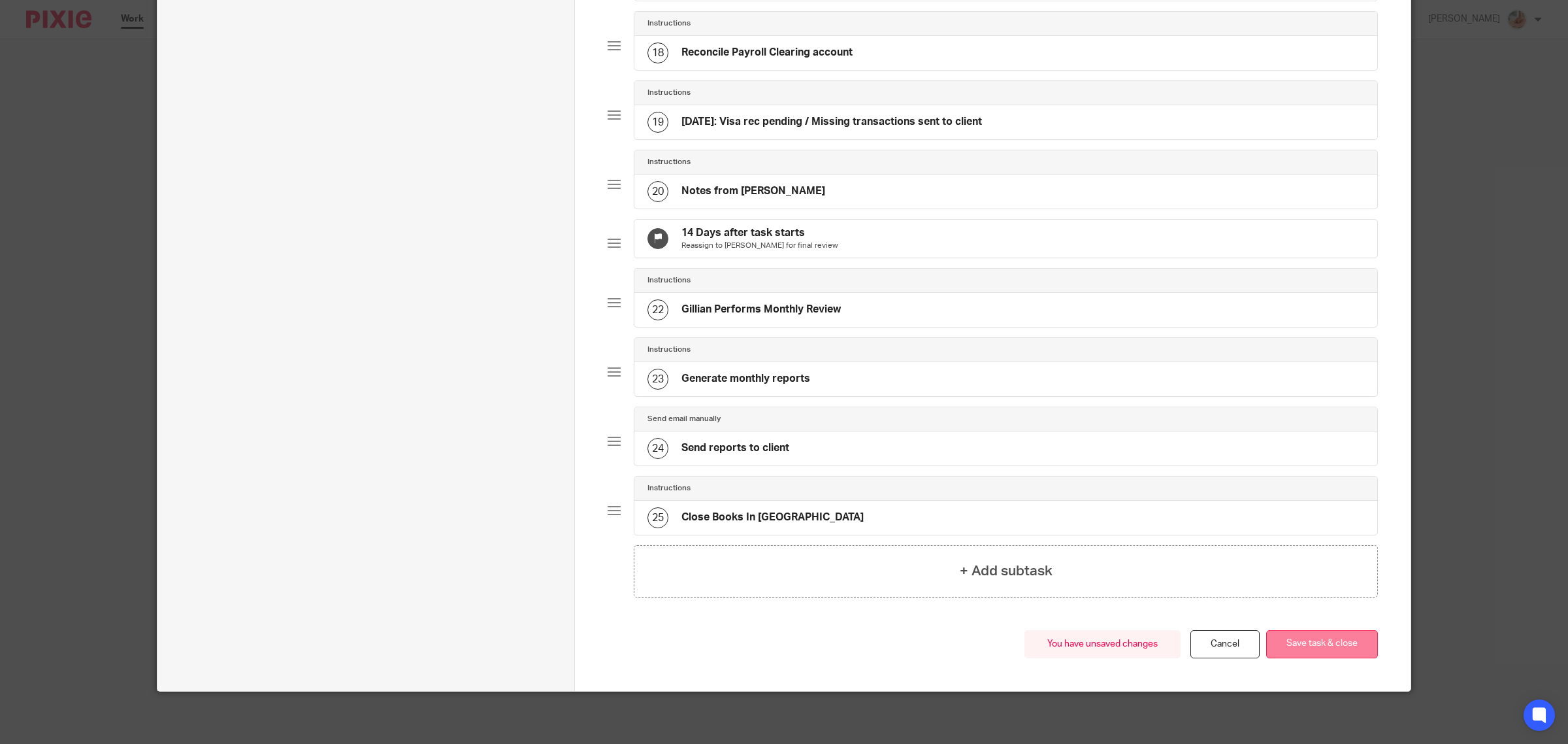
click at [1315, 647] on button "Save task & close" at bounding box center [1322, 643] width 111 height 28
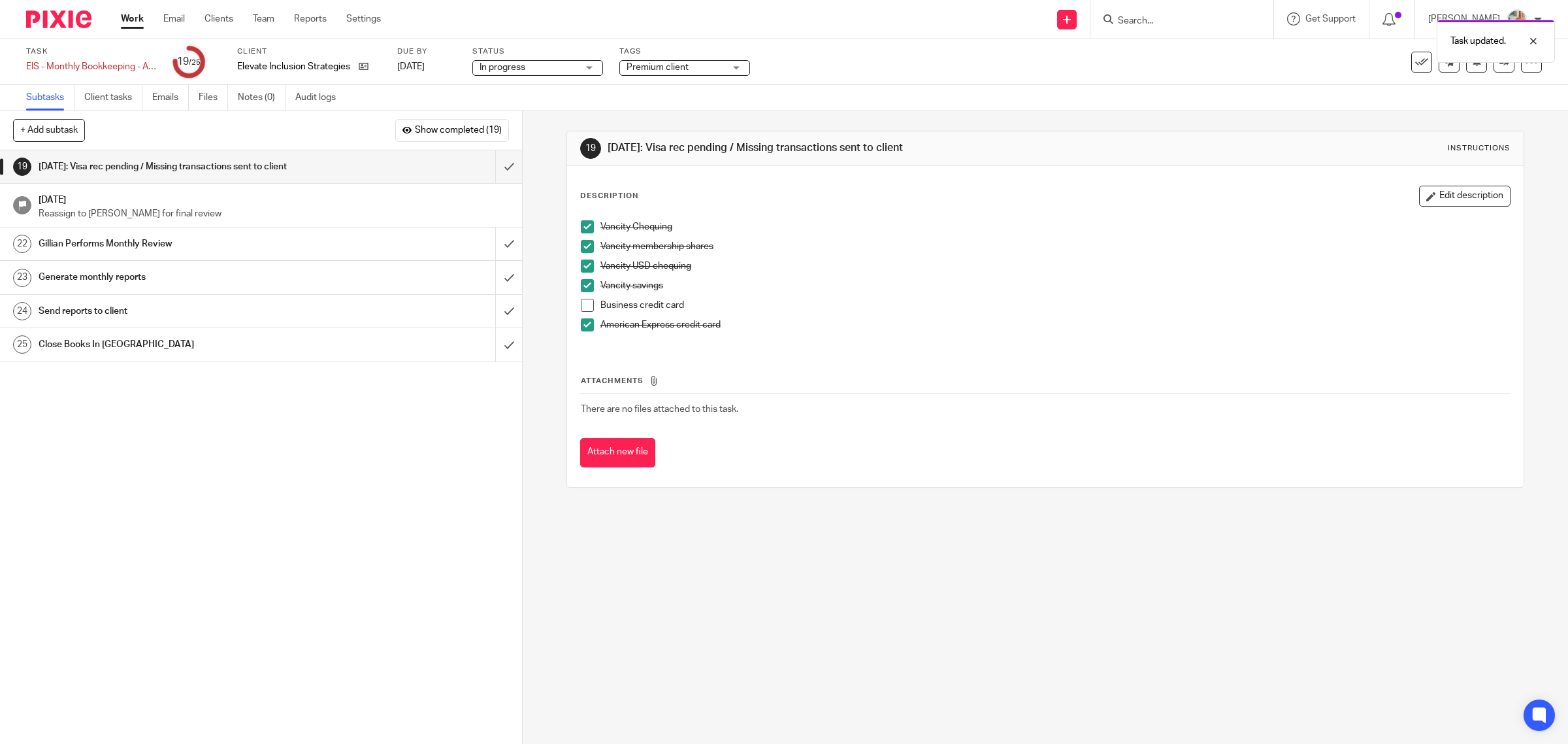
click at [130, 17] on link "Work" at bounding box center [132, 19] width 22 height 13
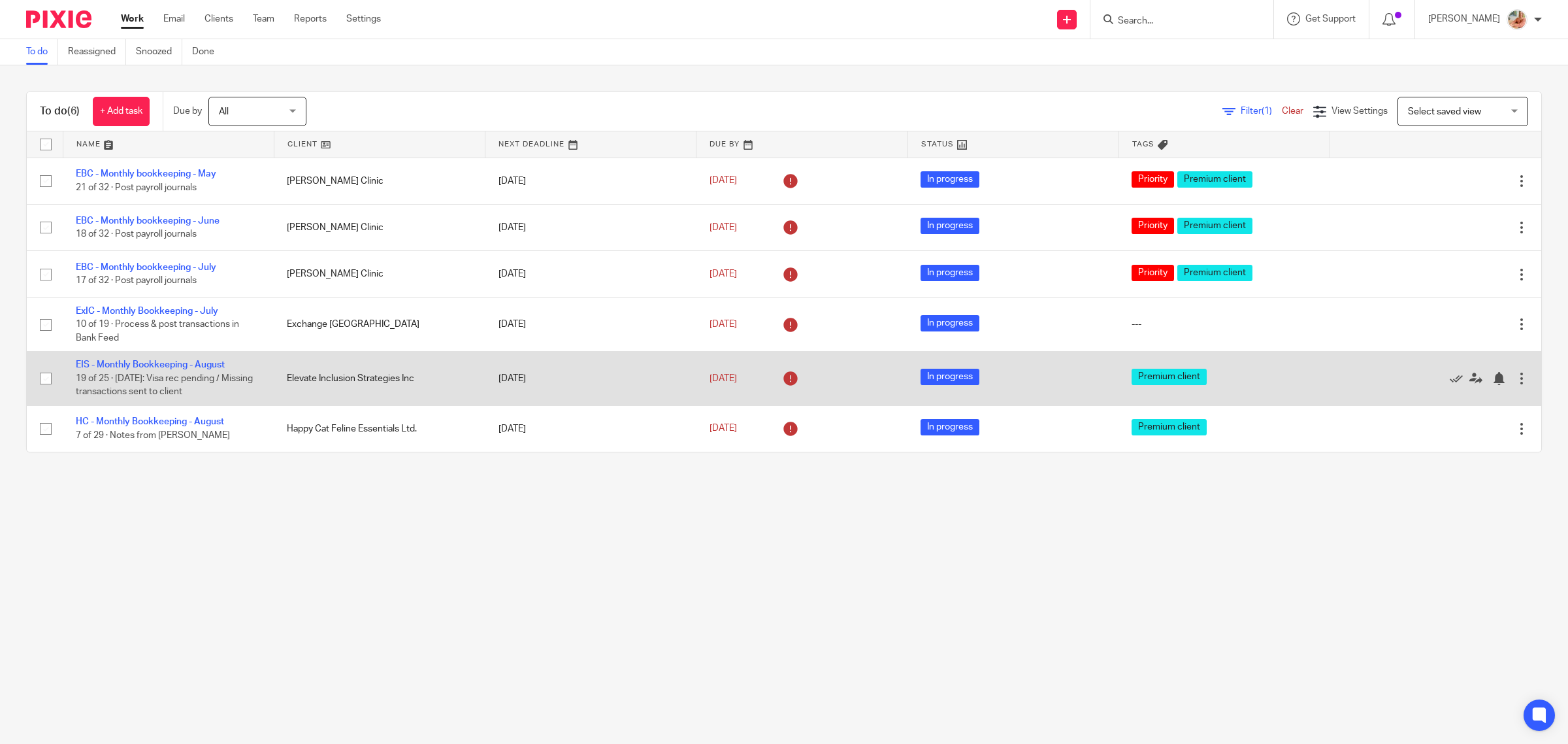
drag, startPoint x: 177, startPoint y: 364, endPoint x: 262, endPoint y: 377, distance: 86.0
click at [177, 364] on link "EIS - Monthly Bookkeeping - August" at bounding box center [150, 364] width 149 height 9
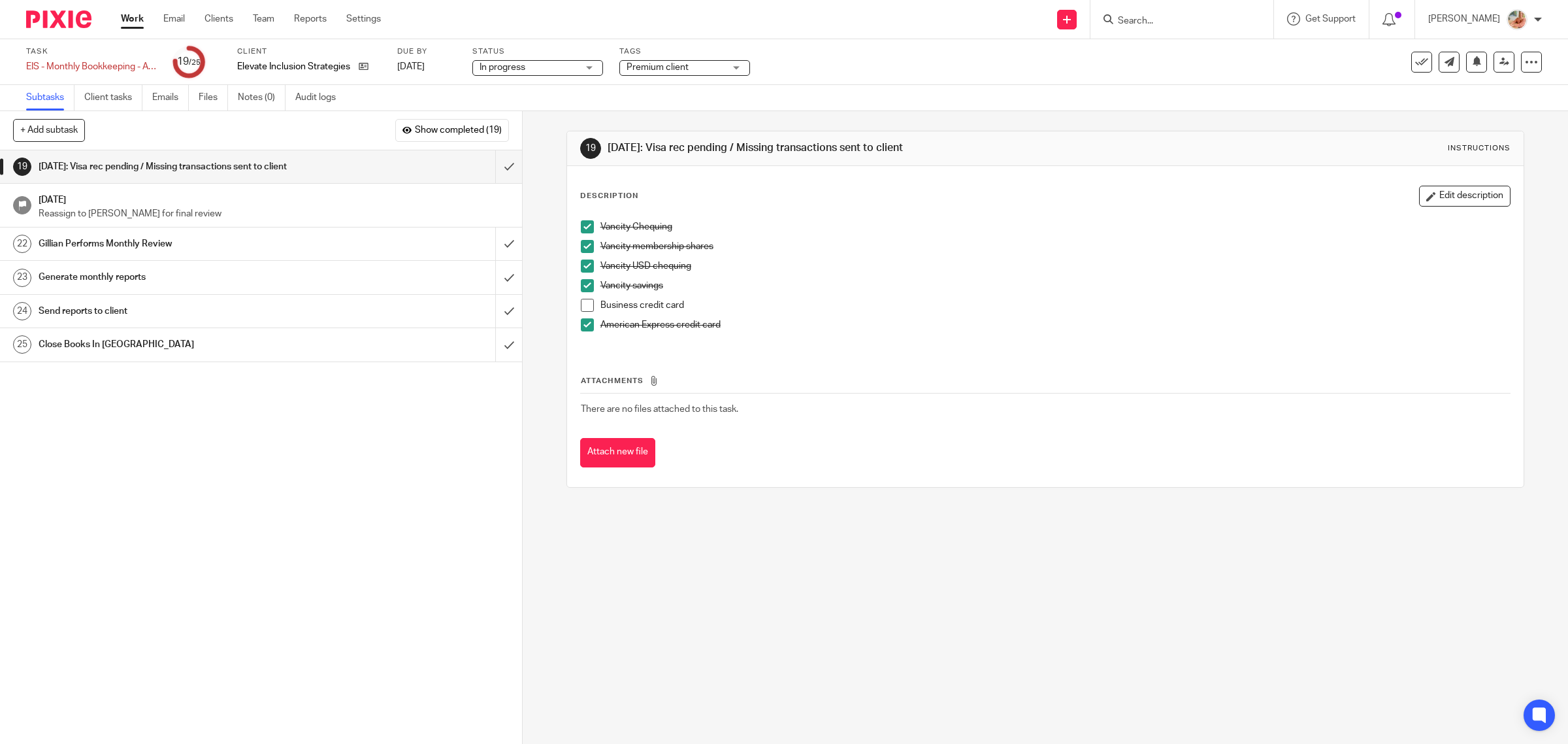
click at [664, 63] on span "Premium client" at bounding box center [658, 66] width 62 height 9
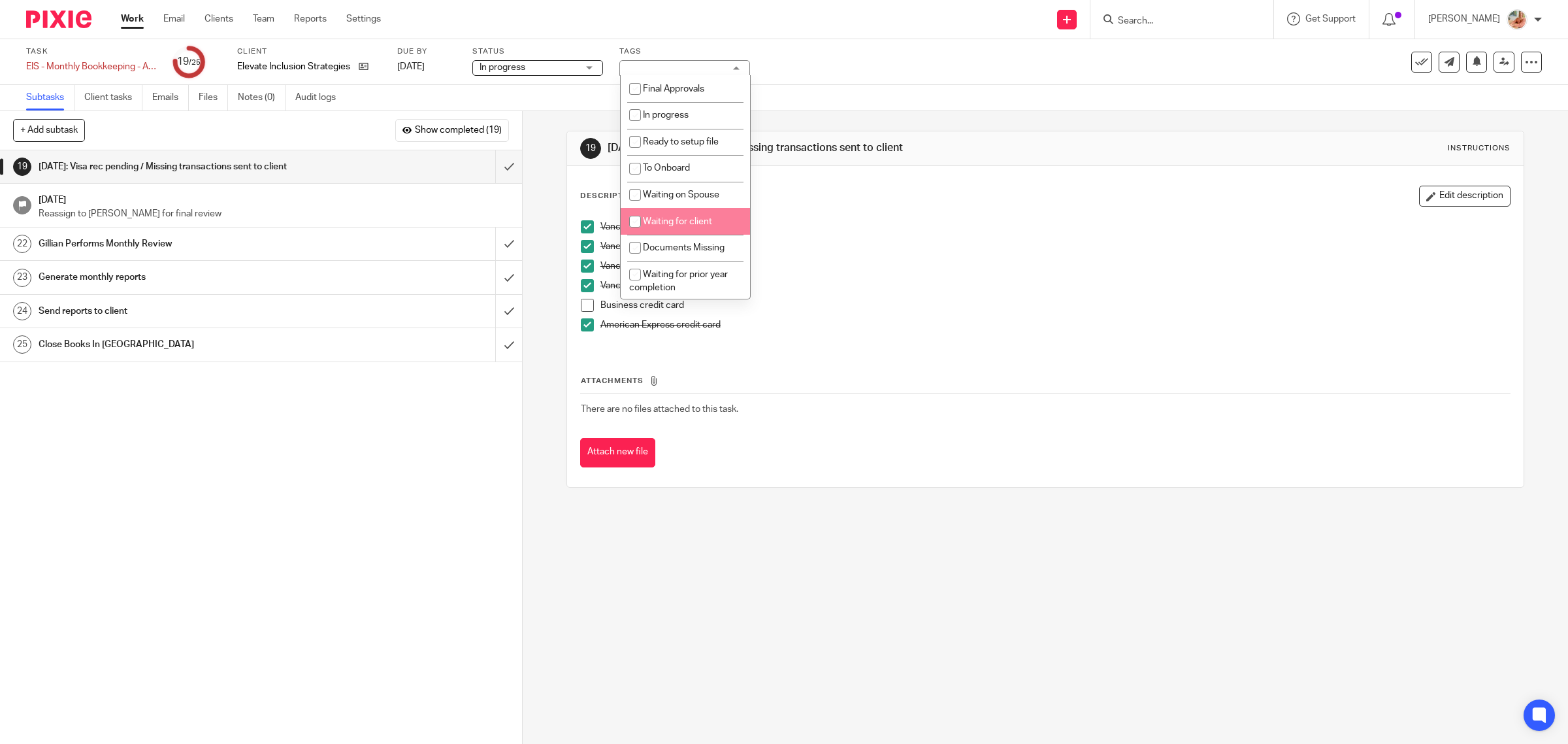
click at [657, 221] on span "Waiting for client" at bounding box center [678, 221] width 69 height 9
checkbox input "true"
click at [651, 243] on span "Documents Missing" at bounding box center [684, 247] width 82 height 9
checkbox input "true"
click at [879, 266] on p "Vancity USD chequing" at bounding box center [1055, 266] width 910 height 13
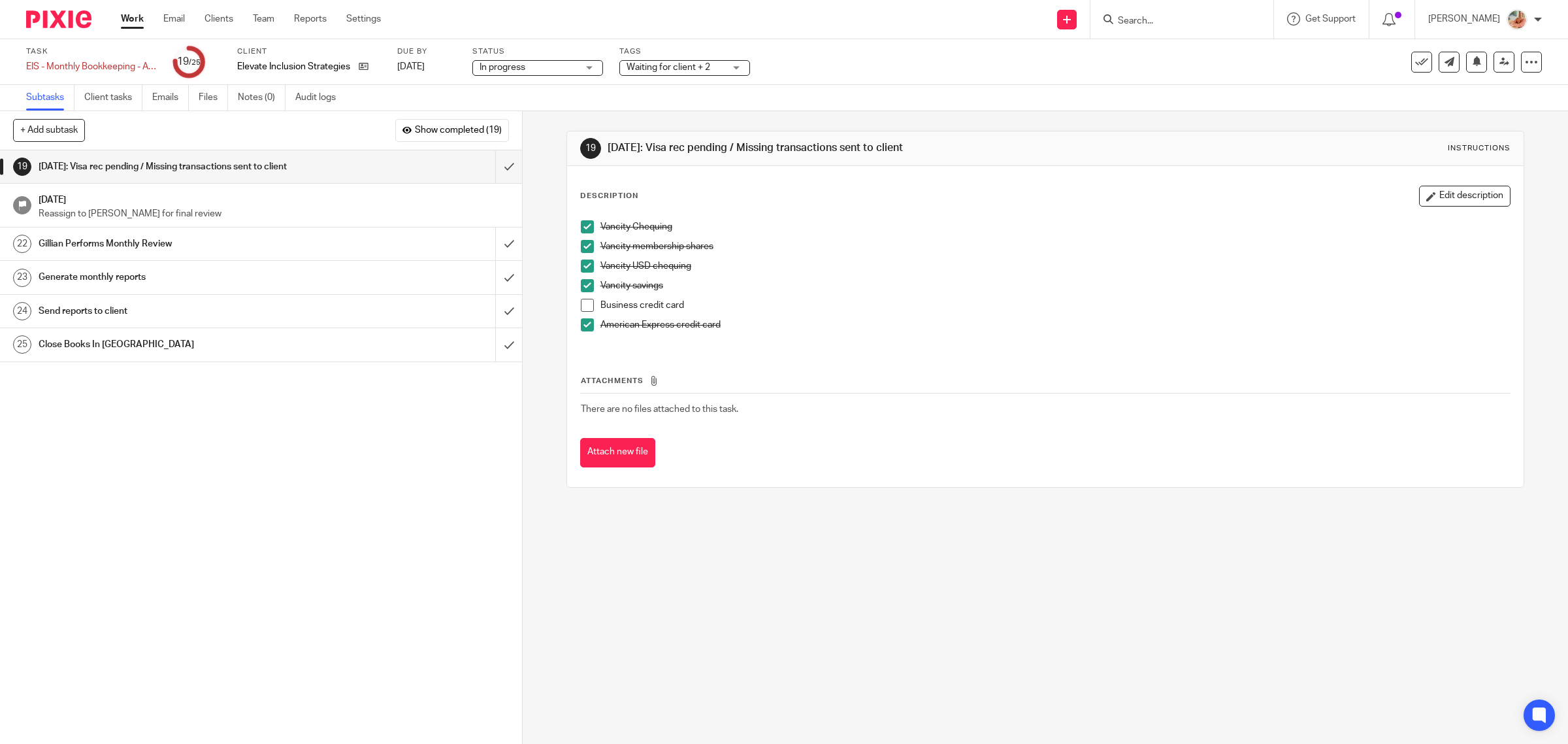
click at [141, 19] on link "Work" at bounding box center [132, 19] width 22 height 13
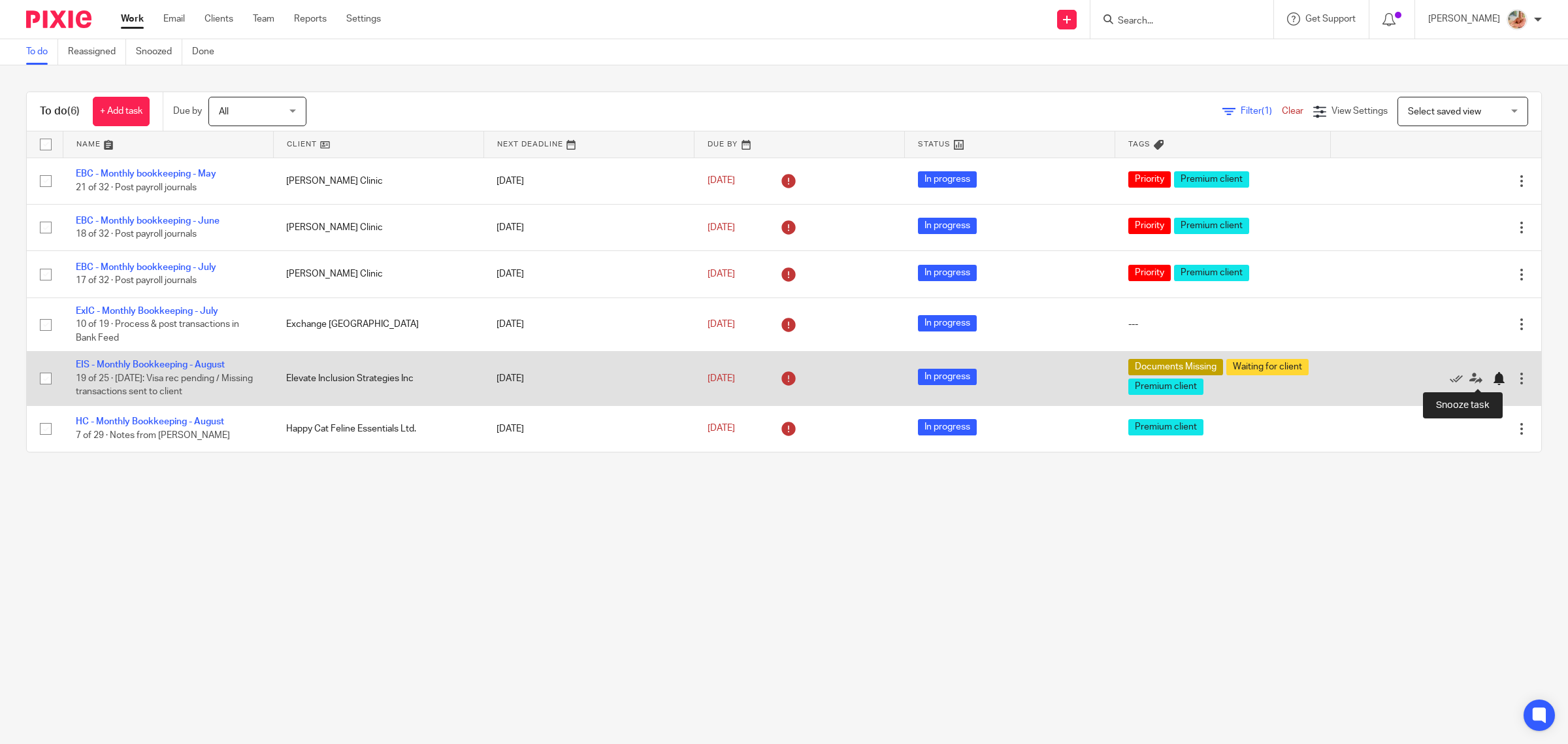
click at [1493, 380] on div at bounding box center [1499, 378] width 13 height 13
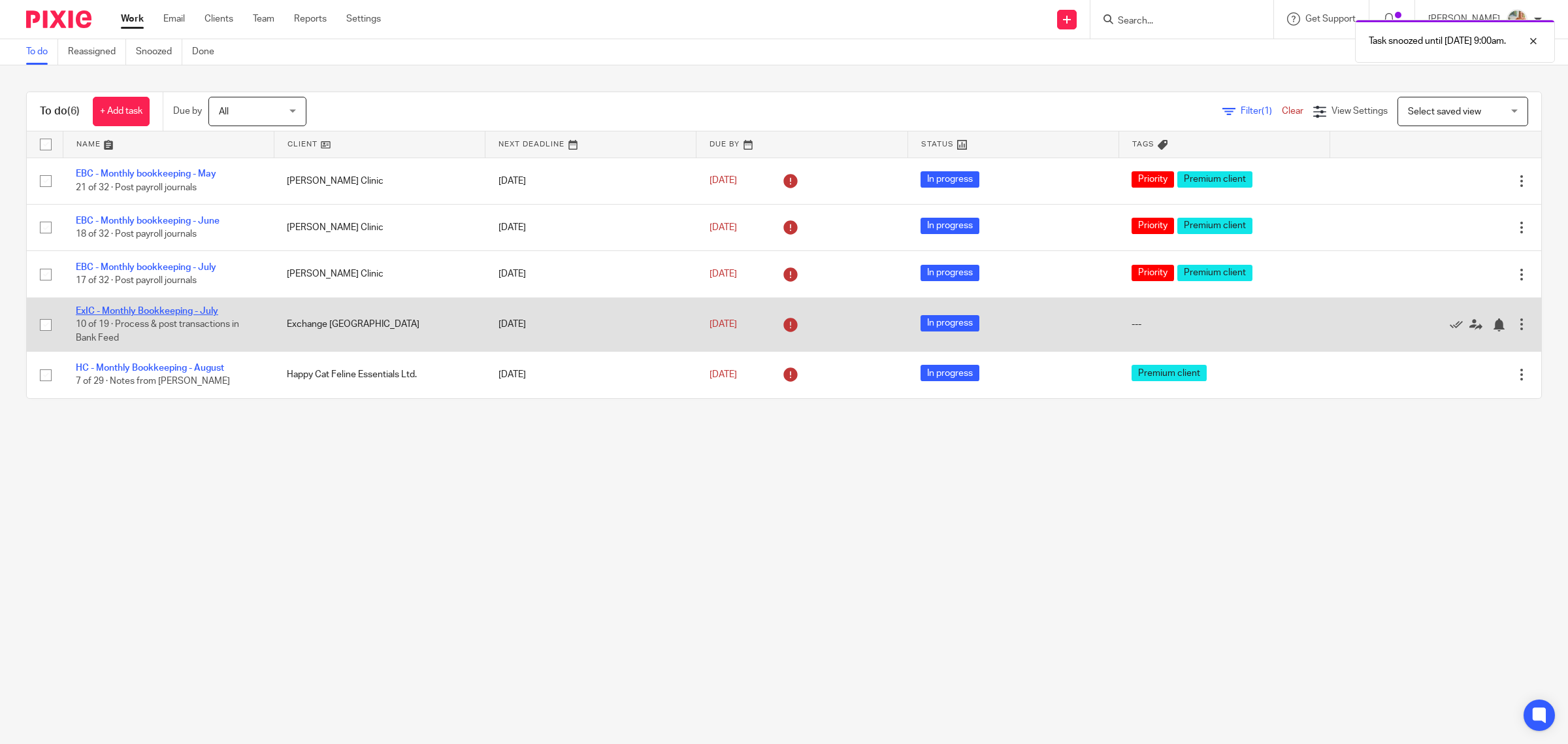
click at [162, 310] on link "ExIC - Monthly Bookkeeping - July" at bounding box center [147, 310] width 143 height 9
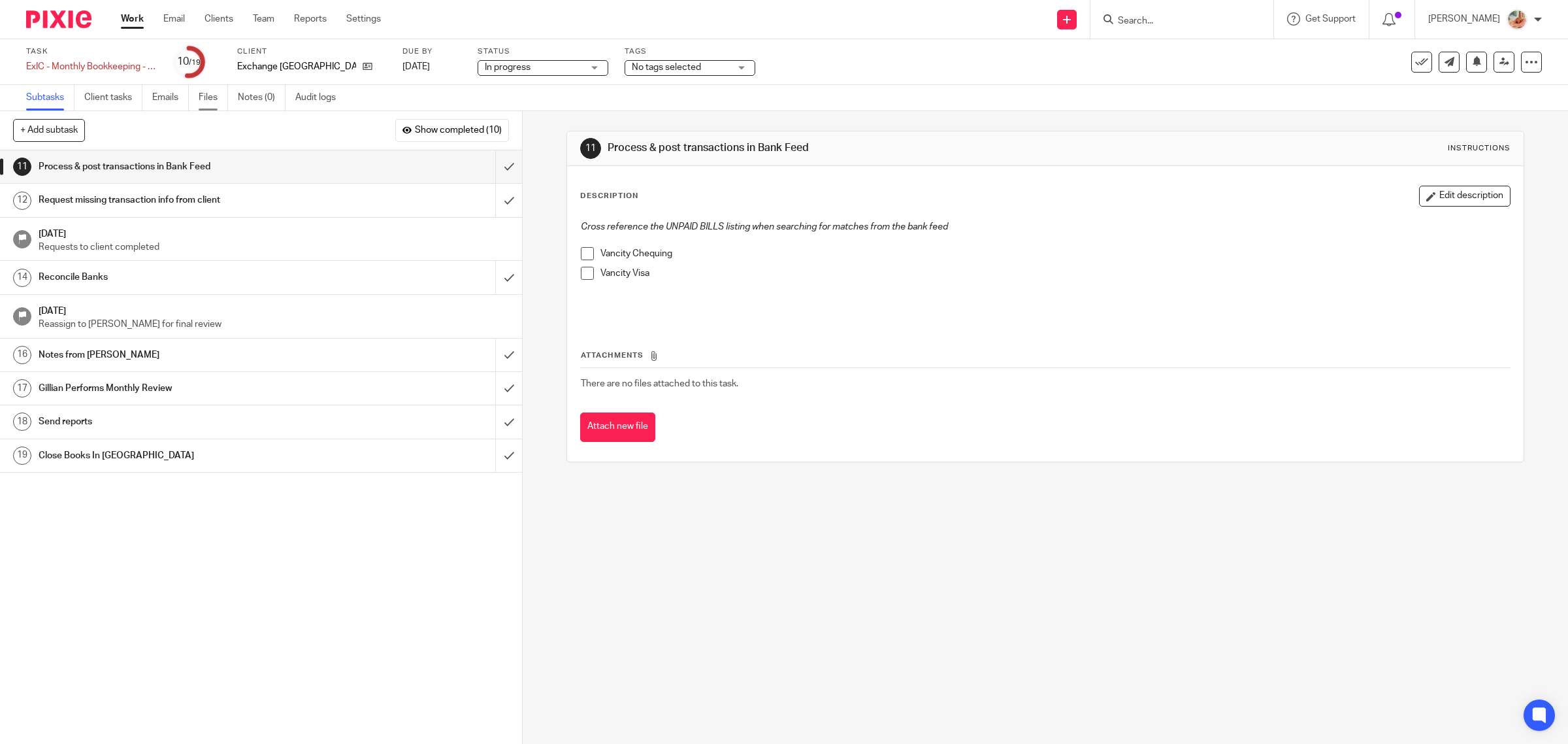
click at [213, 99] on link "Files" at bounding box center [213, 98] width 29 height 25
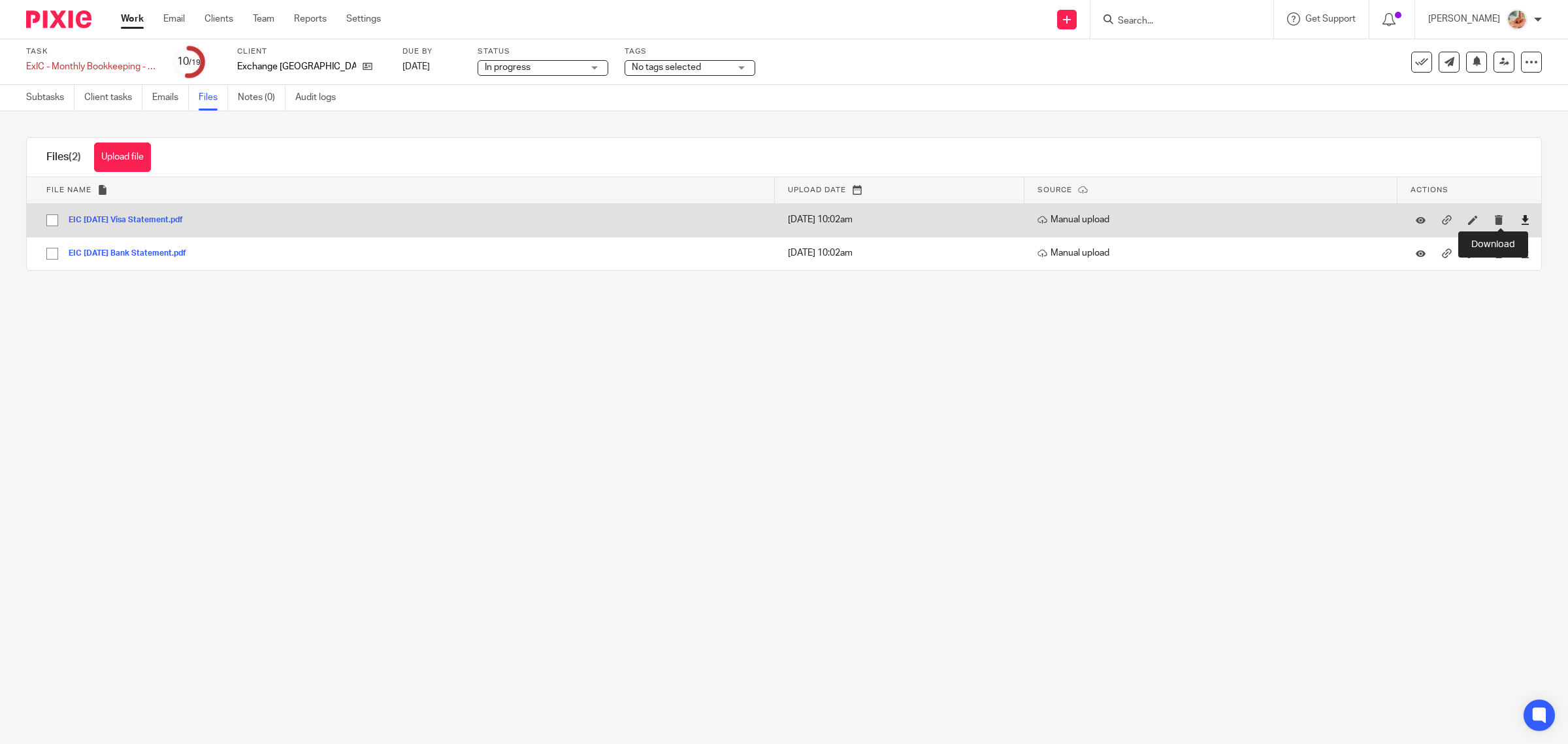
click at [1521, 221] on icon at bounding box center [1526, 220] width 10 height 10
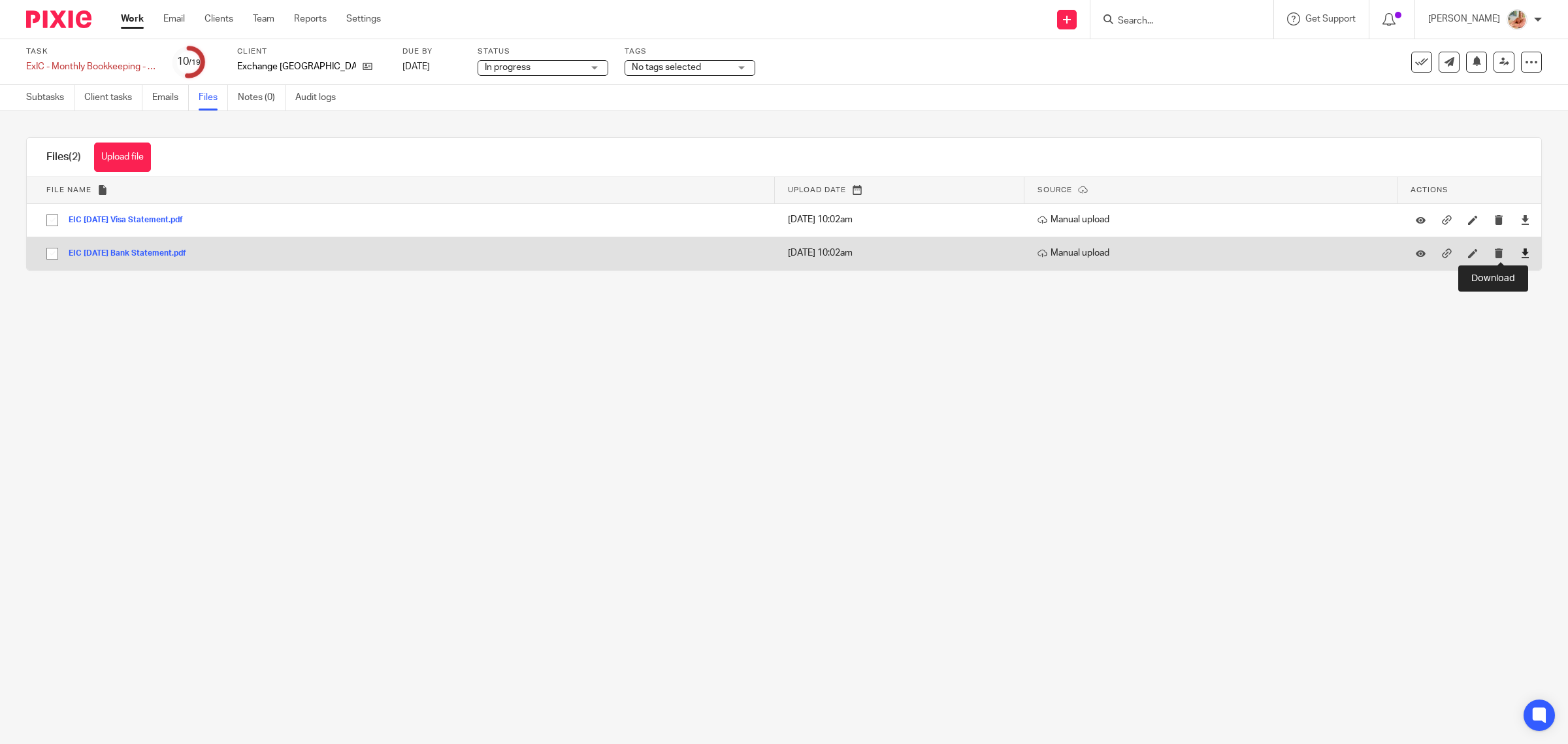
click at [1521, 252] on icon at bounding box center [1526, 253] width 10 height 10
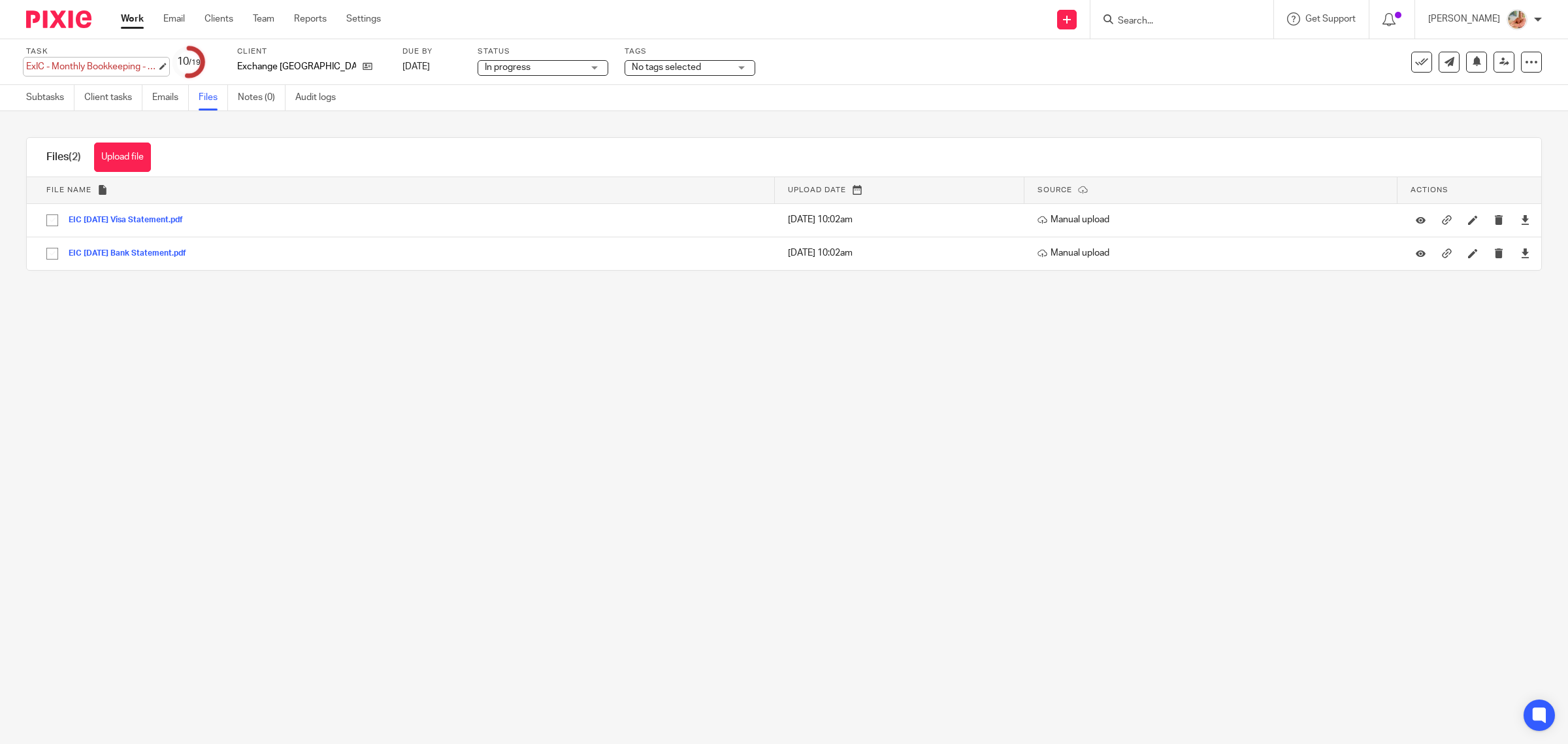
click at [43, 62] on div "ExIC - Monthly Bookkeeping - July Save ExIC - Monthly Bookkeeping - July" at bounding box center [92, 66] width 131 height 13
click at [77, 69] on input "ExIC - Monthly Bookkeeping - July" at bounding box center [122, 67] width 191 height 15
click at [93, 69] on input "ExIC - Monthly Bookkeeping - July" at bounding box center [122, 67] width 191 height 15
drag, startPoint x: 59, startPoint y: 61, endPoint x: 136, endPoint y: 60, distance: 77.0
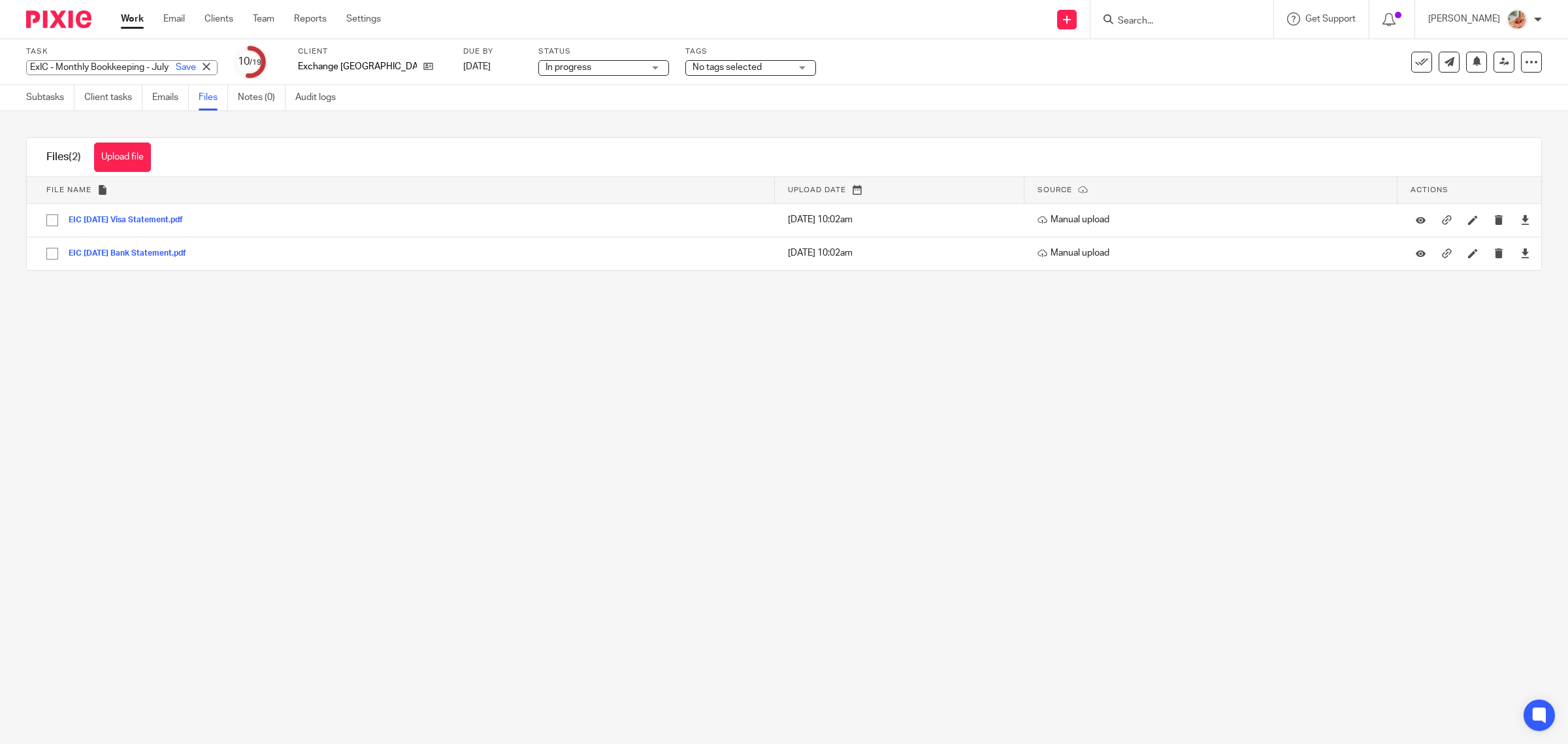
click at [136, 61] on input "ExIC - Monthly Bookkeeping - July" at bounding box center [122, 67] width 191 height 15
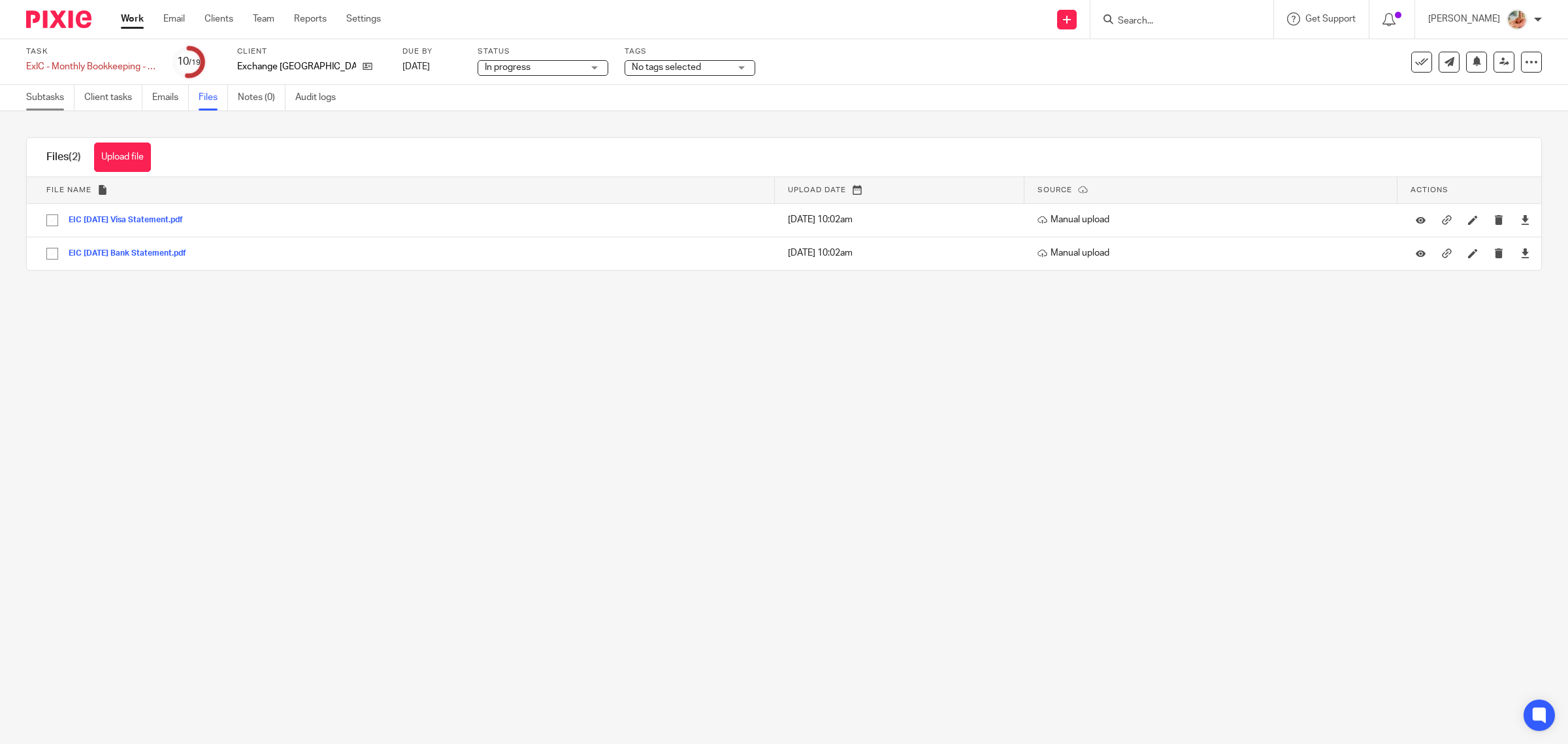
click at [39, 95] on link "Subtasks" at bounding box center [51, 98] width 49 height 25
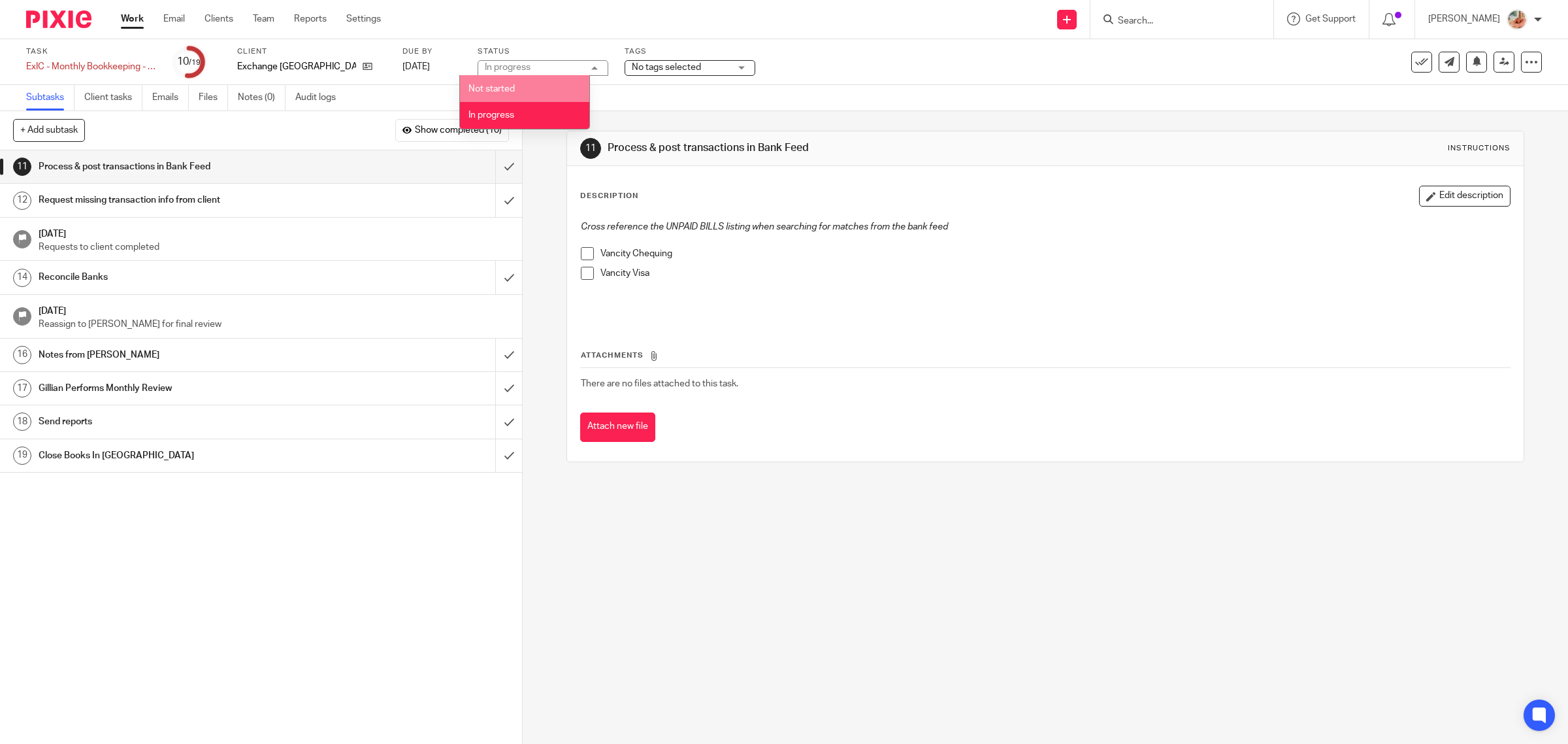
click at [643, 69] on span "No tags selected" at bounding box center [666, 66] width 69 height 9
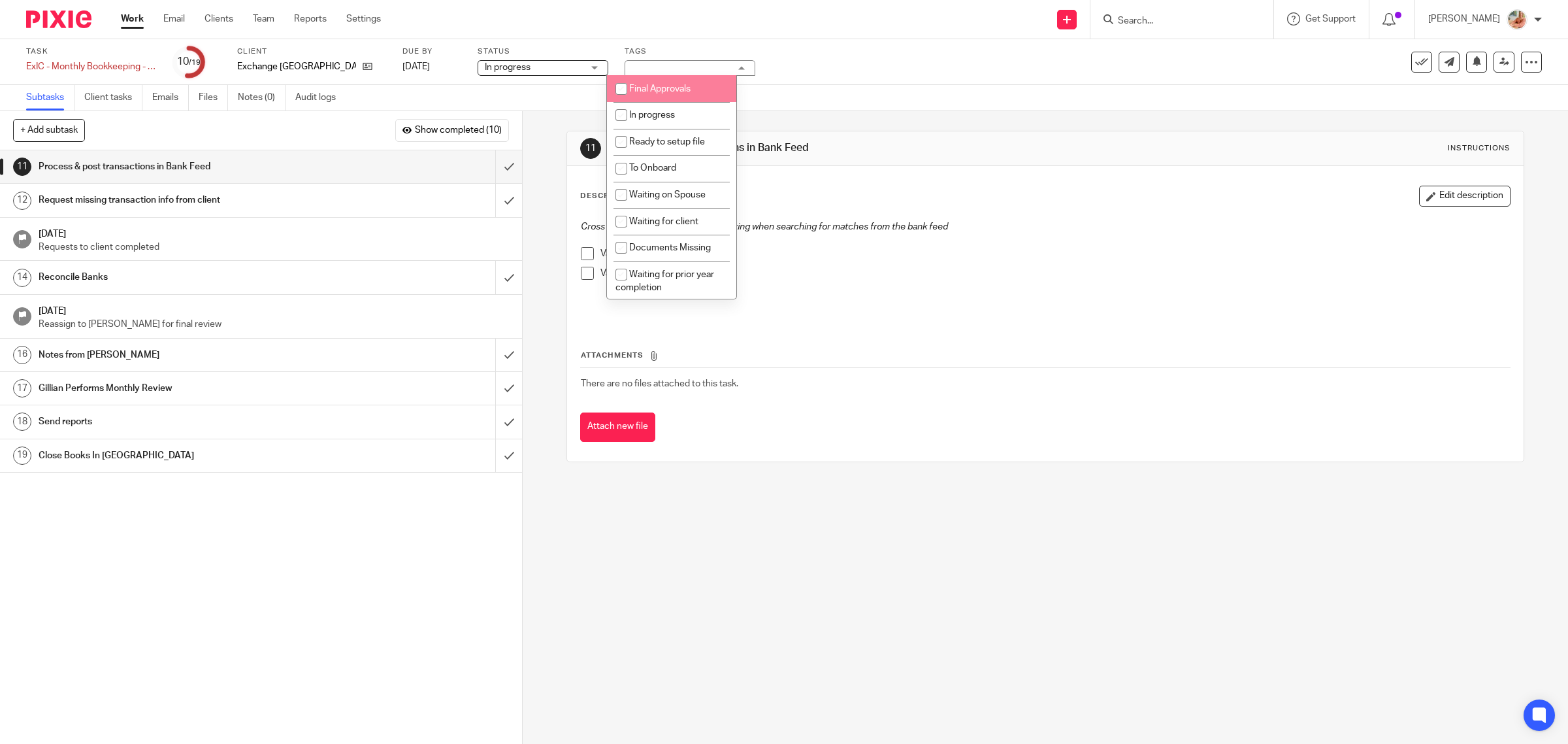
click at [651, 87] on span "Final Approvals" at bounding box center [660, 88] width 62 height 9
checkbox input "true"
click at [504, 167] on input "submit" at bounding box center [261, 166] width 522 height 32
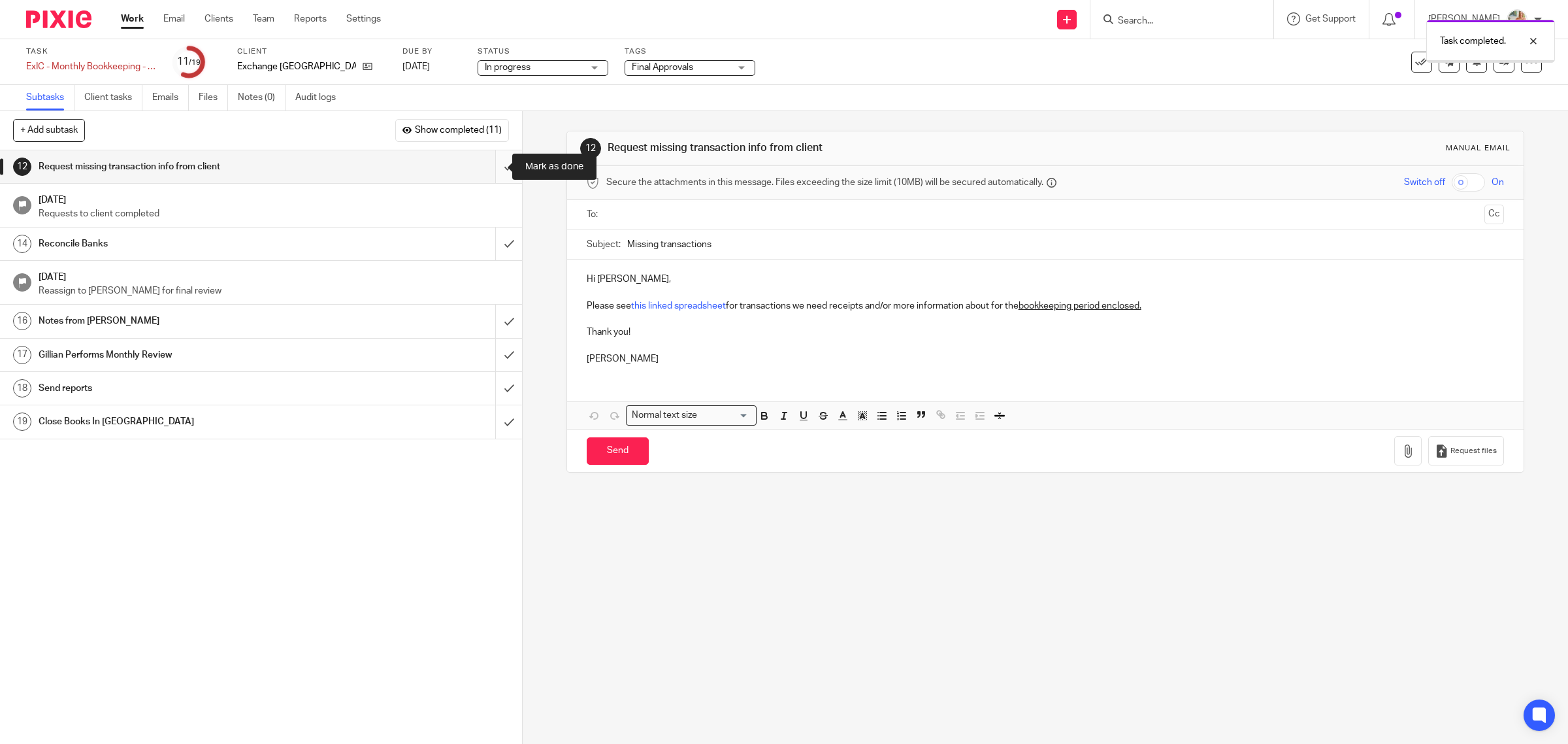
click at [494, 168] on input "submit" at bounding box center [261, 166] width 522 height 32
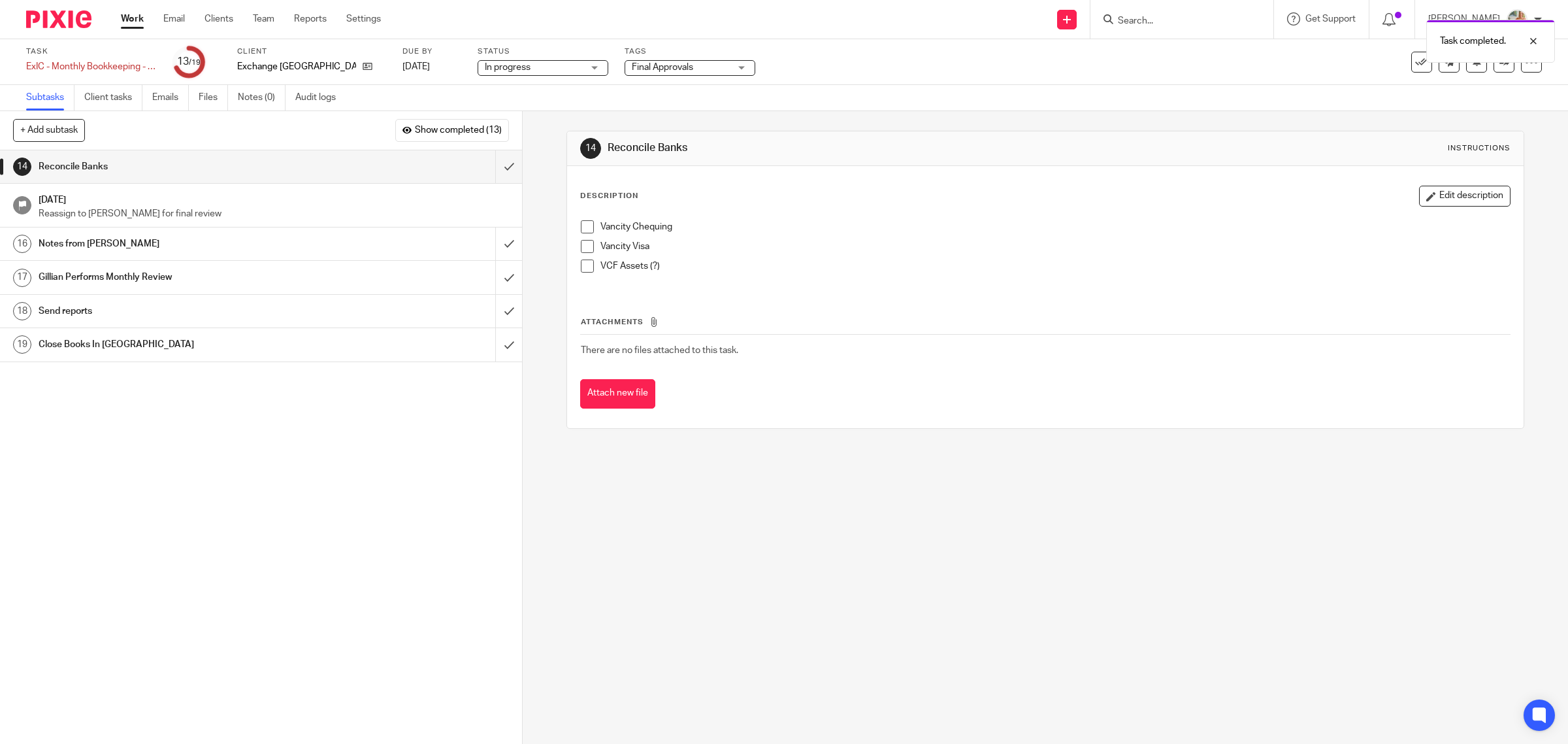
click at [584, 227] on span at bounding box center [587, 227] width 13 height 13
click at [582, 242] on span at bounding box center [587, 246] width 13 height 13
drag, startPoint x: 490, startPoint y: 169, endPoint x: 515, endPoint y: 211, distance: 48.9
click at [490, 168] on input "submit" at bounding box center [261, 166] width 522 height 32
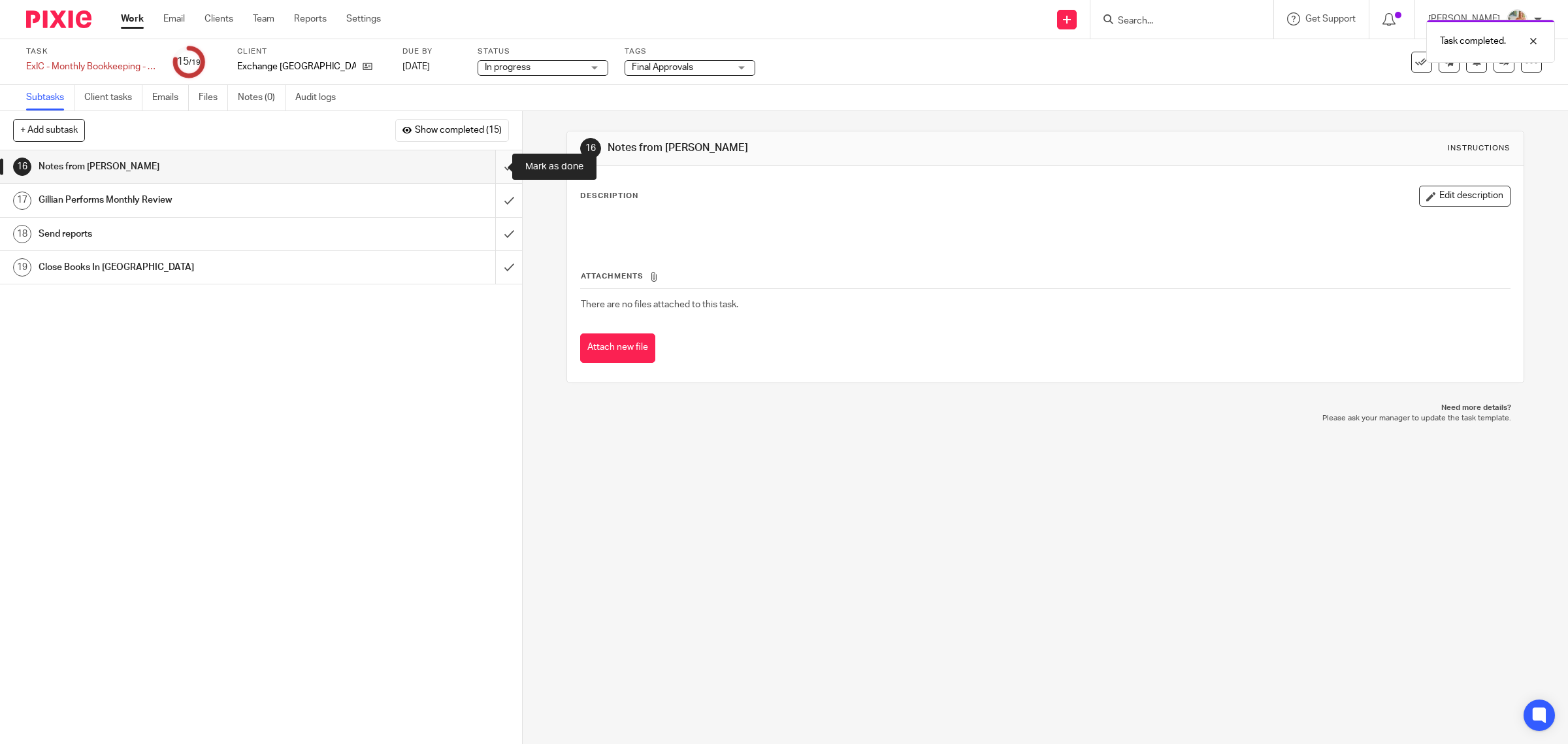
click at [492, 165] on input "submit" at bounding box center [261, 166] width 522 height 32
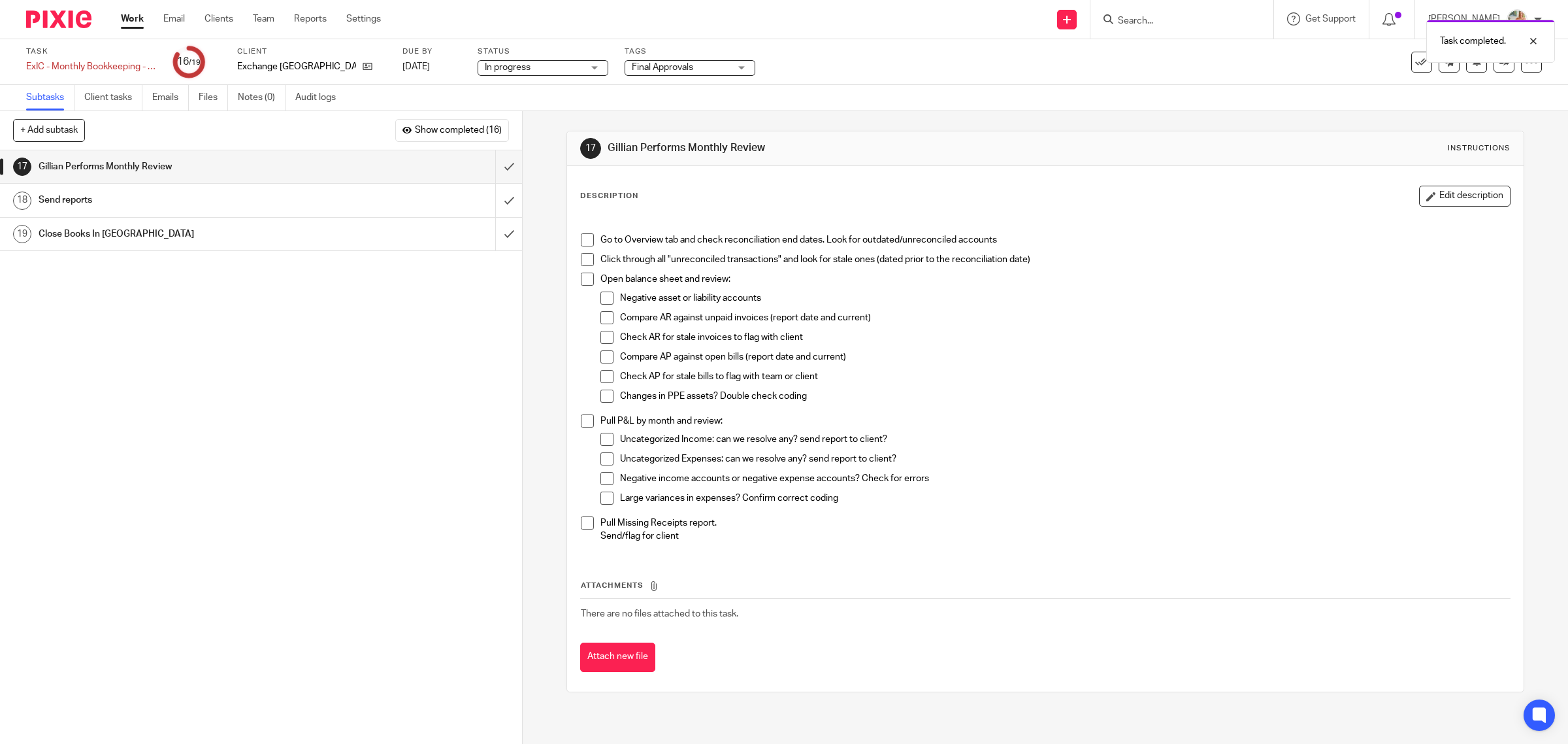
click at [665, 66] on span "Final Approvals" at bounding box center [662, 66] width 62 height 9
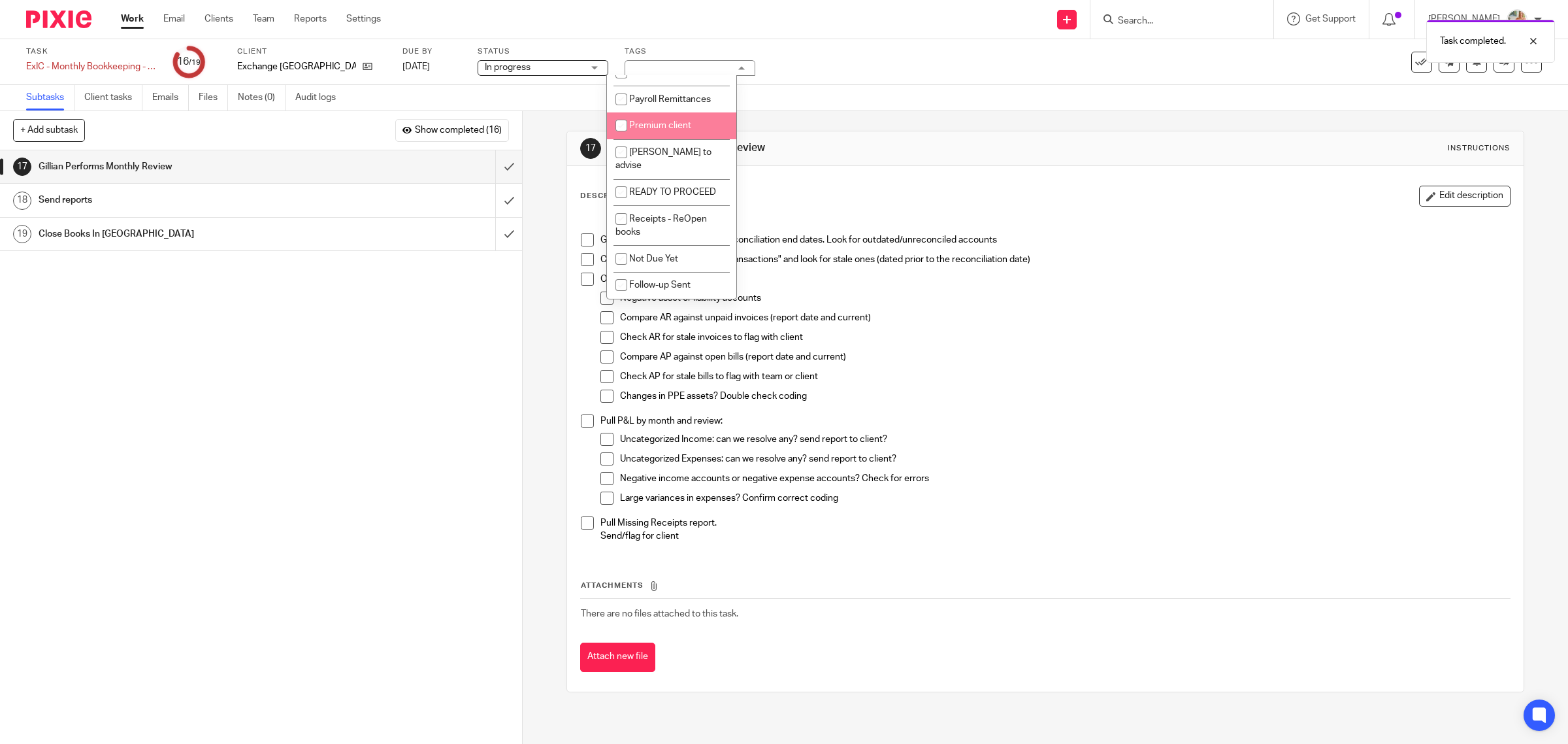
scroll to position [317, 0]
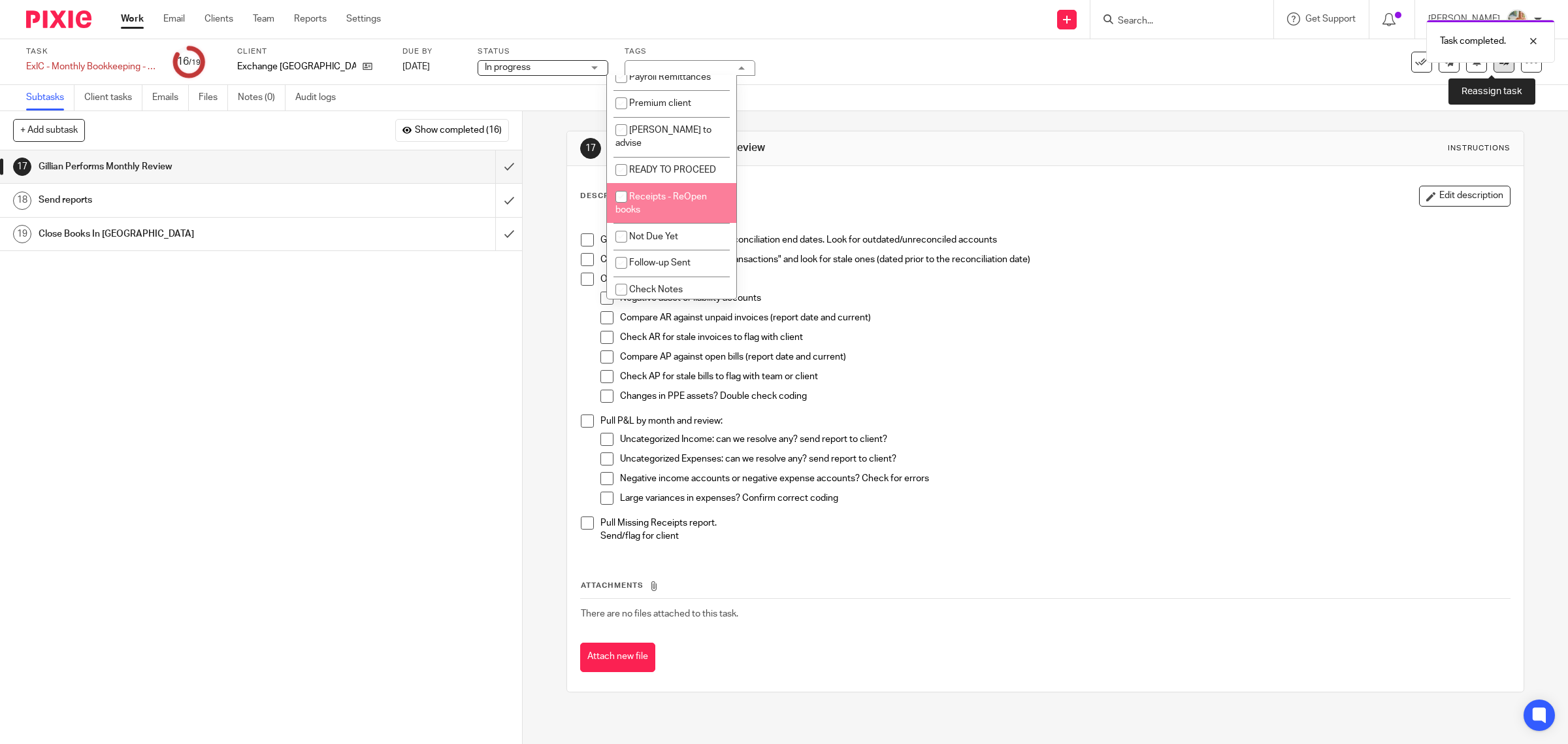
click at [1500, 65] on icon at bounding box center [1505, 62] width 10 height 10
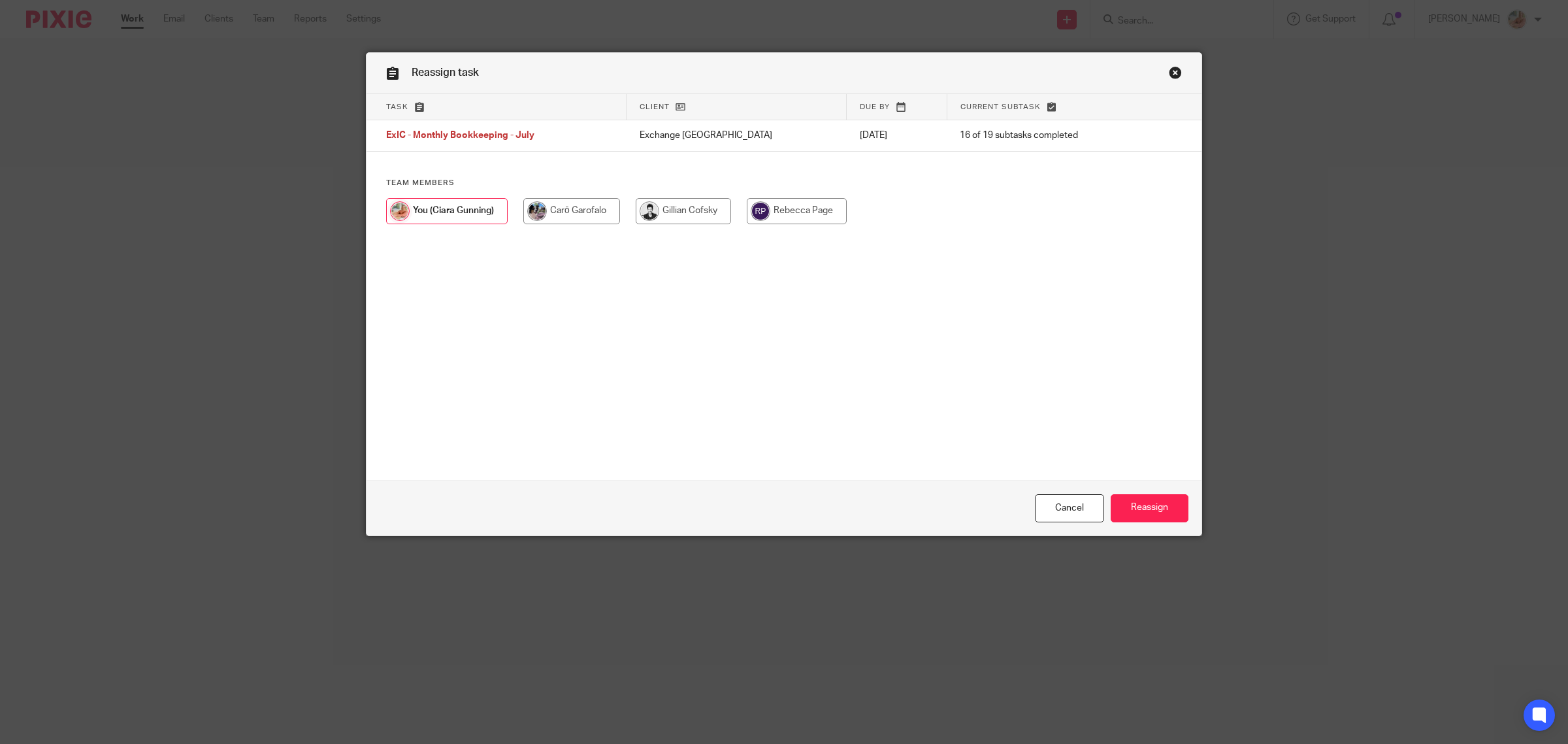
click at [665, 216] on input "radio" at bounding box center [683, 211] width 96 height 26
radio input "true"
click at [1131, 511] on input "Reassign" at bounding box center [1150, 508] width 78 height 28
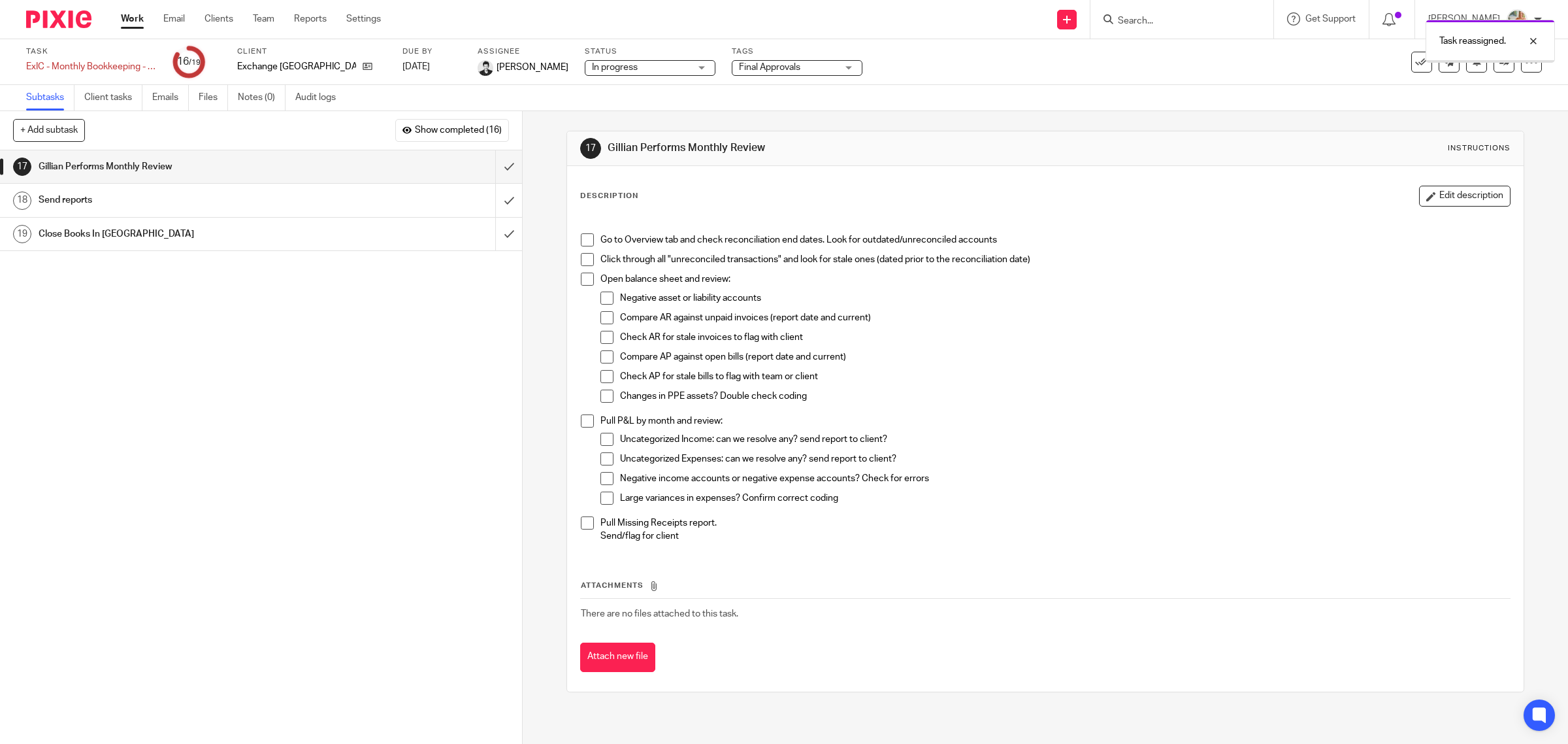
click at [135, 17] on link "Work" at bounding box center [132, 19] width 22 height 13
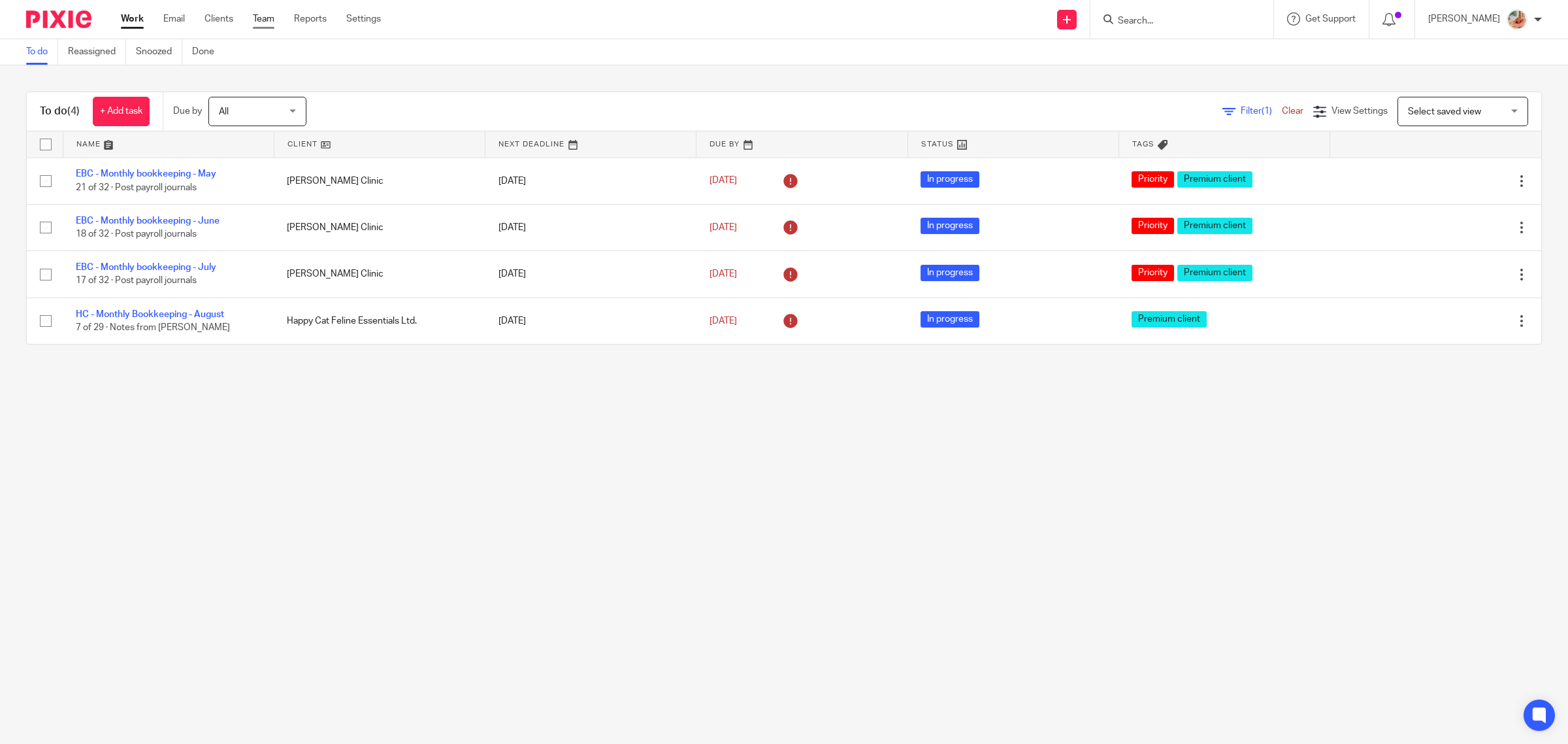
click at [264, 15] on link "Team" at bounding box center [264, 19] width 21 height 13
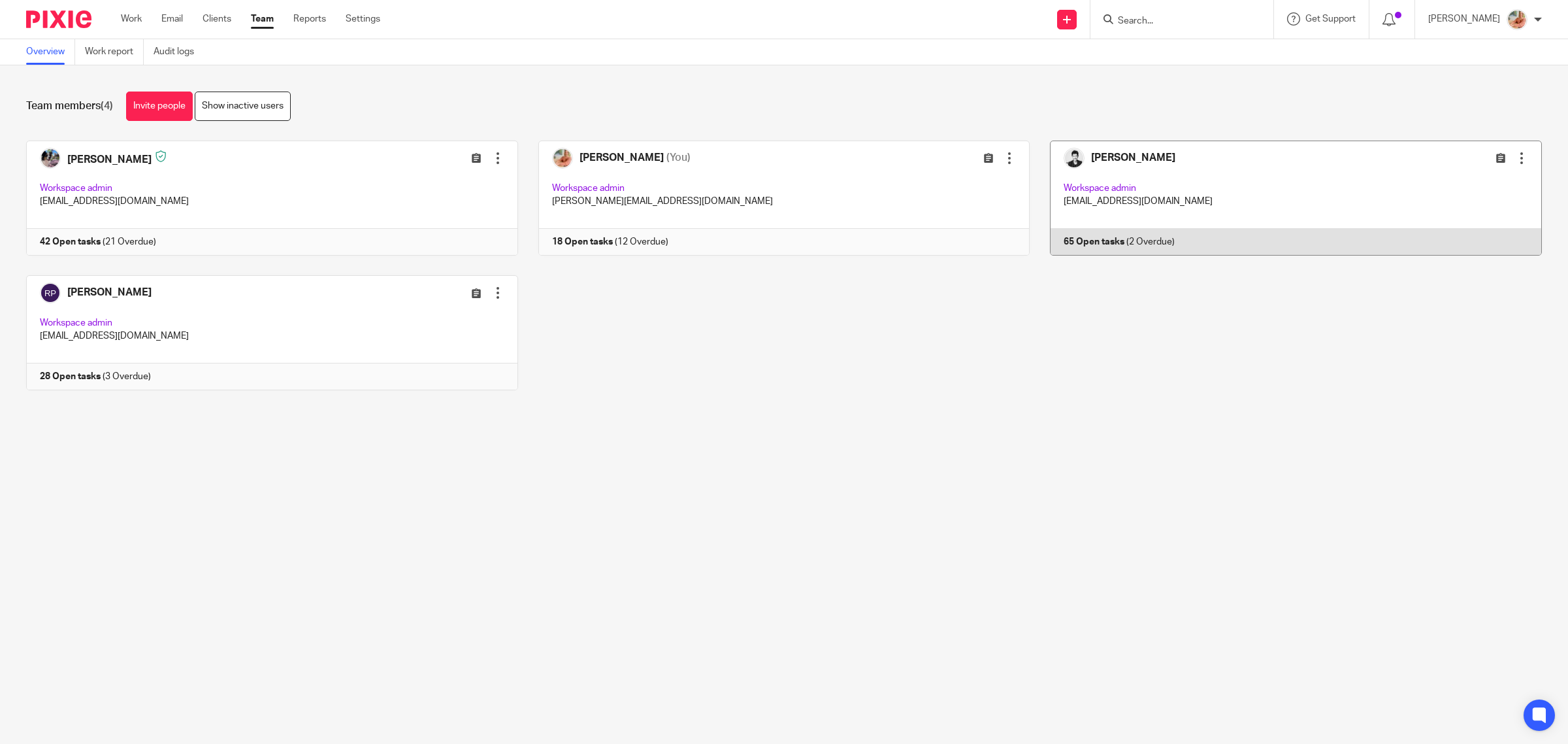
click at [1041, 218] on link at bounding box center [1286, 198] width 513 height 115
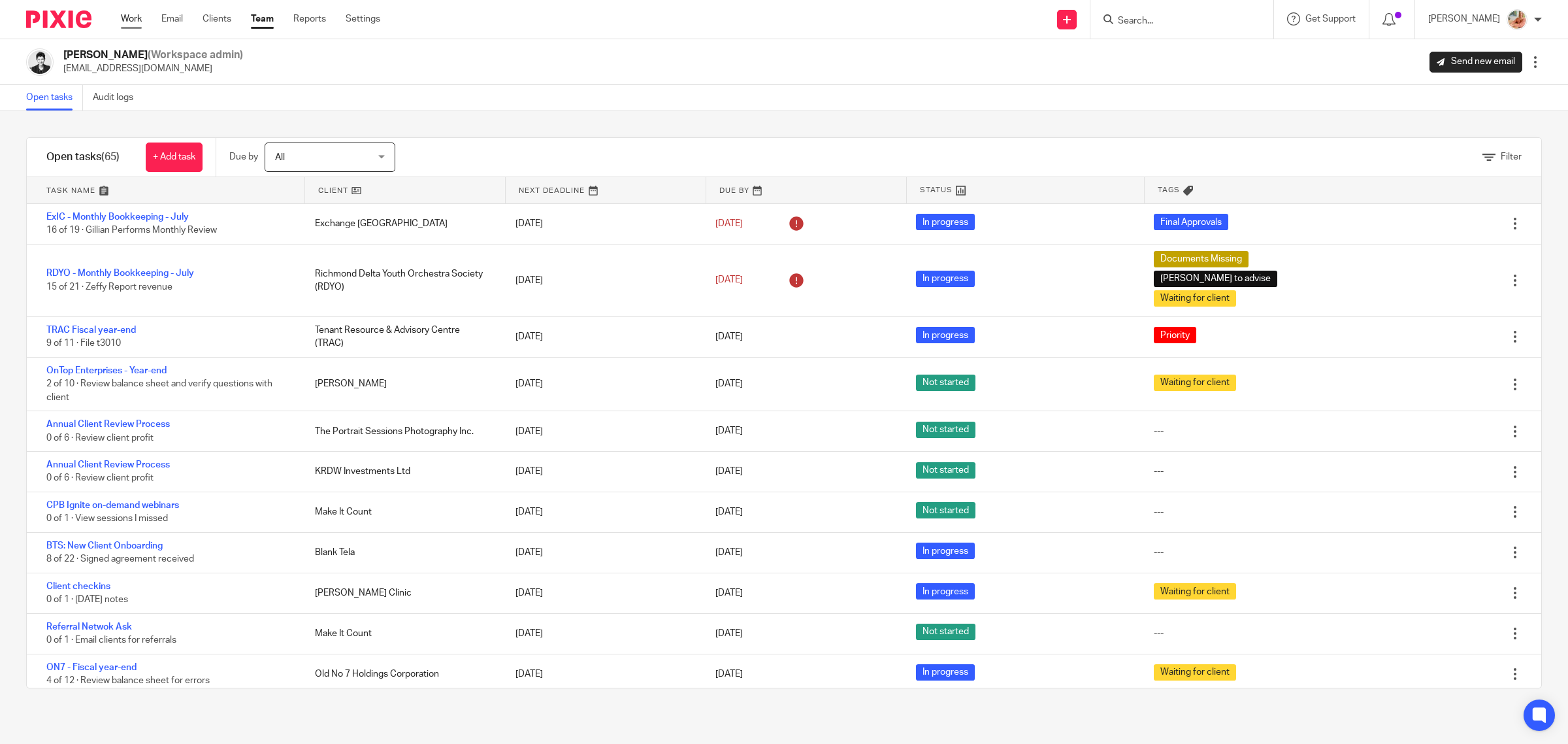
click at [136, 20] on link "Work" at bounding box center [131, 19] width 21 height 13
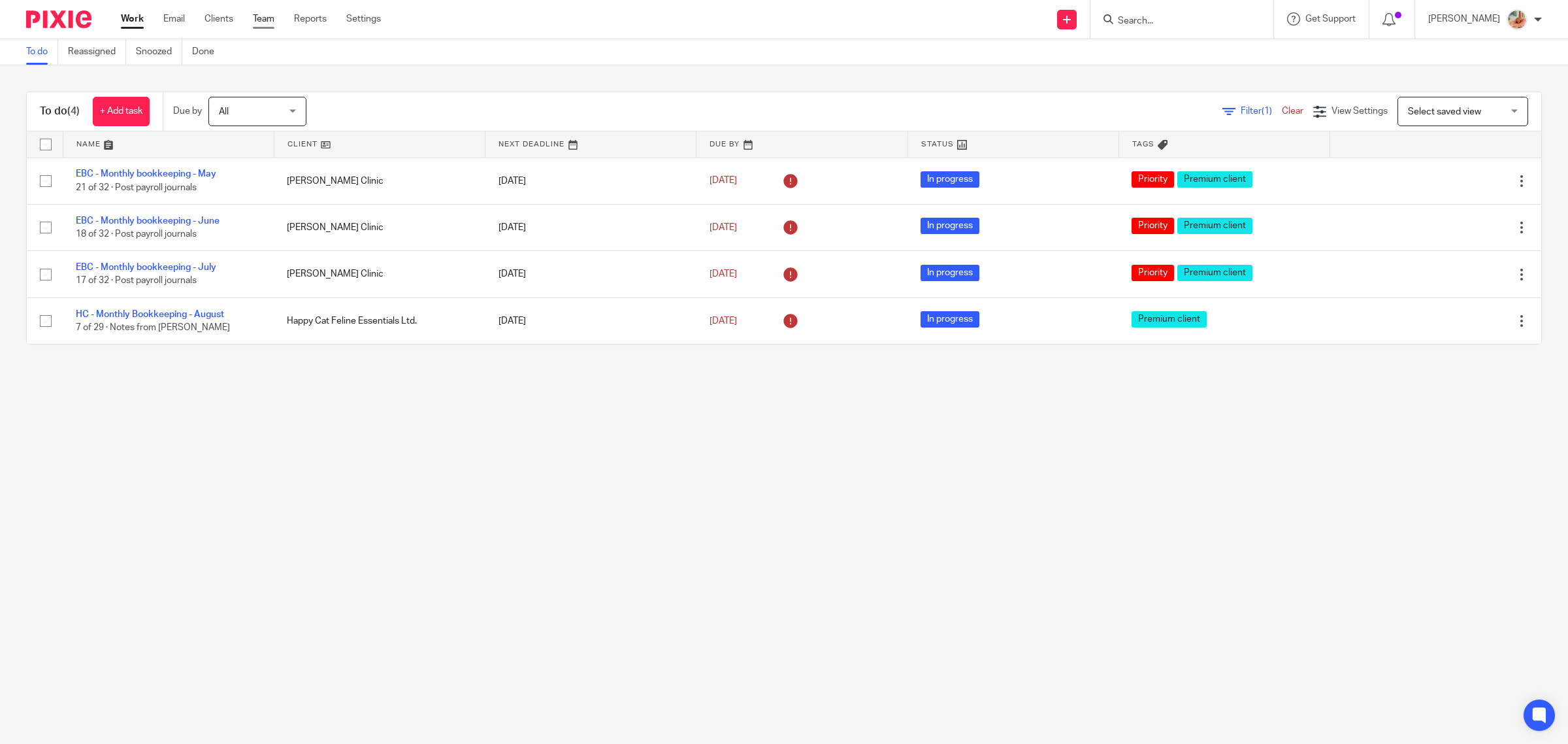
click at [263, 17] on link "Team" at bounding box center [264, 19] width 21 height 13
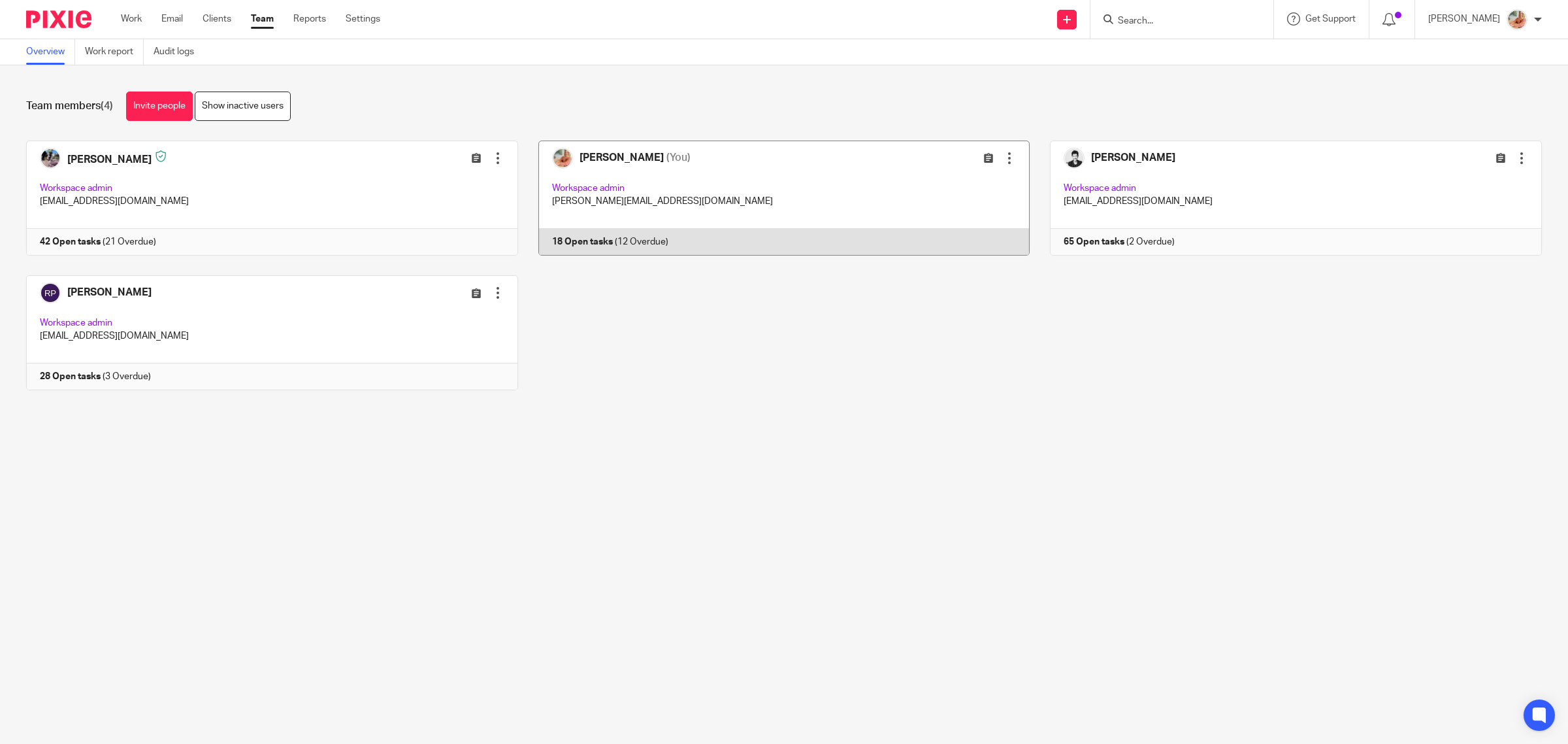
click at [669, 236] on link at bounding box center [774, 198] width 513 height 115
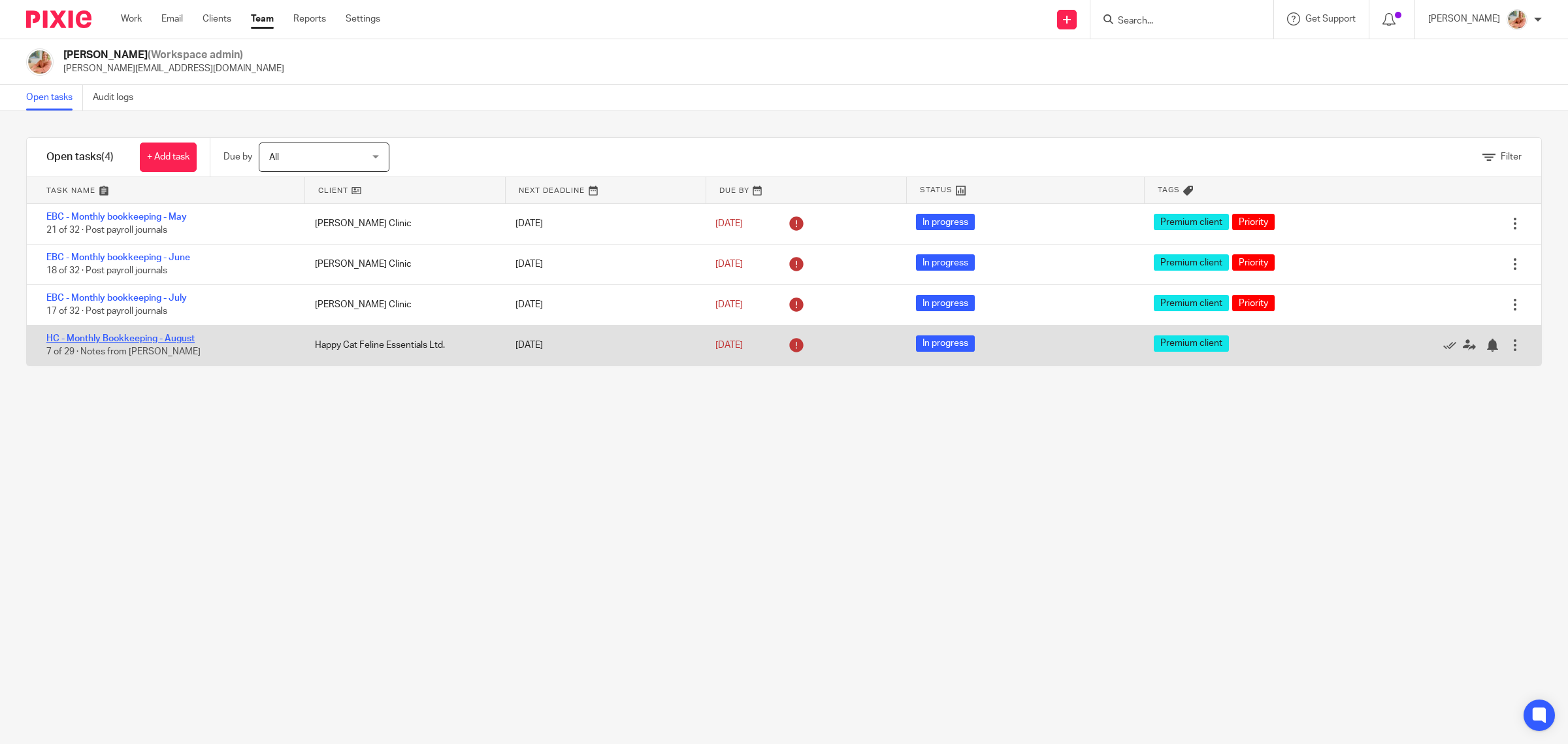
click at [138, 334] on link "HC - Monthly Bookkeeping - August" at bounding box center [121, 338] width 148 height 9
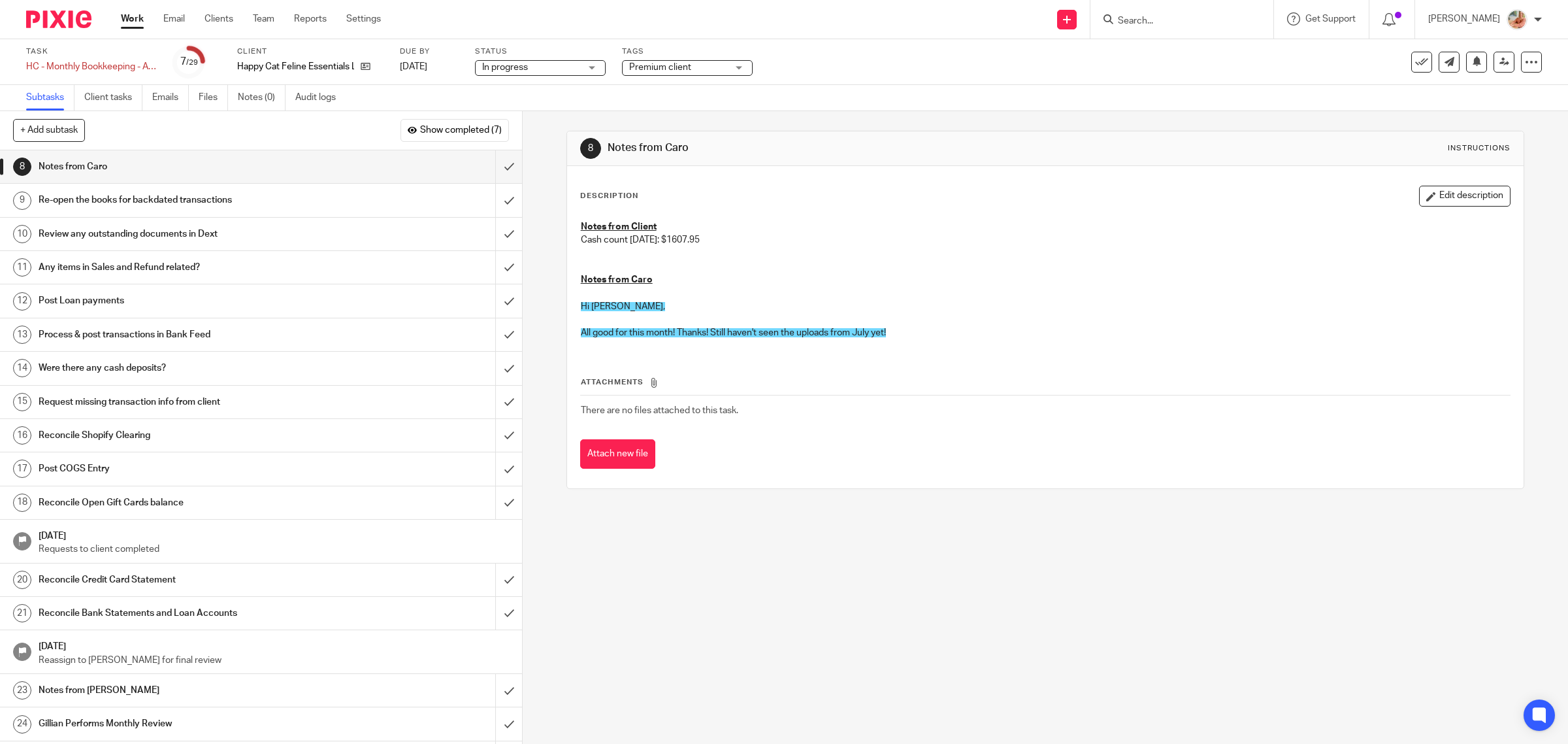
drag, startPoint x: 678, startPoint y: 242, endPoint x: 711, endPoint y: 236, distance: 33.5
click at [711, 236] on p "Cash count [DATE]: $1607.95" at bounding box center [1046, 239] width 929 height 13
copy p "1607.95"
click at [500, 164] on input "submit" at bounding box center [261, 166] width 522 height 32
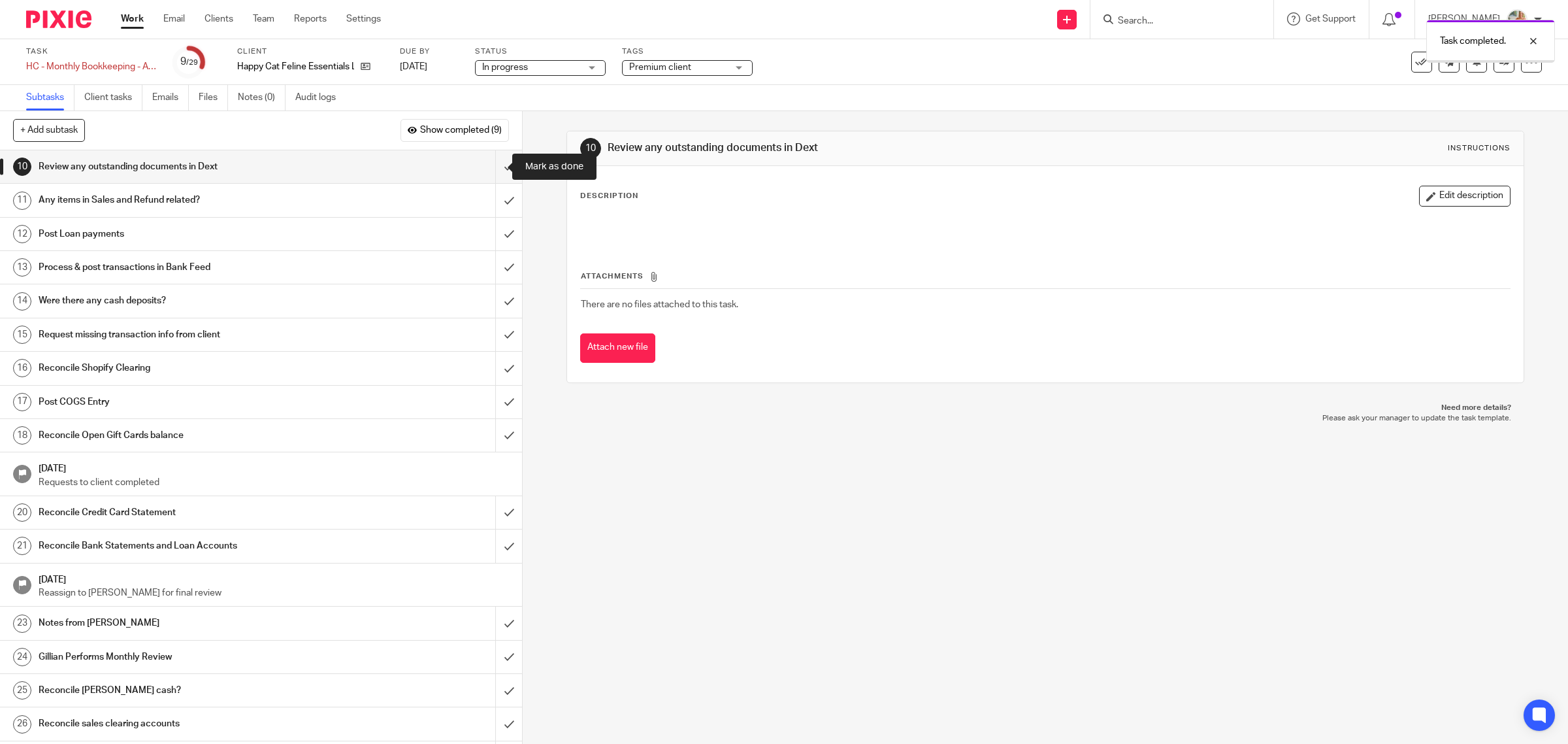
click at [491, 167] on input "submit" at bounding box center [261, 166] width 522 height 32
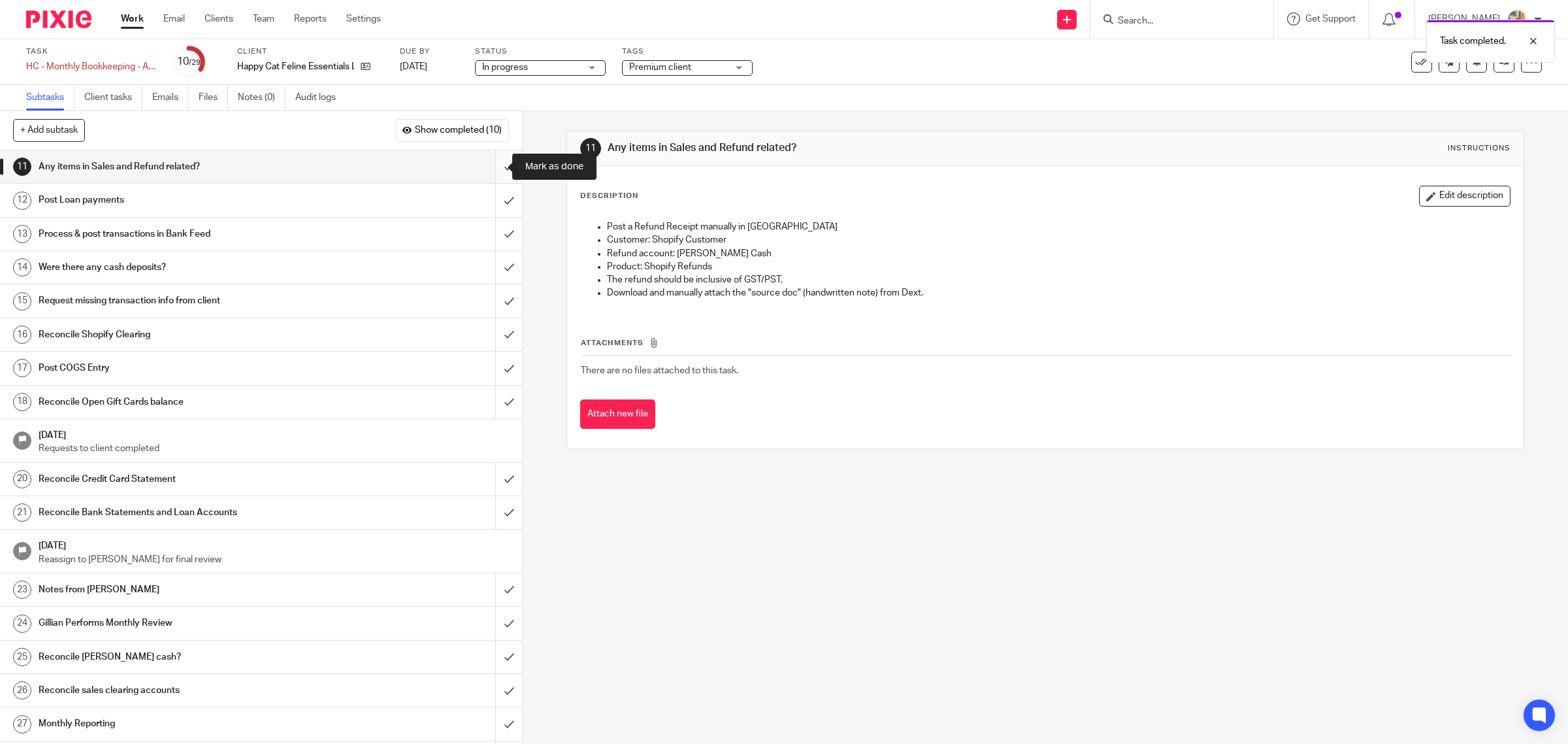
click at [503, 171] on input "submit" at bounding box center [261, 166] width 522 height 32
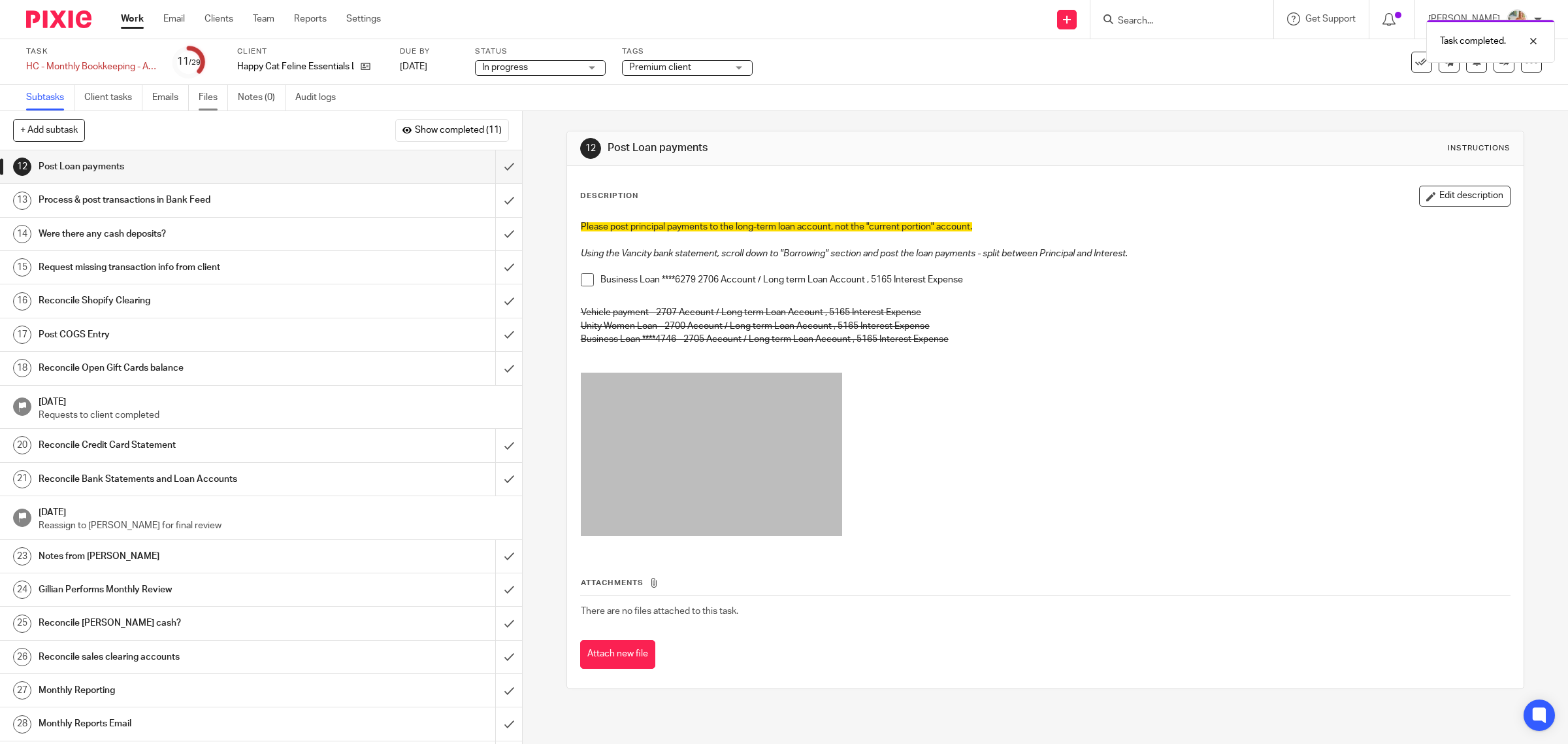
click at [213, 103] on link "Files" at bounding box center [213, 98] width 29 height 25
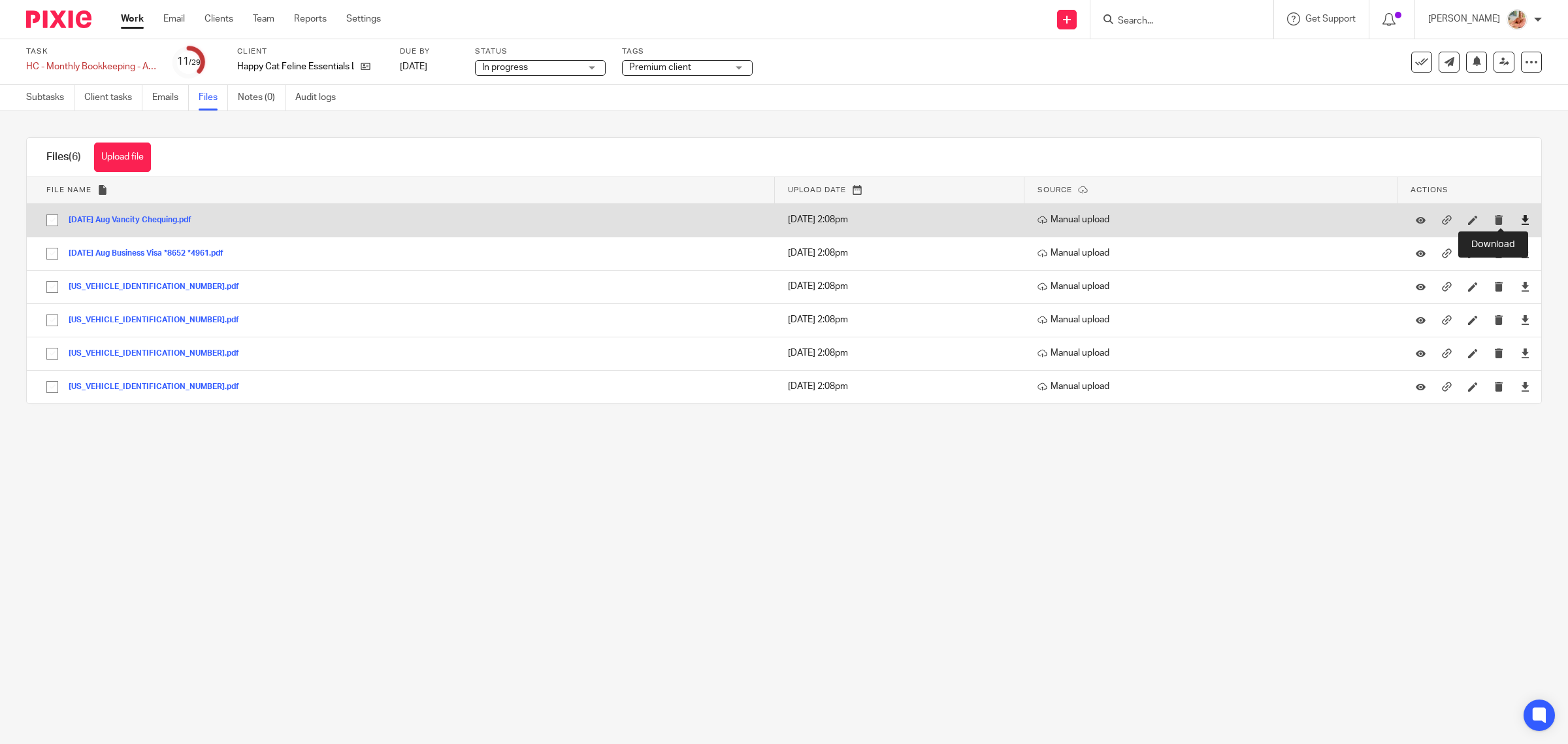
drag, startPoint x: 1504, startPoint y: 221, endPoint x: 1502, endPoint y: 250, distance: 29.1
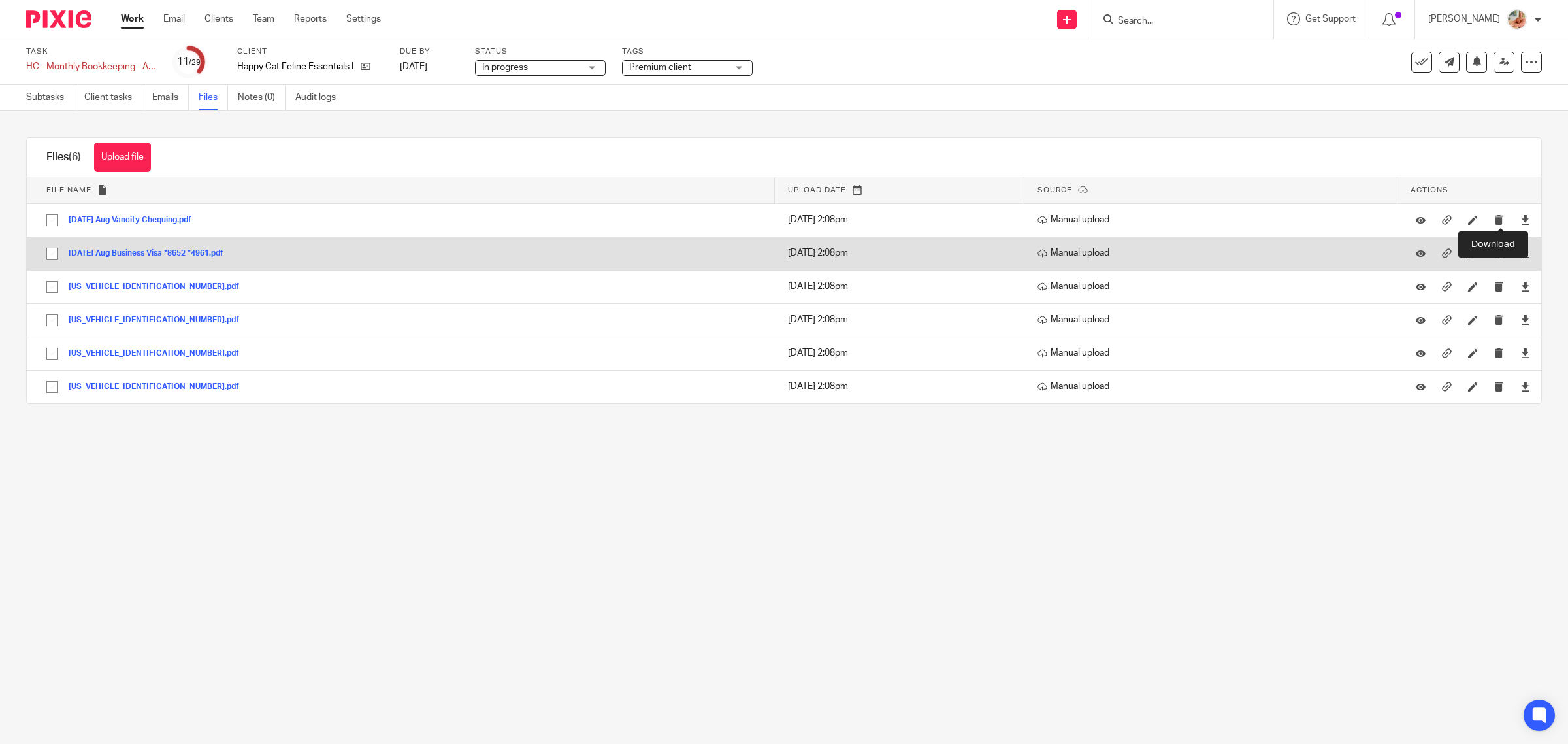
click at [1521, 221] on icon at bounding box center [1526, 220] width 10 height 10
click at [1521, 253] on icon at bounding box center [1526, 253] width 10 height 10
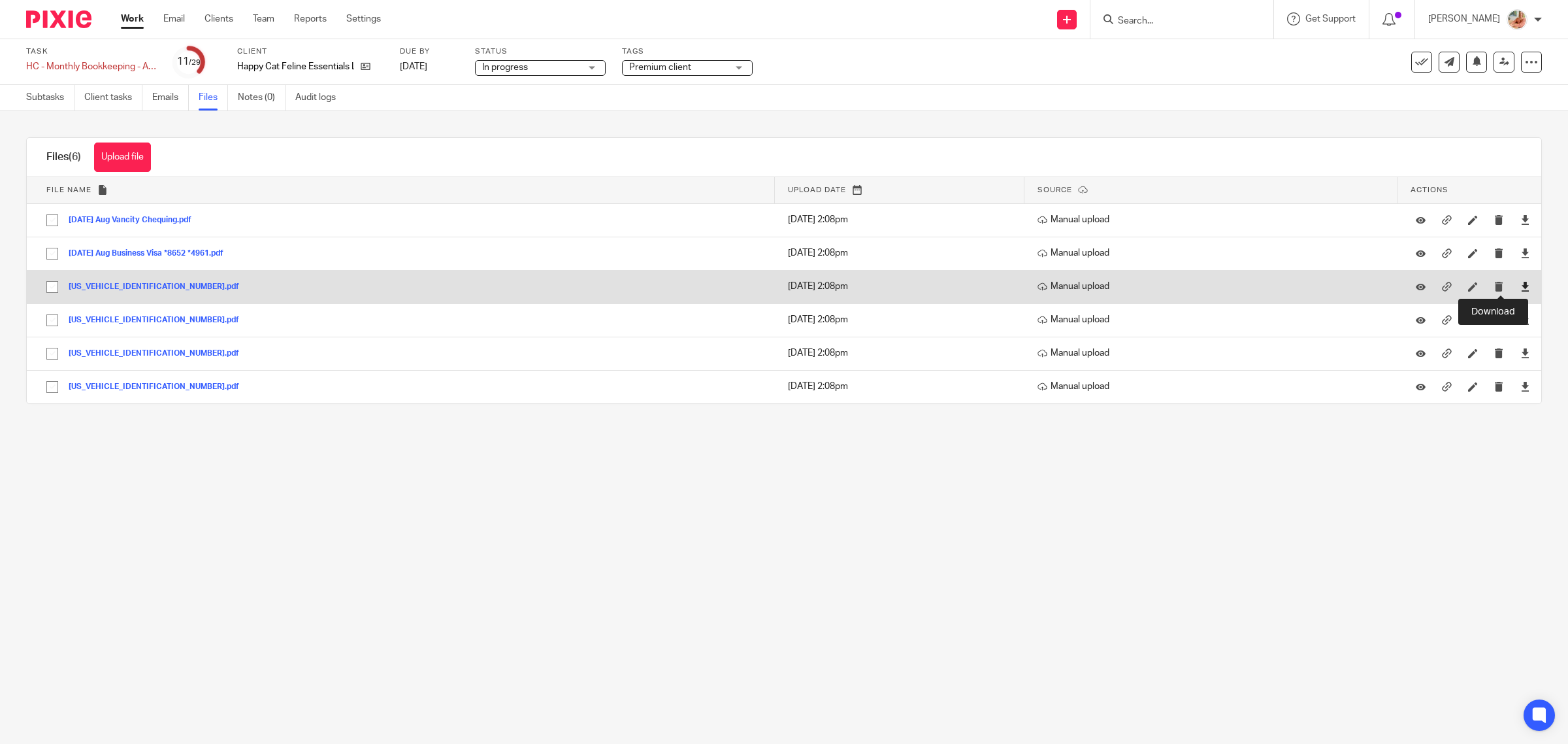
click at [1521, 286] on icon at bounding box center [1526, 286] width 10 height 10
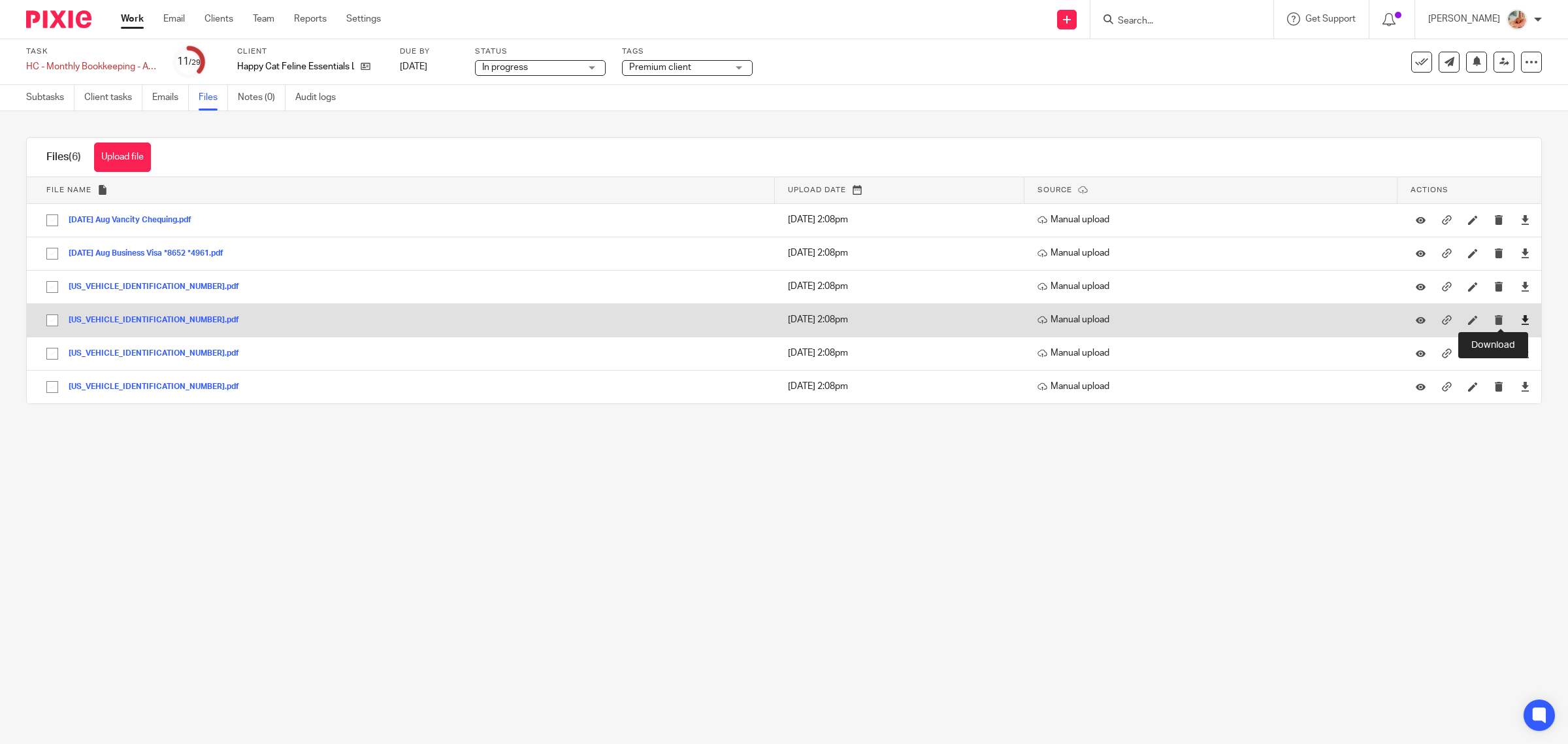
click at [1521, 323] on icon at bounding box center [1526, 320] width 10 height 10
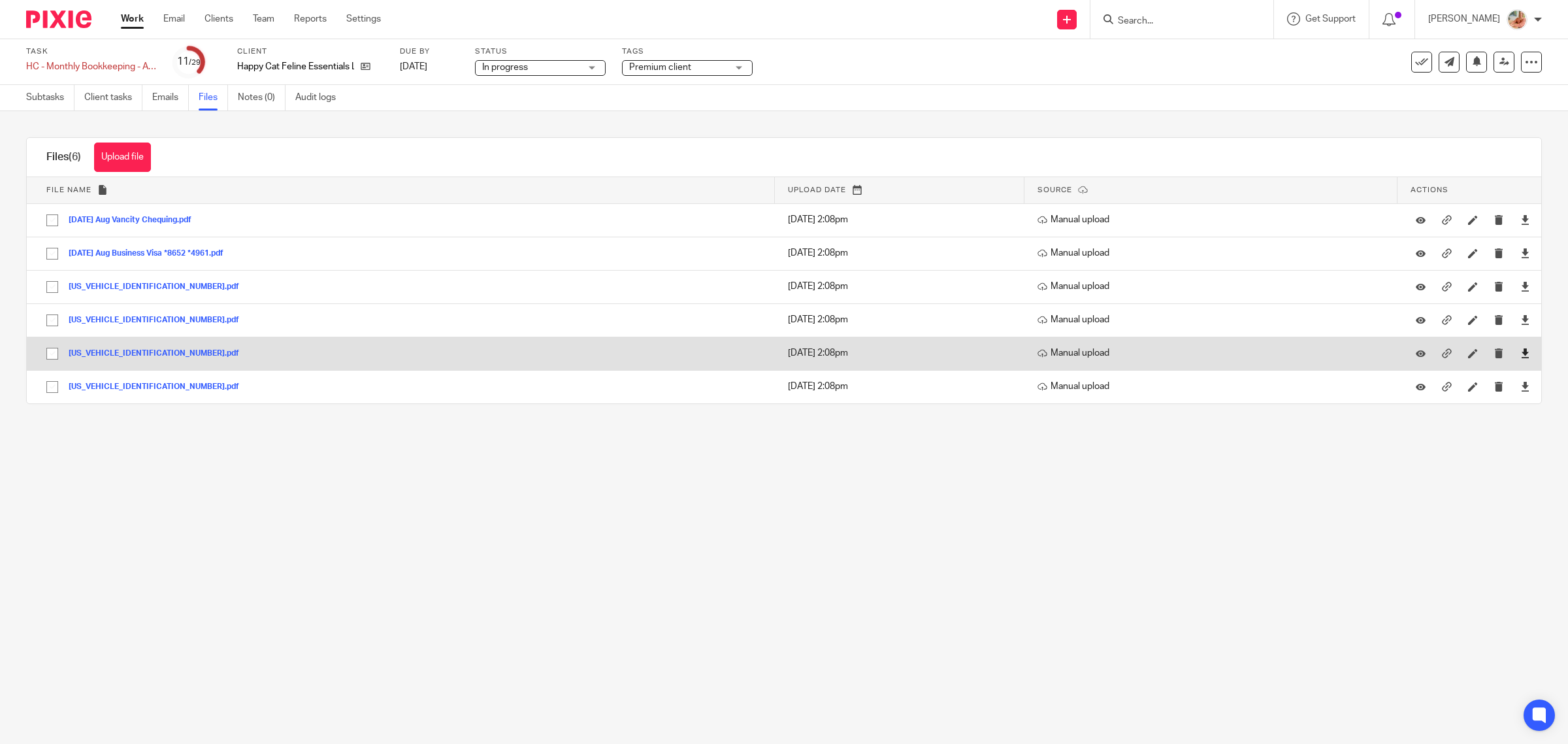
click at [1521, 347] on link at bounding box center [1526, 352] width 10 height 13
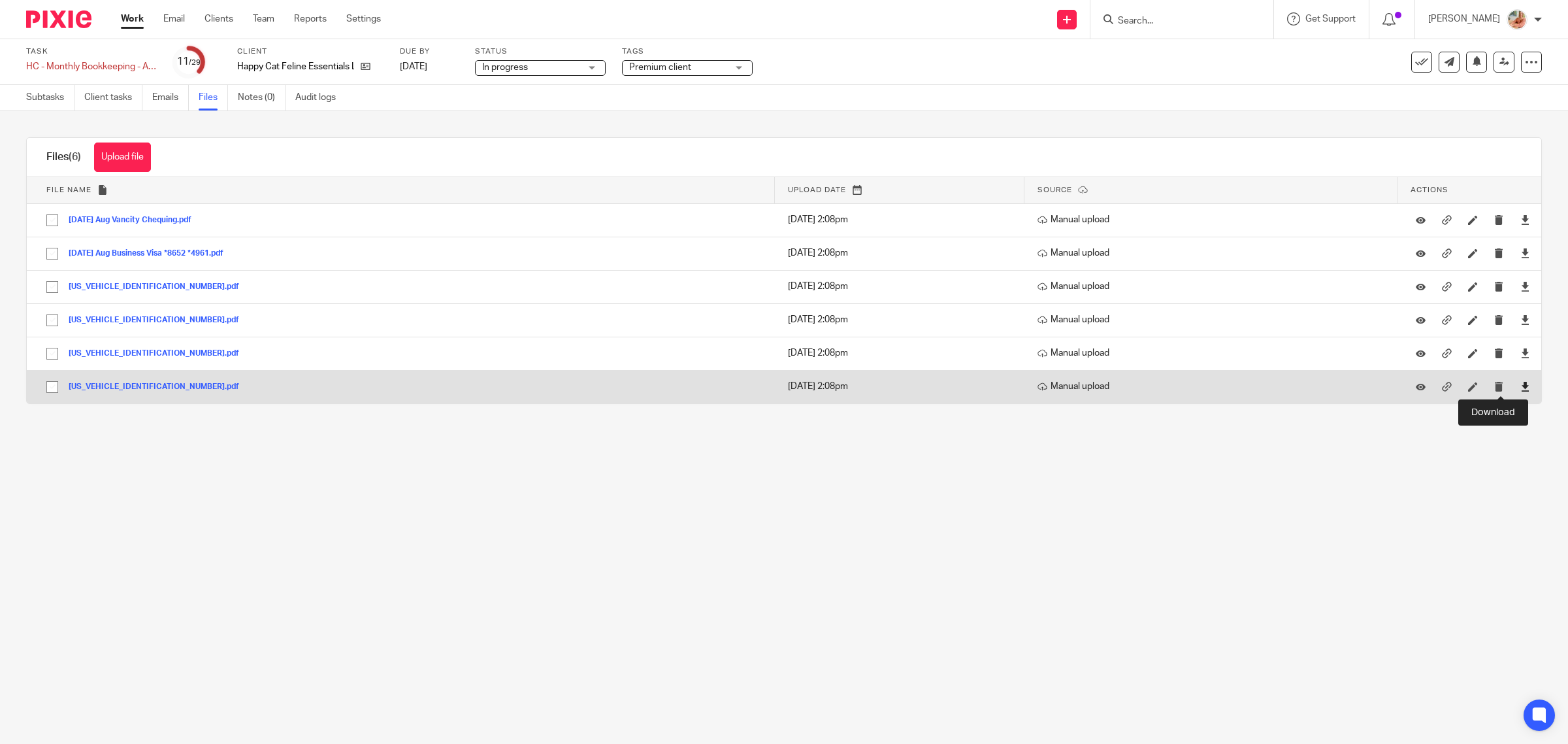
click at [1521, 385] on icon at bounding box center [1526, 387] width 10 height 10
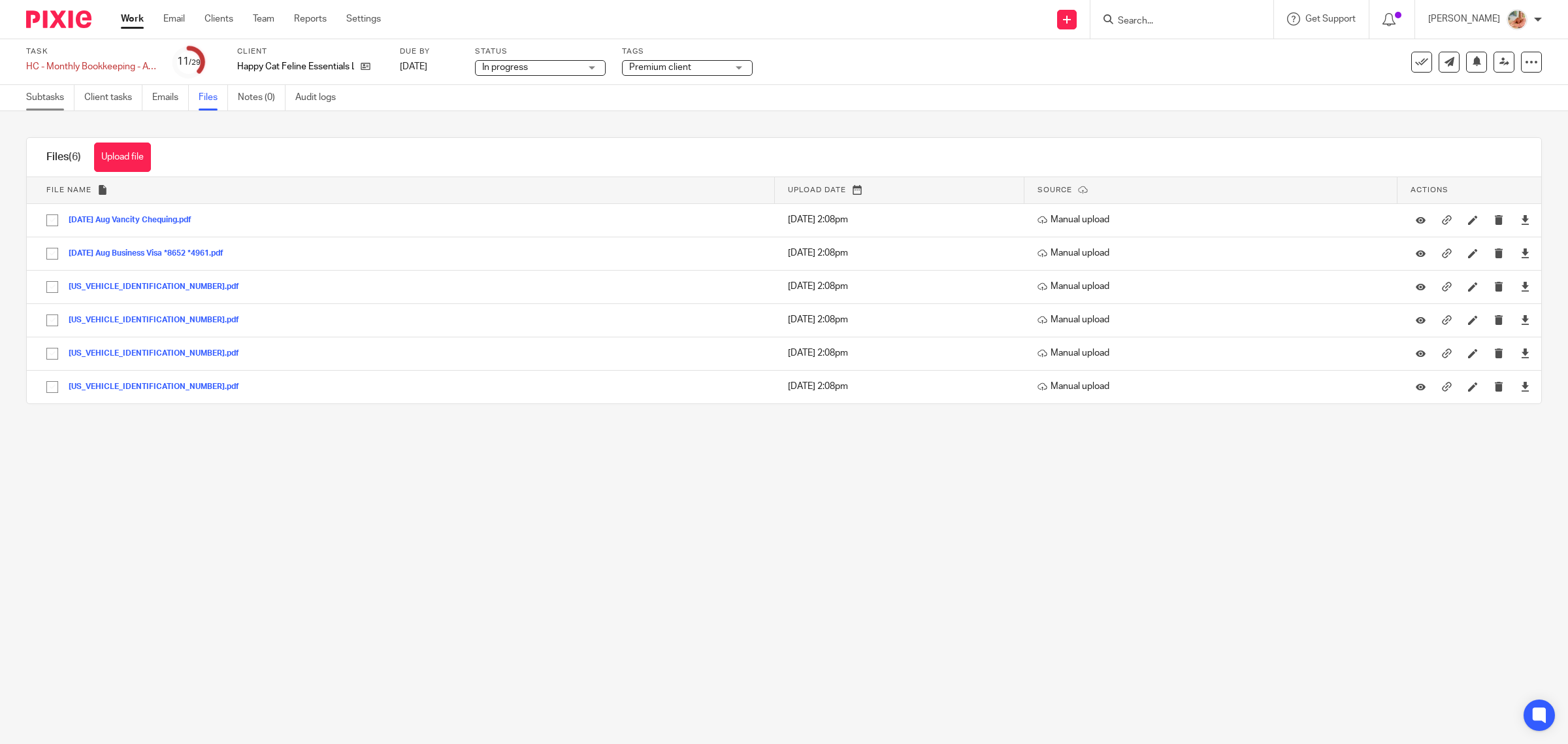
click at [46, 96] on link "Subtasks" at bounding box center [51, 98] width 49 height 25
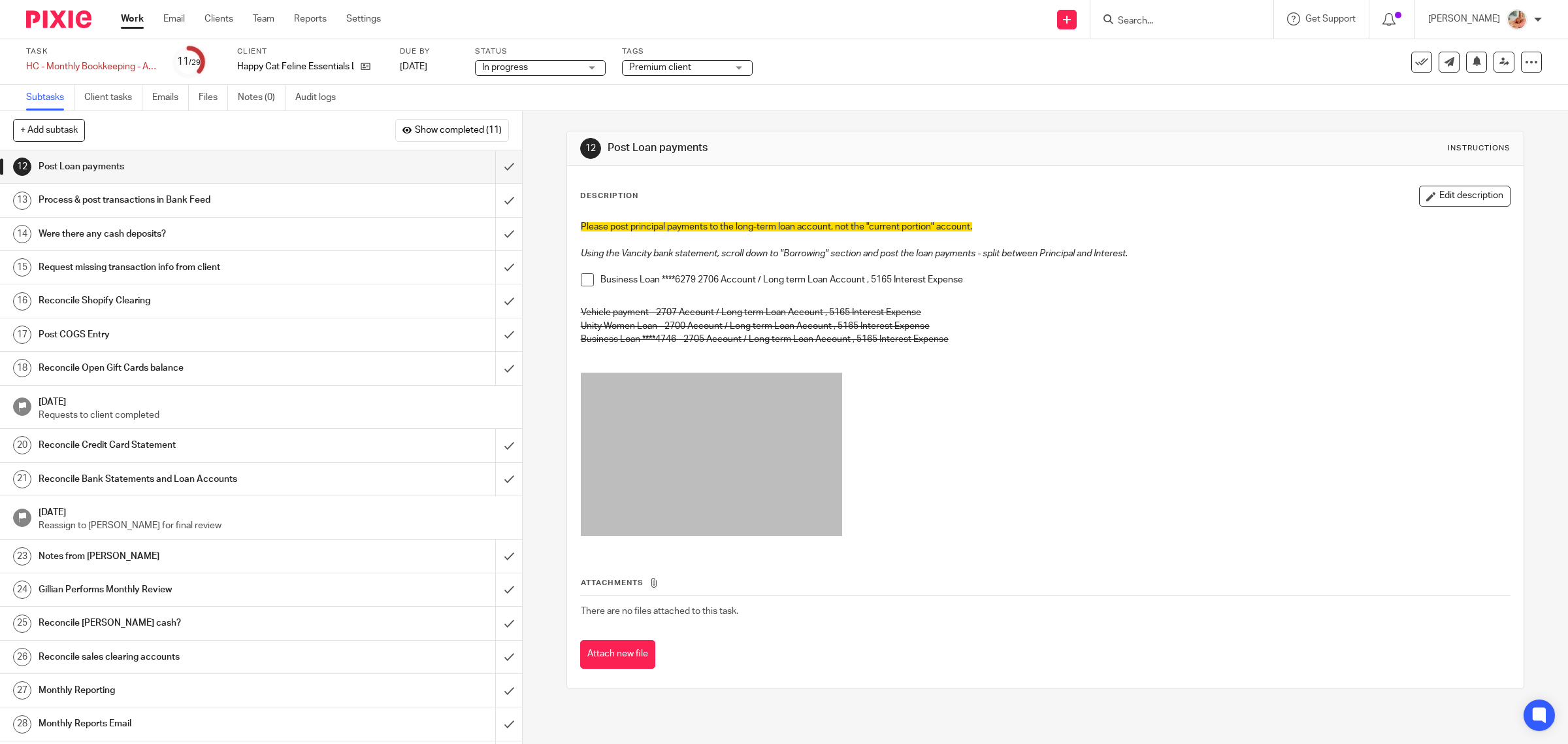
click at [178, 266] on h1 "Request missing transaction info from client" at bounding box center [186, 268] width 296 height 20
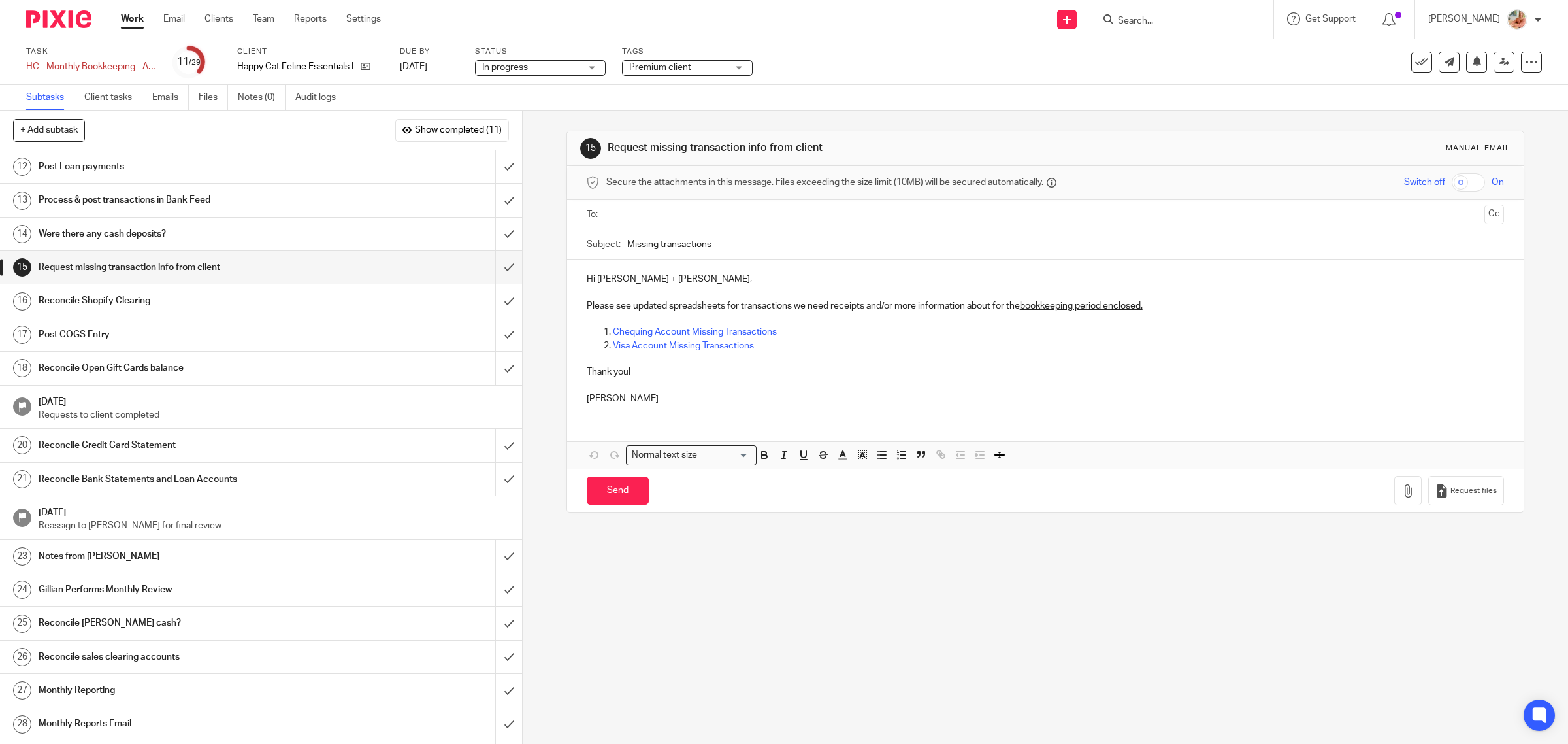
click at [750, 250] on input "Missing transactions" at bounding box center [1066, 244] width 878 height 29
type input "Missing transactions - Visa"
drag, startPoint x: 726, startPoint y: 351, endPoint x: 790, endPoint y: 345, distance: 64.3
click at [593, 341] on div "Hi Nina + Rose, Please see updated spreadsheets for transactions we need receip…" at bounding box center [1046, 337] width 958 height 155
click at [791, 343] on p "Visa Account Missing Transactions" at bounding box center [1059, 345] width 892 height 13
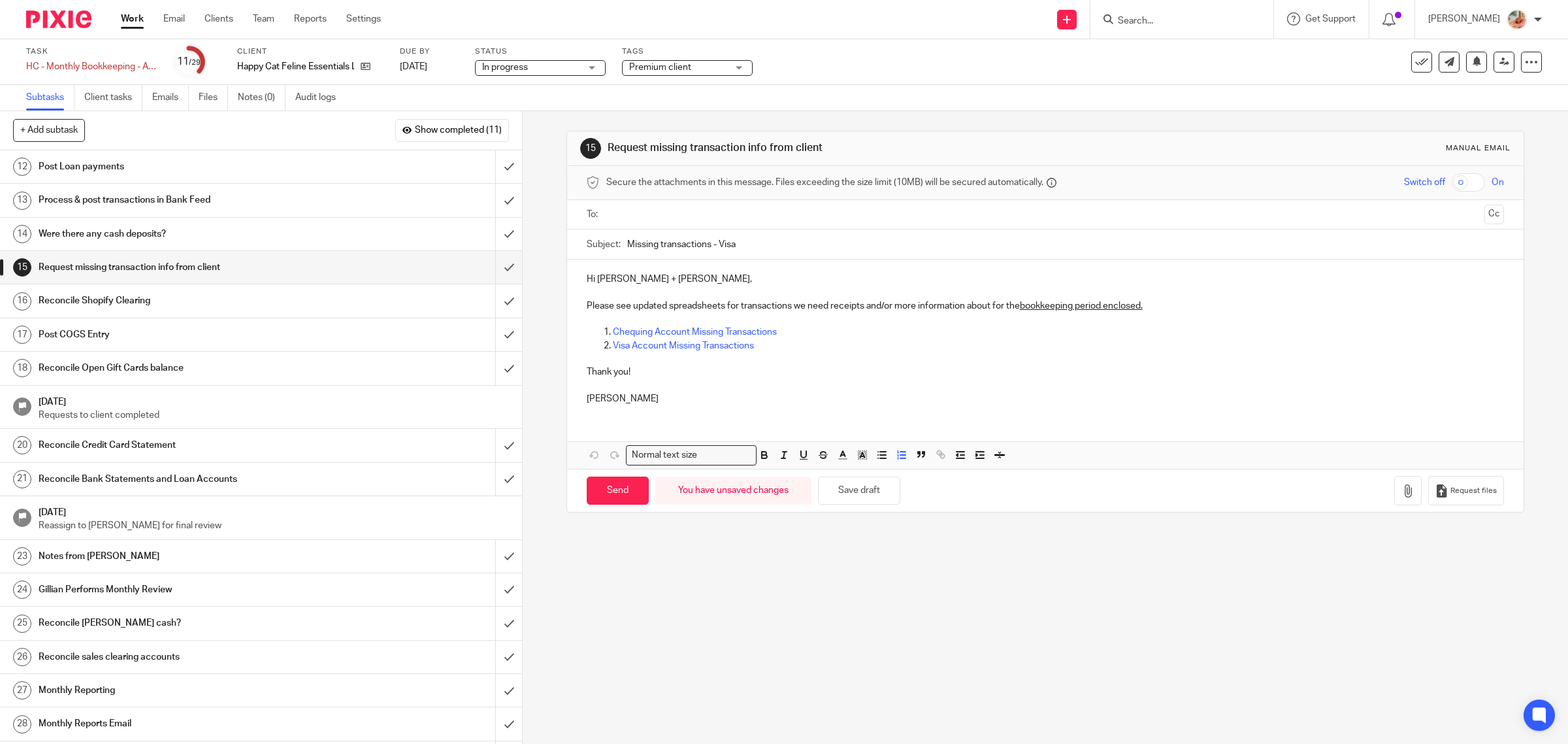
click at [798, 333] on p "Chequing Account Missing Transactions" at bounding box center [1059, 331] width 892 height 13
click at [775, 349] on p "Visa Account Missing Transactions" at bounding box center [1059, 345] width 892 height 13
click at [916, 333] on p "Chequing Account Missing Transactions - To be provided" at bounding box center [1059, 331] width 892 height 13
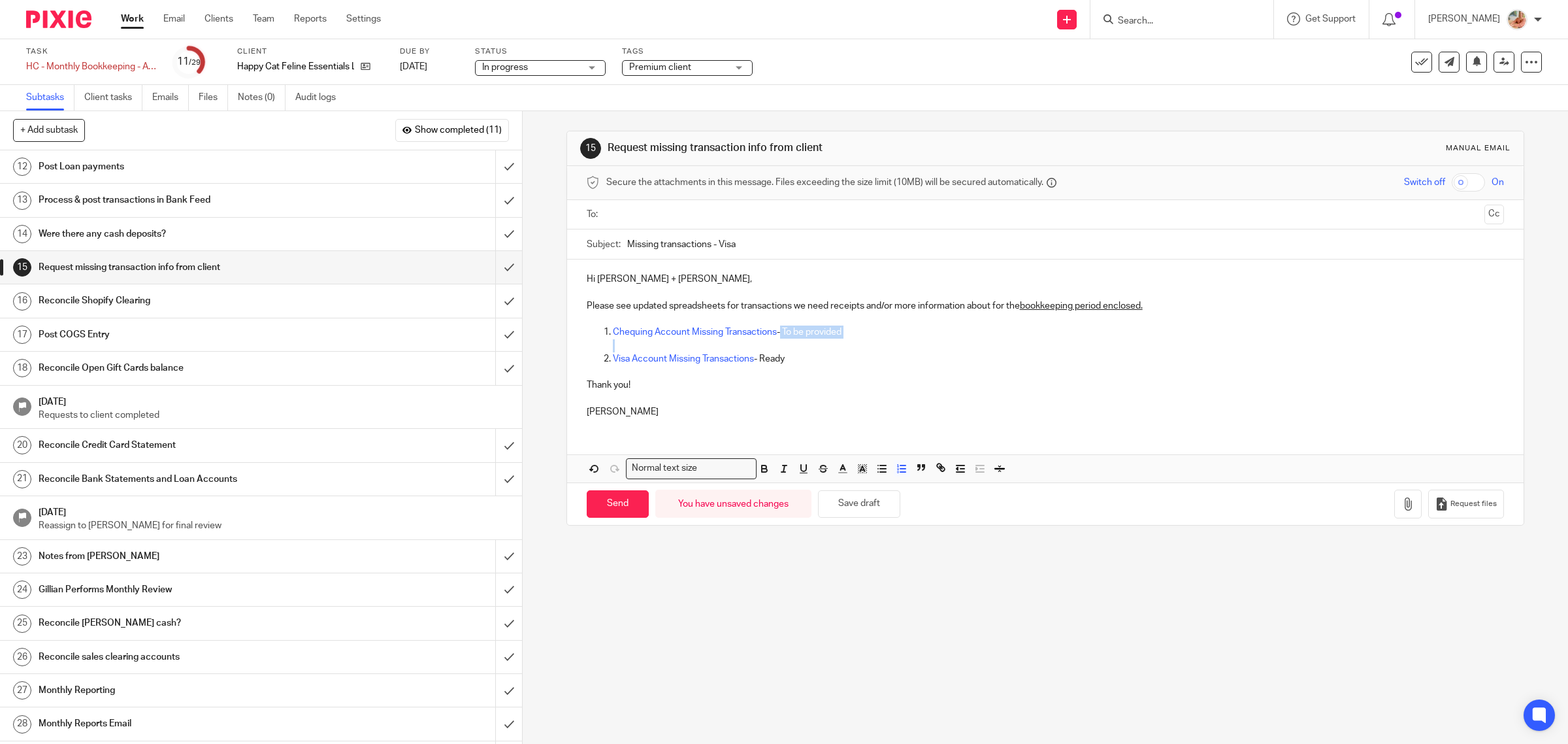
drag, startPoint x: 802, startPoint y: 334, endPoint x: 775, endPoint y: 333, distance: 27.0
click at [775, 333] on li "Chequing Account Missing Transactions - To be provided" at bounding box center [1059, 338] width 892 height 26
click at [759, 469] on icon "button" at bounding box center [764, 469] width 12 height 12
click at [782, 425] on div "Hi Nina + Rose, Please see updated spreadsheets for transactions we need receip…" at bounding box center [1046, 344] width 958 height 169
drag, startPoint x: 792, startPoint y: 359, endPoint x: 759, endPoint y: 357, distance: 33.1
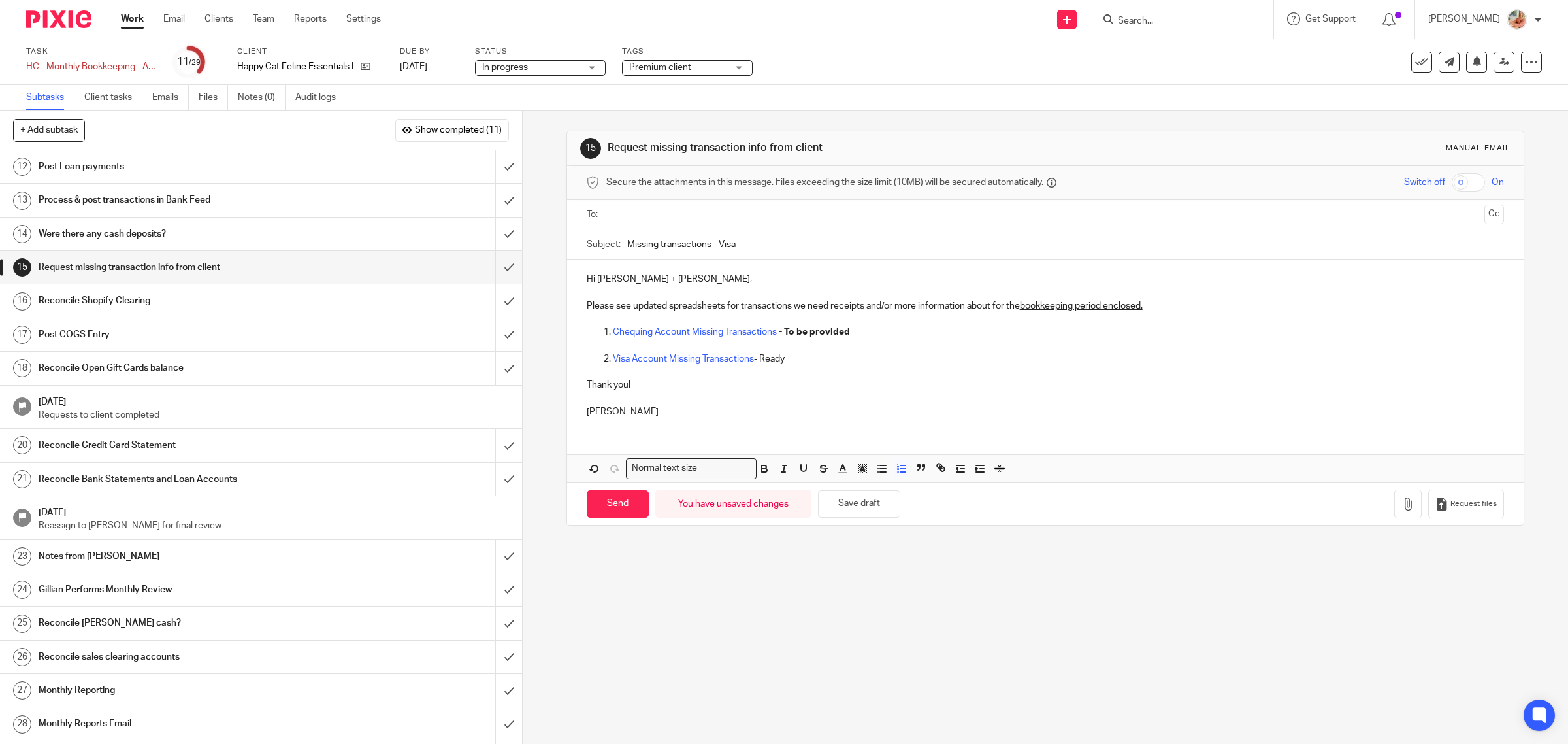
click at [759, 357] on p "Visa Account Missing Transactions - Ready" at bounding box center [1059, 358] width 892 height 13
click at [860, 472] on polyline "button" at bounding box center [862, 468] width 5 height 5
click at [898, 485] on li "color:#A4DD00" at bounding box center [899, 485] width 10 height 10
click at [829, 435] on div "Hi Nina + Rose, Please see updated spreadsheets for transactions we need receip…" at bounding box center [1046, 371] width 958 height 223
click at [681, 325] on p "Chequing Account Missing Transactions - To be provided" at bounding box center [1059, 331] width 892 height 13
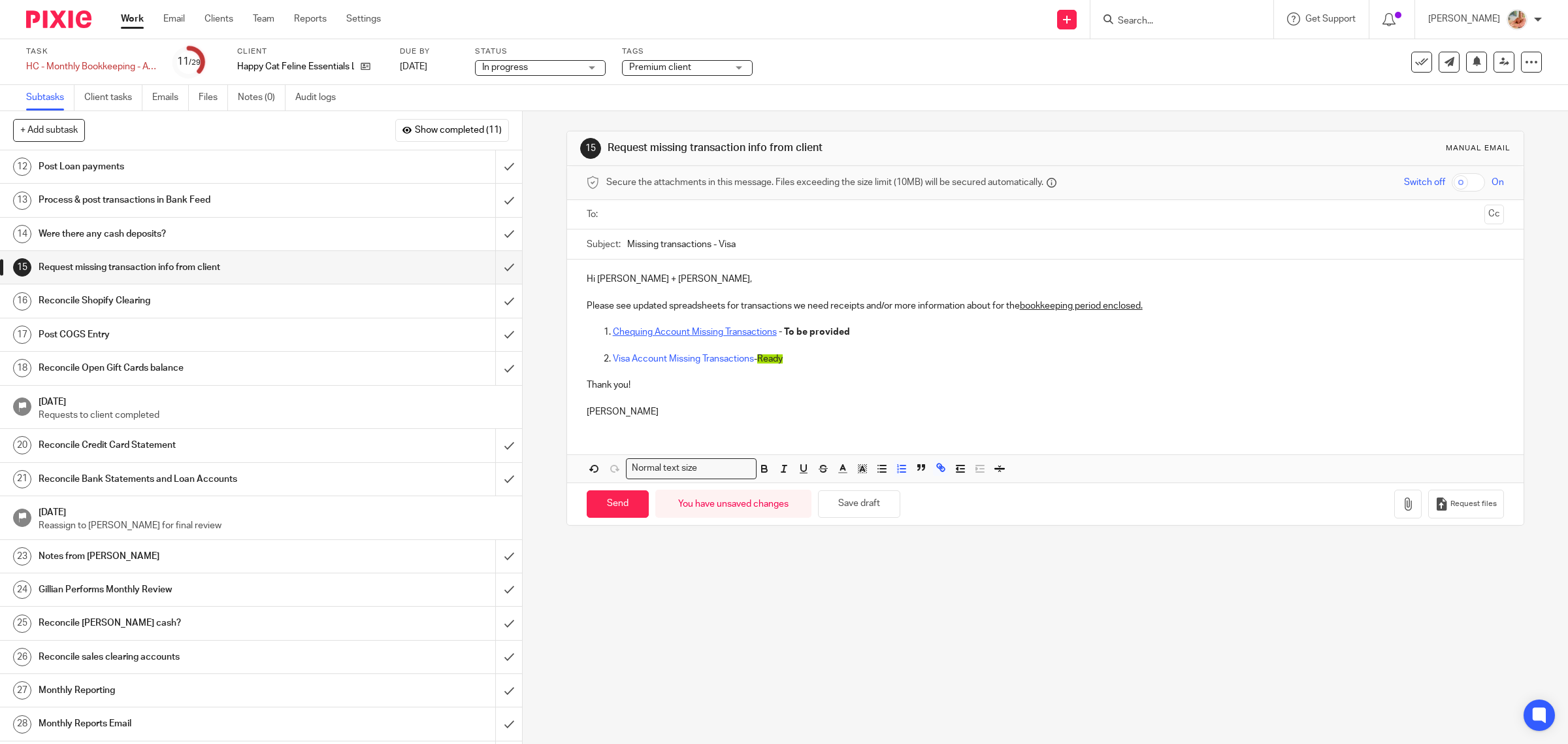
click at [752, 337] on link "Chequing Account Missing Transactions" at bounding box center [695, 331] width 164 height 9
click at [752, 337] on div "Hi Nina + Rose, Please see updated spreadsheets for transactions we need receip…" at bounding box center [1046, 371] width 958 height 223
click at [765, 356] on link "https://docs.google.com/spreadsheets/d/15-OPcKn4fzP_HfP8flMFyrA1vIM4MUV5pNs6rJ-…" at bounding box center [753, 356] width 94 height 13
click at [659, 214] on input "text" at bounding box center [1046, 214] width 869 height 15
click at [714, 287] on p "Hi Nina + Rose," at bounding box center [1046, 281] width 918 height 13
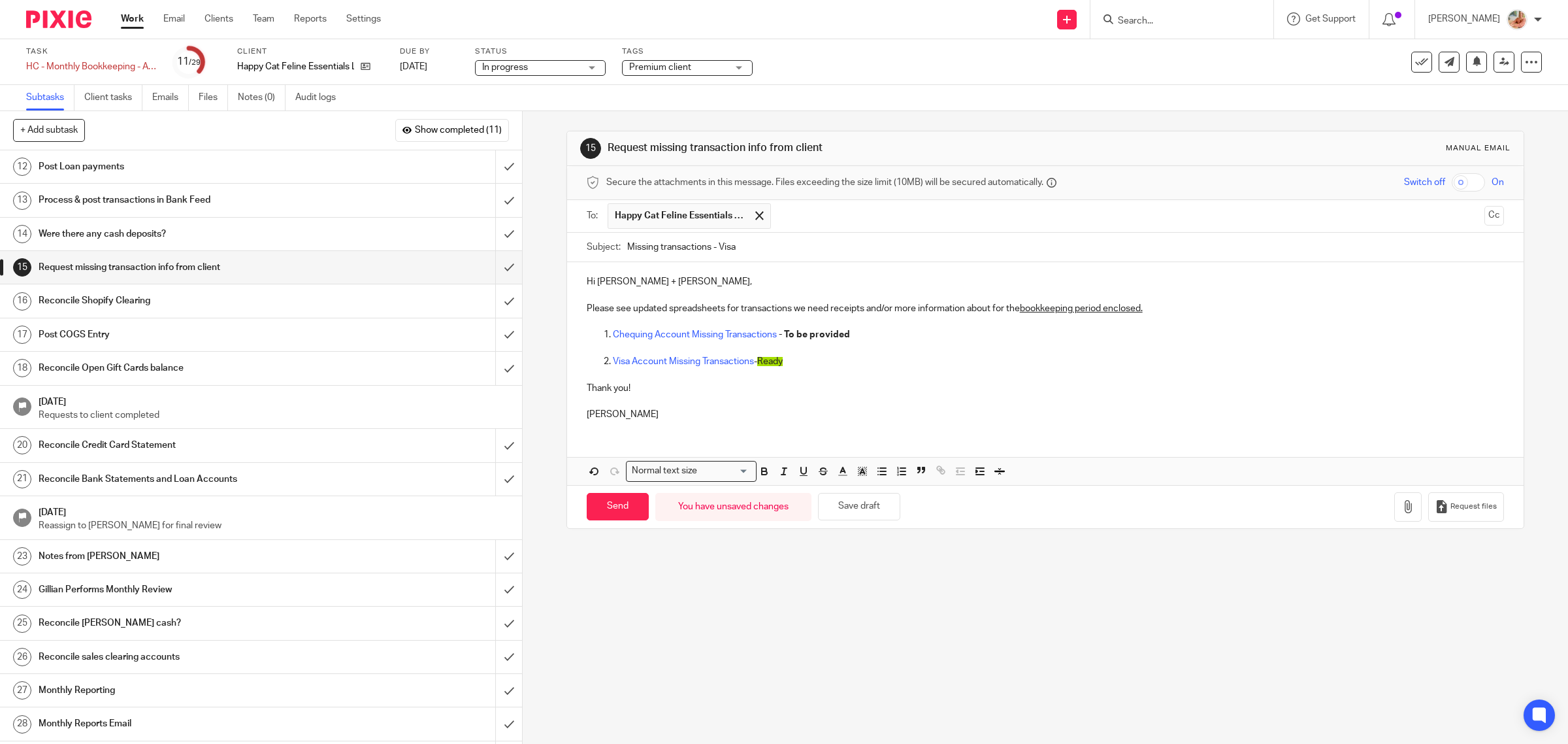
click at [772, 246] on input "Missing transactions - Visa" at bounding box center [1066, 247] width 878 height 29
drag, startPoint x: 757, startPoint y: 249, endPoint x: 814, endPoint y: 249, distance: 57.0
click at [814, 249] on input "Missing transactions - Visa + NOTE" at bounding box center [1066, 247] width 878 height 29
drag, startPoint x: 900, startPoint y: 335, endPoint x: 586, endPoint y: 338, distance: 314.0
click at [587, 338] on ol "Chequing Account Missing Transactions - To be provided Visa Account Missing Tra…" at bounding box center [1046, 348] width 918 height 40
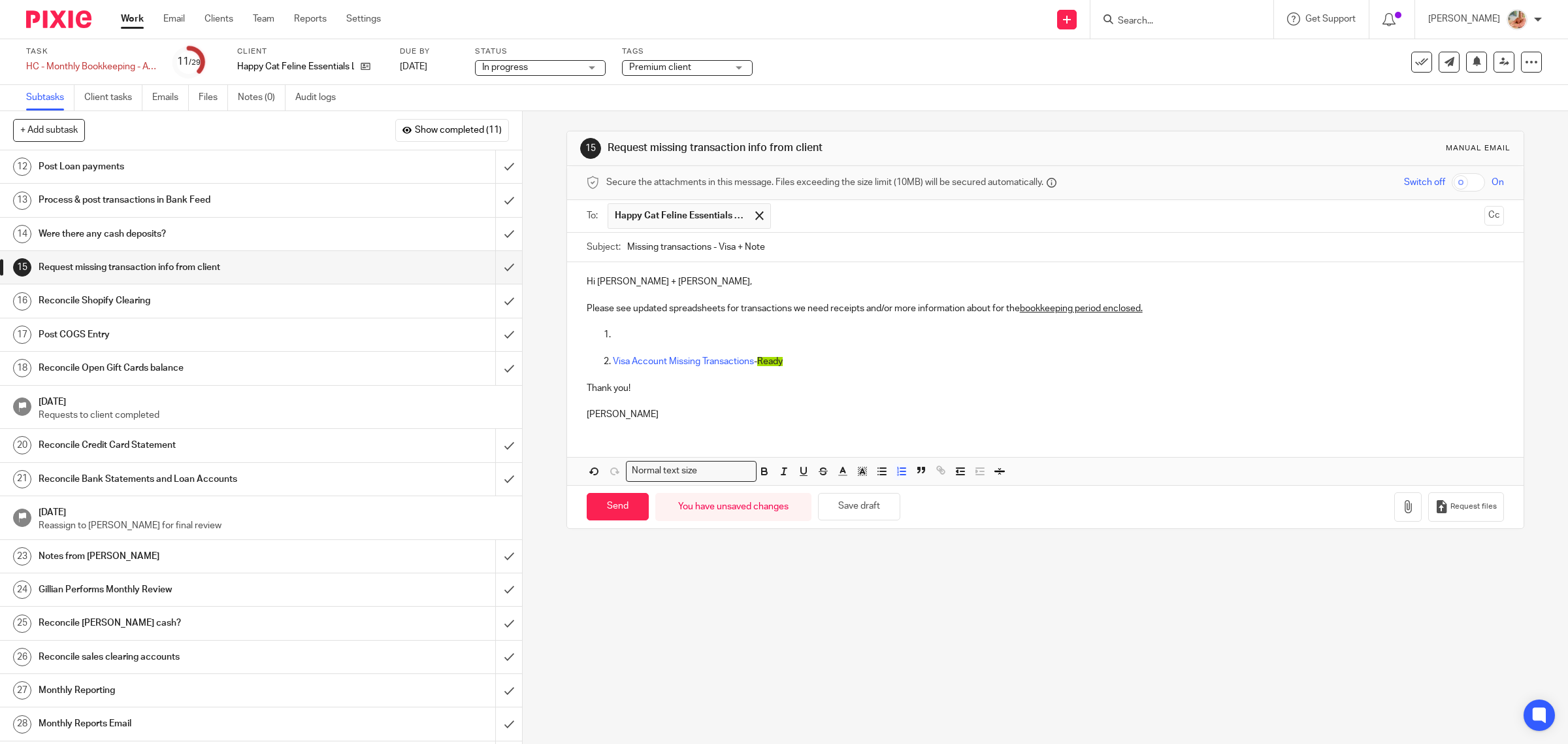
click at [815, 356] on p "Visa Account Missing Transactions - Ready" at bounding box center [1059, 360] width 892 height 13
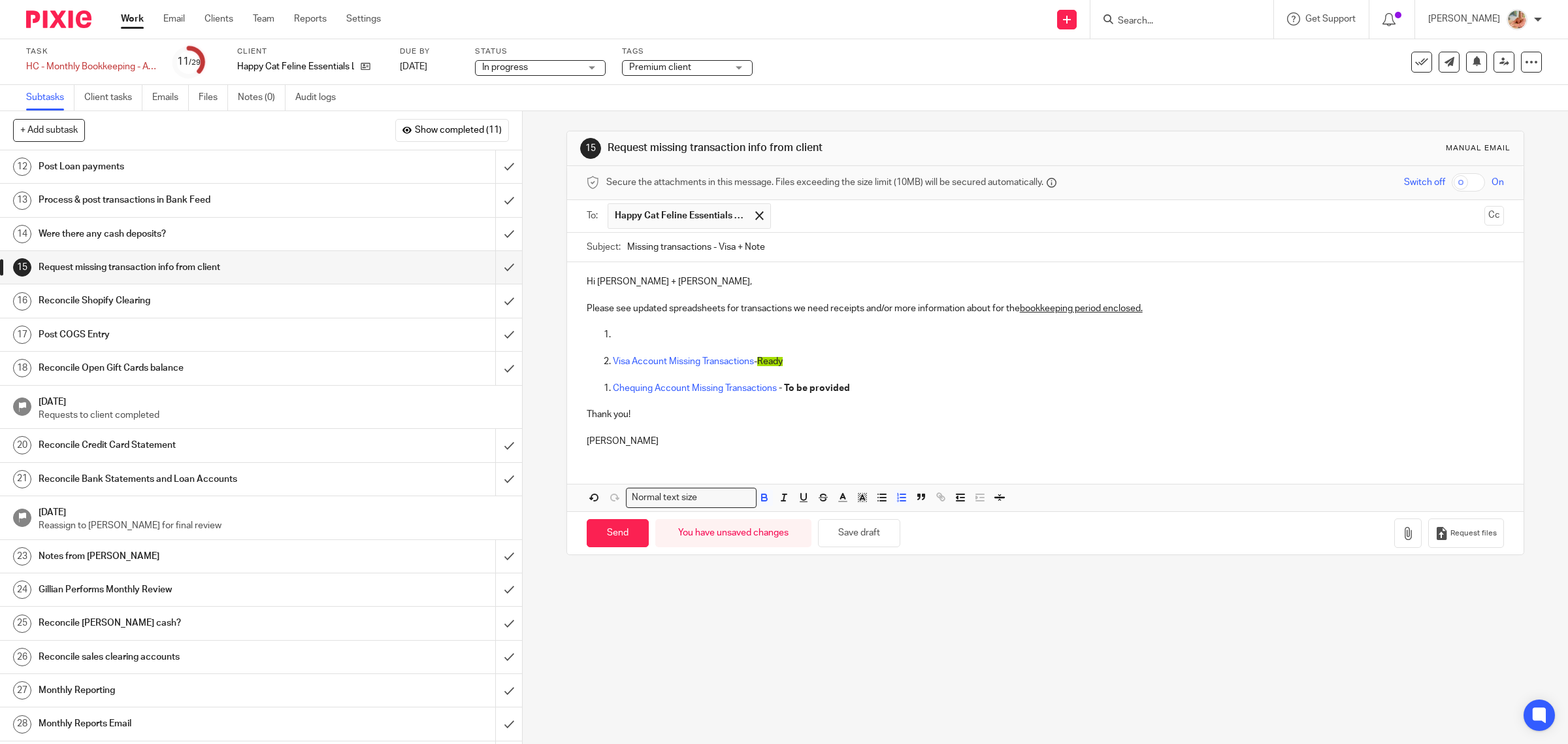
click at [629, 330] on p at bounding box center [1059, 334] width 892 height 13
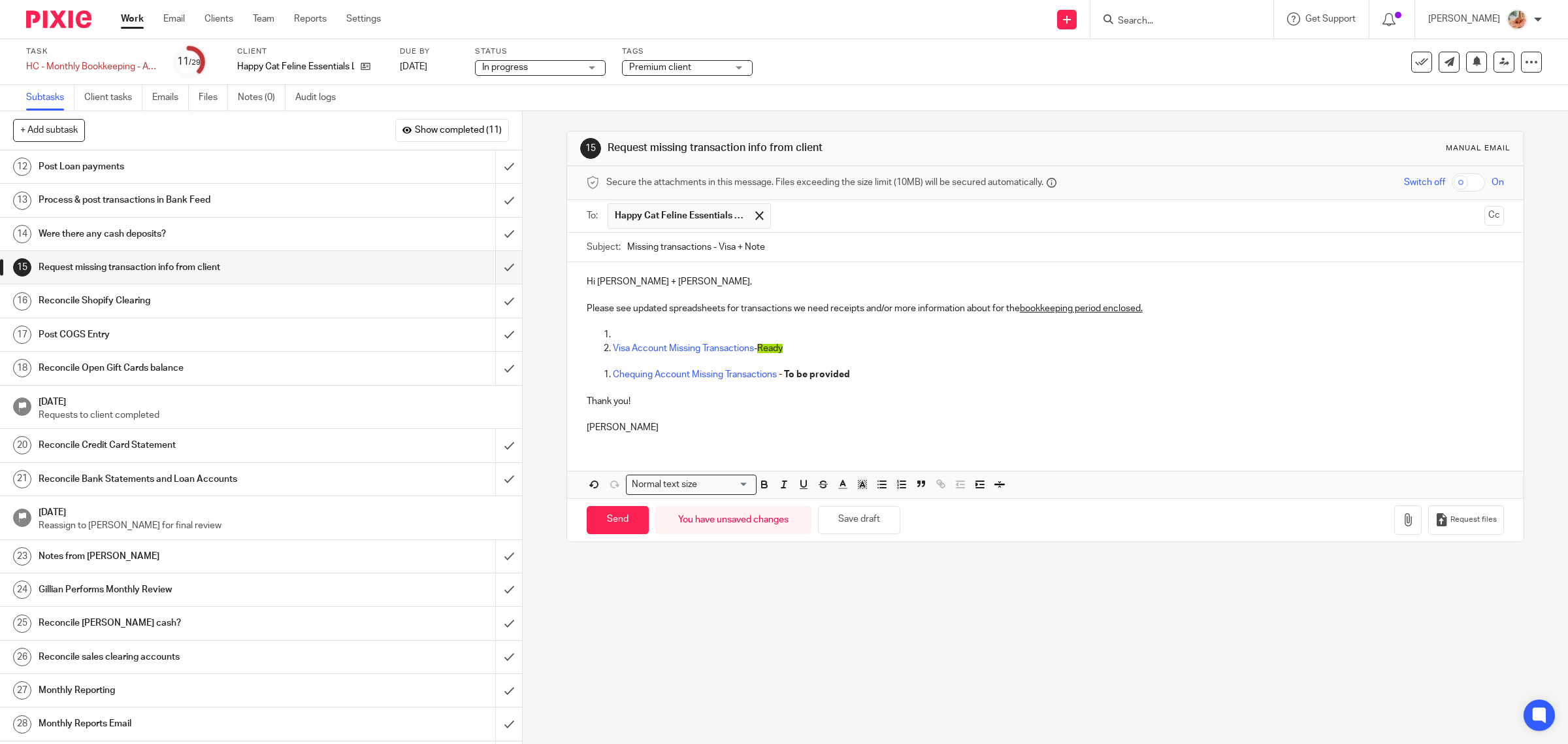
click at [628, 335] on p at bounding box center [1059, 334] width 892 height 13
click at [863, 373] on p "Chequing Account Missing Transactions - To be provided" at bounding box center [1059, 374] width 892 height 13
click at [613, 380] on li "Chequing Account Missing Transactions - To be provided by Ciara" at bounding box center [1059, 374] width 892 height 13
click at [926, 387] on p at bounding box center [1046, 388] width 918 height 13
click at [895, 371] on p "Chequing Account Missing Transactions - To be provided by Ciara" at bounding box center [1059, 374] width 892 height 13
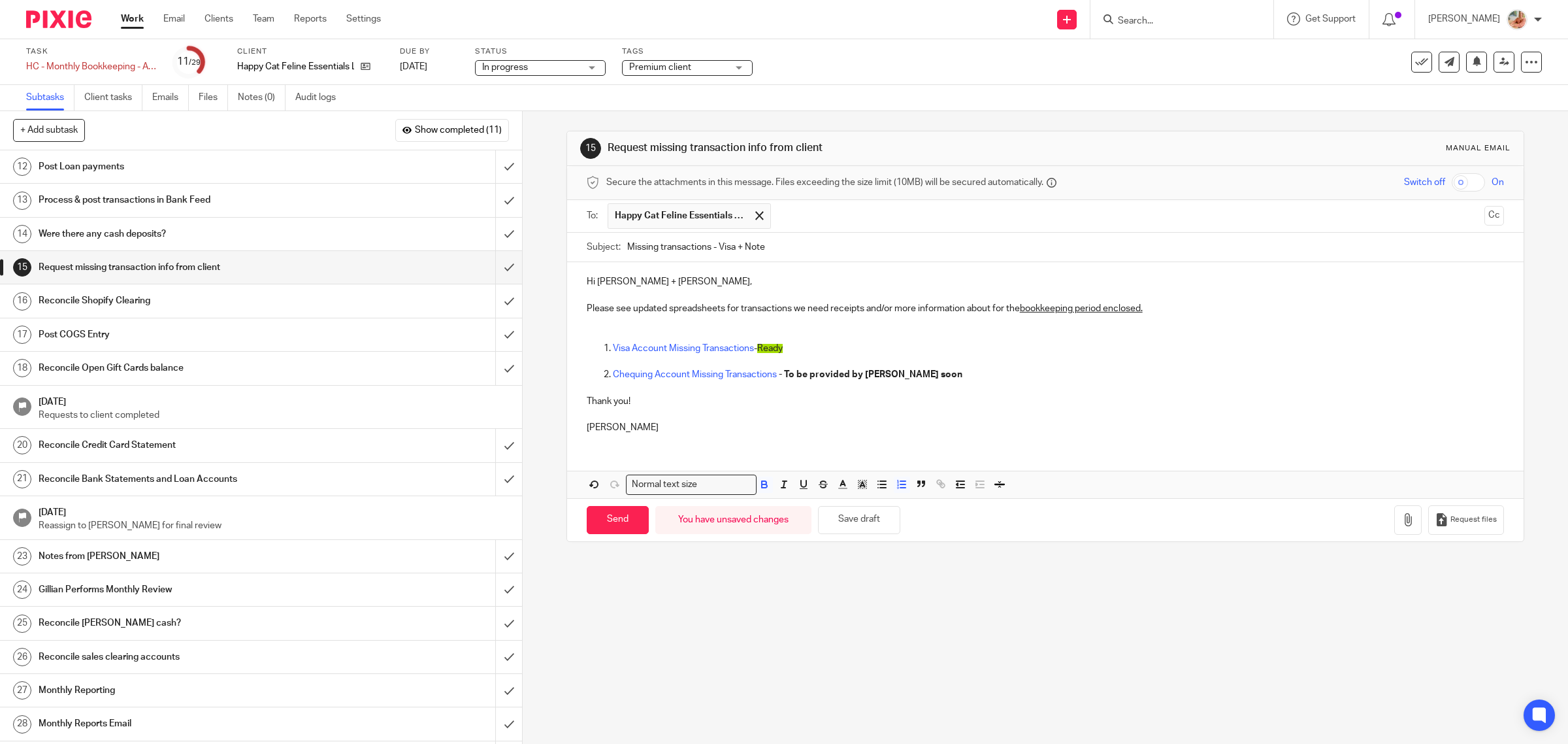
click at [841, 351] on p "Visa Account Missing Transactions - Ready" at bounding box center [1059, 348] width 892 height 13
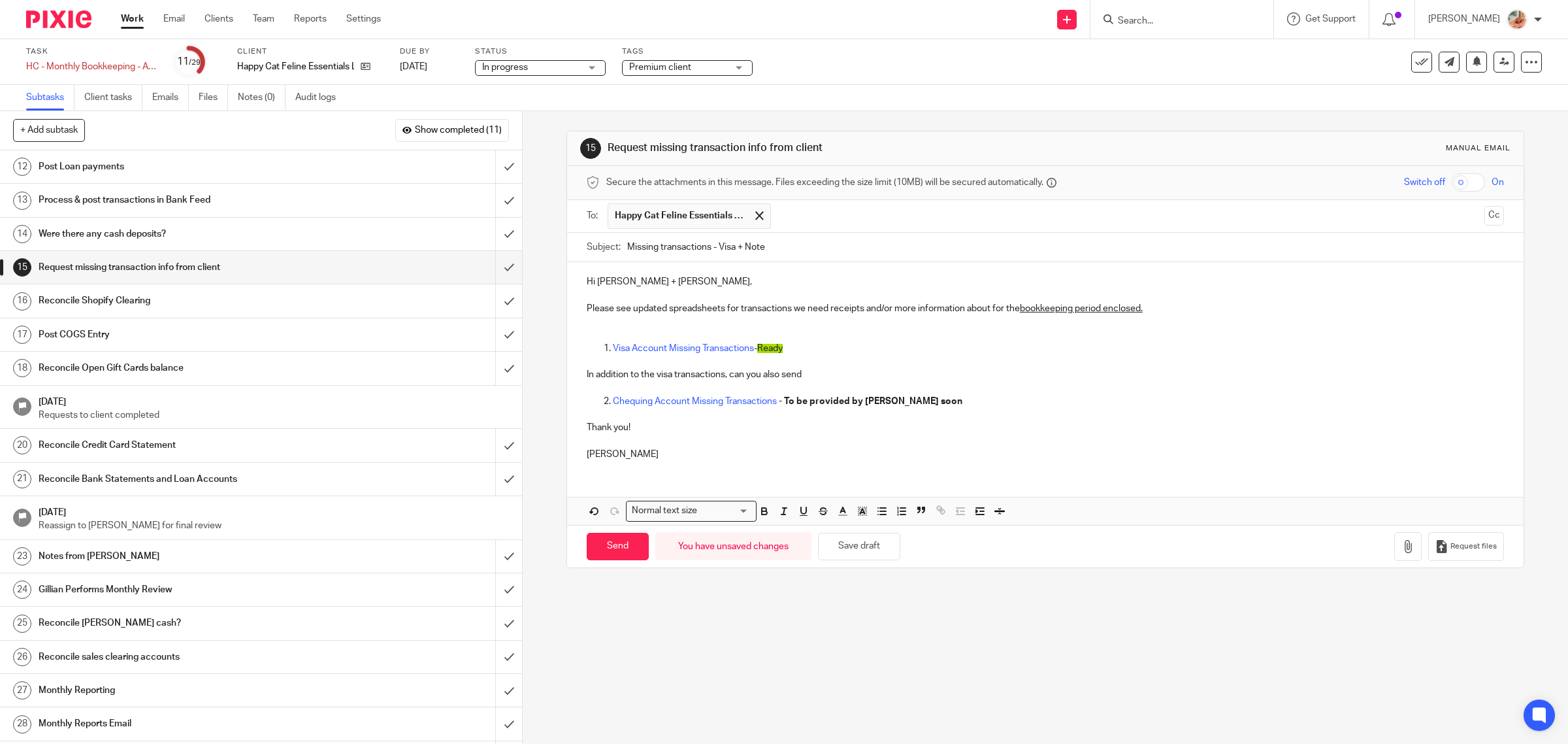
click at [819, 373] on p "In addition to the visa transactions, can you also send" at bounding box center [1046, 374] width 918 height 13
click at [822, 380] on p "In addition to the visa transactions, can you also send the atatched bills to D…" at bounding box center [1046, 374] width 918 height 13
click at [942, 378] on p "In addition to the visa transactions, can you also send the attched bills to De…" at bounding box center [1046, 374] width 918 height 13
click at [830, 376] on p "In addition to the visa transactions, can you also send the attched bills to De…" at bounding box center [1046, 374] width 918 height 13
click at [912, 377] on p "In addition to the visa transactions, can you also send the attached bills to D…" at bounding box center [1046, 374] width 918 height 13
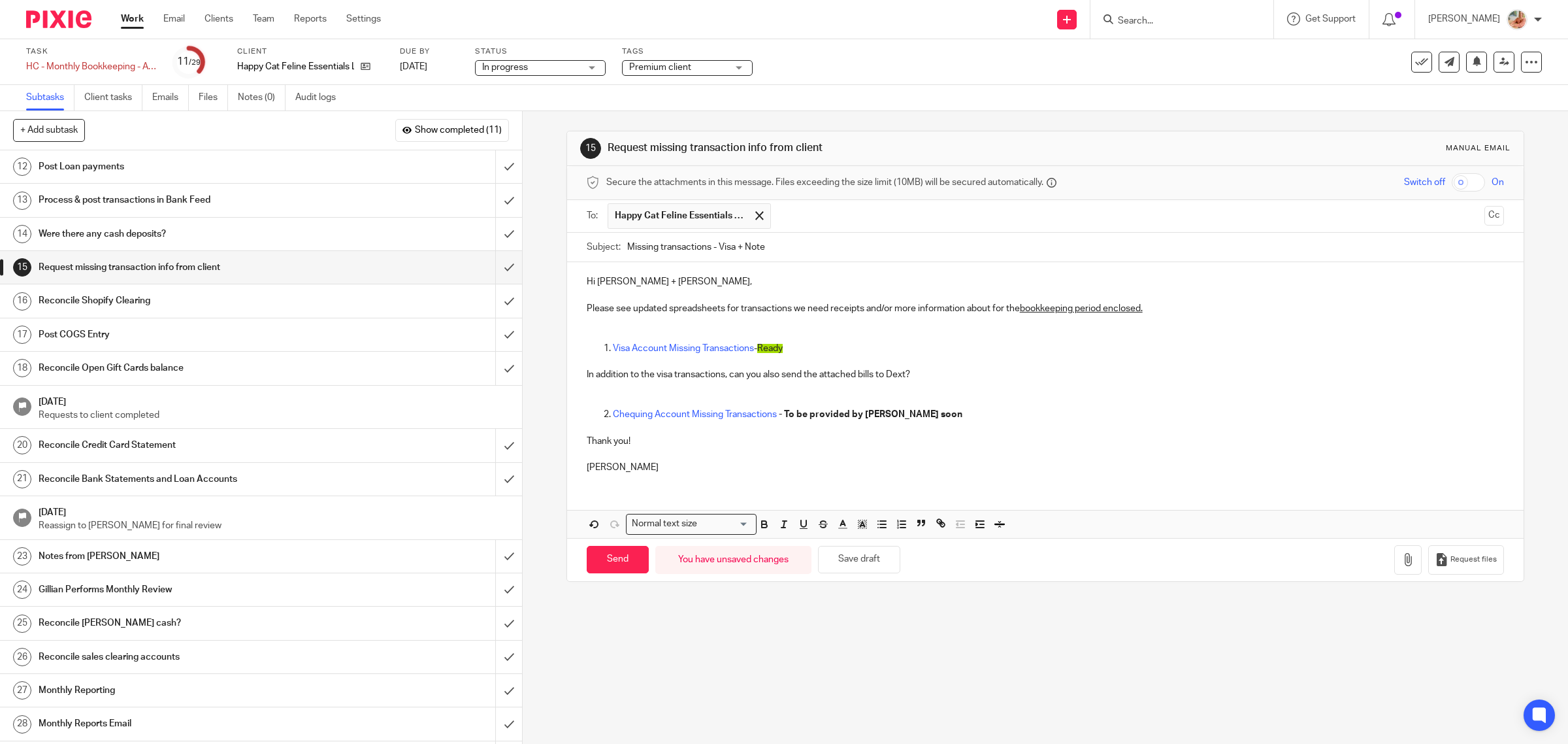
drag, startPoint x: 779, startPoint y: 380, endPoint x: 562, endPoint y: 377, distance: 217.0
click at [567, 377] on div "Hi Nina + Rose, Please see updated spreadsheets for transactions we need receip…" at bounding box center [1046, 372] width 958 height 222
click at [778, 526] on icon "button" at bounding box center [784, 524] width 12 height 12
click at [878, 435] on p "Thank you!" at bounding box center [1046, 440] width 918 height 13
click at [929, 377] on p "In addition to the visa transactions, can you also send the attached bills to D…" at bounding box center [1046, 374] width 918 height 13
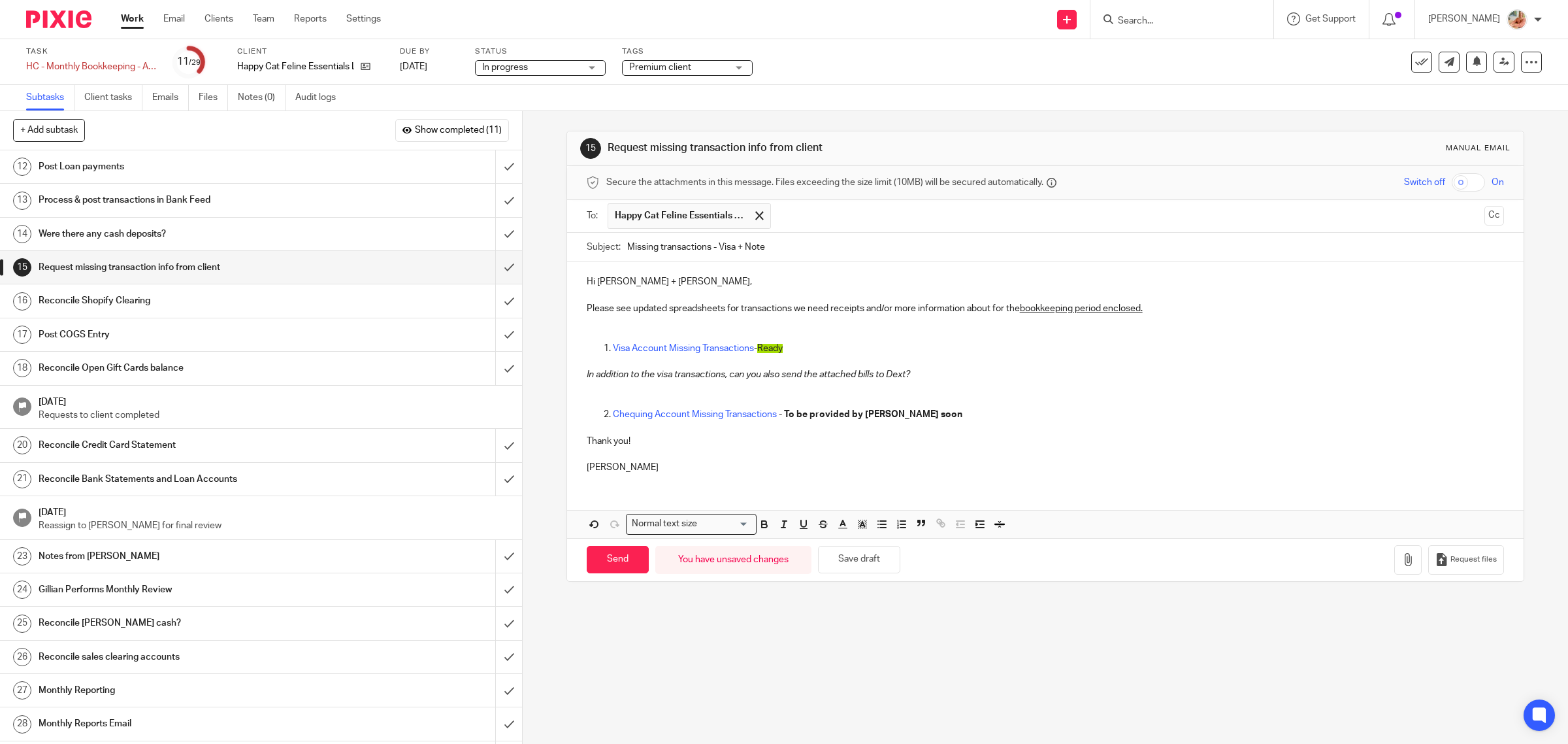
click at [926, 381] on p "In addition to the visa transactions, can you also send the attached bills to D…" at bounding box center [1046, 374] width 918 height 13
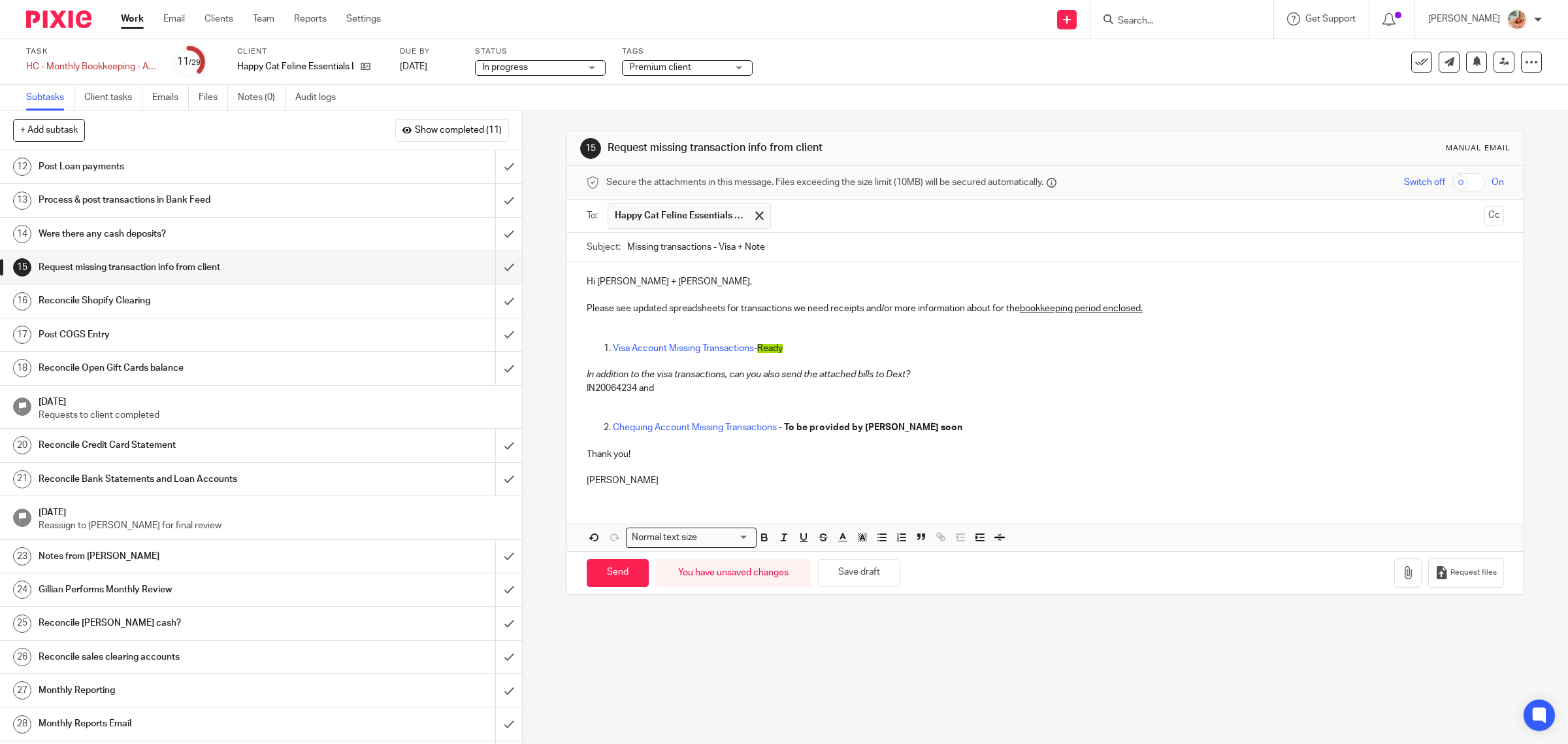
click at [682, 394] on p "IN20064234 and" at bounding box center [1046, 388] width 918 height 13
drag, startPoint x: 626, startPoint y: 386, endPoint x: 567, endPoint y: 381, distance: 59.2
click at [567, 381] on div "Hi Nina + Rose, Please see updated spreadsheets for transactions we need receip…" at bounding box center [1046, 379] width 958 height 234
click at [858, 540] on icon "button" at bounding box center [862, 537] width 12 height 12
click at [871, 558] on li "color:#FCDC00" at bounding box center [874, 555] width 10 height 10
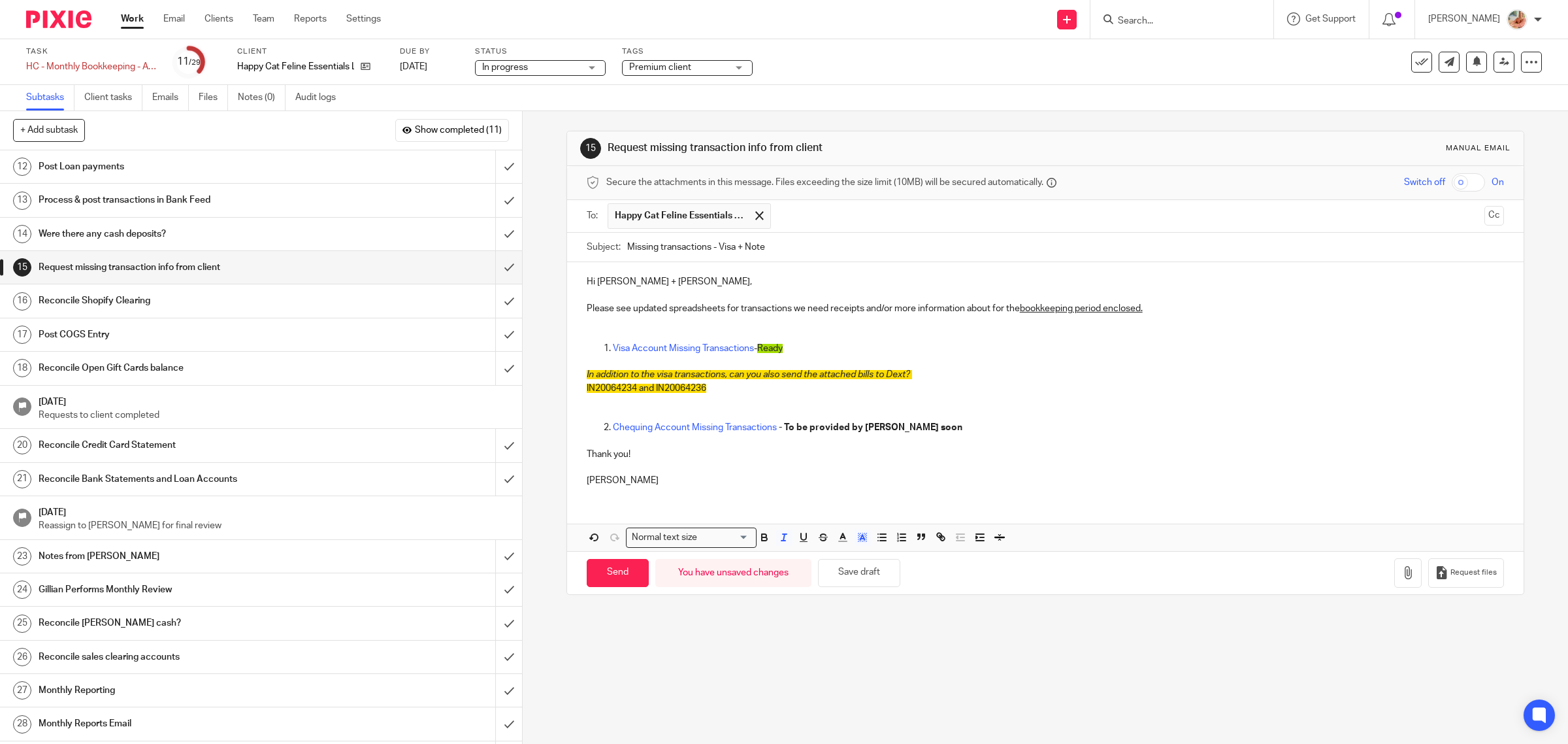
click at [819, 474] on p at bounding box center [1046, 467] width 918 height 13
click at [650, 329] on p at bounding box center [1046, 334] width 918 height 13
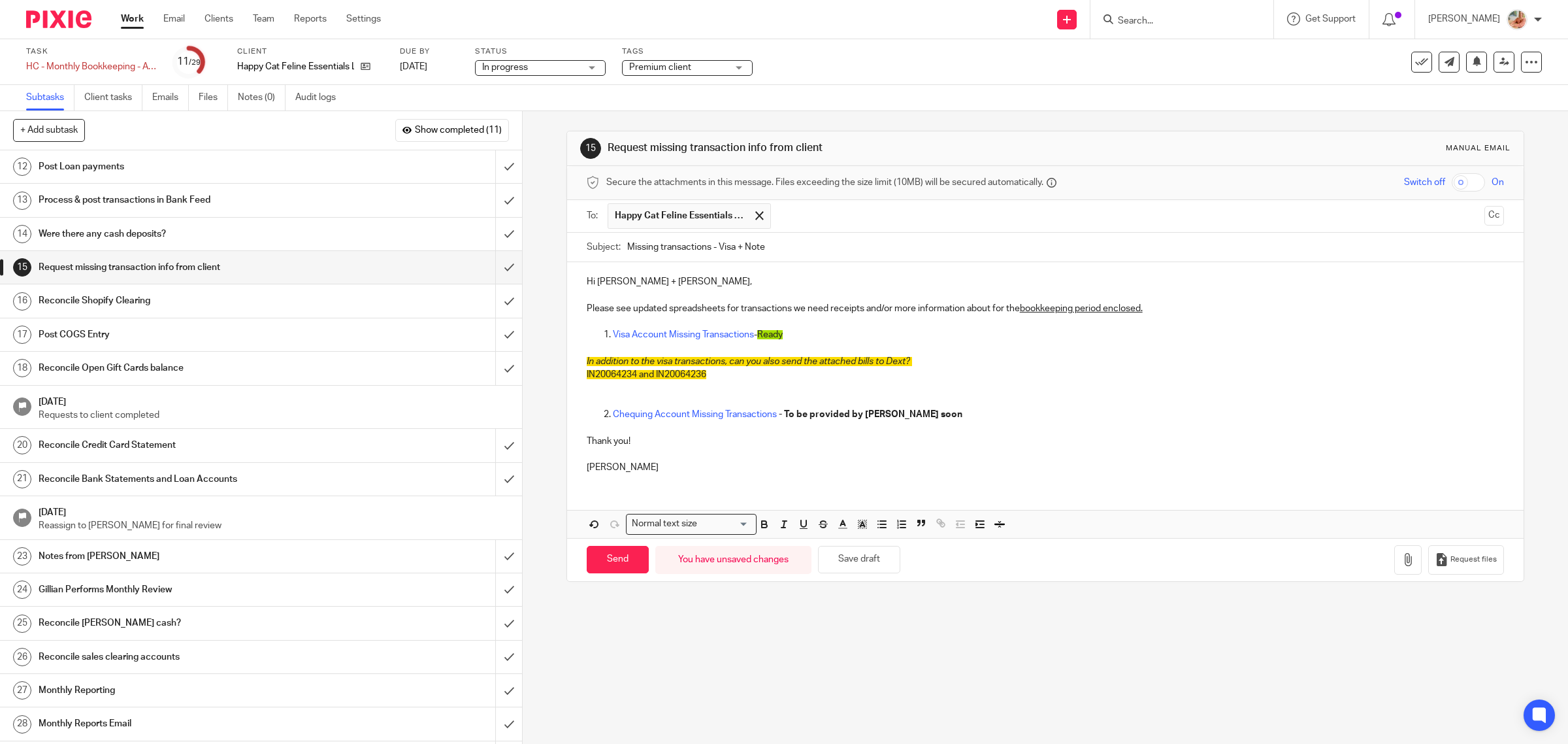
click at [778, 246] on input "Missing transactions - Visa + Note" at bounding box center [1066, 247] width 878 height 29
type input "Missing transactions - Visa + Note for Pan Pacific Pet"
click at [1485, 219] on button "Cc" at bounding box center [1495, 216] width 20 height 20
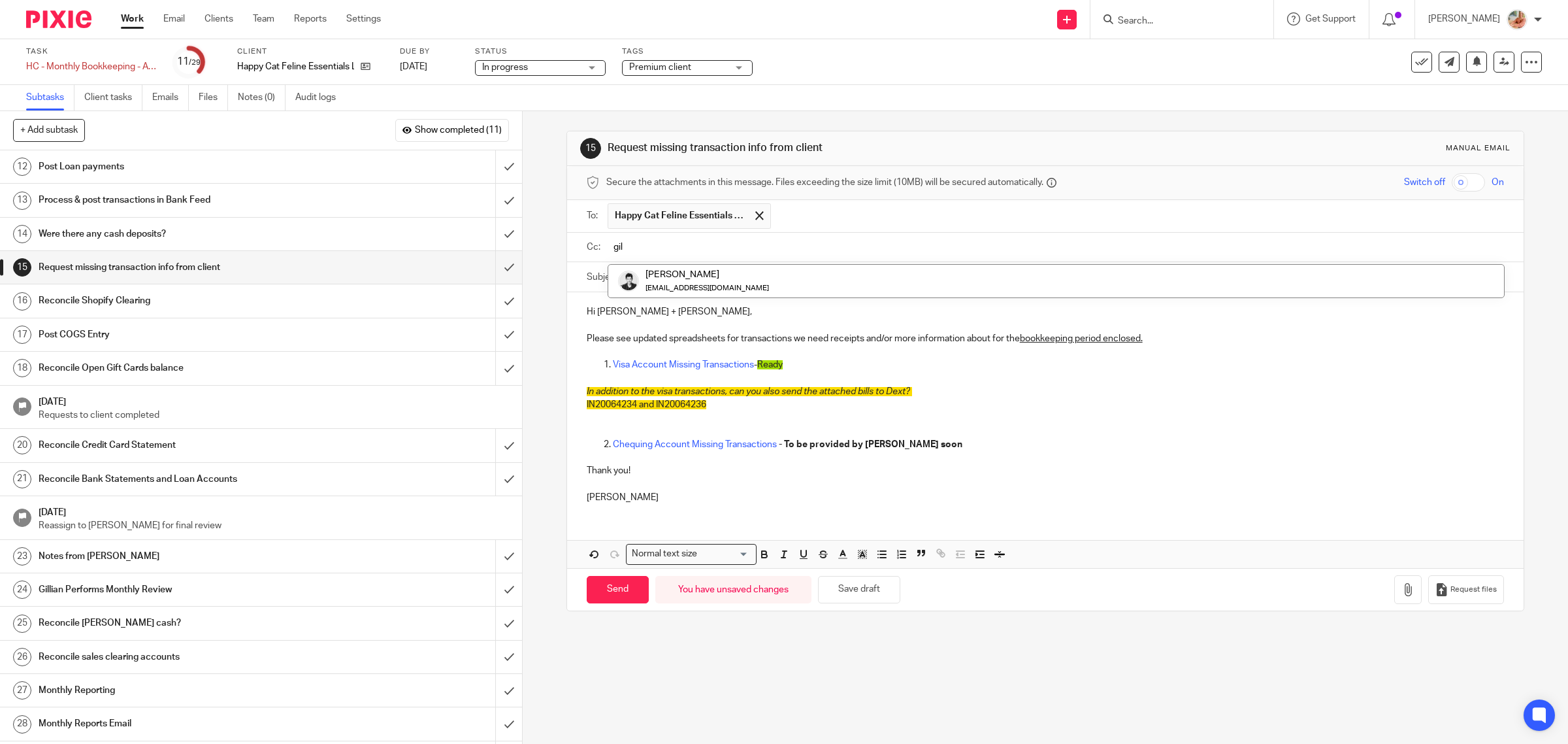
type input "gil"
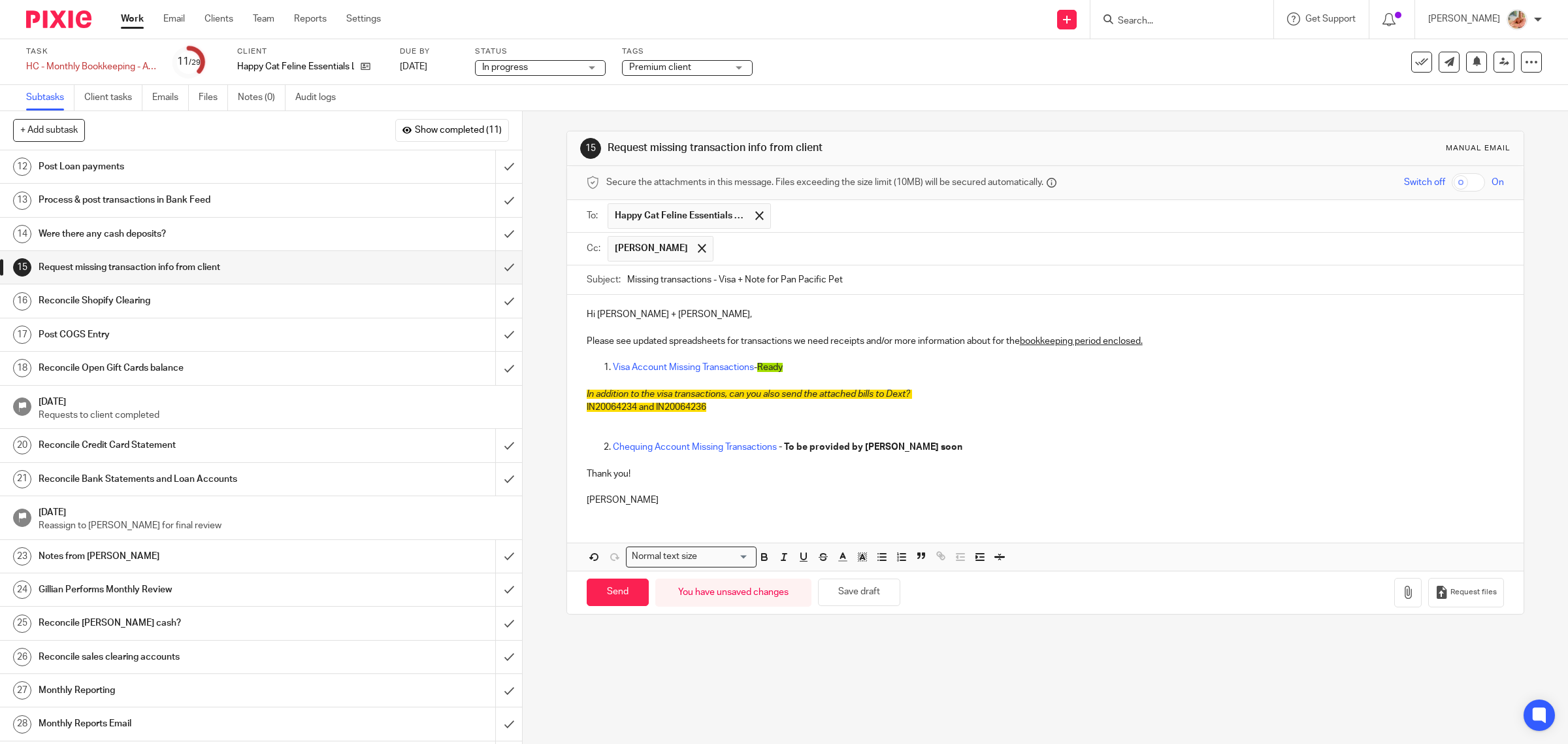
click at [732, 281] on input "Missing transactions - Visa + Note for Pan Pacific Pet" at bounding box center [1066, 280] width 878 height 29
type input "Missing transactions - Visa only + Note for Pan Pacific Pet"
click at [916, 451] on p "Chequing Account Missing Transactions - To be provided by Ciara soon" at bounding box center [1059, 446] width 892 height 13
drag, startPoint x: 805, startPoint y: 451, endPoint x: 843, endPoint y: 449, distance: 38.1
click at [843, 449] on strong "- To be provided by Ciara soon" at bounding box center [871, 446] width 184 height 9
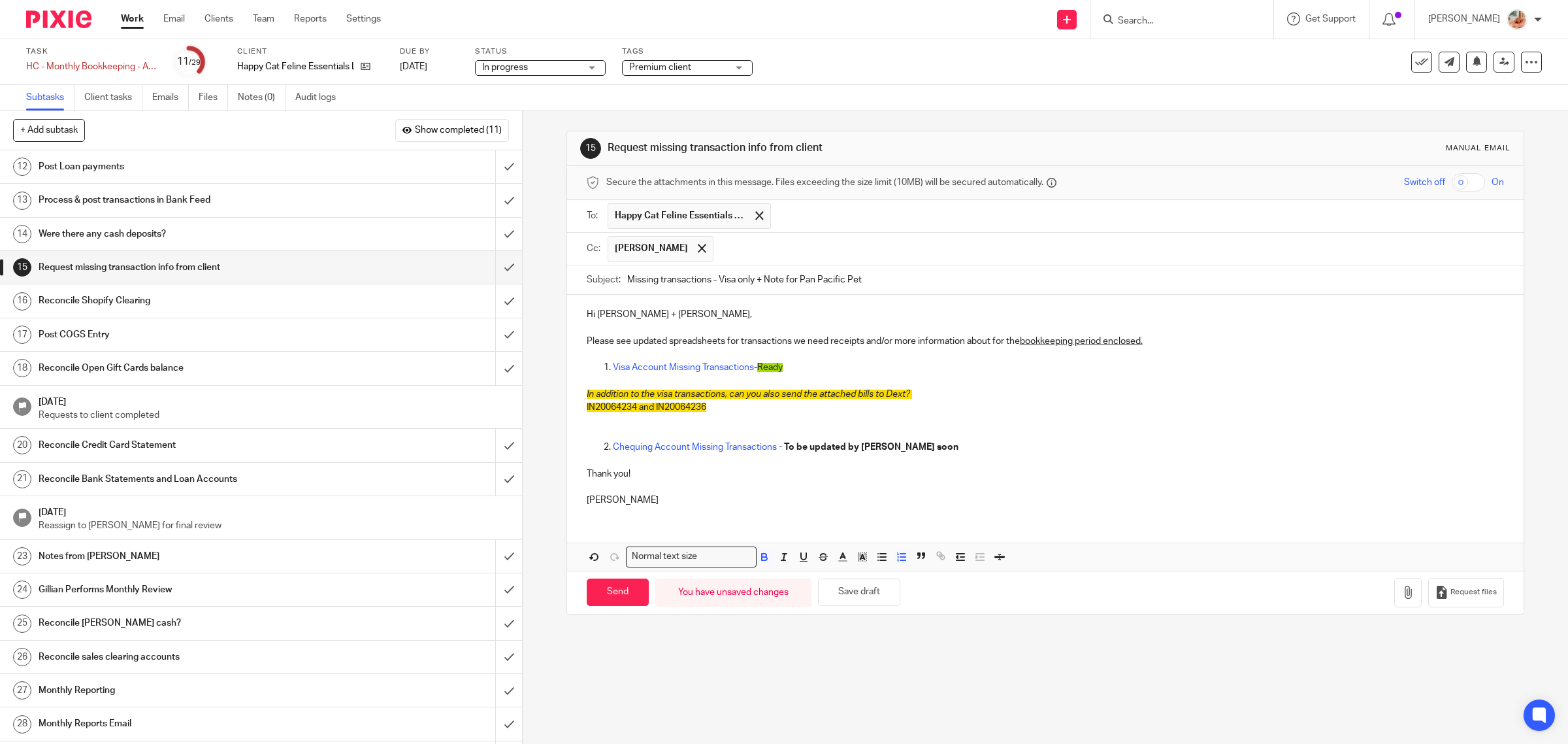
drag, startPoint x: 626, startPoint y: 596, endPoint x: 993, endPoint y: 381, distance: 425.3
click at [993, 381] on form "Secure the attachments in this message. Files exceeding the size limit (10MB) w…" at bounding box center [1046, 390] width 958 height 447
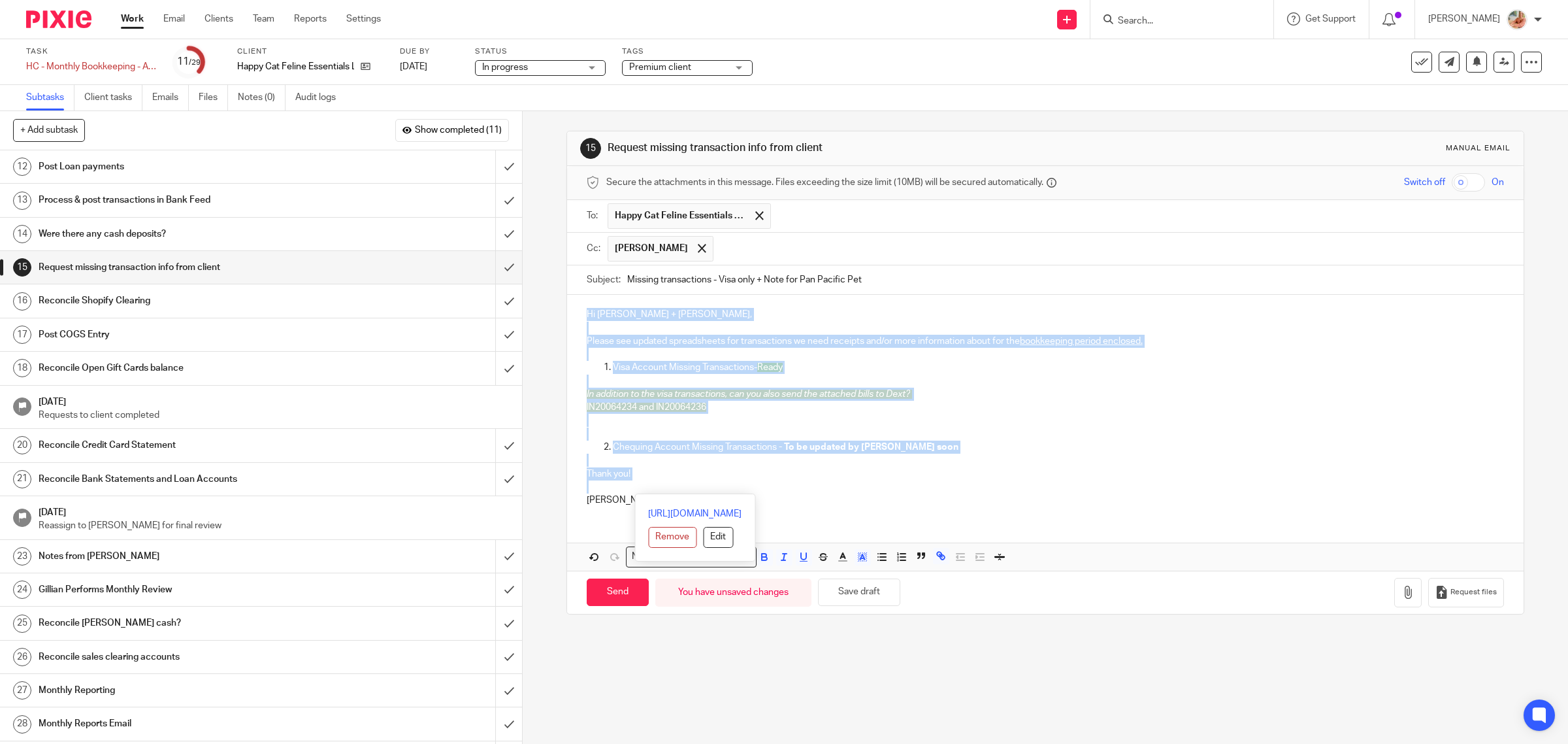
drag, startPoint x: 577, startPoint y: 487, endPoint x: 568, endPoint y: 319, distance: 168.2
click at [568, 319] on div "Hi Nina + Rose, Please see updated spreadsheets for transactions we need receip…" at bounding box center [1046, 405] width 958 height 222
copy div "Hi Nina + Rose, Please see updated spreadsheets for transactions we need receip…"
click at [1402, 593] on icon "button" at bounding box center [1408, 592] width 13 height 13
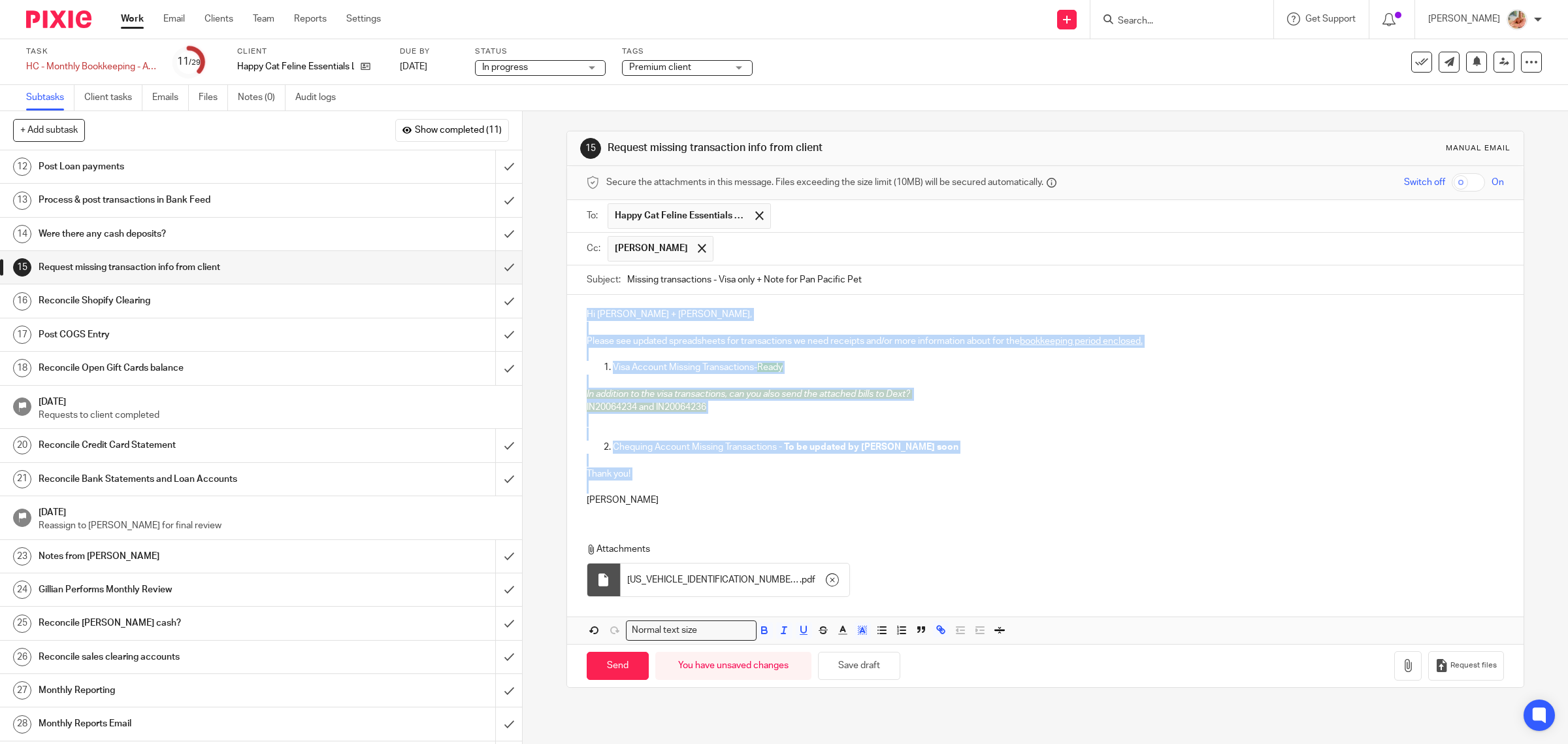
click at [993, 385] on p at bounding box center [1046, 381] width 918 height 13
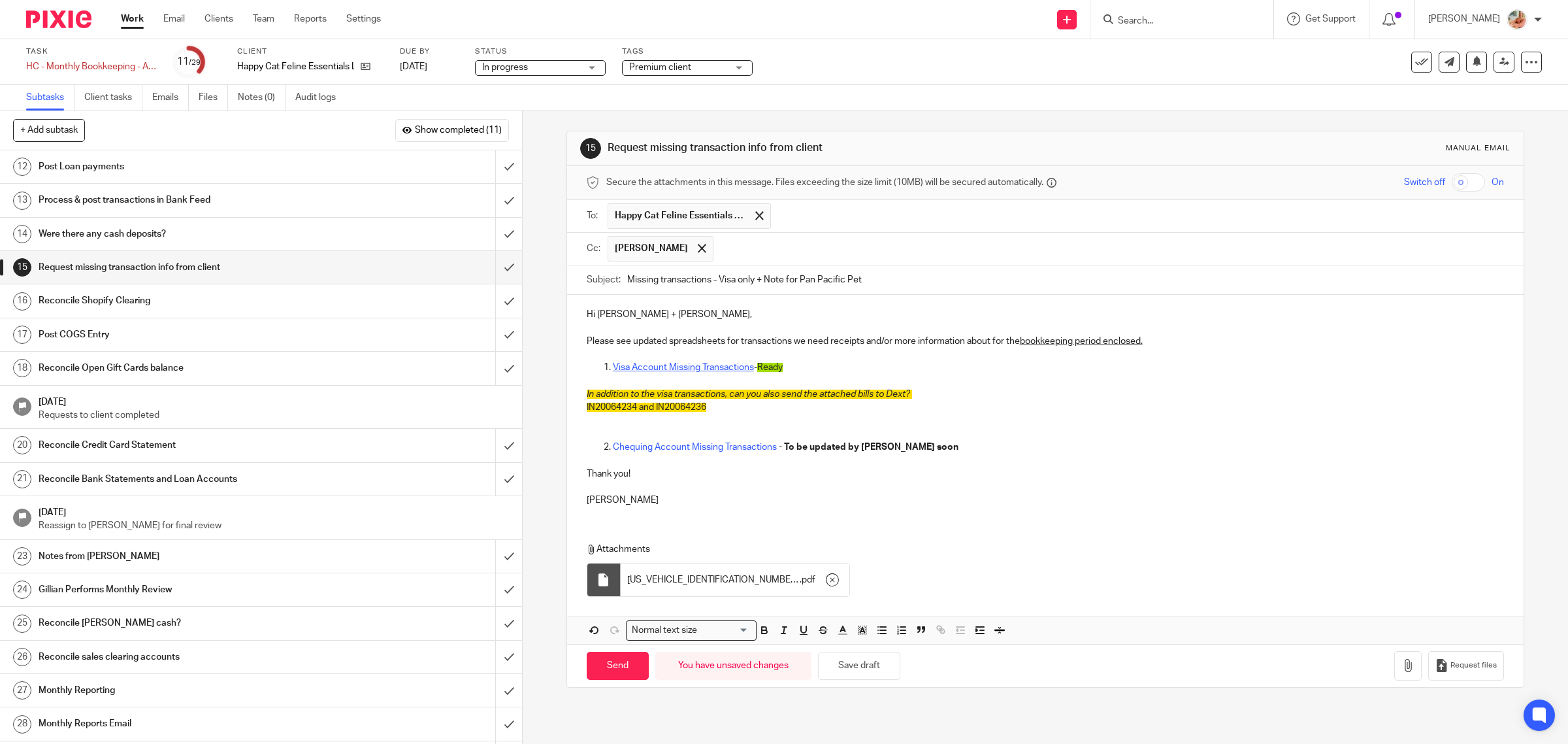
click at [709, 369] on link "Visa Account Missing Transactions" at bounding box center [683, 366] width 142 height 9
click at [723, 393] on link "https://docs.google.com/spreadsheets/d/1FtlEWfrdHP27yUB0_7MUqMA2gK2wi0LIAFOI9AH…" at bounding box center [730, 393] width 94 height 13
click at [903, 380] on p at bounding box center [1046, 381] width 918 height 13
click at [721, 371] on link "Visa Account Missing Transactions" at bounding box center [683, 366] width 142 height 9
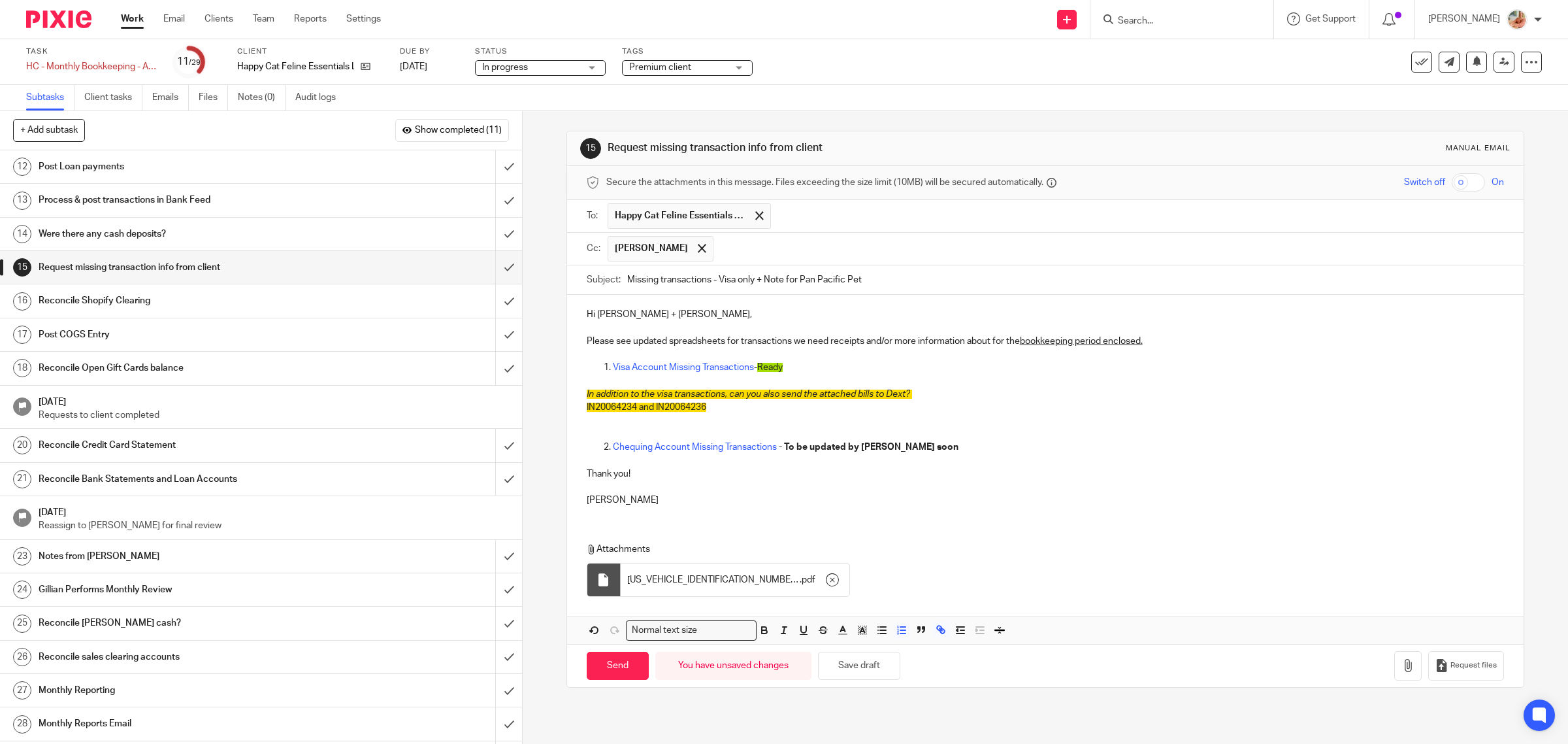
click at [697, 356] on p at bounding box center [1046, 353] width 918 height 13
click at [697, 364] on p "Visa Account Missing Transactions - Ready" at bounding box center [1059, 366] width 892 height 13
click at [745, 391] on link "https://docs.google.com/spreadsheets/d/1FtlEWfrdHP27yUB0_7MUqMA2gK2wi0LIAFOI9AH…" at bounding box center [730, 393] width 94 height 13
click at [1167, 337] on p "Please see updated spreadsheets for transactions we need receipts and/or more i…" at bounding box center [1046, 341] width 918 height 13
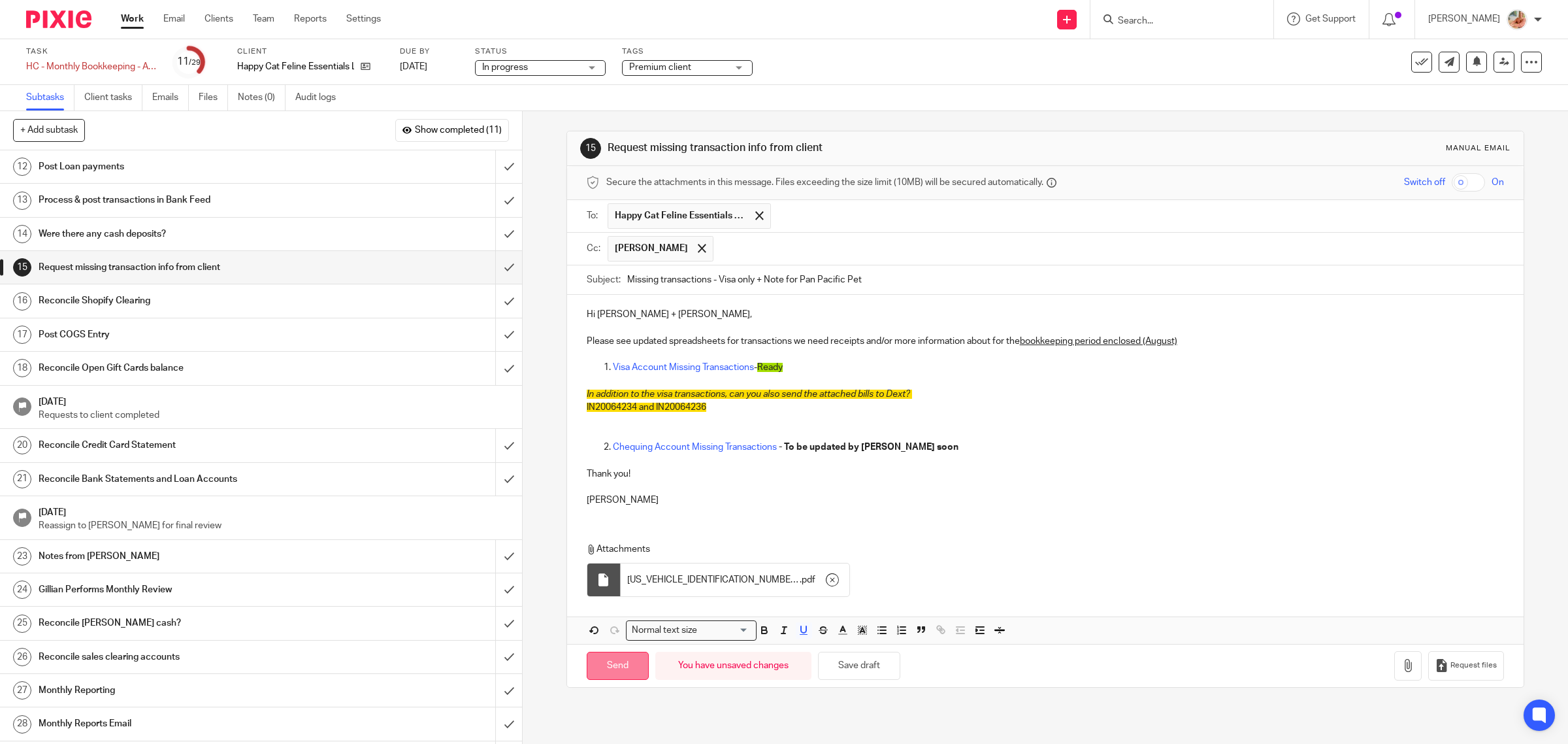
click at [628, 671] on input "Send" at bounding box center [618, 665] width 62 height 28
type input "Sent"
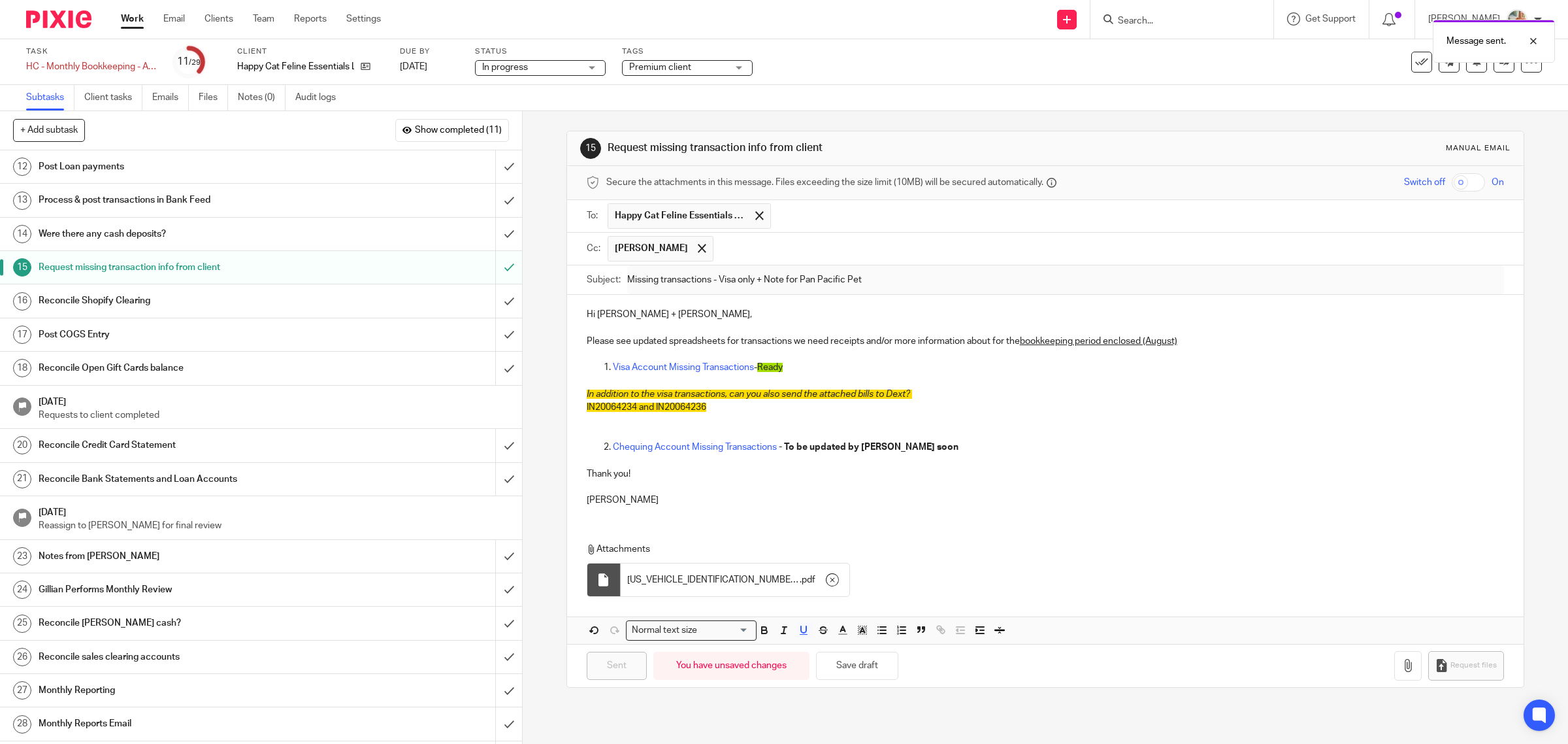
click at [652, 57] on div "Tags Premium client Final Approvals In progress Ready to setup file To Onboard …" at bounding box center [687, 62] width 131 height 31
click at [669, 66] on span "Premium client" at bounding box center [661, 66] width 62 height 9
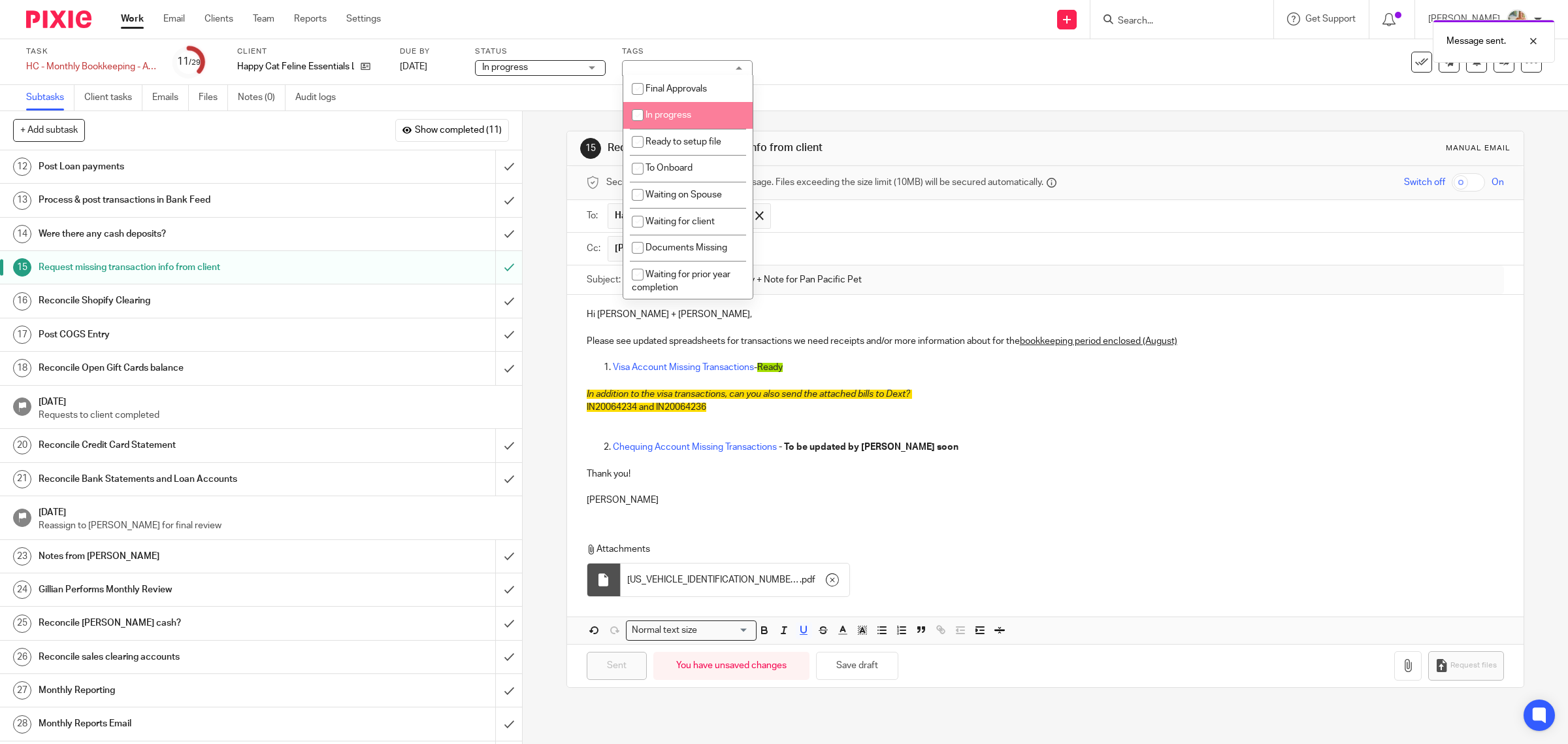
click at [664, 119] on li "In progress" at bounding box center [688, 114] width 130 height 26
checkbox input "true"
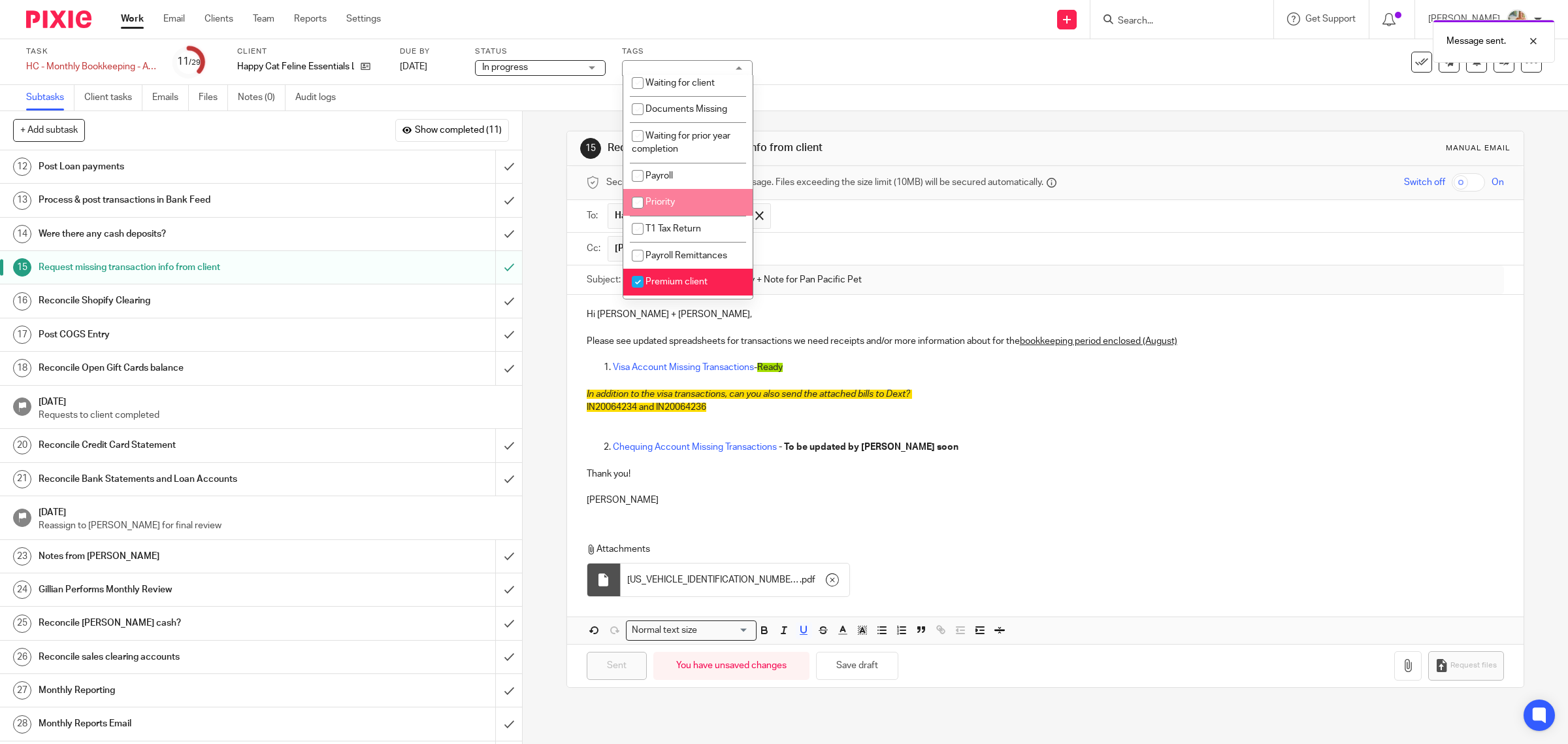
scroll to position [163, 0]
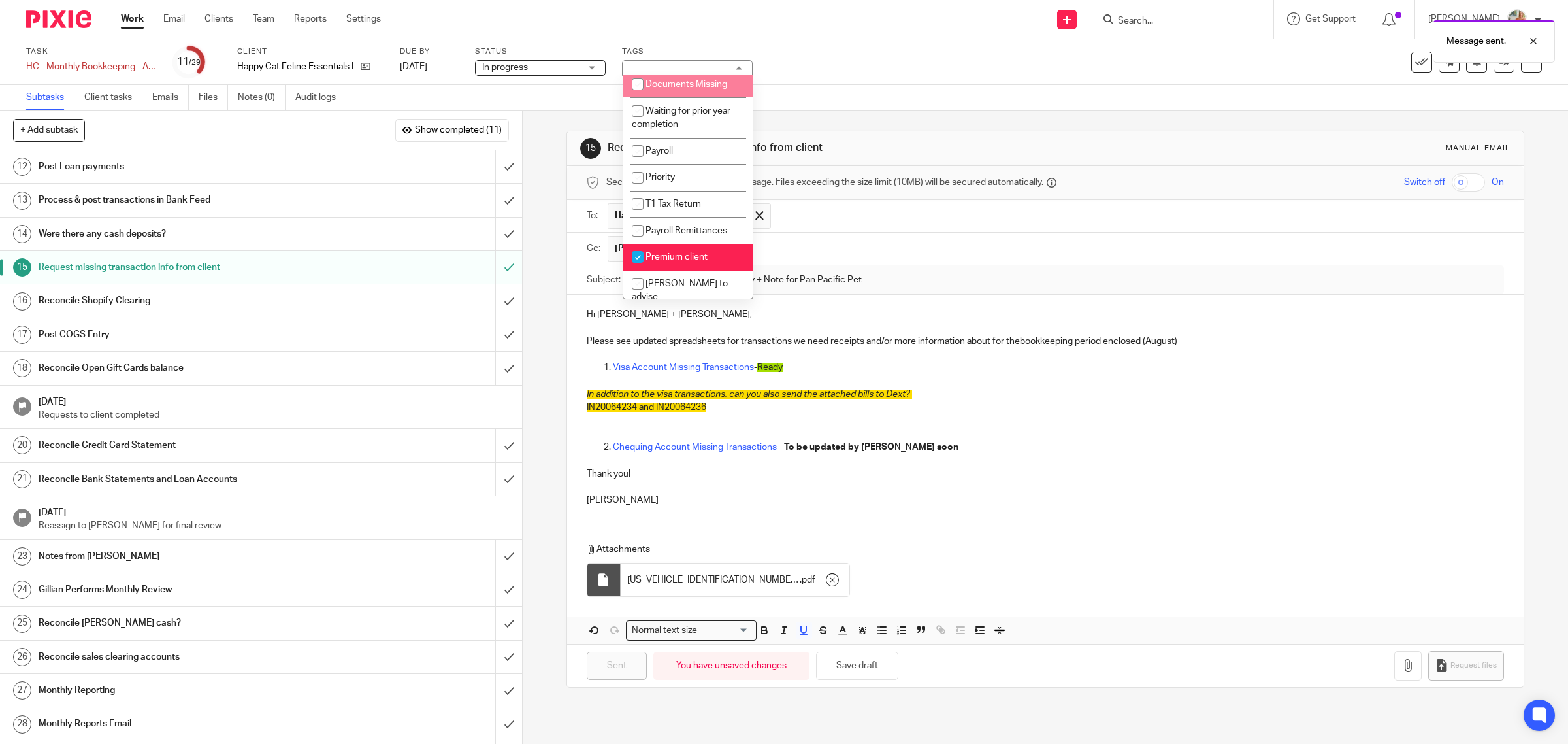
click at [661, 85] on span "Documents Missing" at bounding box center [686, 84] width 82 height 9
checkbox input "true"
click at [900, 232] on ul "Happy Cat Feline Essentials Ltd." at bounding box center [1055, 216] width 897 height 32
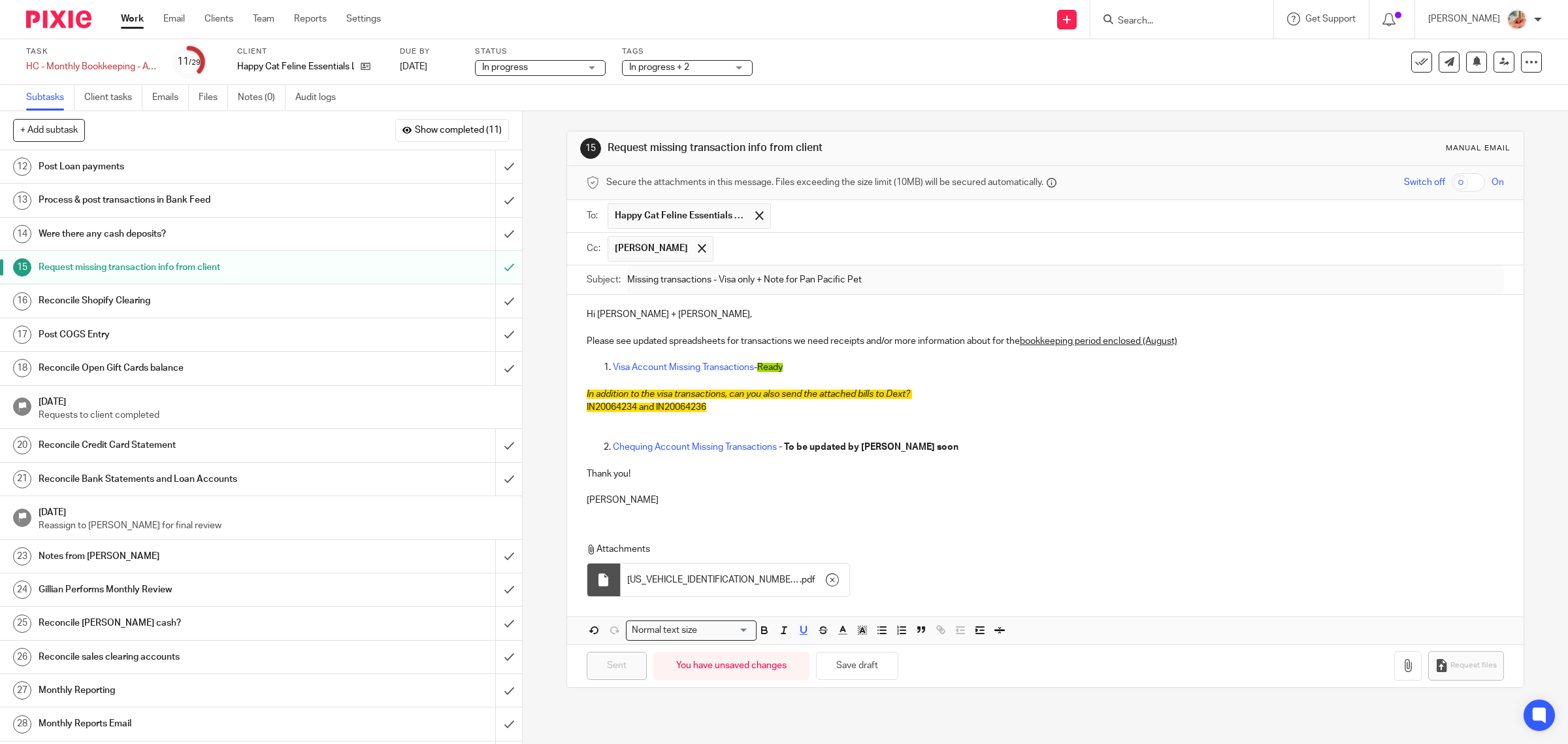
click at [962, 472] on p "Thank you!" at bounding box center [1046, 474] width 918 height 13
click at [485, 235] on input "submit" at bounding box center [261, 233] width 522 height 32
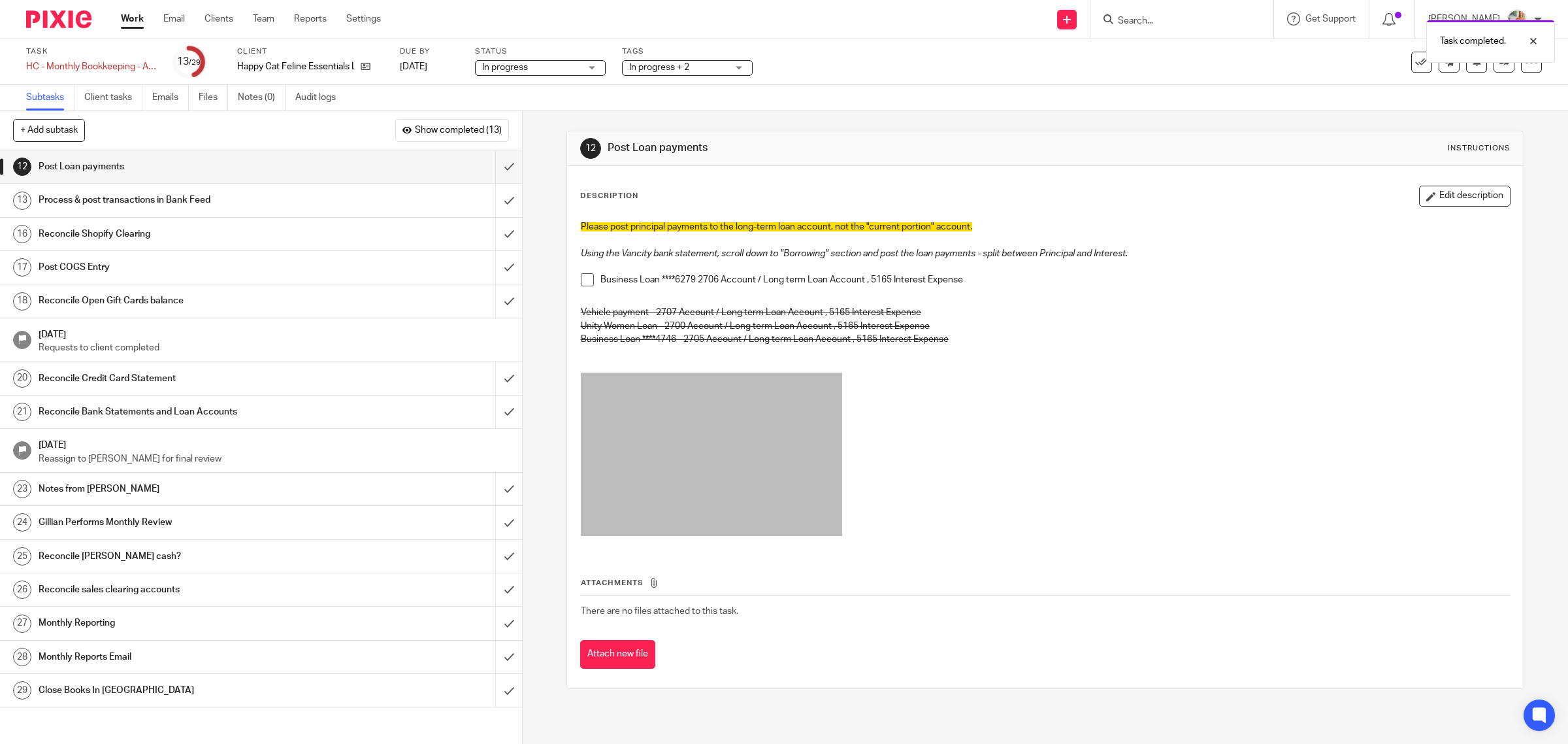
click at [135, 15] on link "Work" at bounding box center [132, 19] width 22 height 13
